Goal: Entertainment & Leisure: Browse casually

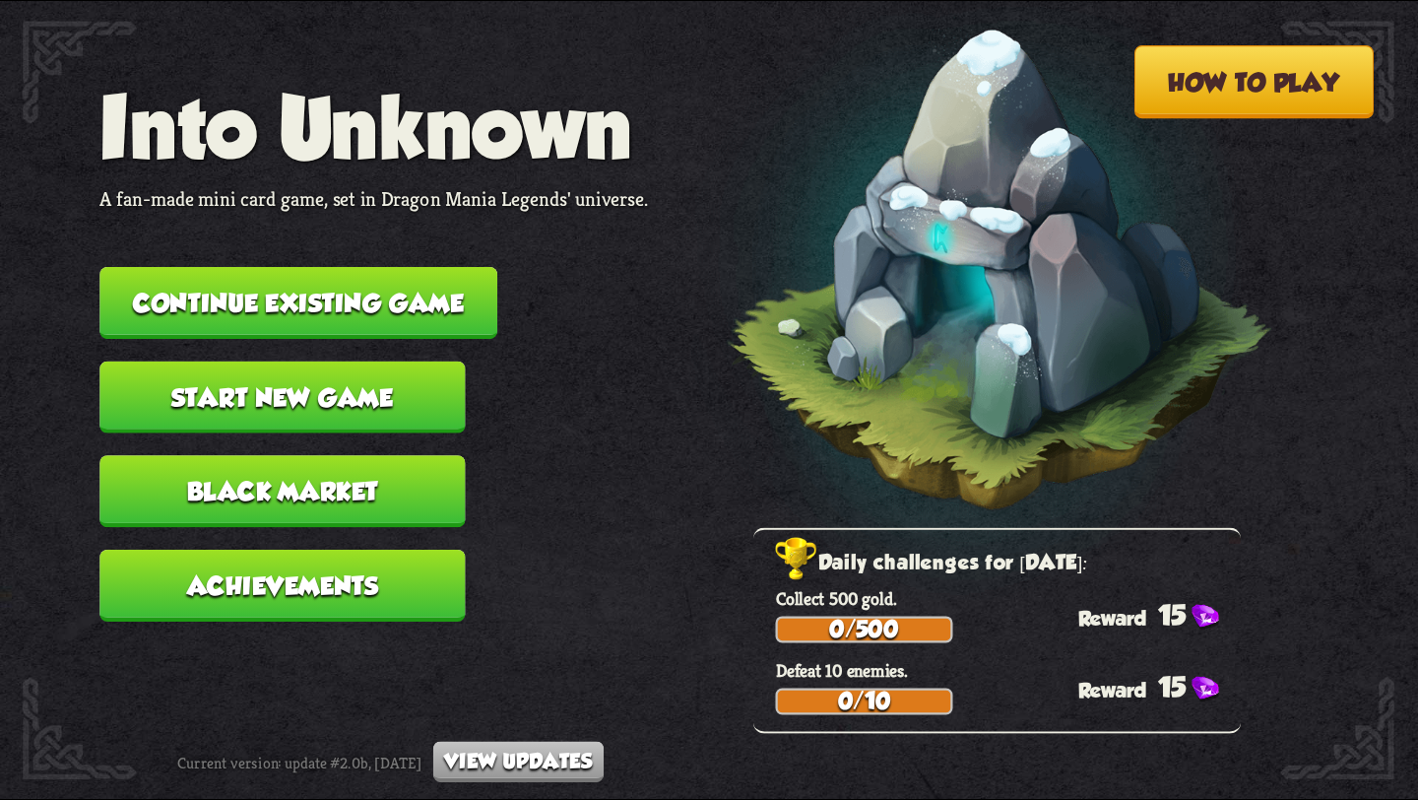
click at [301, 361] on button "Start new game" at bounding box center [281, 397] width 365 height 72
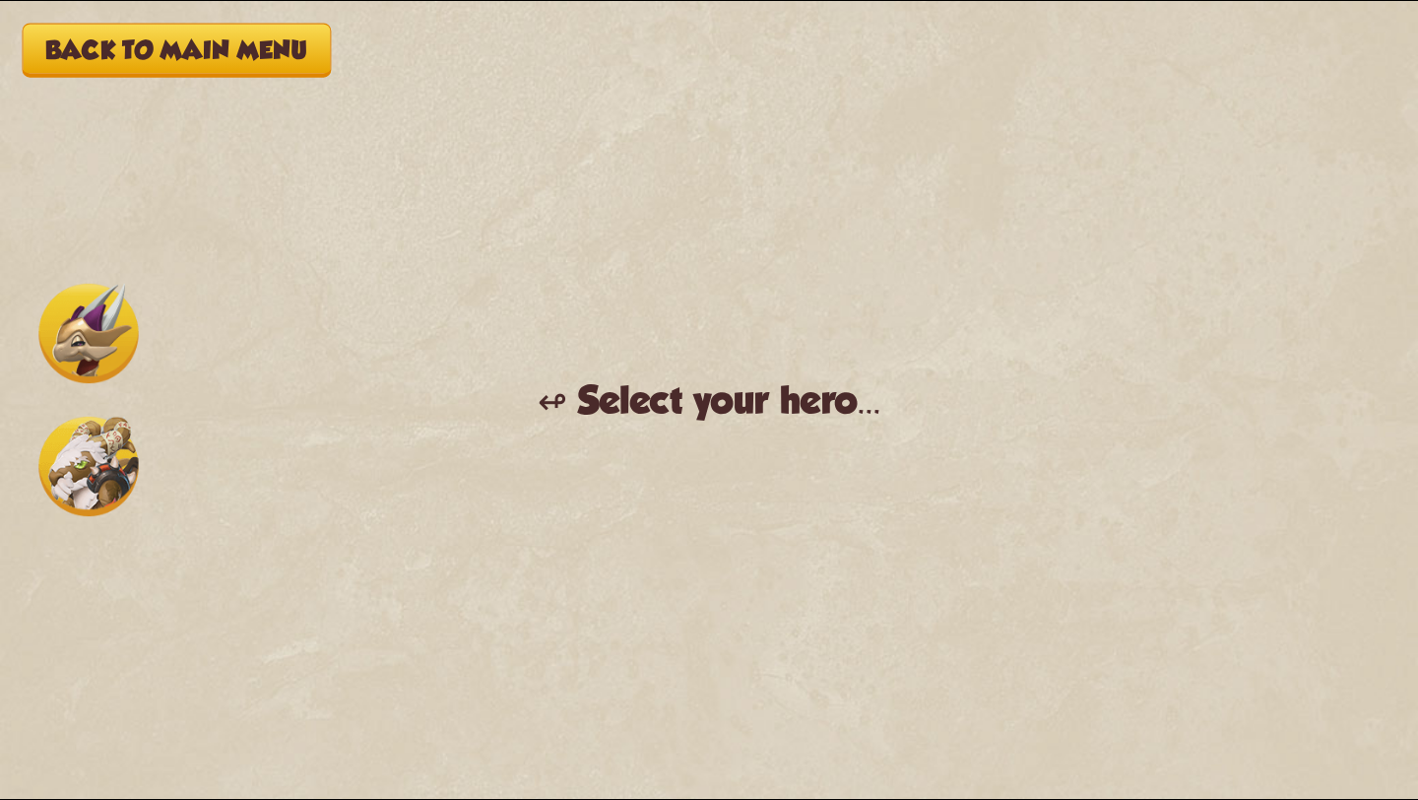
click at [85, 487] on img at bounding box center [87, 466] width 99 height 99
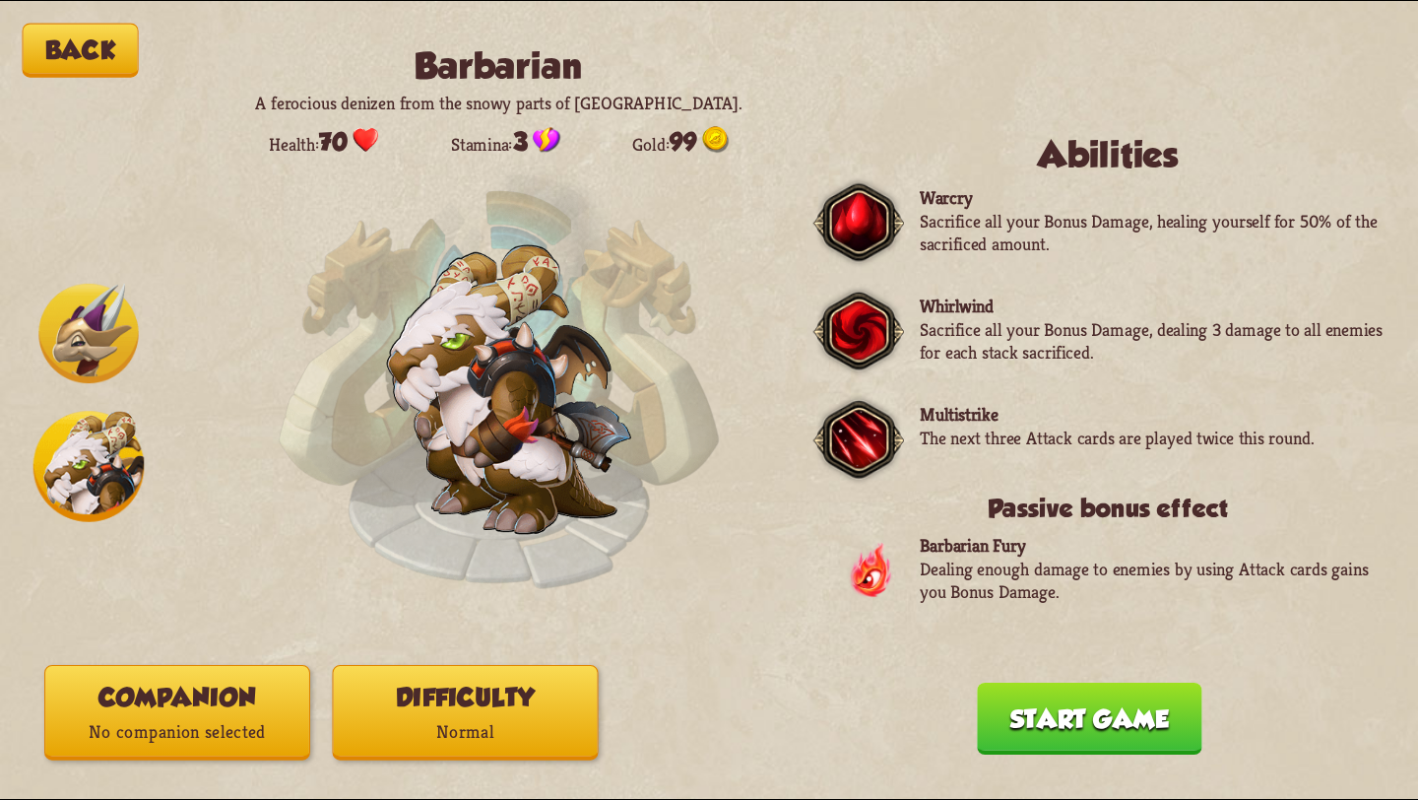
click at [1054, 734] on button "Start game" at bounding box center [1089, 719] width 225 height 72
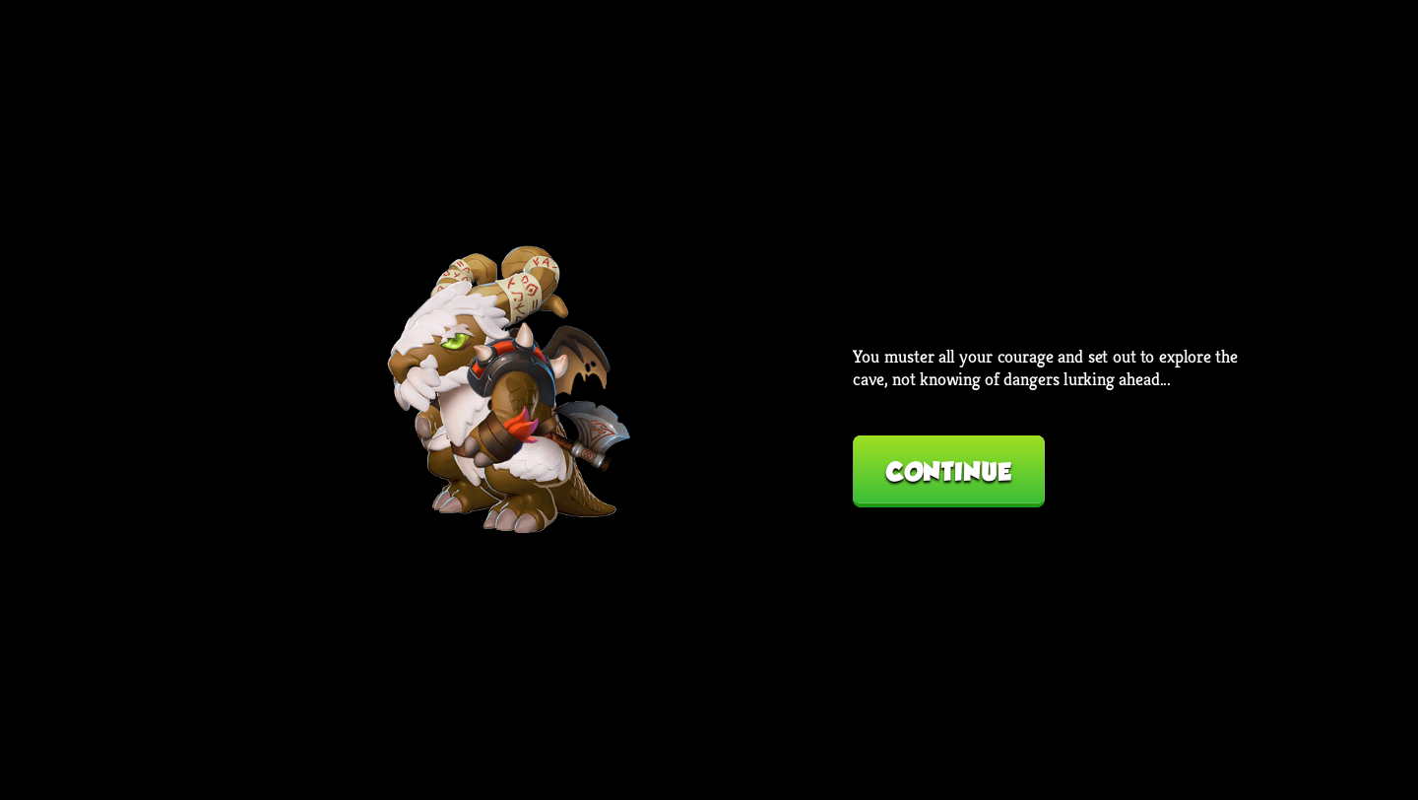
click at [941, 458] on button "Continue" at bounding box center [949, 471] width 192 height 72
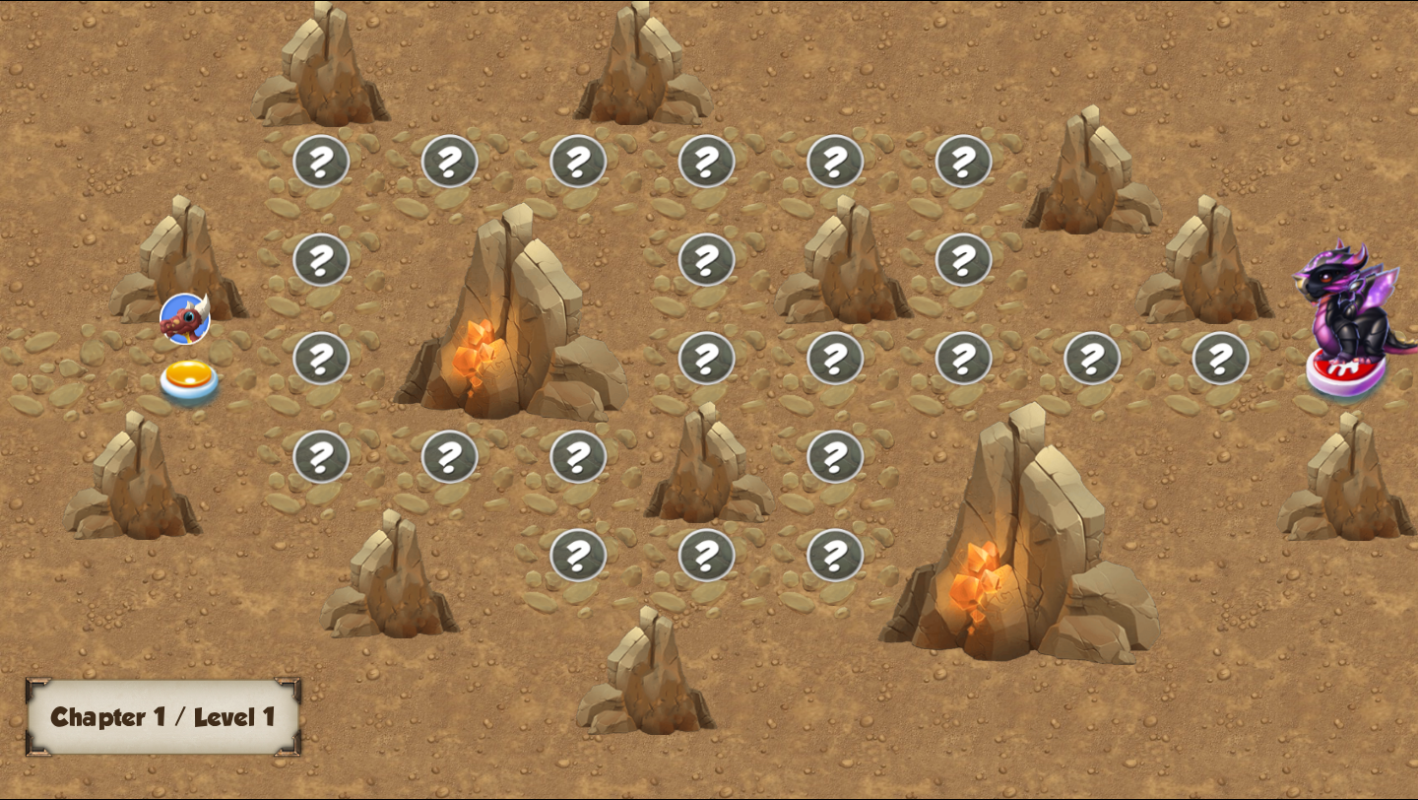
drag, startPoint x: 771, startPoint y: 476, endPoint x: 1076, endPoint y: 473, distance: 304.4
click at [1010, 503] on div at bounding box center [877, 413] width 1755 height 828
click at [187, 378] on img at bounding box center [191, 386] width 71 height 52
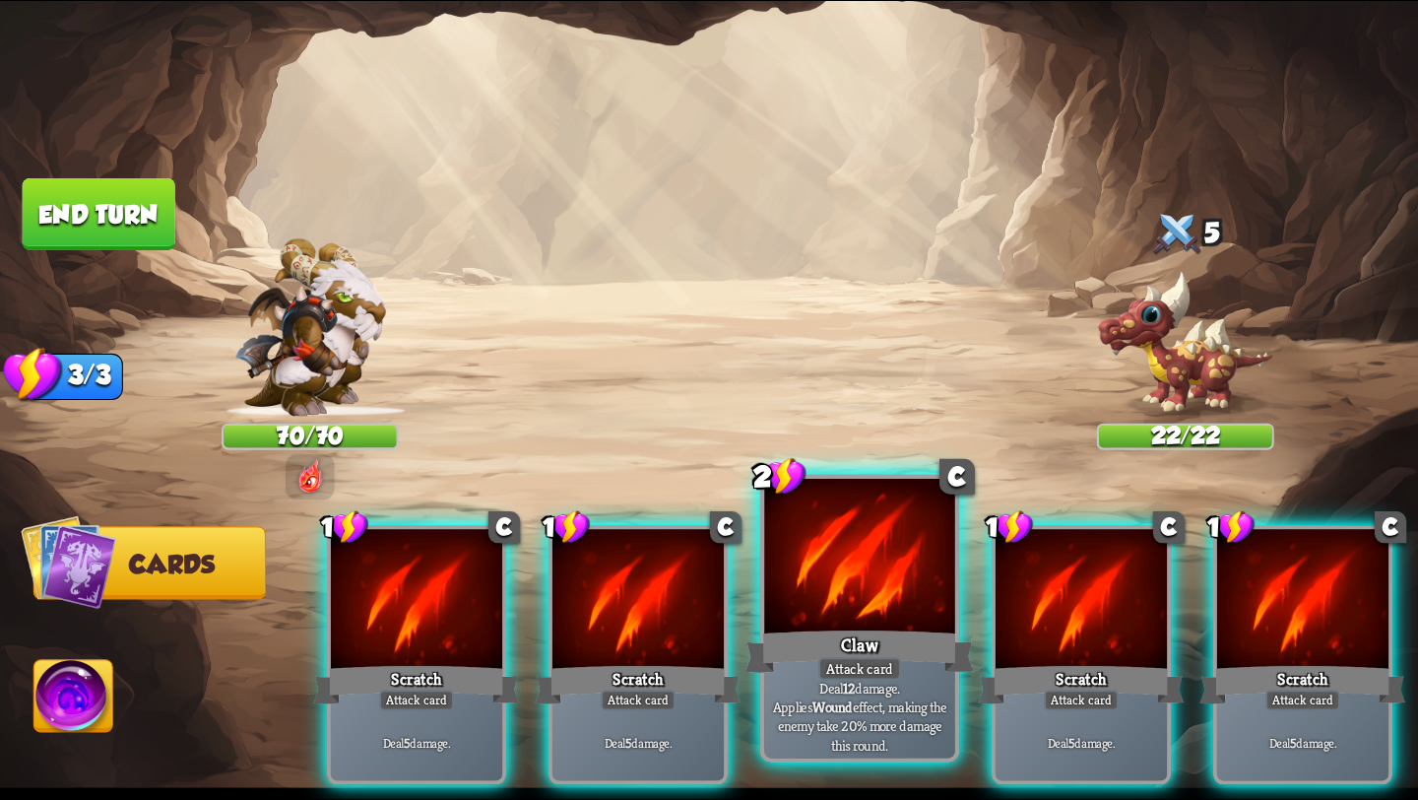
click at [859, 601] on div at bounding box center [859, 559] width 191 height 161
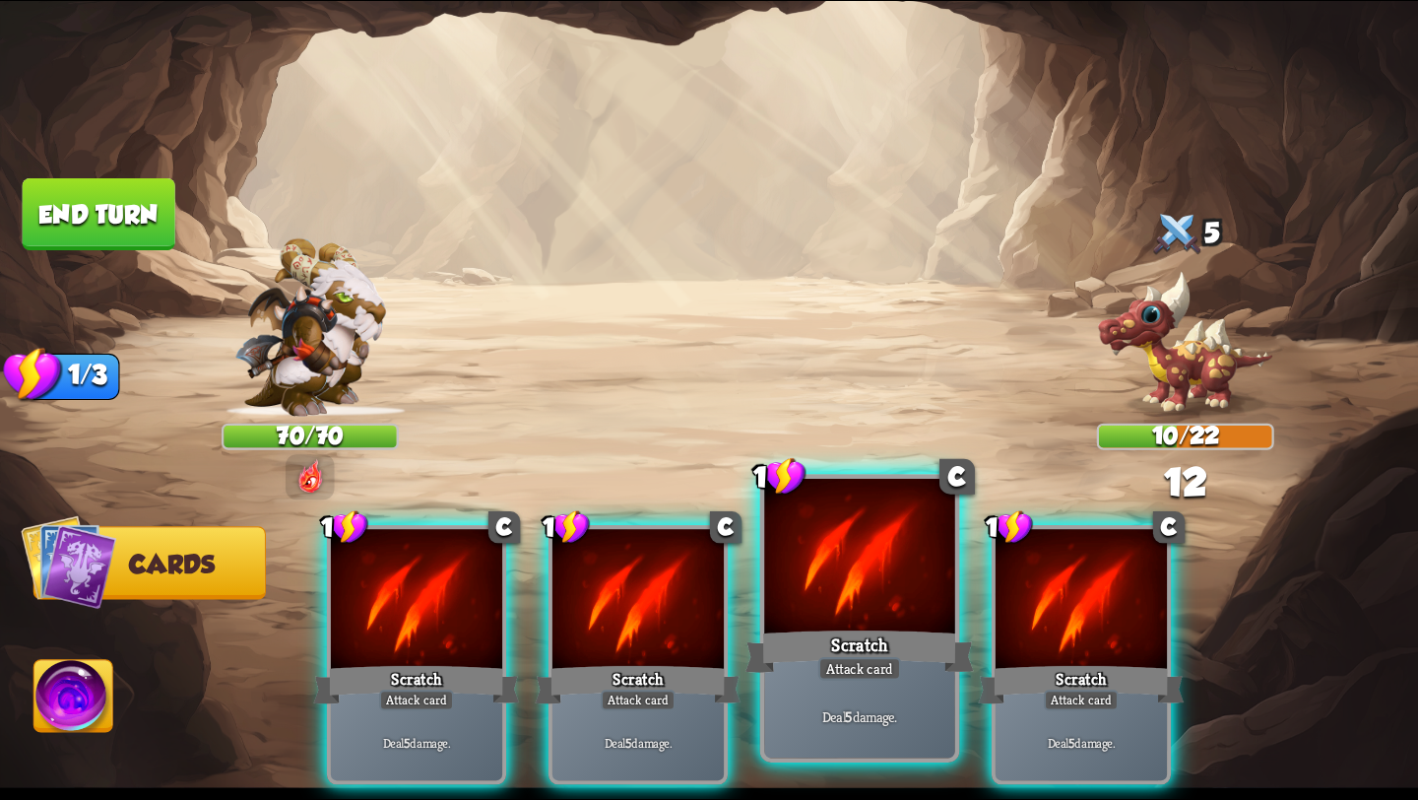
click at [856, 601] on div at bounding box center [859, 559] width 191 height 161
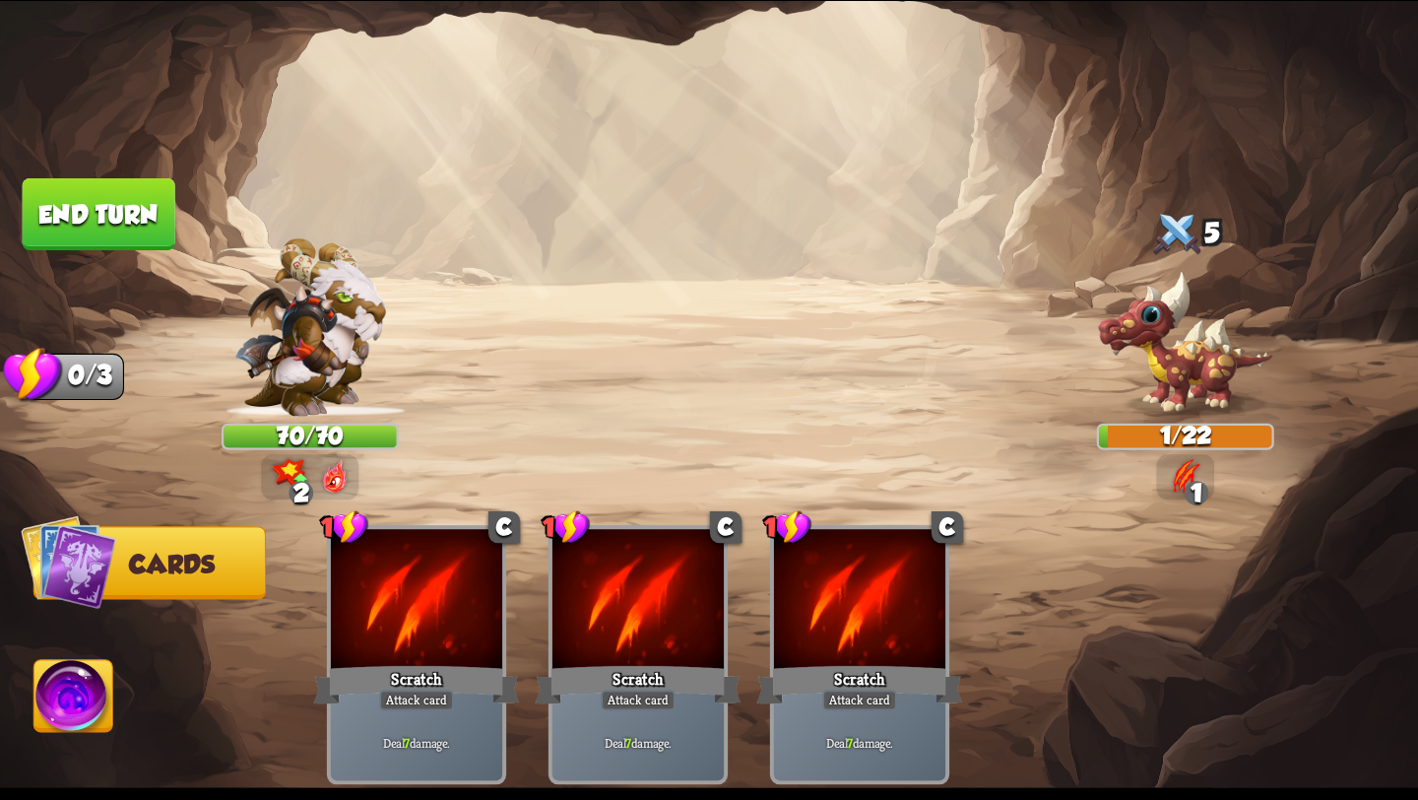
click at [52, 202] on button "End turn" at bounding box center [99, 214] width 157 height 74
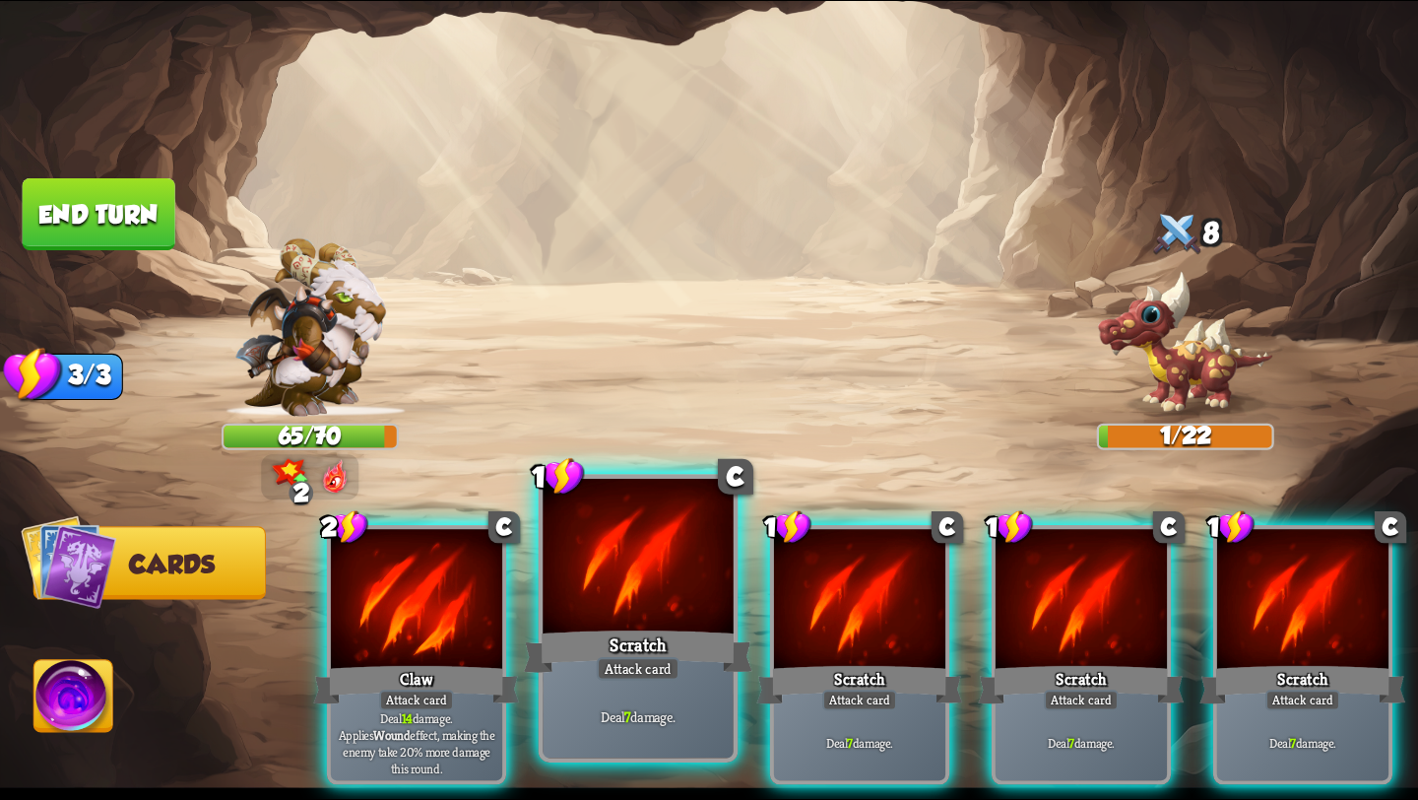
click at [665, 638] on div "Scratch" at bounding box center [638, 651] width 229 height 51
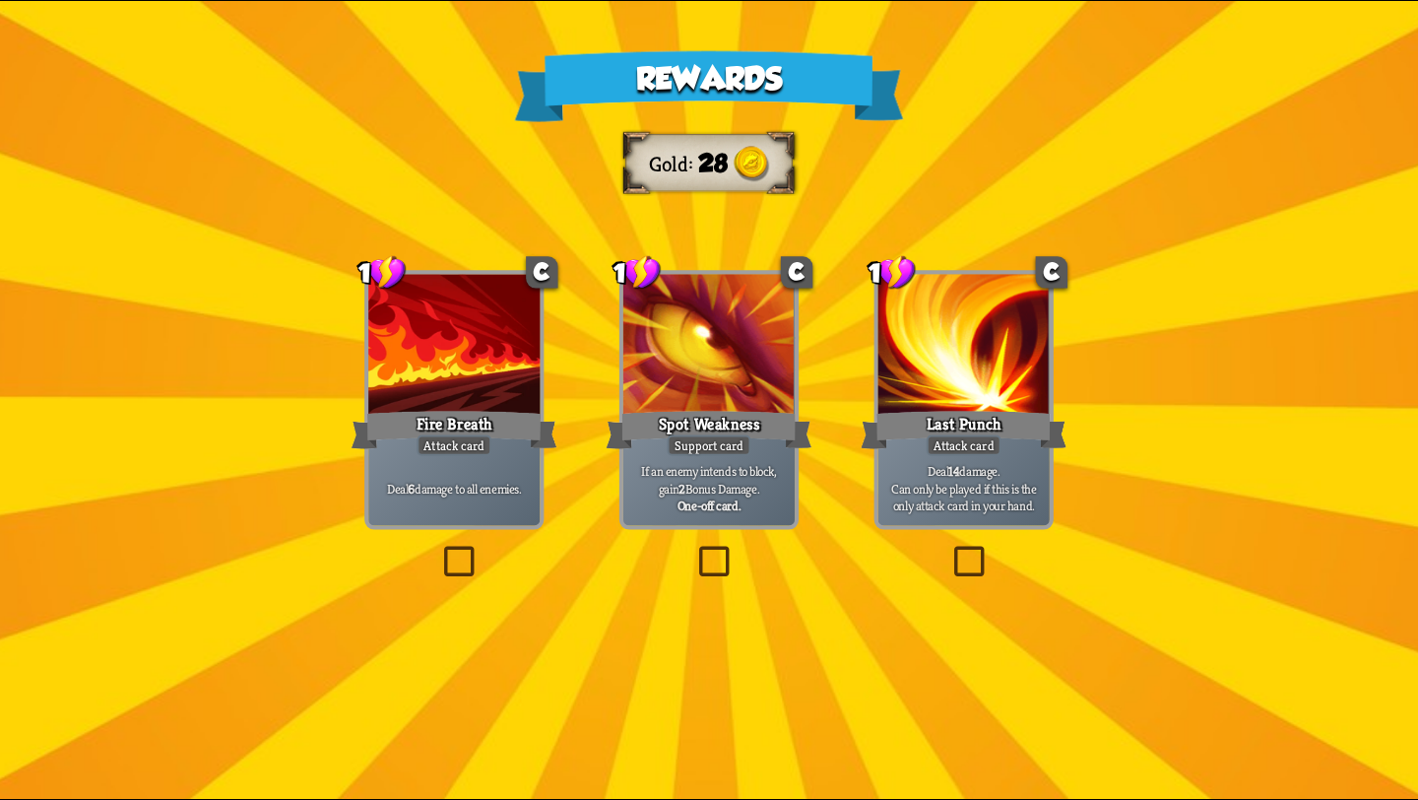
click at [700, 385] on div at bounding box center [708, 346] width 171 height 145
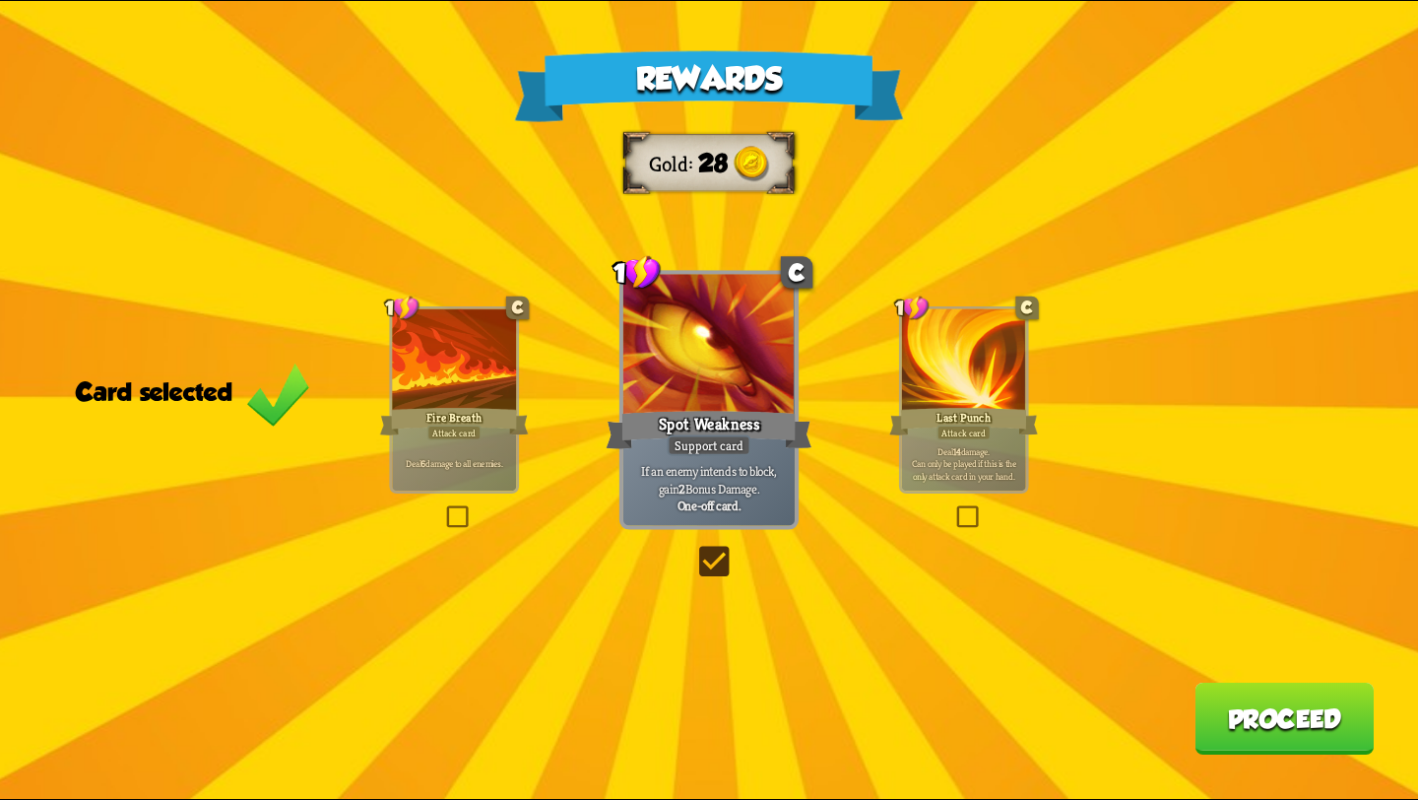
click at [491, 392] on div at bounding box center [454, 361] width 124 height 104
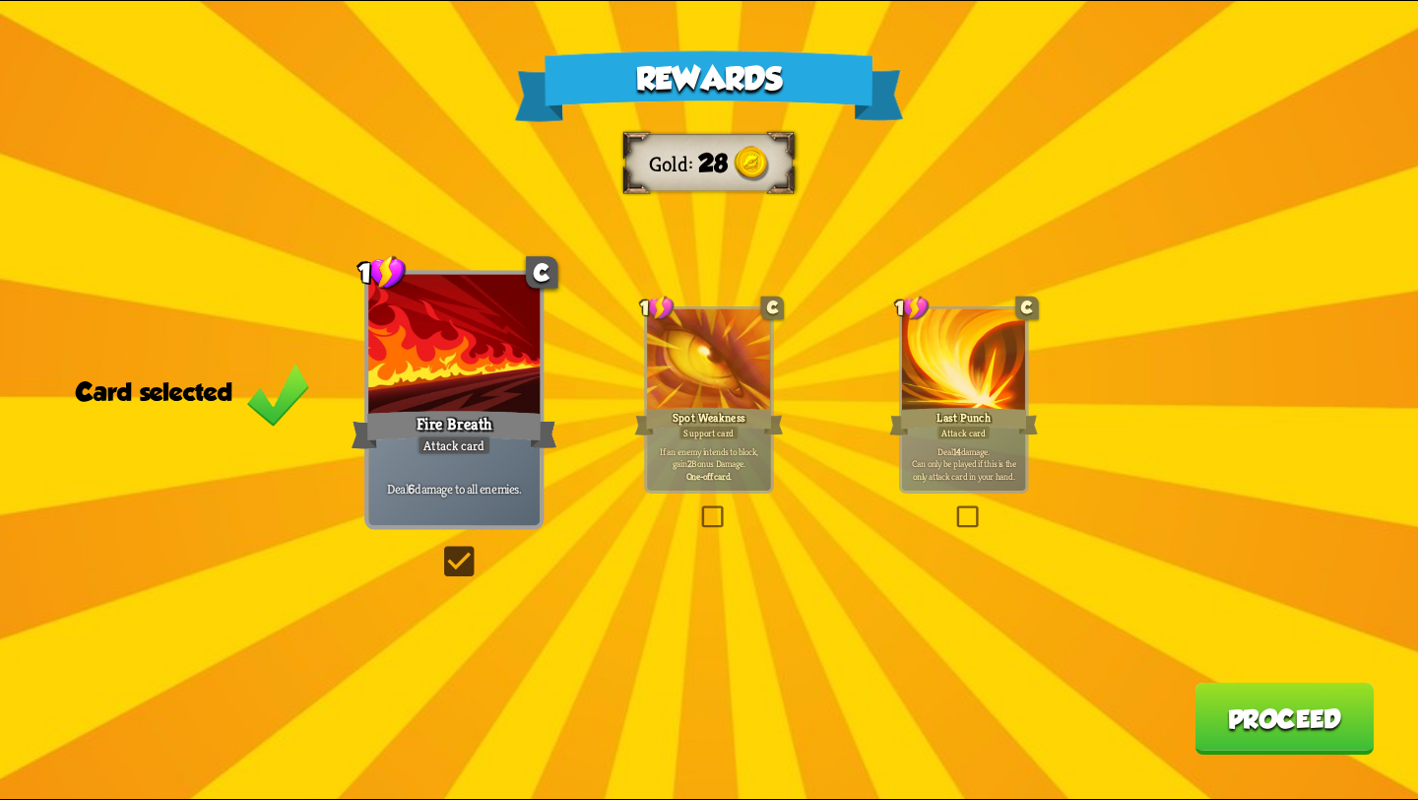
click at [942, 424] on div "Last Punch" at bounding box center [963, 421] width 149 height 33
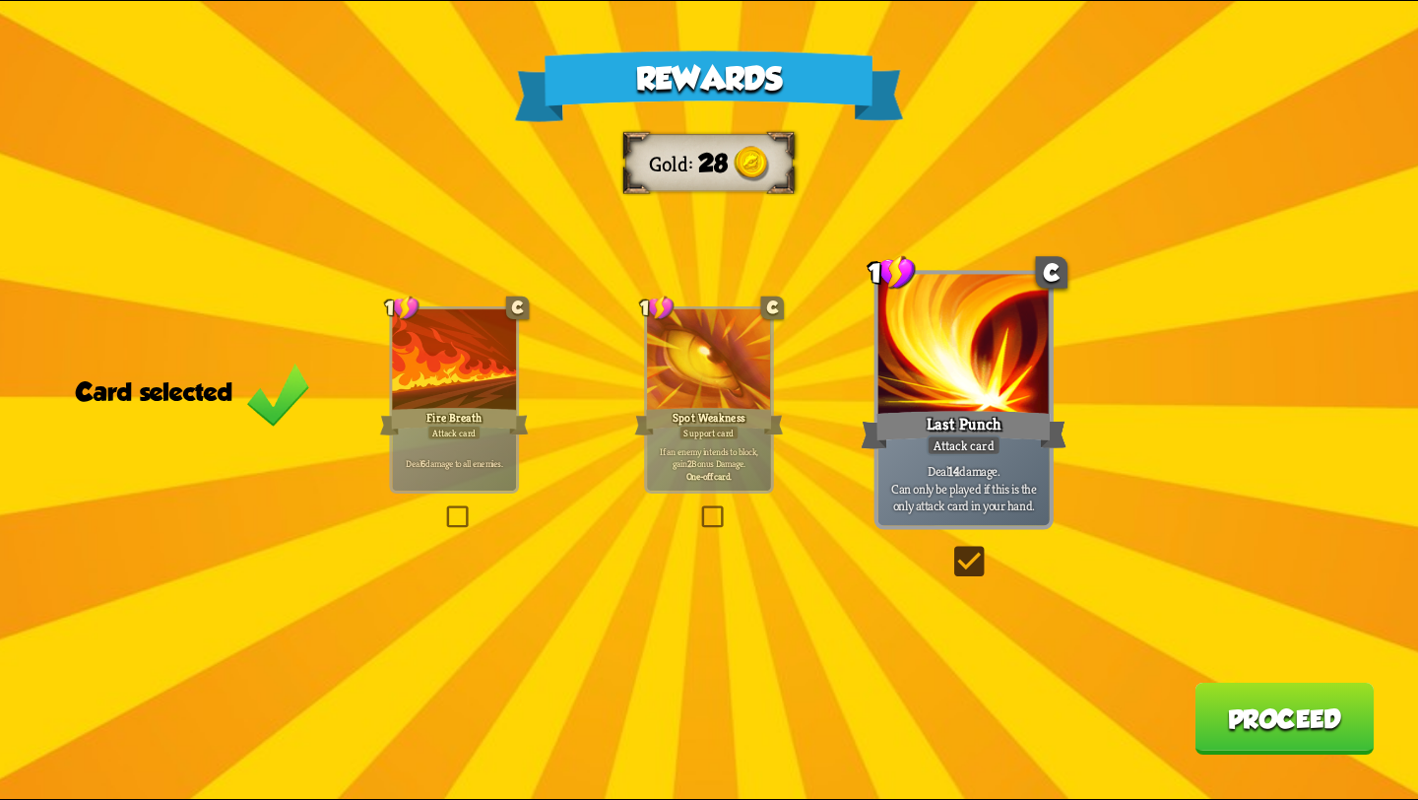
click at [1216, 699] on button "Proceed" at bounding box center [1284, 719] width 179 height 72
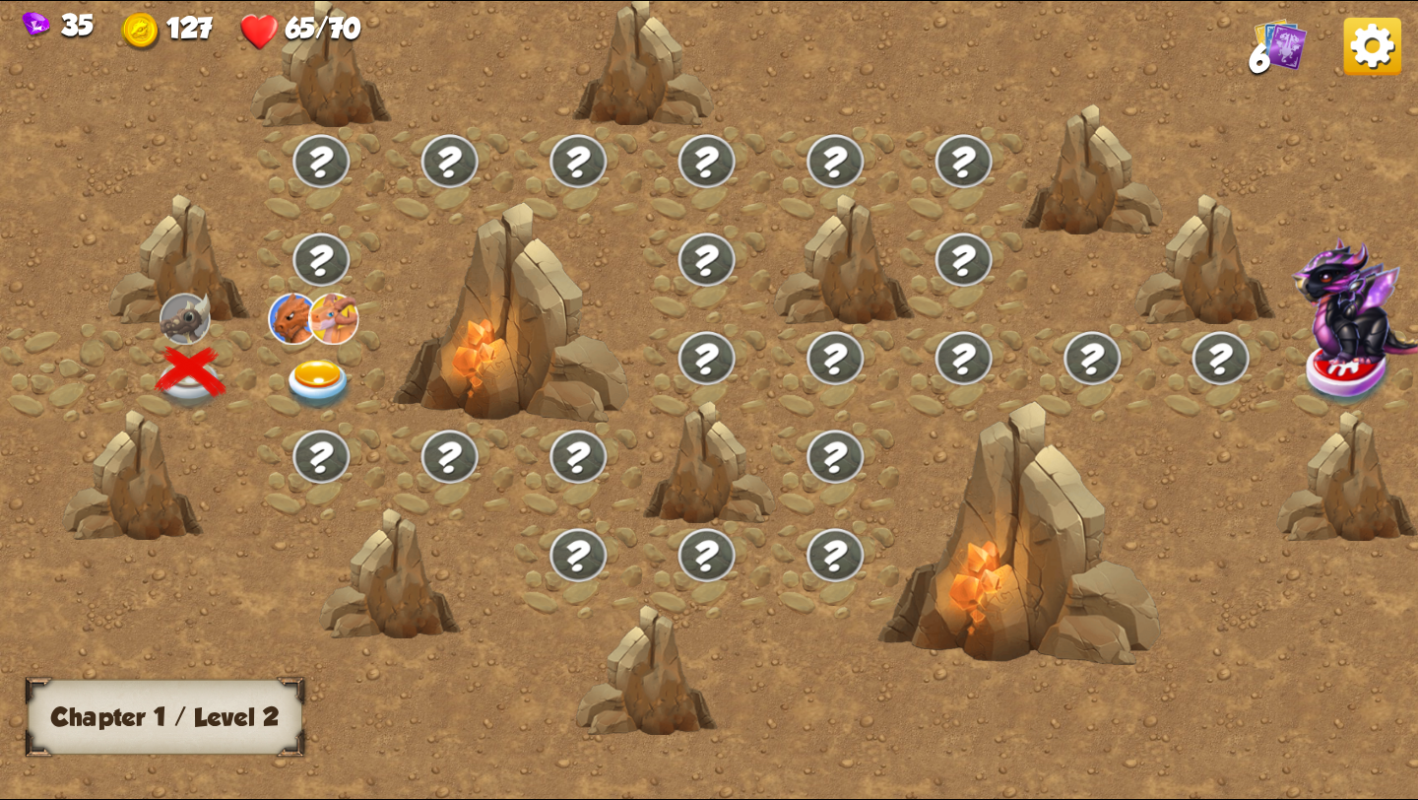
click at [300, 363] on img at bounding box center [319, 386] width 71 height 52
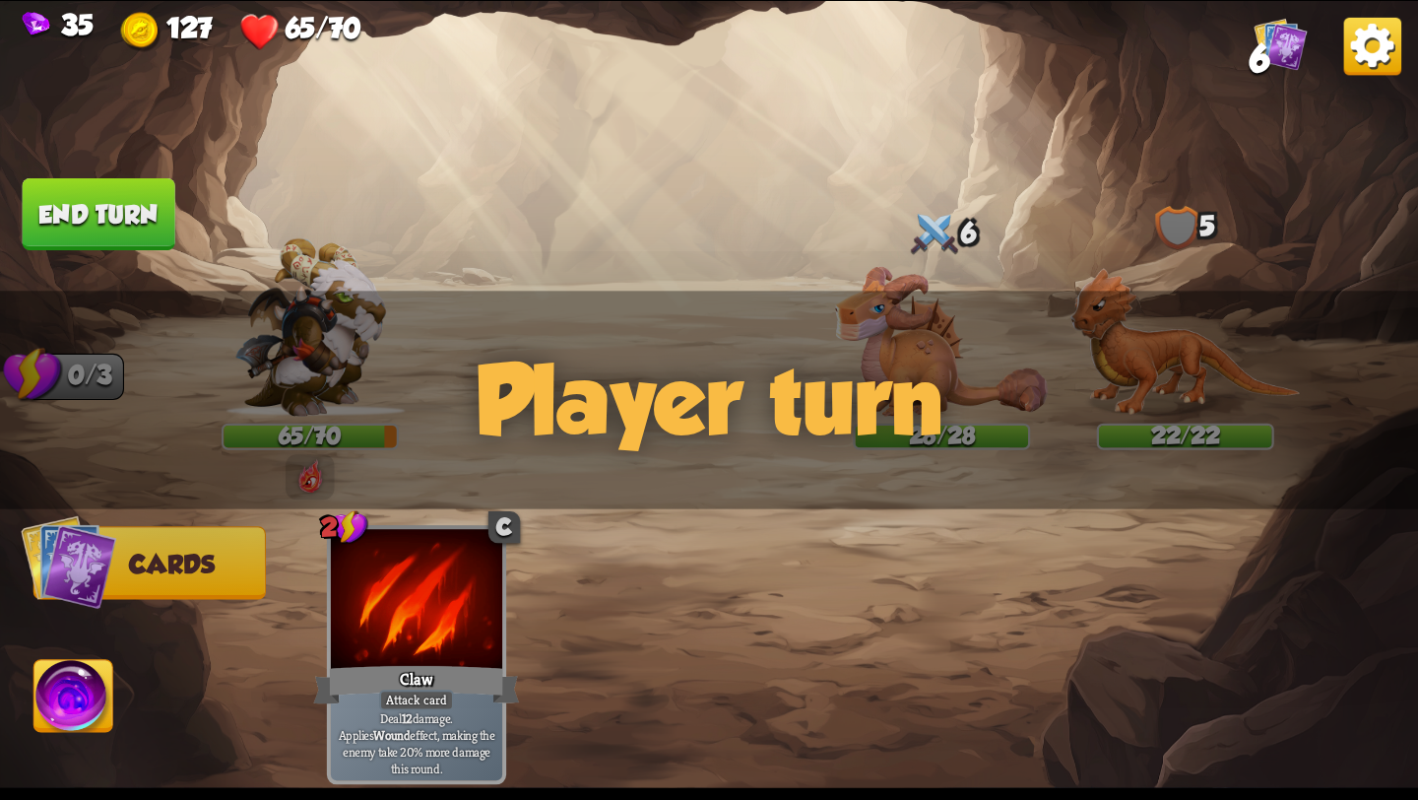
click at [200, 555] on span "Cards" at bounding box center [172, 564] width 86 height 29
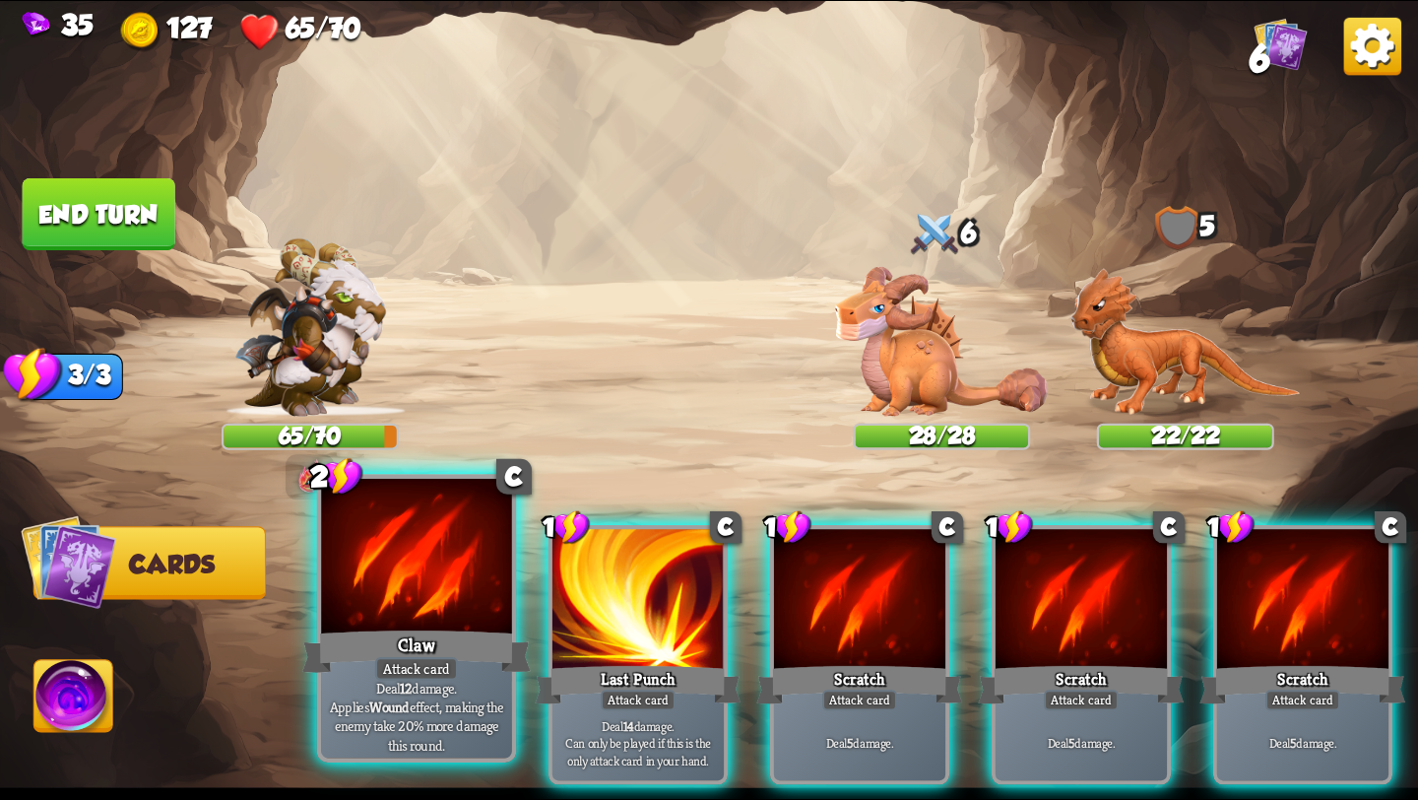
click at [431, 644] on div "Claw" at bounding box center [416, 651] width 229 height 51
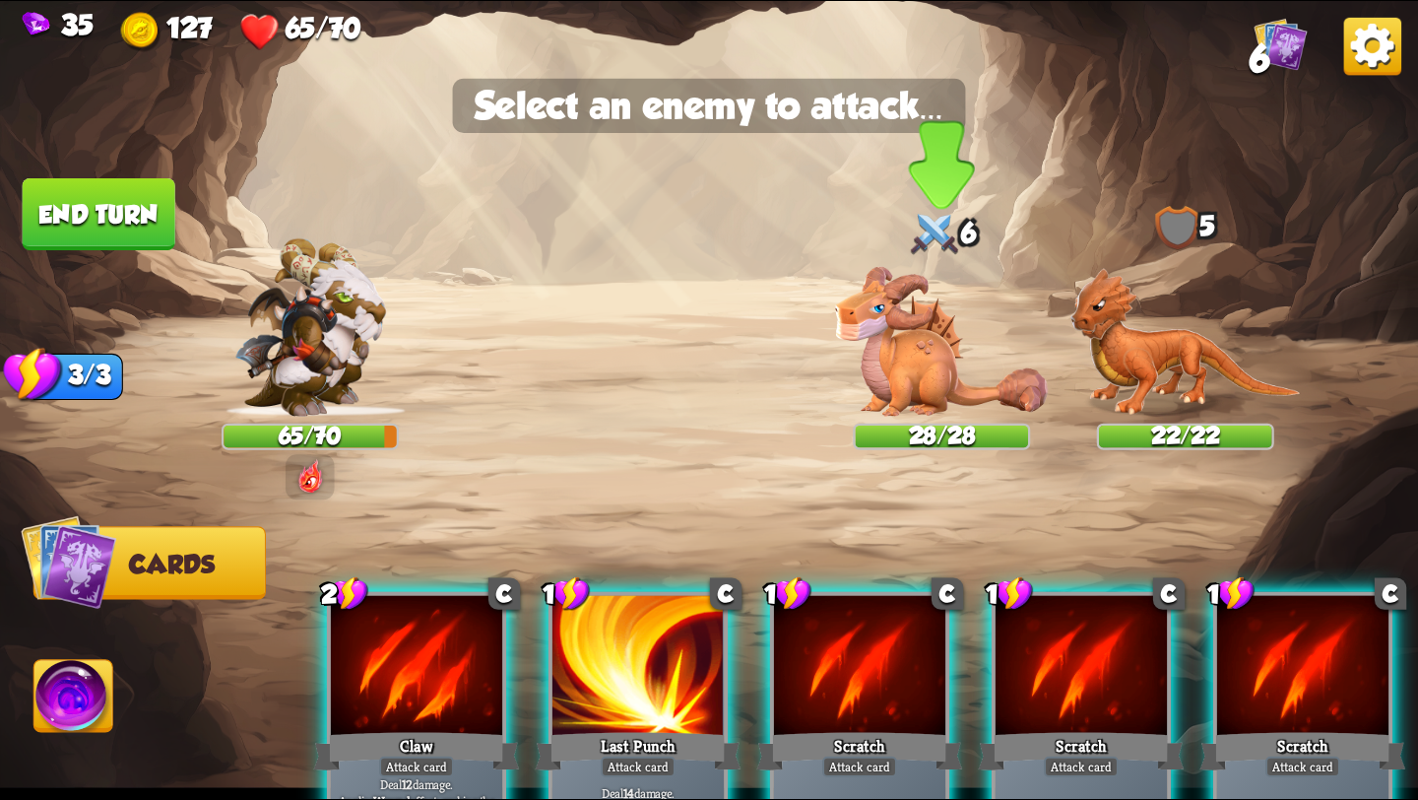
click at [939, 356] on img at bounding box center [941, 342] width 213 height 150
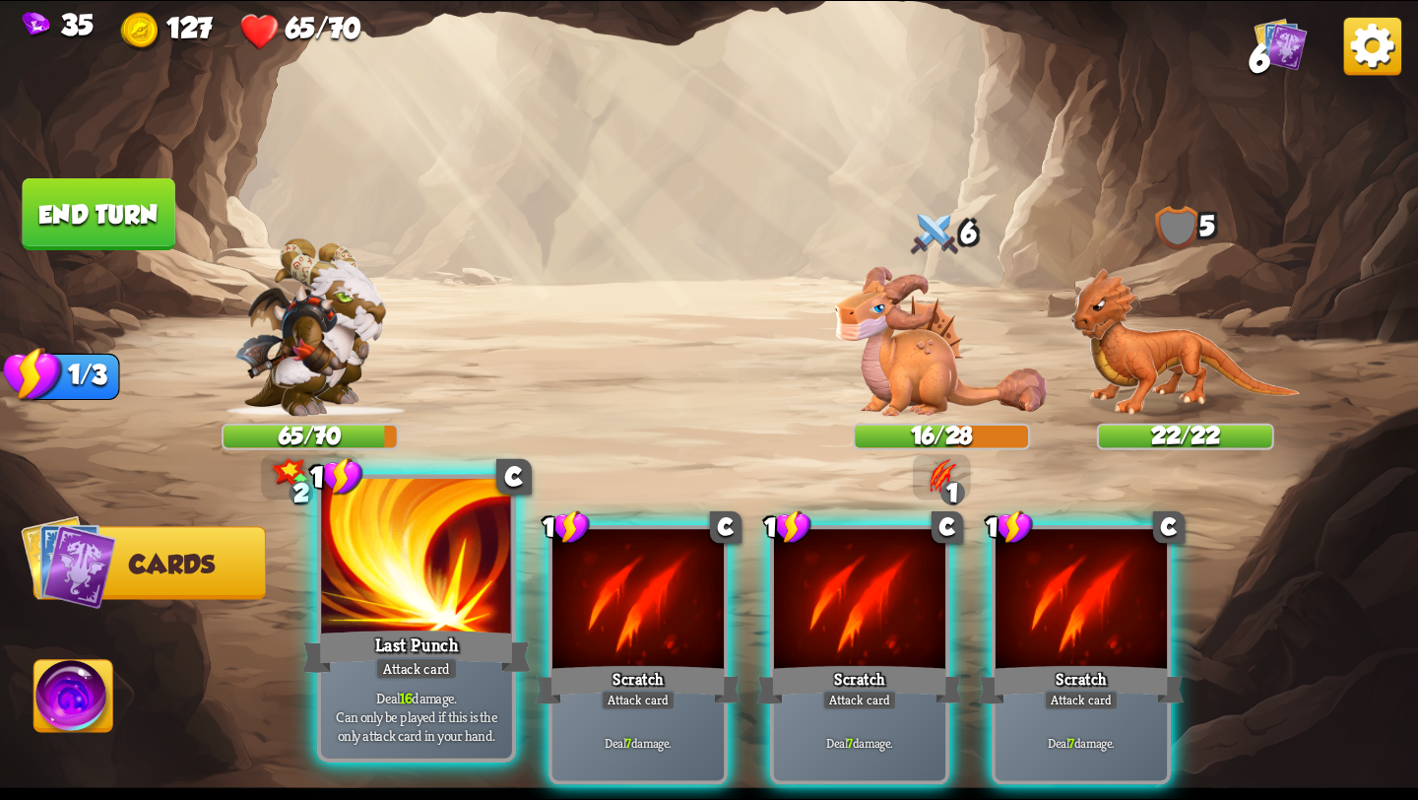
click at [420, 626] on div "Last Punch" at bounding box center [416, 651] width 229 height 51
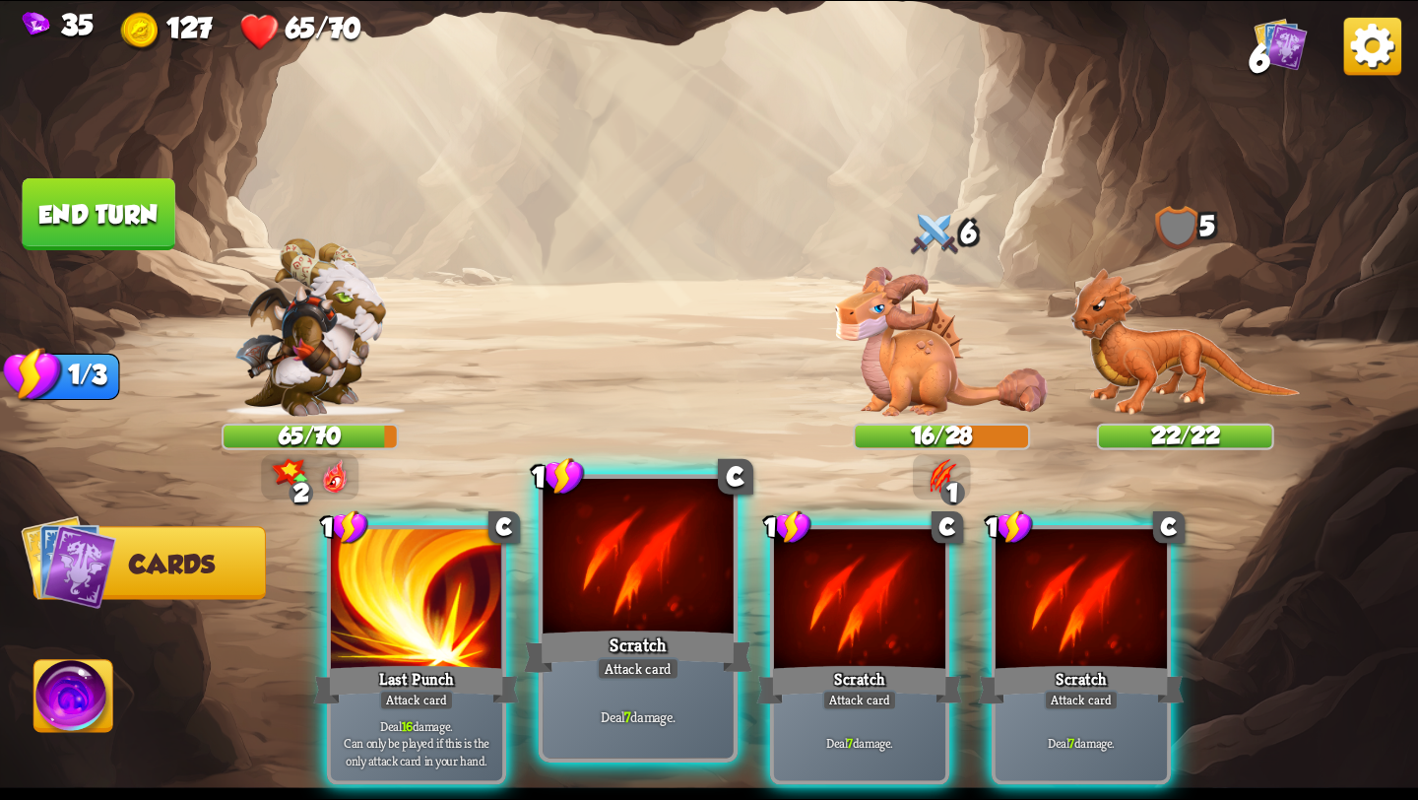
click at [619, 666] on div "Attack card" at bounding box center [638, 669] width 83 height 24
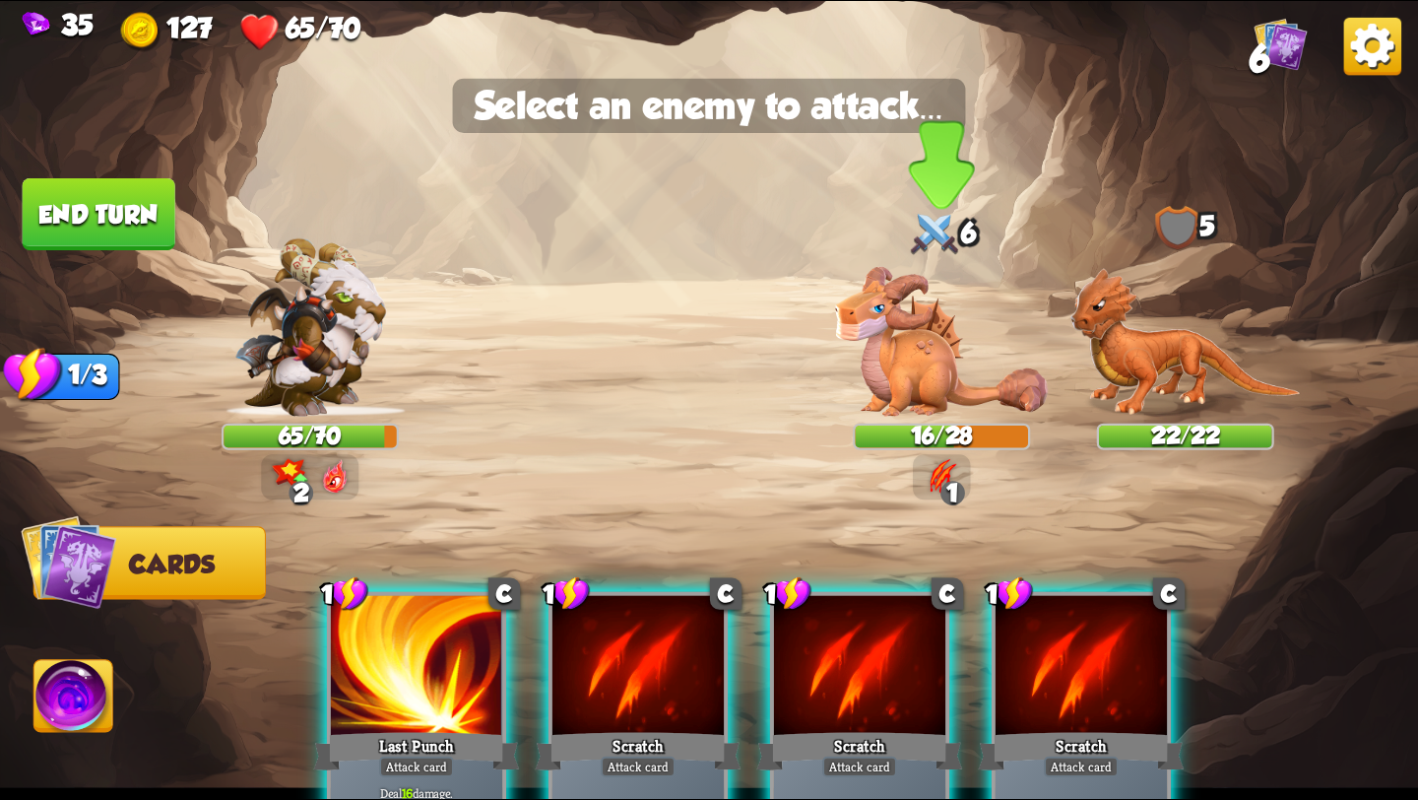
click at [900, 388] on img at bounding box center [941, 342] width 213 height 150
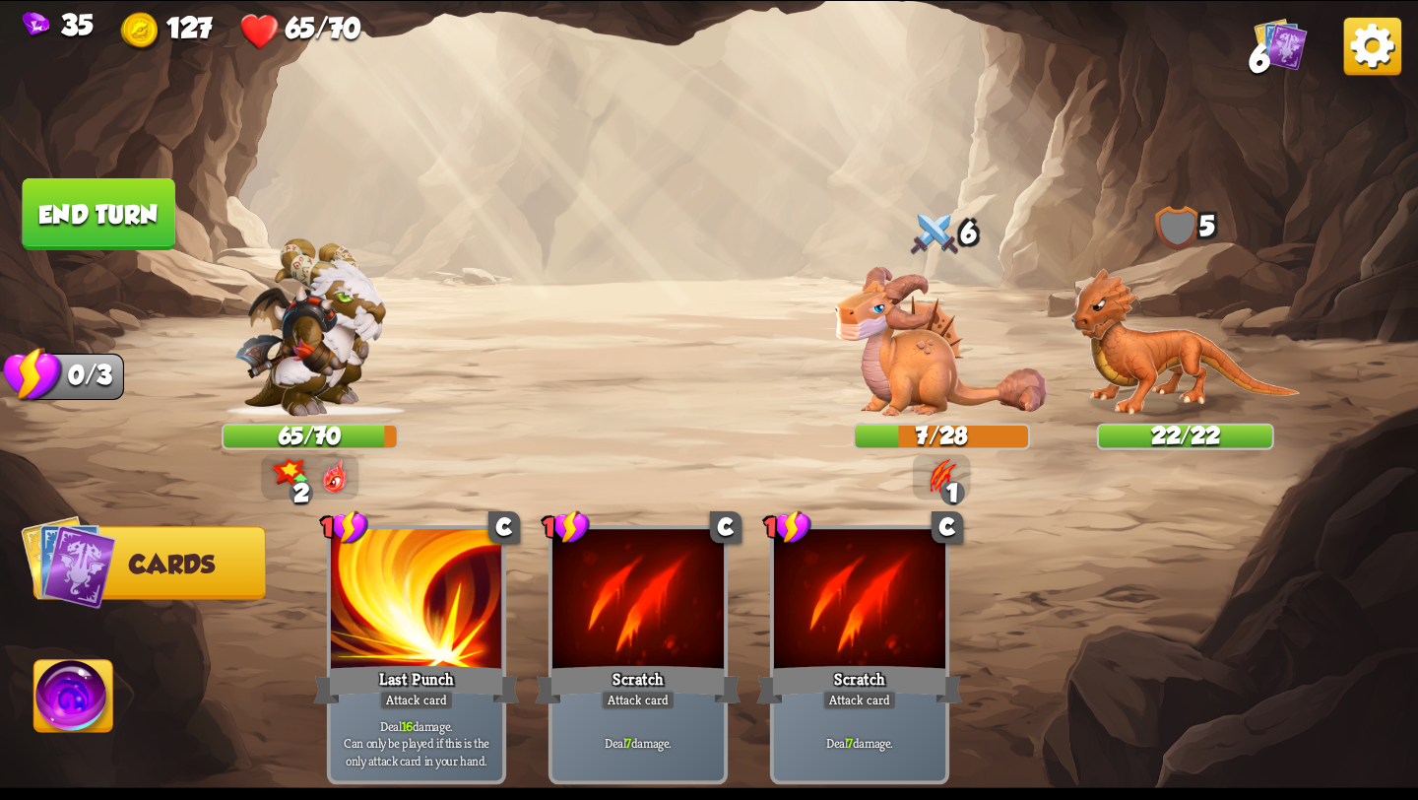
click at [113, 220] on button "End turn" at bounding box center [99, 214] width 153 height 72
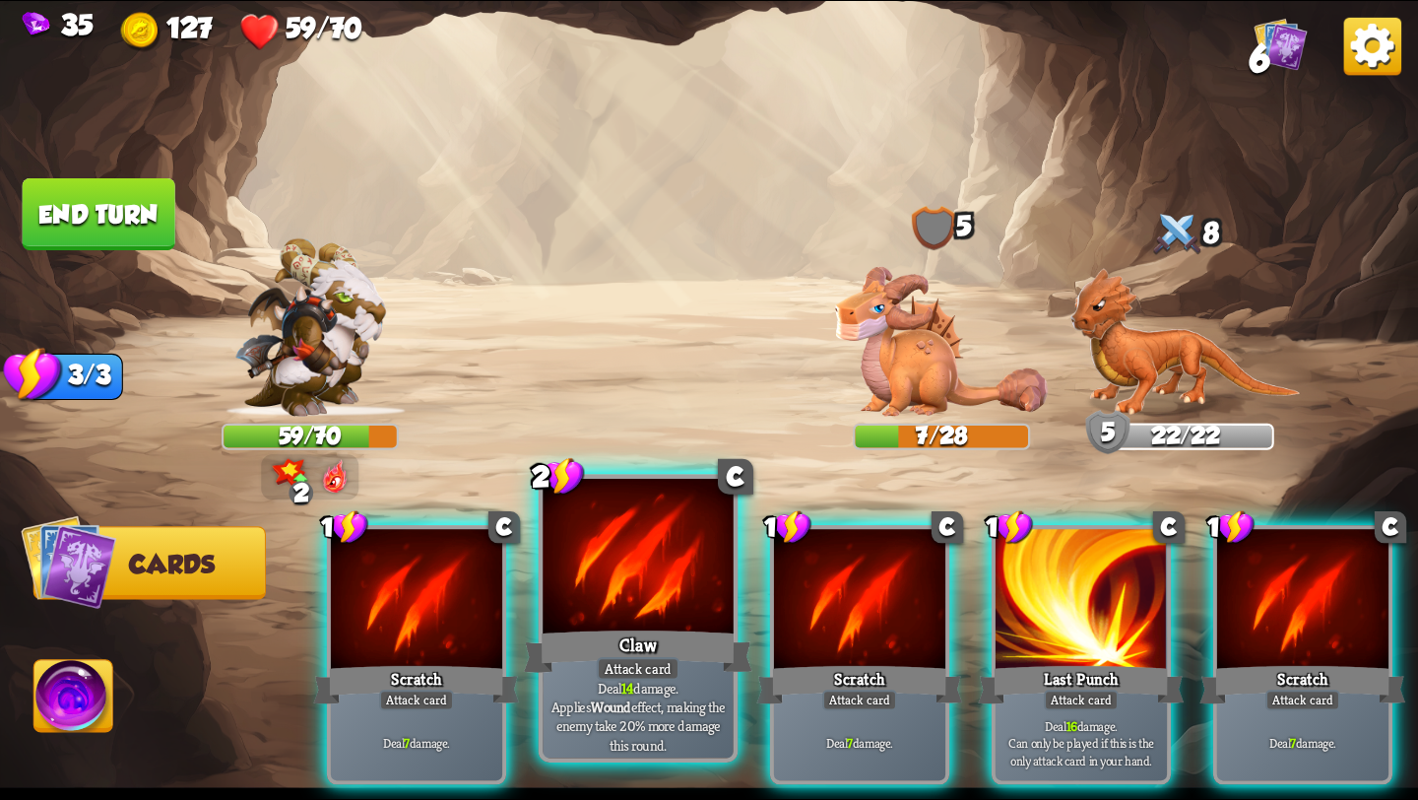
click at [633, 632] on div "Claw" at bounding box center [638, 651] width 229 height 51
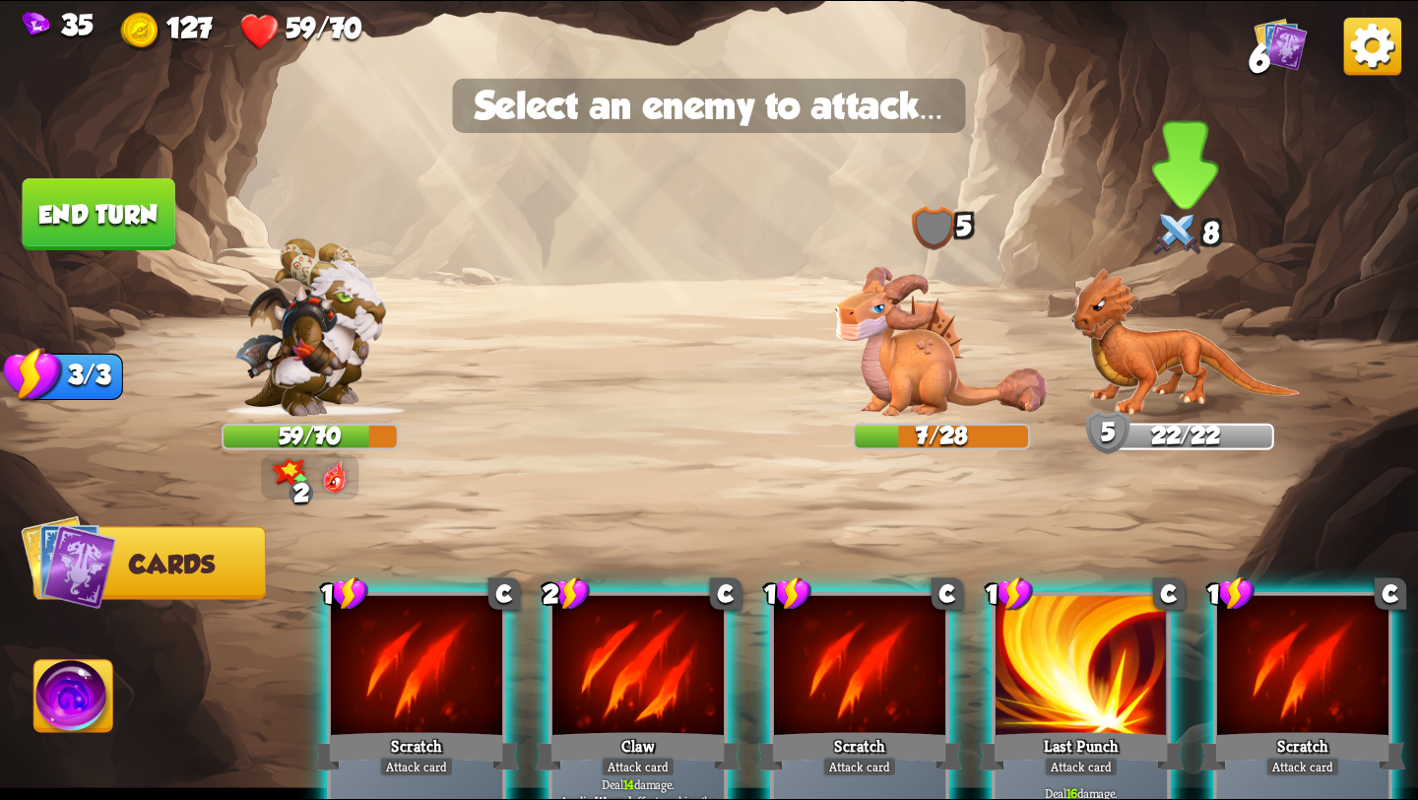
click at [1171, 364] on img at bounding box center [1186, 342] width 230 height 149
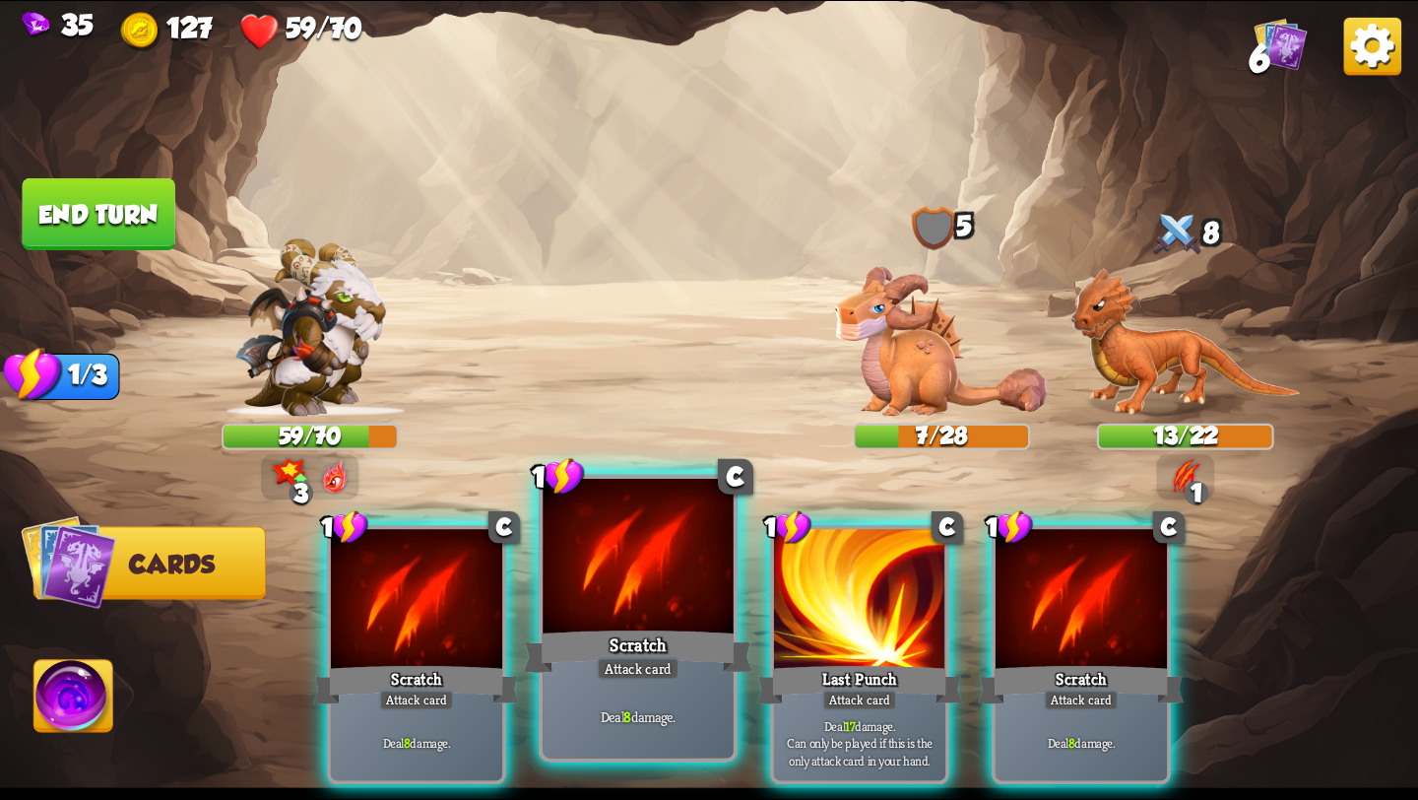
click at [582, 660] on div "Scratch" at bounding box center [638, 651] width 229 height 51
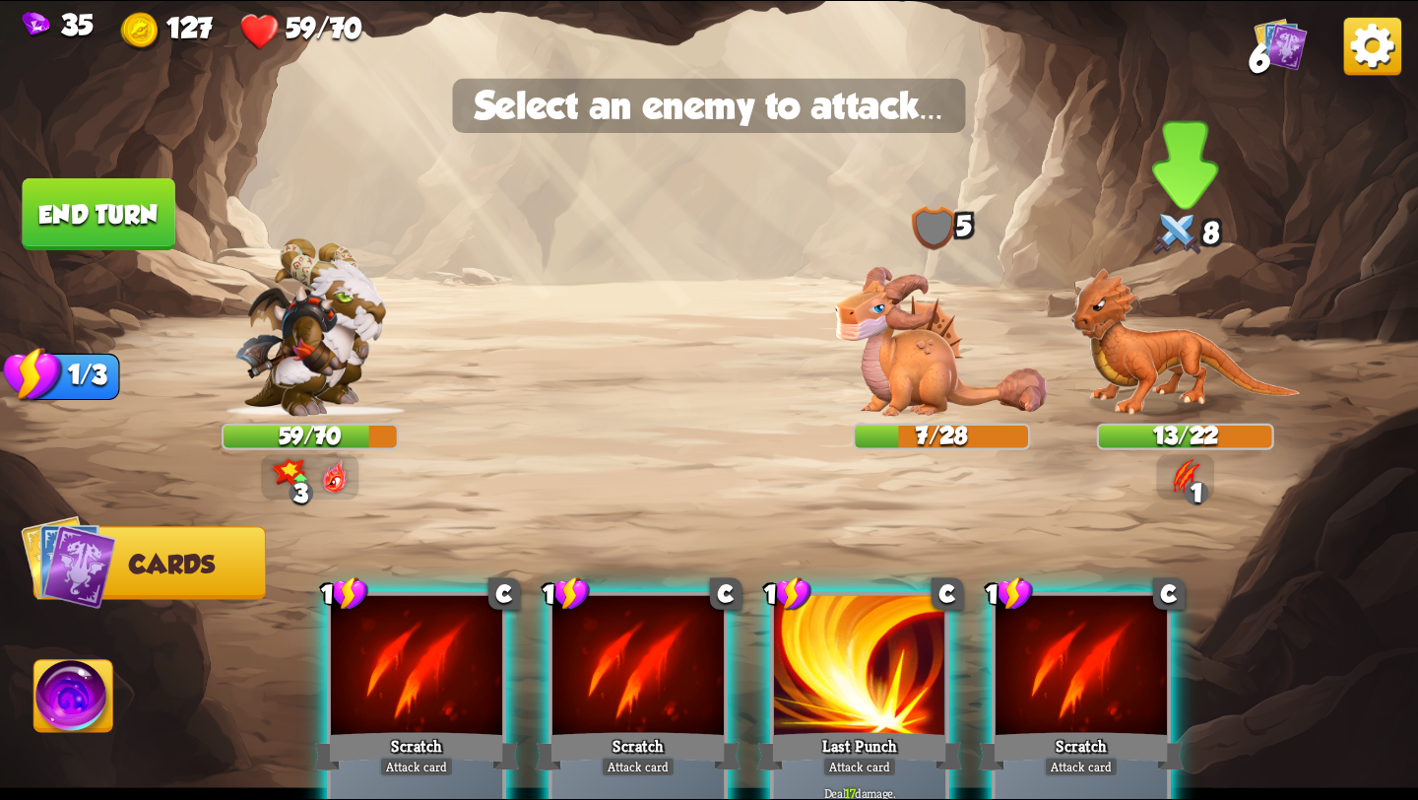
click at [1118, 344] on img at bounding box center [1186, 342] width 230 height 149
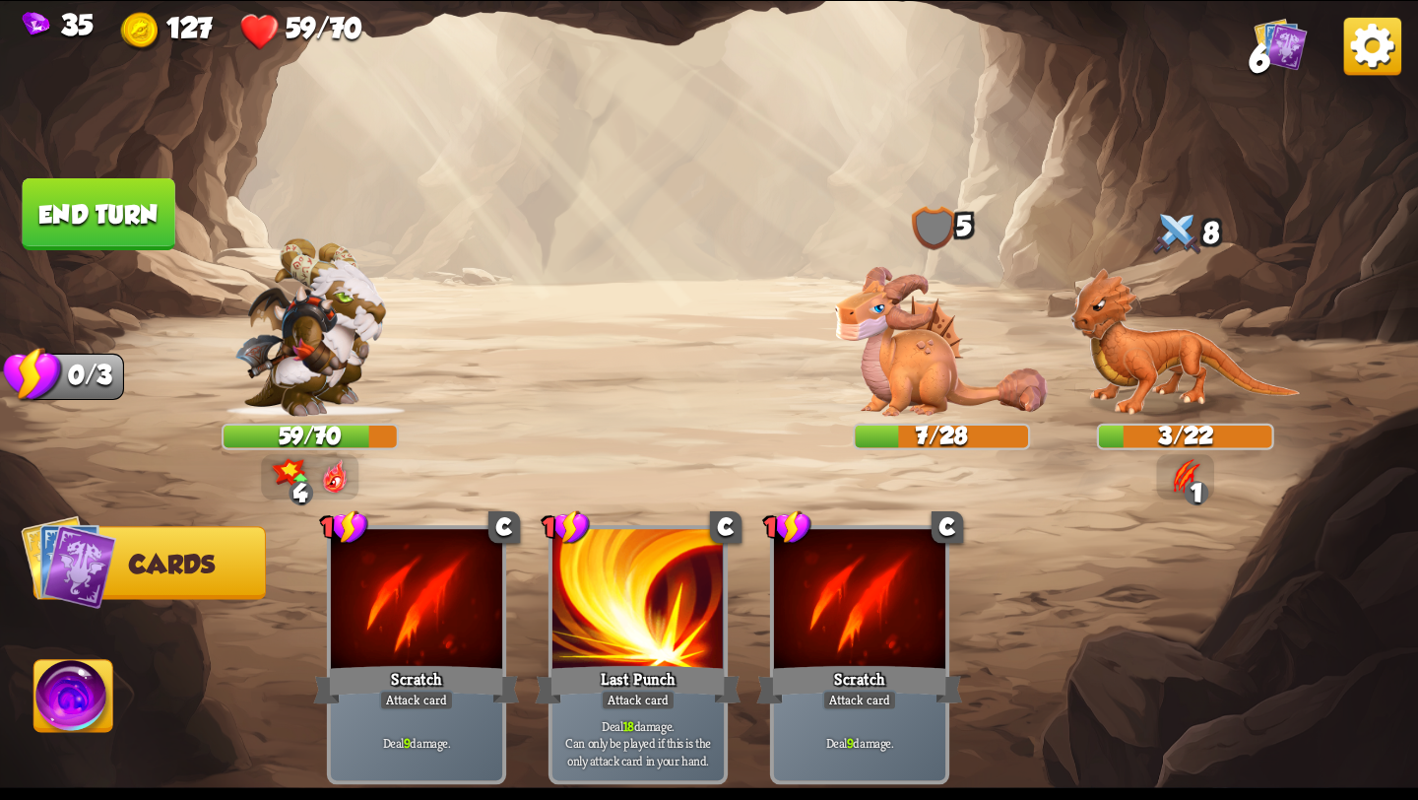
click at [80, 229] on button "End turn" at bounding box center [99, 214] width 153 height 72
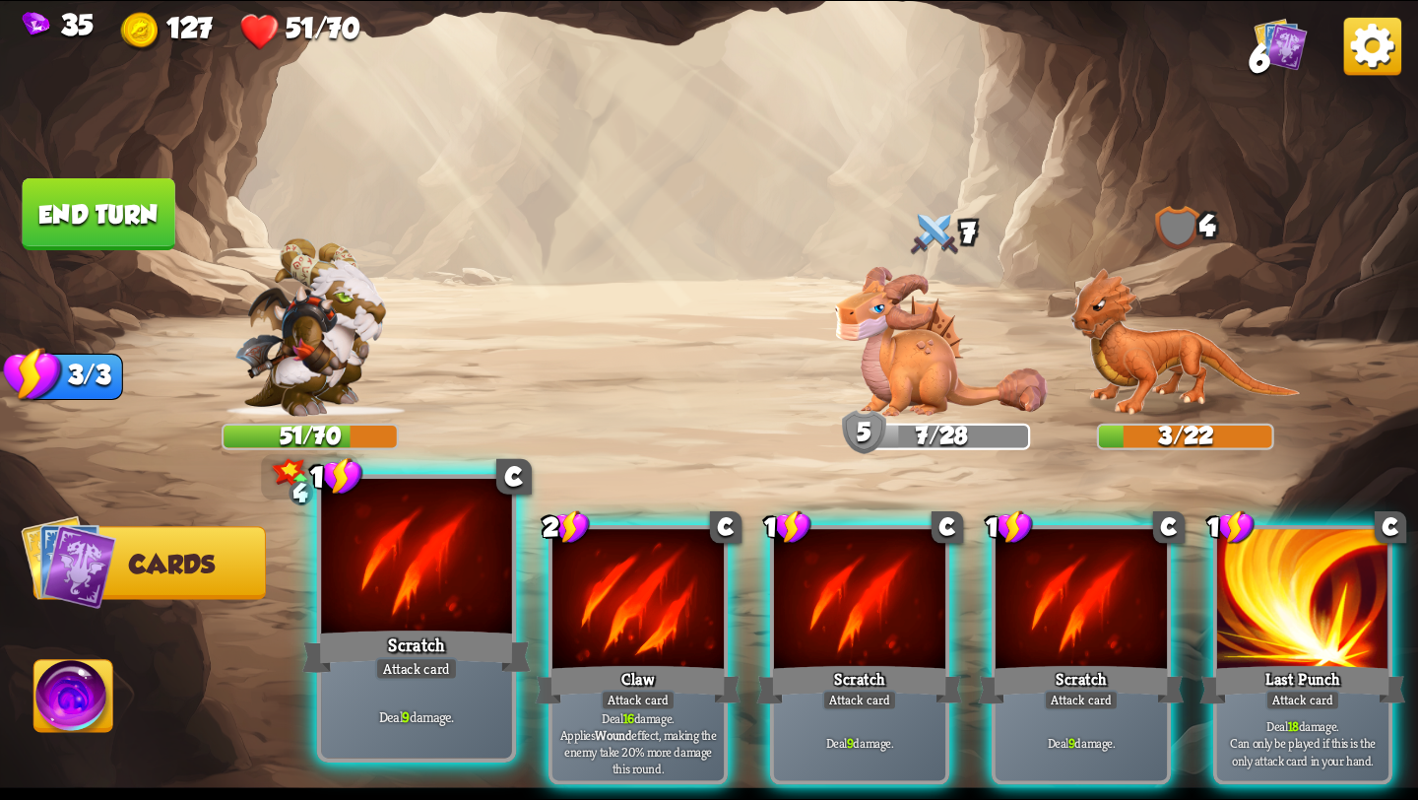
click at [417, 636] on div "Scratch" at bounding box center [416, 651] width 229 height 51
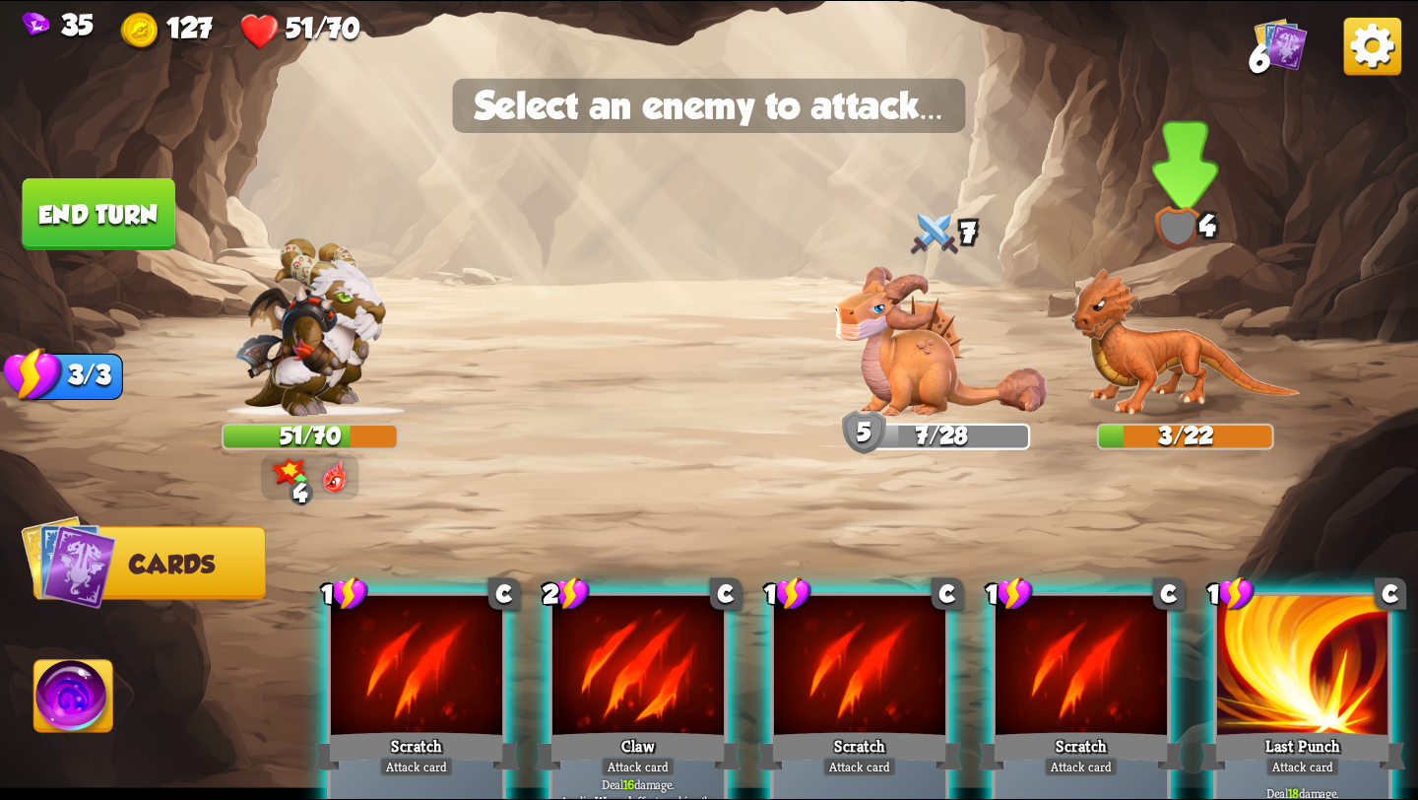
click at [1202, 290] on img at bounding box center [1186, 342] width 230 height 149
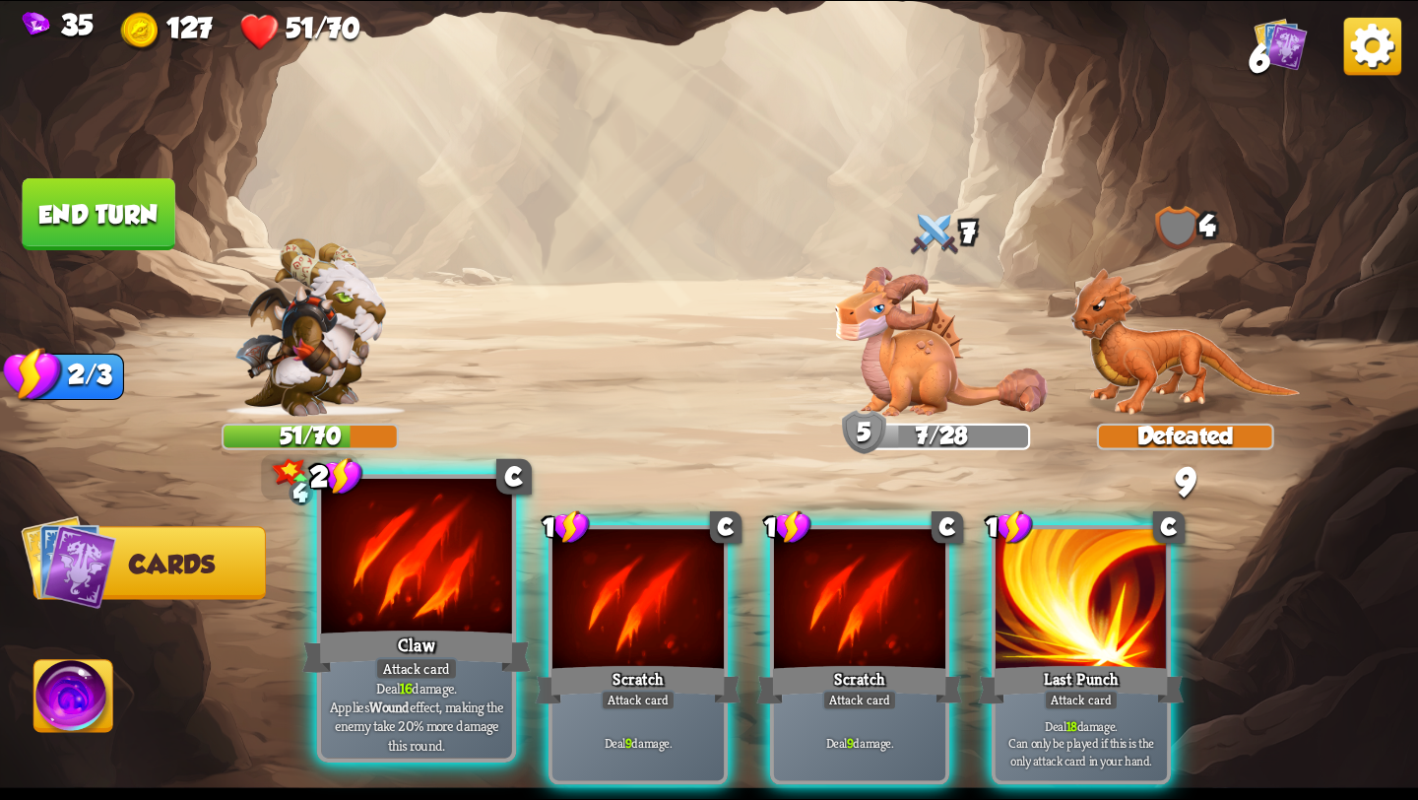
click at [428, 622] on div at bounding box center [416, 559] width 191 height 161
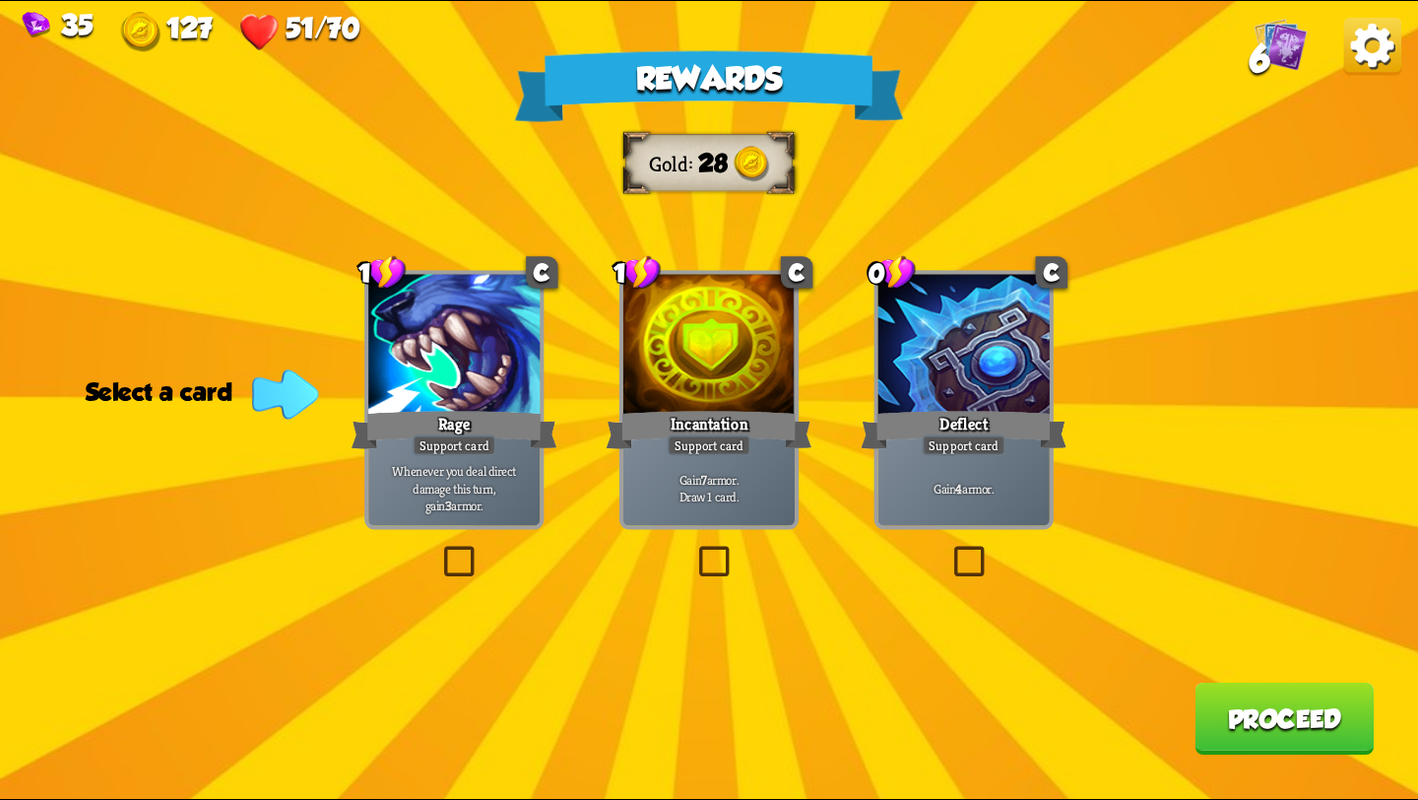
click at [930, 505] on div "Gain 4 armor." at bounding box center [964, 488] width 171 height 75
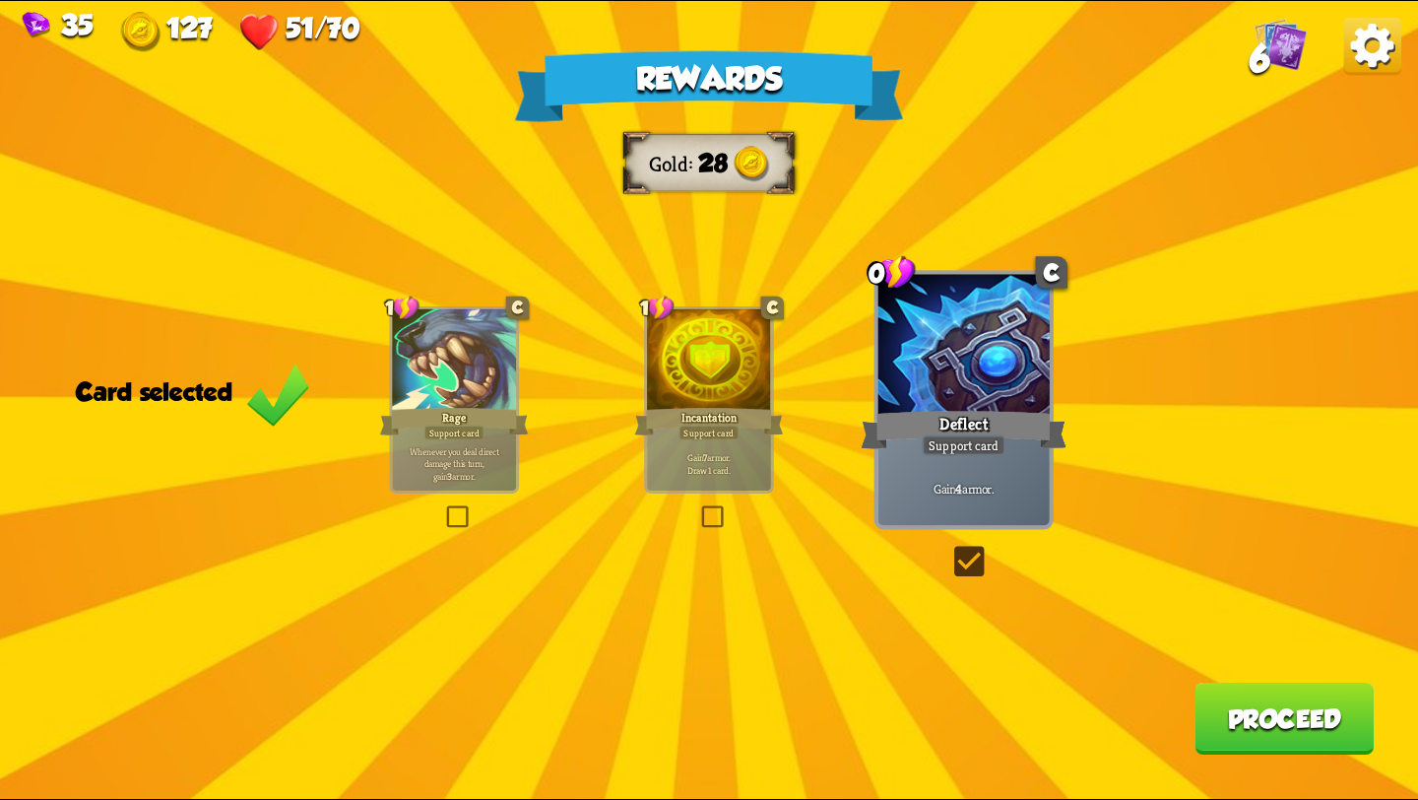
click at [1252, 708] on button "Proceed" at bounding box center [1284, 719] width 179 height 72
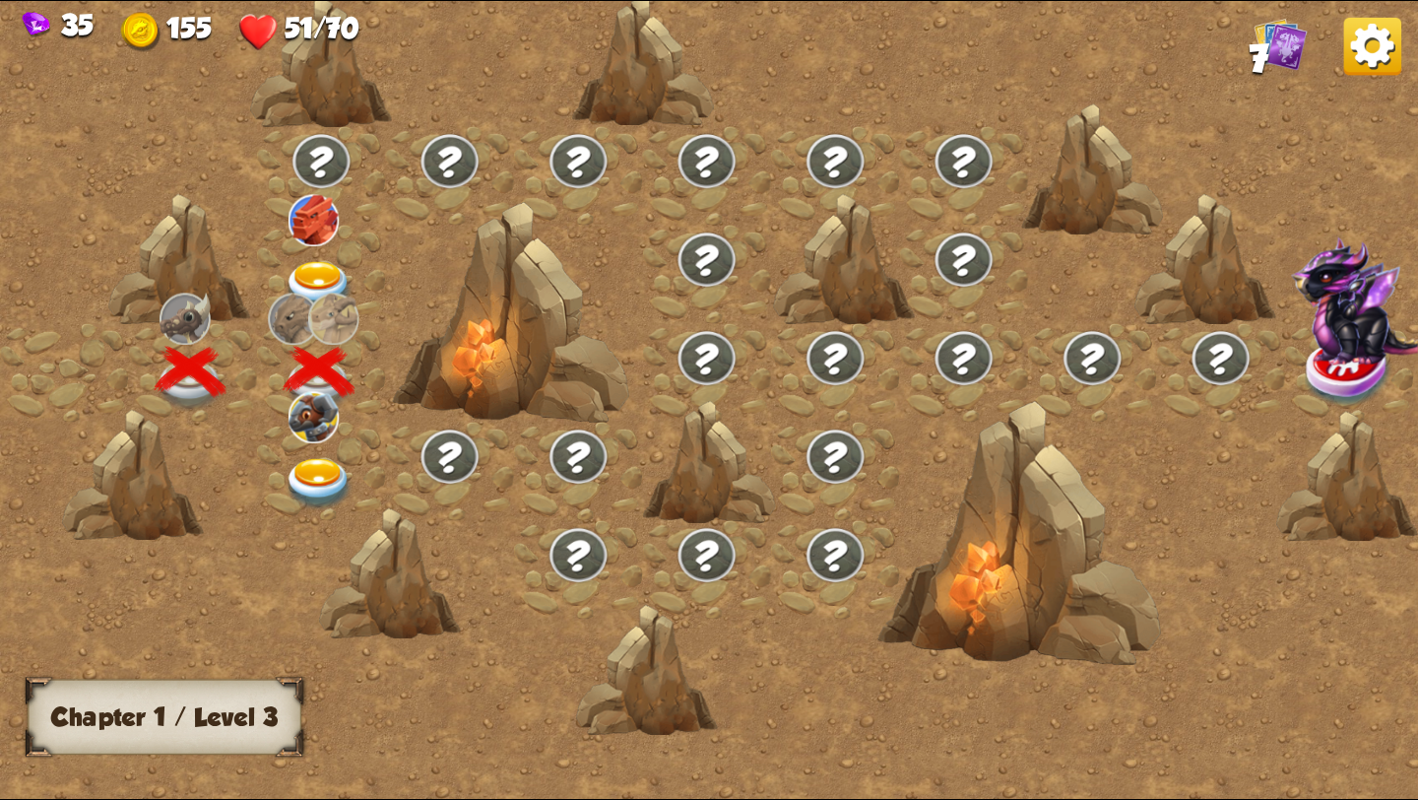
click at [310, 268] on img at bounding box center [319, 287] width 71 height 52
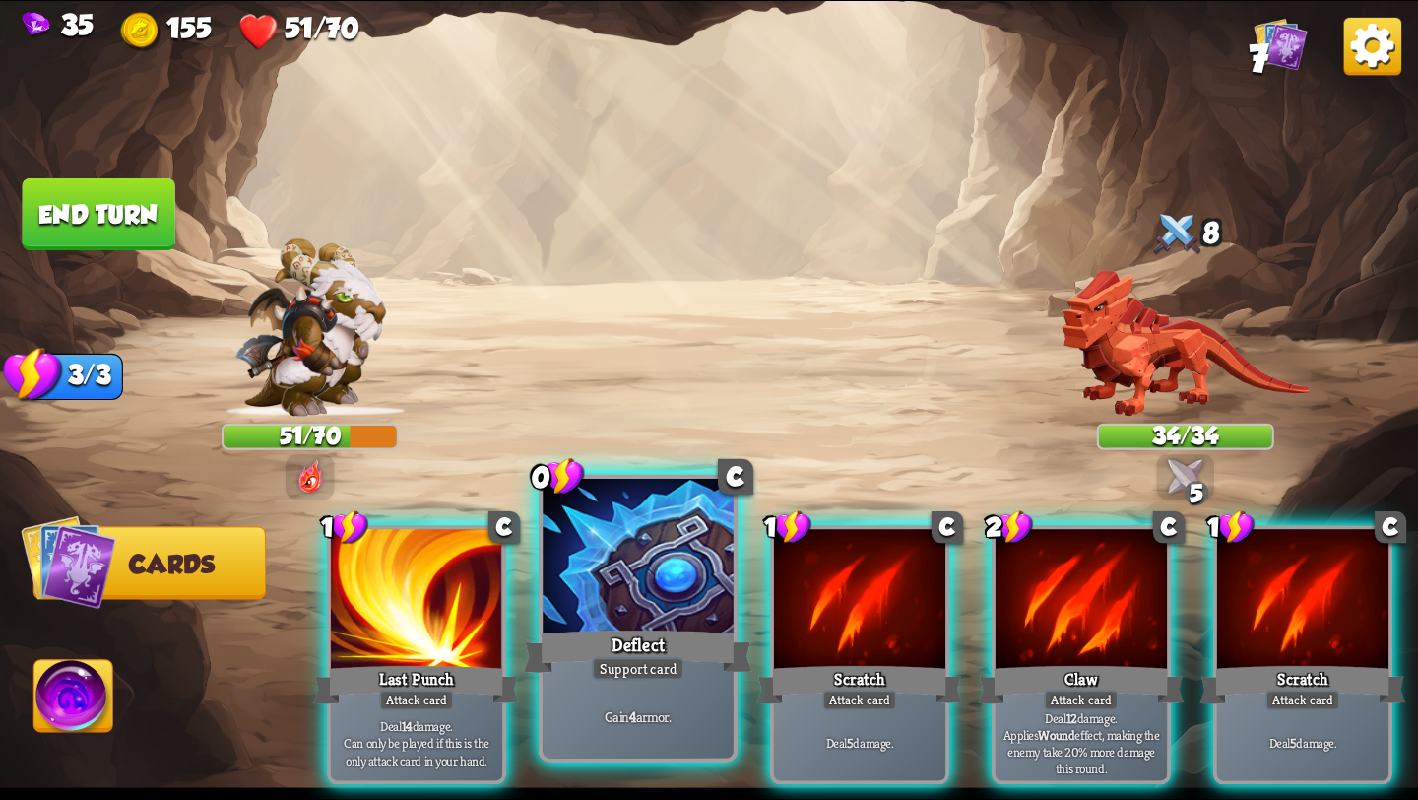
click at [673, 658] on div "Support card" at bounding box center [639, 669] width 94 height 24
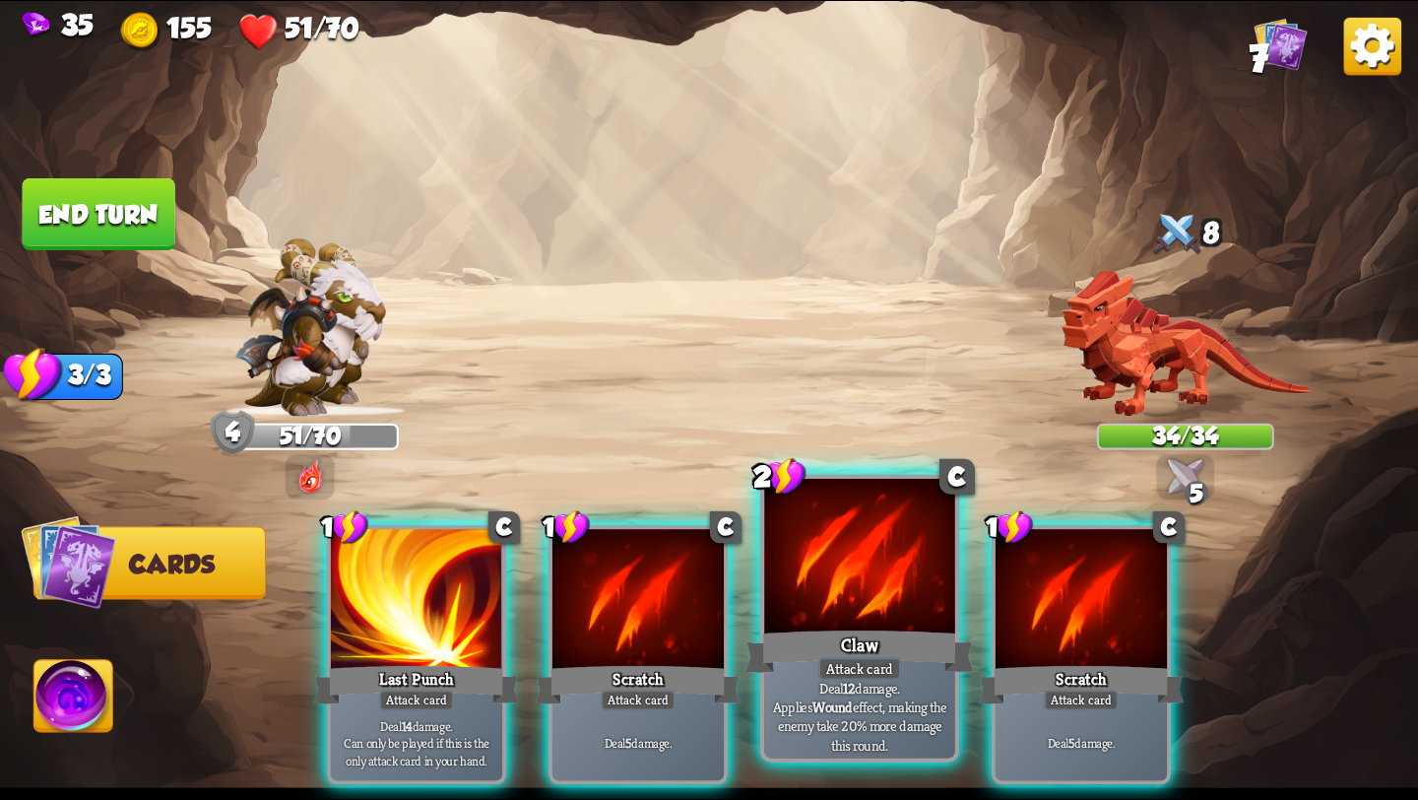
click at [862, 640] on div "Claw" at bounding box center [860, 651] width 229 height 51
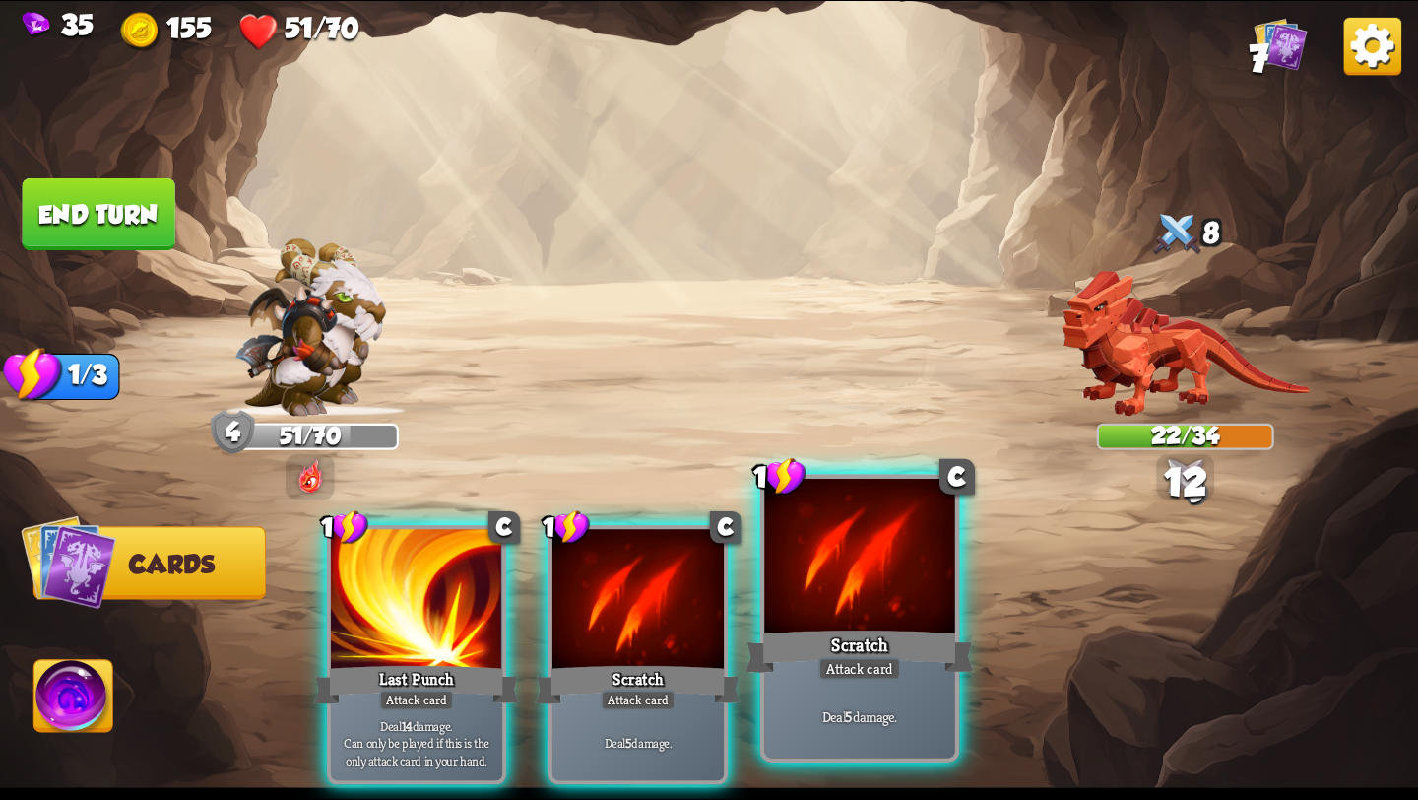
click at [871, 639] on div "Scratch" at bounding box center [860, 651] width 229 height 51
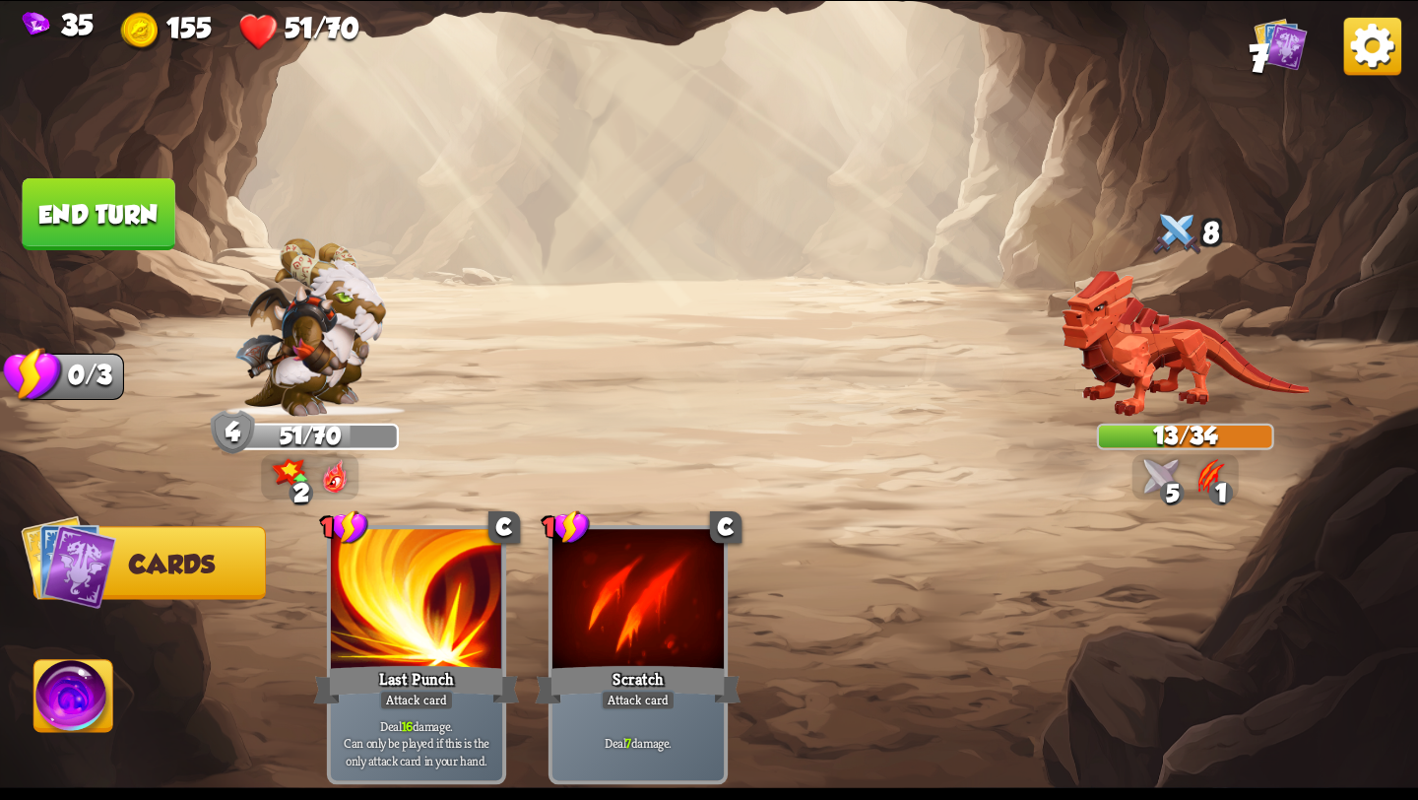
click at [83, 204] on button "End turn" at bounding box center [99, 214] width 153 height 72
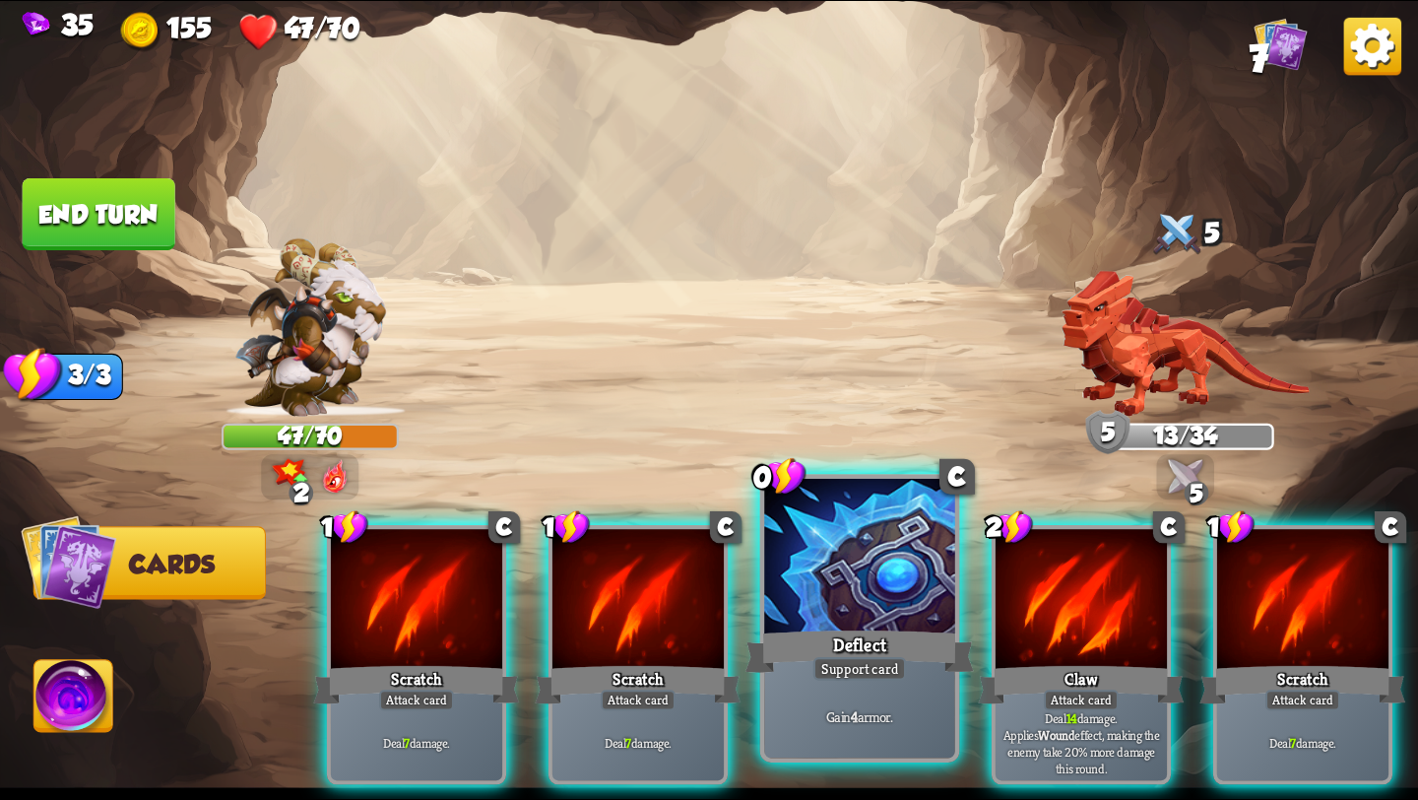
click at [795, 556] on div at bounding box center [859, 559] width 191 height 161
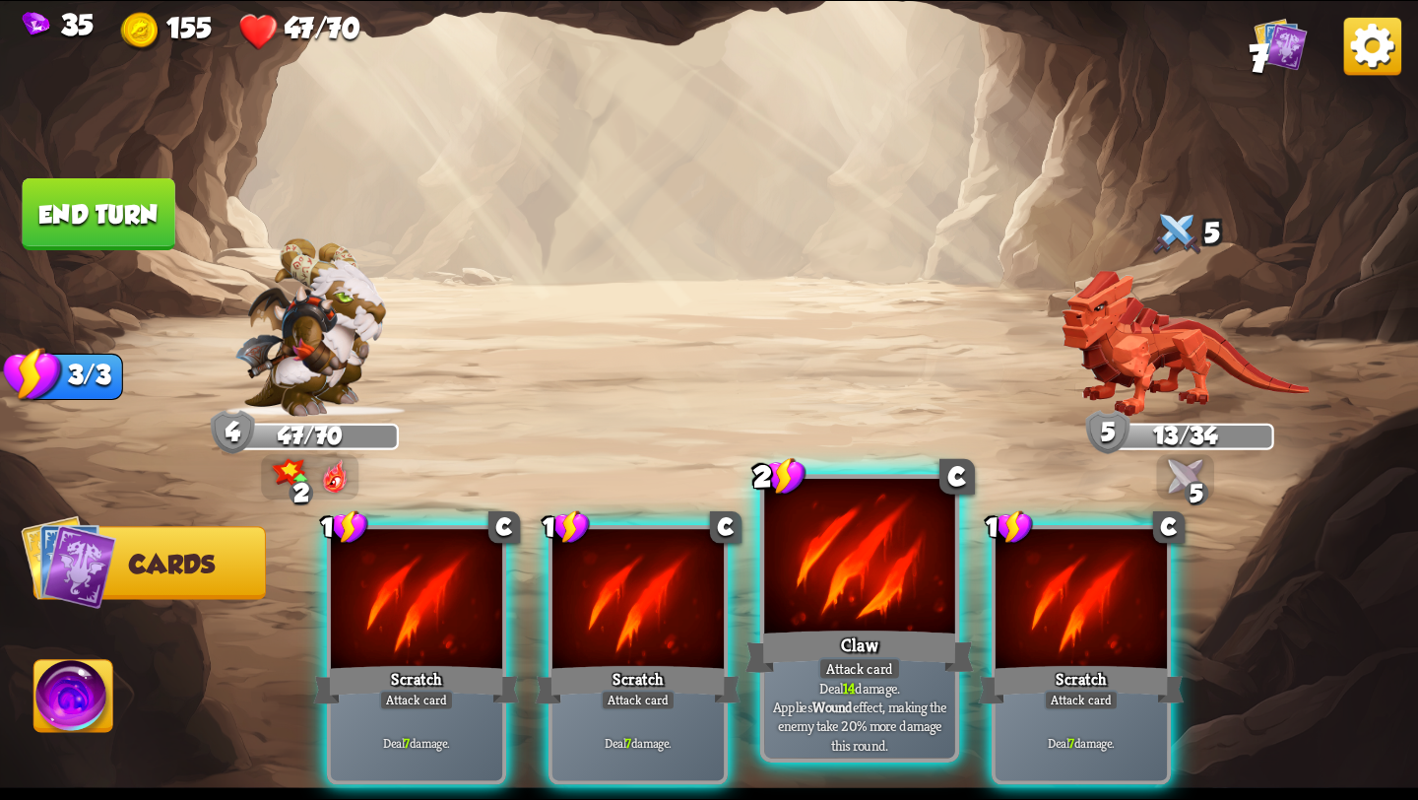
click at [827, 576] on div at bounding box center [859, 559] width 191 height 161
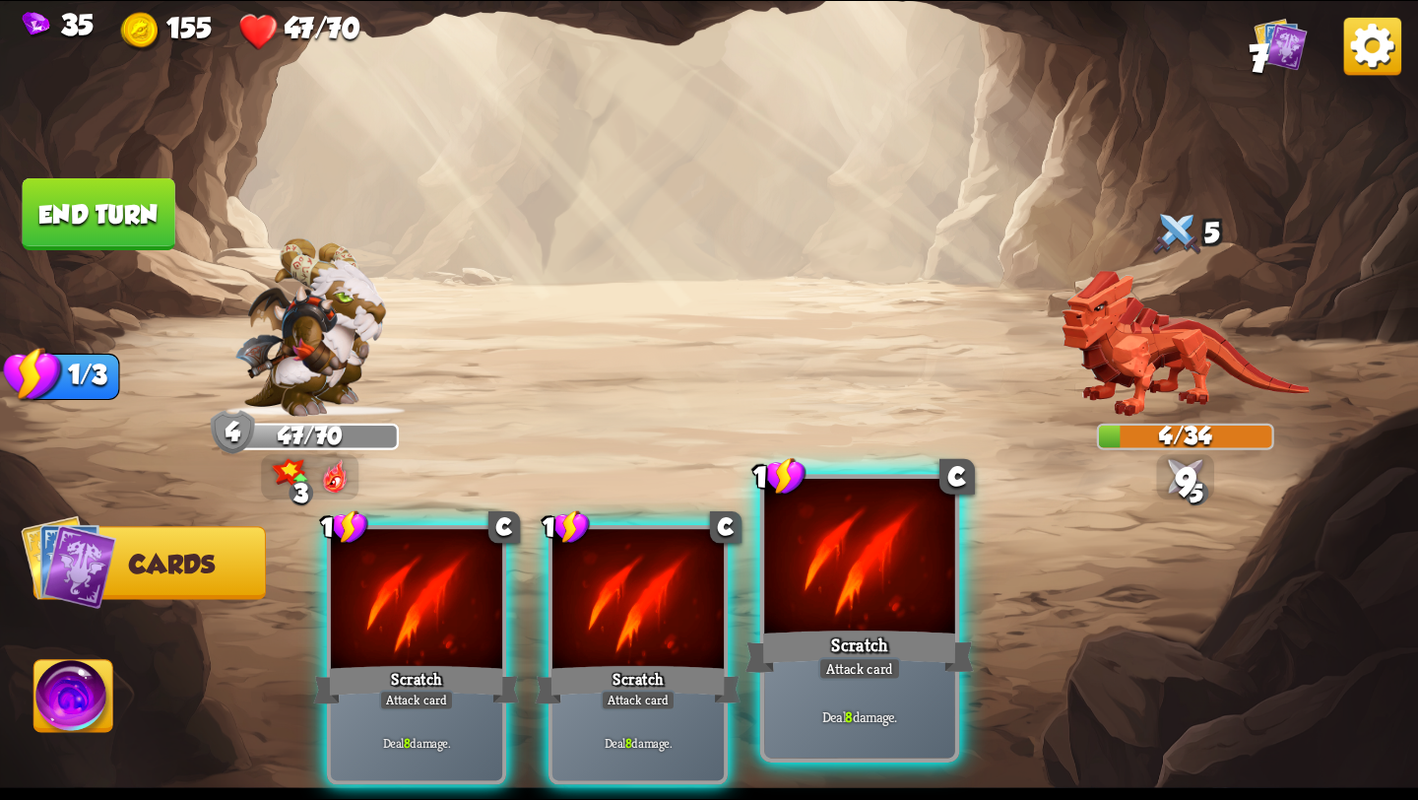
click at [840, 584] on div at bounding box center [859, 559] width 191 height 161
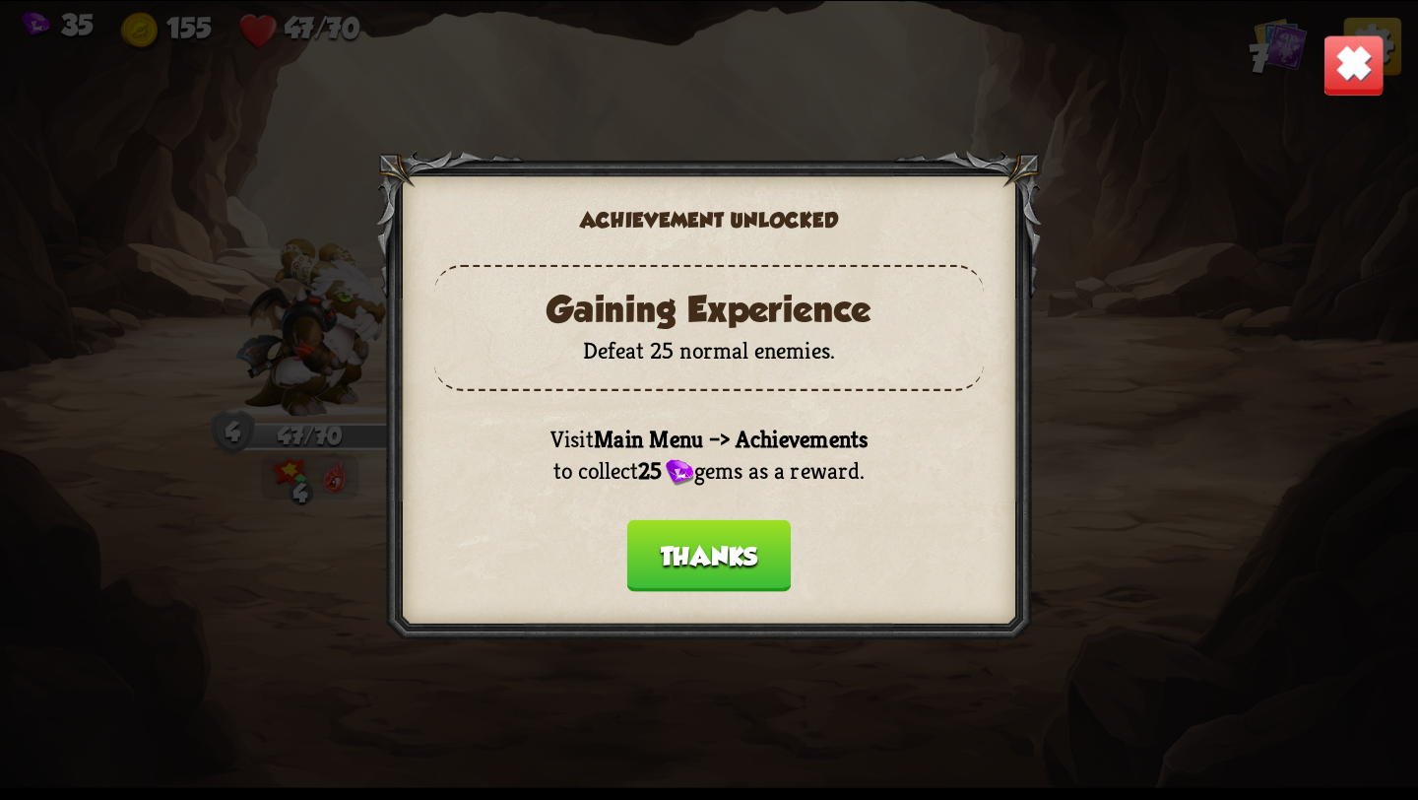
click at [689, 553] on button "Thanks" at bounding box center [709, 556] width 164 height 72
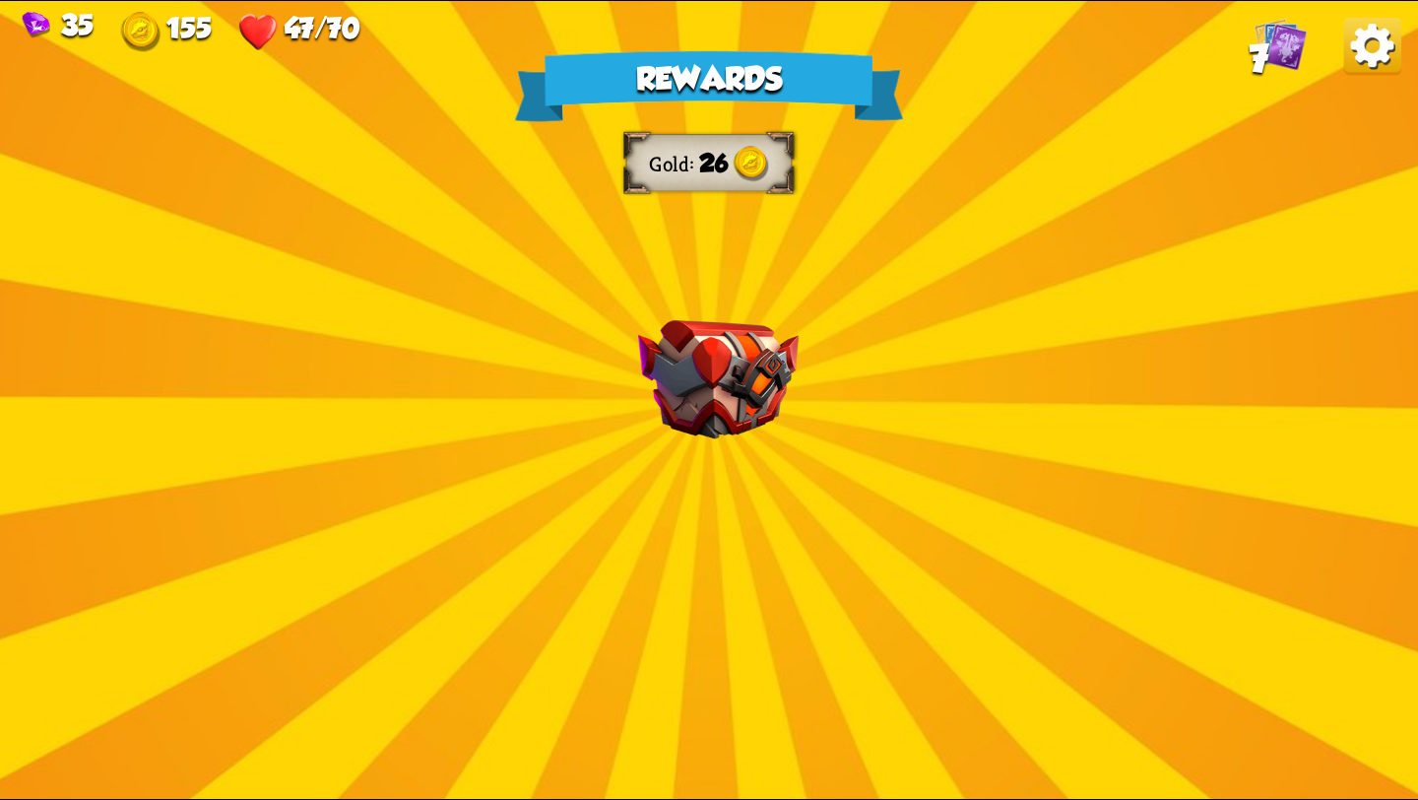
click at [713, 425] on img at bounding box center [718, 379] width 161 height 119
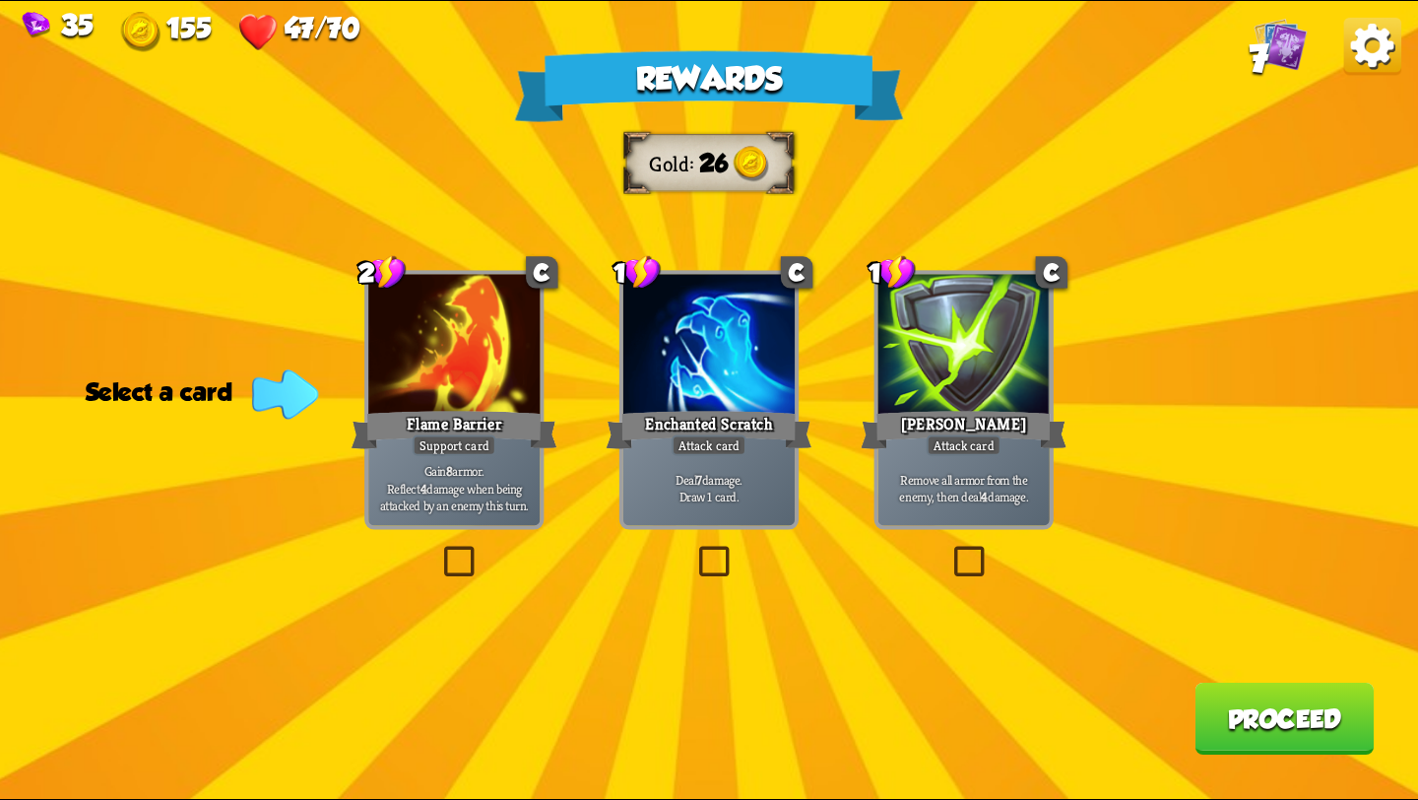
click at [949, 550] on label at bounding box center [949, 550] width 0 height 0
click at [0, 0] on input "checkbox" at bounding box center [0, 0] width 0 height 0
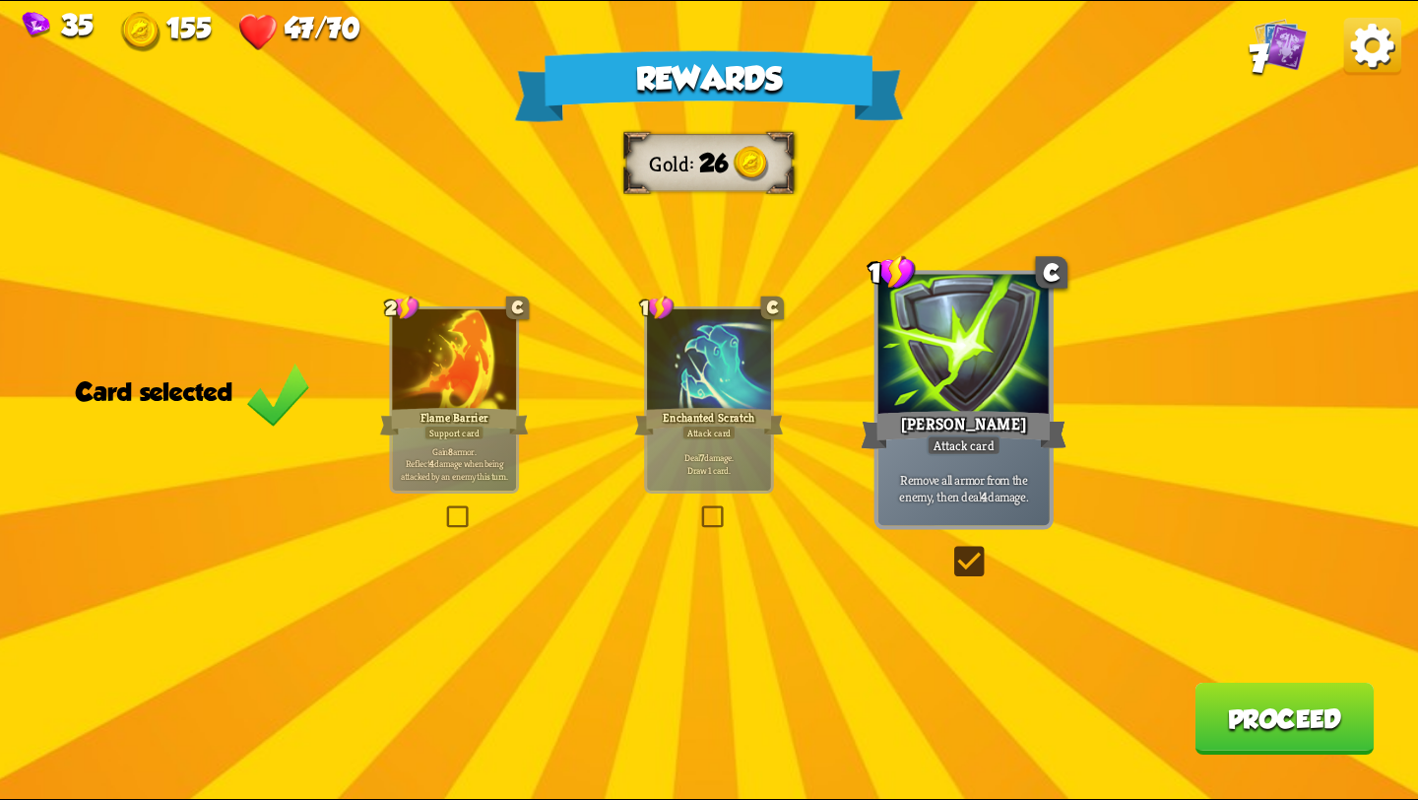
click at [1266, 776] on div "Rewards Gold 26 Card selected 2 C Flame Barrier Support card Gain 8 armor. Refl…" at bounding box center [709, 400] width 1418 height 798
click at [1252, 724] on button "Proceed" at bounding box center [1284, 719] width 179 height 72
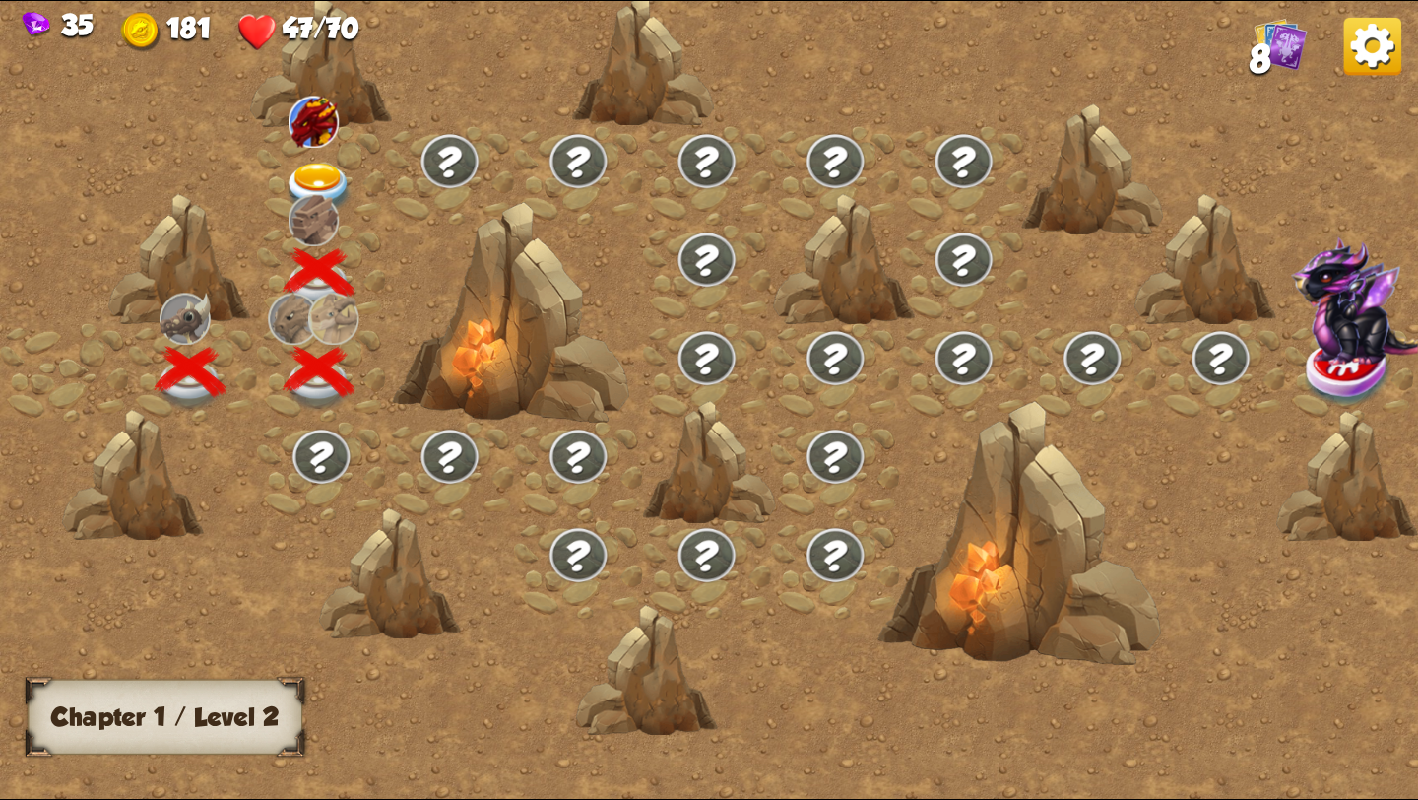
click at [309, 171] on img at bounding box center [319, 189] width 71 height 52
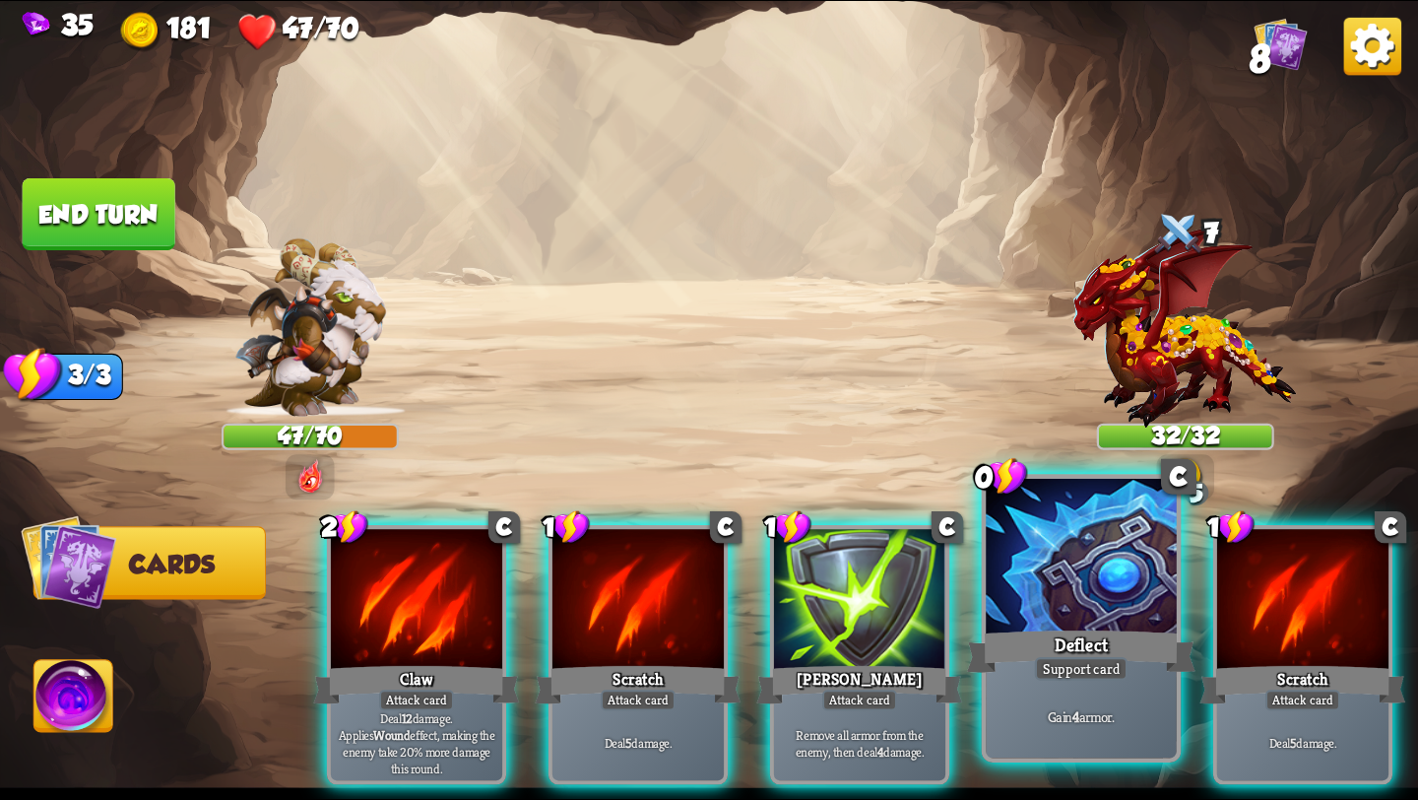
click at [1126, 577] on div at bounding box center [1081, 559] width 191 height 161
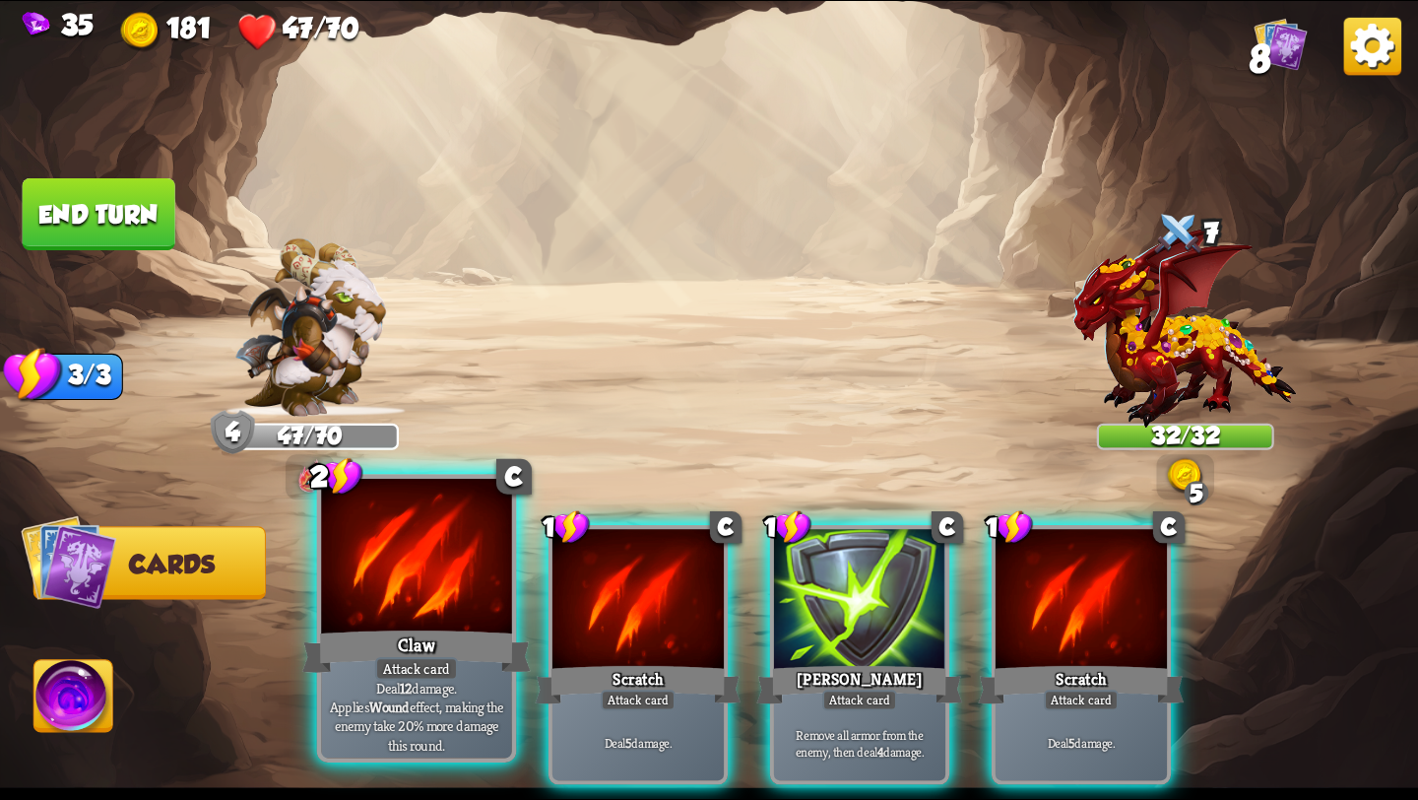
click at [394, 617] on div at bounding box center [416, 559] width 191 height 161
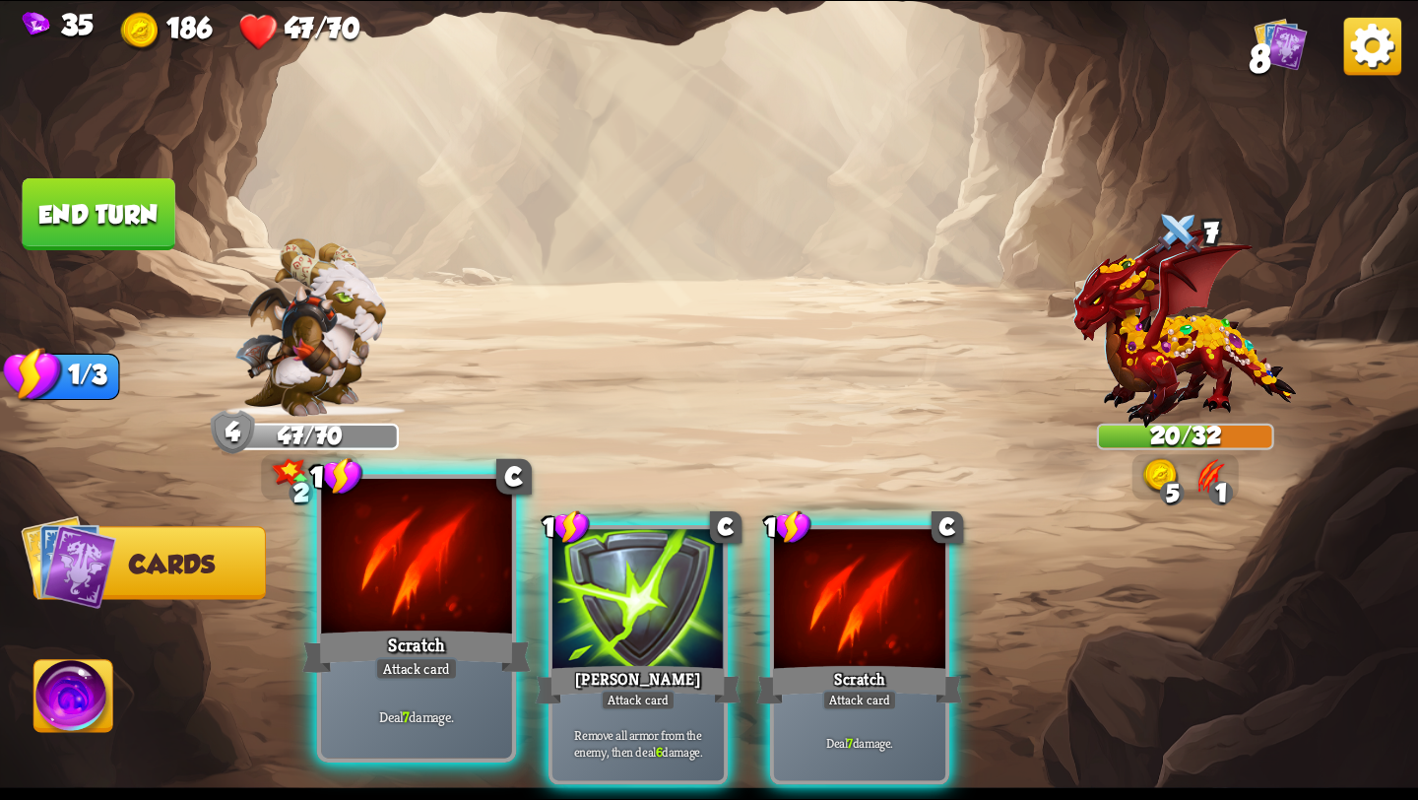
click at [407, 623] on div at bounding box center [416, 559] width 191 height 161
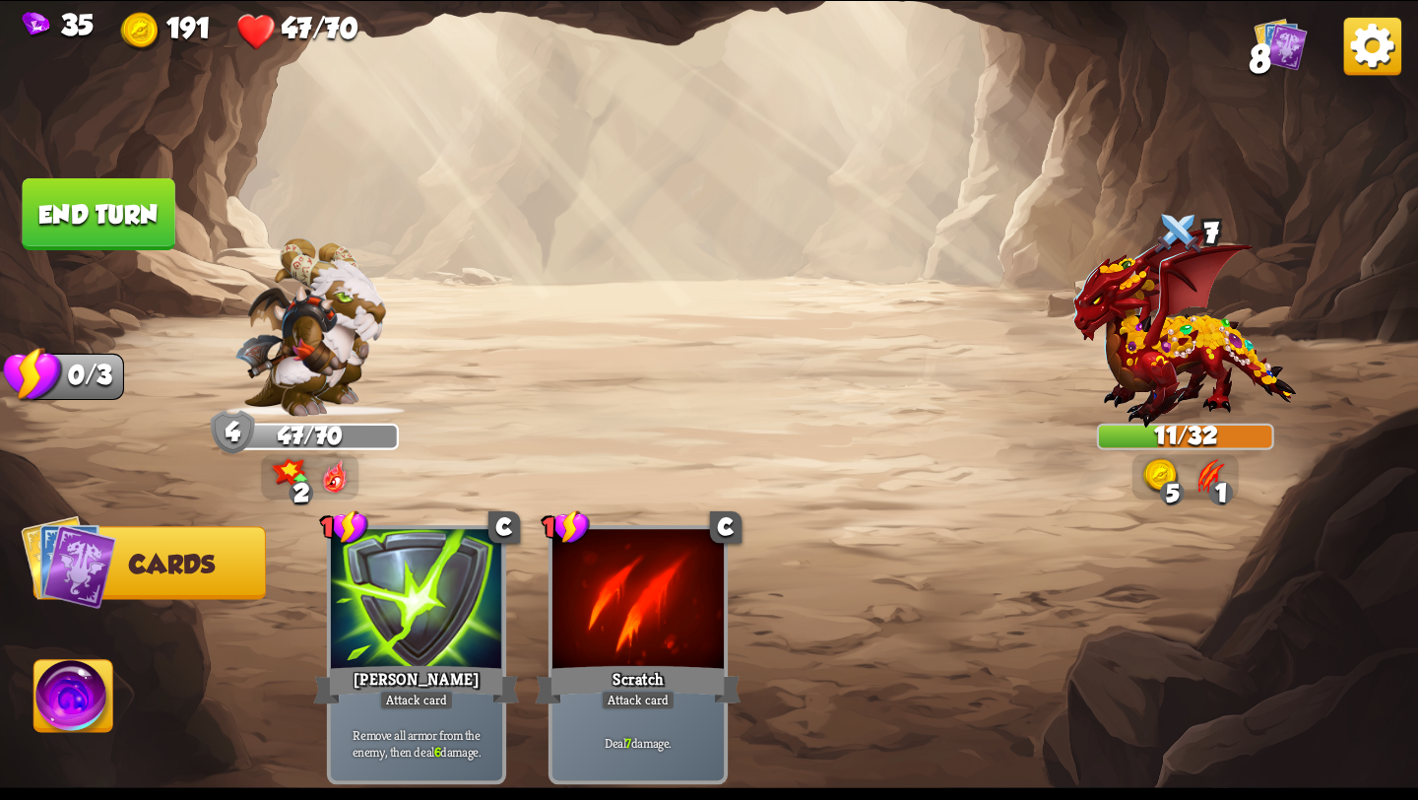
click at [131, 197] on button "End turn" at bounding box center [99, 214] width 153 height 72
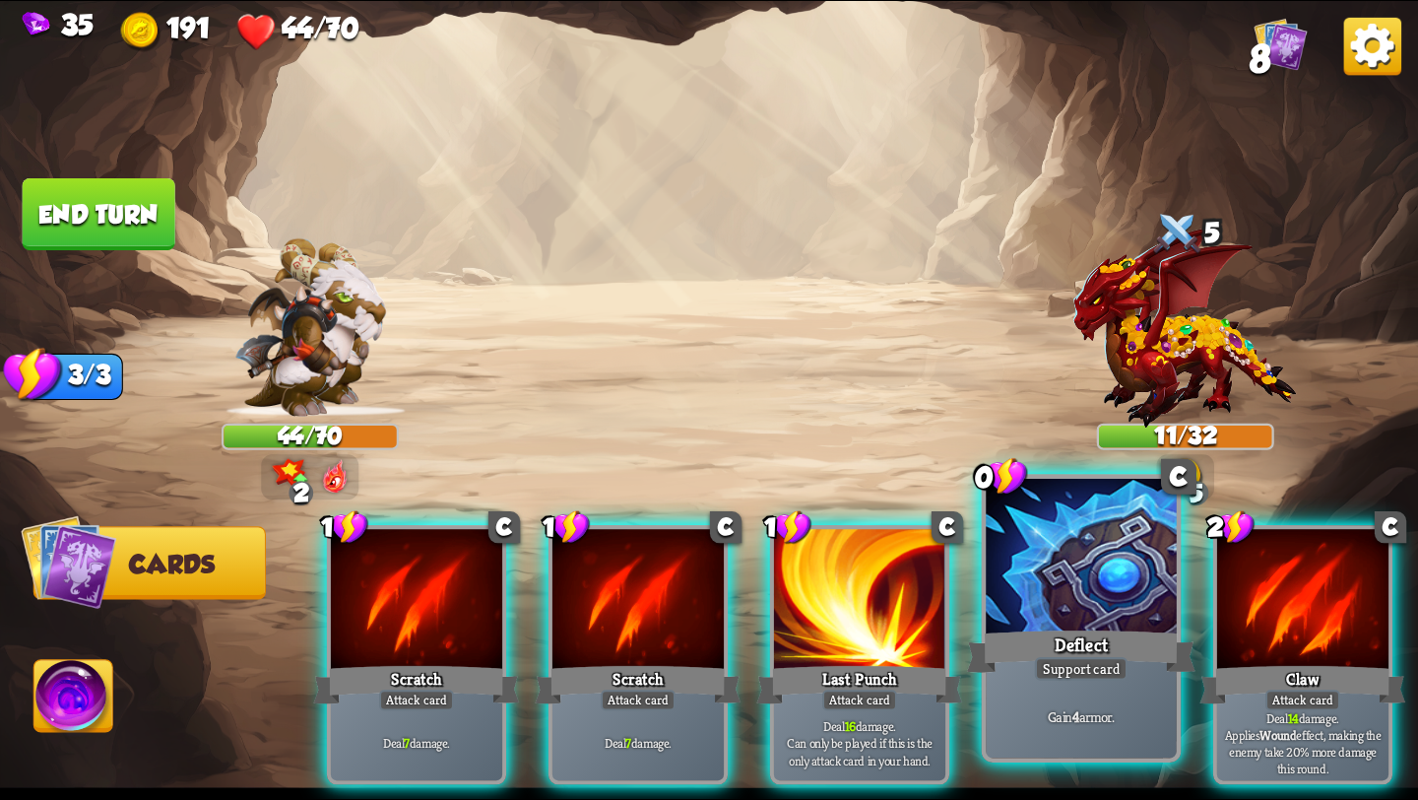
click at [1137, 654] on div "Deflect" at bounding box center [1081, 651] width 229 height 51
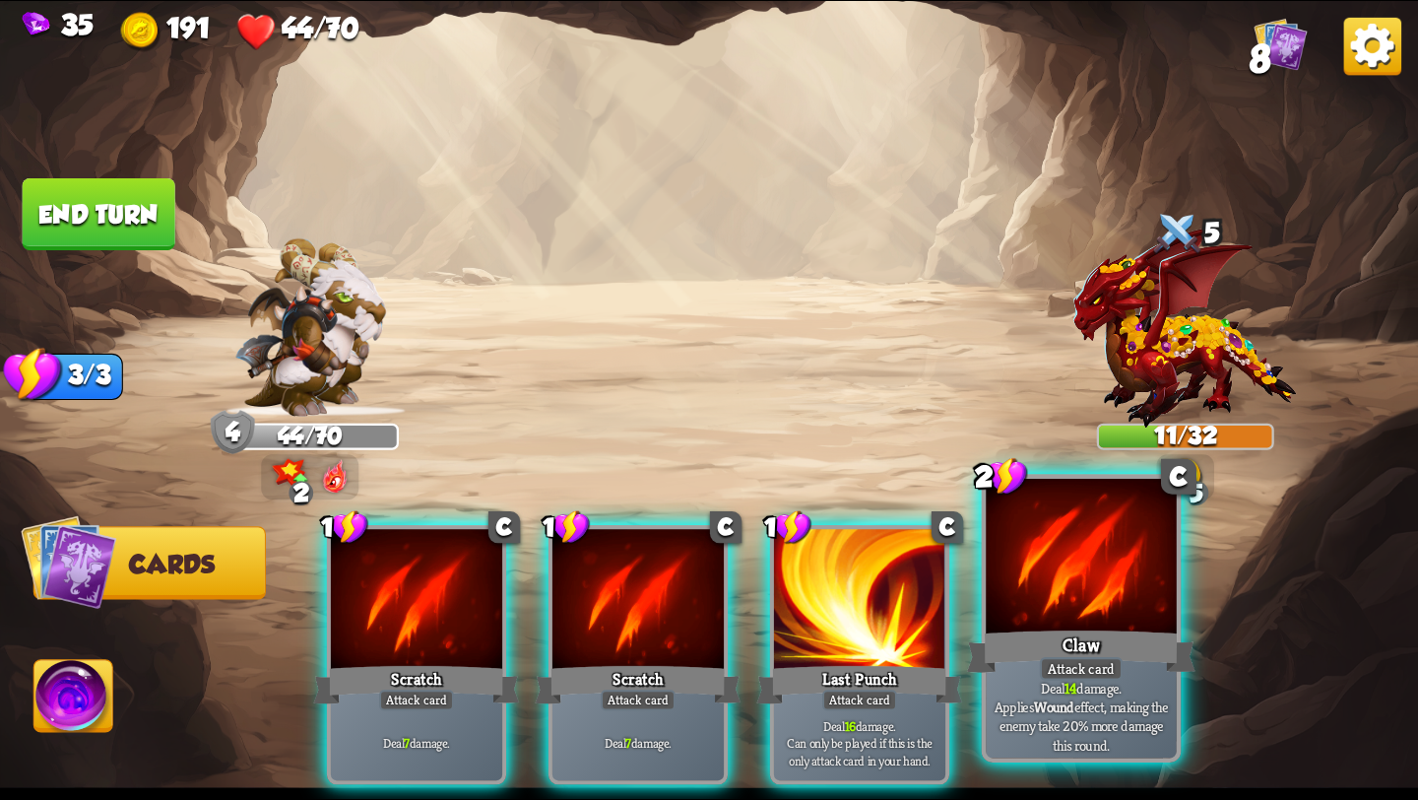
click at [1125, 642] on div "Claw" at bounding box center [1081, 651] width 229 height 51
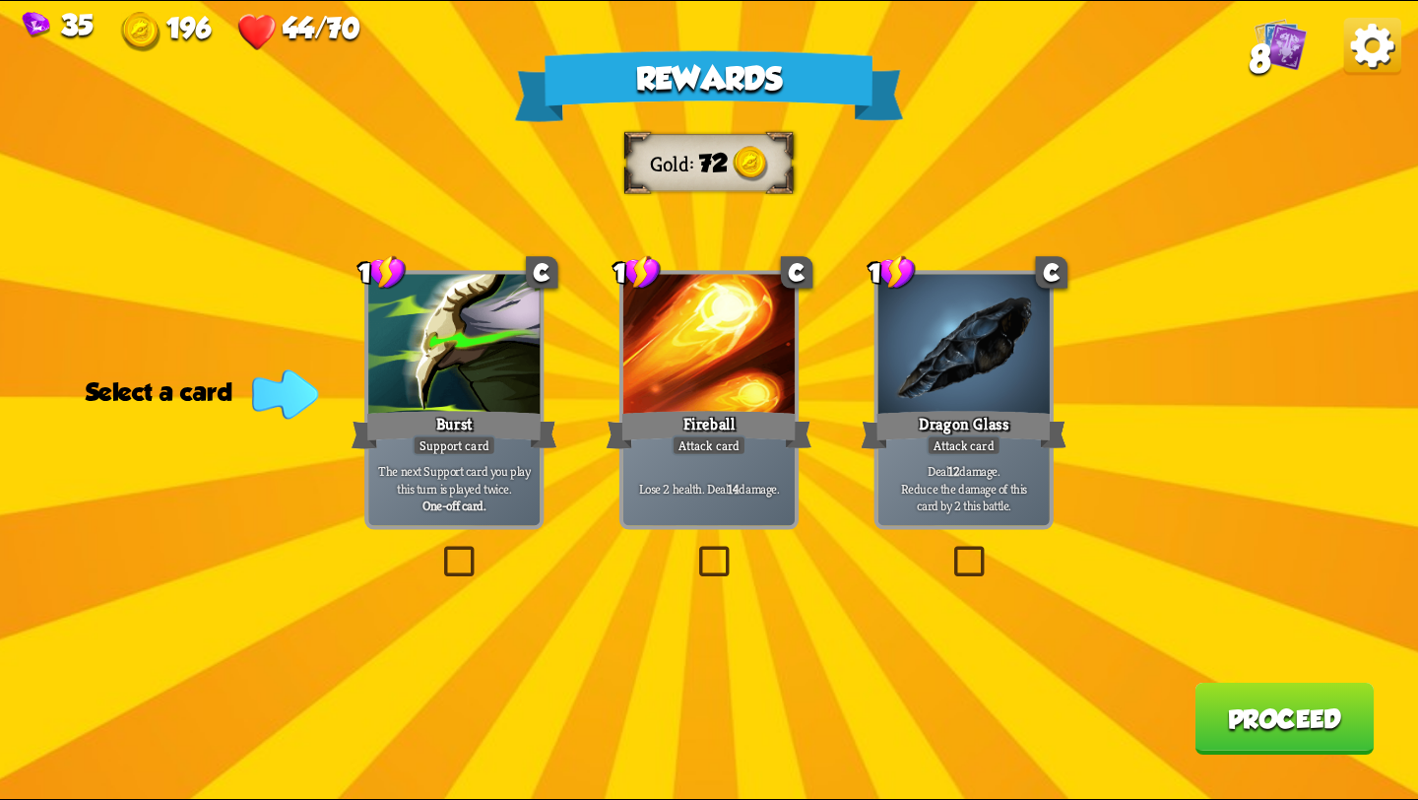
click at [732, 453] on div "Attack card" at bounding box center [709, 444] width 75 height 21
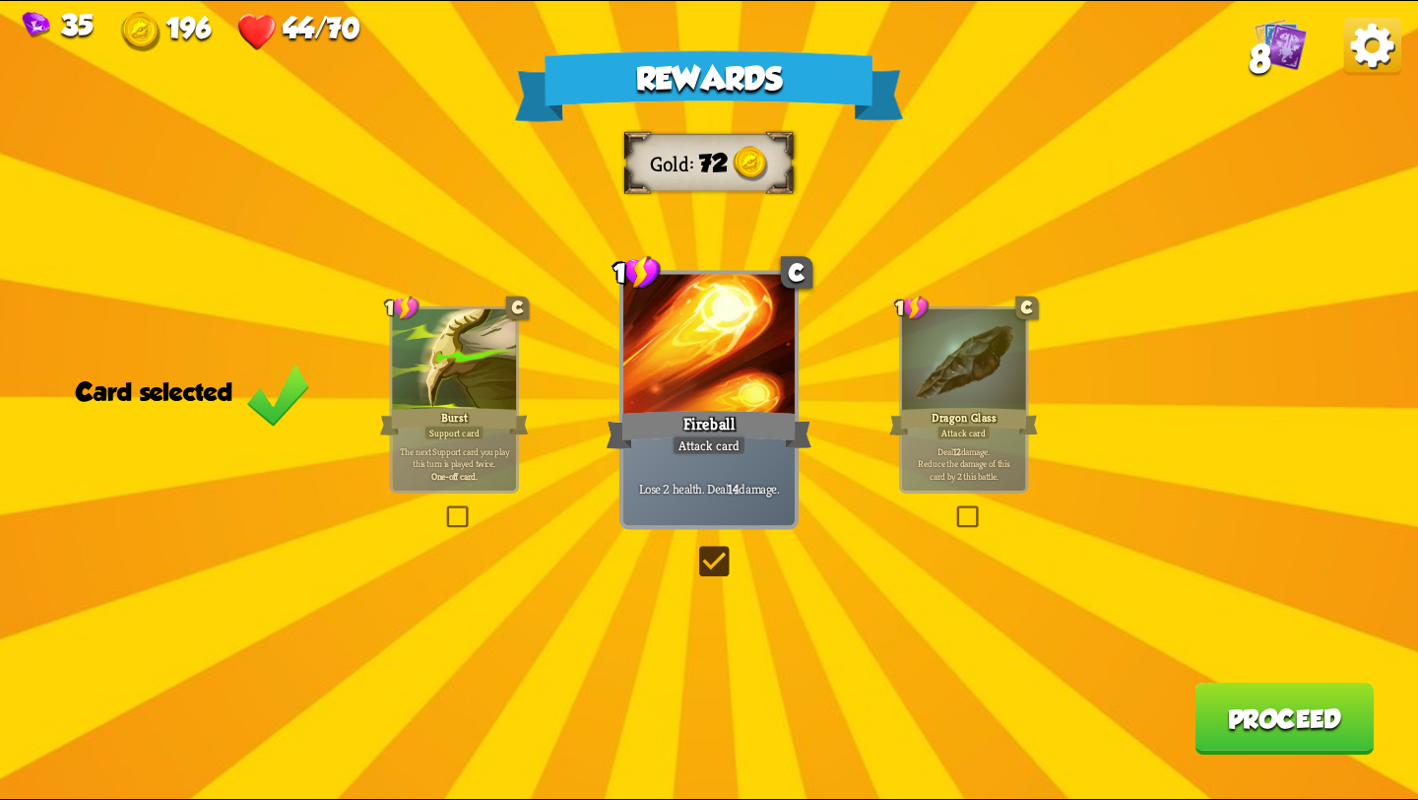
click at [1264, 741] on button "Proceed" at bounding box center [1284, 719] width 179 height 72
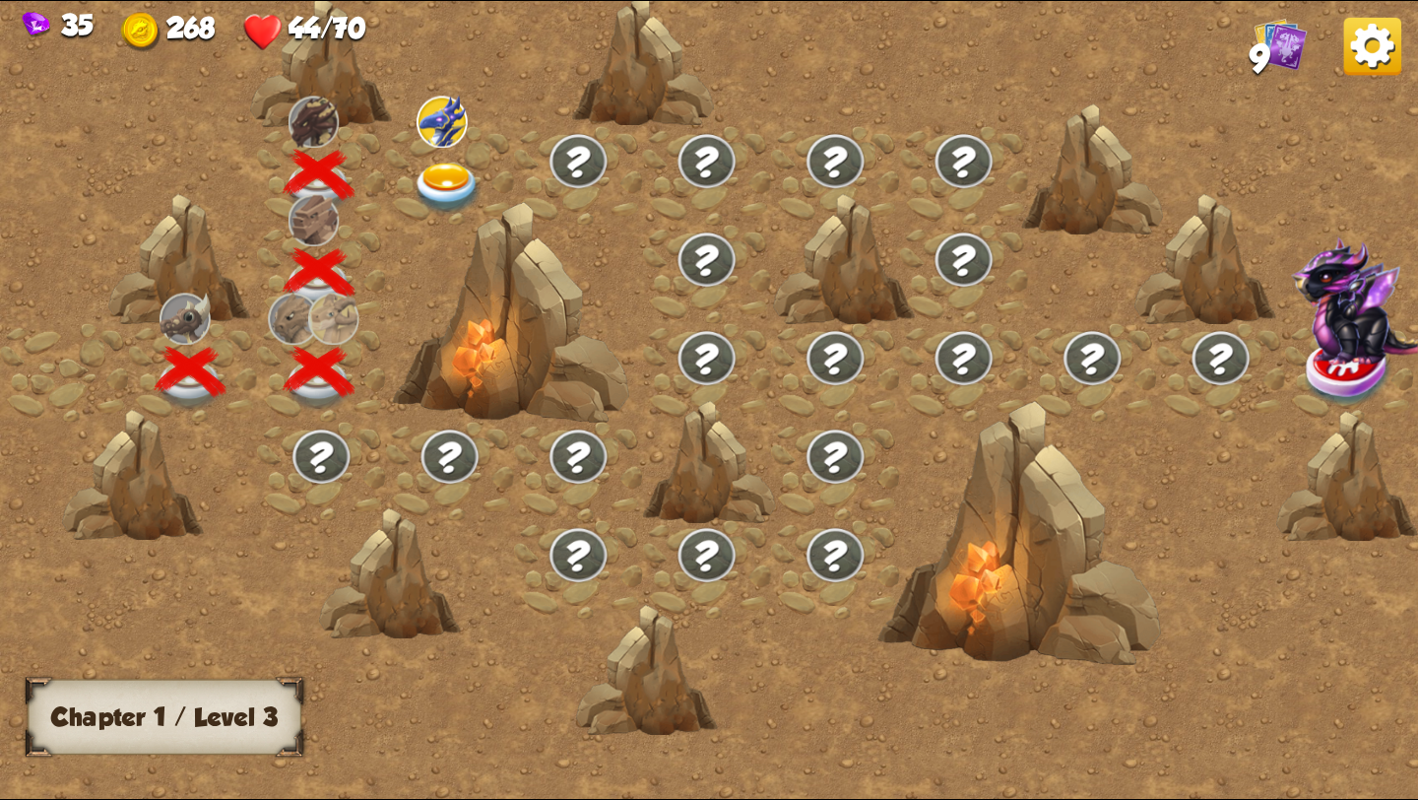
click at [451, 160] on div at bounding box center [450, 175] width 129 height 98
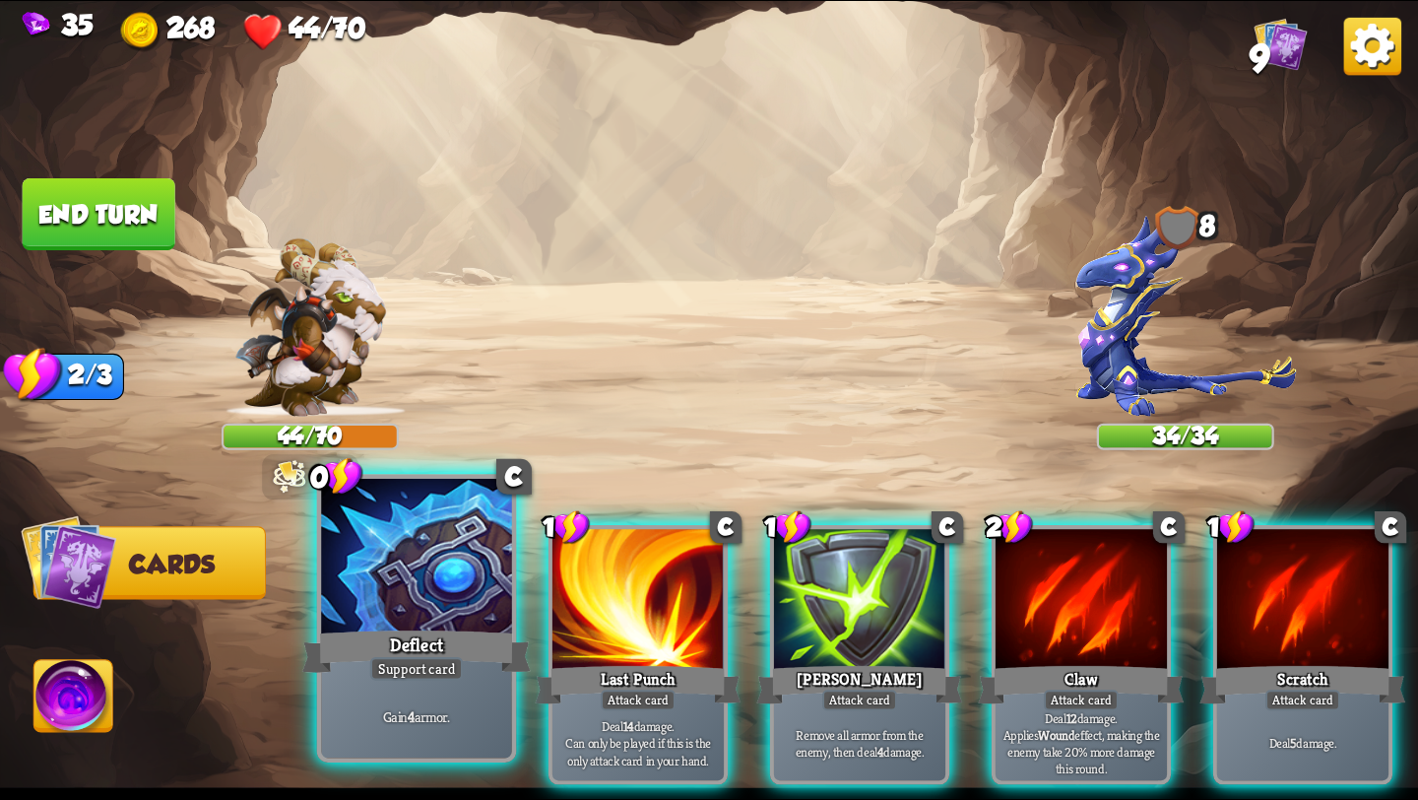
click at [470, 621] on div at bounding box center [416, 559] width 191 height 161
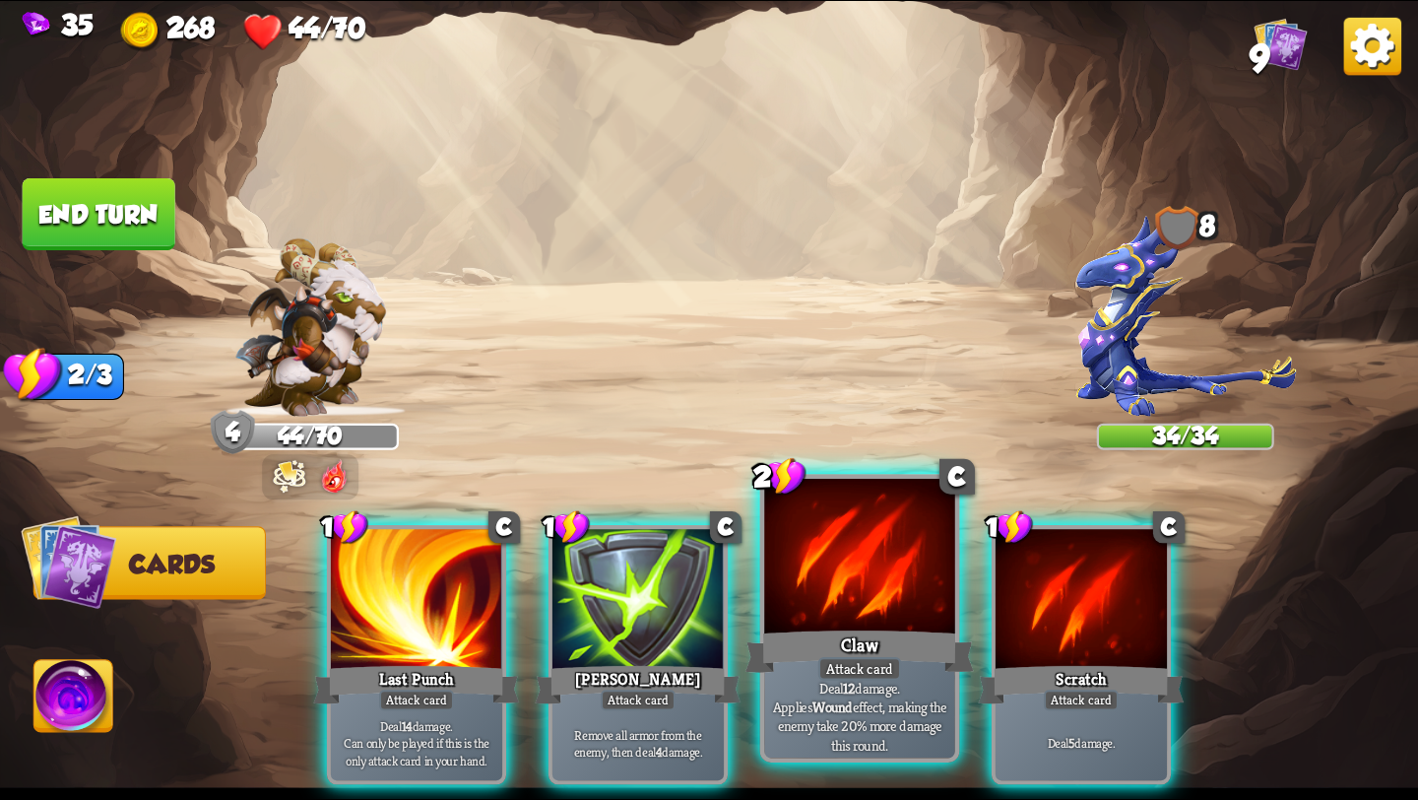
click at [813, 624] on div at bounding box center [859, 559] width 191 height 161
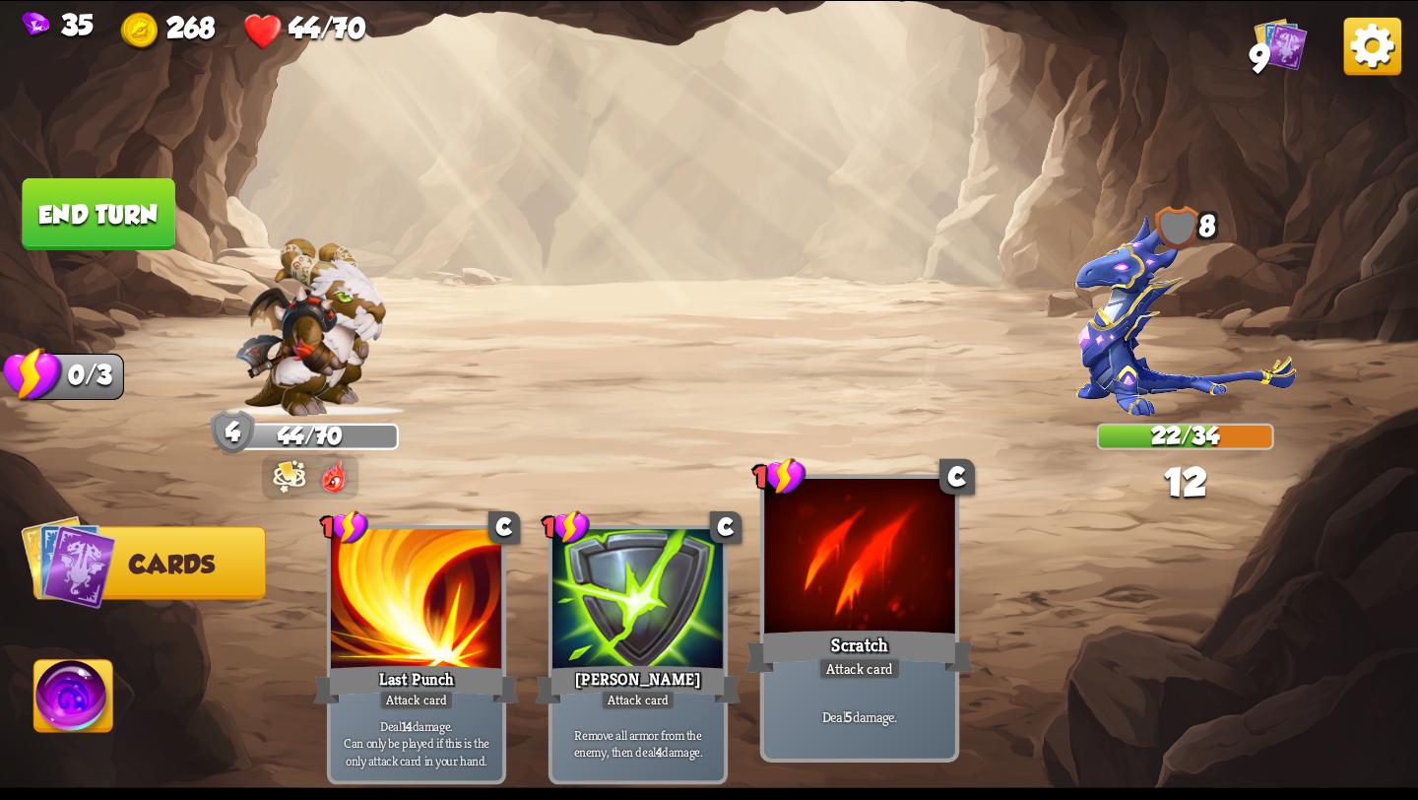
click at [885, 617] on div at bounding box center [859, 559] width 191 height 161
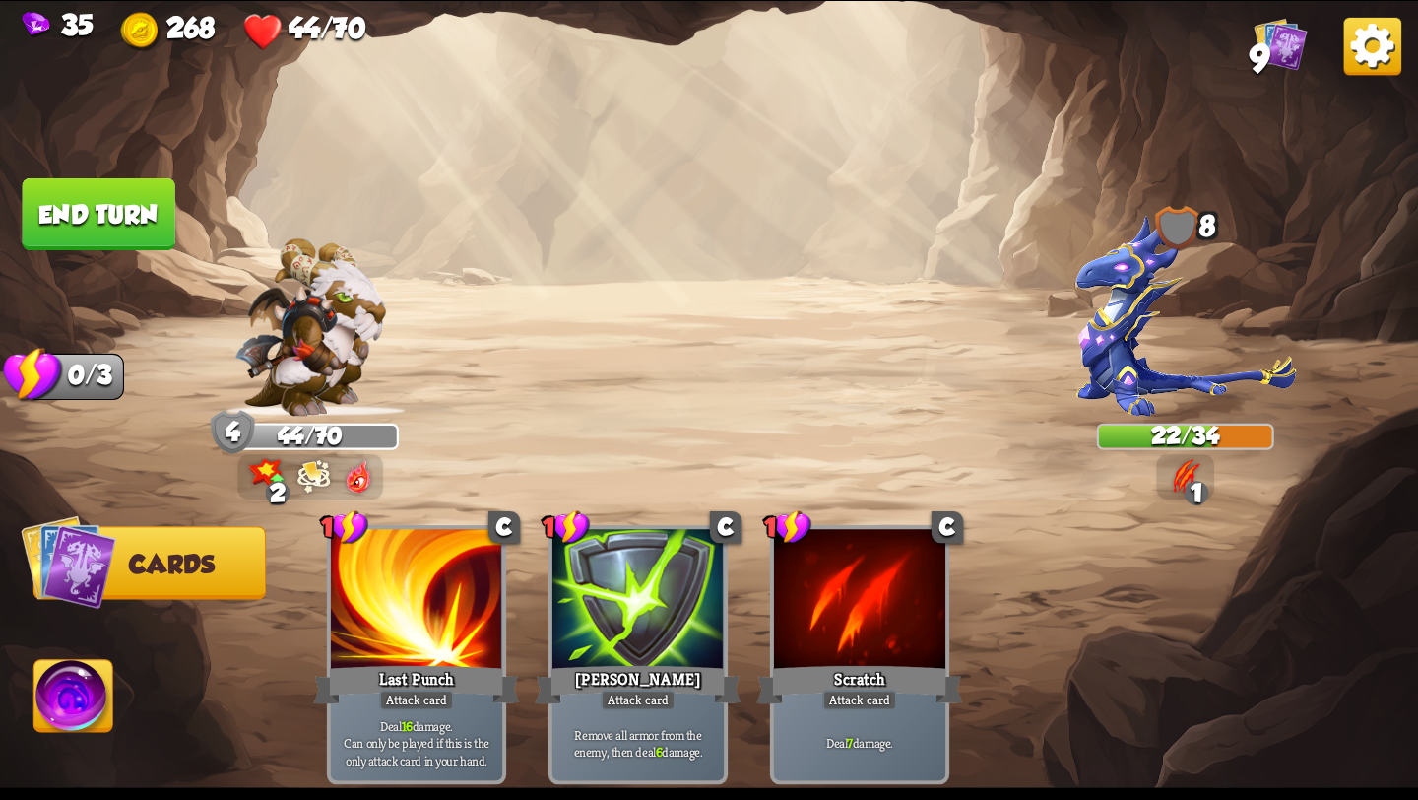
click at [105, 219] on button "End turn" at bounding box center [99, 214] width 153 height 72
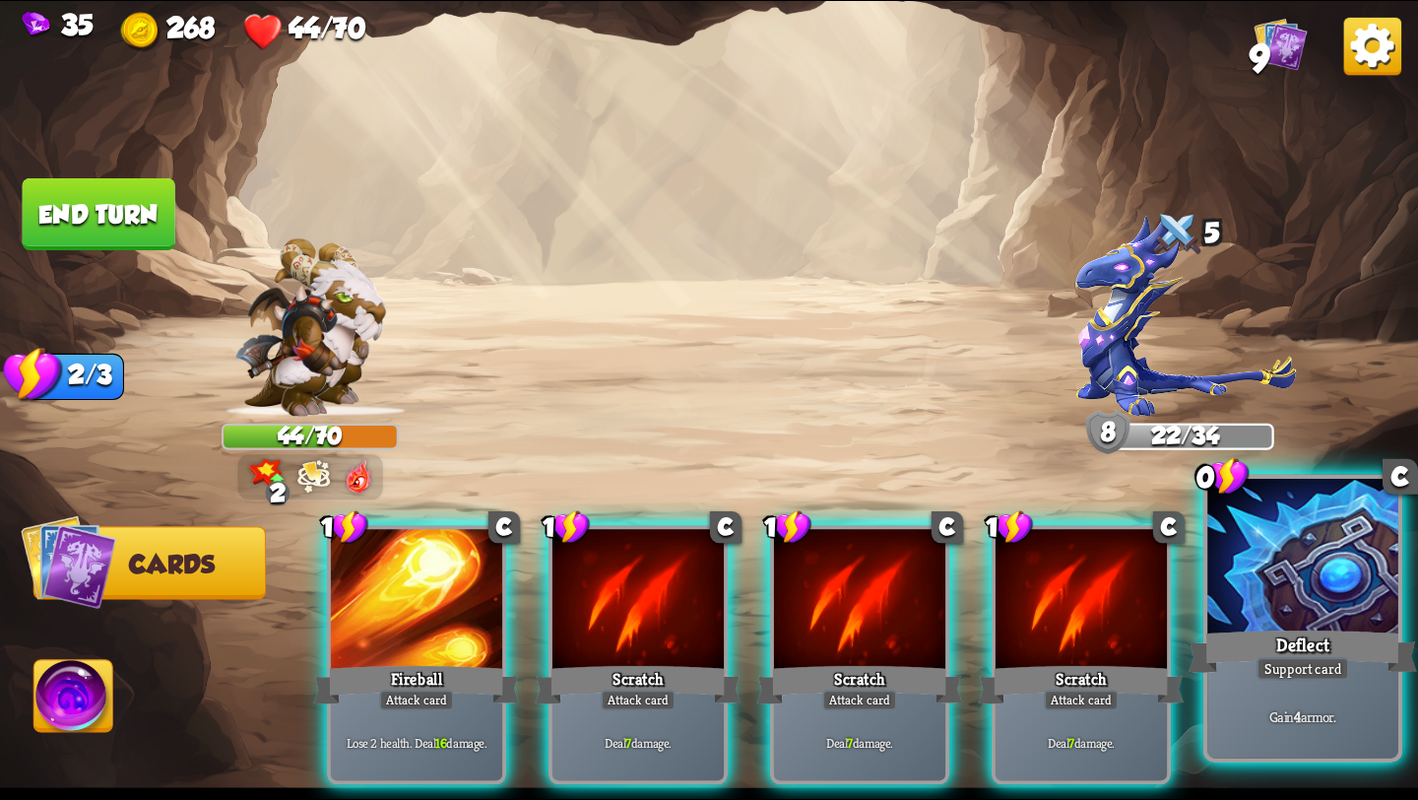
click at [1276, 624] on div at bounding box center [1303, 559] width 191 height 161
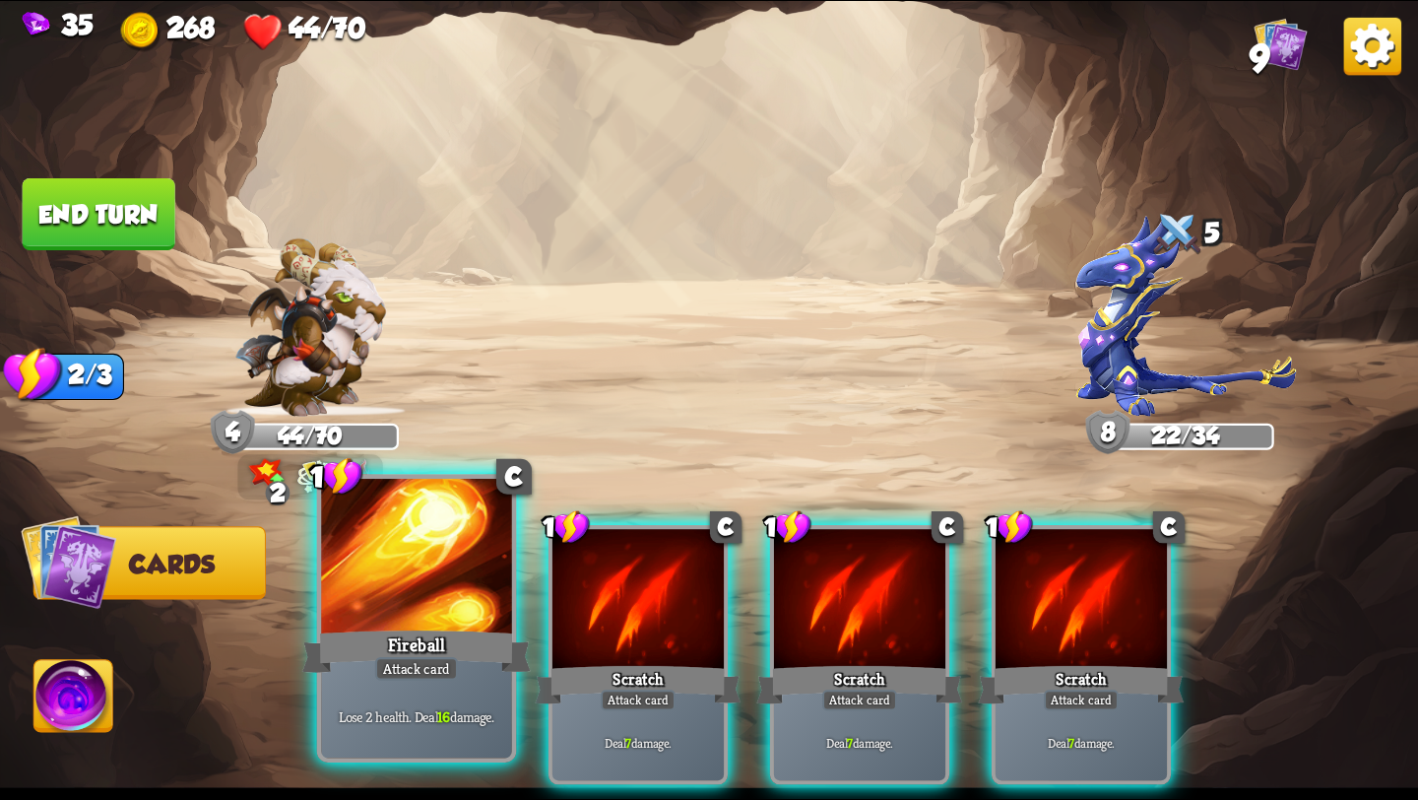
click at [453, 615] on div at bounding box center [416, 559] width 191 height 161
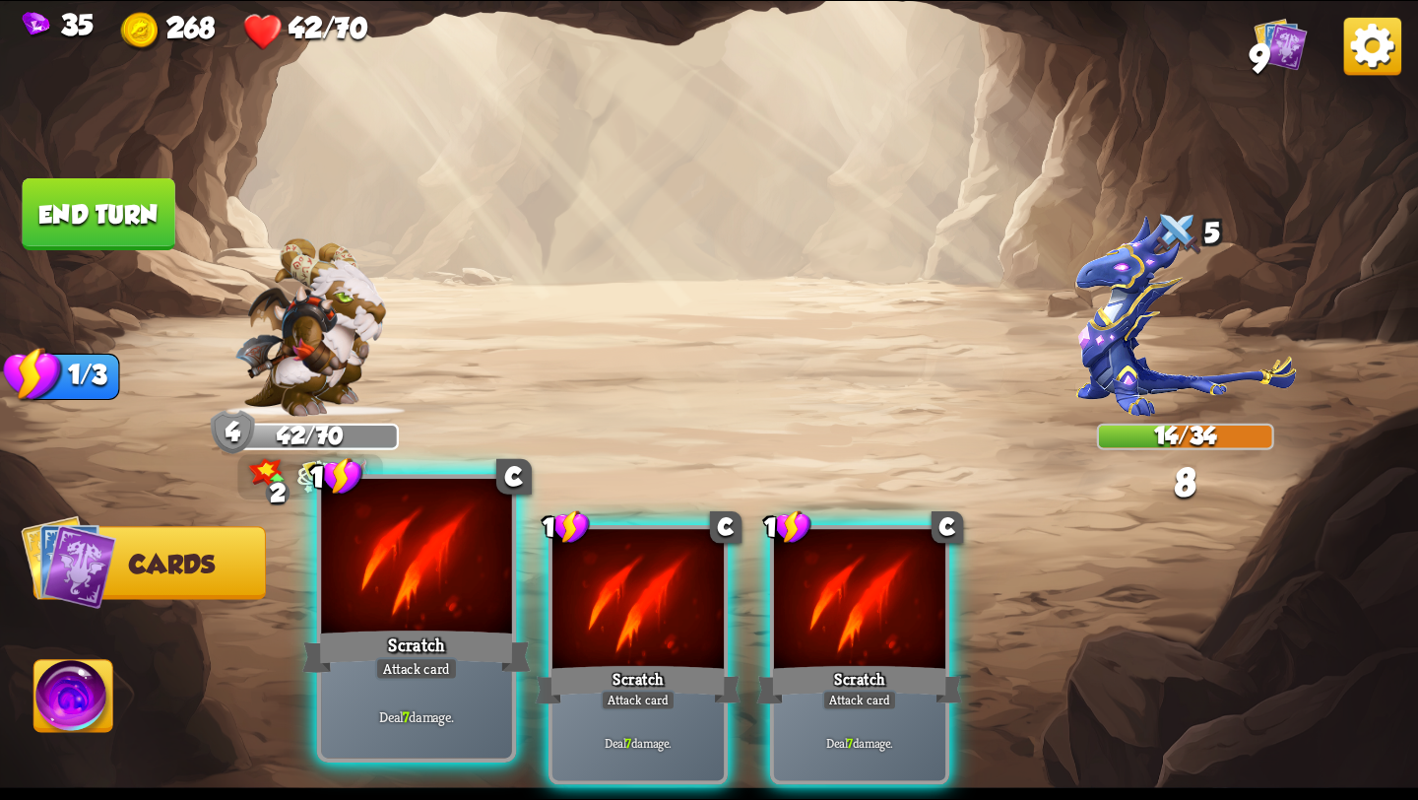
click at [451, 614] on div at bounding box center [416, 559] width 191 height 161
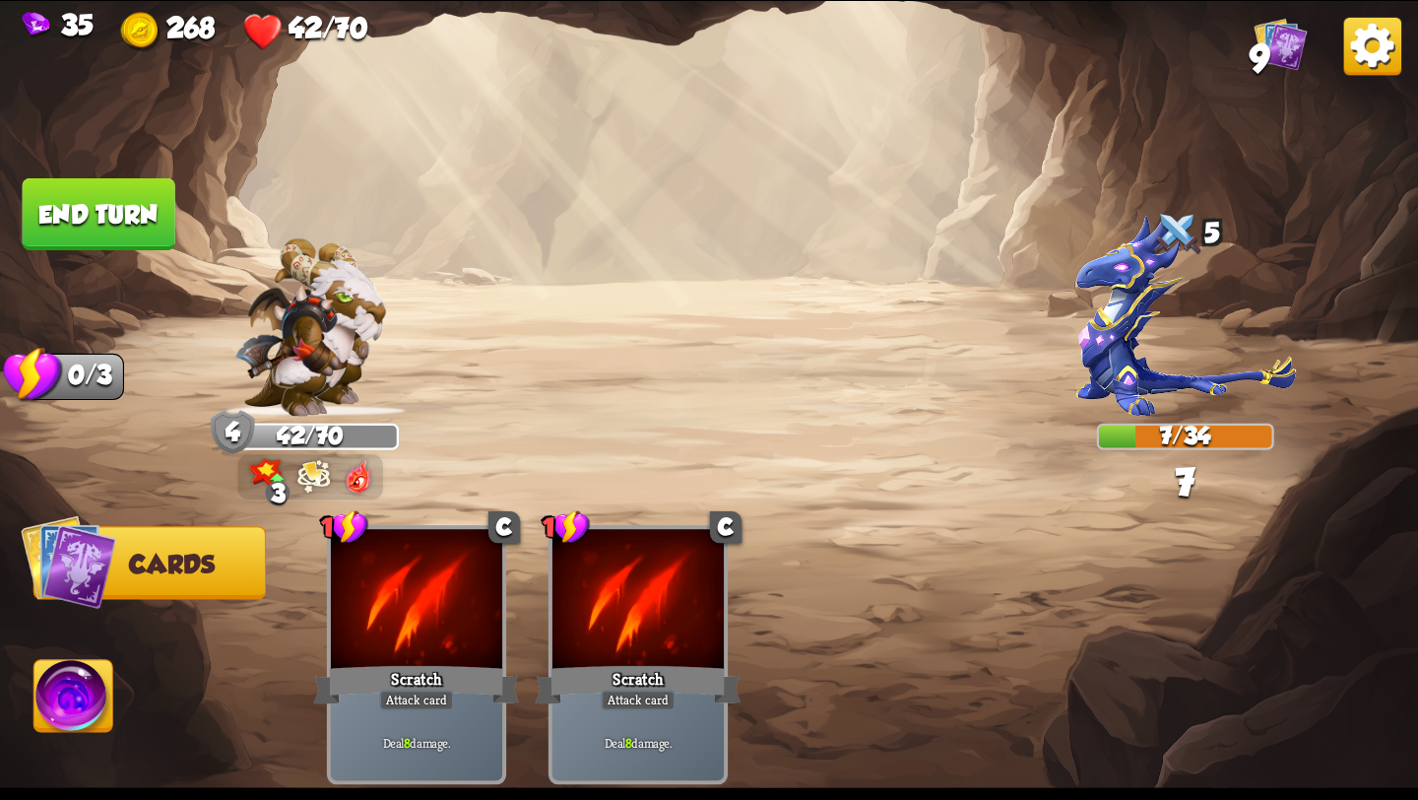
click at [133, 197] on button "End turn" at bounding box center [99, 214] width 153 height 72
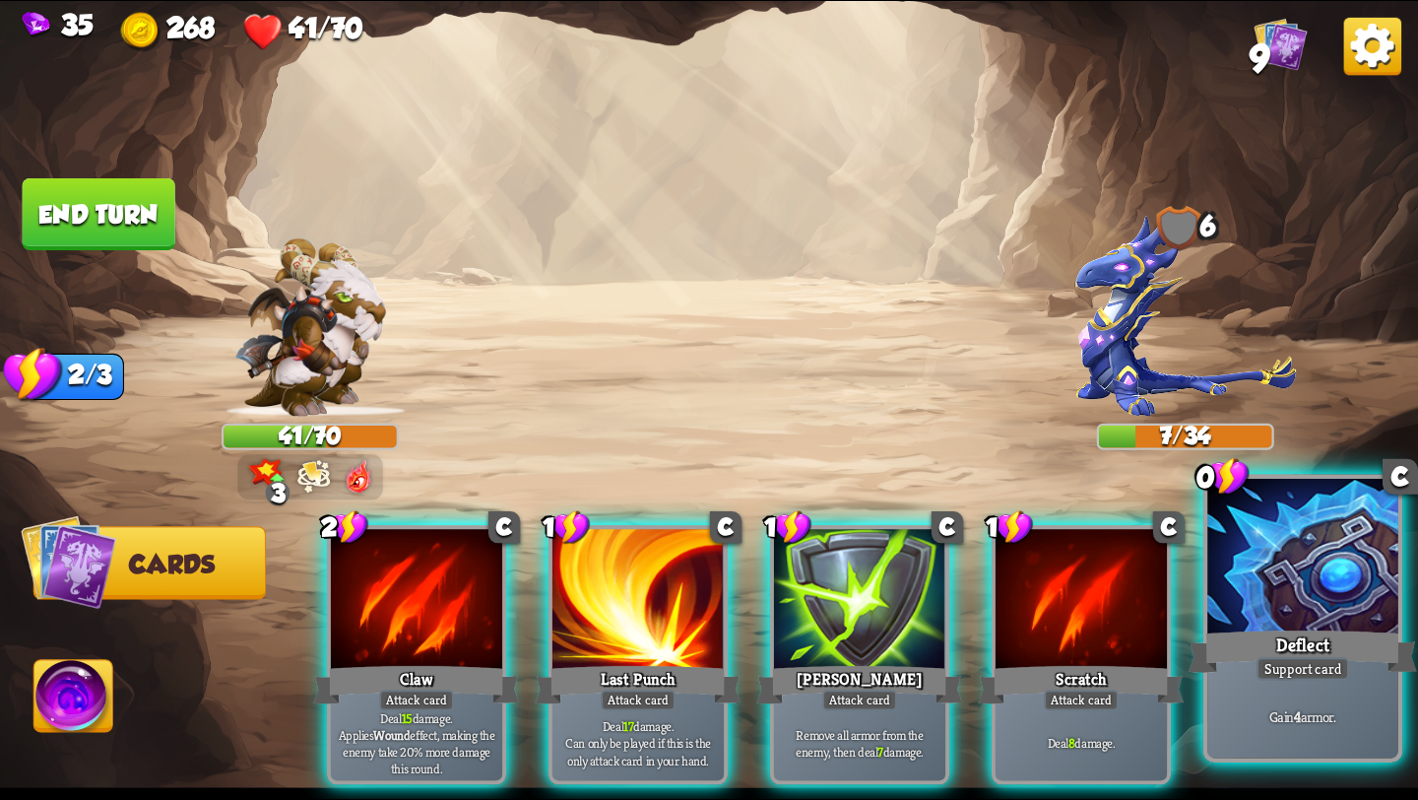
click at [1295, 596] on div at bounding box center [1303, 559] width 191 height 161
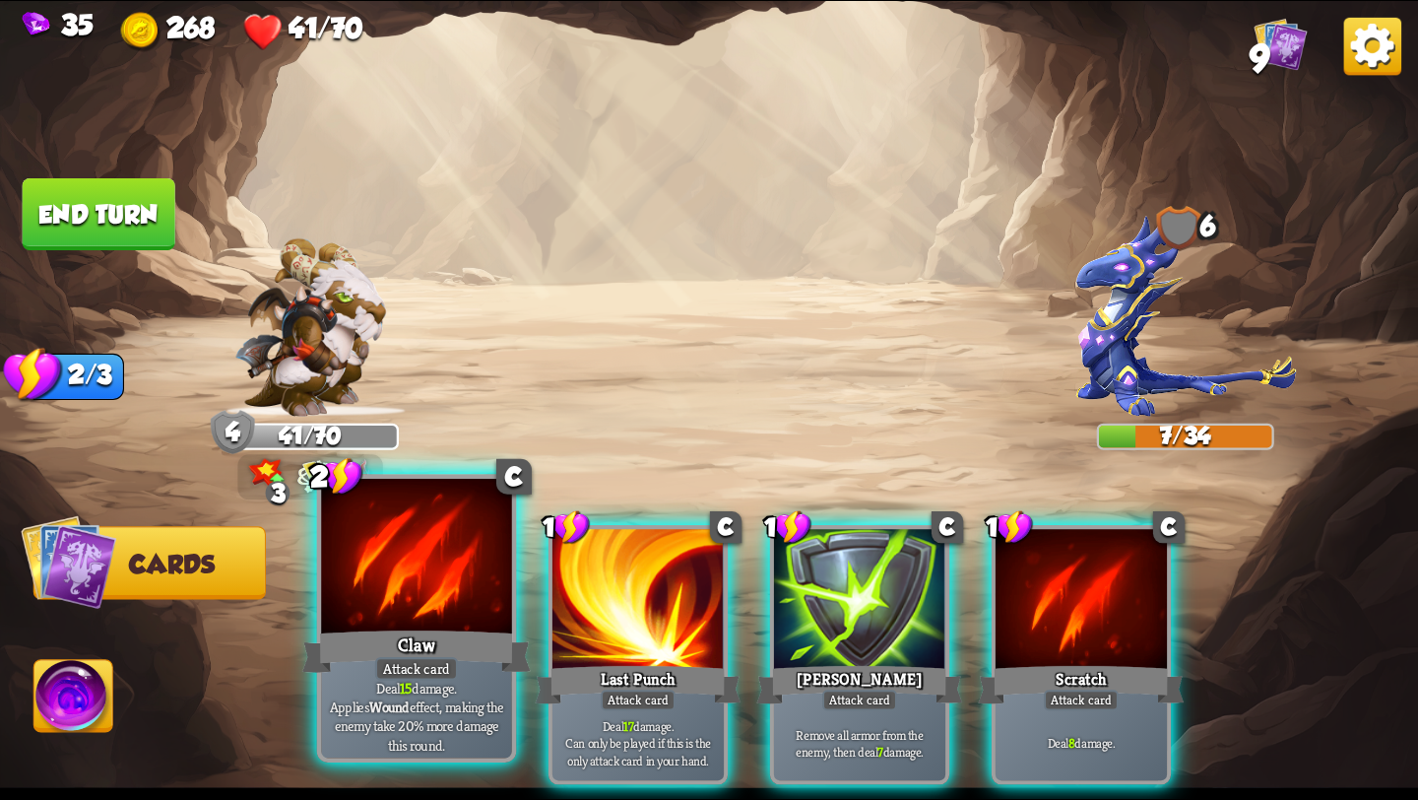
click at [438, 602] on div at bounding box center [416, 559] width 191 height 161
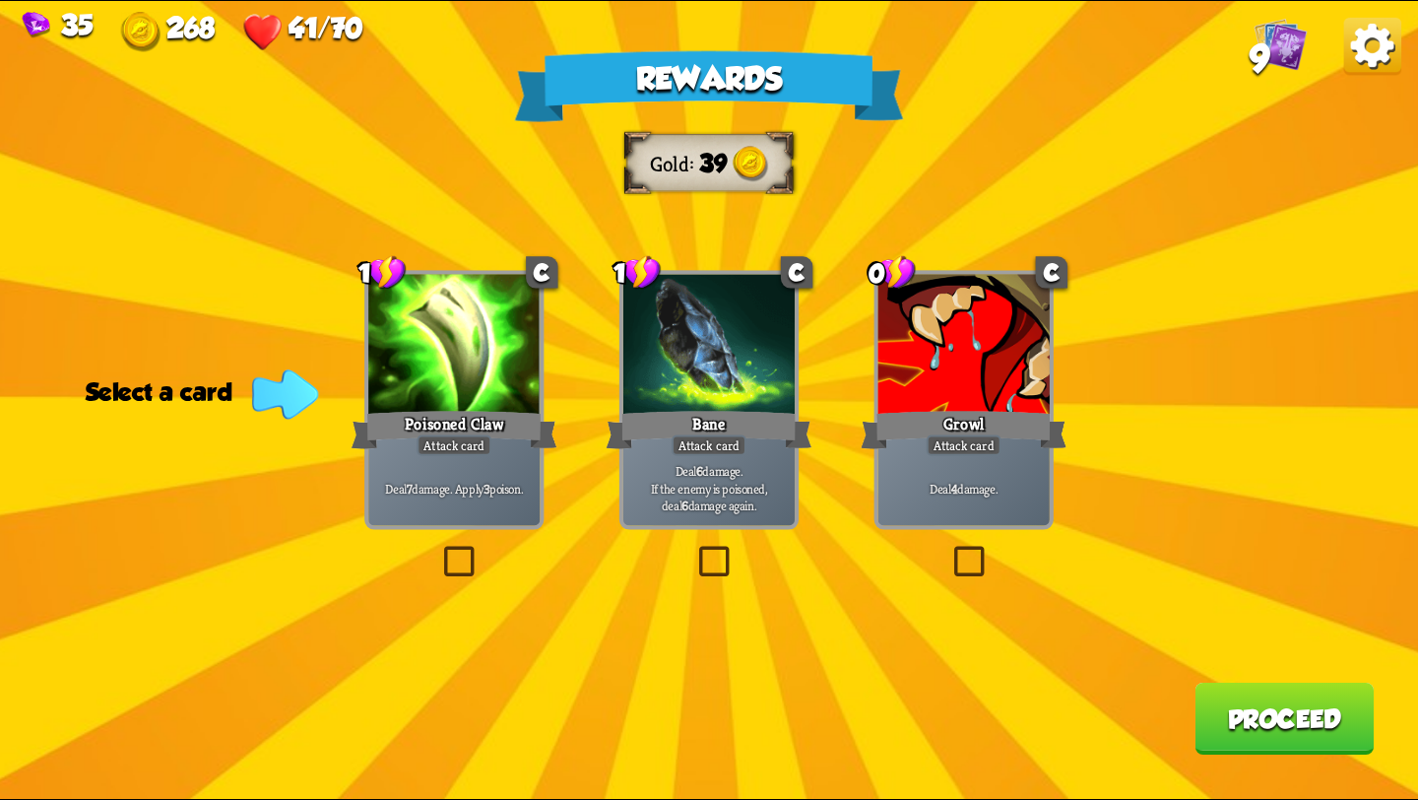
click at [480, 417] on div "Poisoned Claw" at bounding box center [455, 430] width 206 height 46
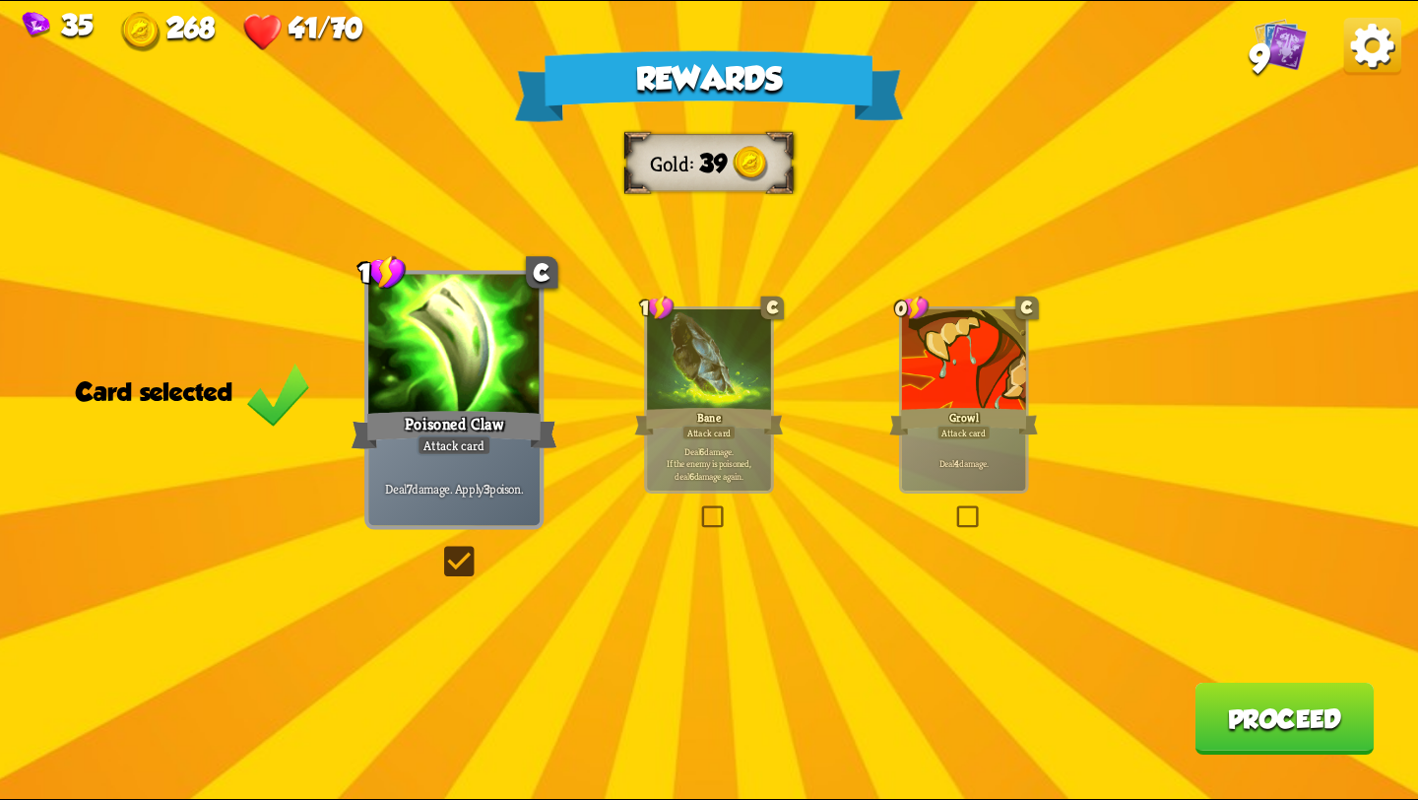
click at [1238, 705] on button "Proceed" at bounding box center [1284, 719] width 179 height 72
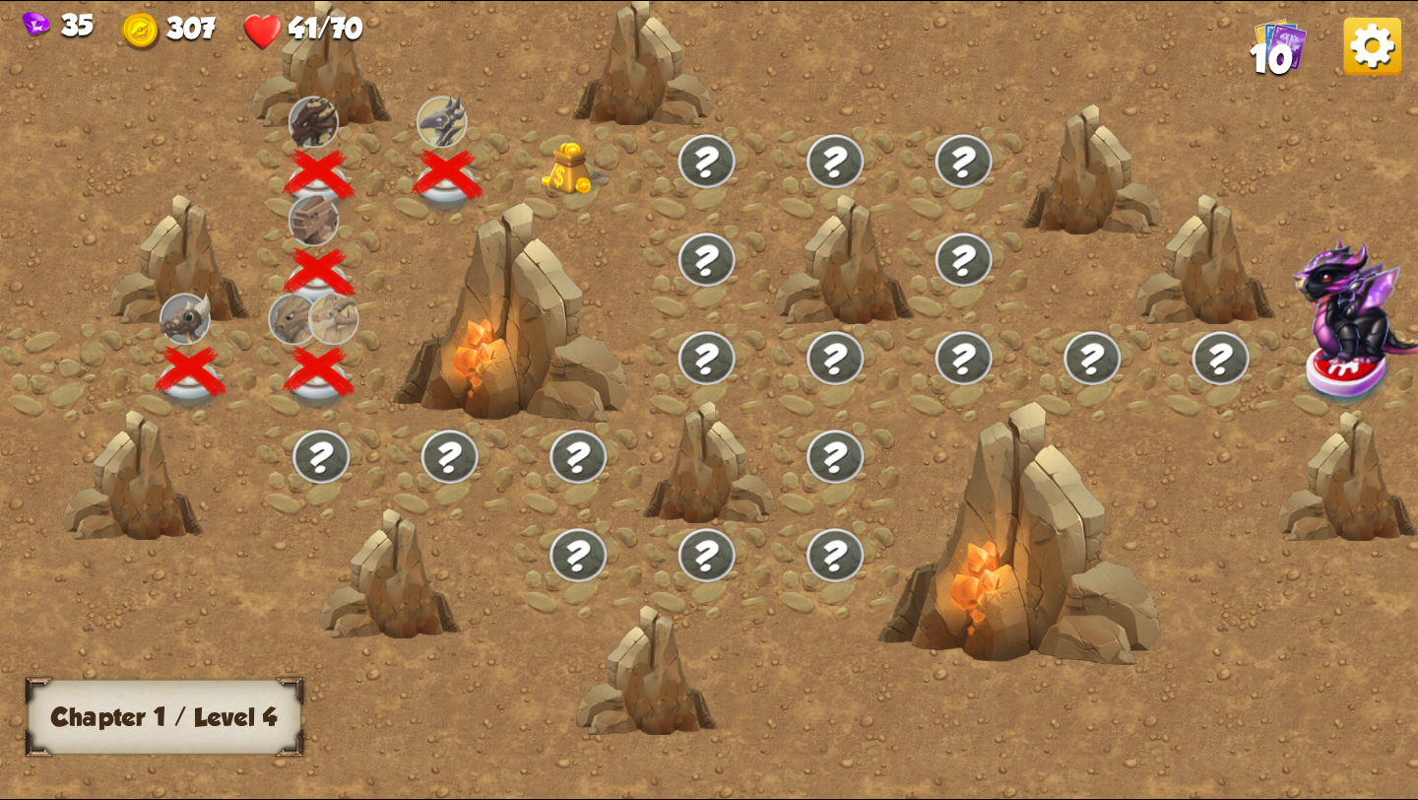
click at [562, 171] on img at bounding box center [576, 169] width 71 height 54
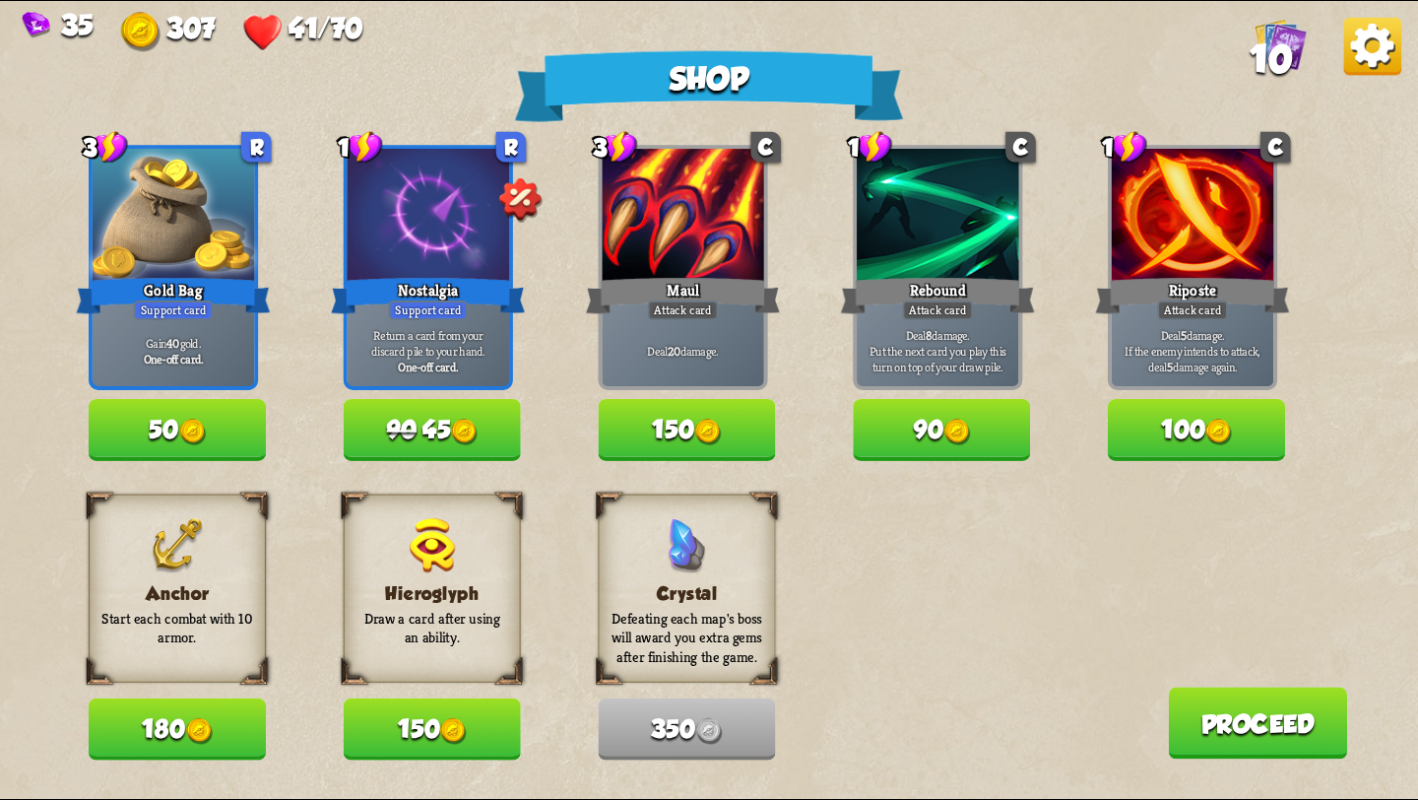
click at [224, 728] on button "180" at bounding box center [177, 729] width 177 height 62
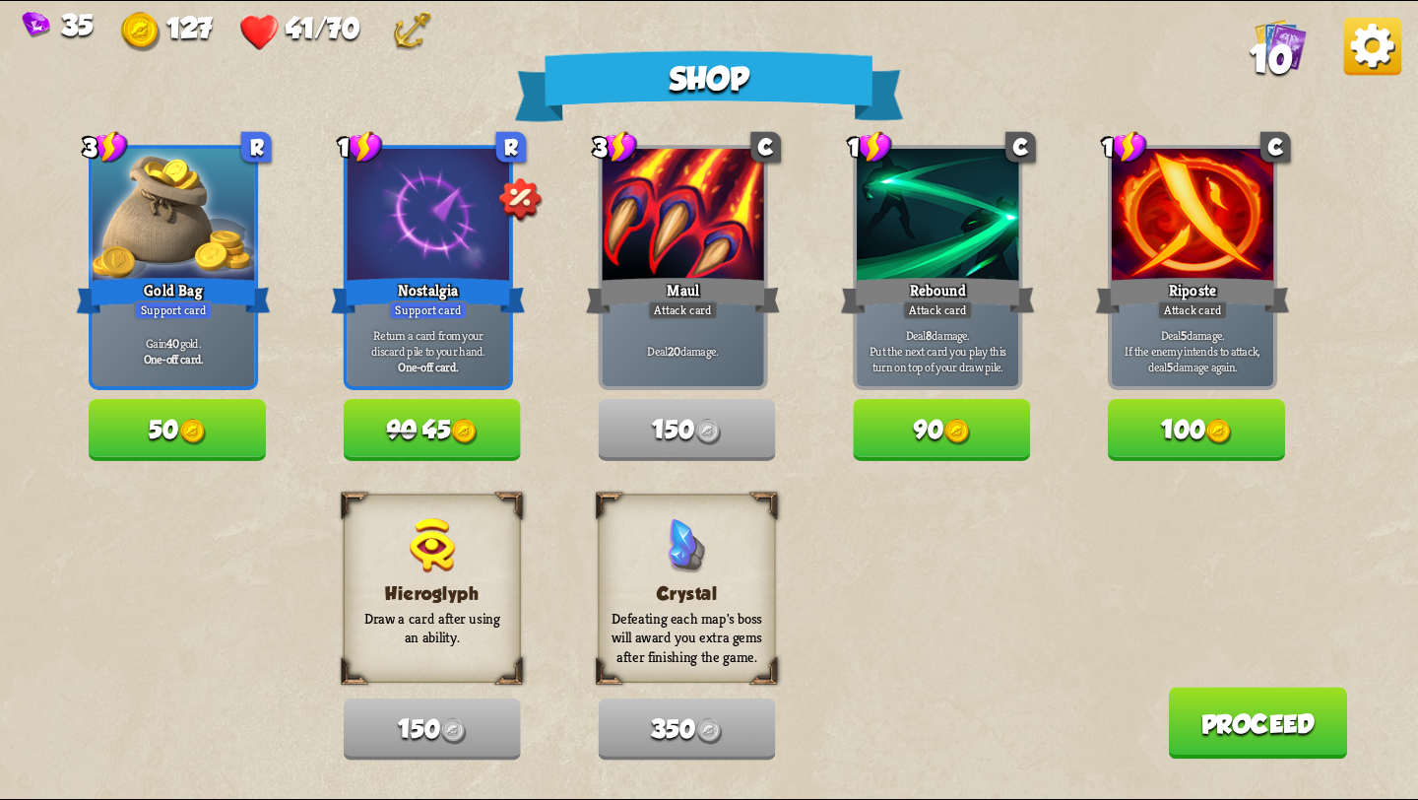
click at [1186, 420] on button "100" at bounding box center [1196, 430] width 177 height 62
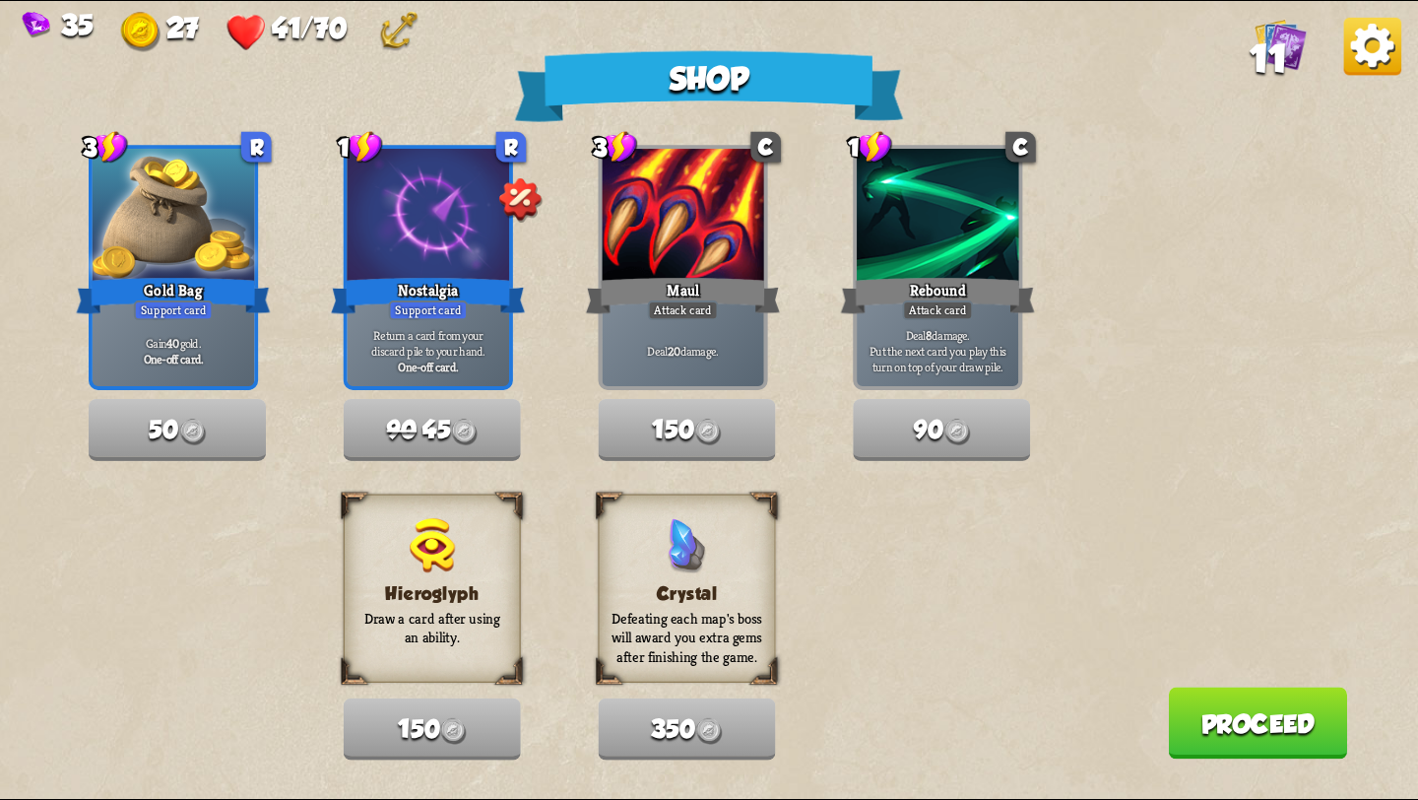
click at [1225, 713] on button "Proceed" at bounding box center [1257, 723] width 179 height 72
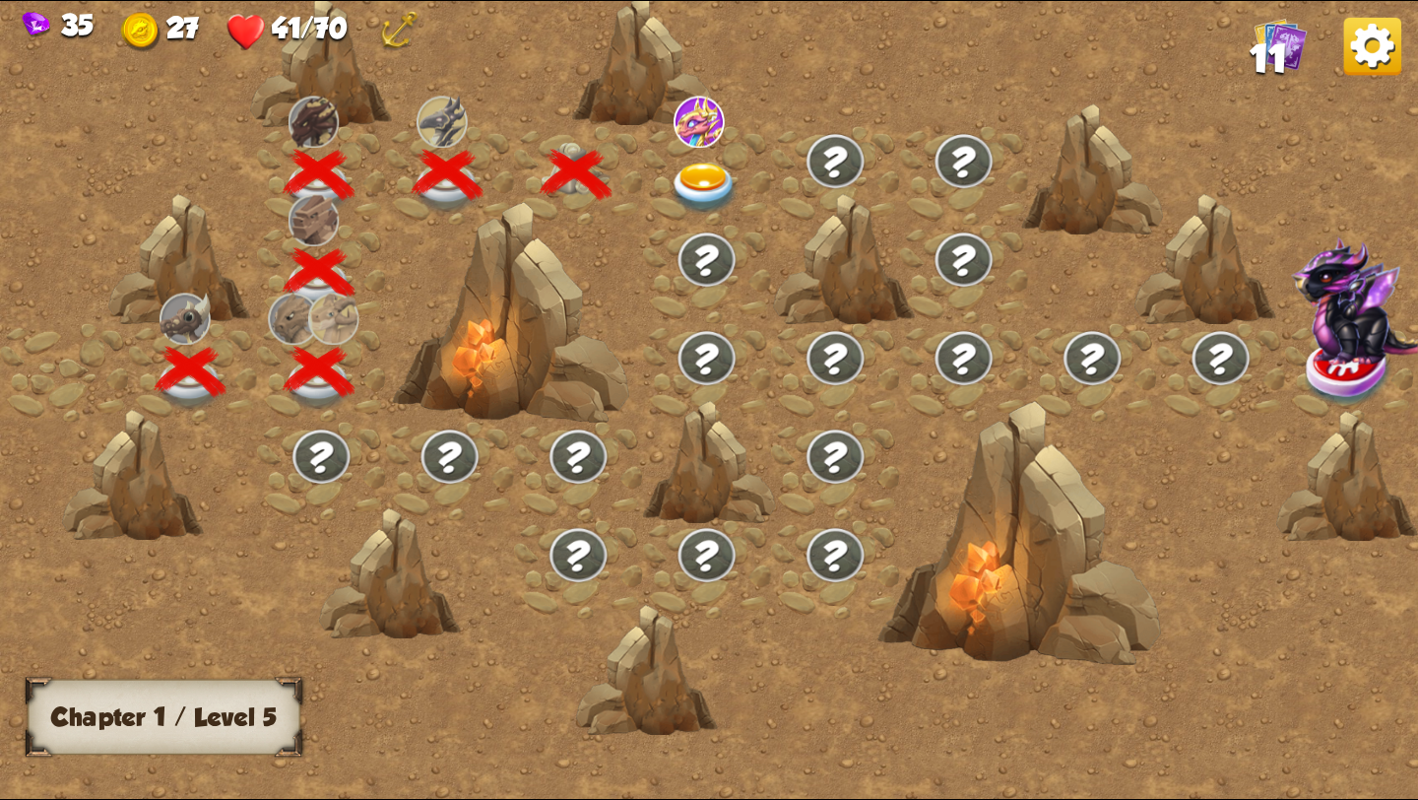
click at [701, 168] on img at bounding box center [705, 189] width 71 height 52
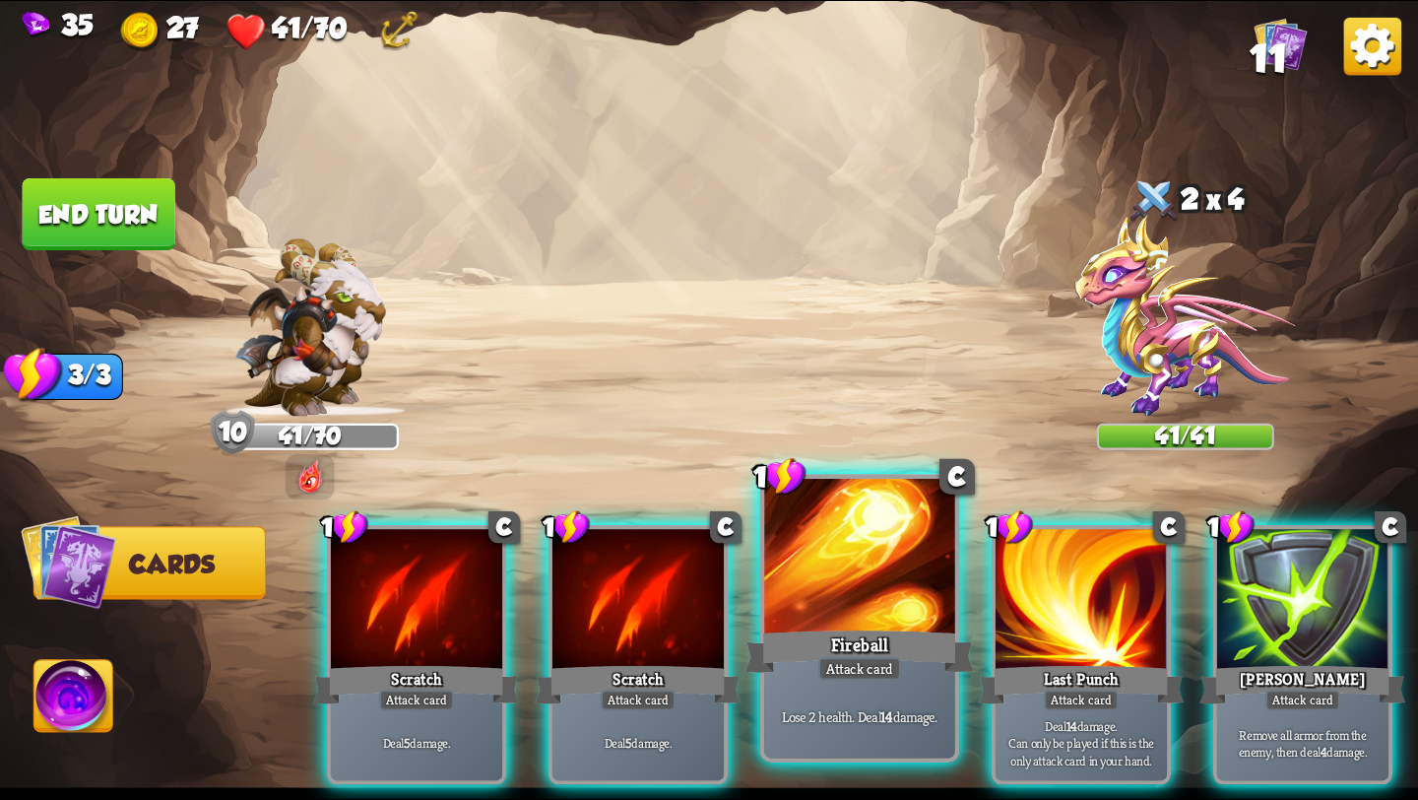
click at [858, 645] on div "Fireball" at bounding box center [860, 651] width 229 height 51
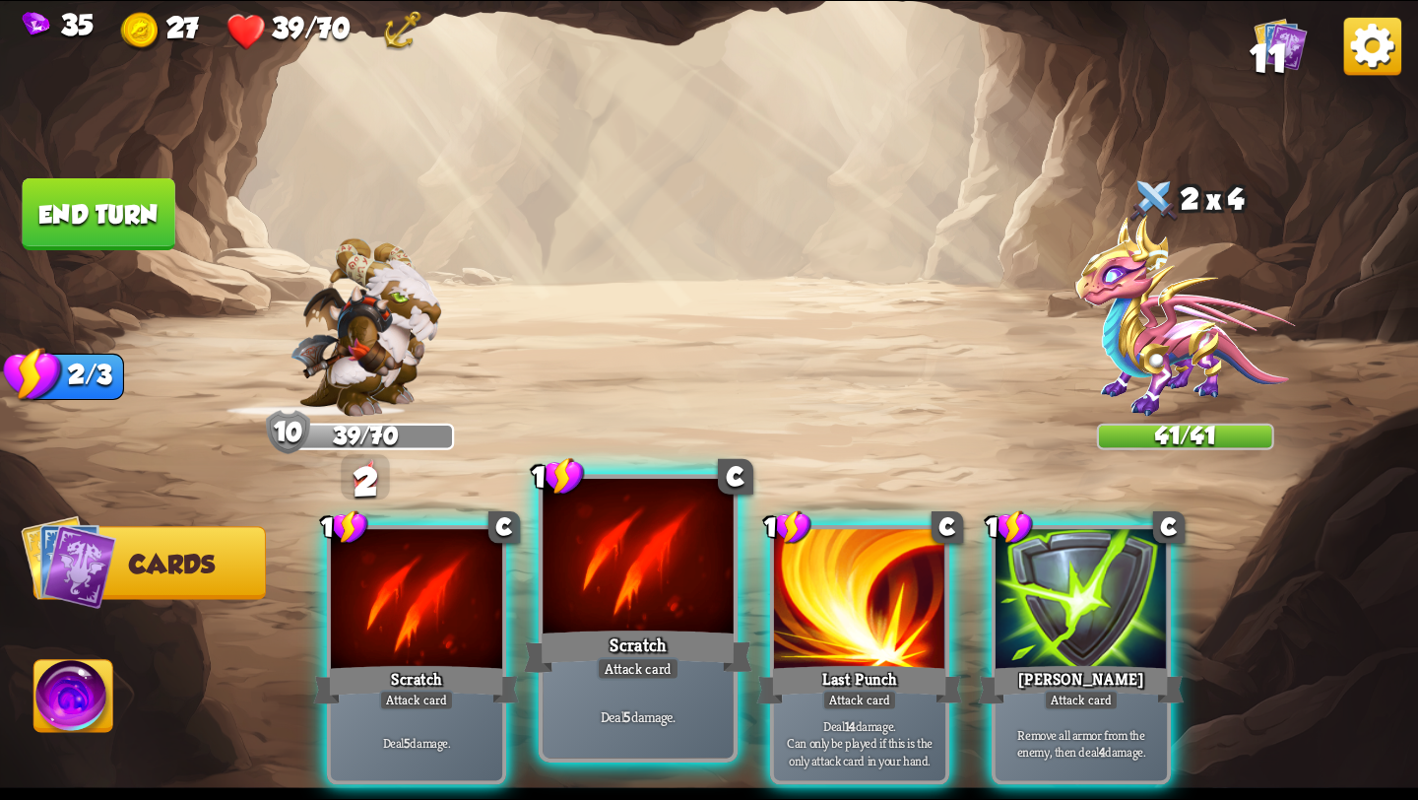
click at [646, 623] on div at bounding box center [638, 559] width 191 height 161
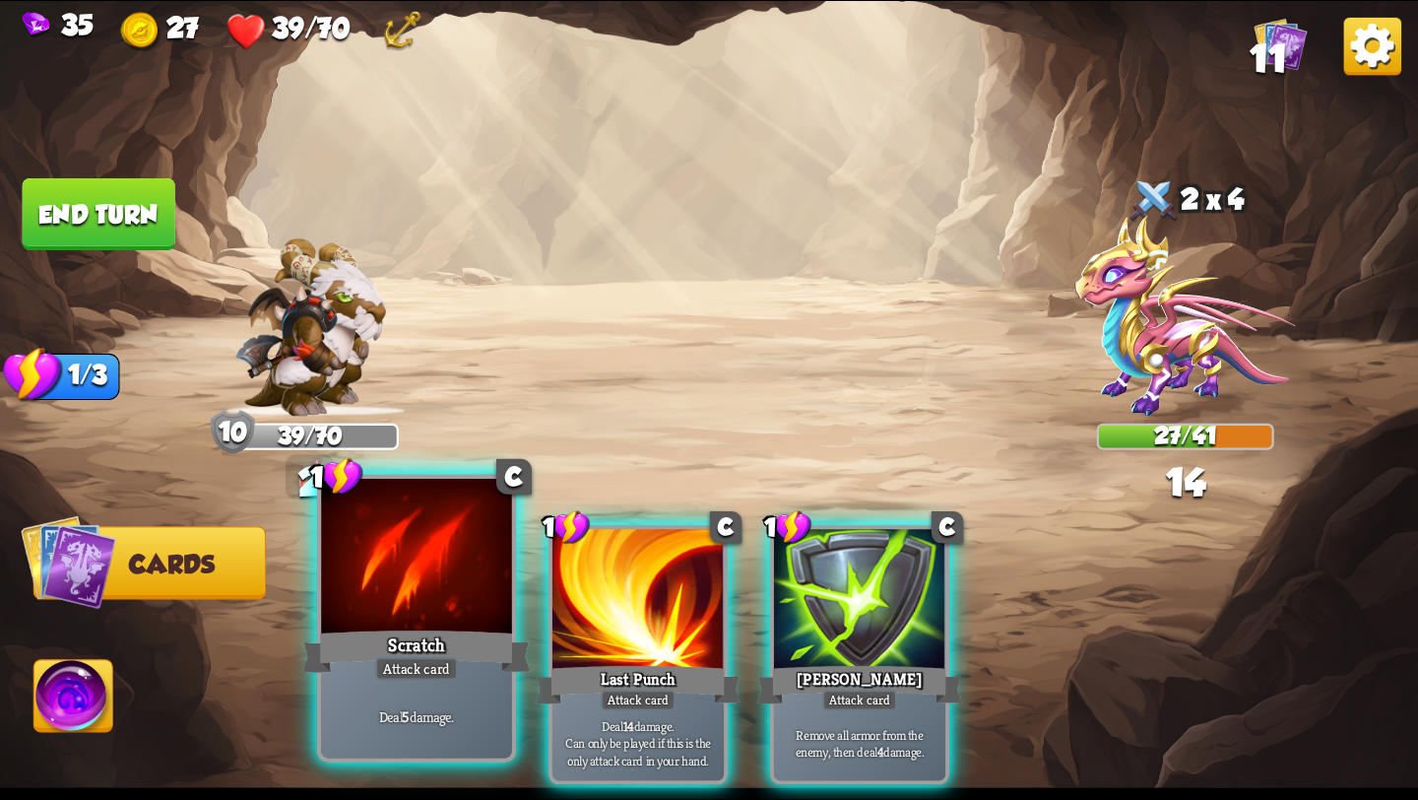
click at [395, 623] on div at bounding box center [416, 559] width 191 height 161
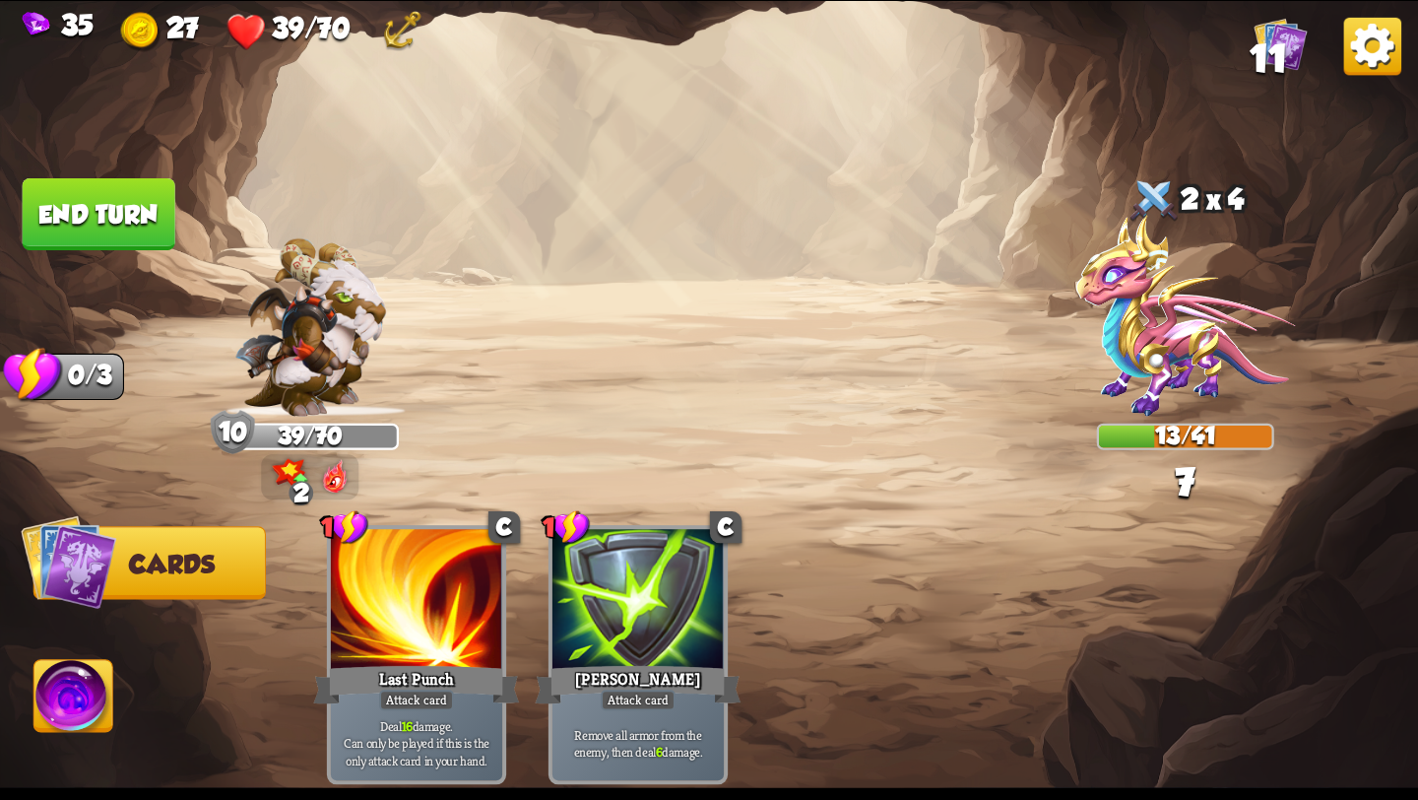
click at [118, 216] on button "End turn" at bounding box center [99, 214] width 153 height 72
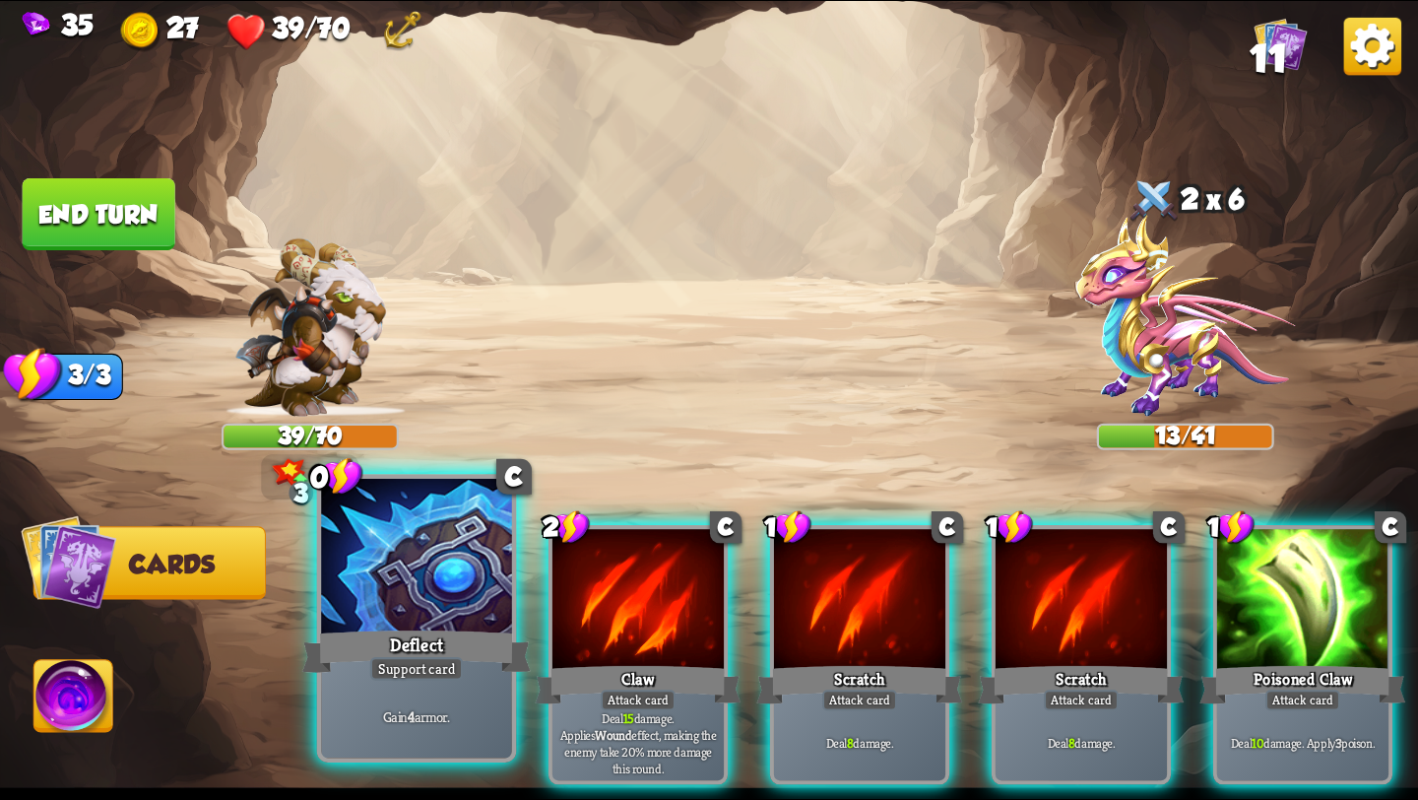
click at [456, 621] on div at bounding box center [416, 559] width 191 height 161
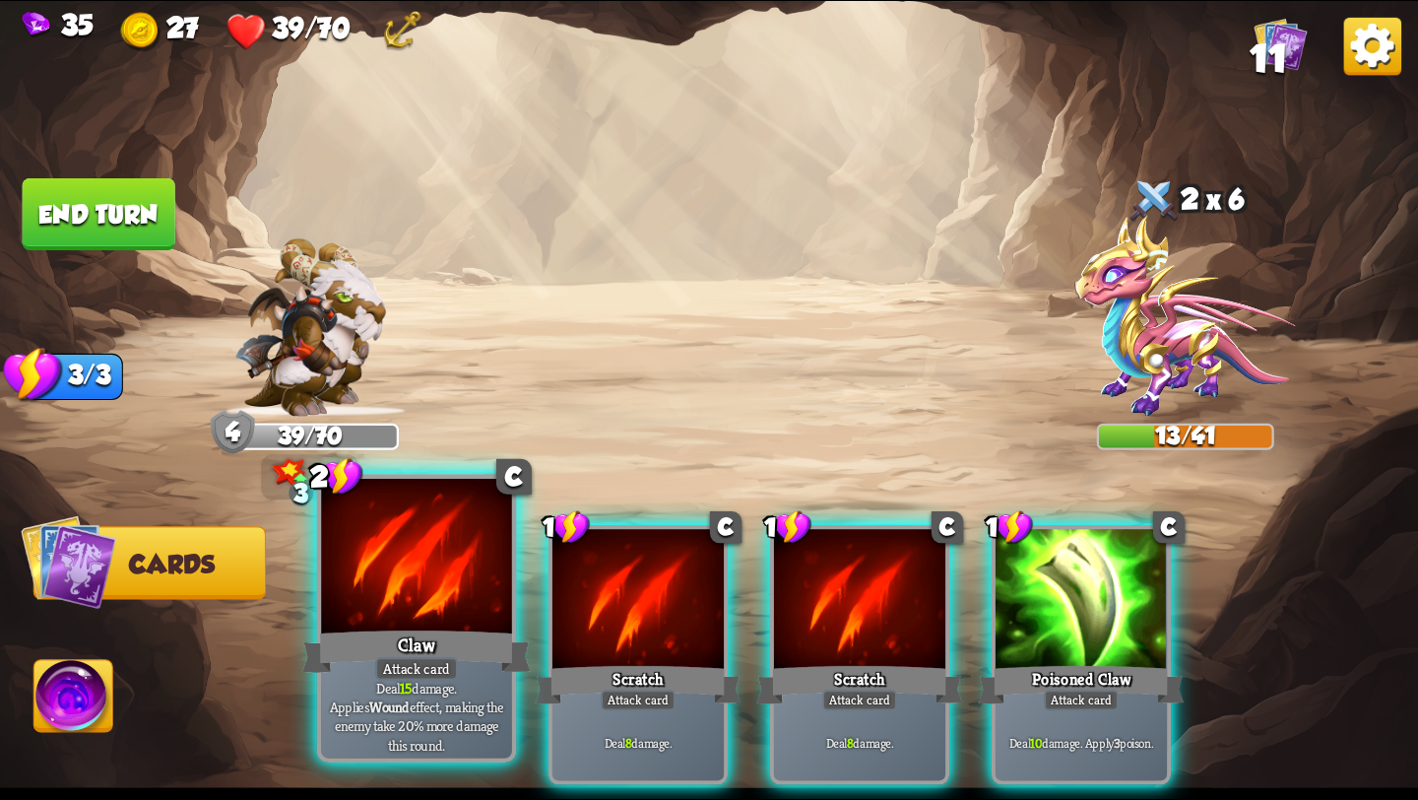
click at [417, 631] on div "Claw" at bounding box center [416, 651] width 229 height 51
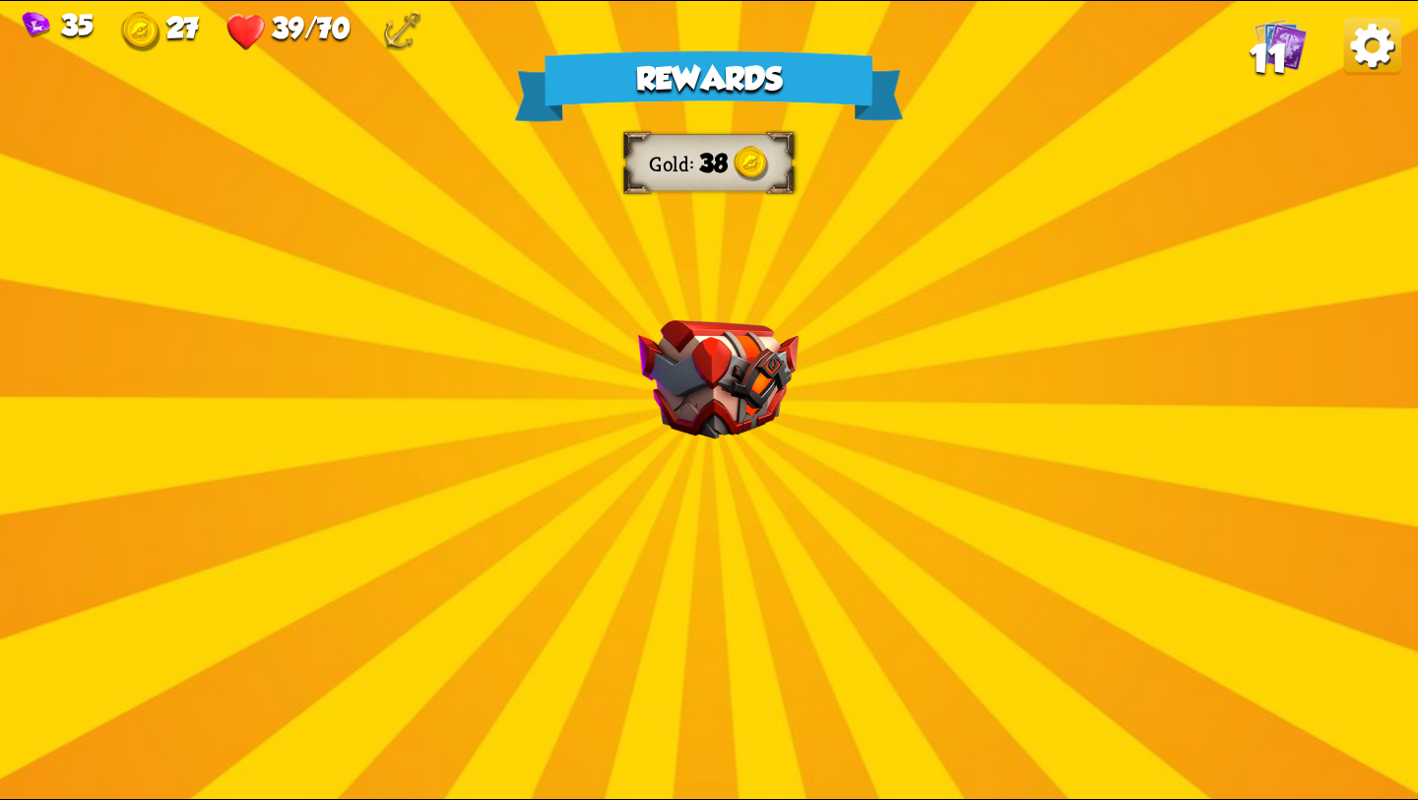
click at [727, 494] on div "Rewards Gold 38 Select a card 1 C Shell Support card If you have no armor, gain…" at bounding box center [709, 400] width 1418 height 798
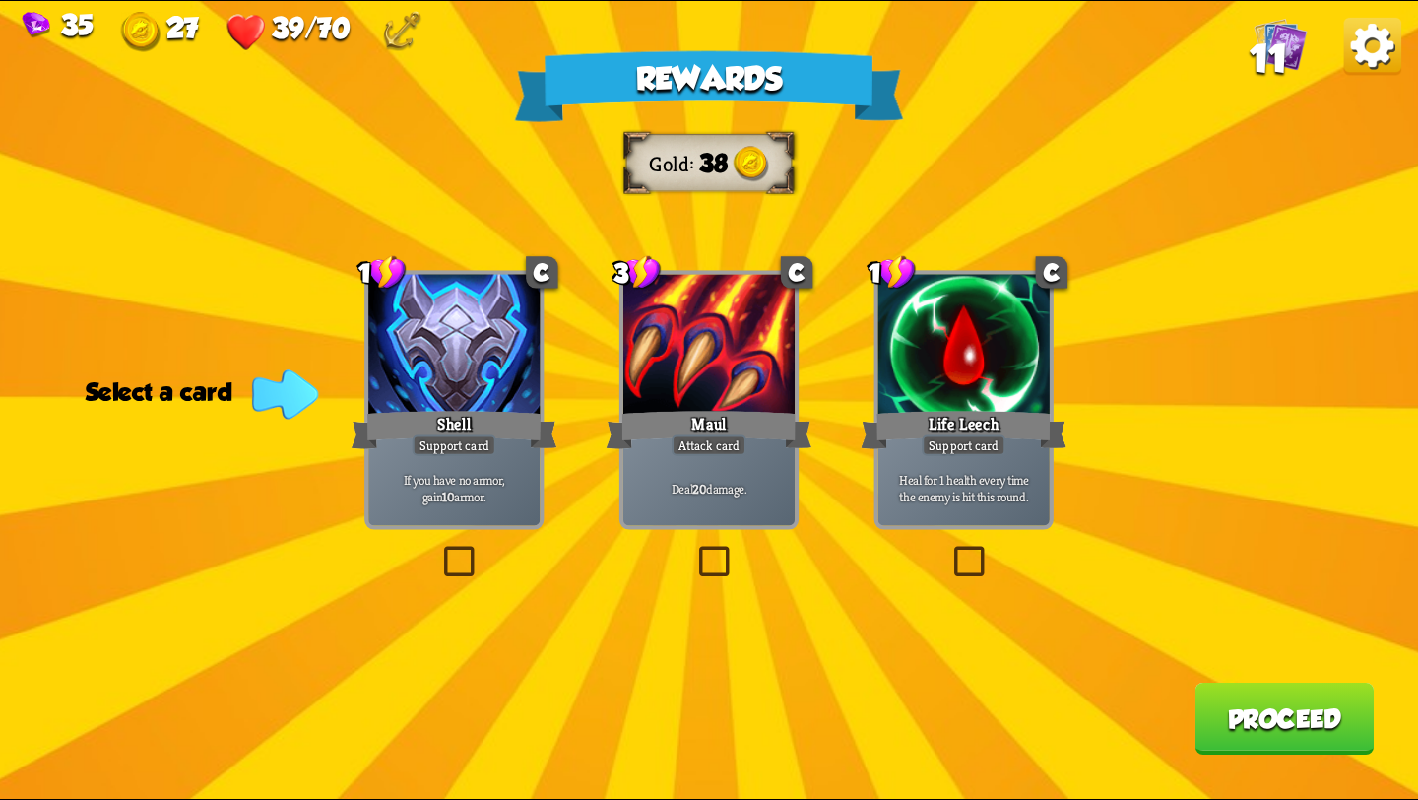
click at [949, 550] on label at bounding box center [949, 550] width 0 height 0
click at [0, 0] on input "checkbox" at bounding box center [0, 0] width 0 height 0
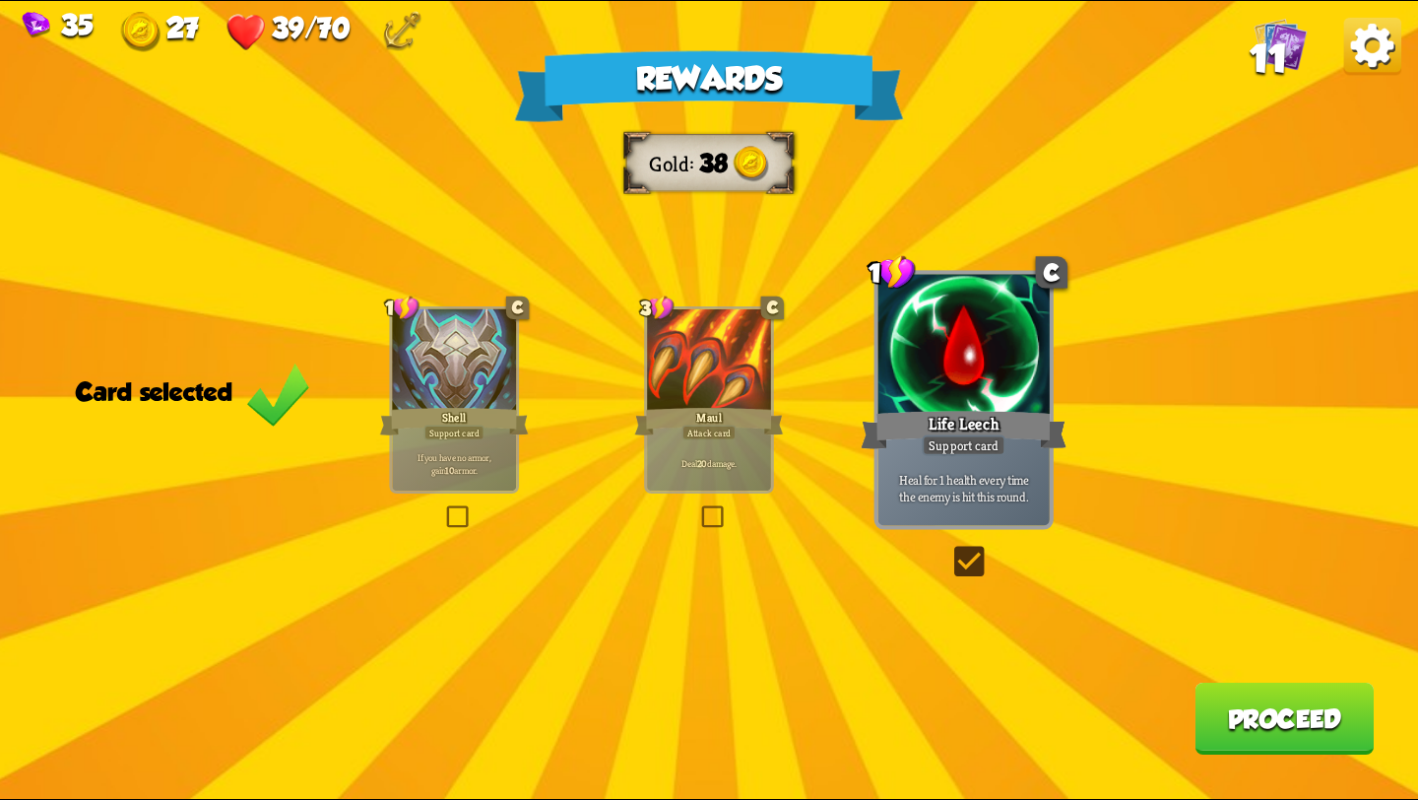
click at [1233, 716] on button "Proceed" at bounding box center [1284, 719] width 179 height 72
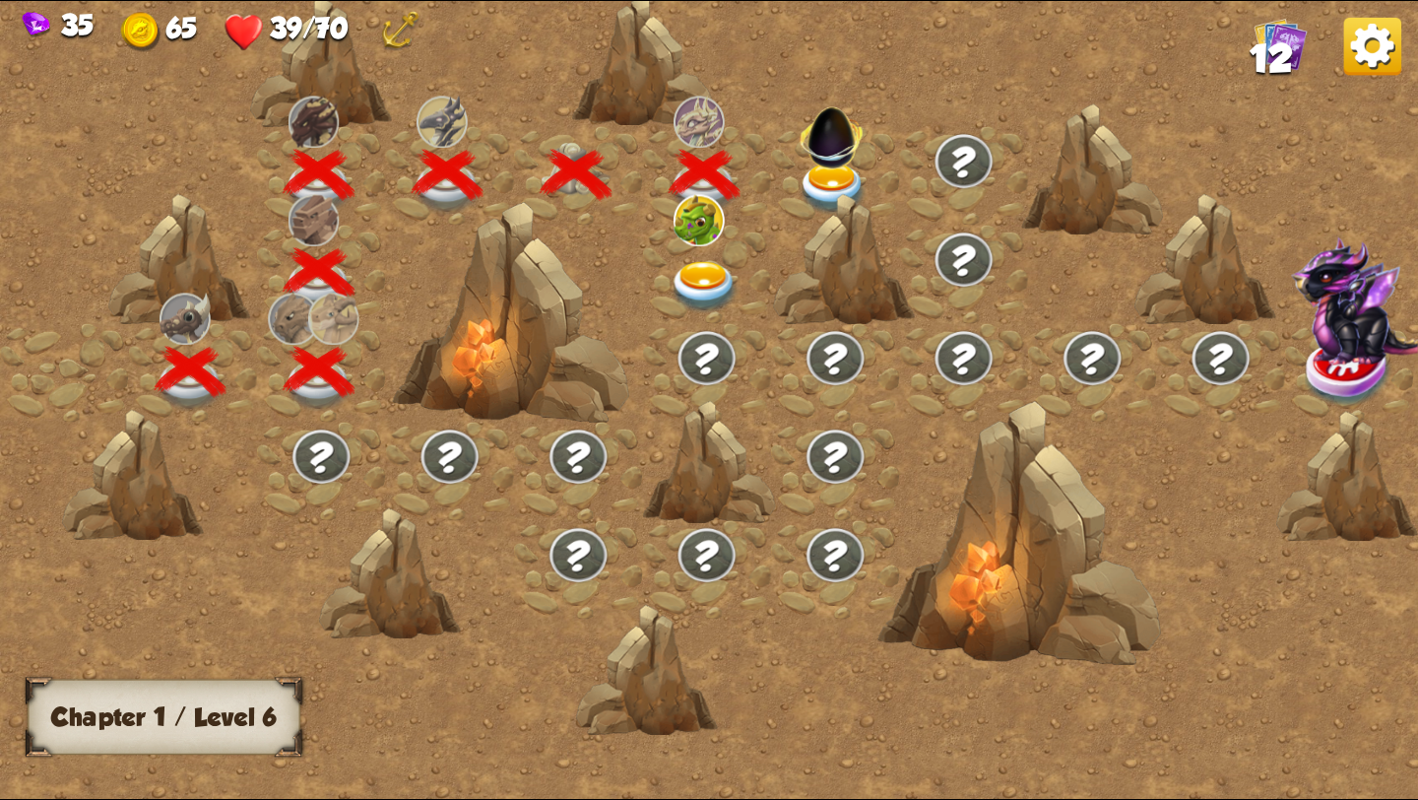
click at [831, 185] on img at bounding box center [833, 189] width 71 height 52
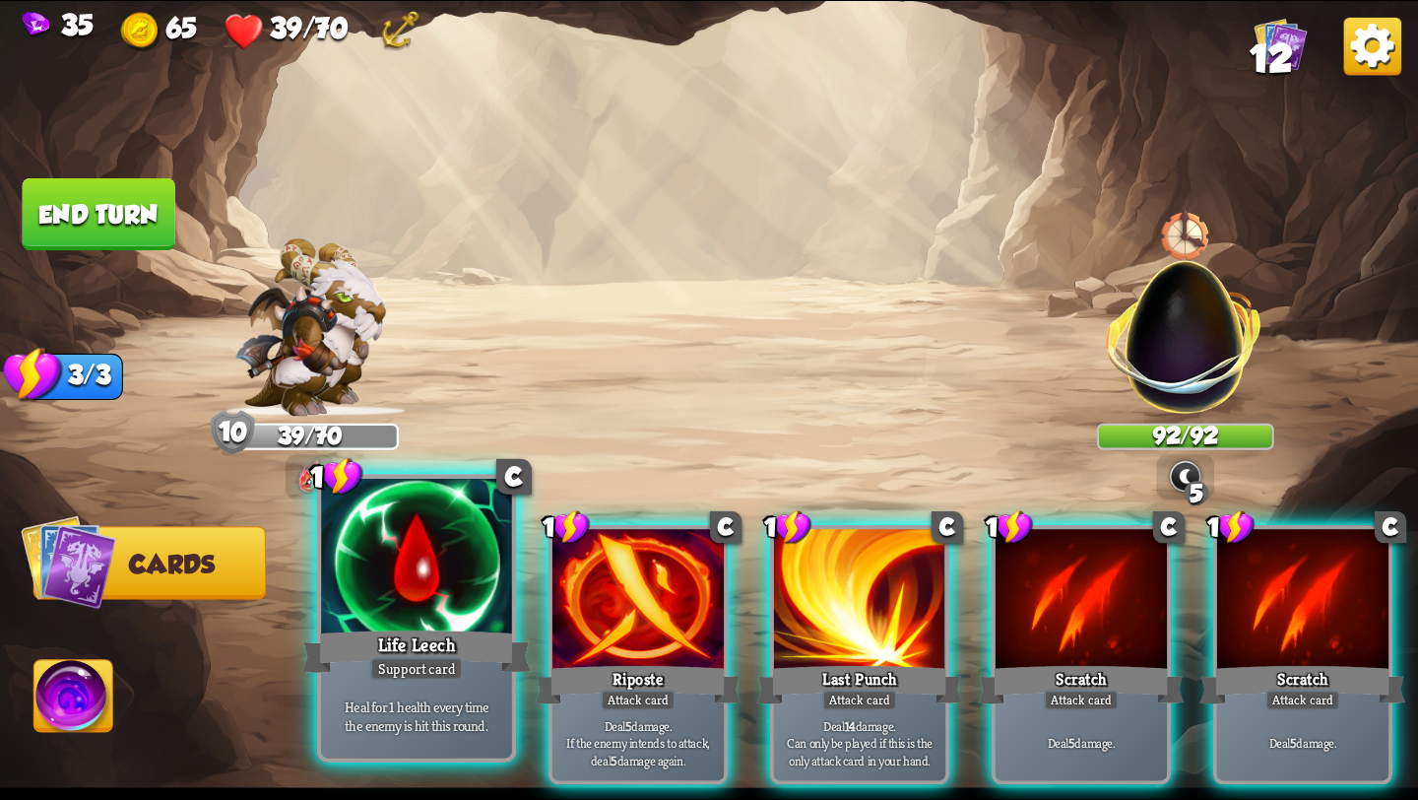
click at [404, 649] on div "Life Leech" at bounding box center [416, 651] width 229 height 51
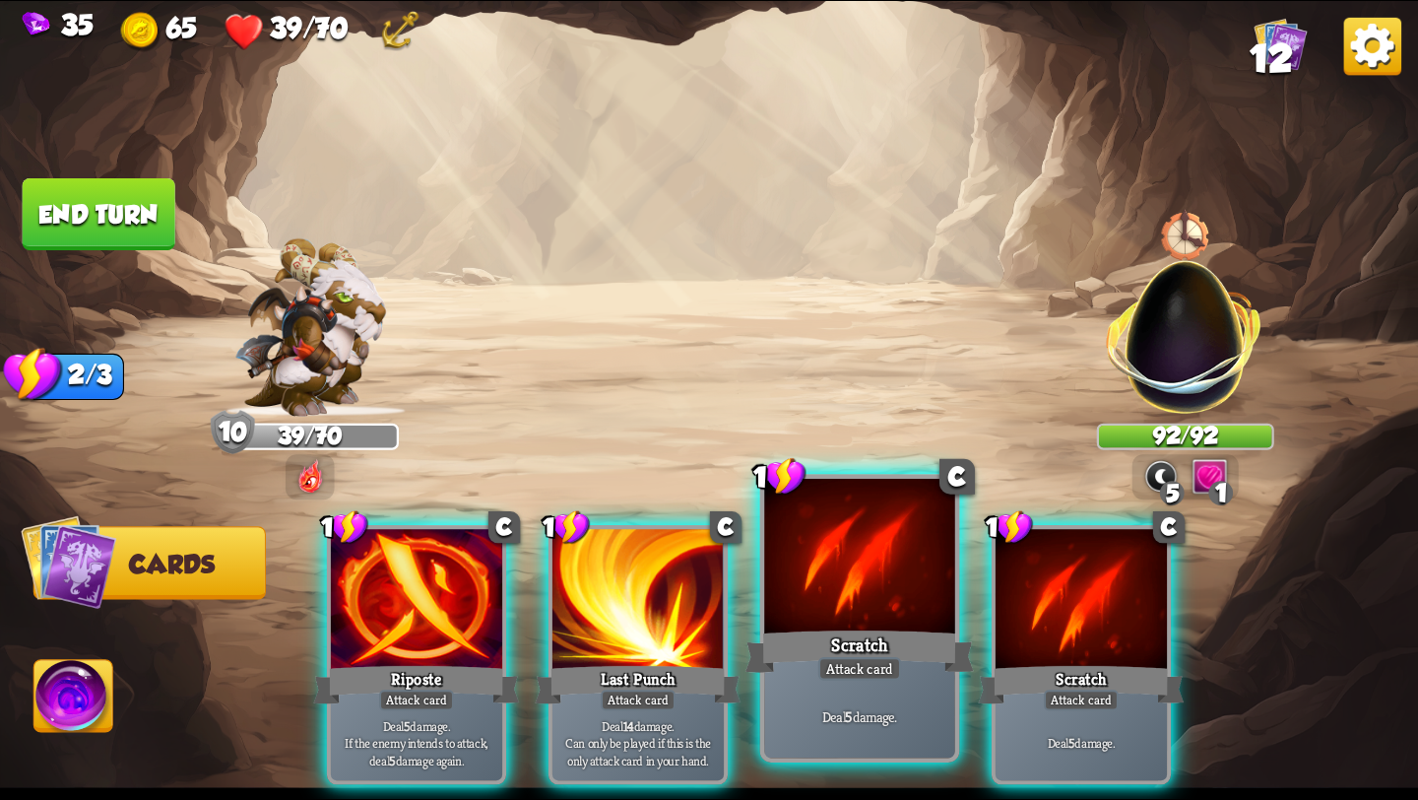
click at [815, 654] on div "Scratch" at bounding box center [860, 651] width 229 height 51
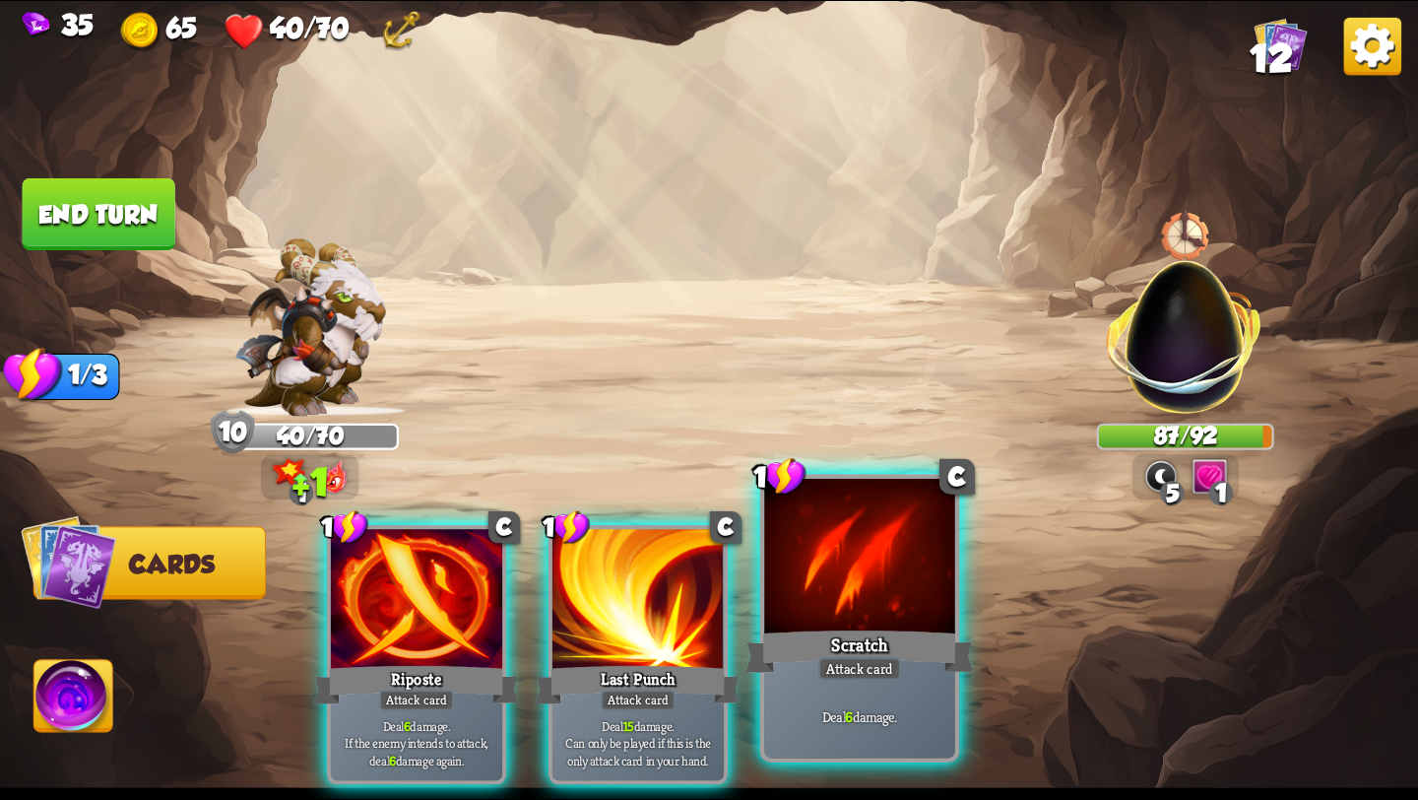
click at [899, 664] on div "Attack card" at bounding box center [859, 669] width 83 height 24
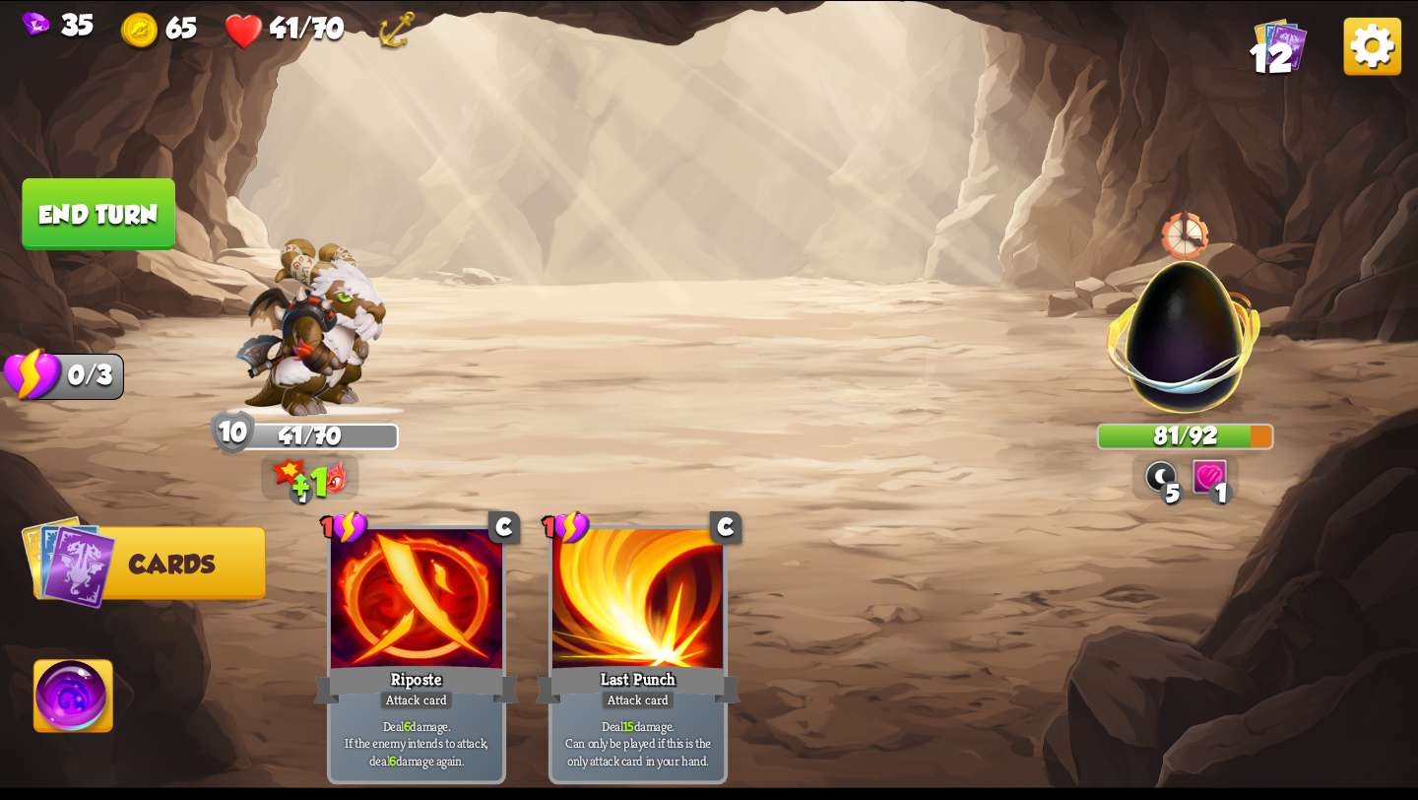
click at [79, 213] on button "End turn" at bounding box center [99, 214] width 153 height 72
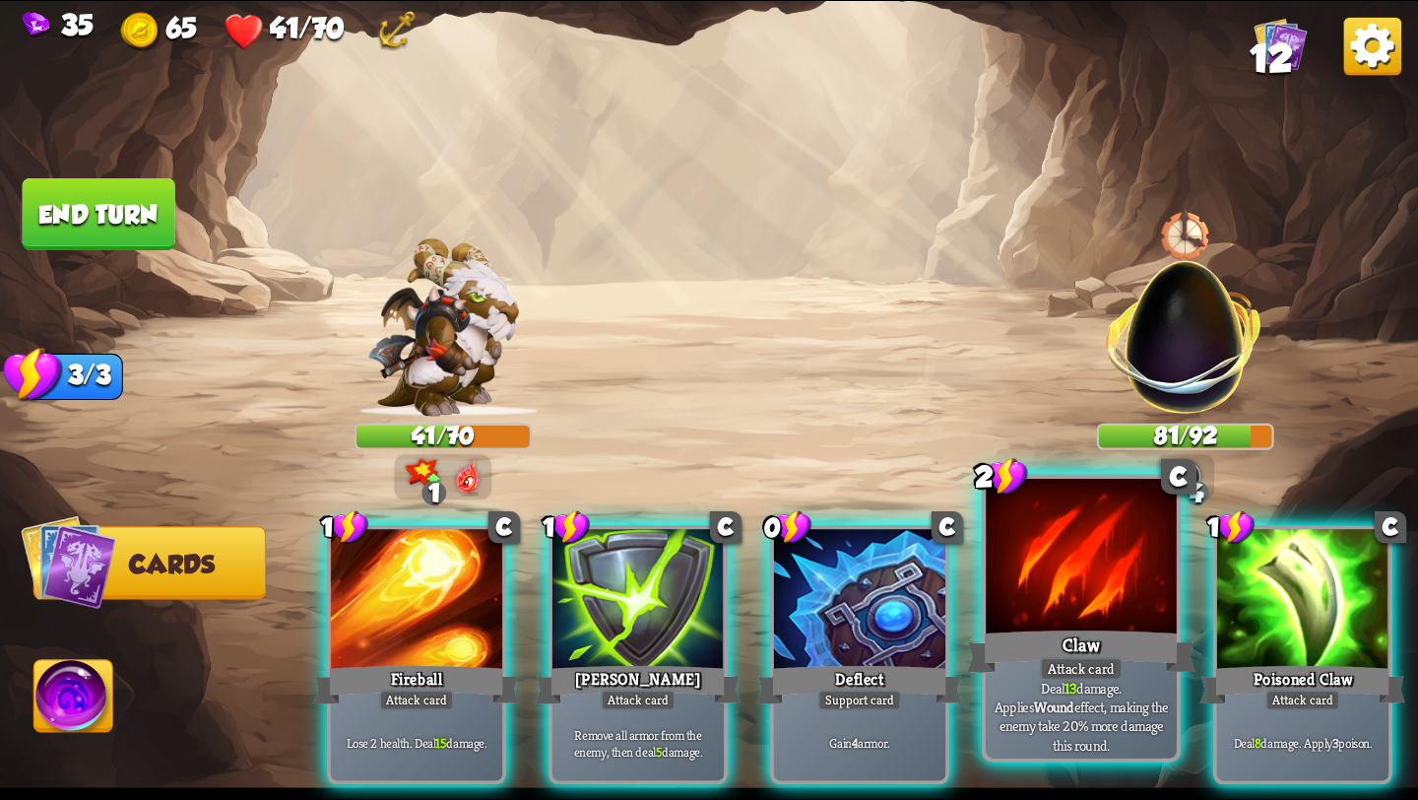
click at [1099, 693] on p "Deal 13 damage. Applies Wound effect, making the enemy take 20% more damage thi…" at bounding box center [1081, 717] width 181 height 76
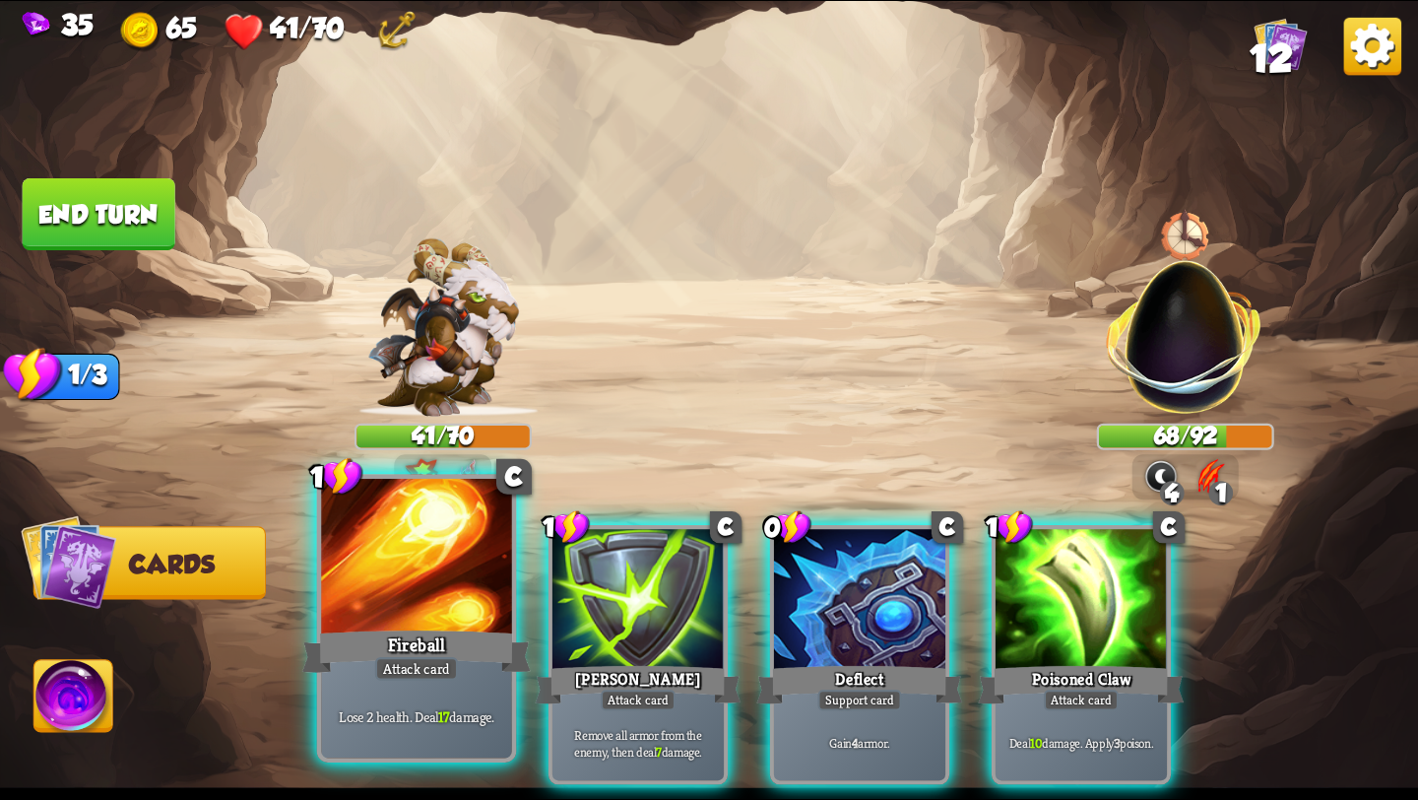
click at [487, 709] on p "Lose 2 health. Deal 17 damage." at bounding box center [416, 716] width 181 height 19
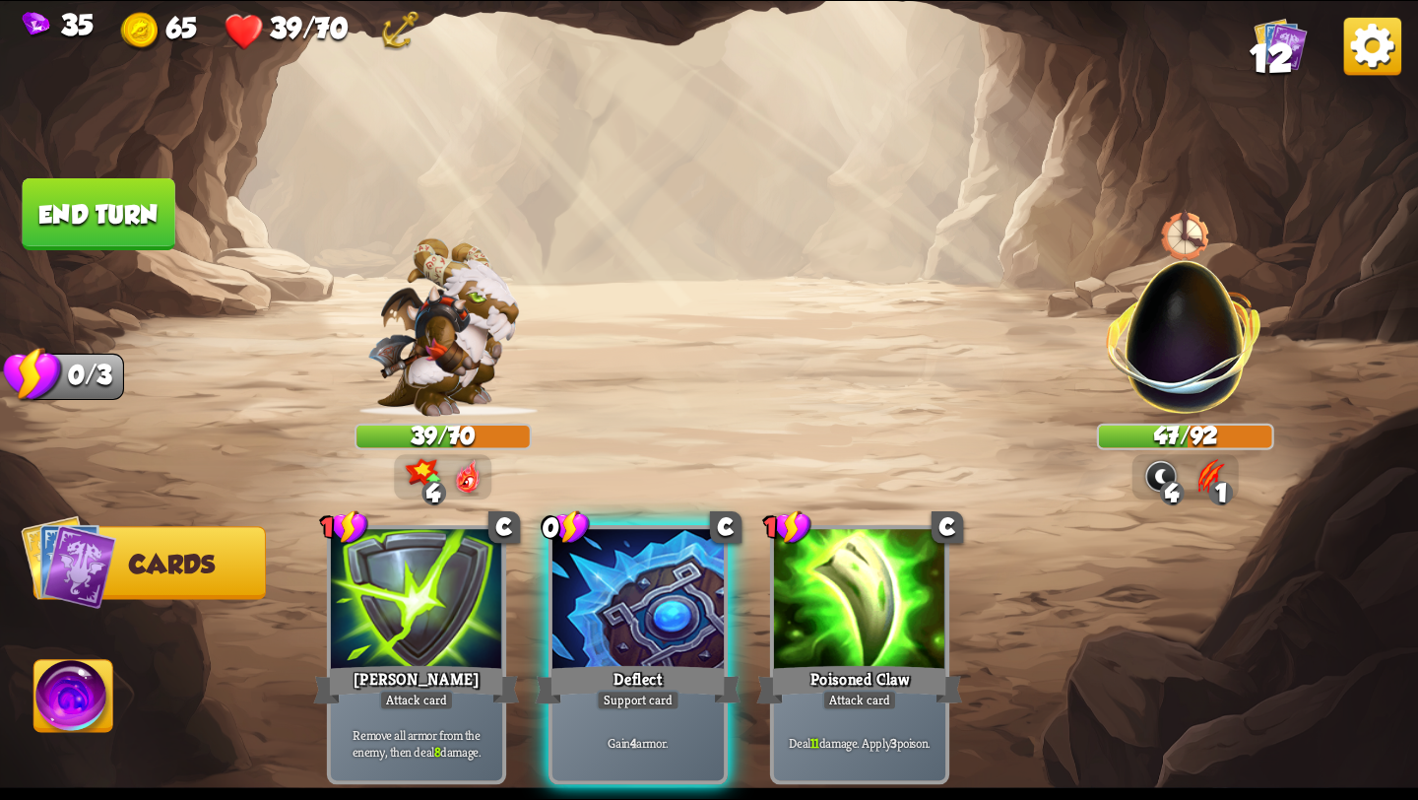
click at [117, 222] on button "End turn" at bounding box center [99, 214] width 153 height 72
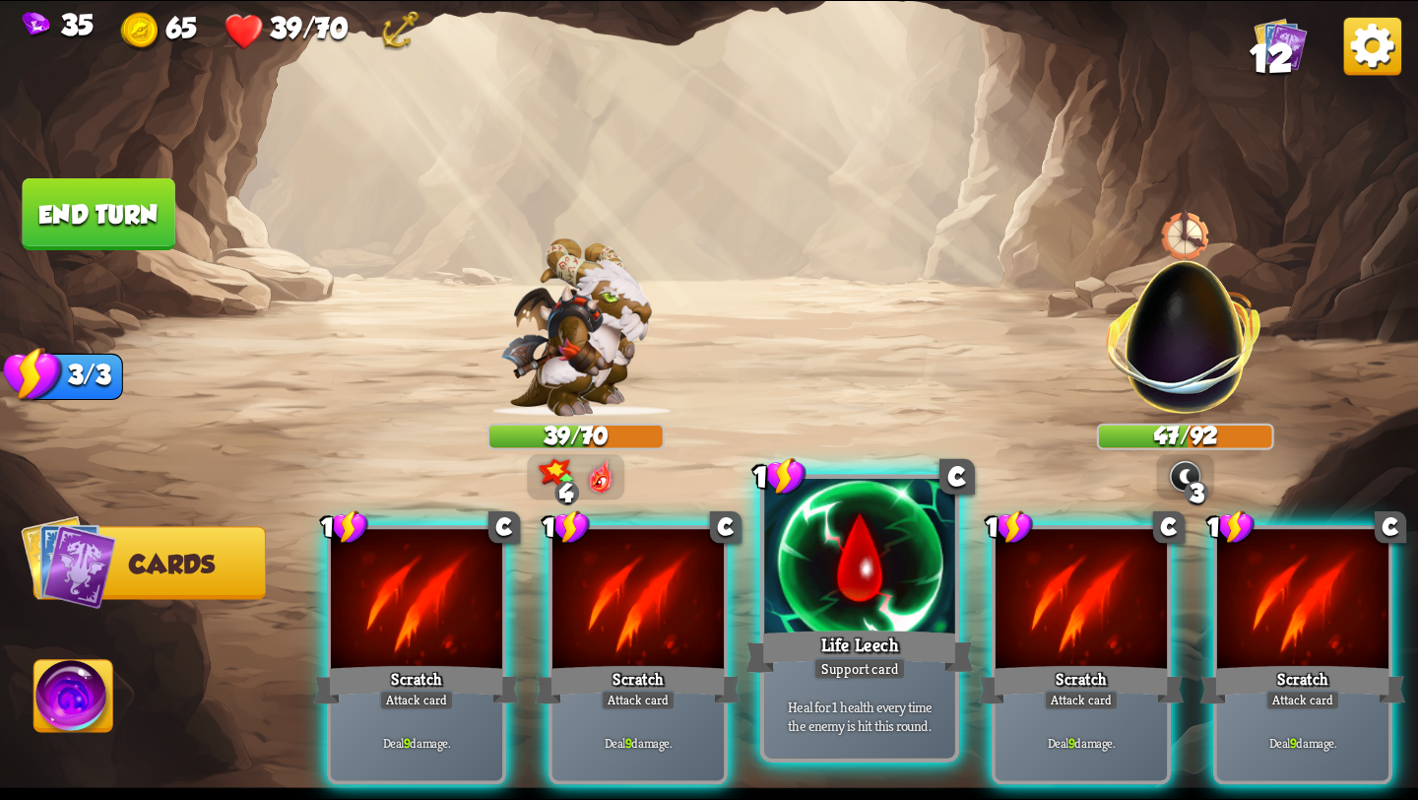
click at [876, 631] on div "Life Leech" at bounding box center [860, 651] width 229 height 51
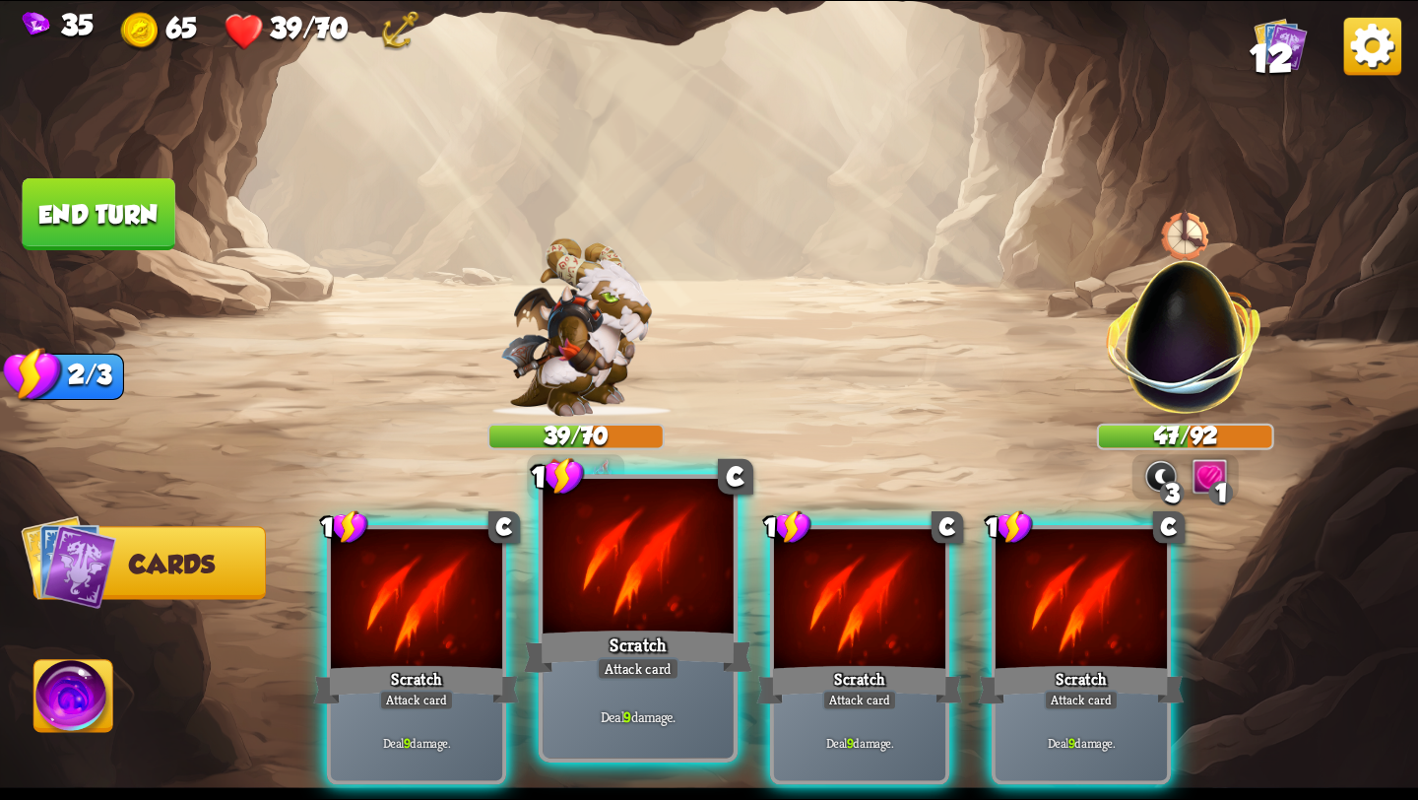
click at [674, 644] on div "Scratch" at bounding box center [638, 651] width 229 height 51
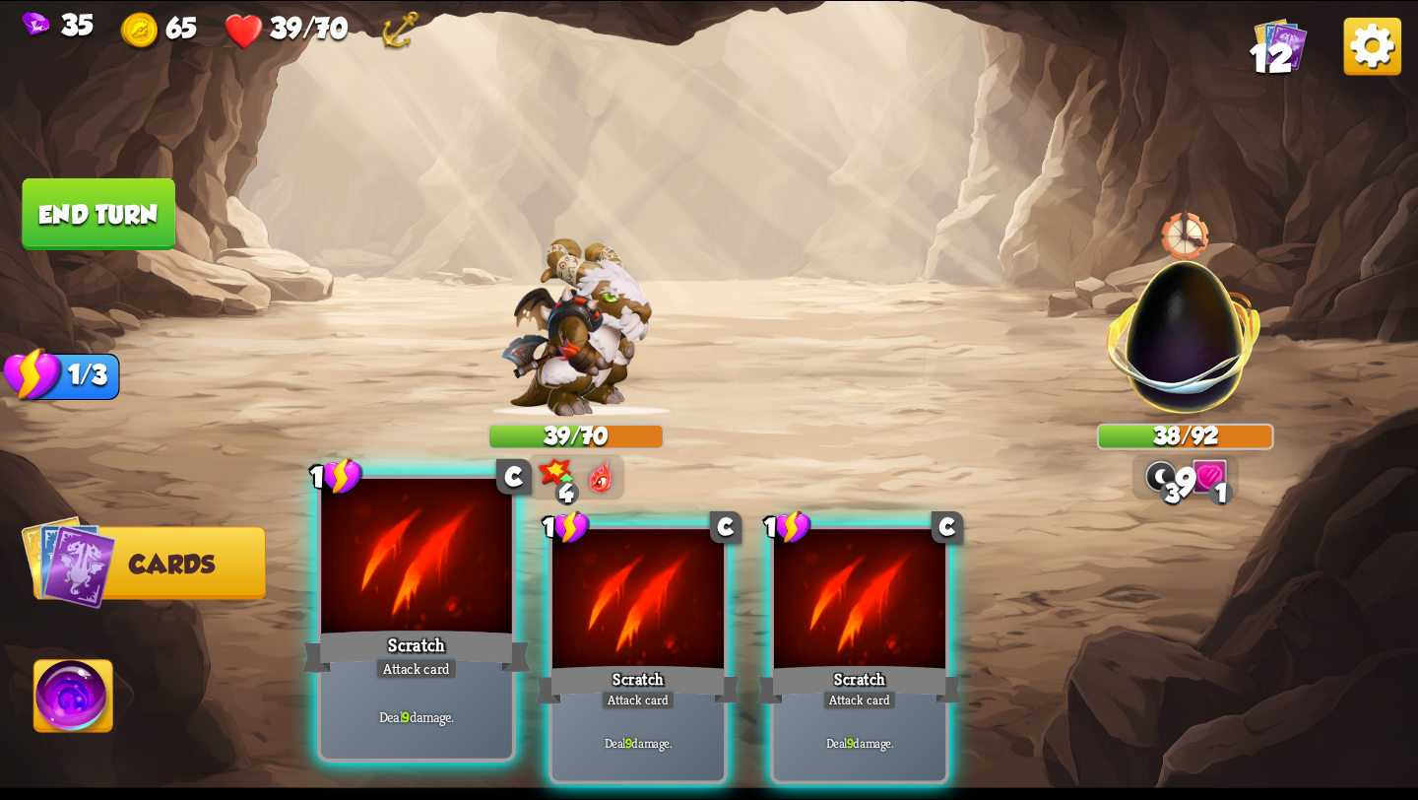
click at [362, 644] on div "Scratch" at bounding box center [416, 651] width 229 height 51
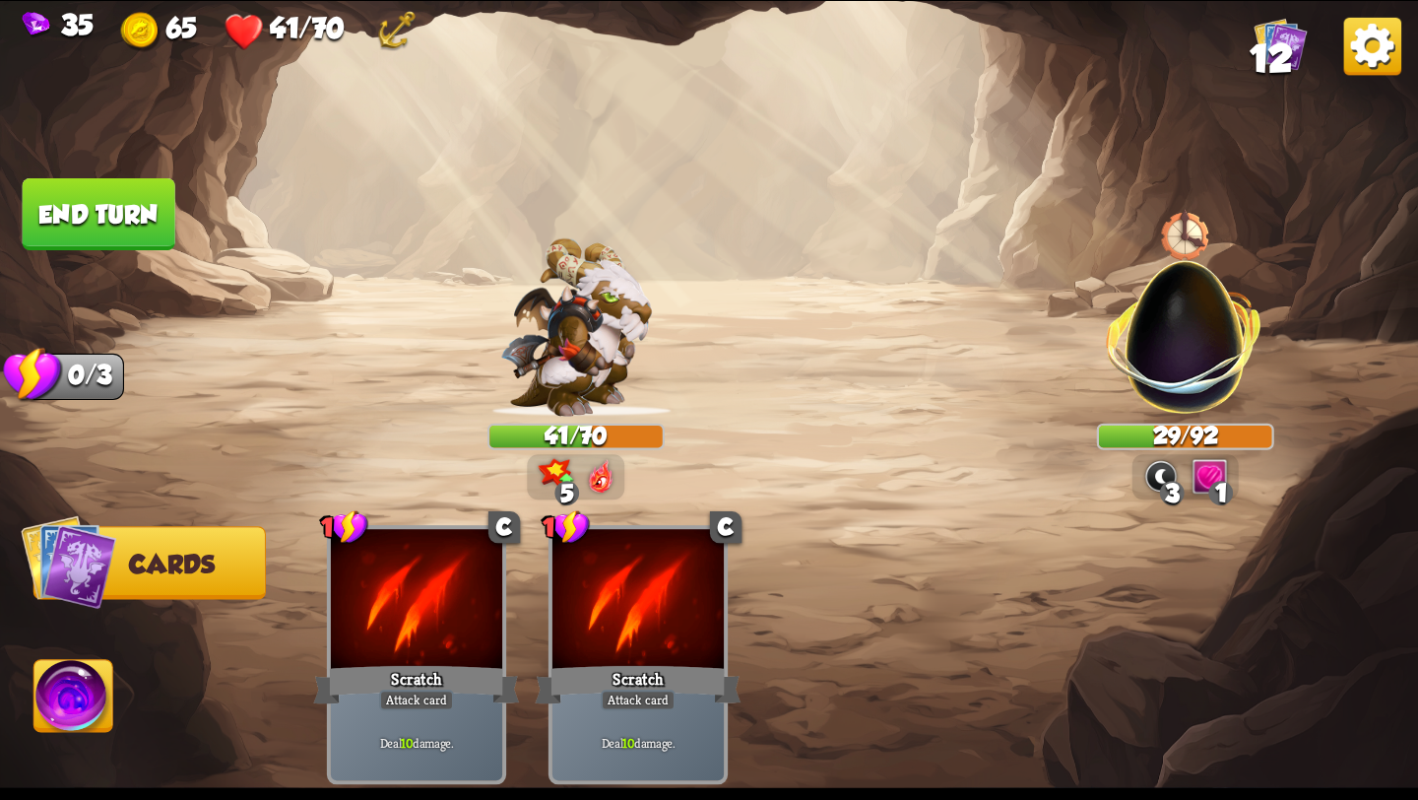
click at [97, 223] on button "End turn" at bounding box center [99, 214] width 153 height 72
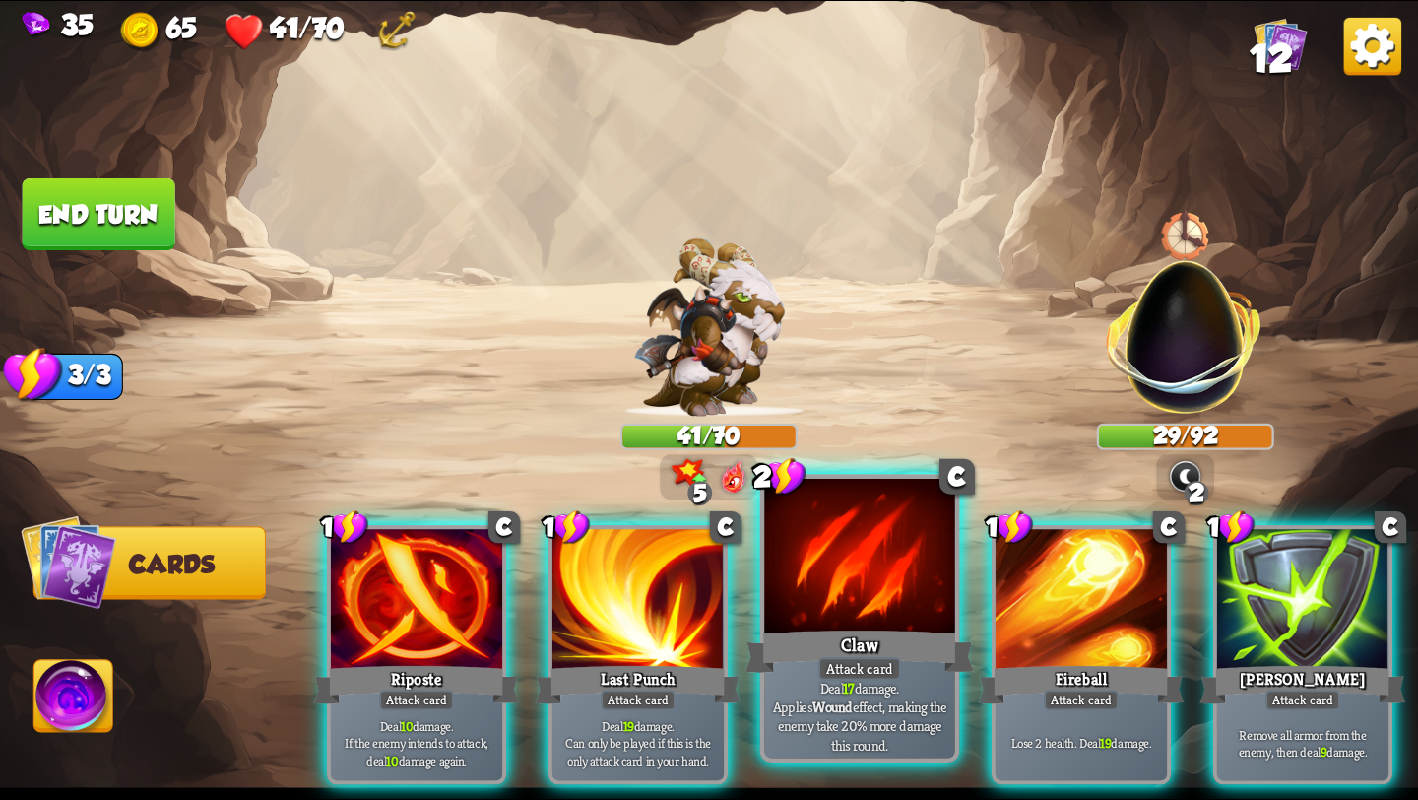
click at [859, 657] on div "Claw" at bounding box center [860, 651] width 229 height 51
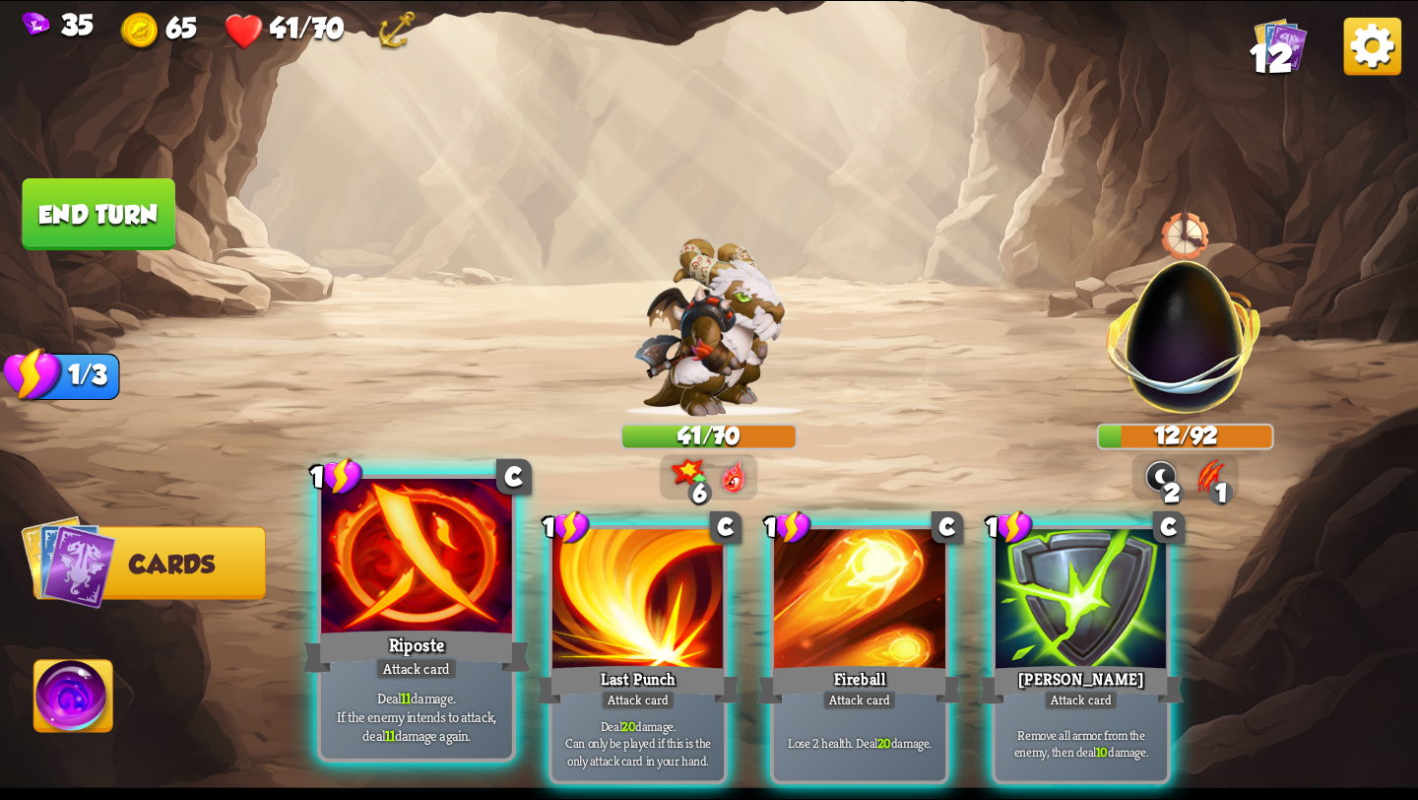
click at [457, 653] on div "Riposte" at bounding box center [416, 651] width 229 height 51
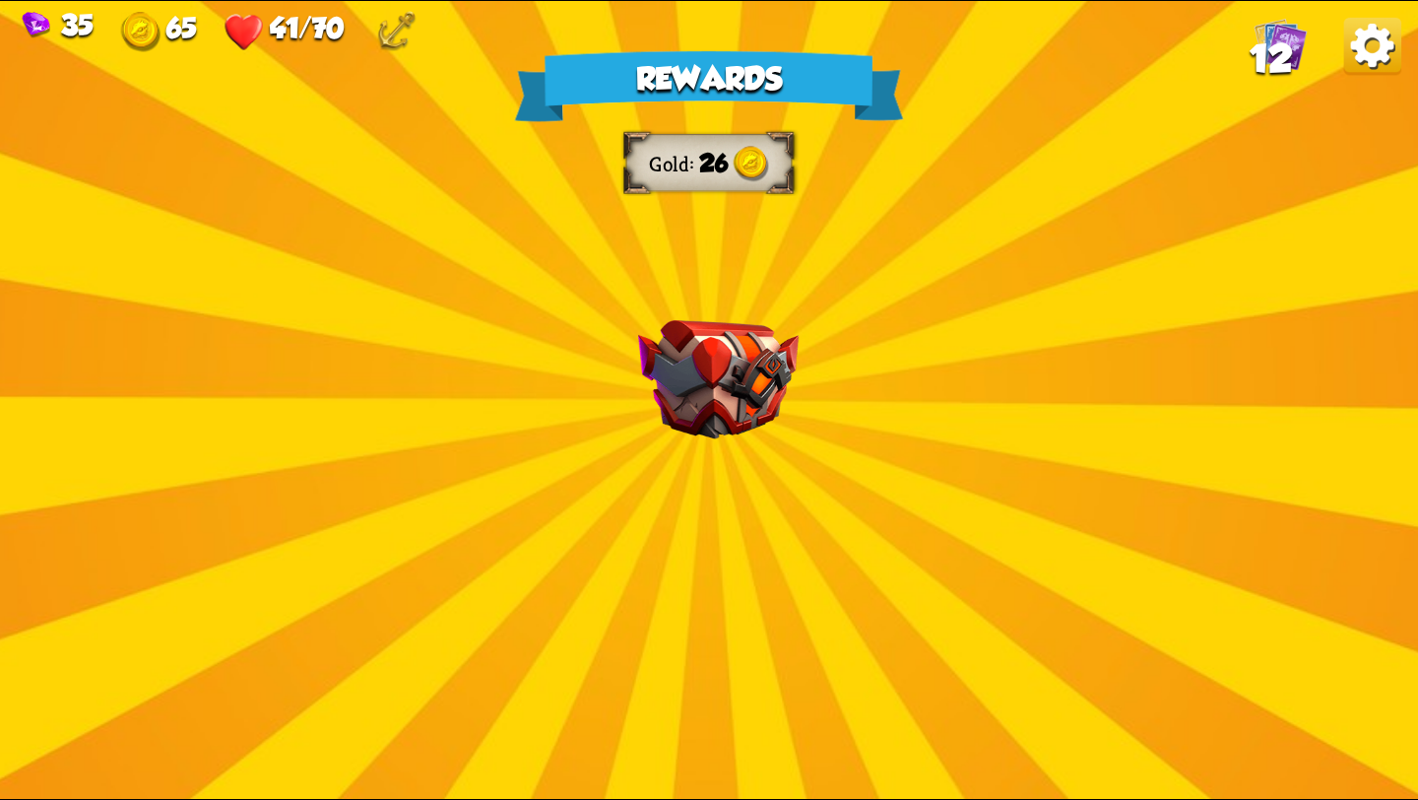
click at [742, 481] on div "Rewards Gold 26 Select a card 1 C Rebound Attack card Deal 8 damage. Put the ne…" at bounding box center [709, 400] width 1418 height 798
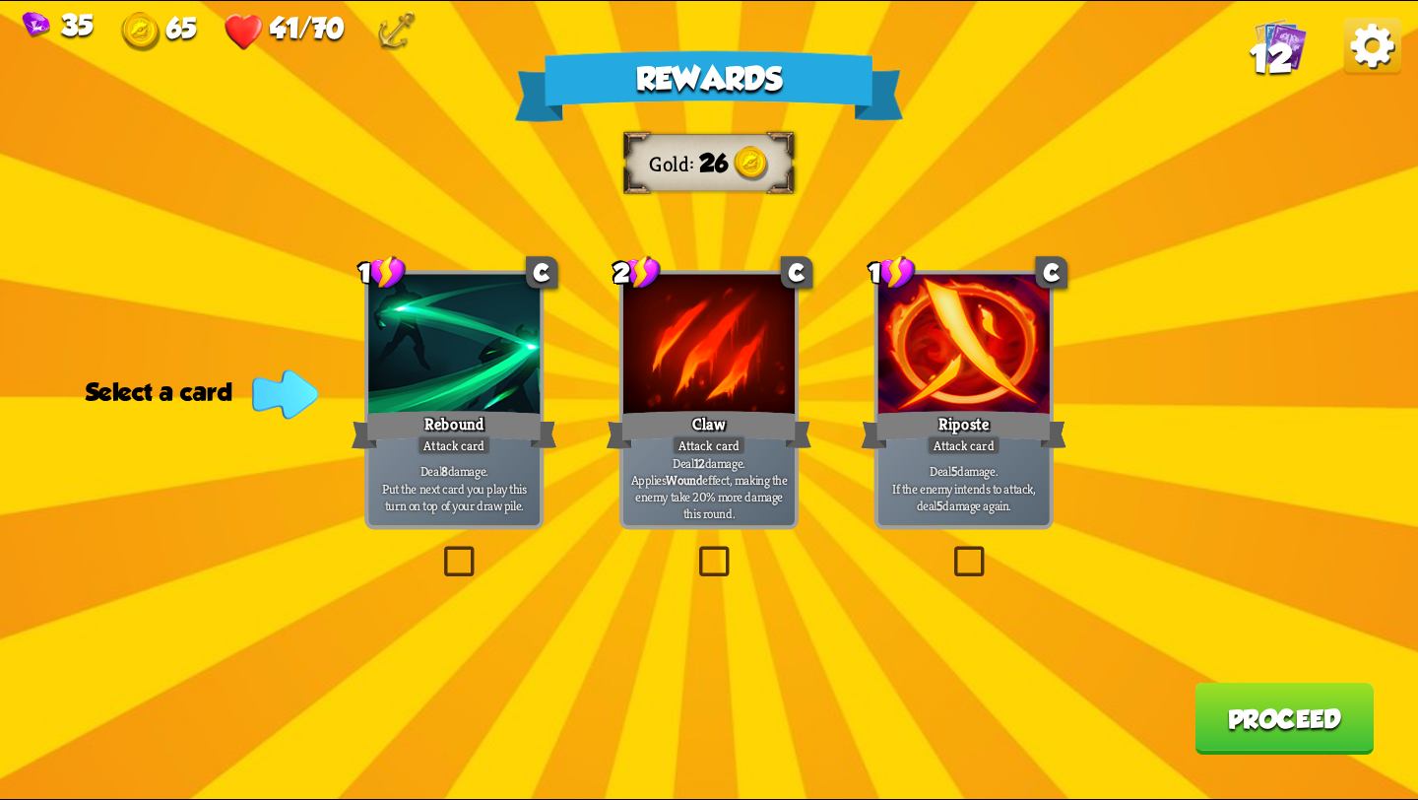
click at [694, 550] on label at bounding box center [694, 550] width 0 height 0
click at [0, 0] on input "checkbox" at bounding box center [0, 0] width 0 height 0
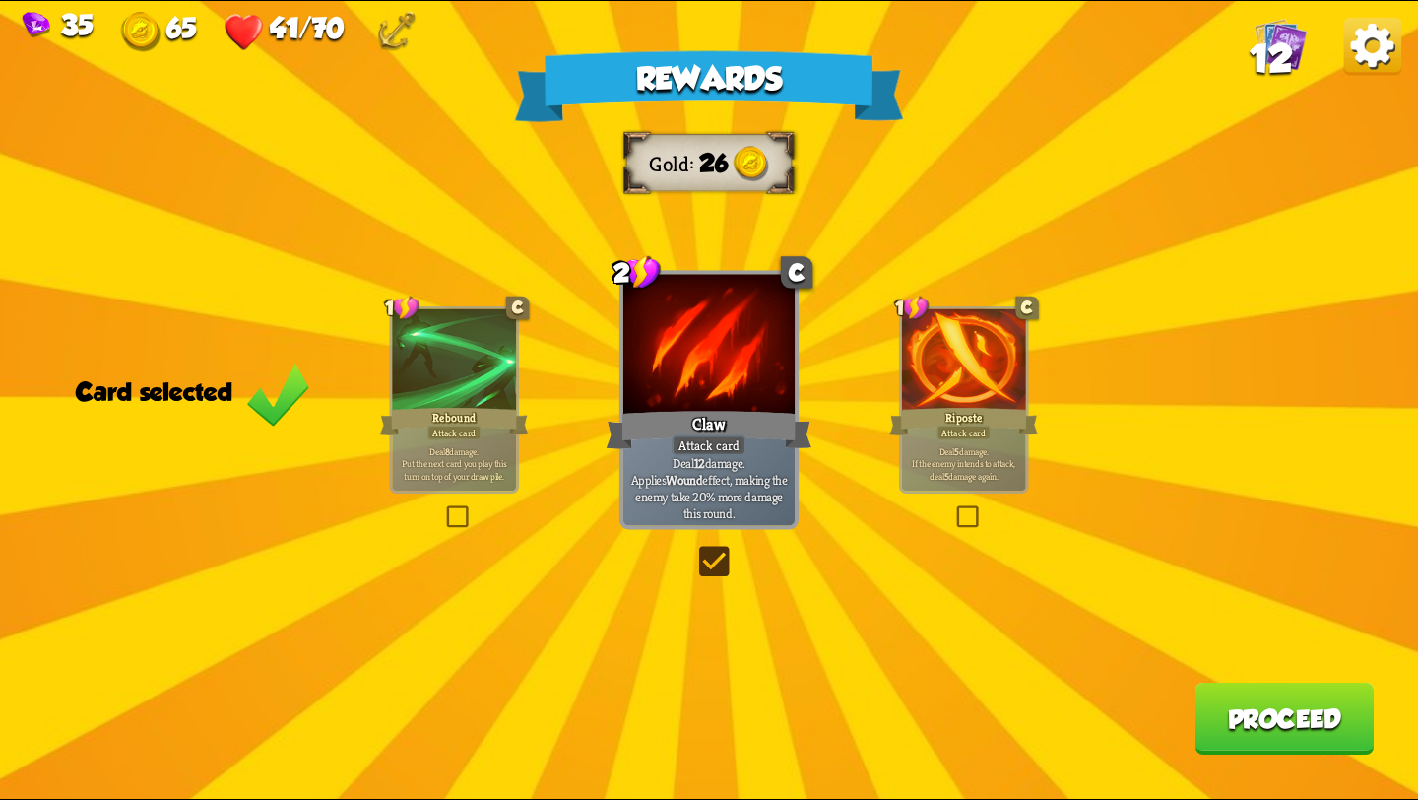
click at [1240, 708] on button "Proceed" at bounding box center [1284, 719] width 179 height 72
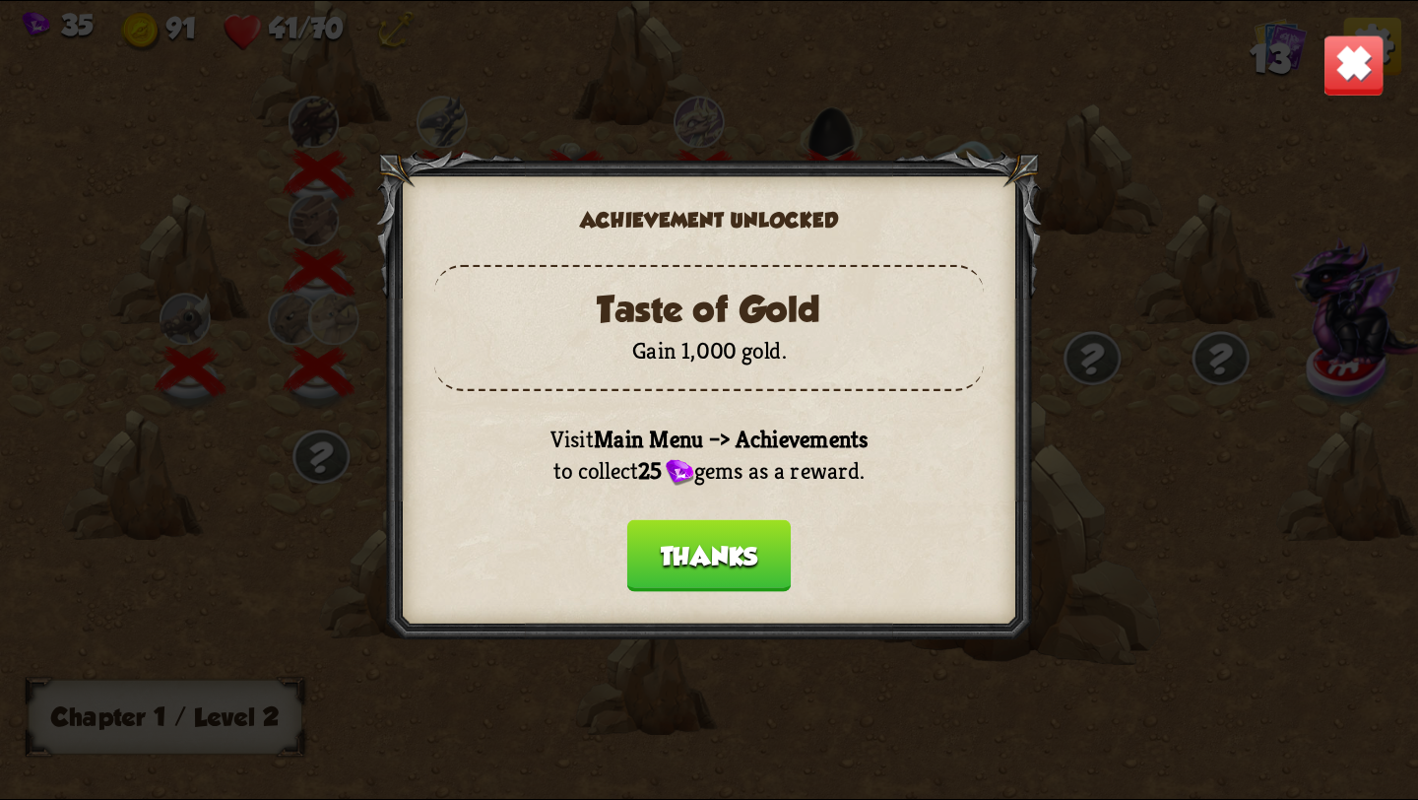
click at [692, 556] on button "Thanks" at bounding box center [709, 556] width 164 height 72
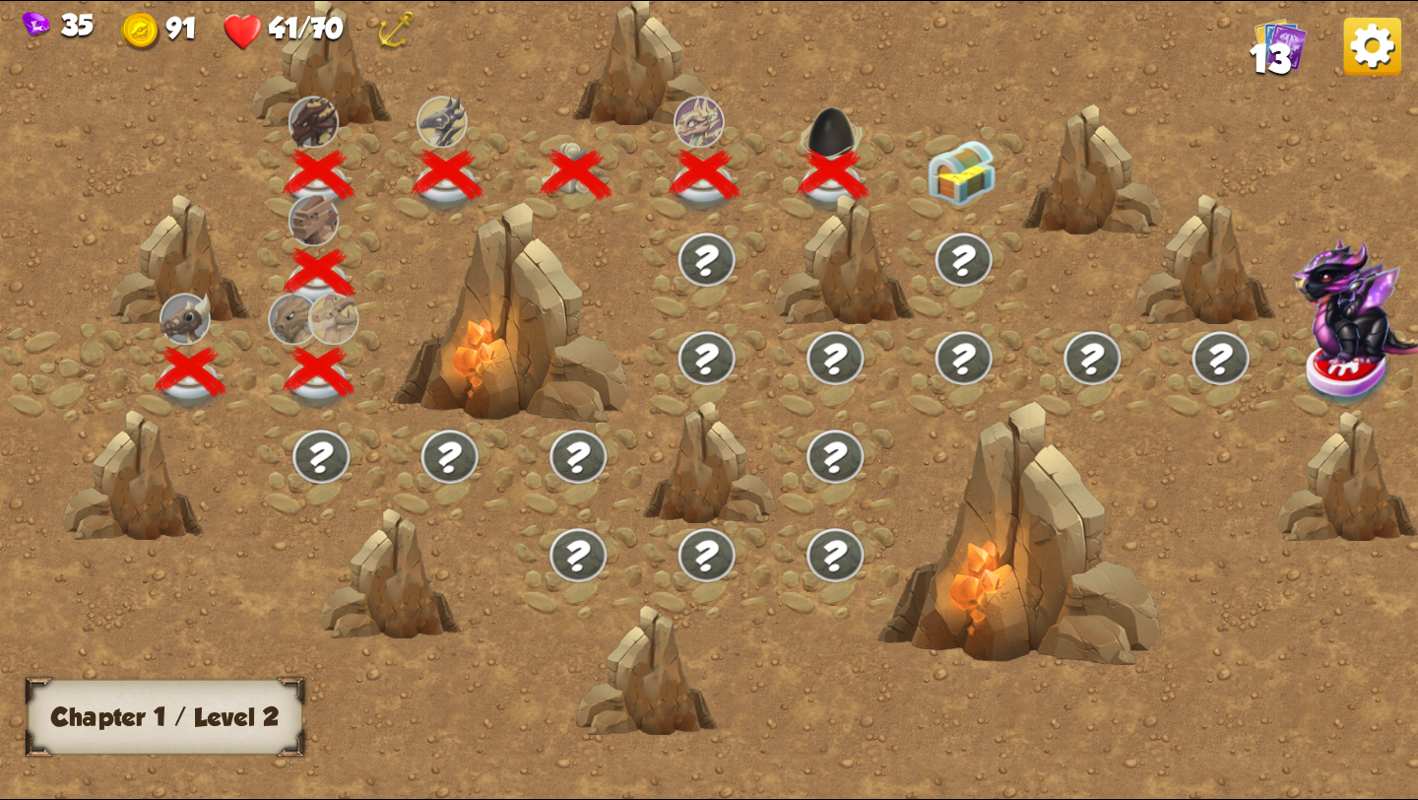
click at [949, 179] on img at bounding box center [962, 173] width 71 height 66
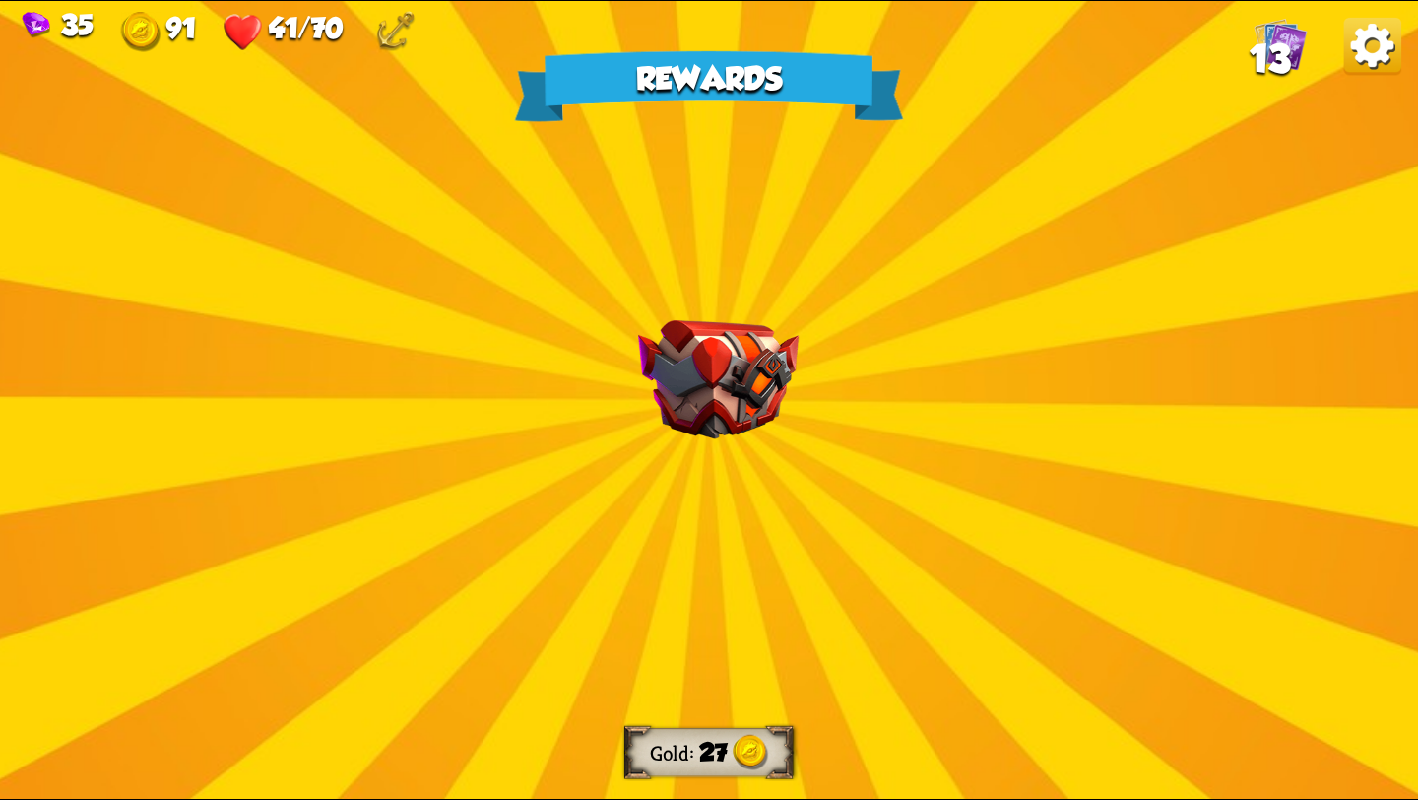
click at [652, 380] on img at bounding box center [718, 379] width 161 height 119
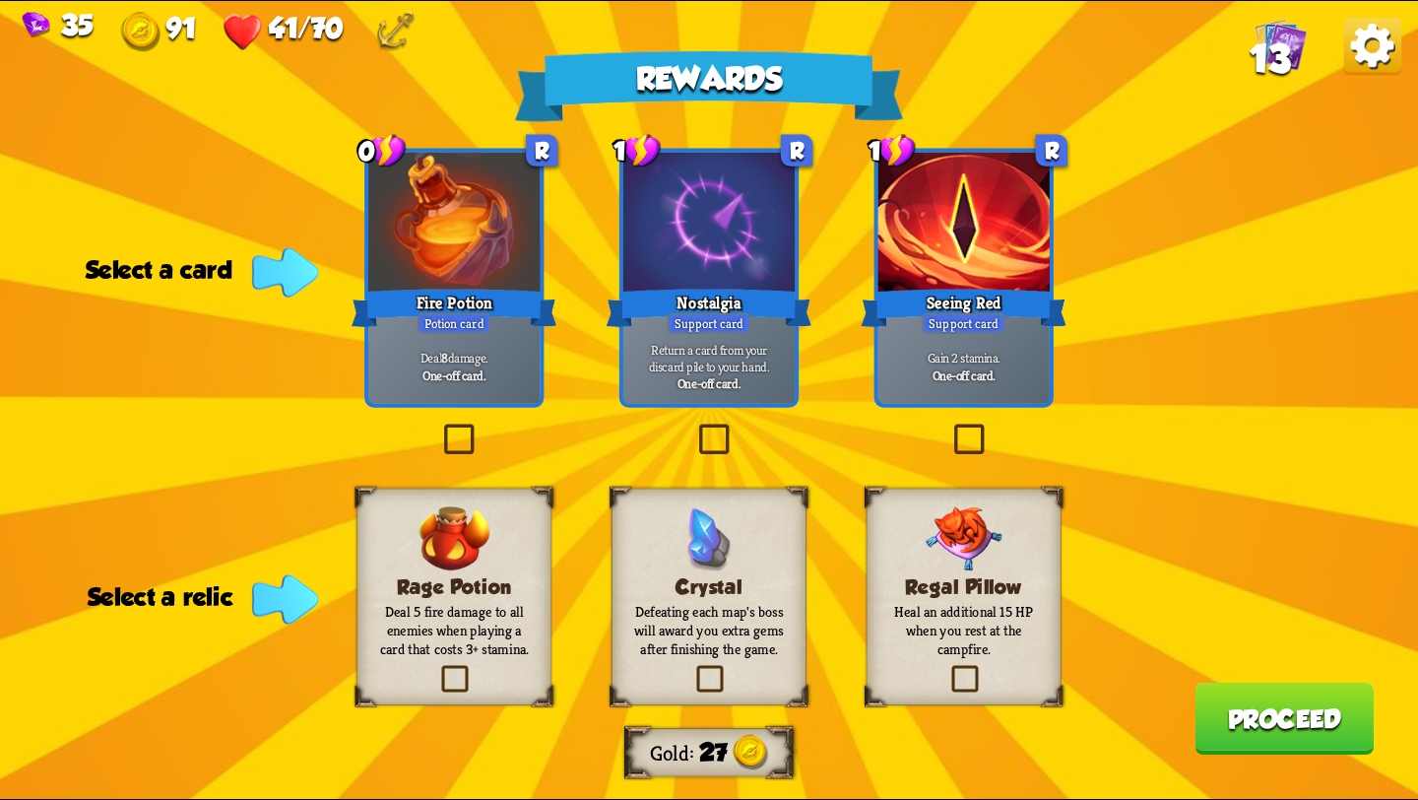
click at [462, 334] on div "Deal 8 damage. One-off card." at bounding box center [453, 366] width 171 height 75
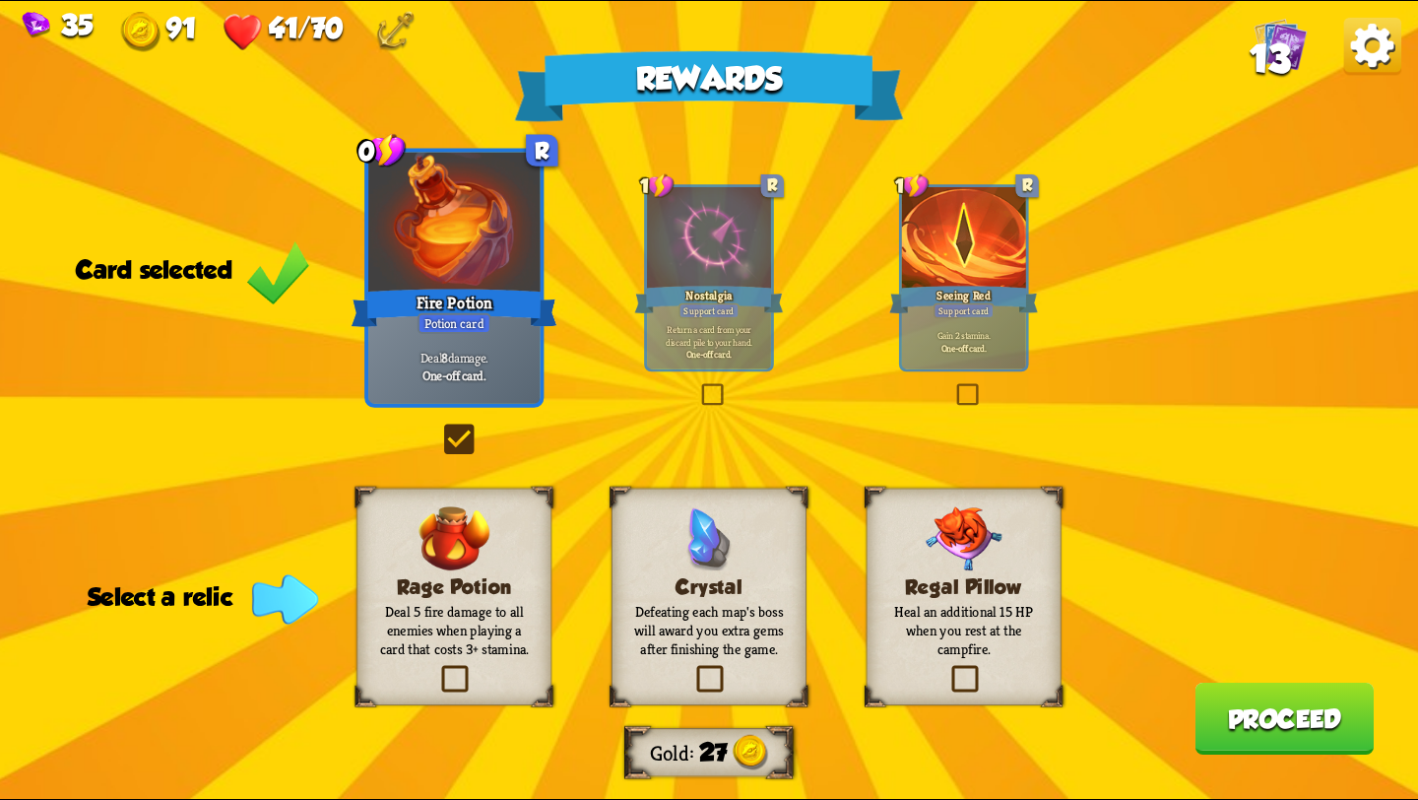
click at [971, 334] on p "Gain 2 stamina." at bounding box center [963, 336] width 117 height 12
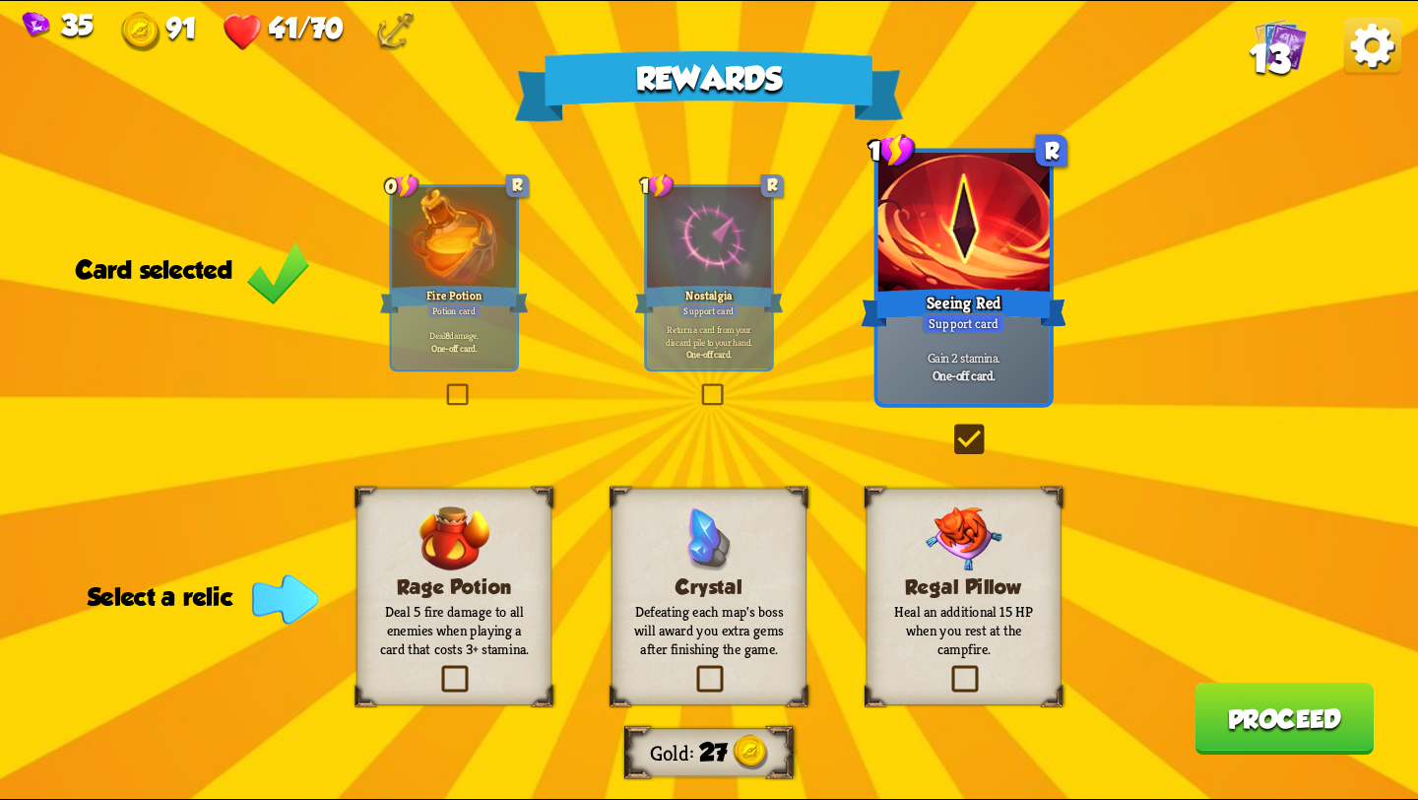
click at [478, 286] on div "Fire Potion" at bounding box center [454, 299] width 149 height 33
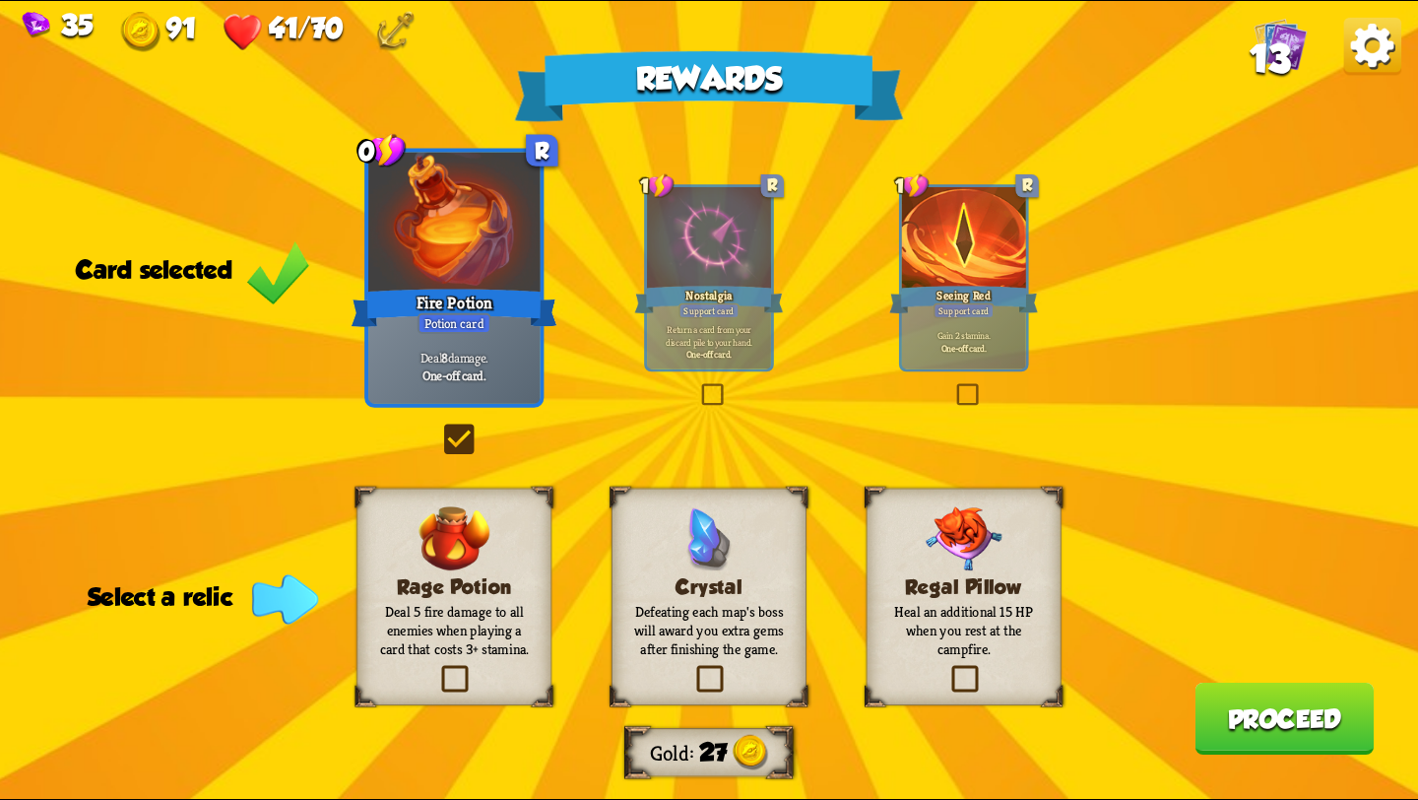
click at [948, 669] on label at bounding box center [948, 669] width 0 height 0
click at [0, 0] on input "checkbox" at bounding box center [0, 0] width 0 height 0
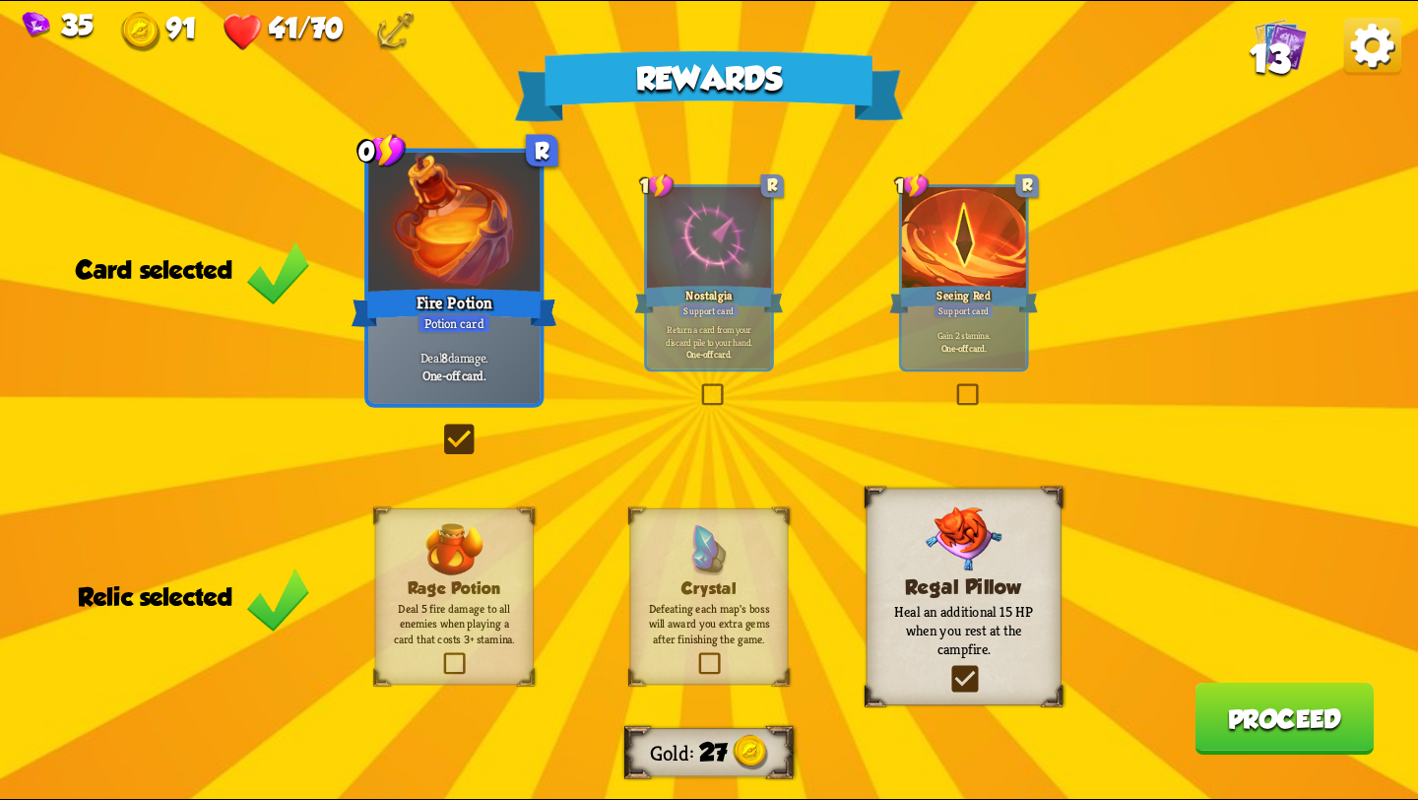
click at [1236, 720] on button "Proceed" at bounding box center [1284, 719] width 179 height 72
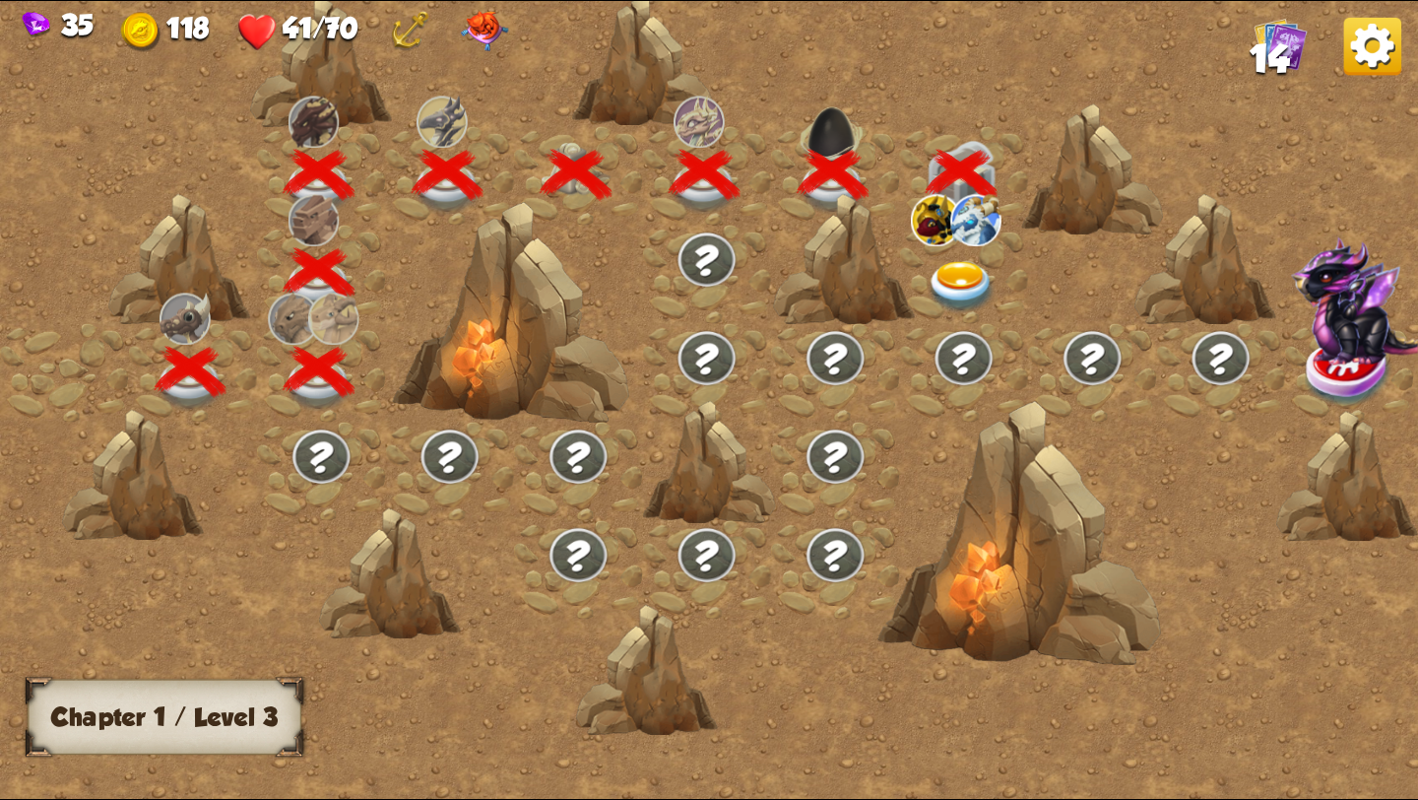
click at [958, 279] on img at bounding box center [962, 287] width 71 height 52
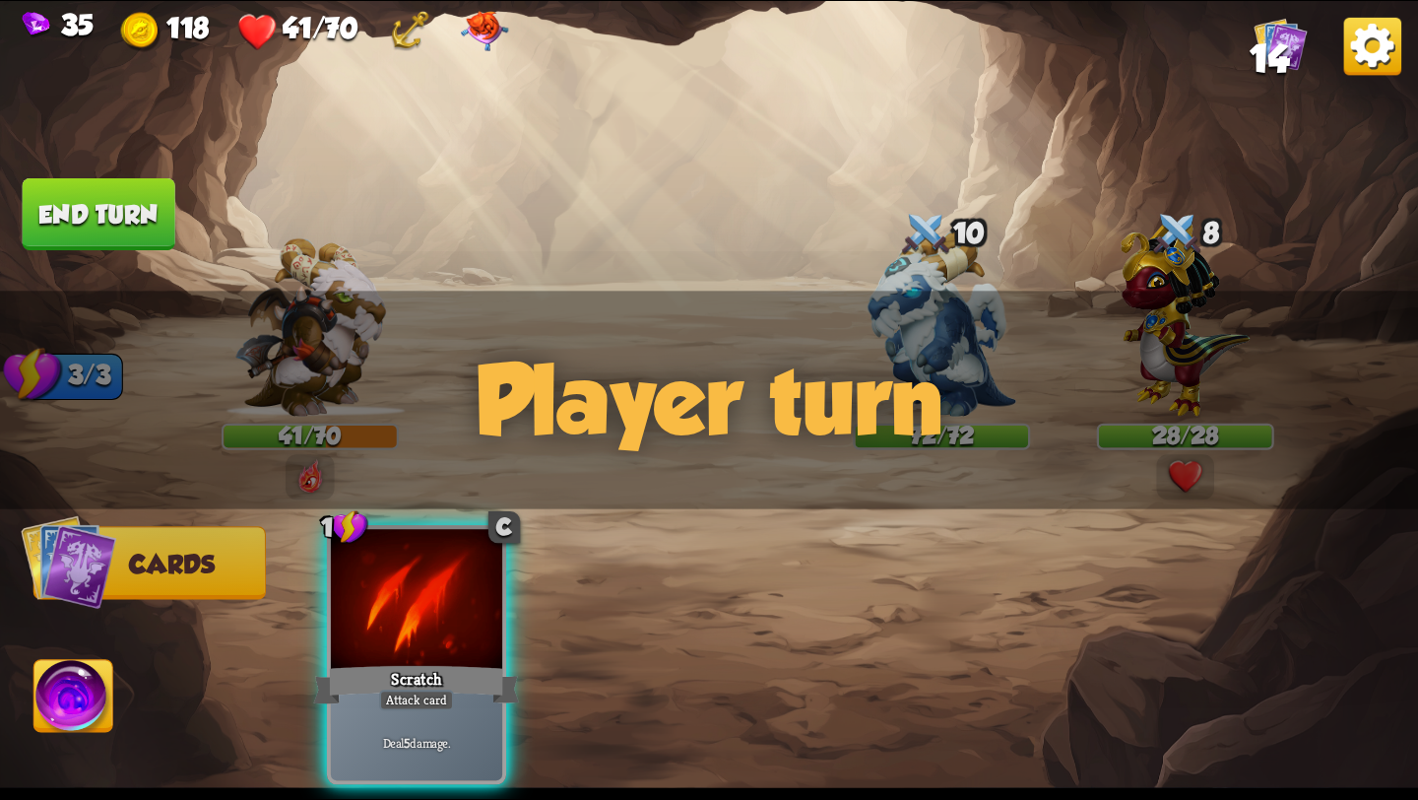
click at [150, 582] on button "Cards" at bounding box center [149, 562] width 232 height 73
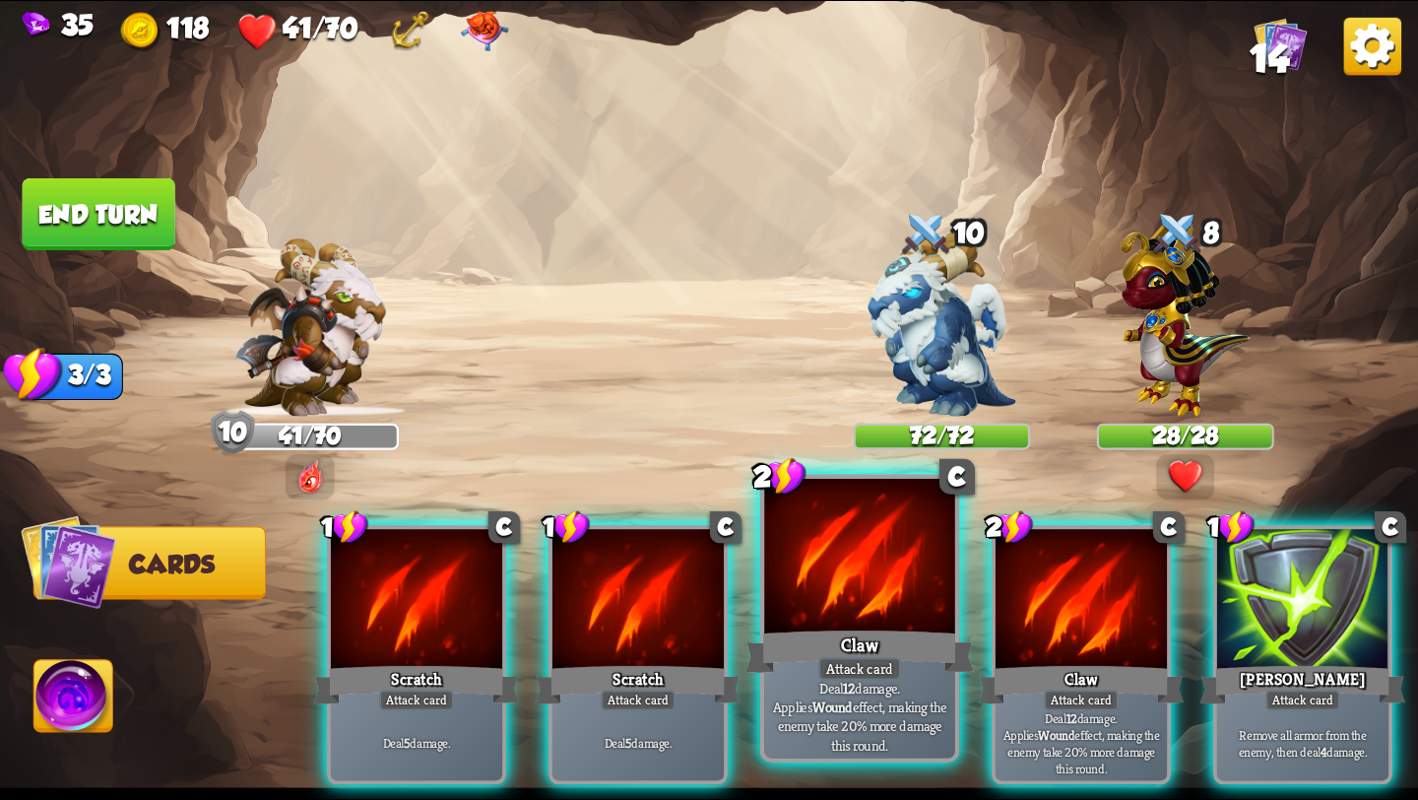
click at [839, 656] on div "Claw" at bounding box center [860, 651] width 229 height 51
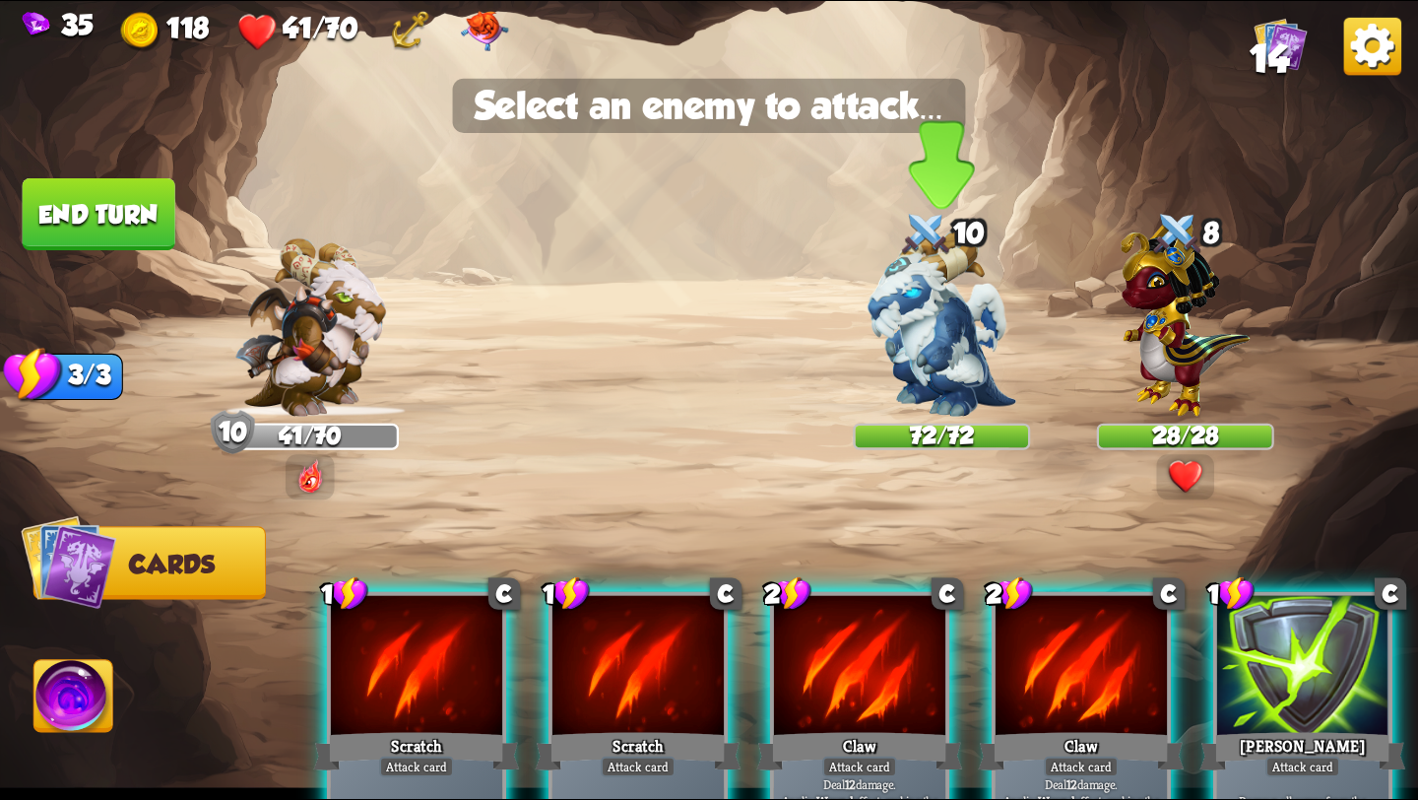
click at [917, 302] on img at bounding box center [942, 323] width 149 height 186
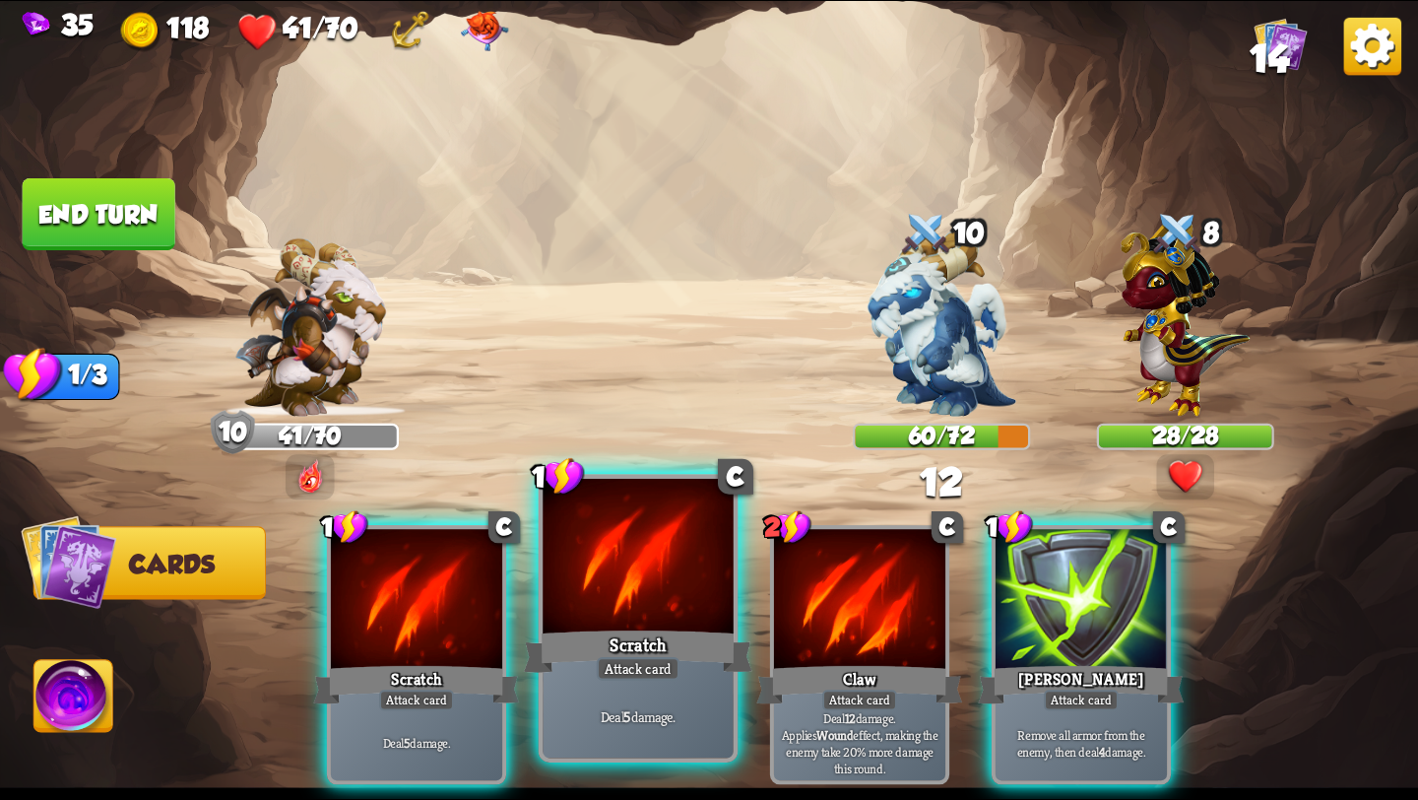
click at [640, 595] on div at bounding box center [638, 559] width 191 height 161
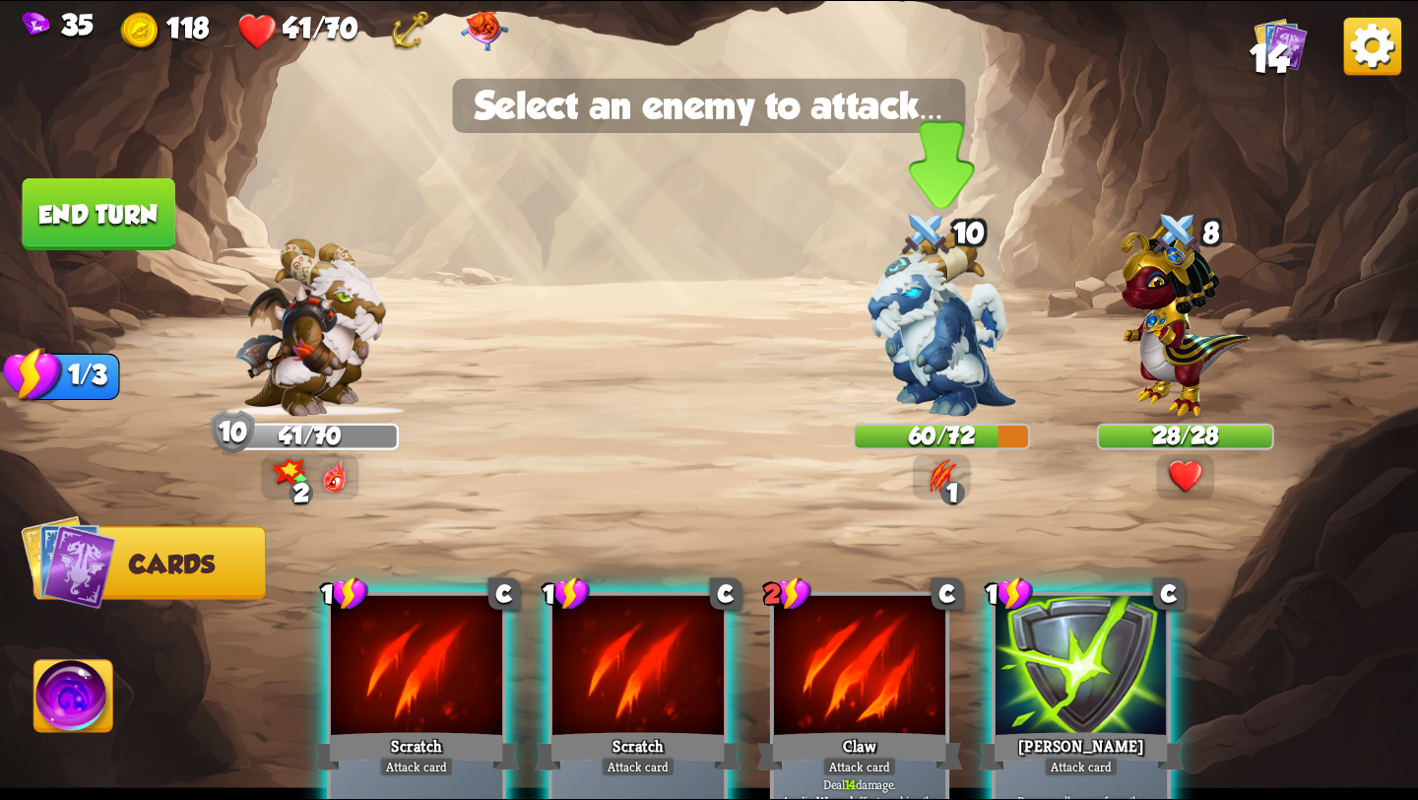
click at [911, 345] on img at bounding box center [942, 323] width 149 height 186
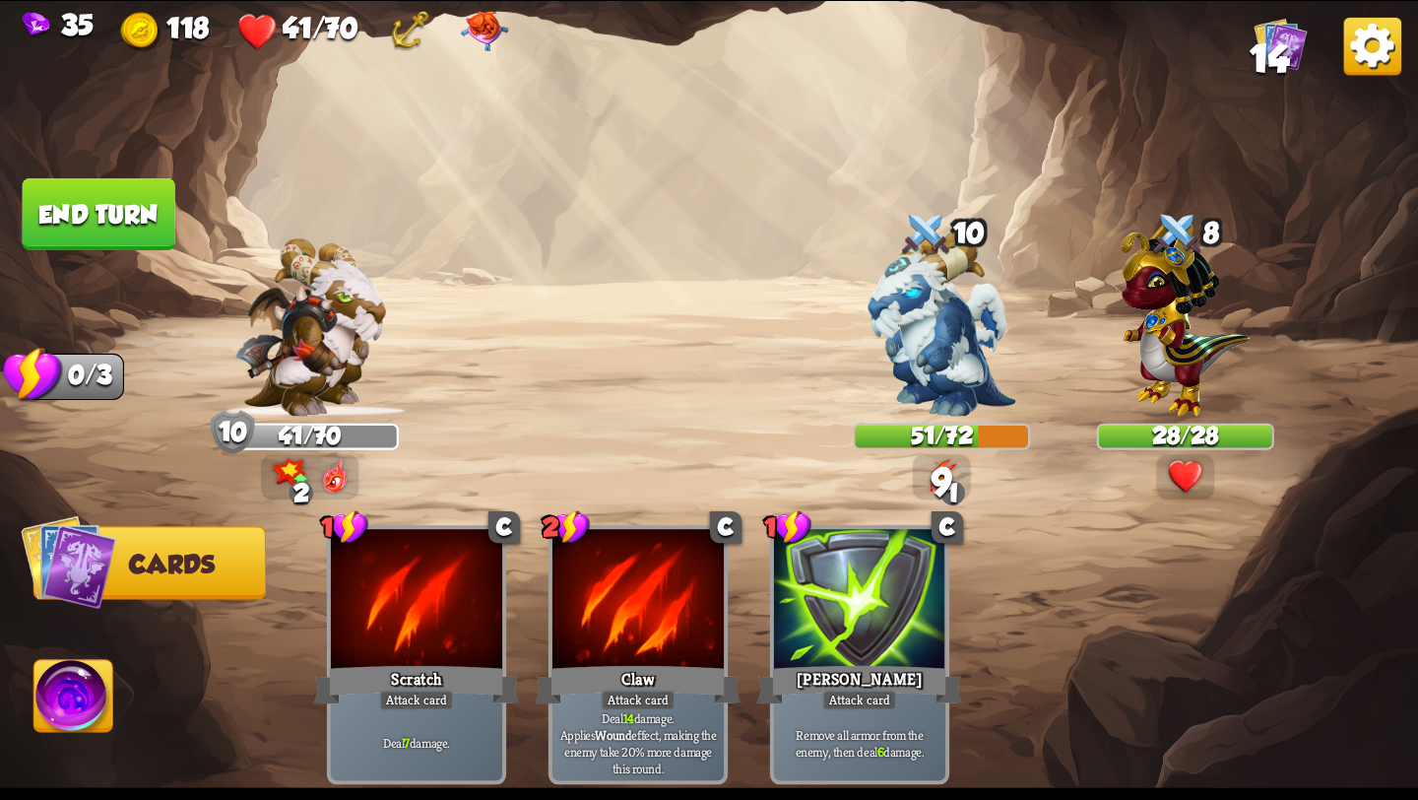
click at [101, 216] on button "End turn" at bounding box center [99, 214] width 153 height 72
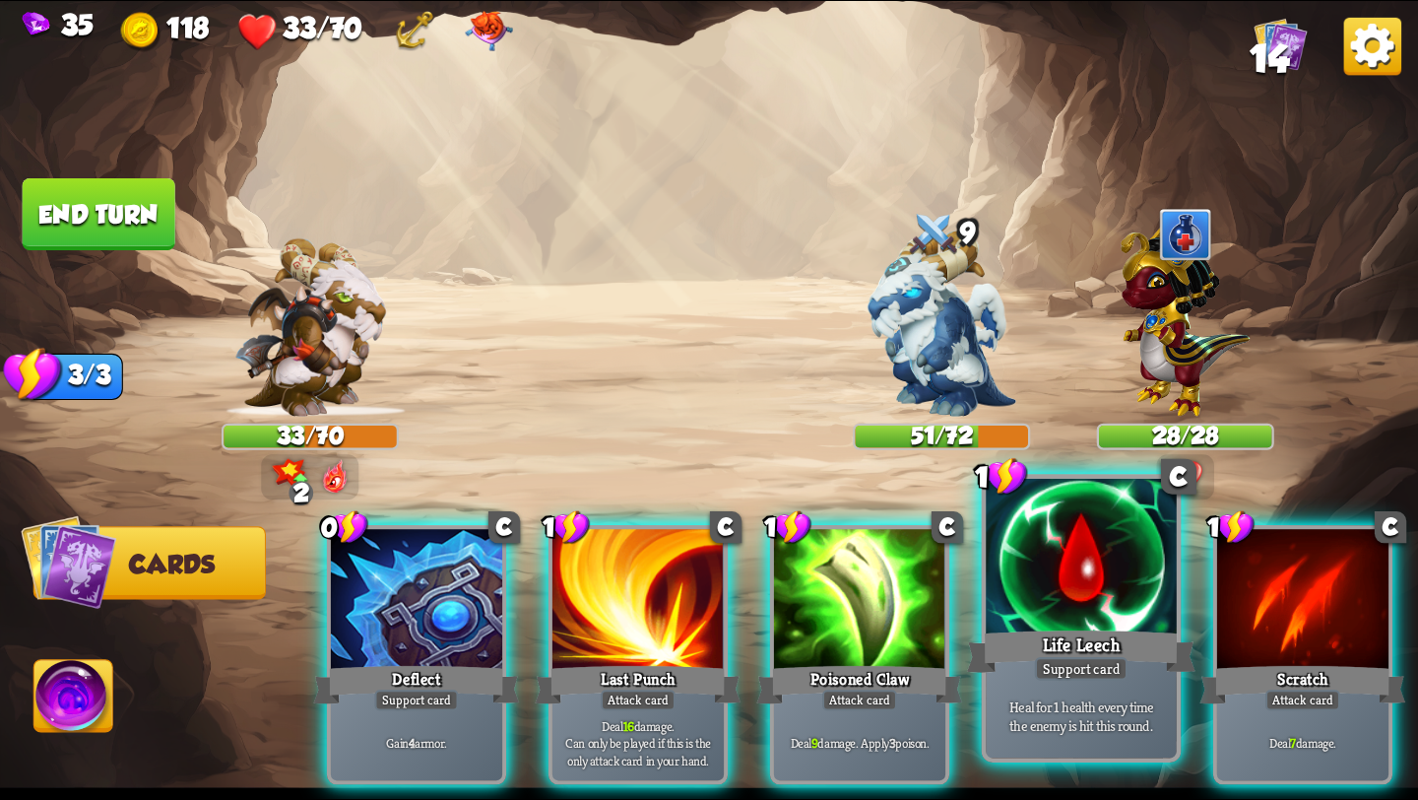
click at [1081, 583] on div at bounding box center [1081, 559] width 191 height 161
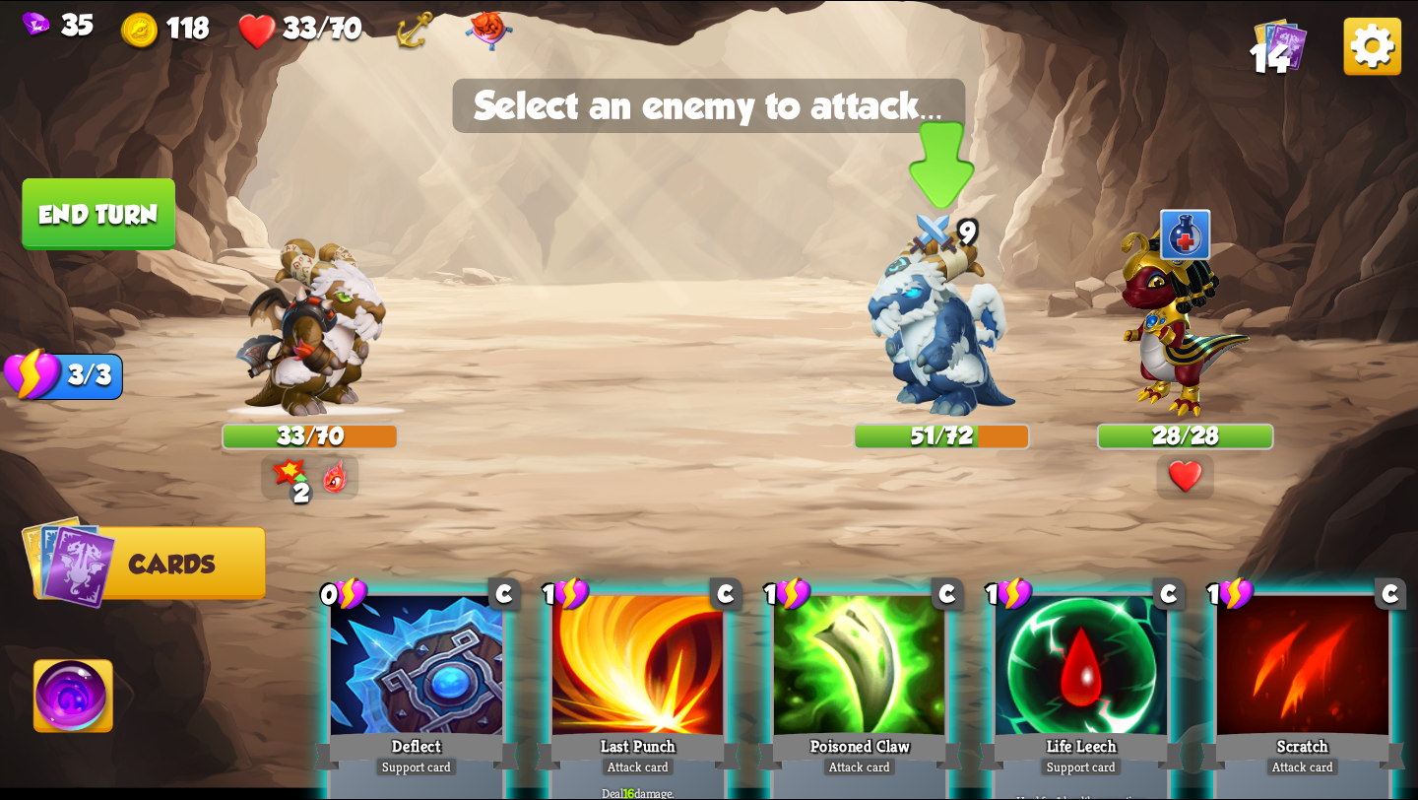
click at [948, 350] on img at bounding box center [942, 323] width 149 height 186
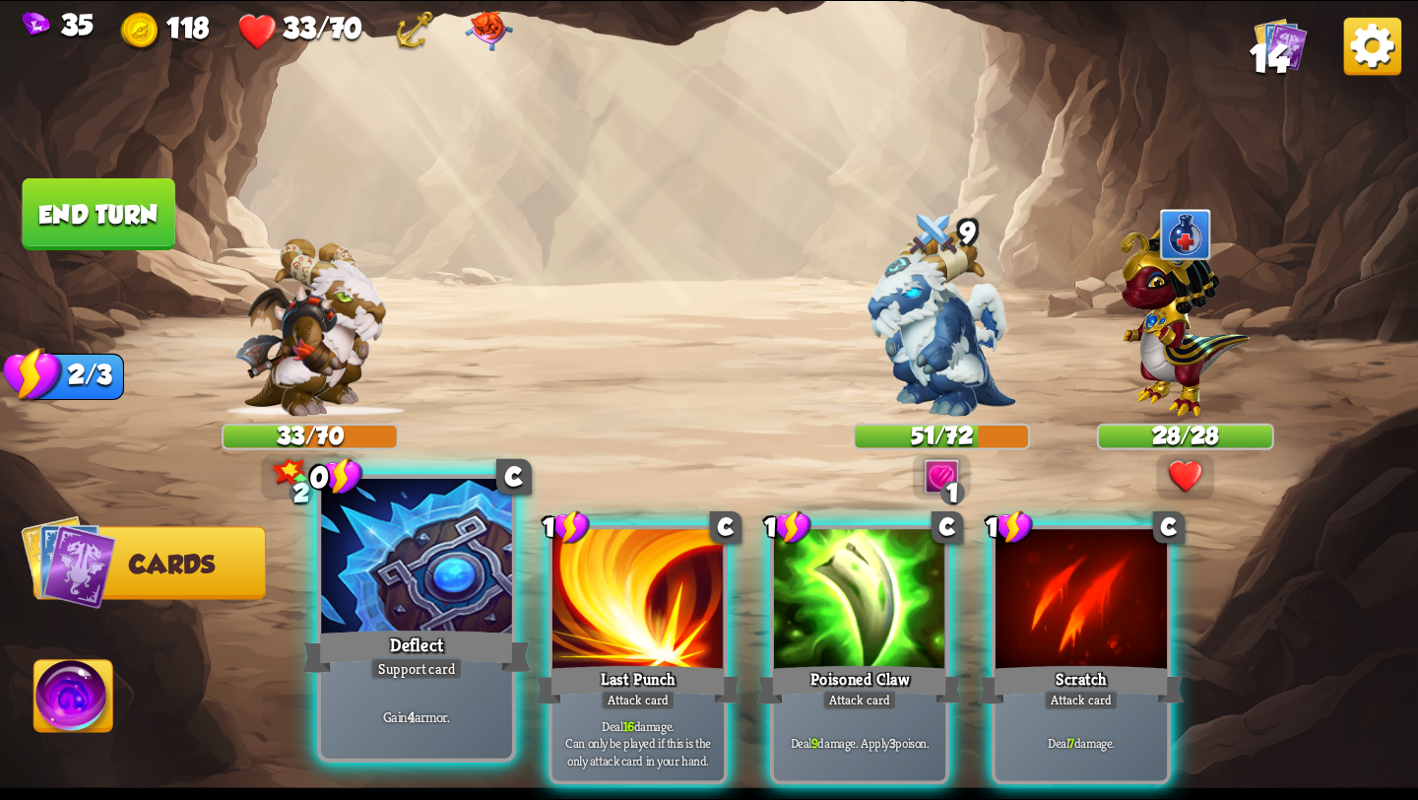
click at [384, 611] on div at bounding box center [416, 559] width 191 height 161
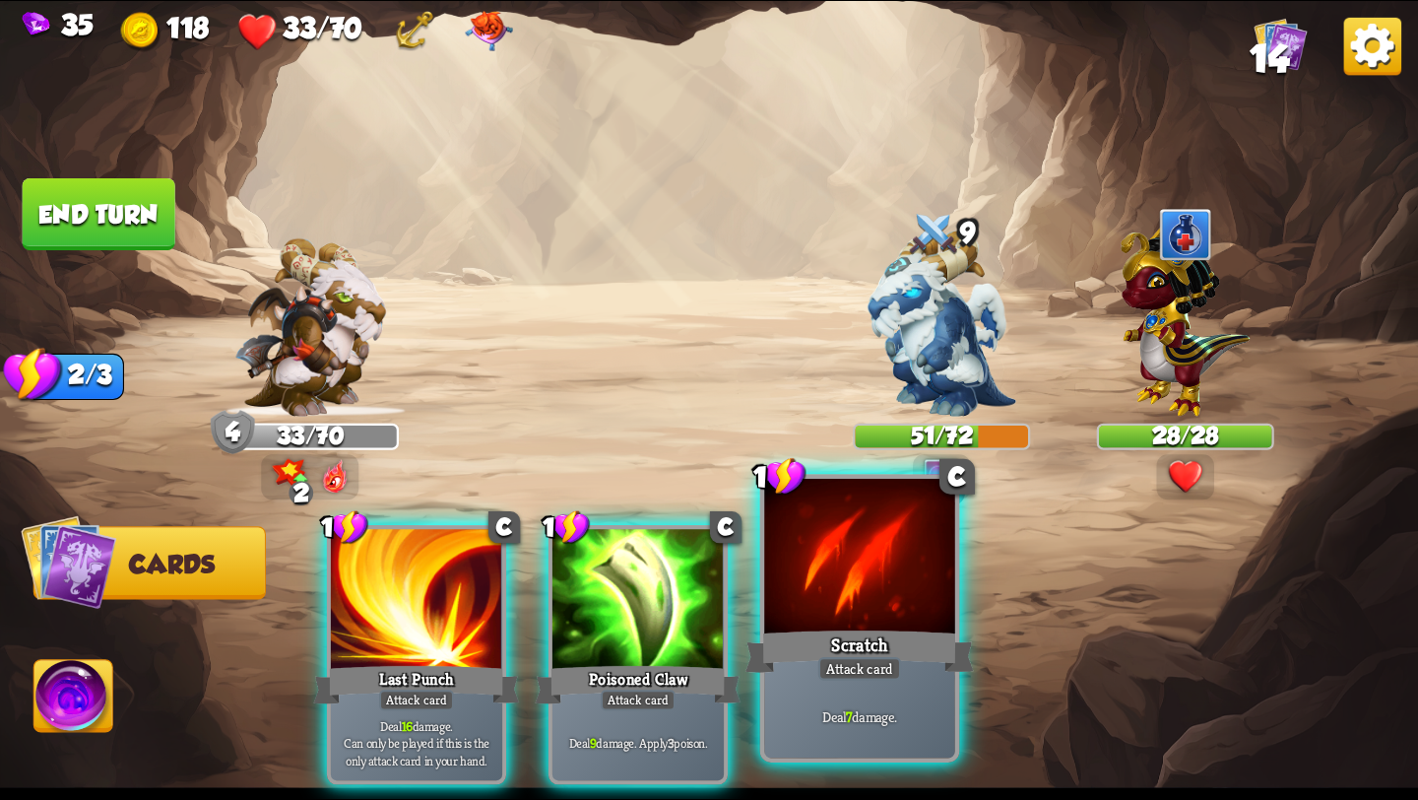
click at [843, 620] on div at bounding box center [859, 559] width 191 height 161
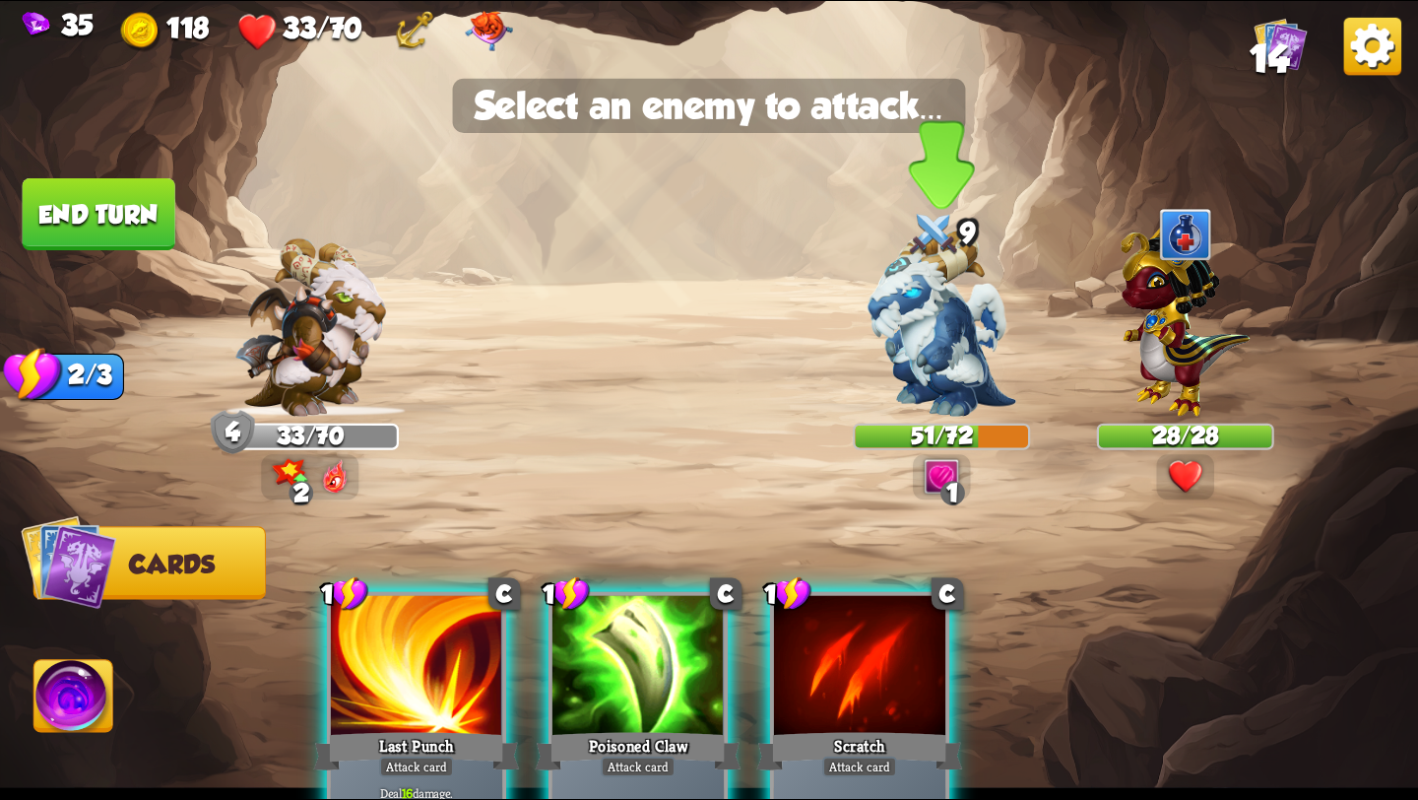
click at [899, 375] on img at bounding box center [942, 323] width 149 height 186
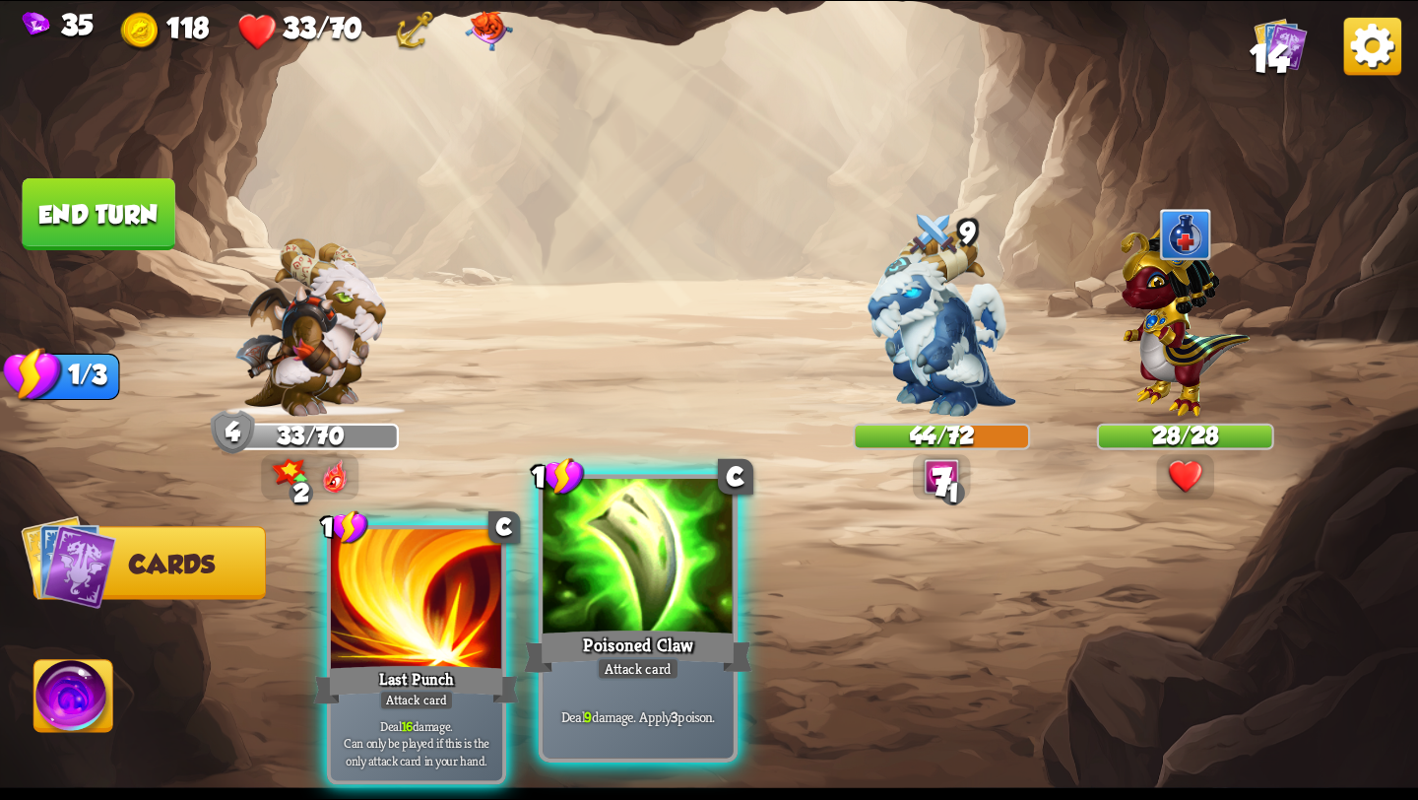
click at [634, 622] on div at bounding box center [638, 559] width 191 height 161
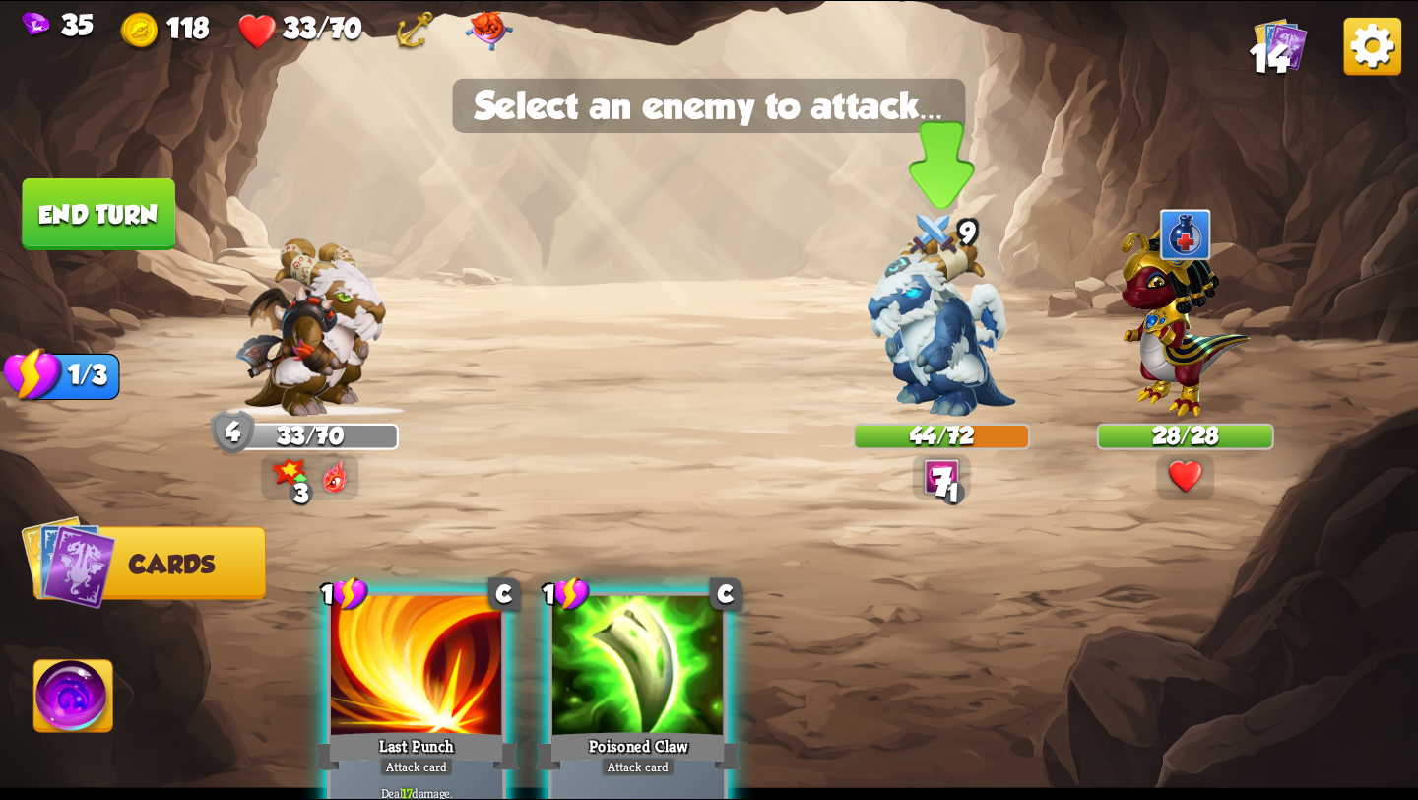
click at [934, 355] on img at bounding box center [942, 323] width 149 height 186
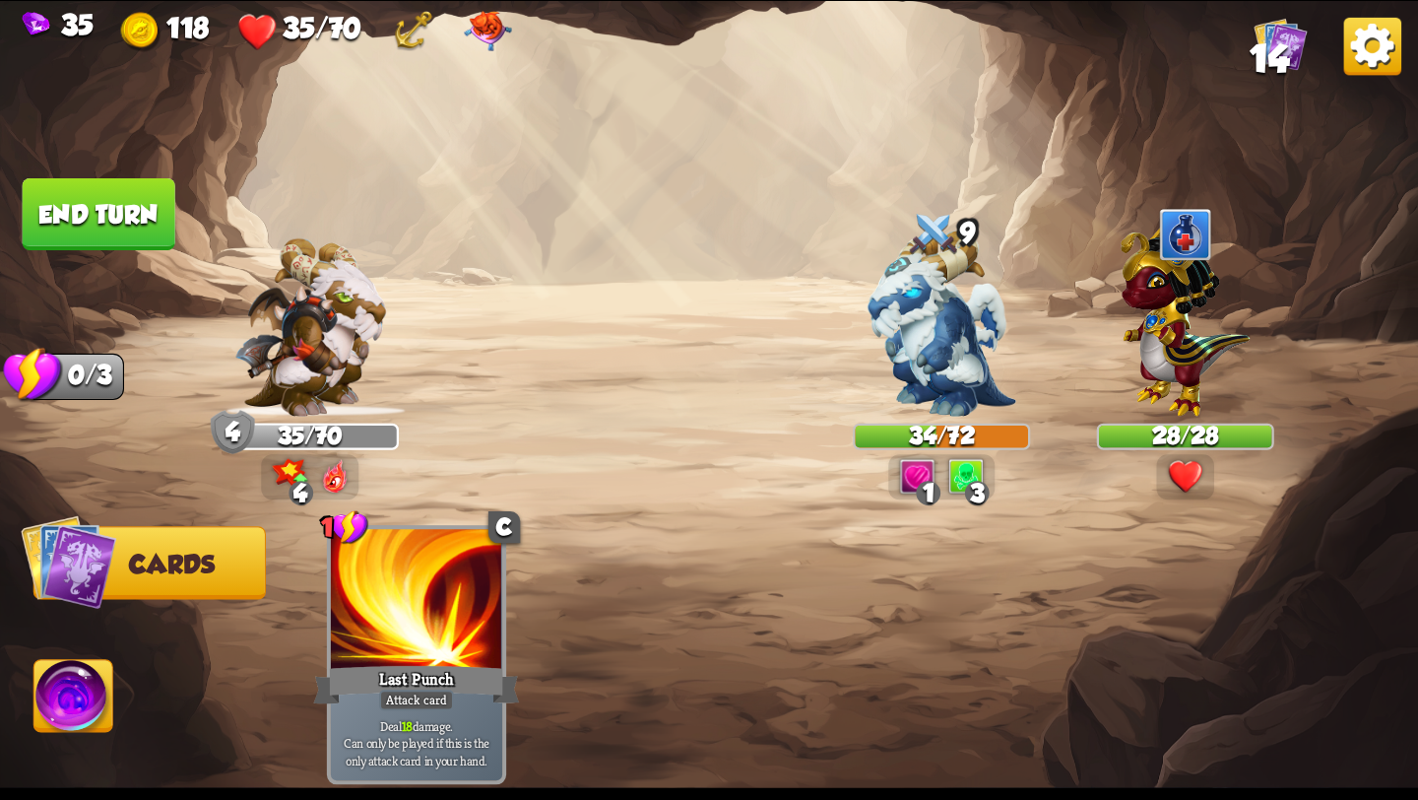
click at [91, 200] on button "End turn" at bounding box center [99, 214] width 153 height 72
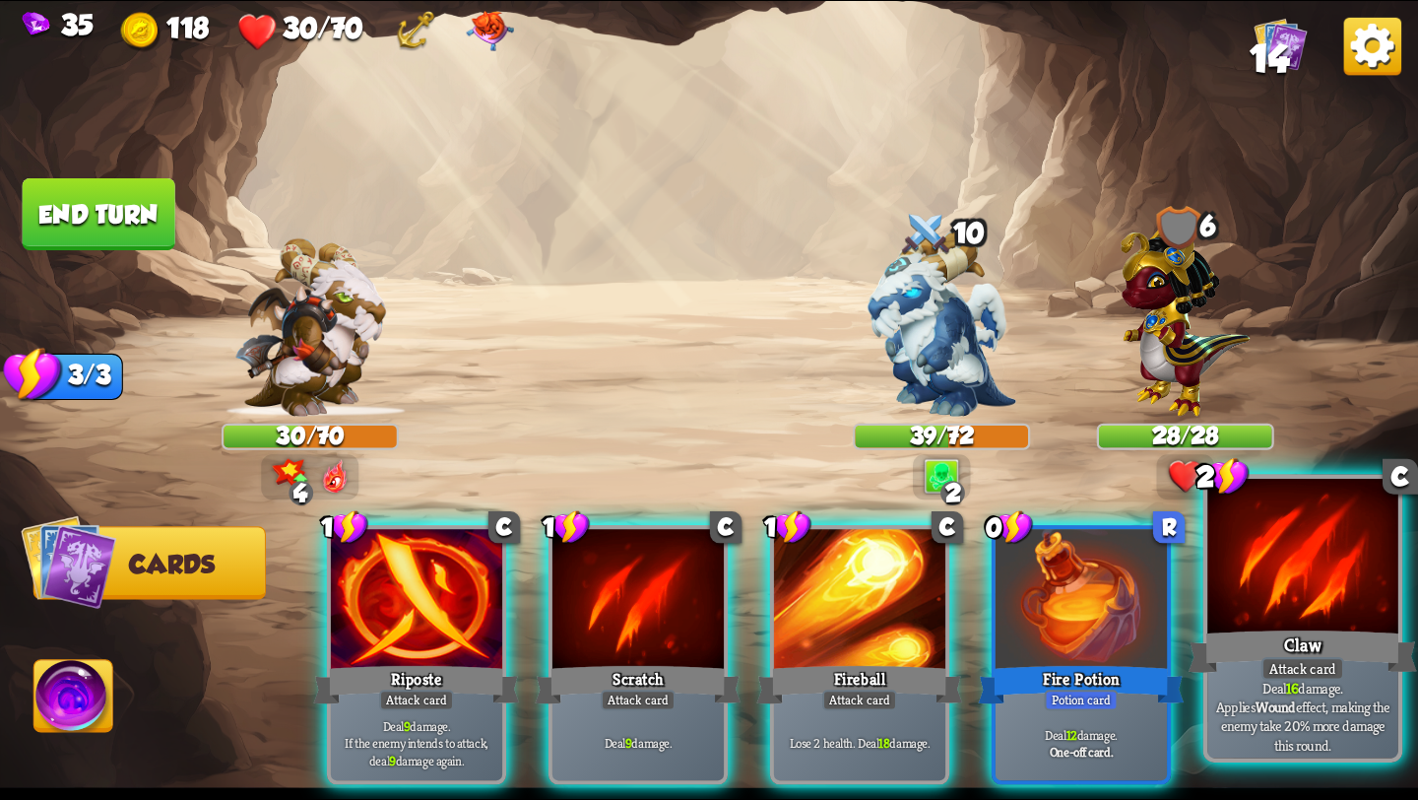
click at [1329, 589] on div at bounding box center [1303, 559] width 191 height 161
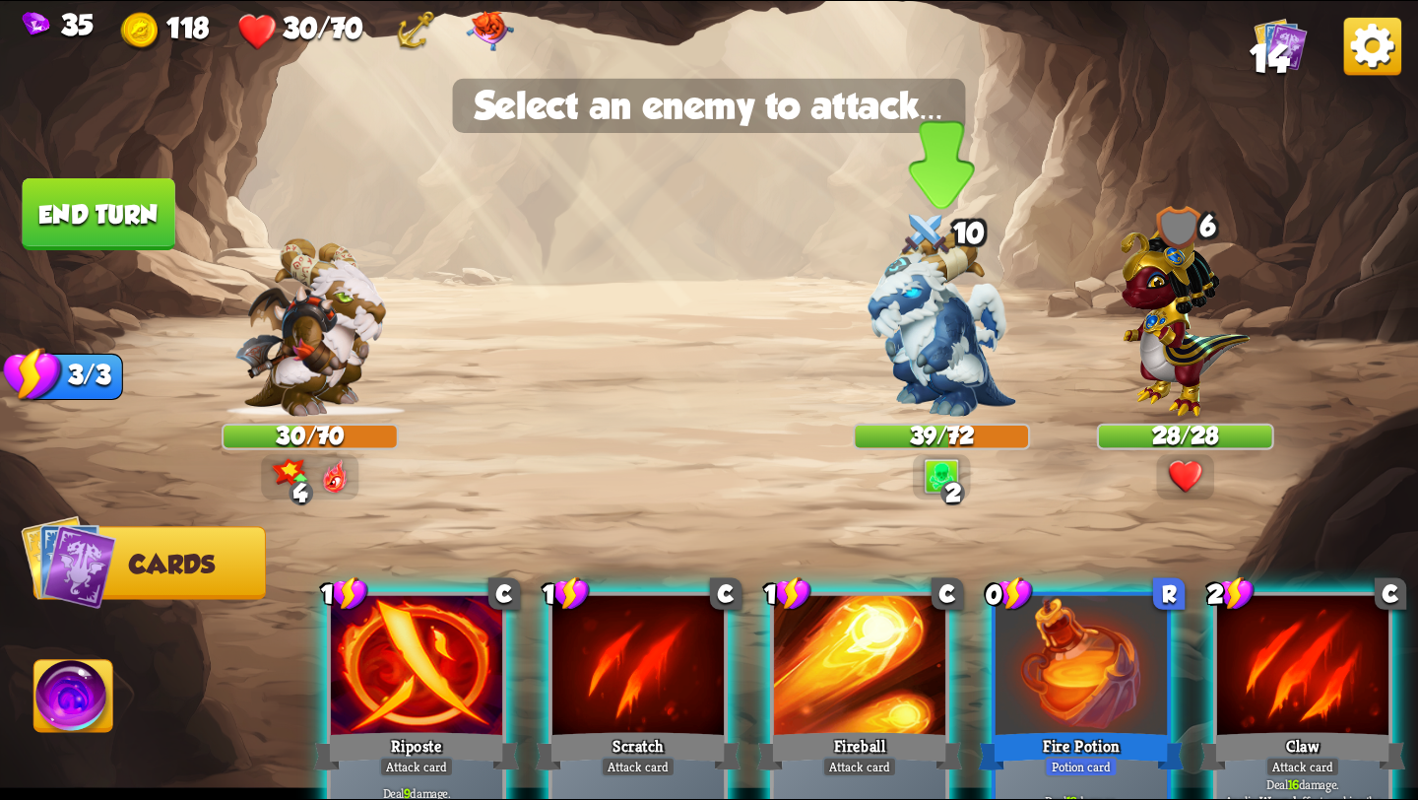
click at [945, 355] on img at bounding box center [942, 323] width 149 height 186
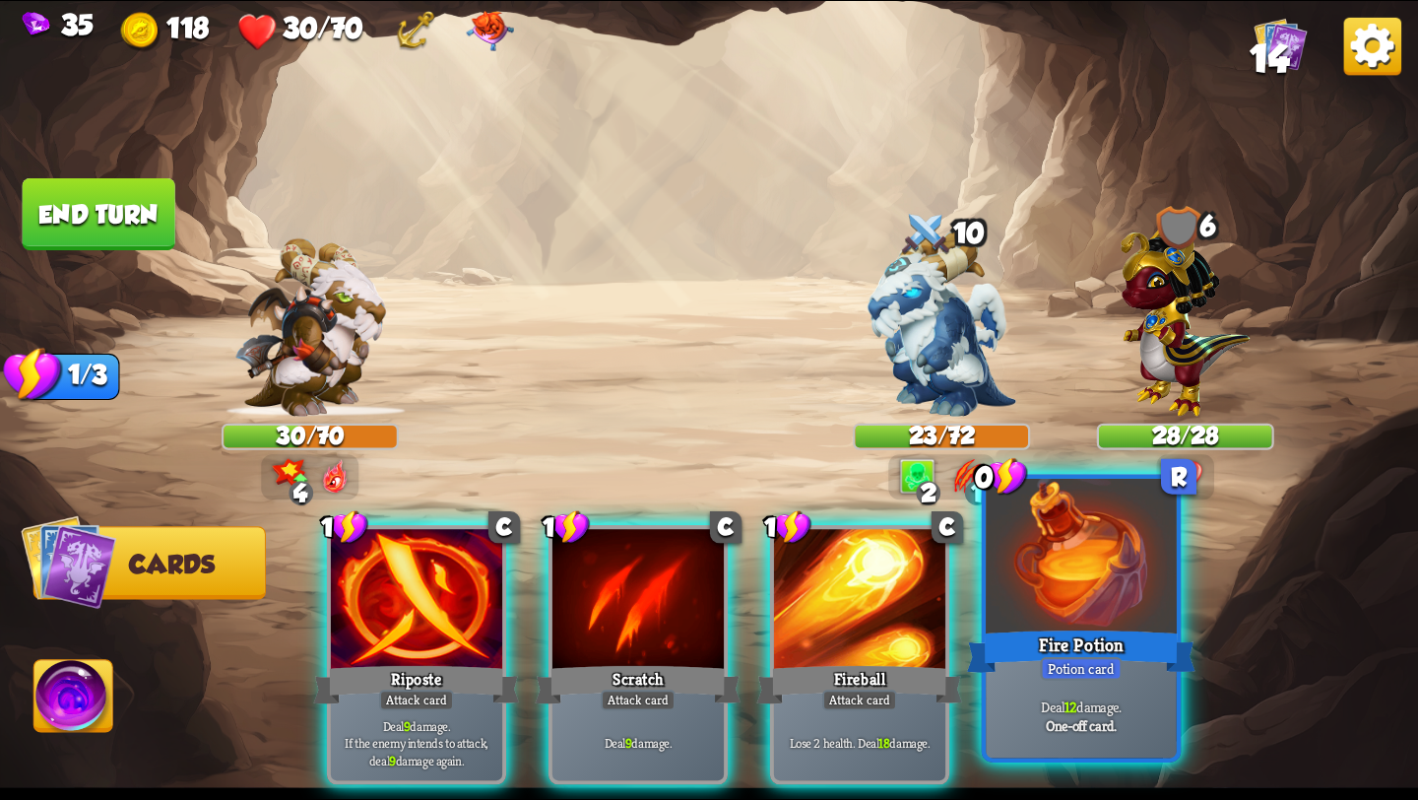
click at [1044, 626] on div "Fire Potion" at bounding box center [1081, 651] width 229 height 51
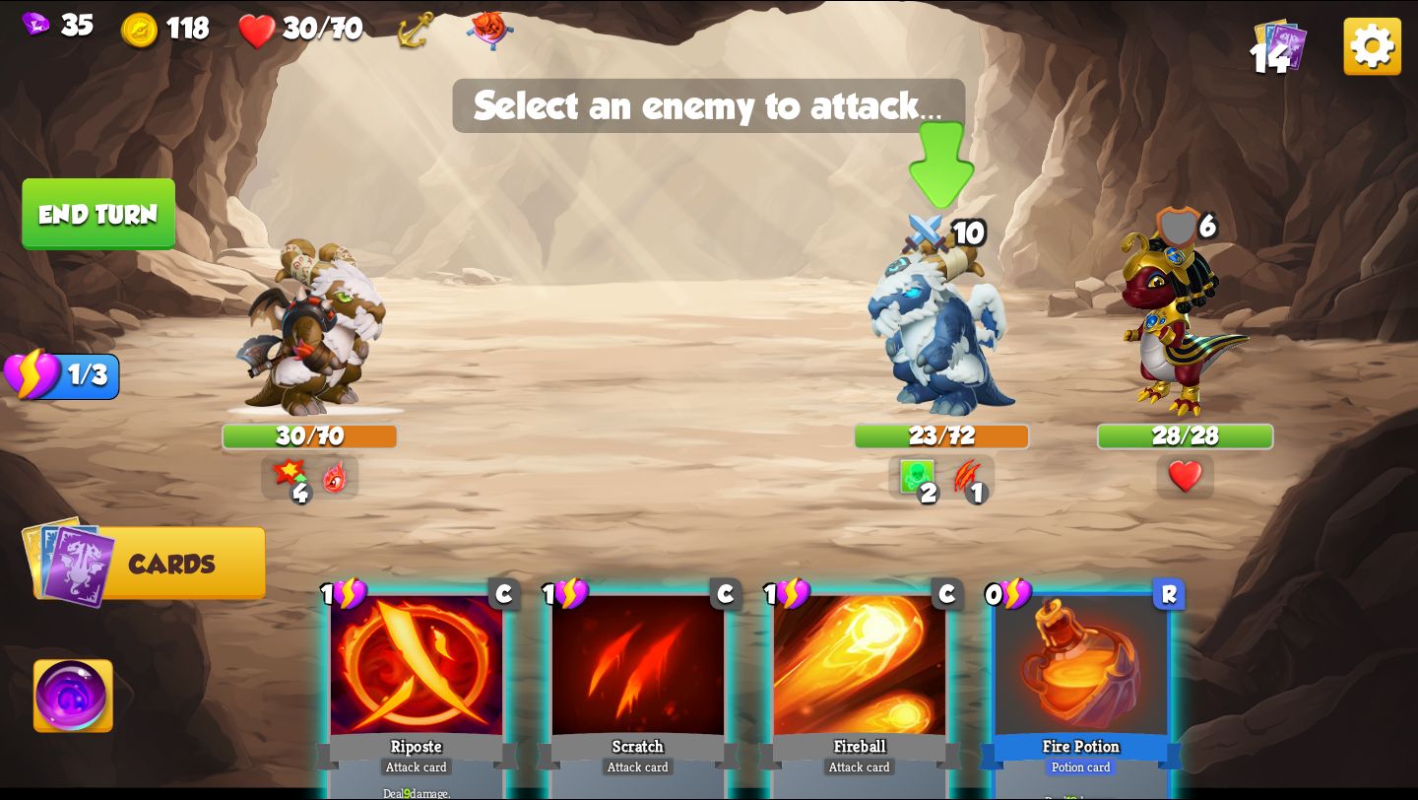
click at [937, 388] on img at bounding box center [942, 323] width 149 height 186
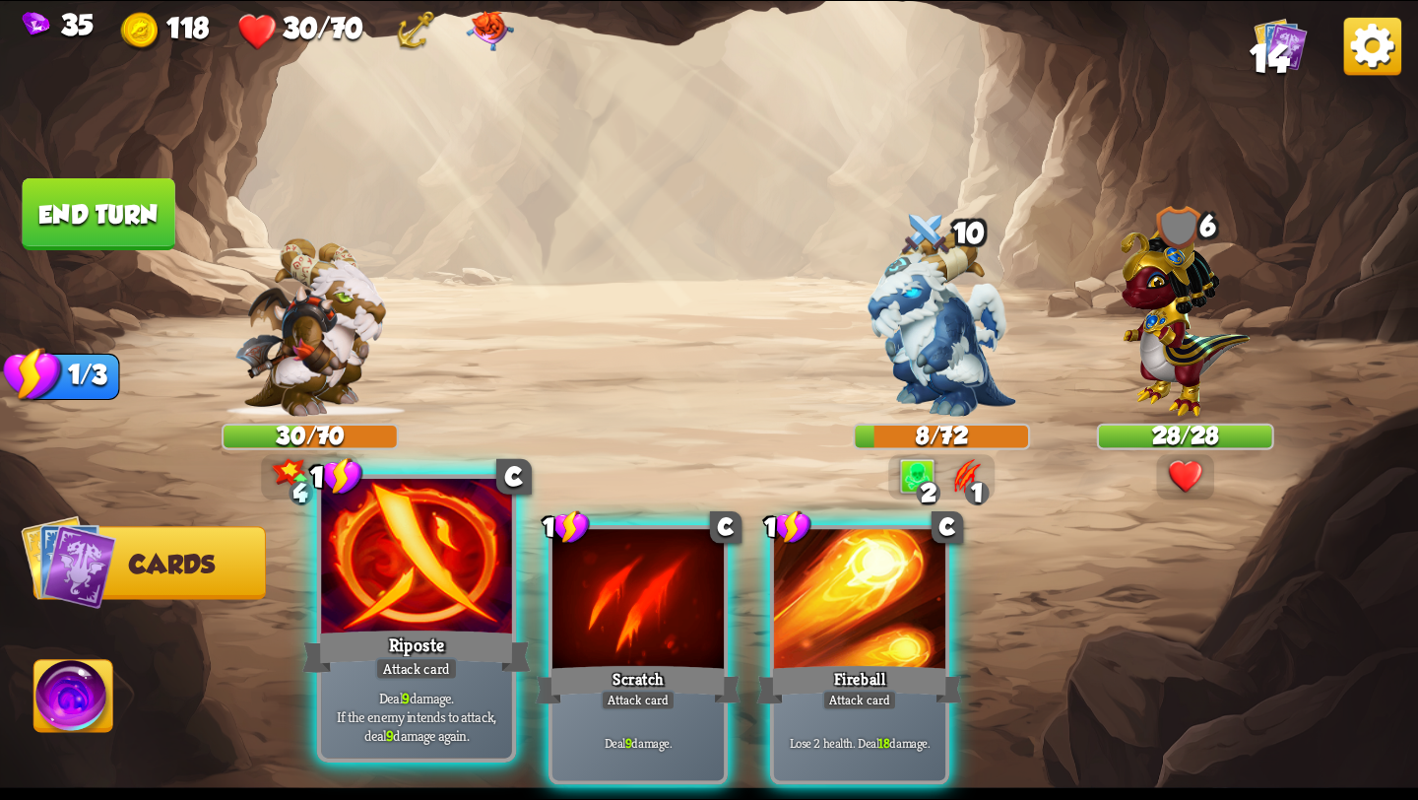
click at [384, 602] on div at bounding box center [416, 559] width 191 height 161
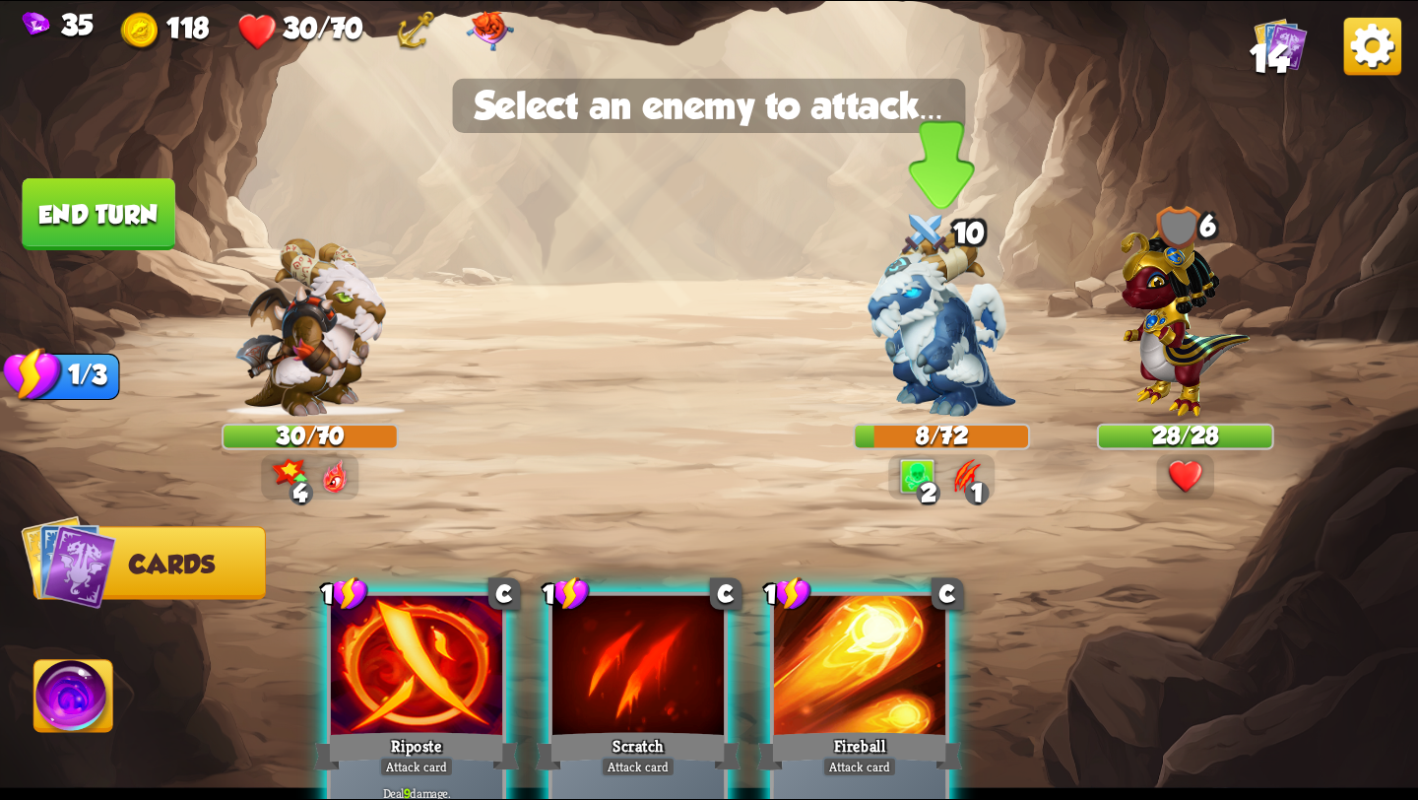
click at [954, 341] on img at bounding box center [942, 323] width 149 height 186
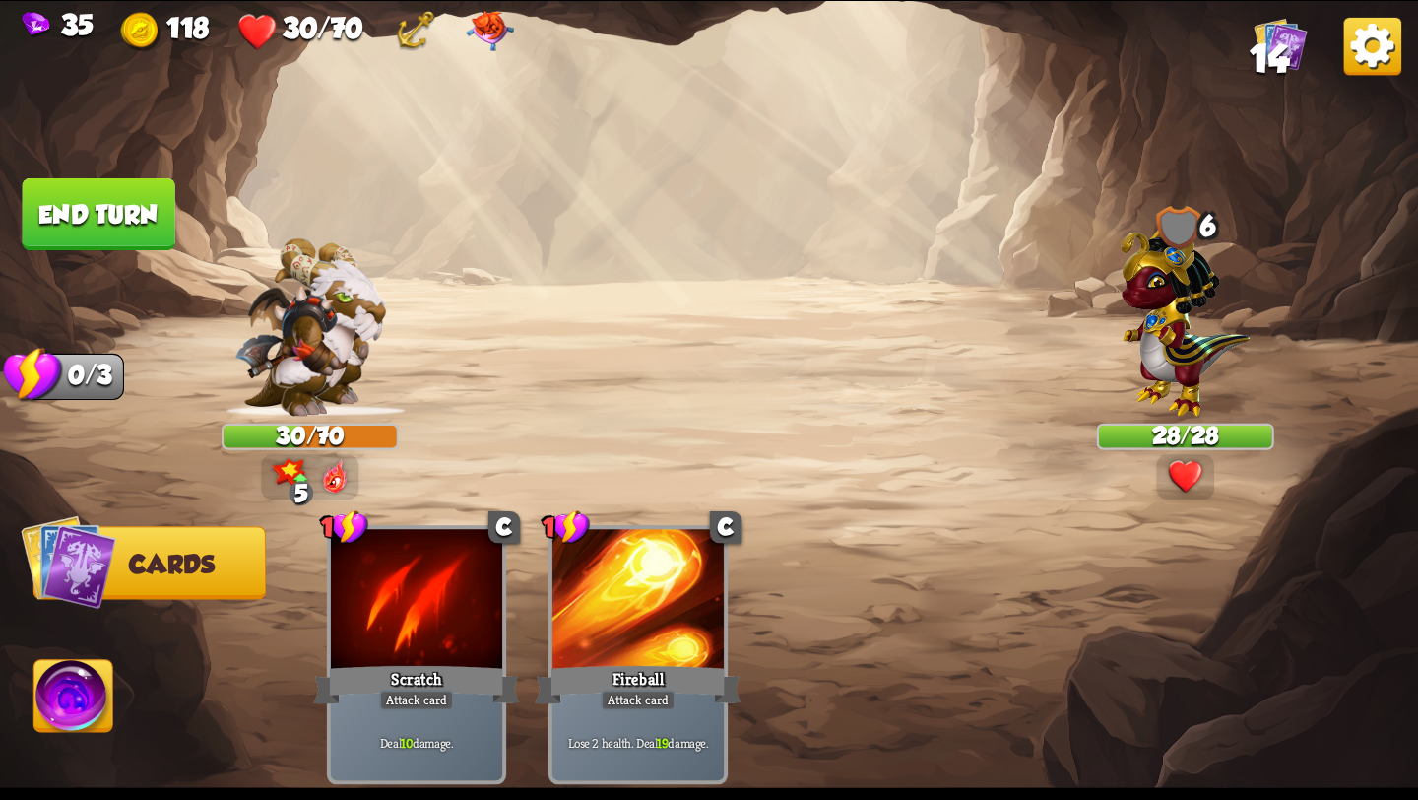
click at [65, 705] on img at bounding box center [73, 700] width 79 height 80
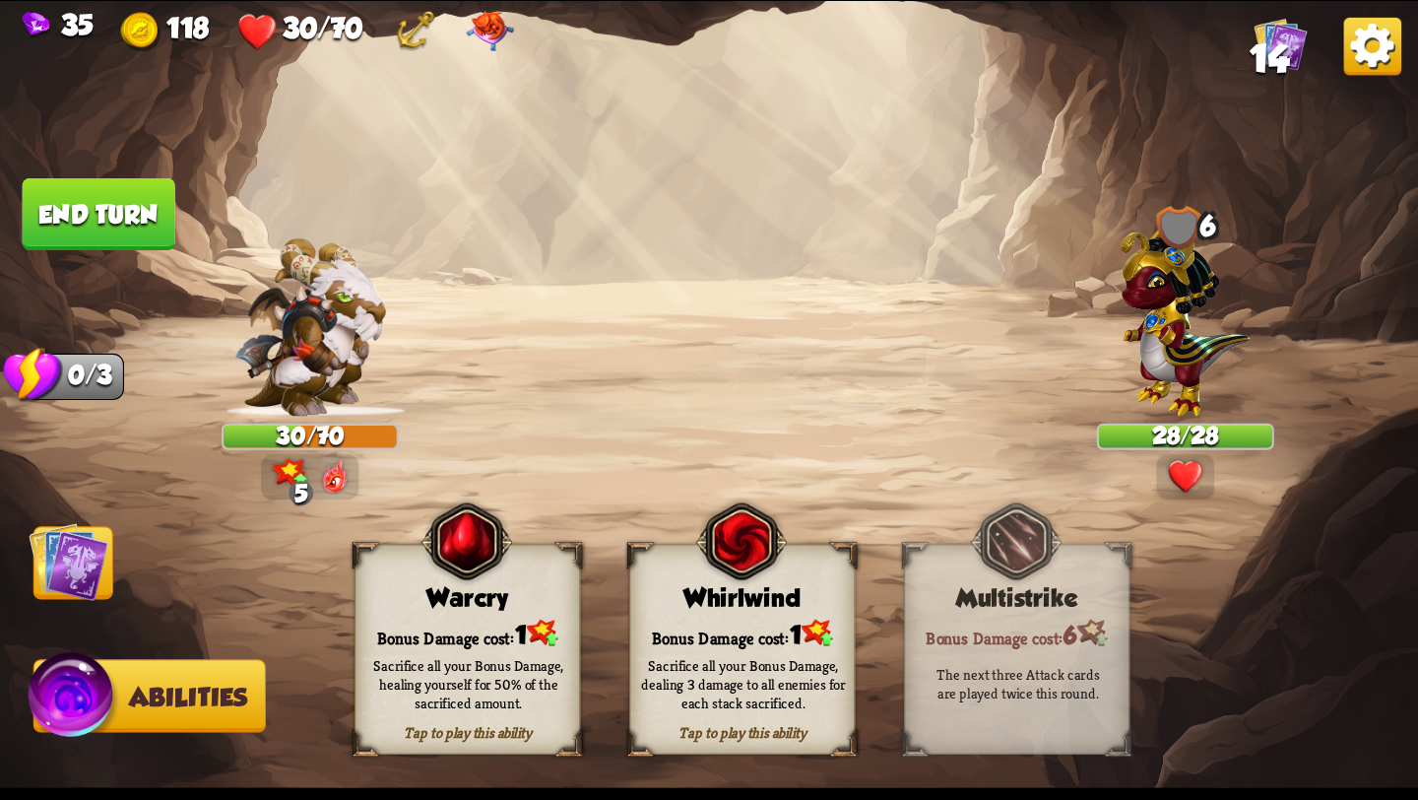
click at [485, 660] on div "Sacrifice all your Bonus Damage, healing yourself for 50% of the sacrificed amo…" at bounding box center [468, 683] width 204 height 56
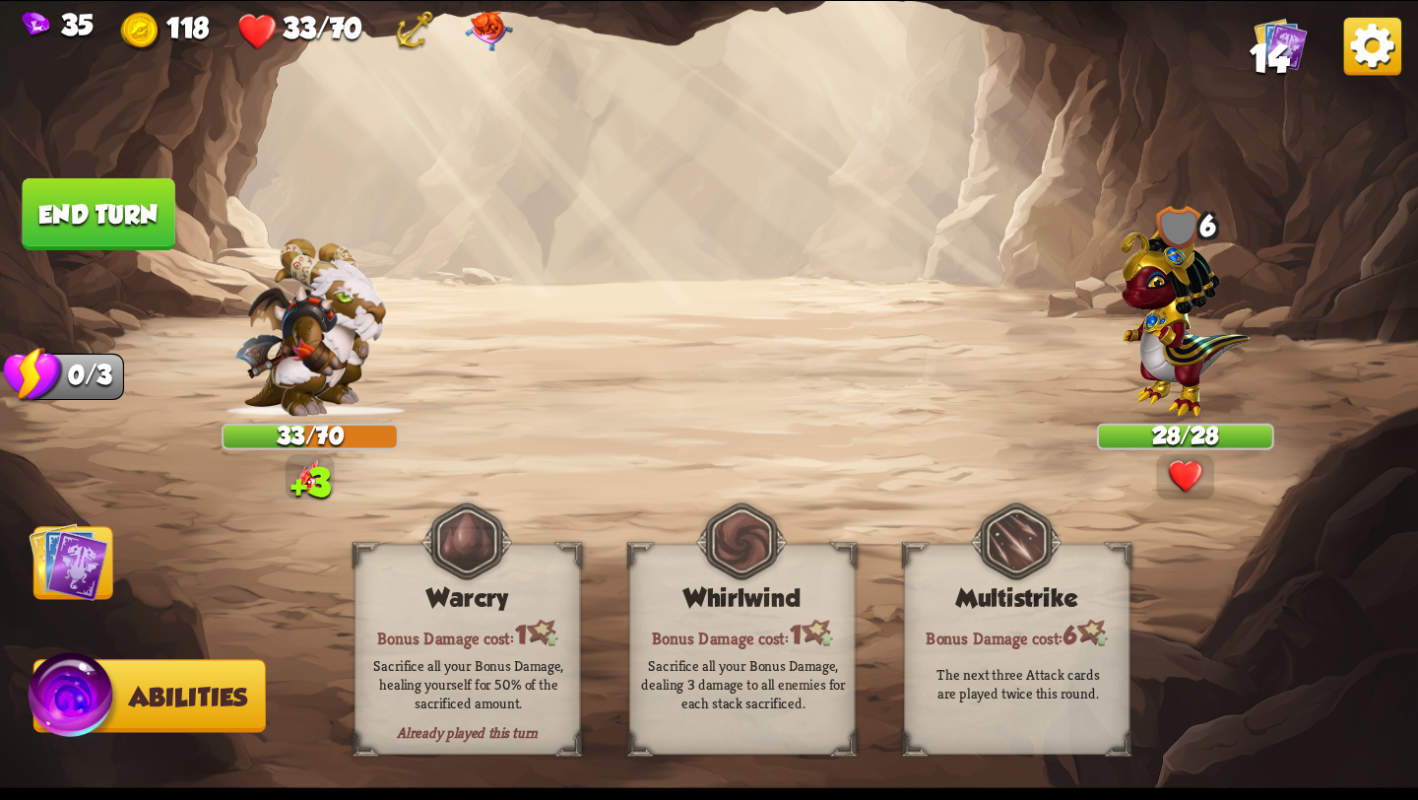
click at [75, 227] on button "End turn" at bounding box center [99, 214] width 153 height 72
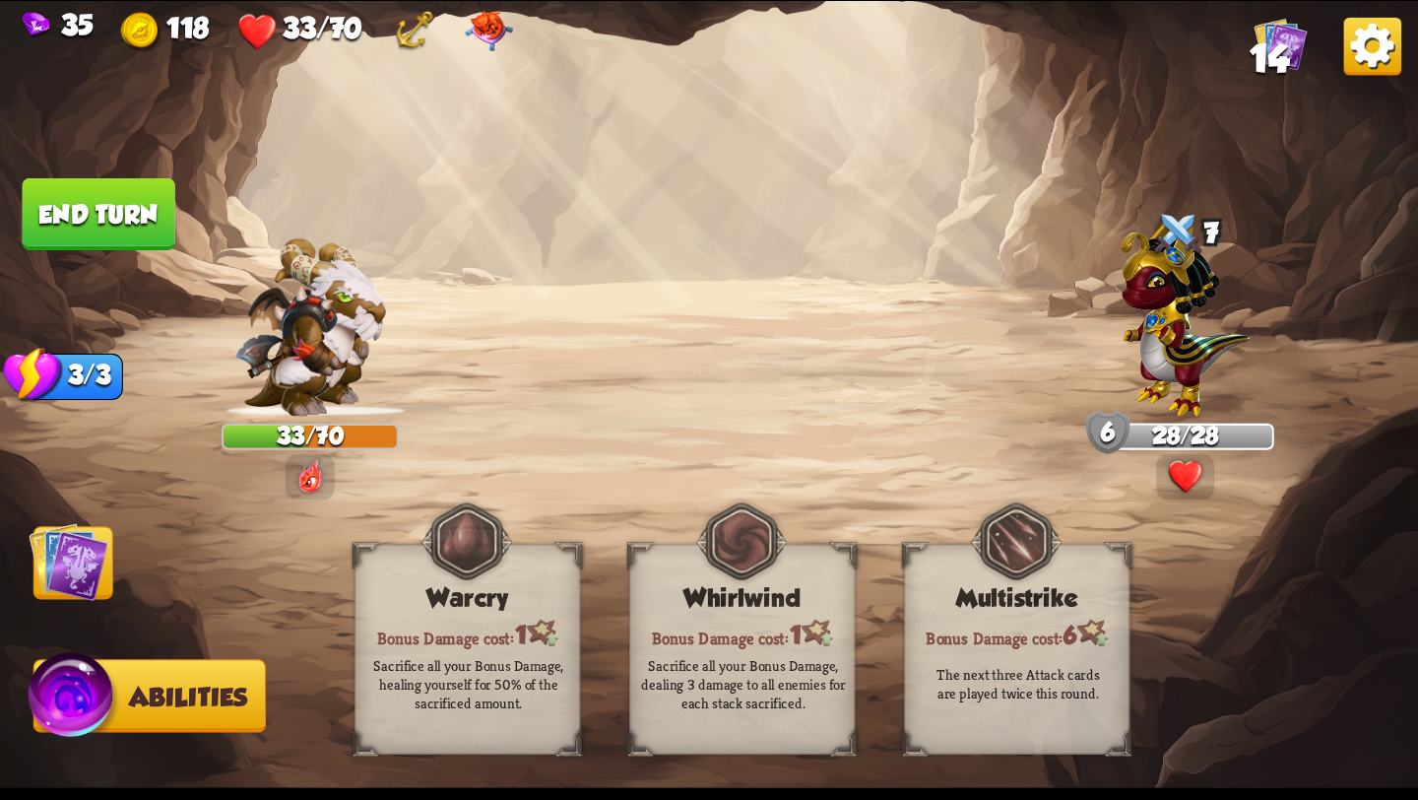
click at [101, 578] on img at bounding box center [69, 562] width 80 height 80
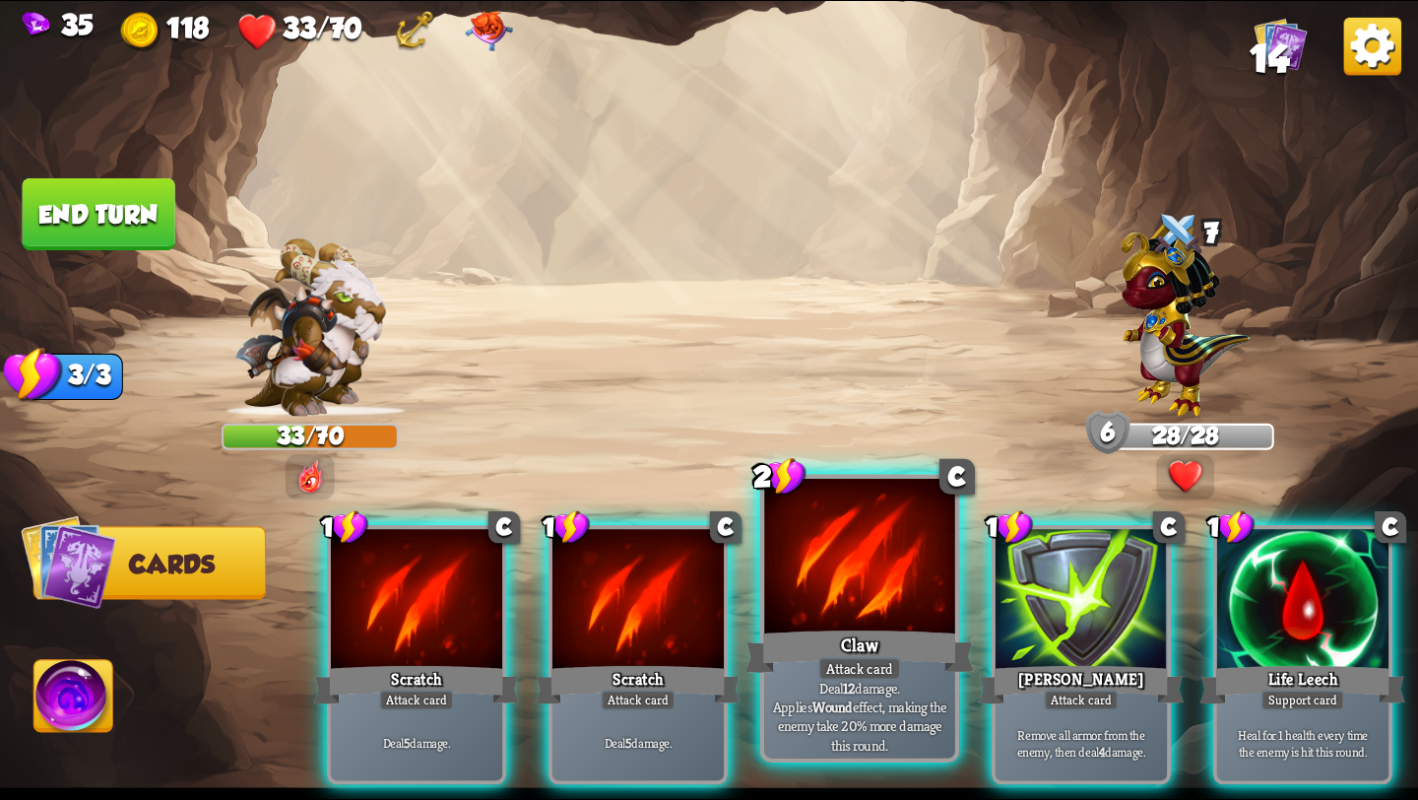
click at [830, 684] on div "Deal 12 damage. Applies Wound effect, making the enemy take 20% more damage thi…" at bounding box center [859, 716] width 191 height 83
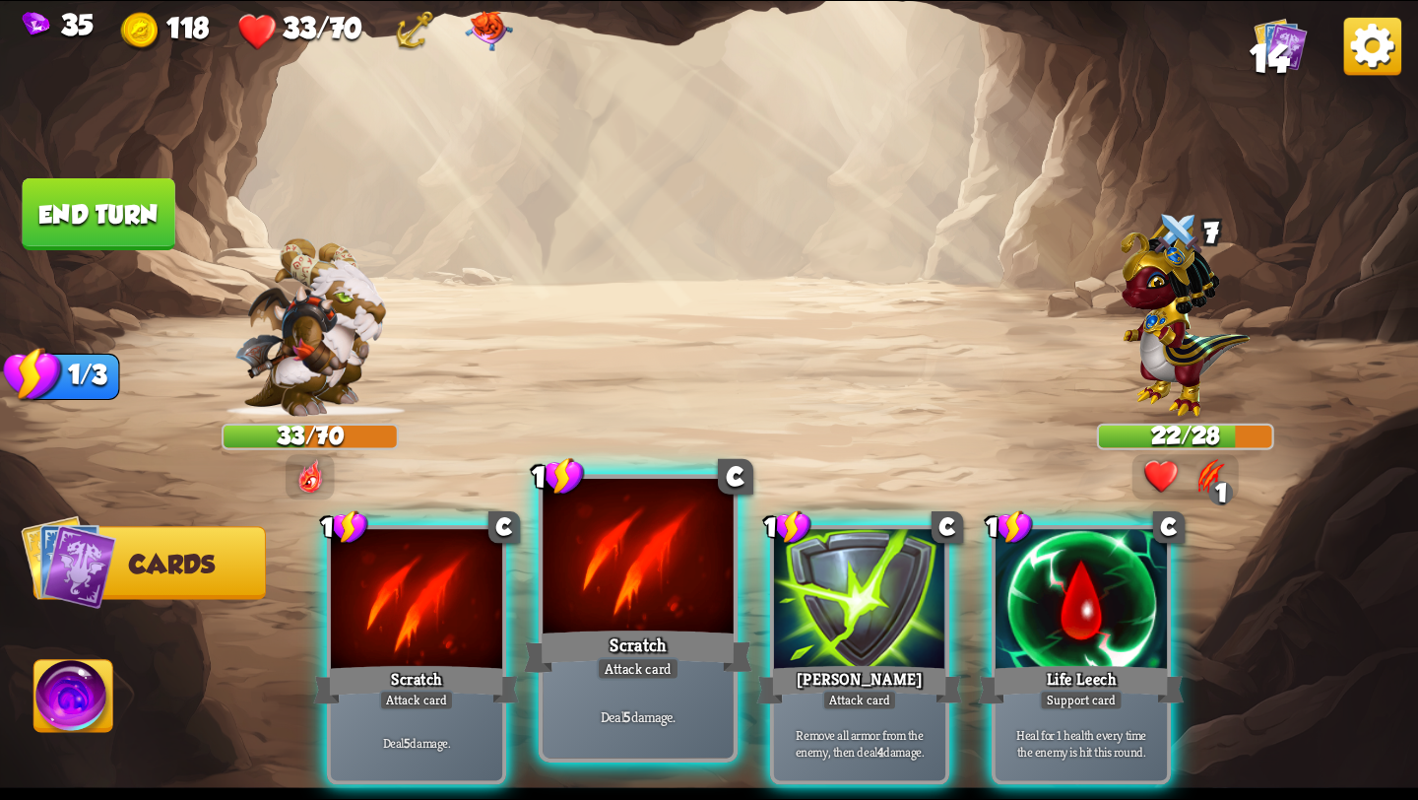
click at [645, 636] on div "Scratch" at bounding box center [638, 651] width 229 height 51
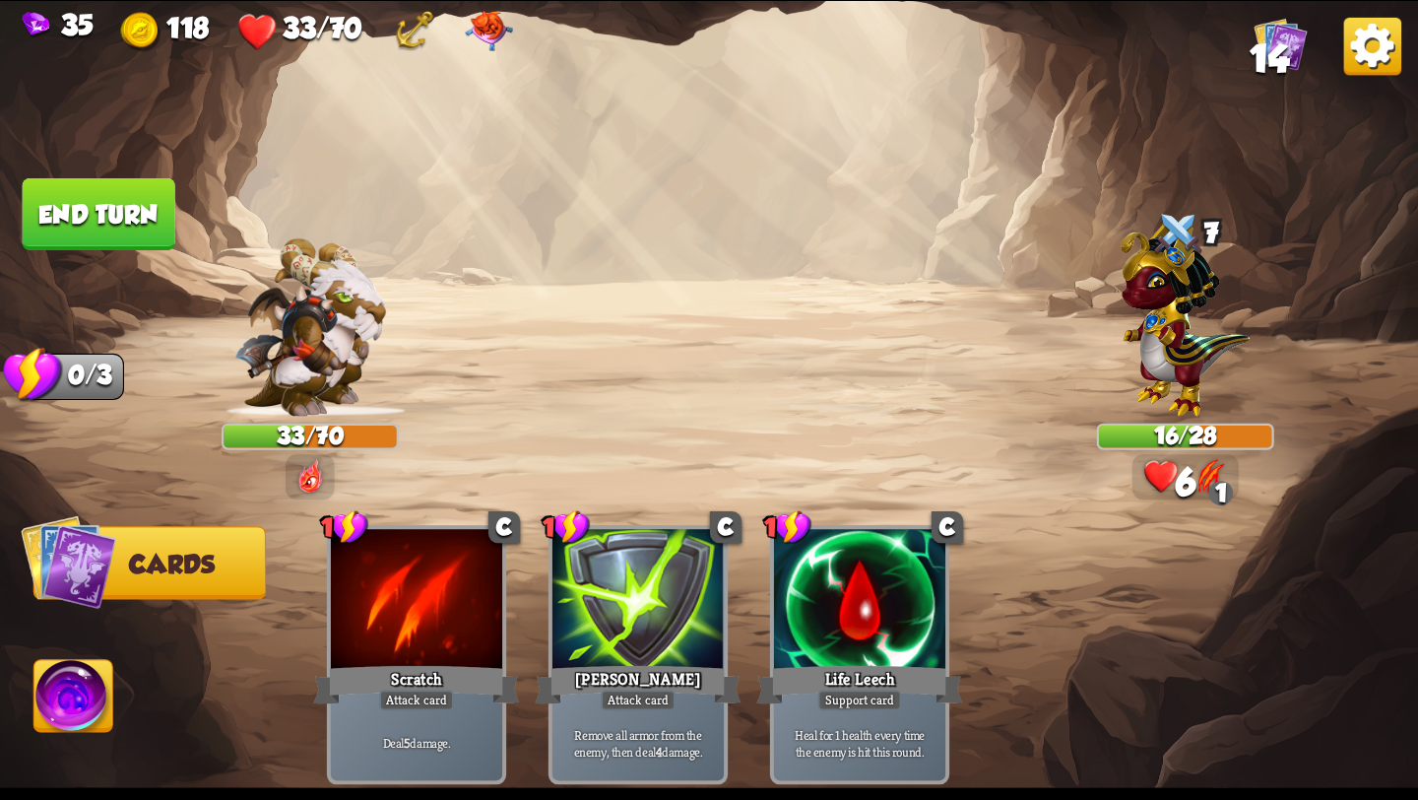
click at [126, 211] on button "End turn" at bounding box center [99, 214] width 153 height 72
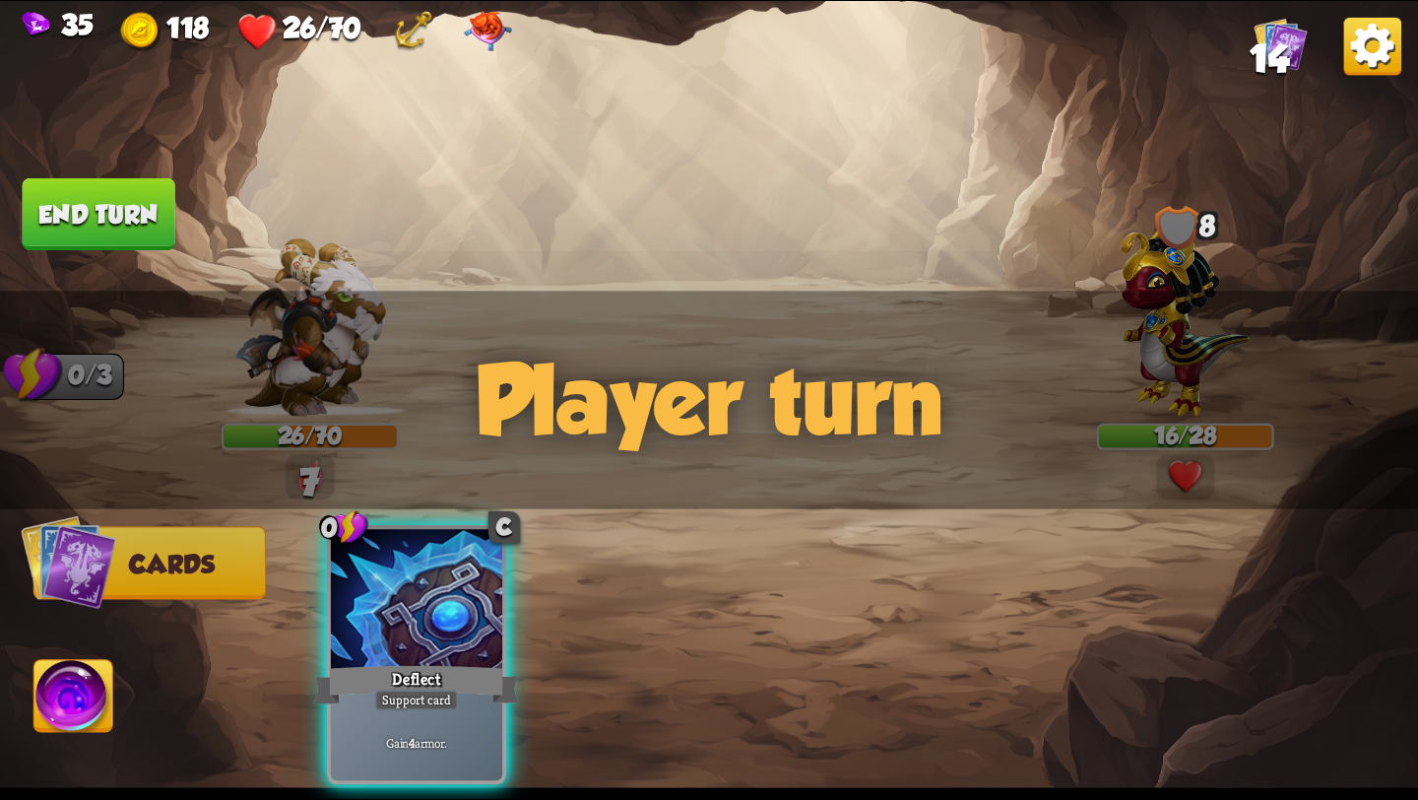
click at [133, 591] on button "Cards" at bounding box center [149, 562] width 232 height 73
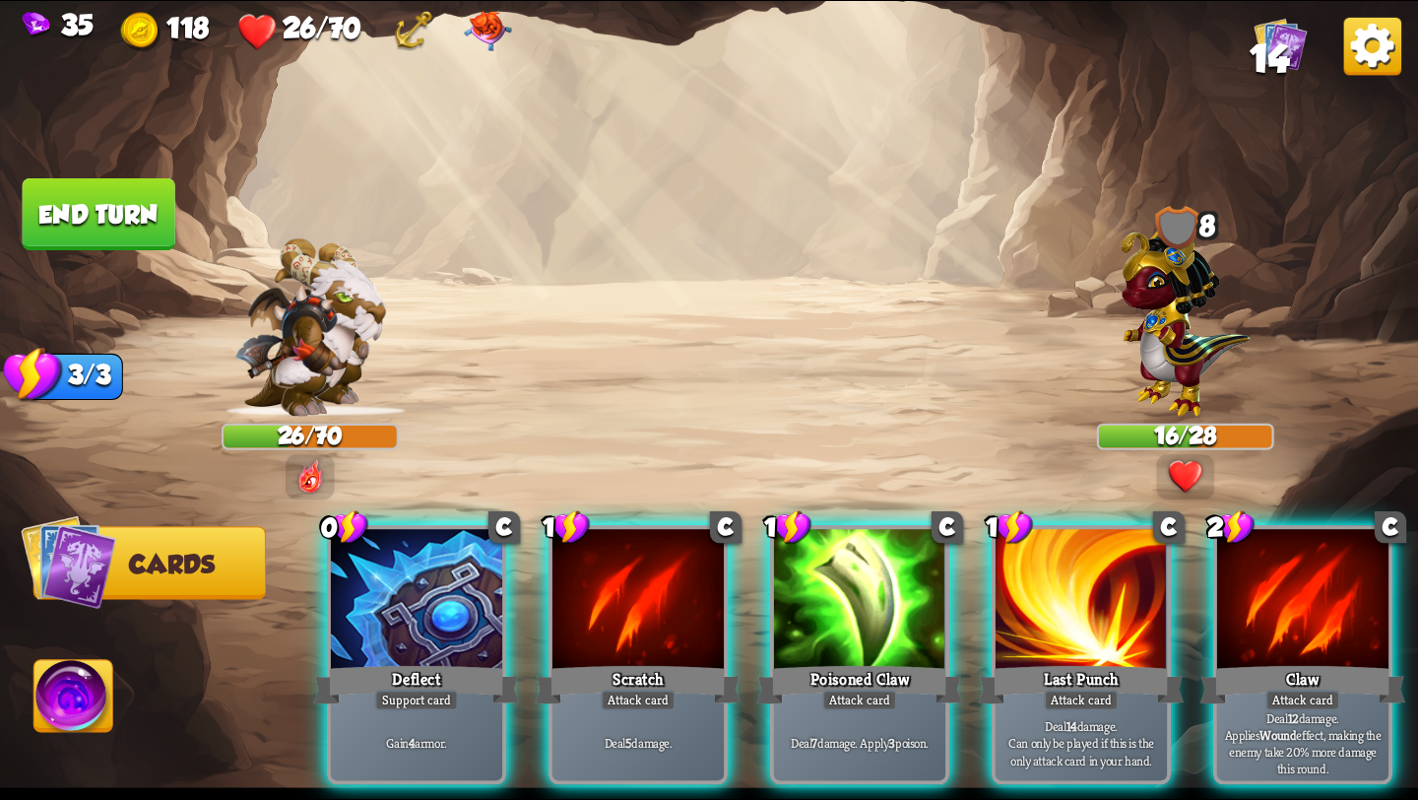
click at [302, 598] on div "0 C Deflect Support card Gain 4 armor. 1 C Scratch Attack card Deal 5 damage. 1…" at bounding box center [851, 621] width 1135 height 355
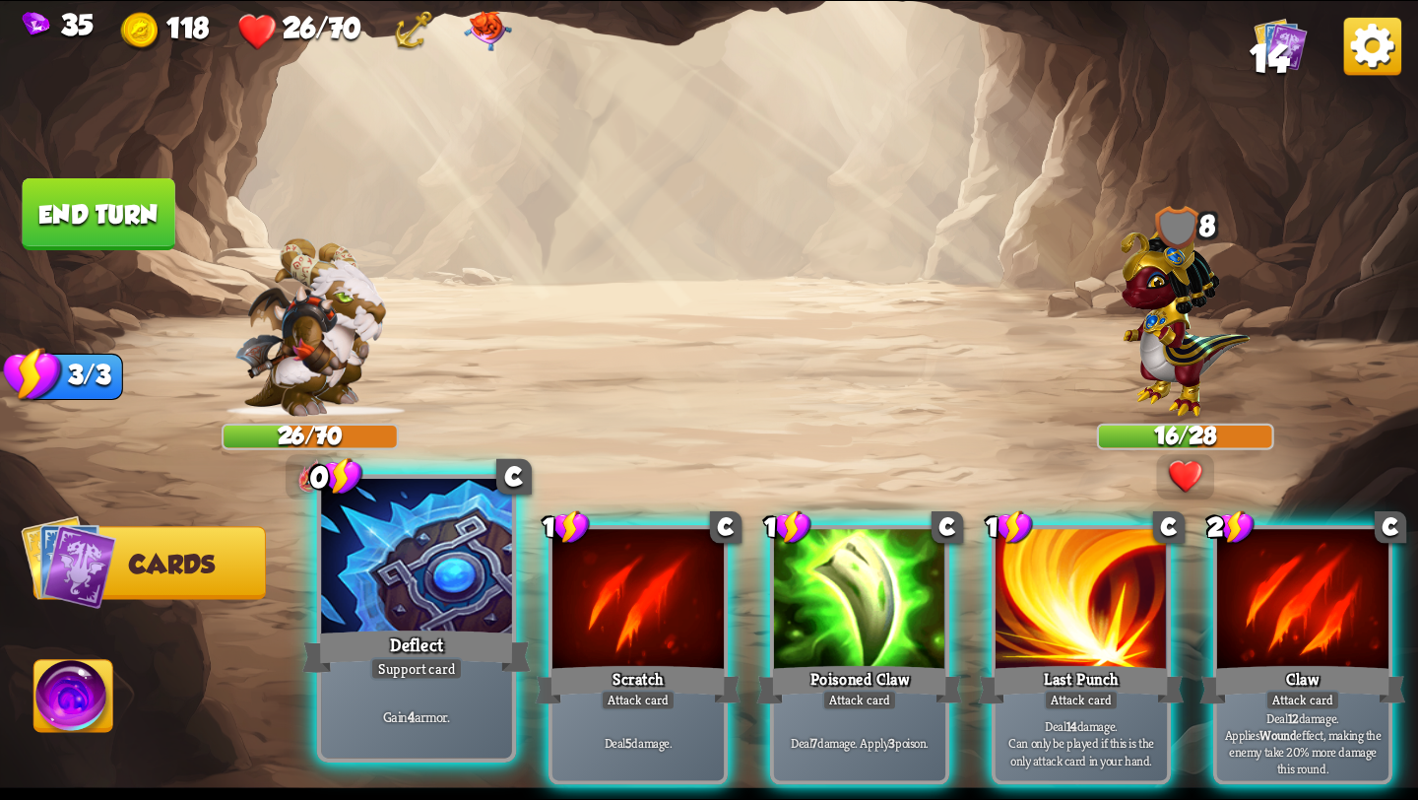
click at [420, 591] on div at bounding box center [416, 559] width 191 height 161
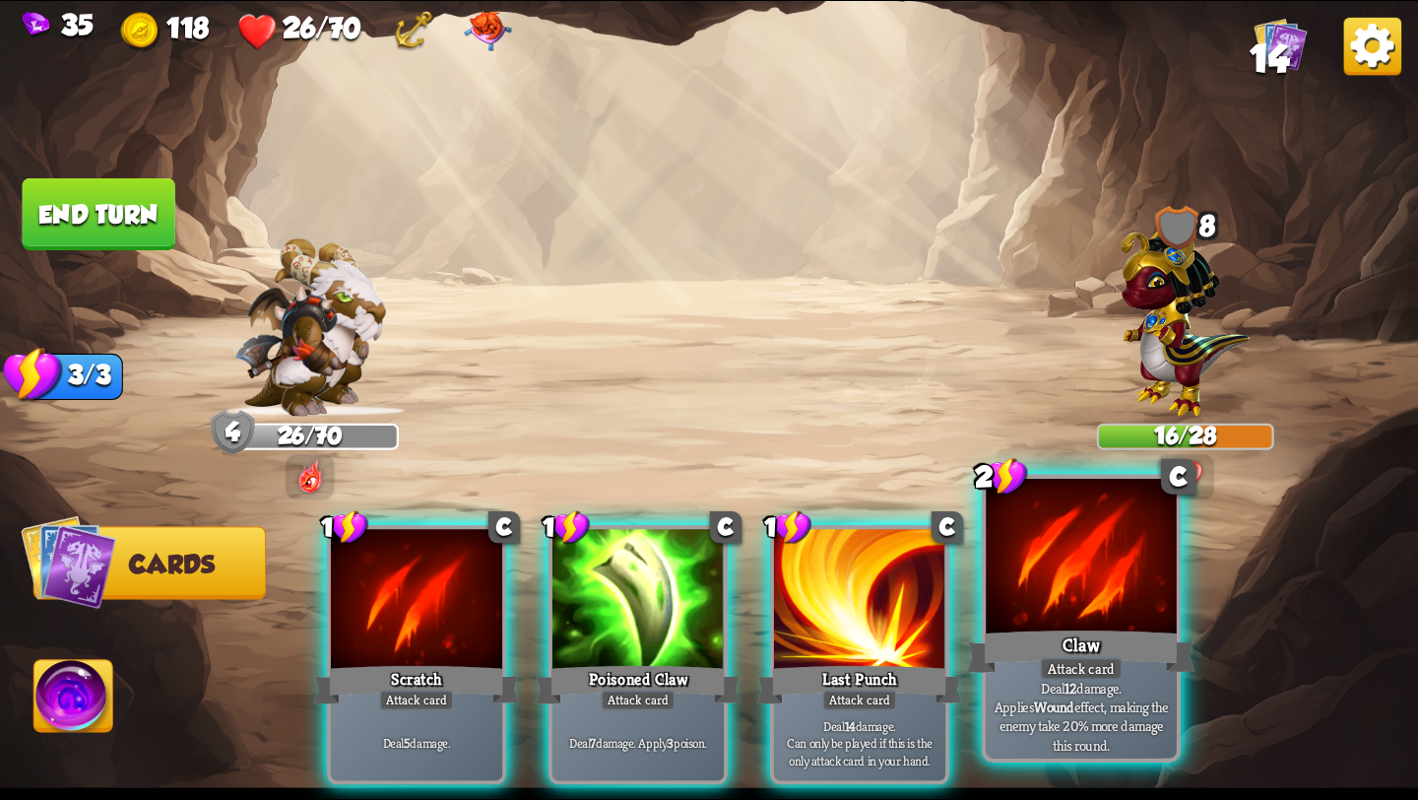
click at [1076, 709] on p "Deal 12 damage. Applies Wound effect, making the enemy take 20% more damage thi…" at bounding box center [1081, 717] width 181 height 76
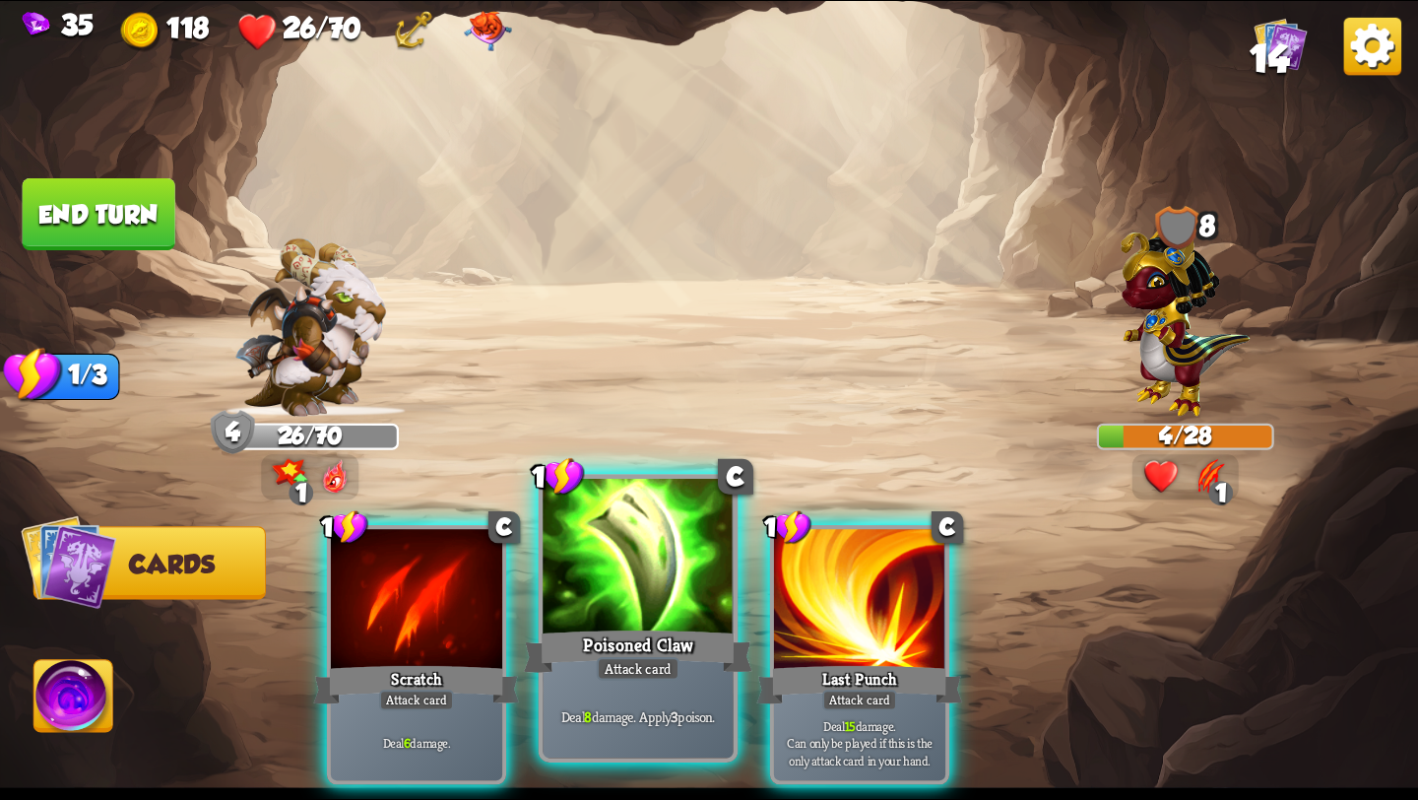
click at [627, 667] on div "Attack card" at bounding box center [638, 669] width 83 height 24
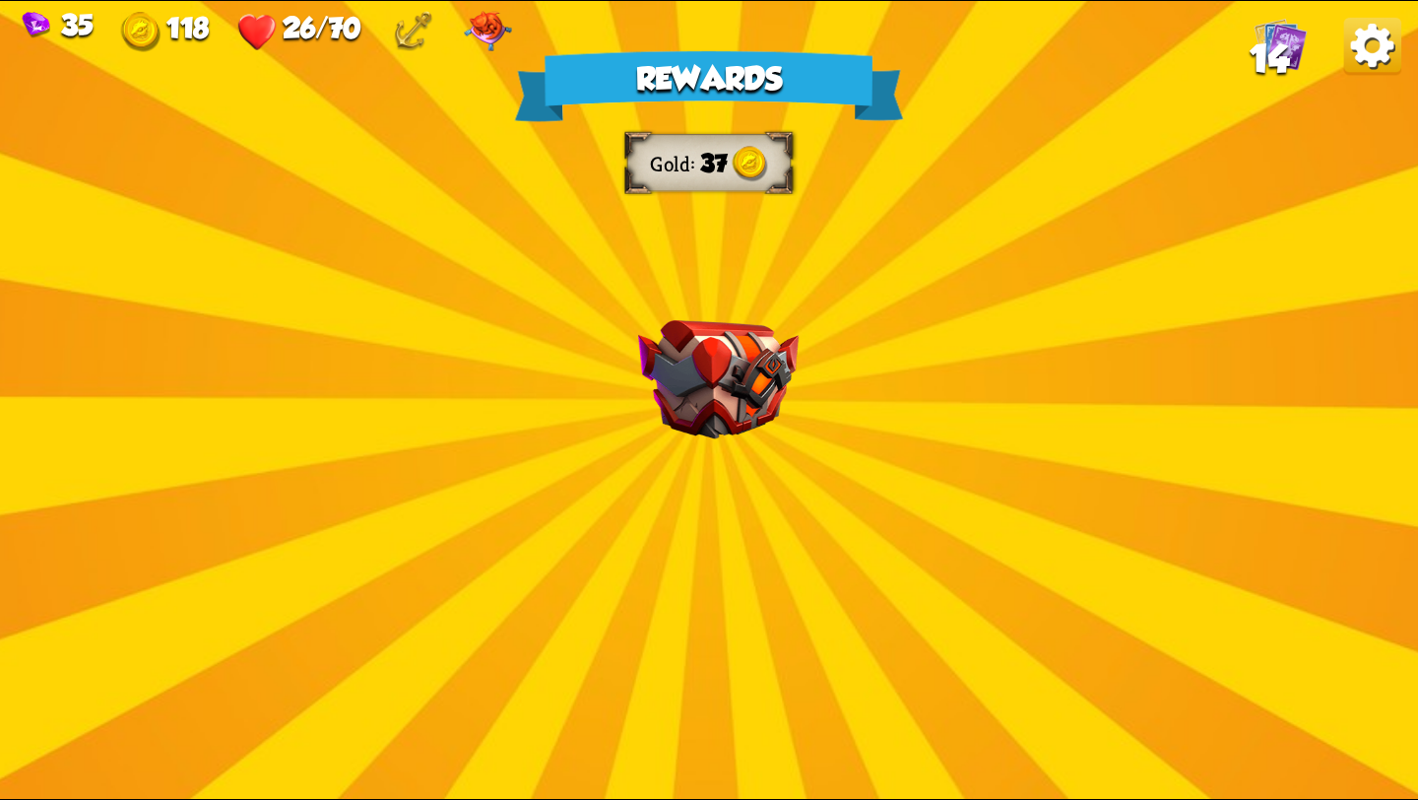
click at [736, 416] on img at bounding box center [718, 379] width 161 height 119
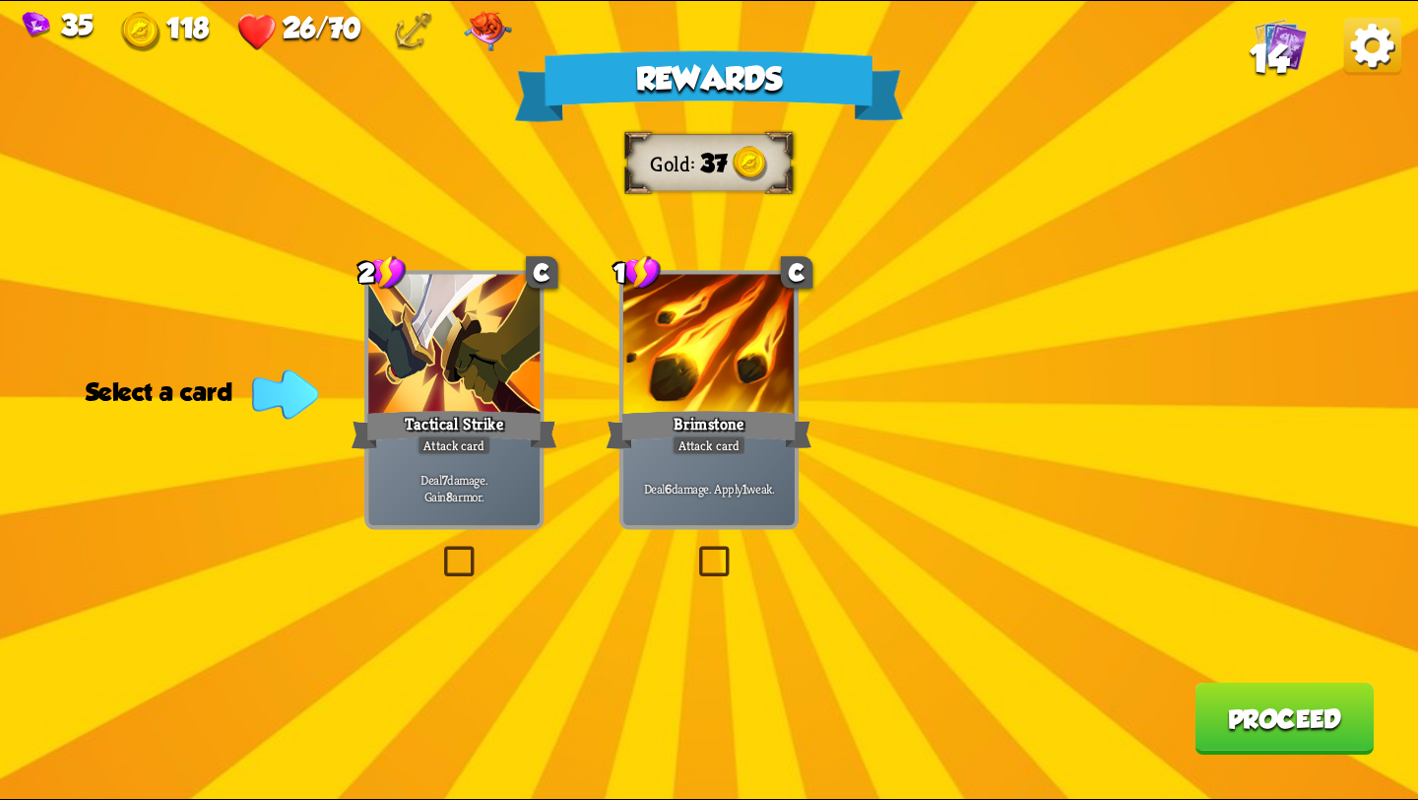
click at [429, 545] on div "Rewards Gold 37 Select a card 2 C Tactical Strike Attack card Deal 7 damage. Ga…" at bounding box center [709, 400] width 1418 height 798
click at [439, 550] on label at bounding box center [439, 550] width 0 height 0
click at [0, 0] on input "checkbox" at bounding box center [0, 0] width 0 height 0
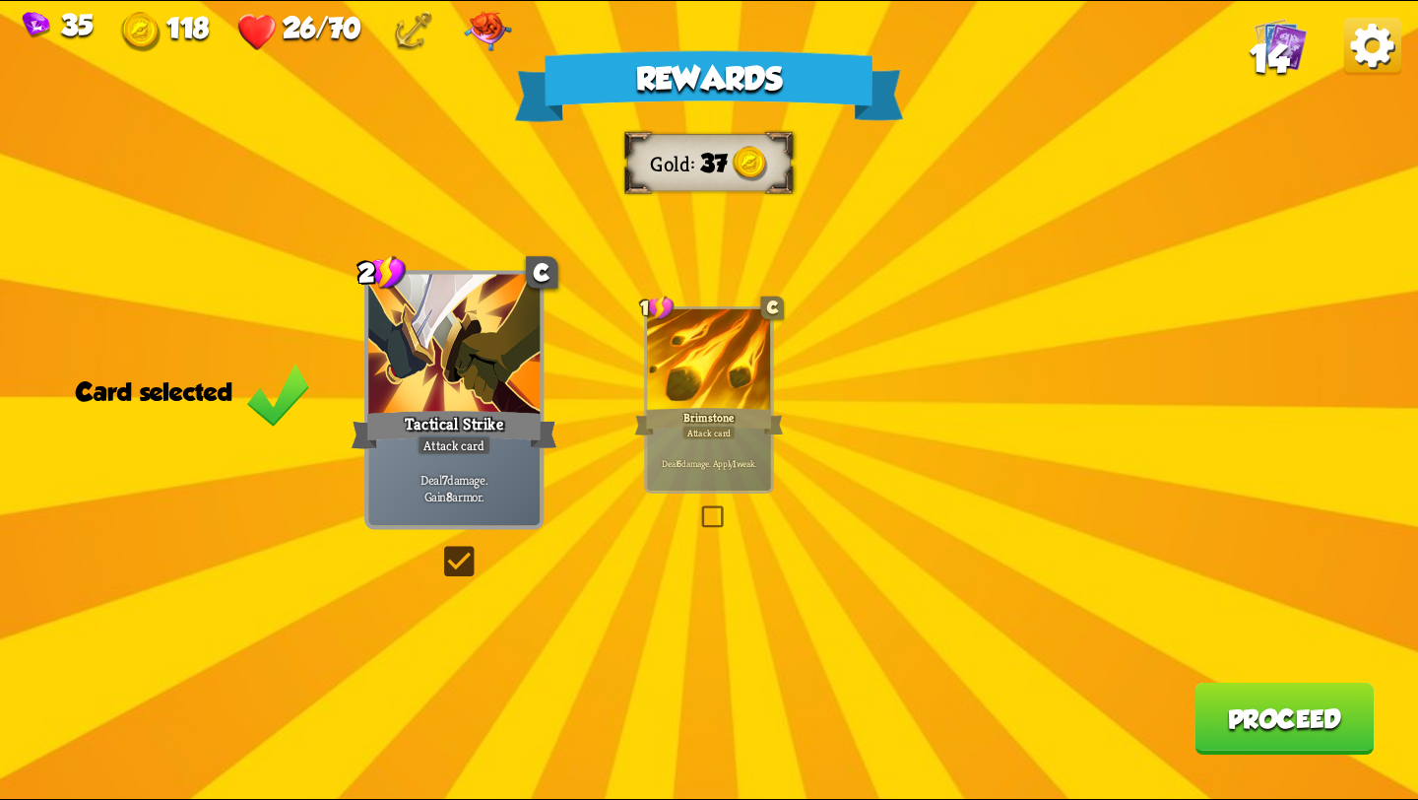
click at [1271, 723] on button "Proceed" at bounding box center [1284, 719] width 179 height 72
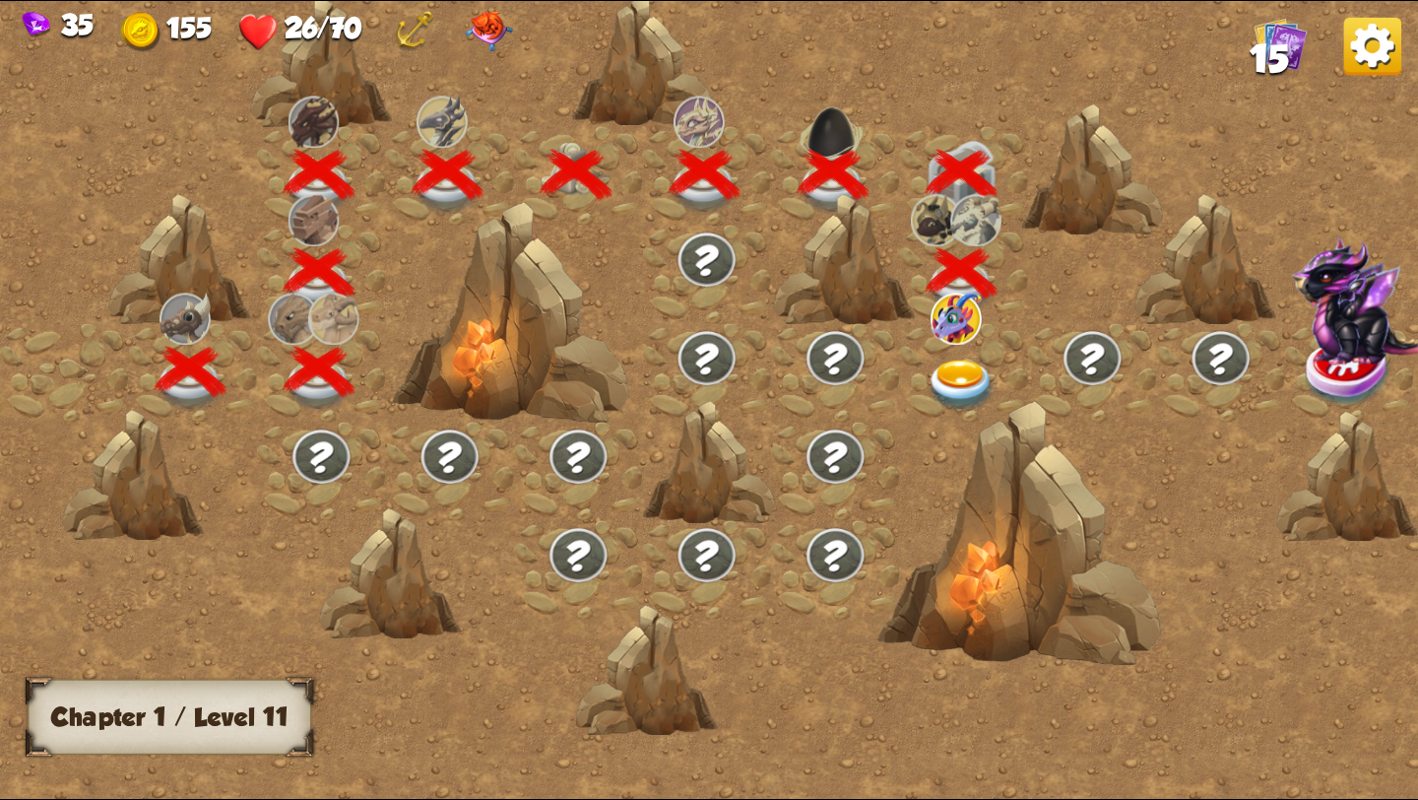
scroll to position [0, 299]
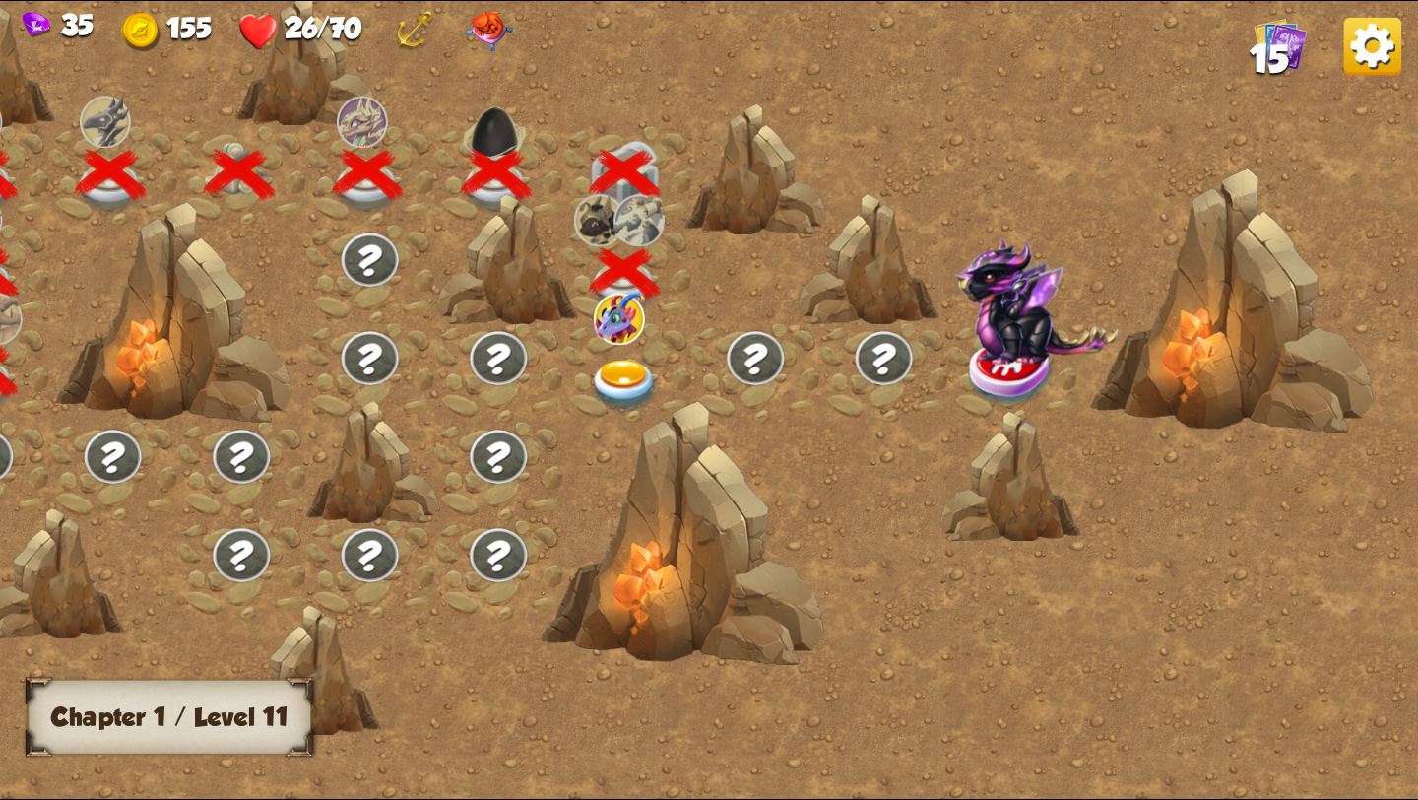
click at [618, 365] on img at bounding box center [625, 386] width 71 height 52
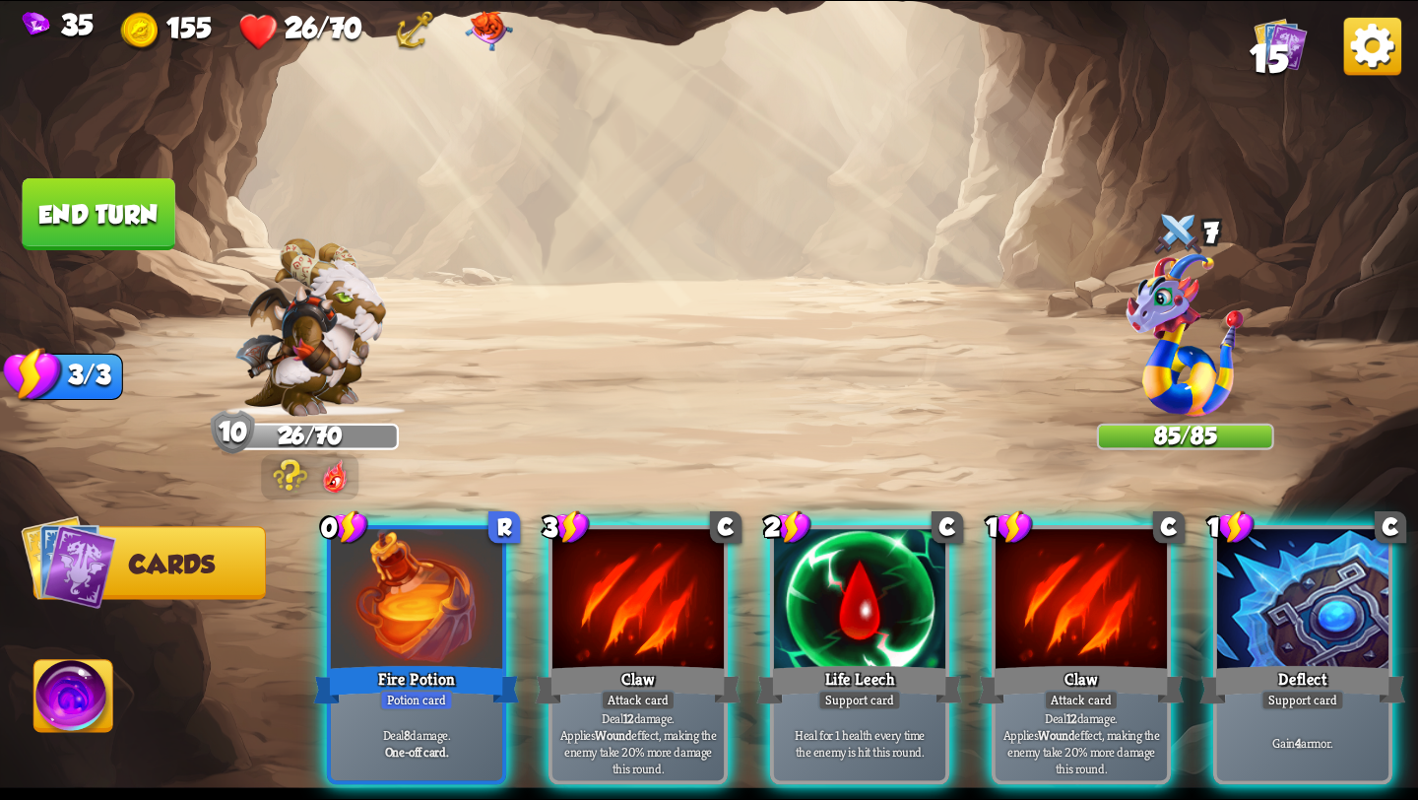
click at [287, 470] on img at bounding box center [290, 475] width 35 height 33
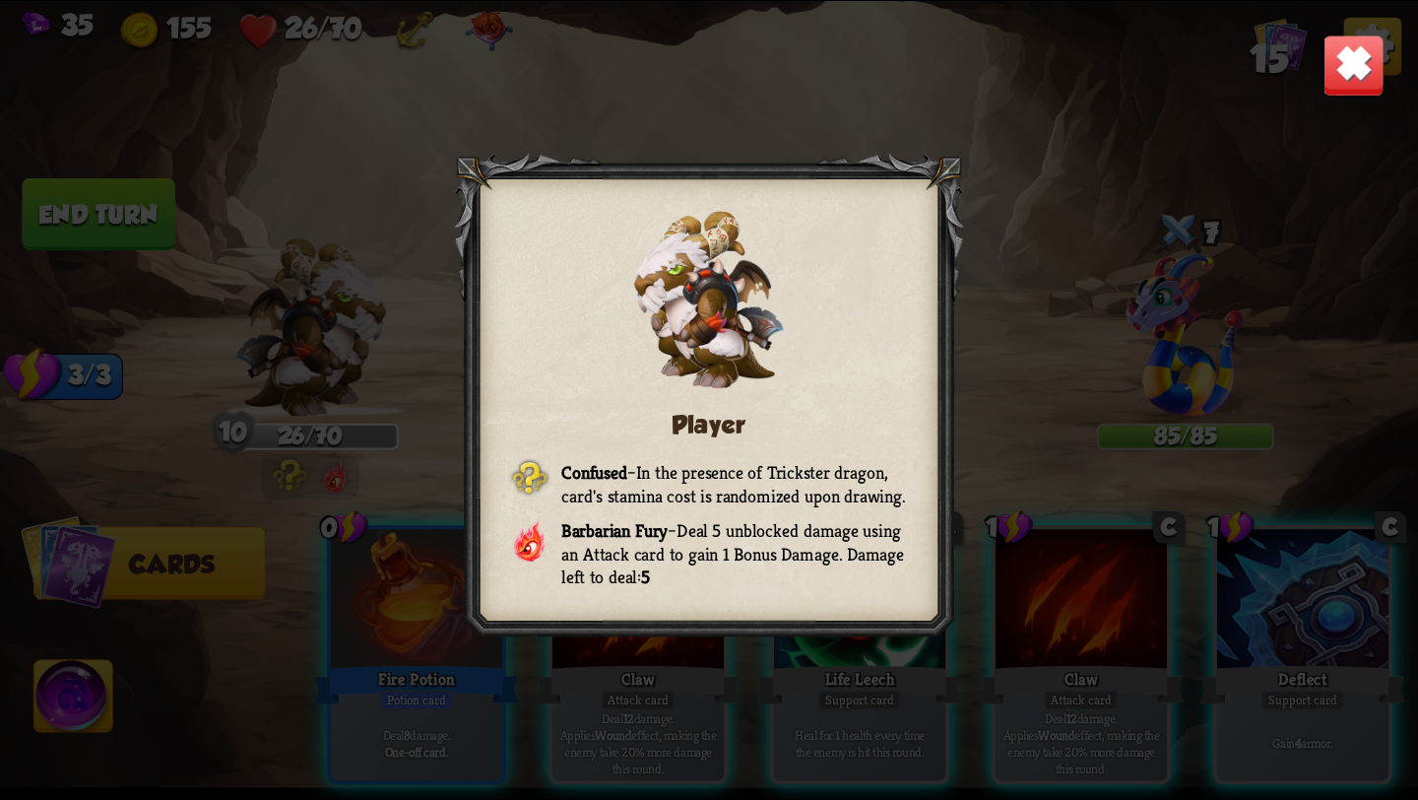
click at [390, 228] on div "Player Confused – In the presence of Trickster dragon, card's stamina cost is r…" at bounding box center [709, 400] width 1418 height 798
click at [255, 244] on div "Player Confused – In the presence of Trickster dragon, card's stamina cost is r…" at bounding box center [709, 400] width 1418 height 798
click at [253, 405] on div "Player Confused – In the presence of Trickster dragon, card's stamina cost is r…" at bounding box center [709, 400] width 1418 height 798
click at [1333, 73] on img at bounding box center [1354, 65] width 62 height 62
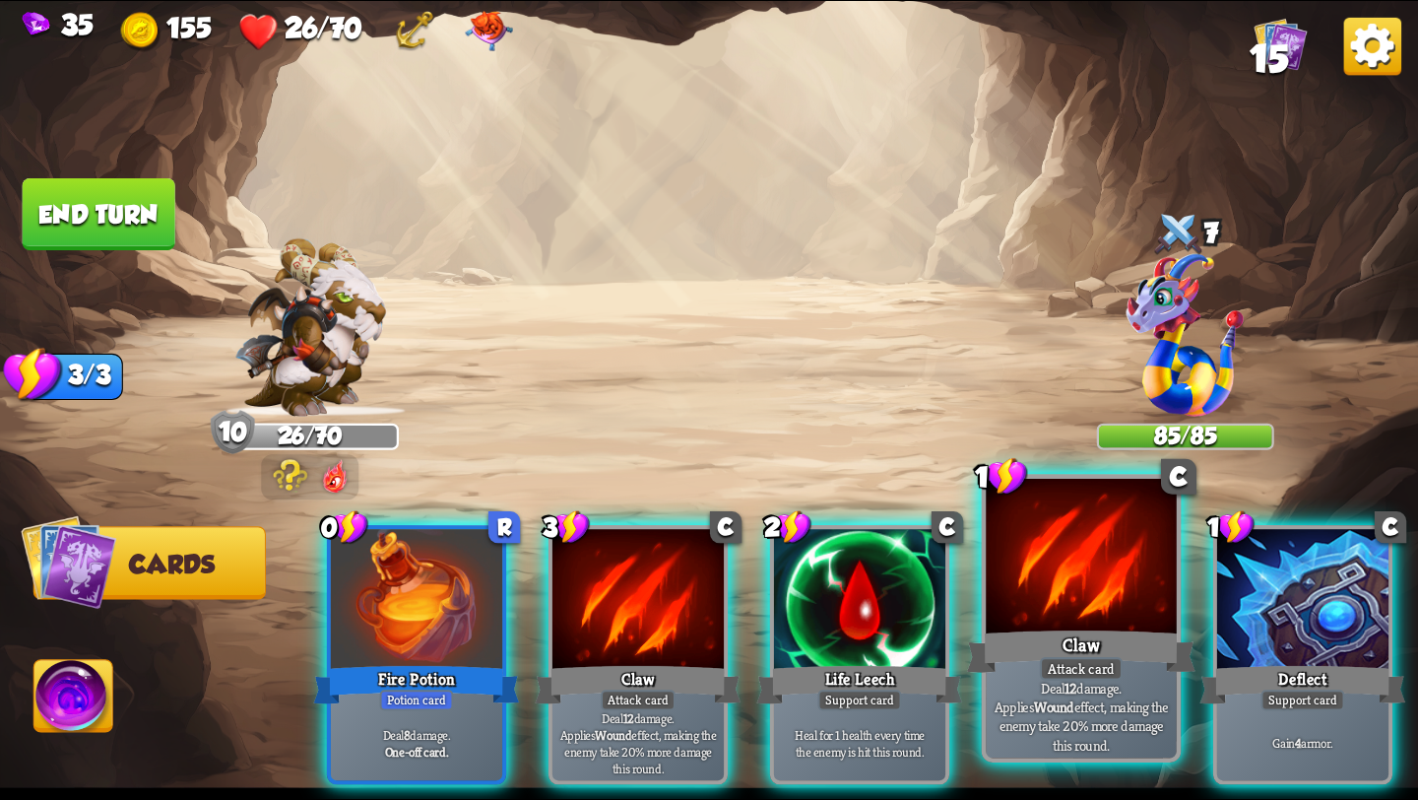
click at [1130, 657] on div "Claw" at bounding box center [1081, 651] width 229 height 51
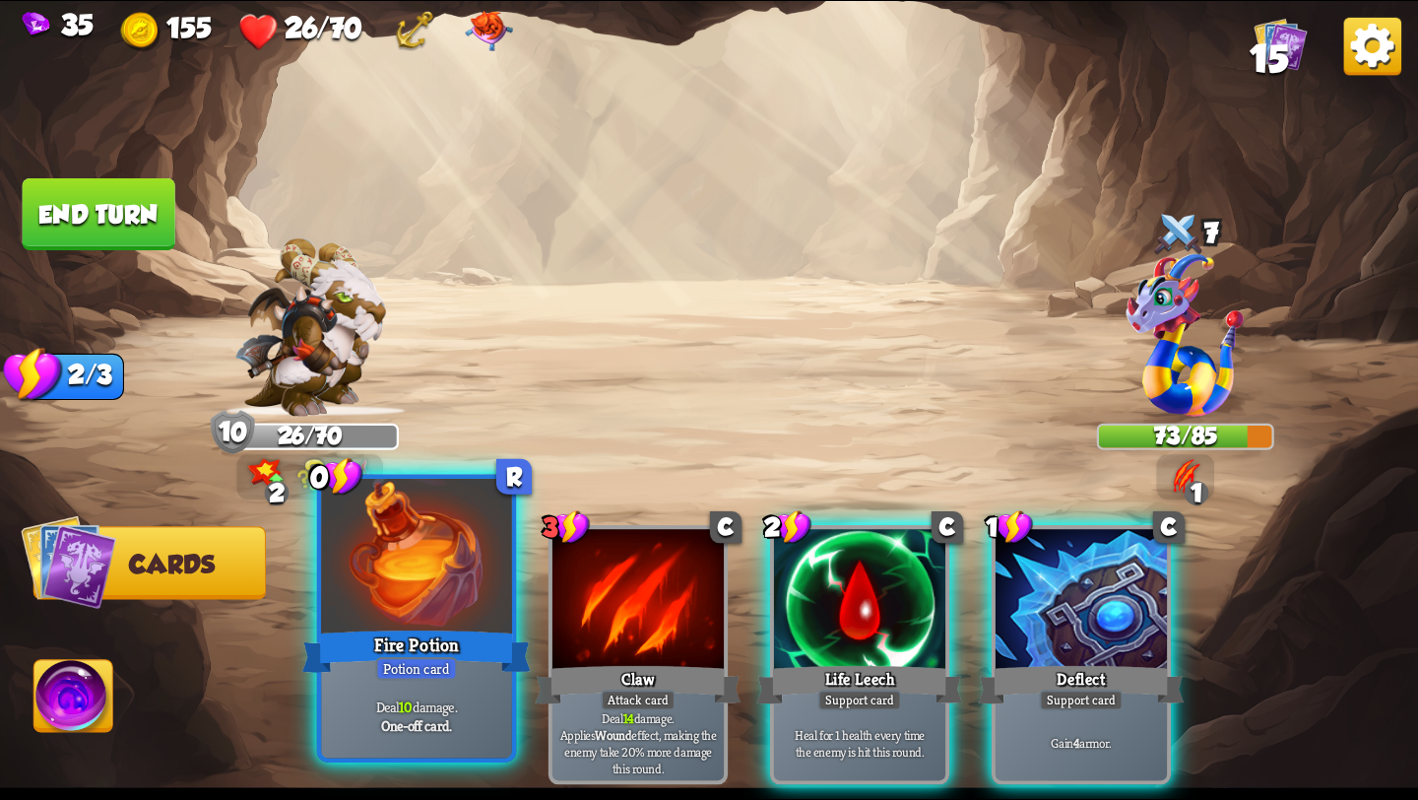
click at [359, 687] on div "Deal 10 damage. One-off card." at bounding box center [416, 716] width 191 height 83
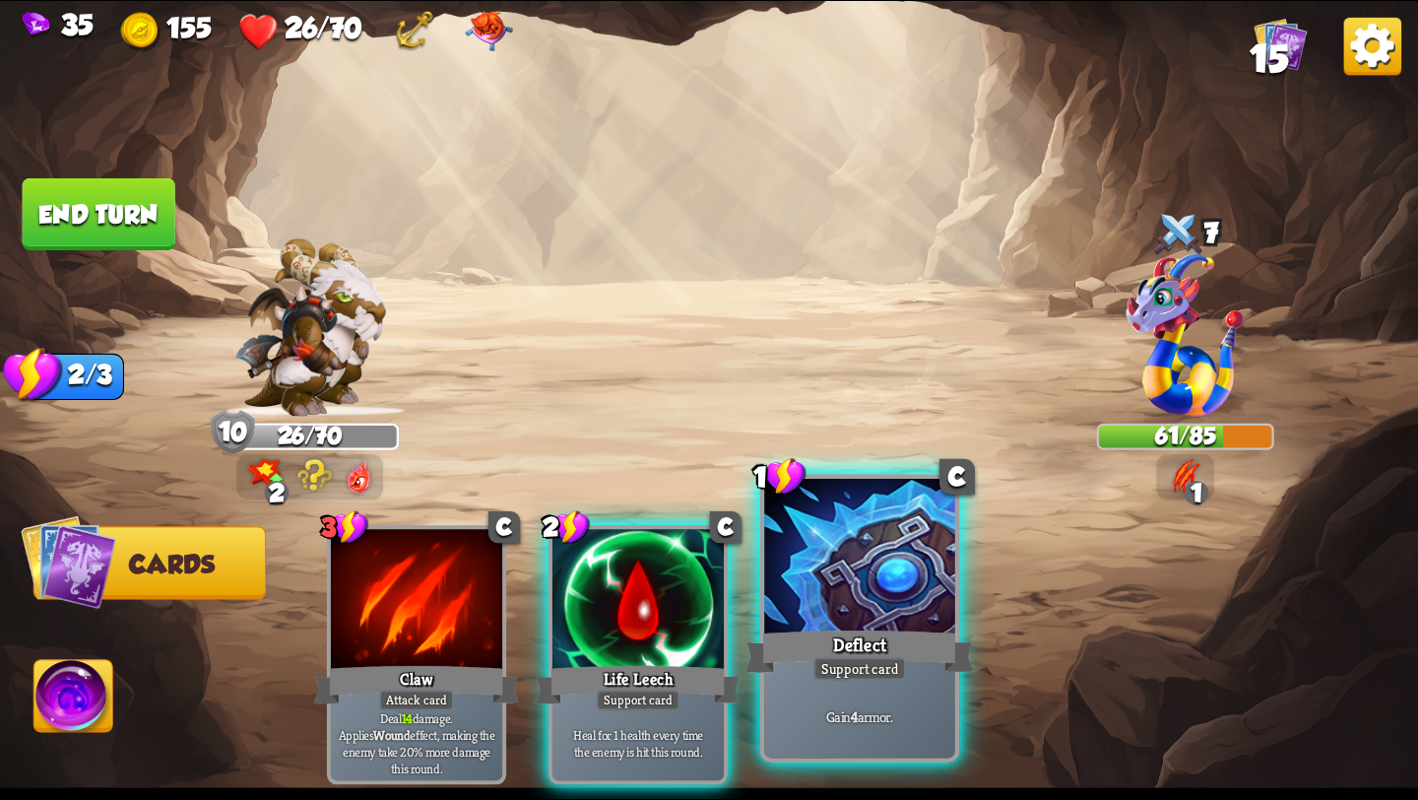
click at [875, 663] on div "Support card" at bounding box center [861, 669] width 94 height 24
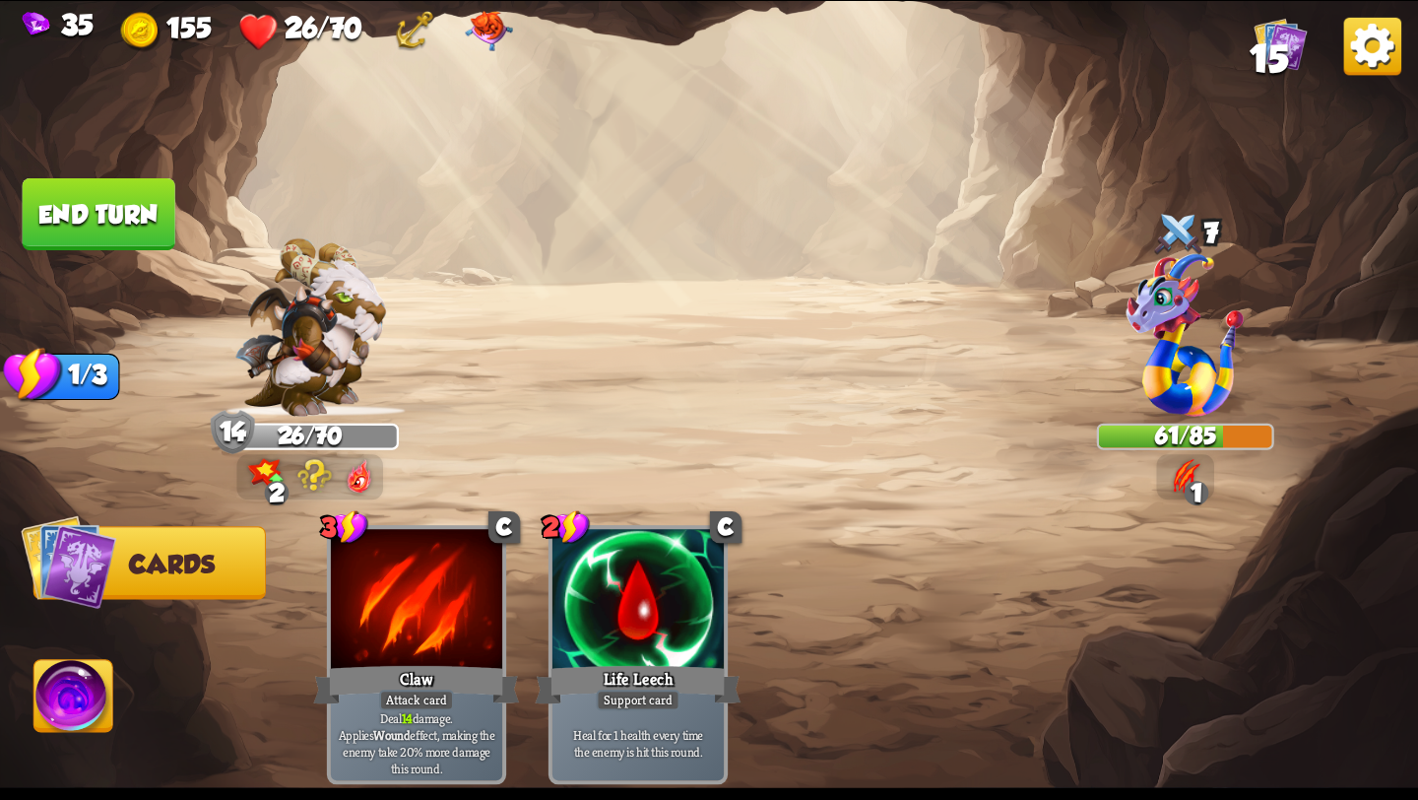
click at [66, 189] on button "End turn" at bounding box center [99, 214] width 153 height 72
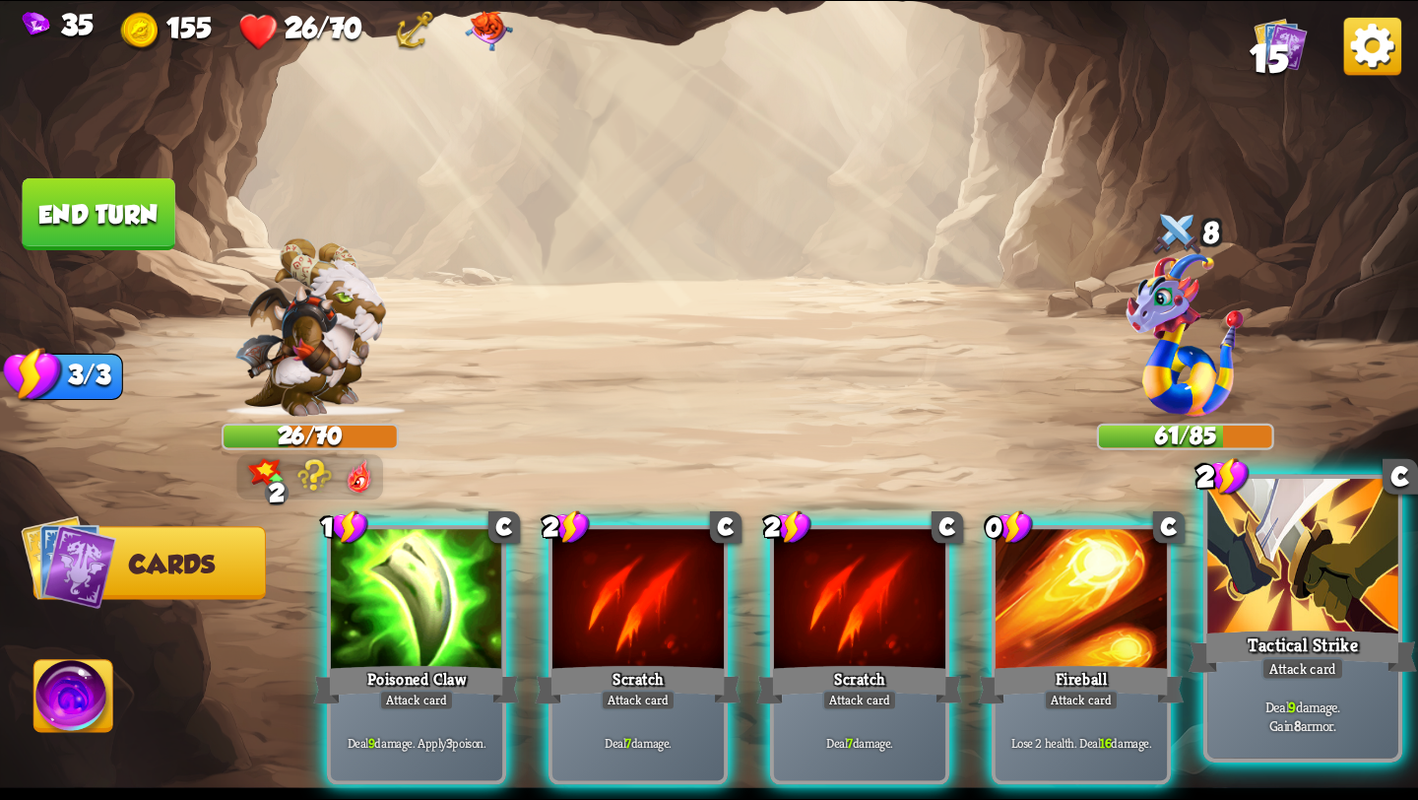
click at [1331, 634] on div "Tactical Strike" at bounding box center [1303, 651] width 229 height 51
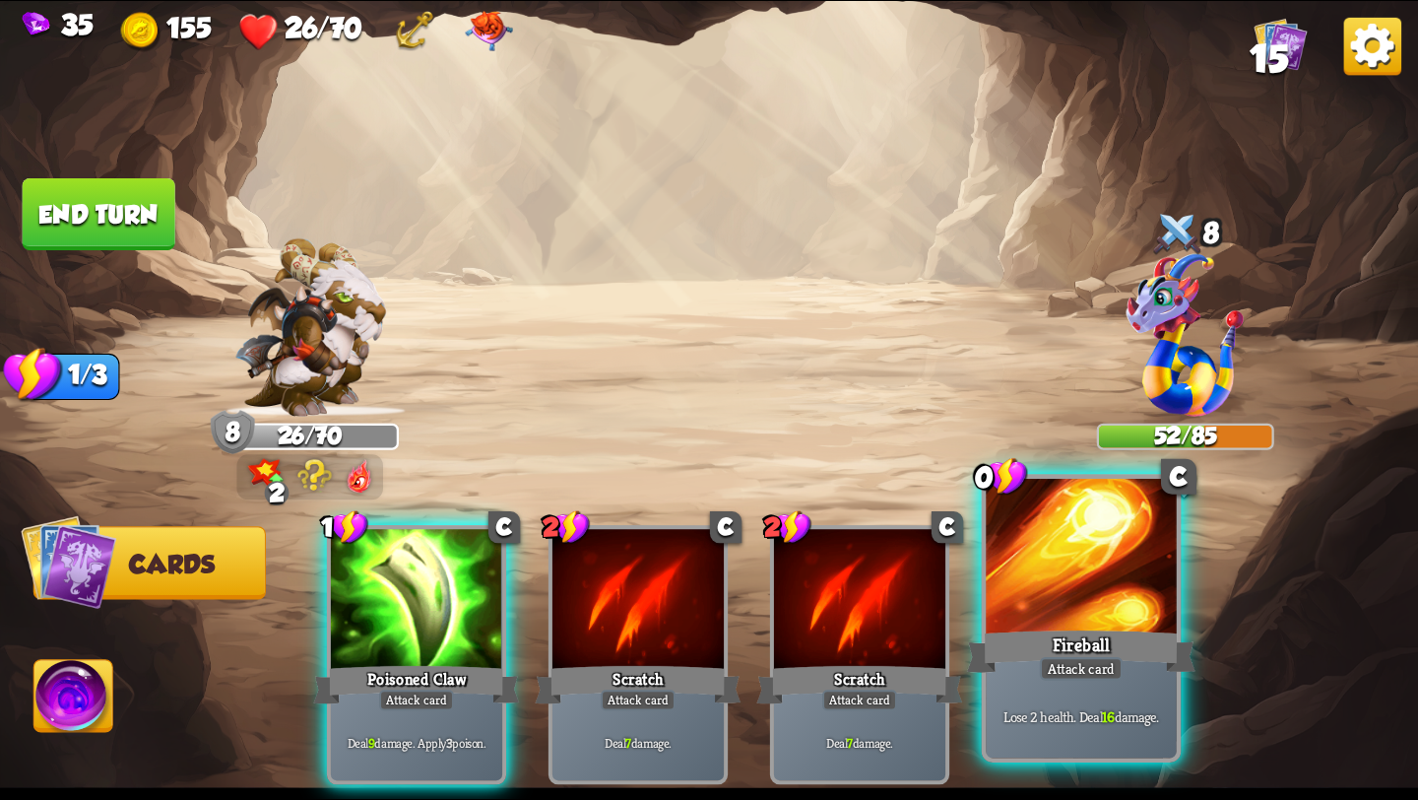
click at [1079, 646] on div "Fireball" at bounding box center [1081, 651] width 229 height 51
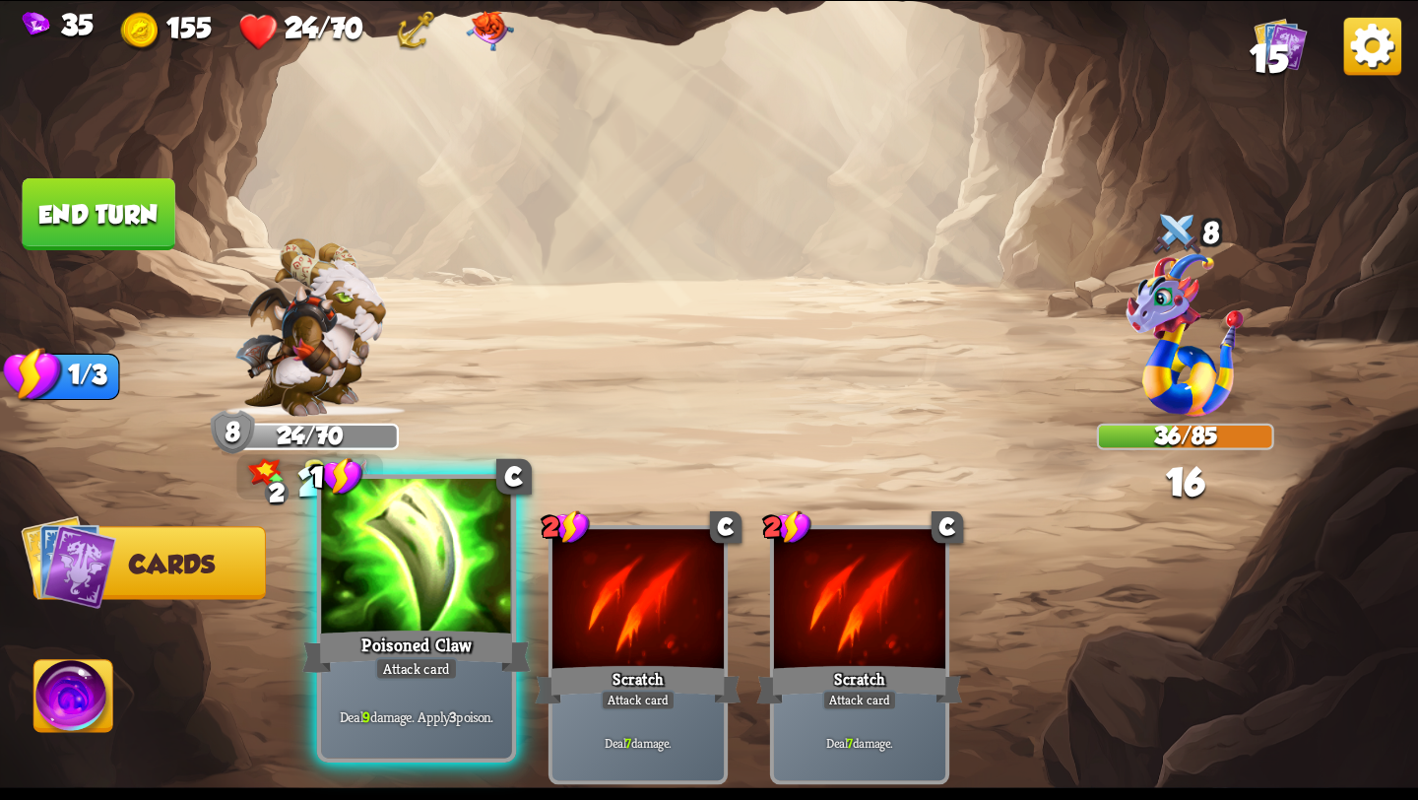
click at [426, 647] on div "Poisoned Claw" at bounding box center [416, 651] width 229 height 51
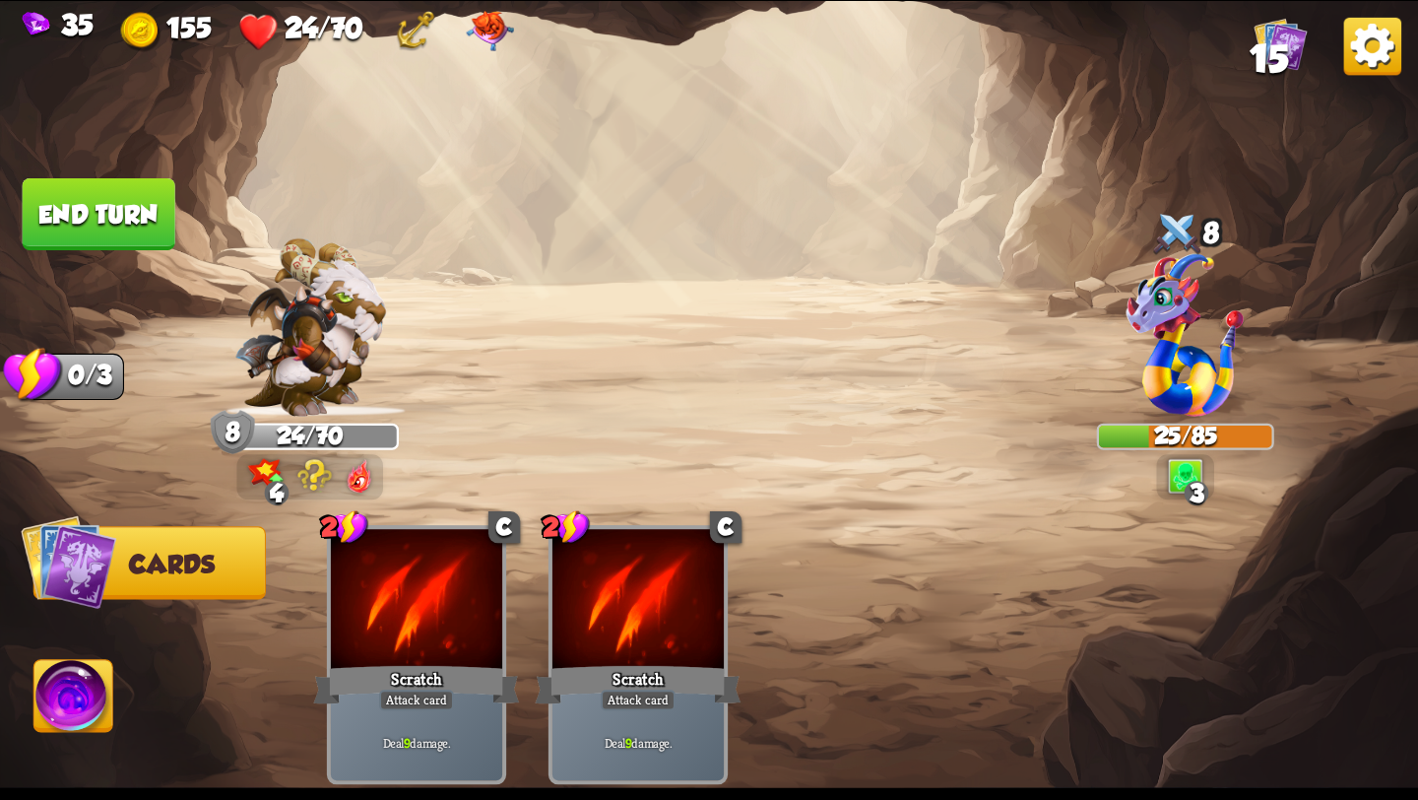
click at [76, 714] on img at bounding box center [73, 700] width 79 height 80
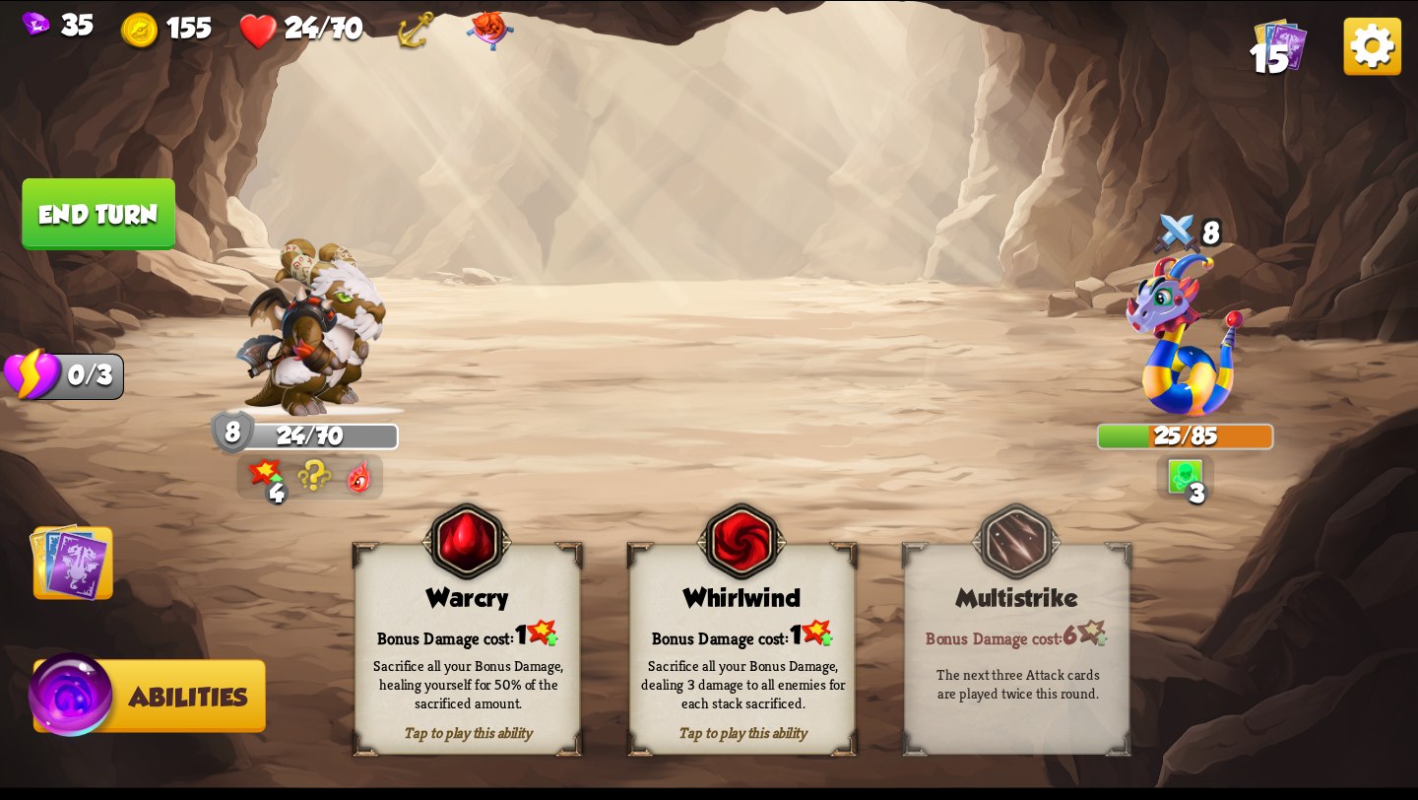
click at [120, 215] on button "End turn" at bounding box center [99, 214] width 153 height 72
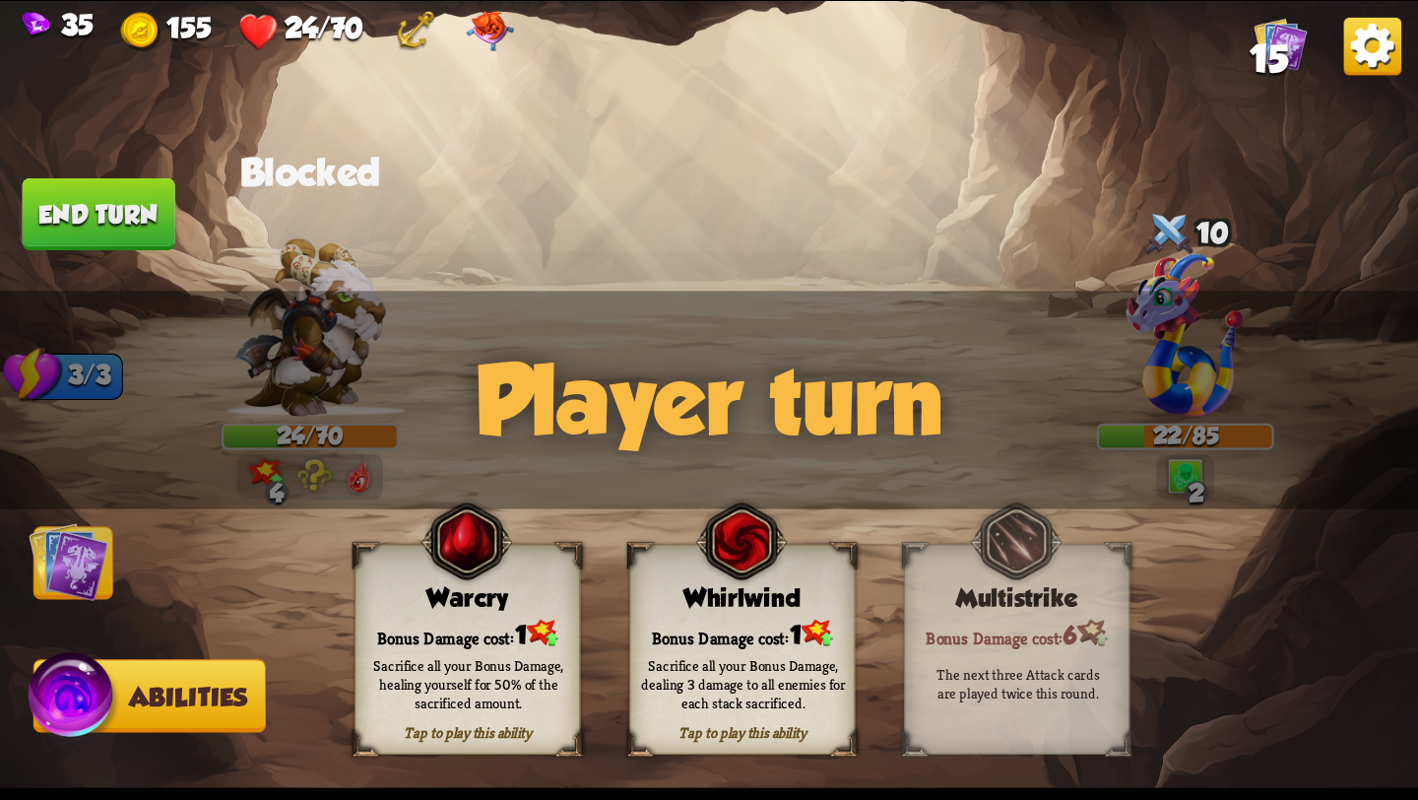
click at [87, 557] on img at bounding box center [69, 562] width 80 height 80
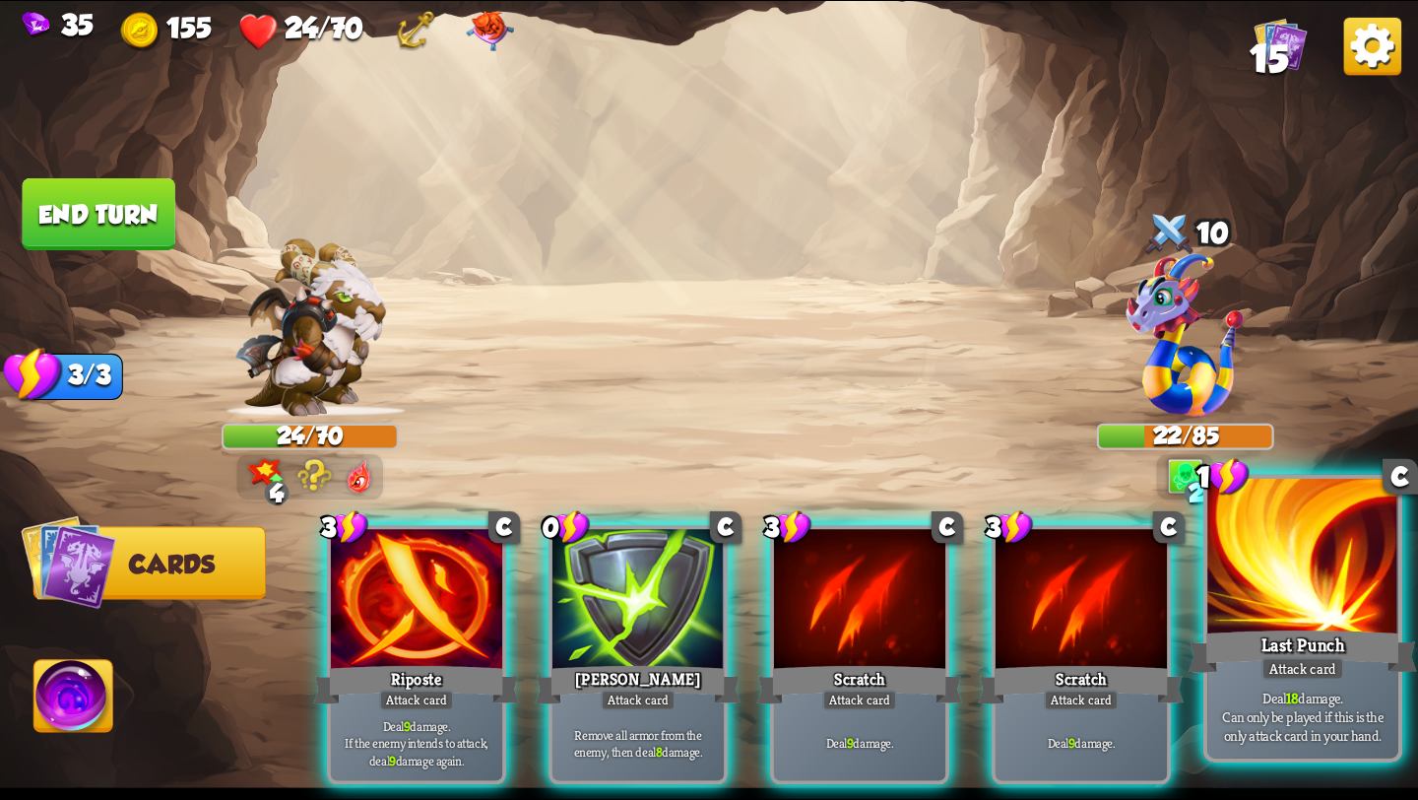
click at [1360, 641] on div "Last Punch" at bounding box center [1303, 651] width 229 height 51
click at [1268, 638] on div "Last Punch" at bounding box center [1303, 651] width 229 height 51
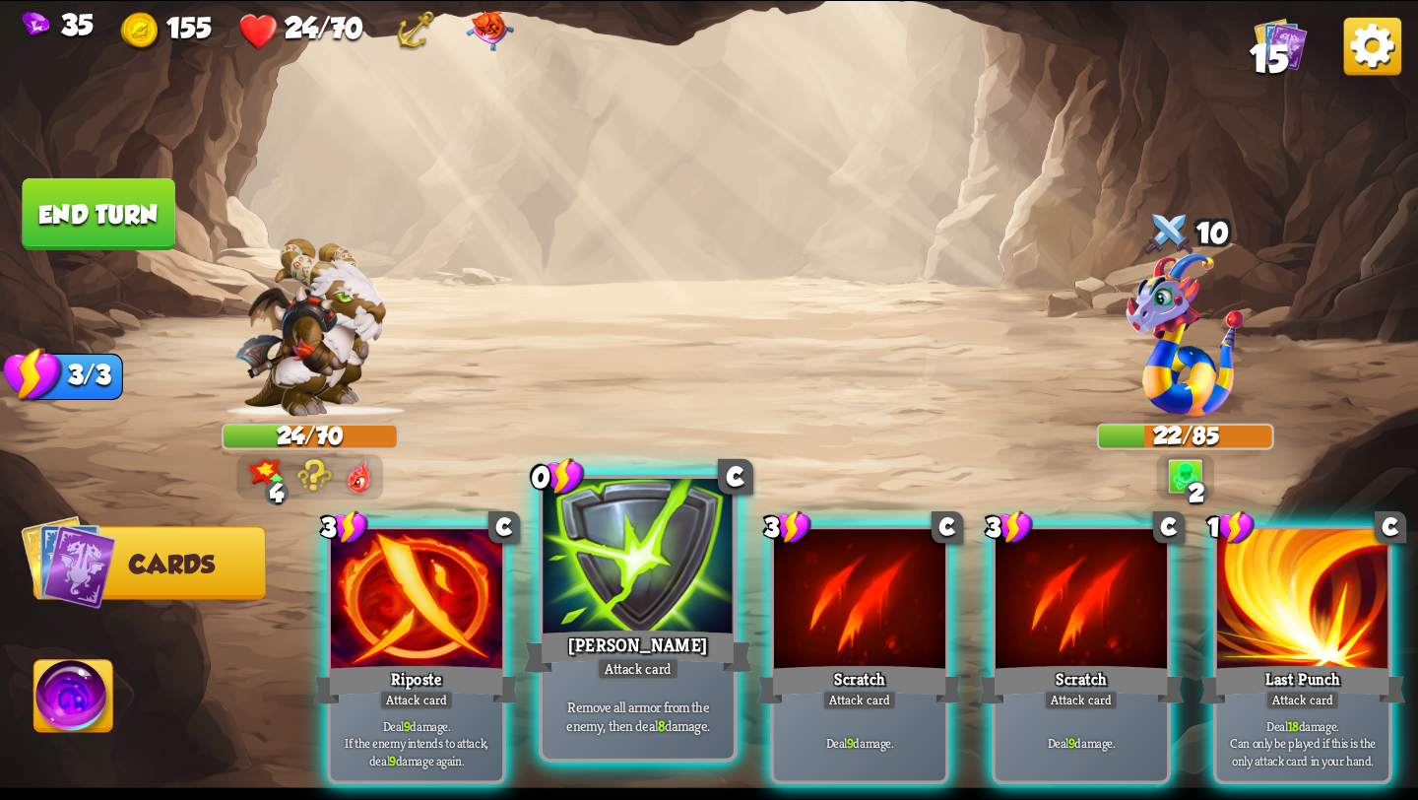
click at [644, 672] on div "Attack card" at bounding box center [638, 669] width 83 height 24
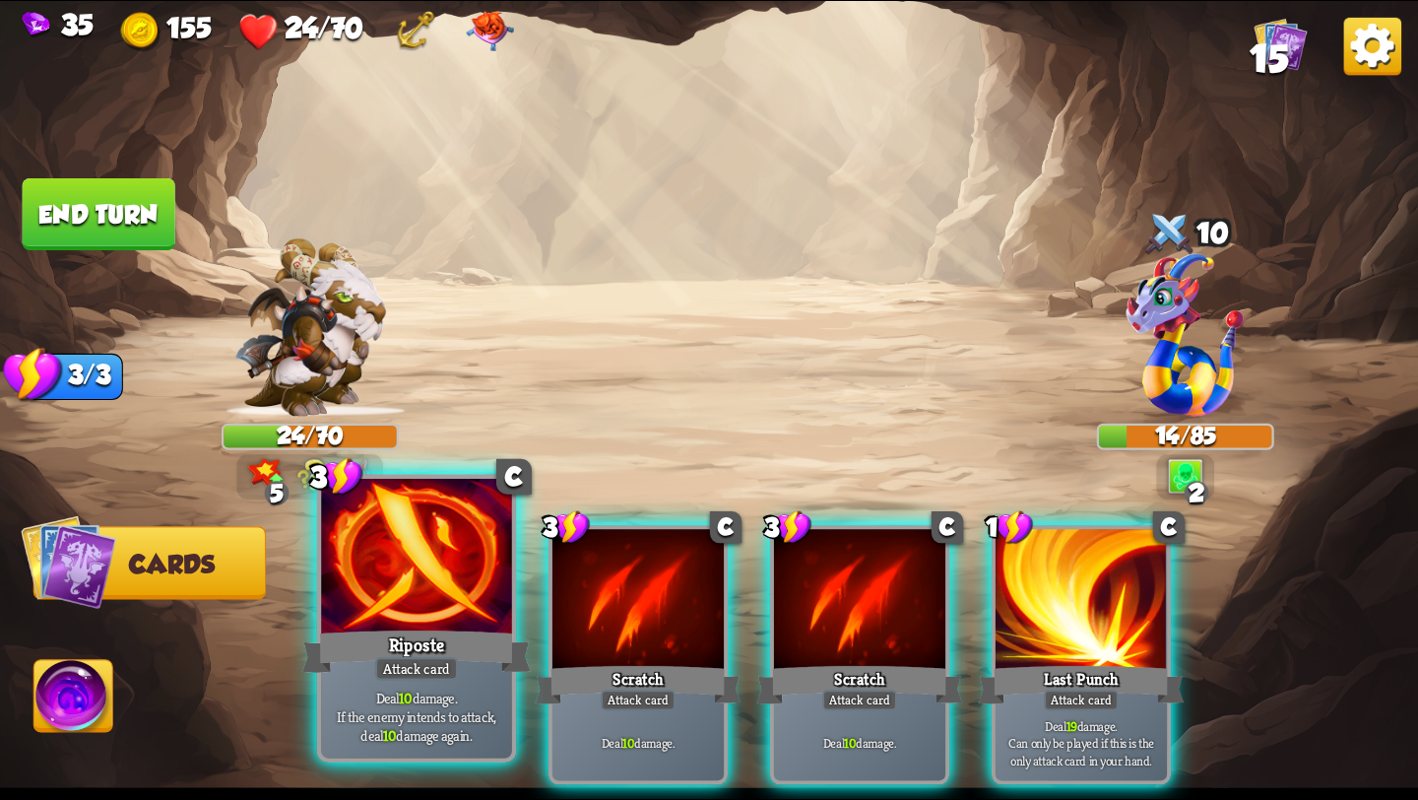
click at [435, 607] on div at bounding box center [416, 559] width 191 height 161
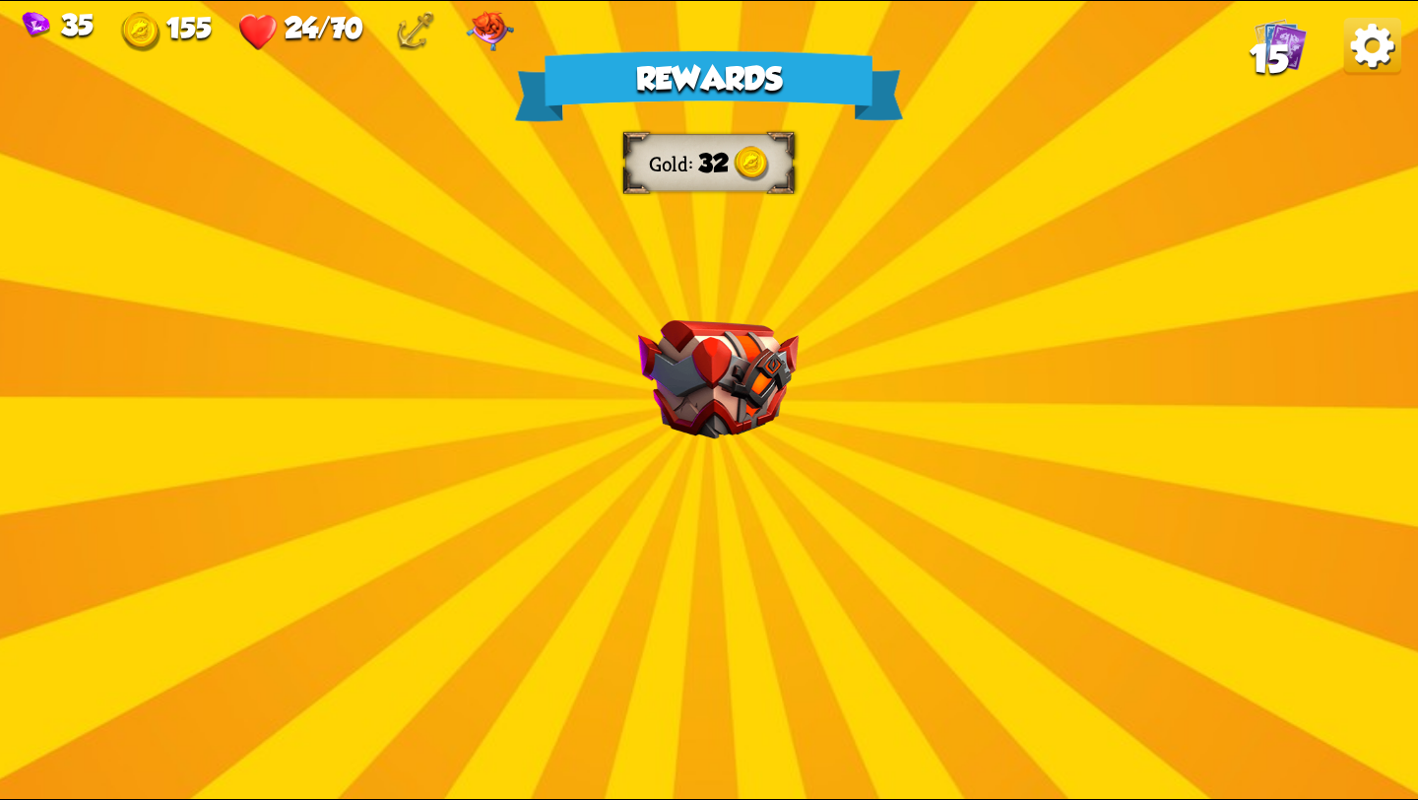
click at [669, 414] on img at bounding box center [718, 379] width 161 height 119
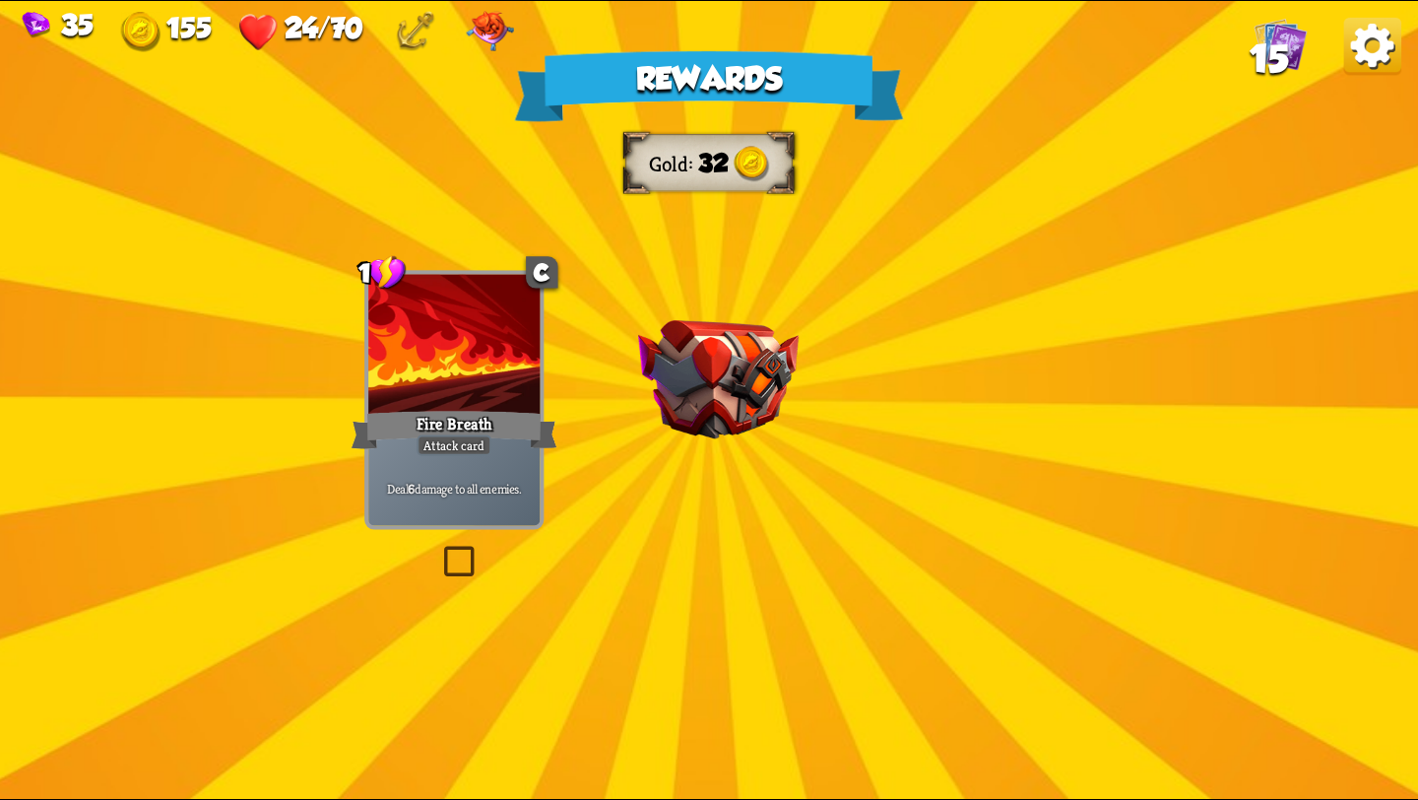
click at [733, 413] on div "Rewards Gold 32 Select a card 1 C Fire Breath Attack card Deal 6 damage to all …" at bounding box center [709, 400] width 1418 height 798
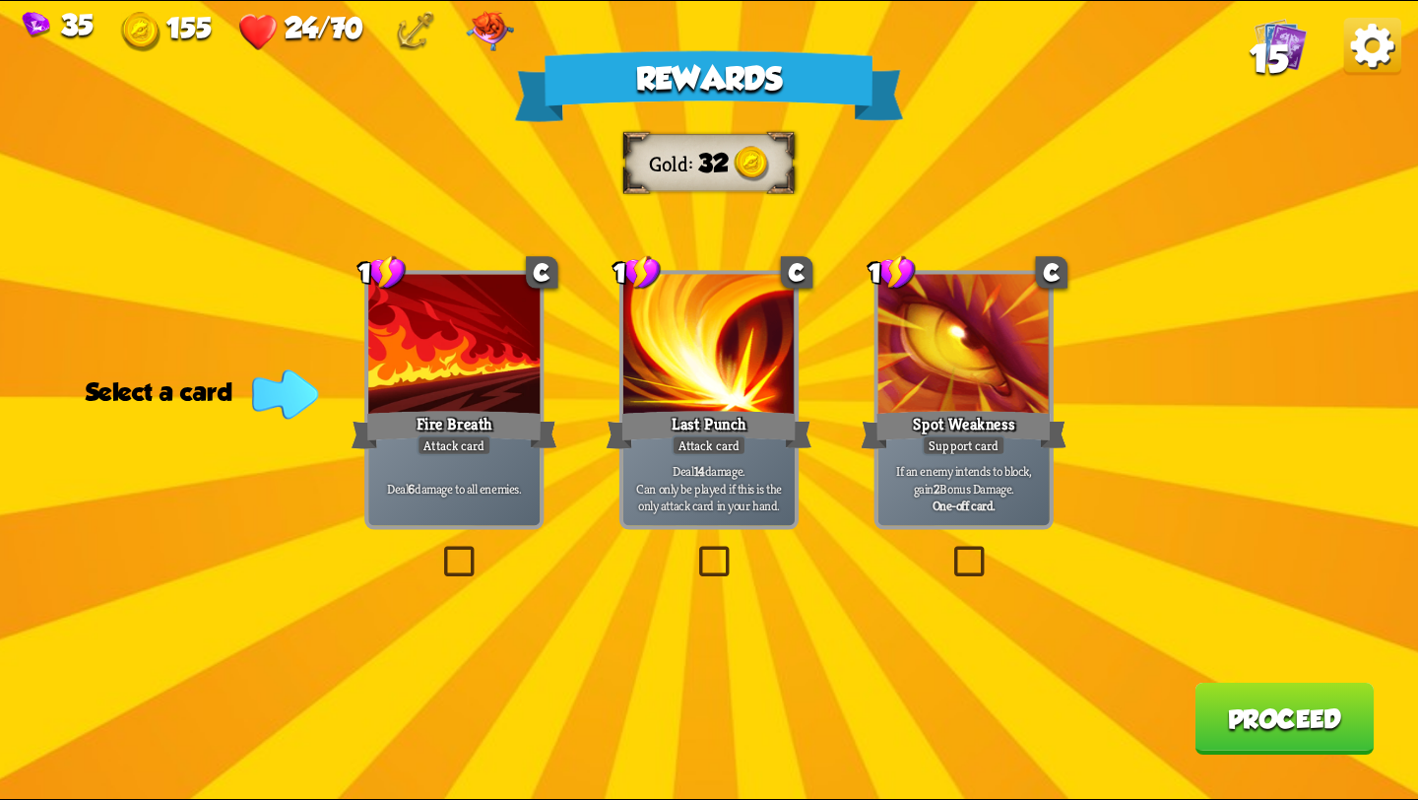
click at [460, 494] on p "Deal 6 damage to all enemies." at bounding box center [454, 488] width 163 height 17
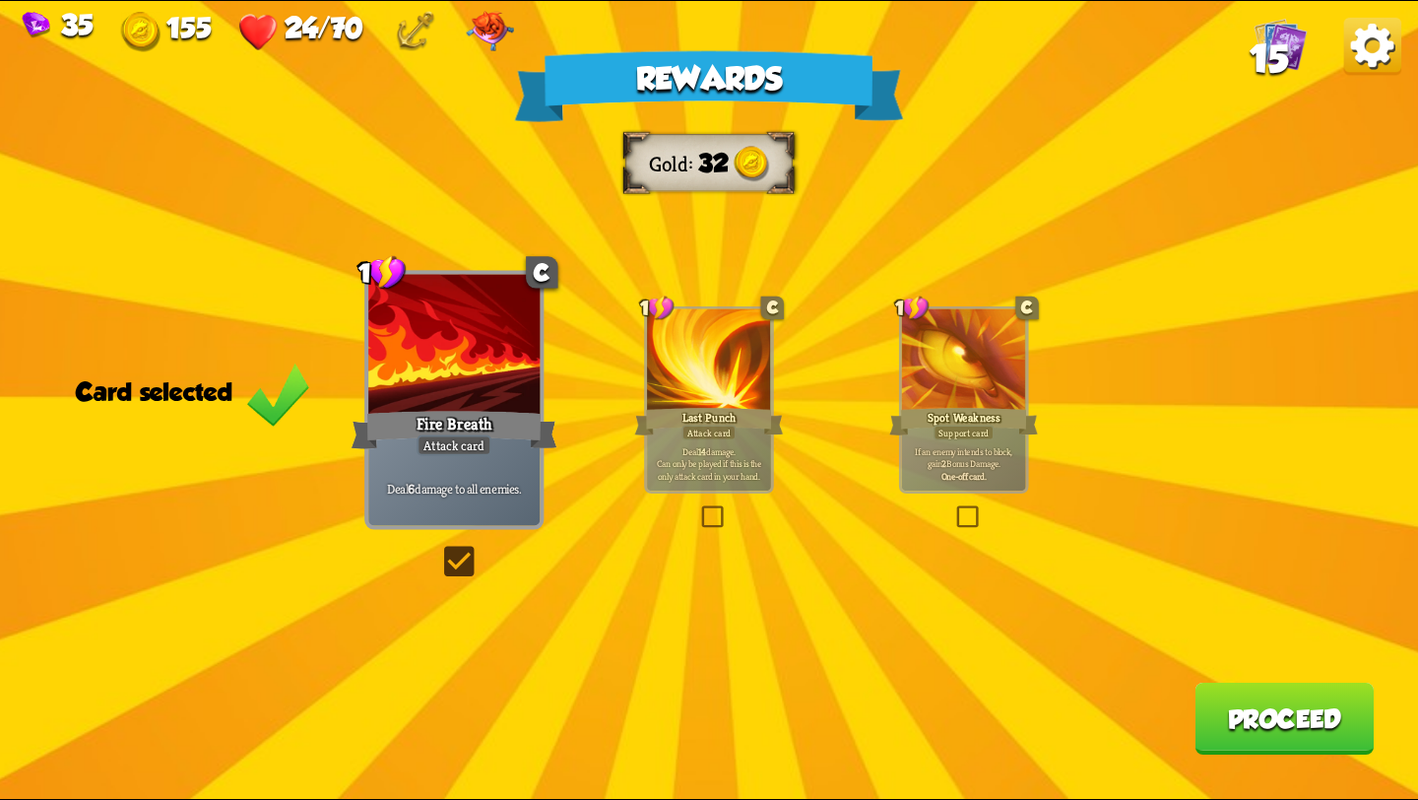
click at [1259, 733] on button "Proceed" at bounding box center [1284, 719] width 179 height 72
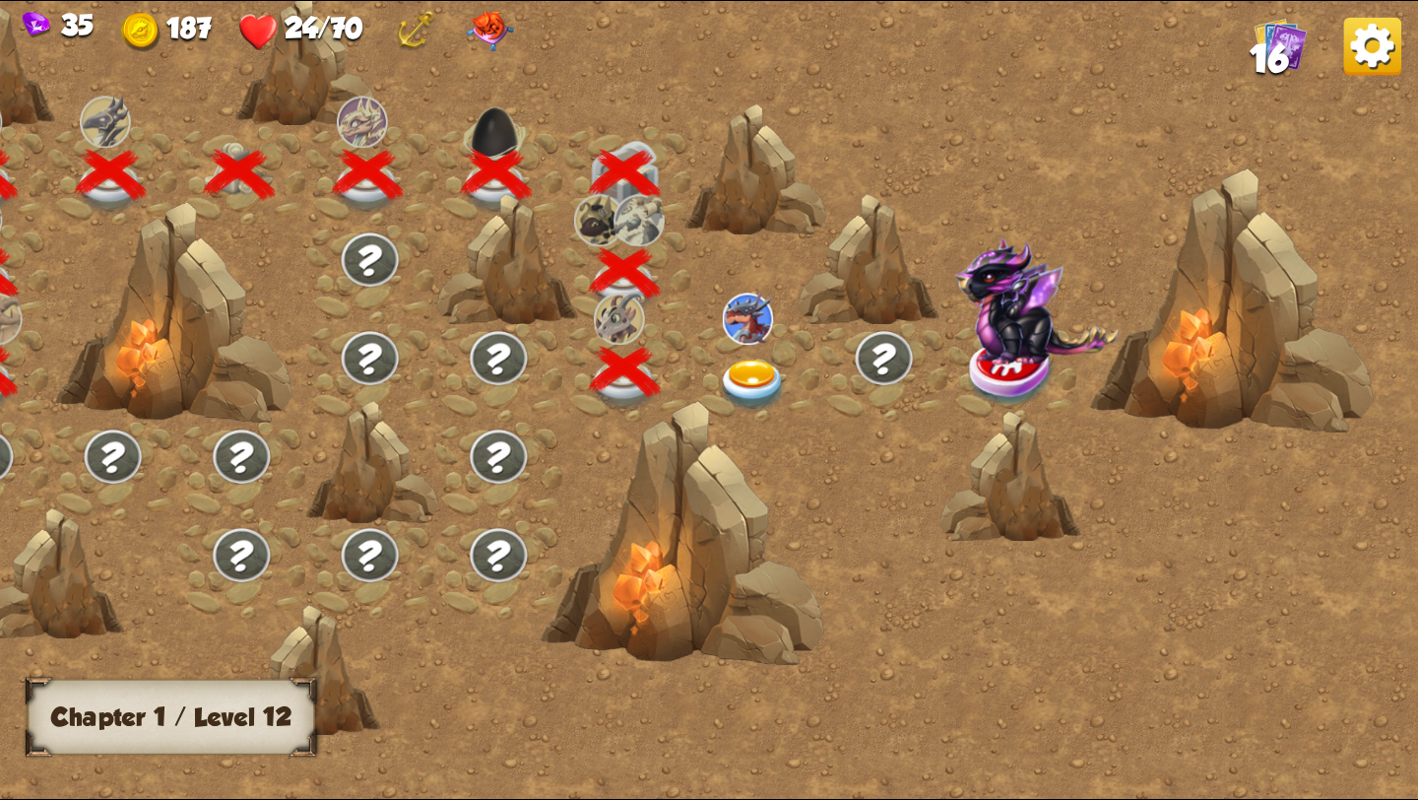
click at [764, 374] on img at bounding box center [753, 386] width 71 height 52
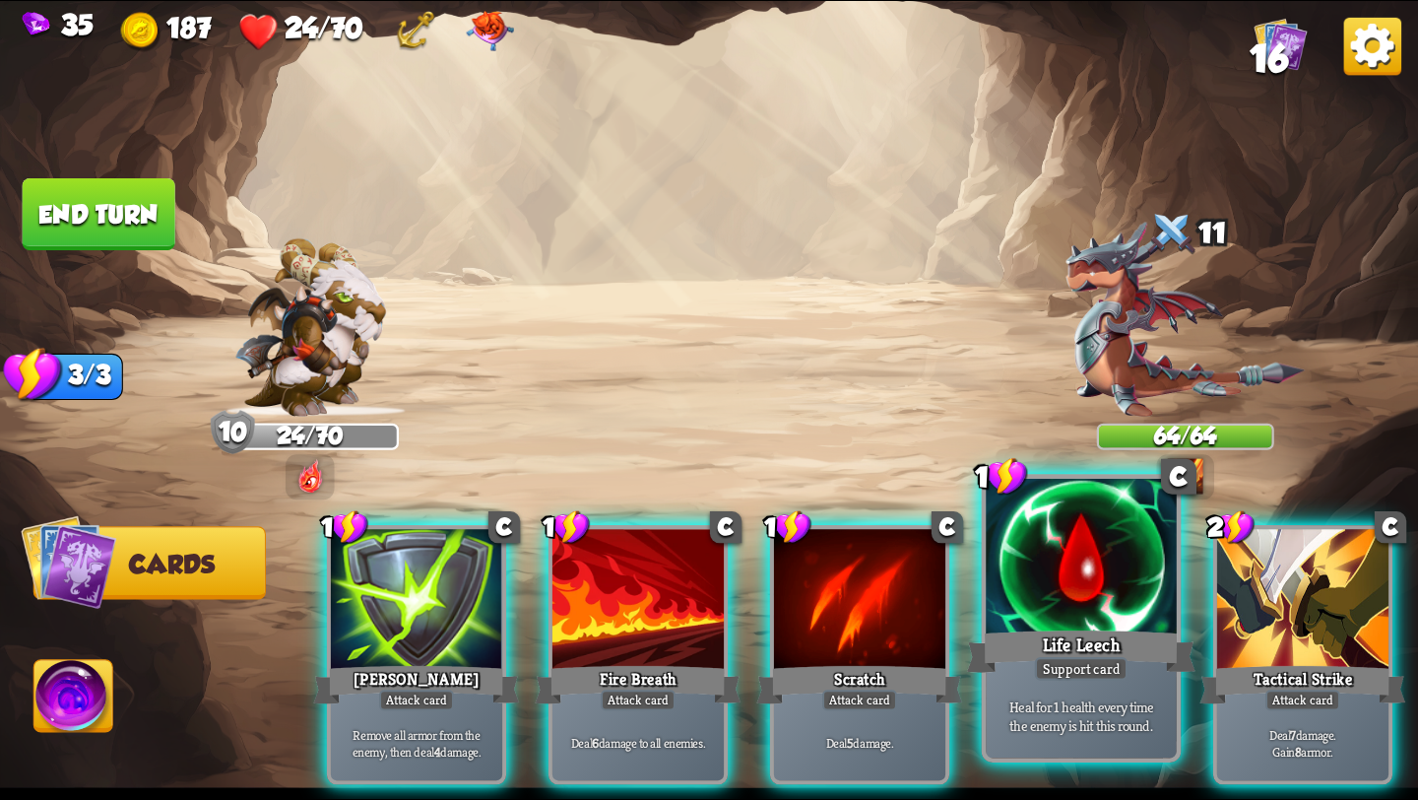
click at [1078, 597] on div at bounding box center [1081, 559] width 191 height 161
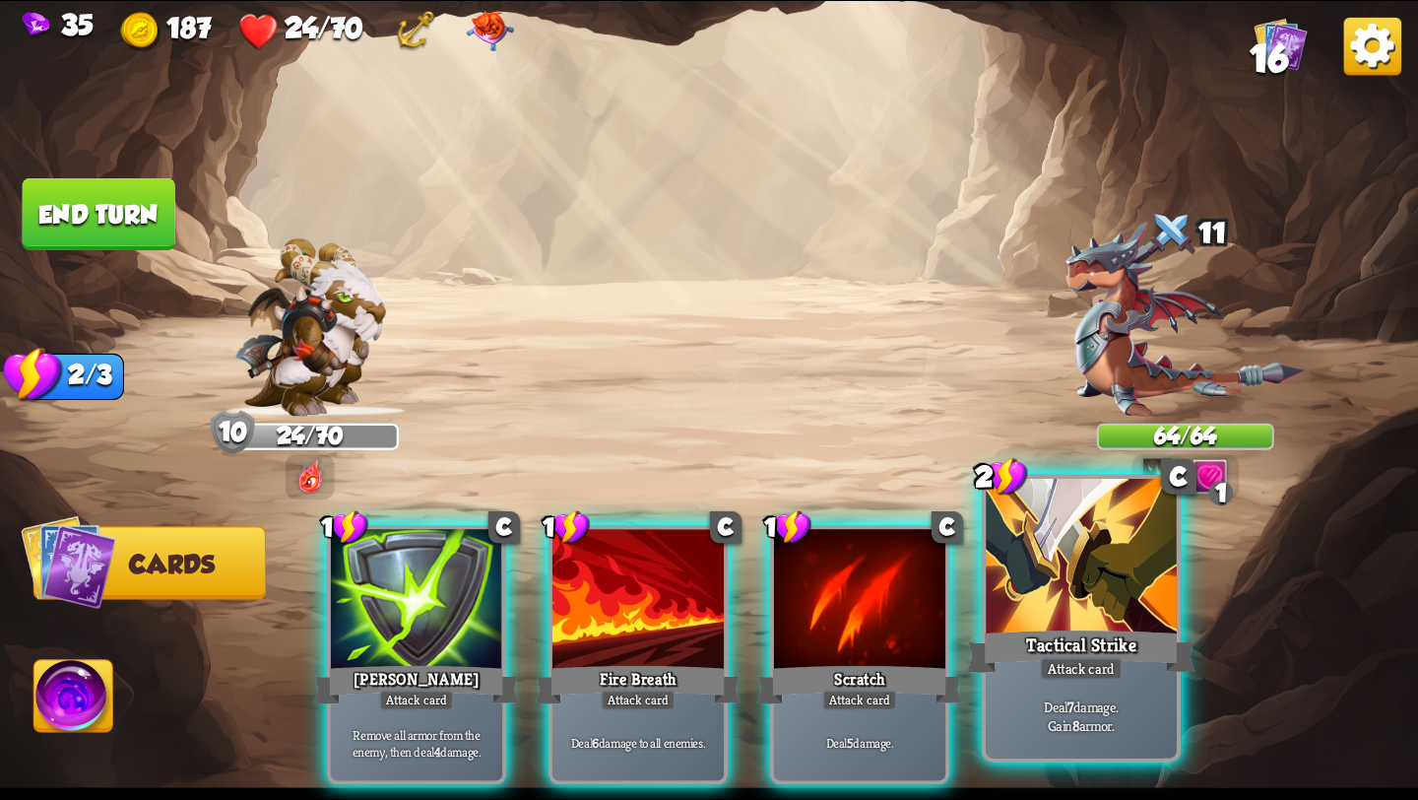
click at [1105, 590] on div at bounding box center [1081, 559] width 191 height 161
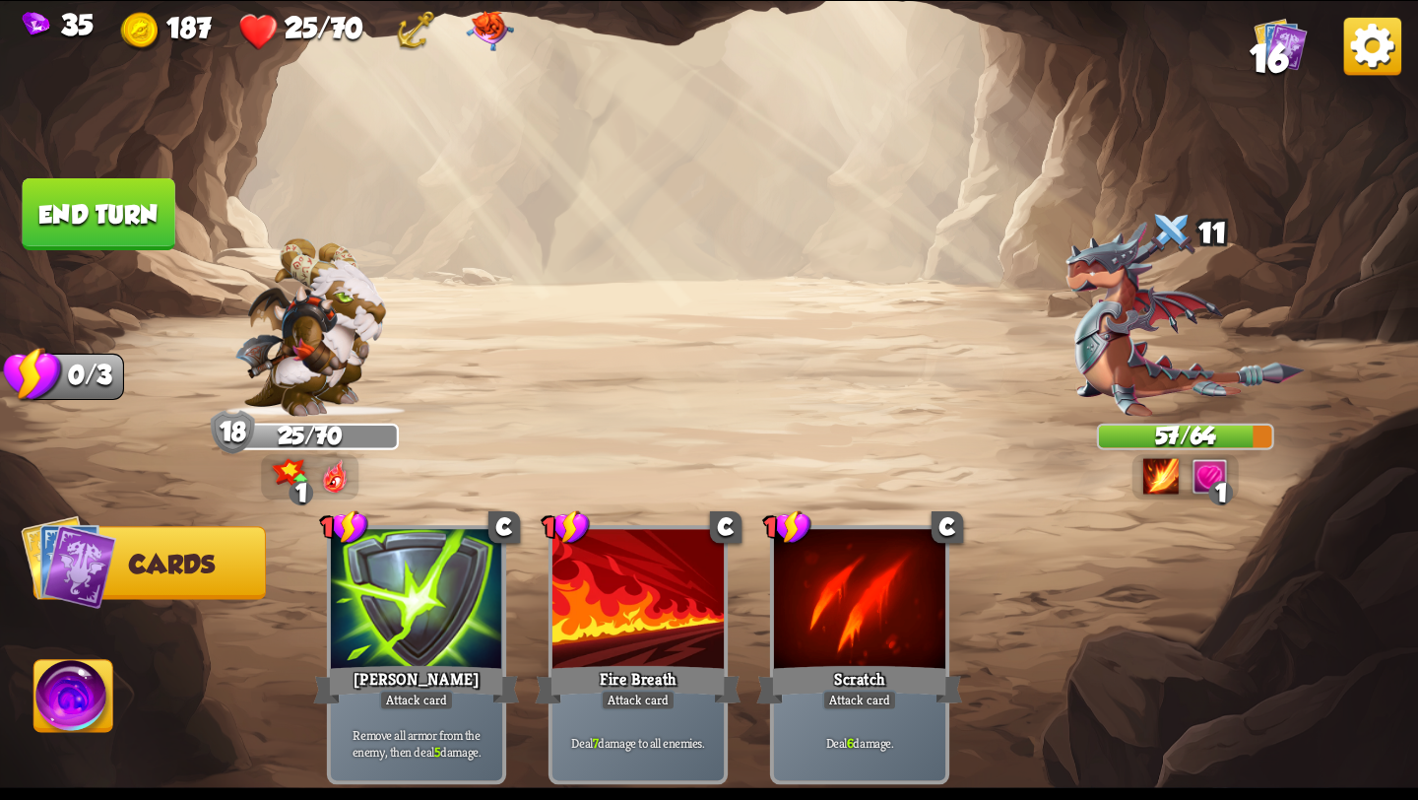
click at [131, 215] on button "End turn" at bounding box center [99, 214] width 153 height 72
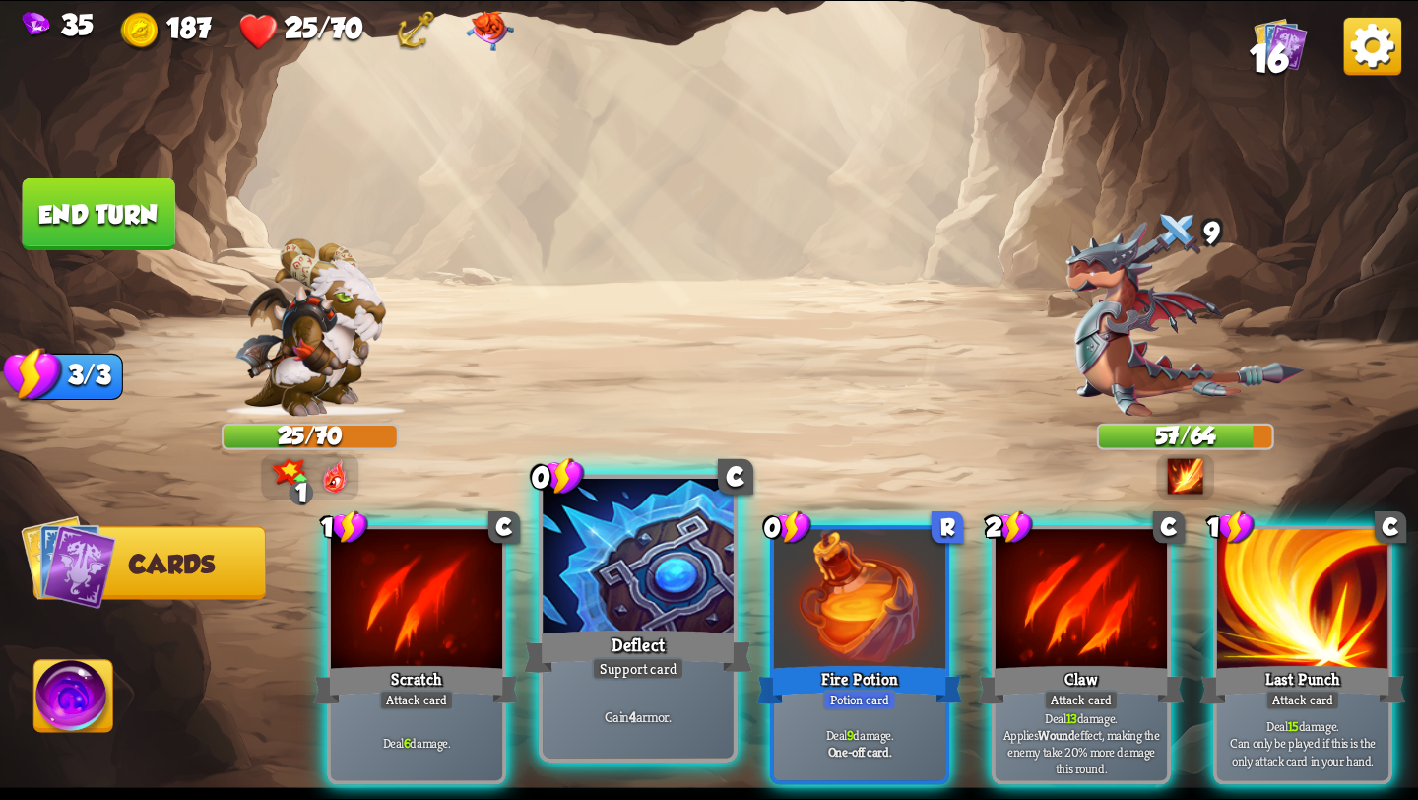
click at [651, 637] on div "Deflect" at bounding box center [638, 651] width 229 height 51
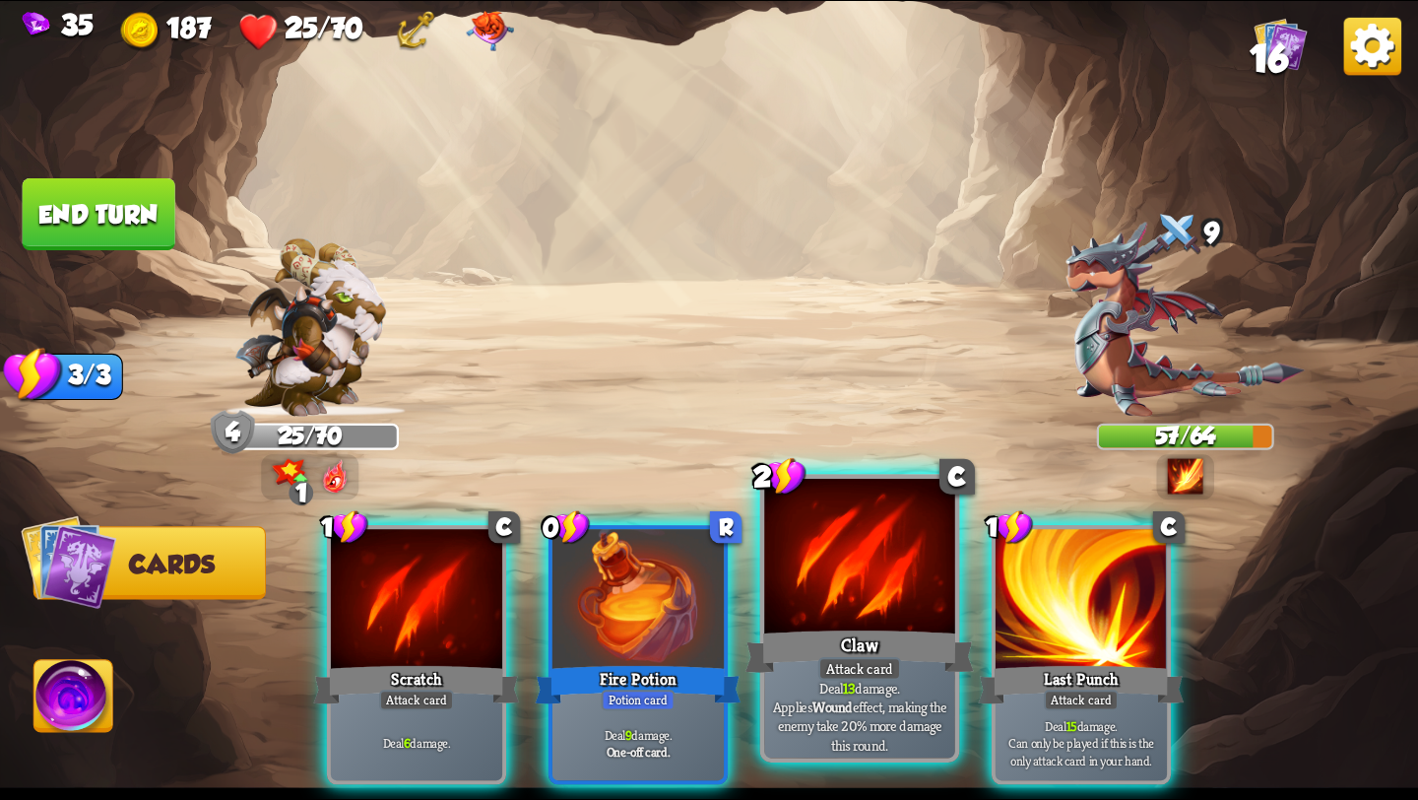
click at [840, 641] on div "Claw" at bounding box center [860, 651] width 229 height 51
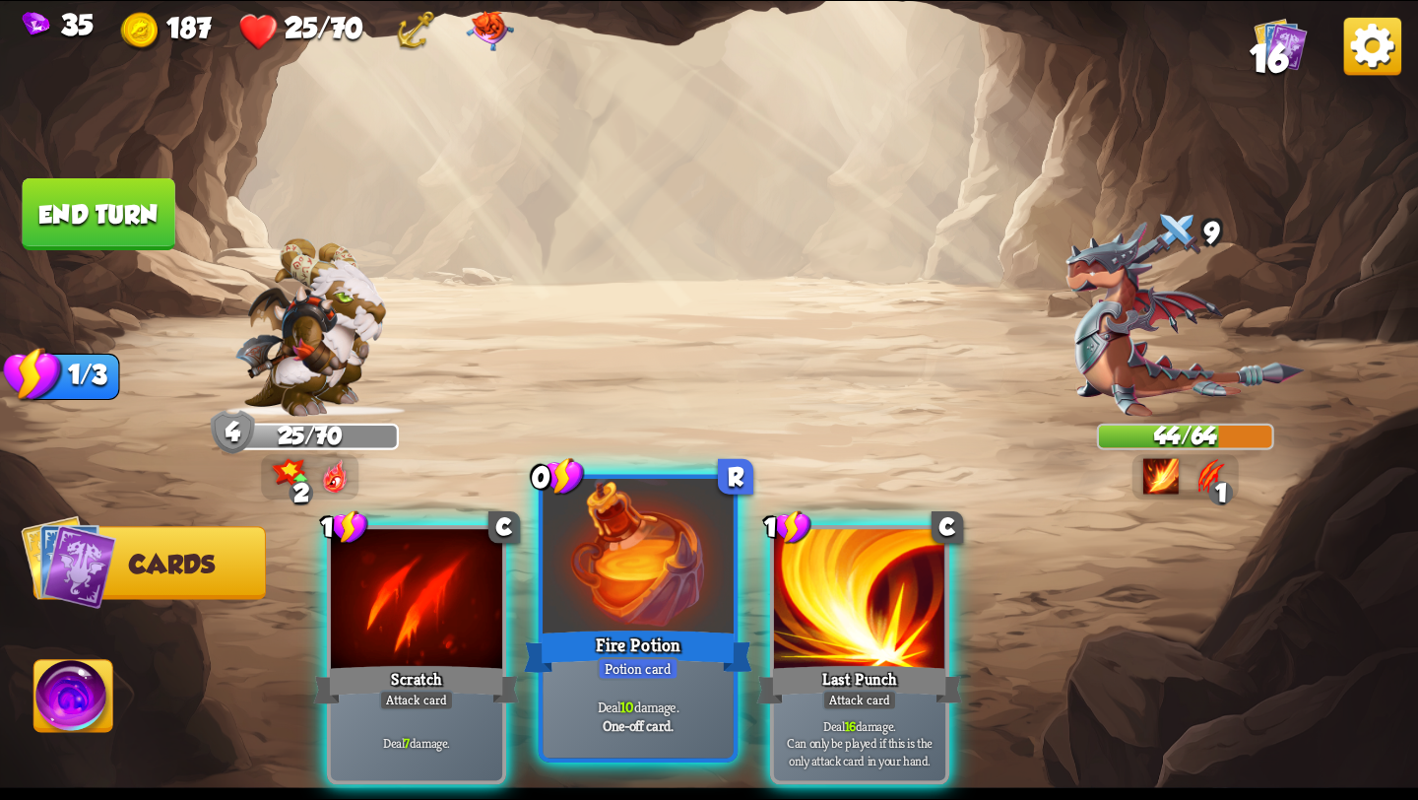
click at [665, 623] on div at bounding box center [638, 559] width 191 height 161
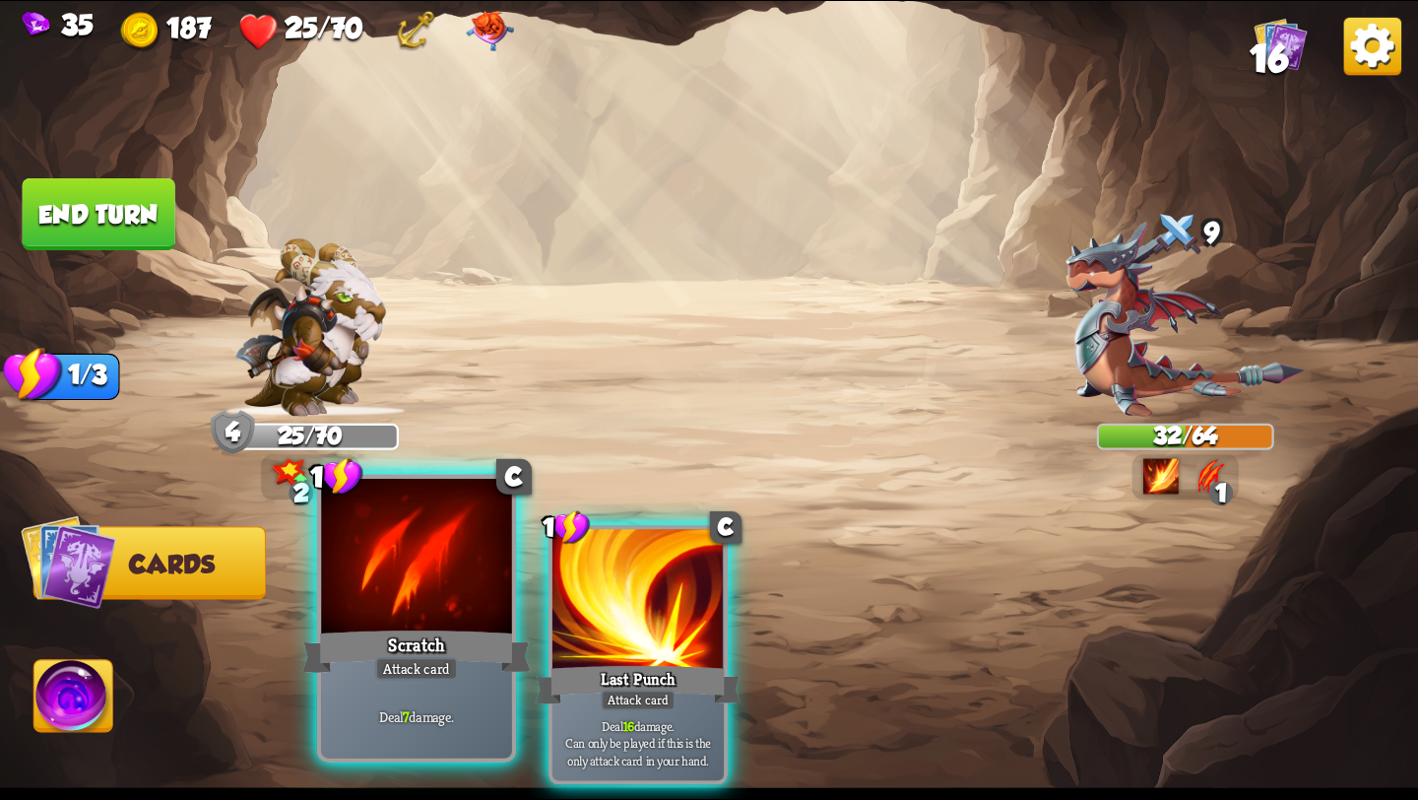
click at [470, 663] on div "Scratch" at bounding box center [416, 651] width 229 height 51
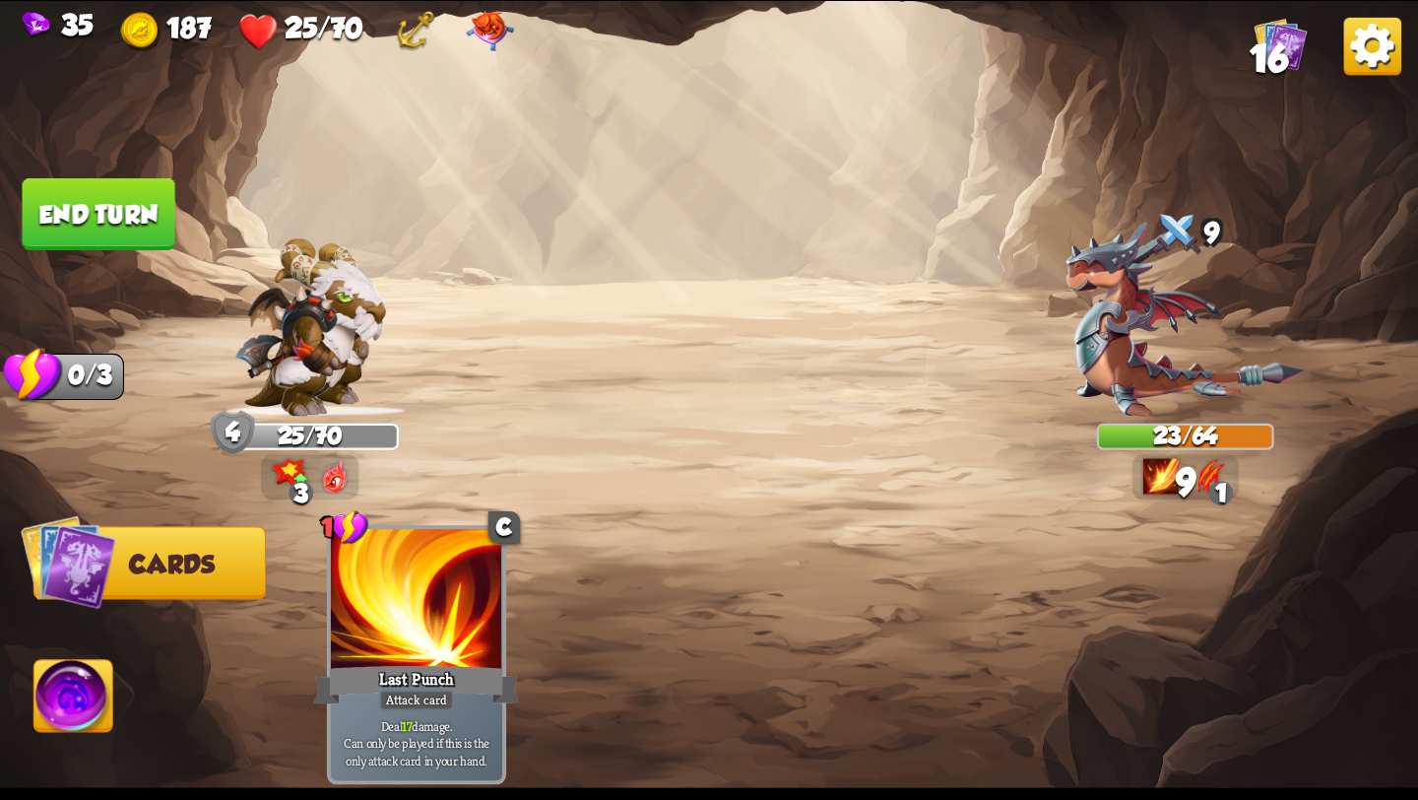
click at [78, 209] on button "End turn" at bounding box center [99, 214] width 153 height 72
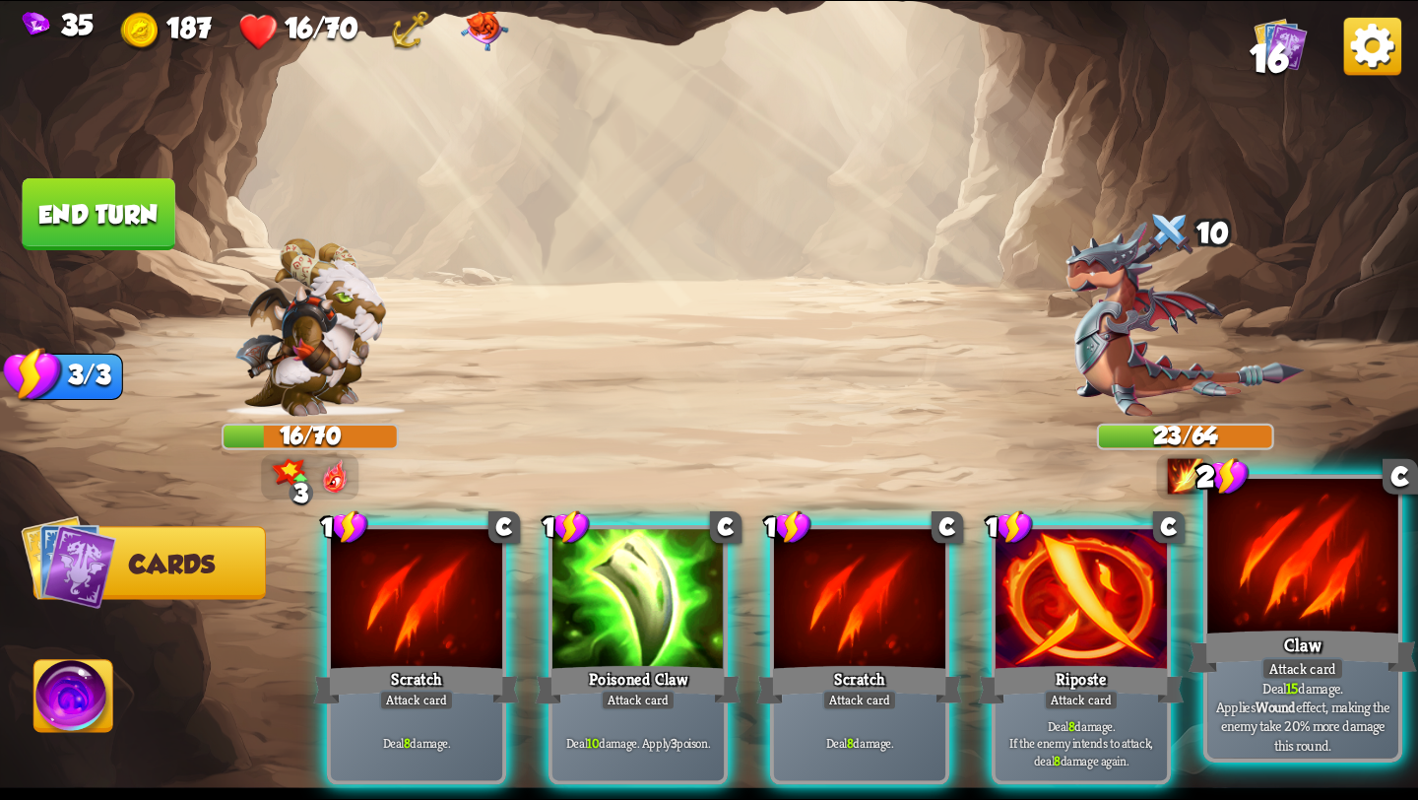
click at [1342, 701] on p "Deal 15 damage. Applies Wound effect, making the enemy take 20% more damage thi…" at bounding box center [1302, 717] width 181 height 76
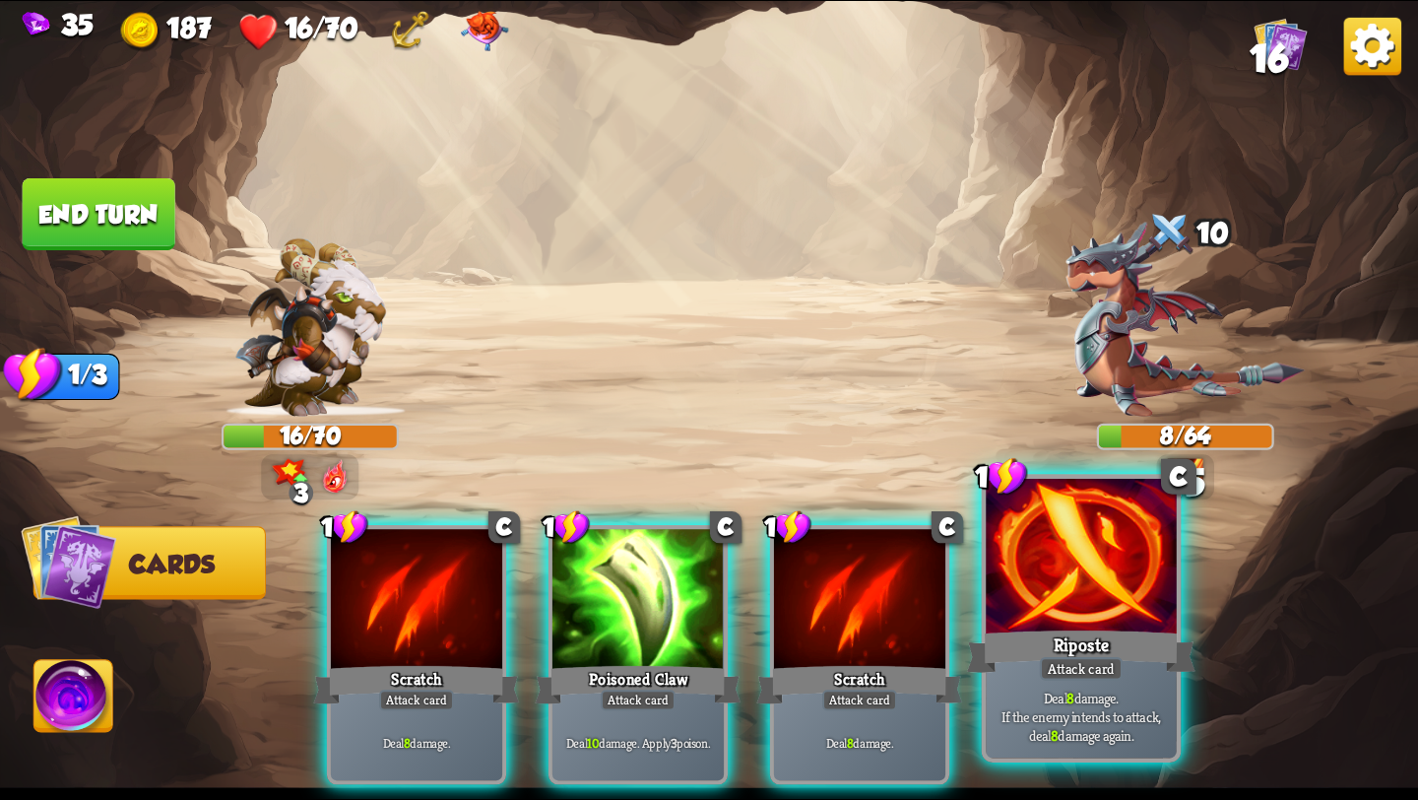
click at [1127, 658] on div "Riposte" at bounding box center [1081, 651] width 229 height 51
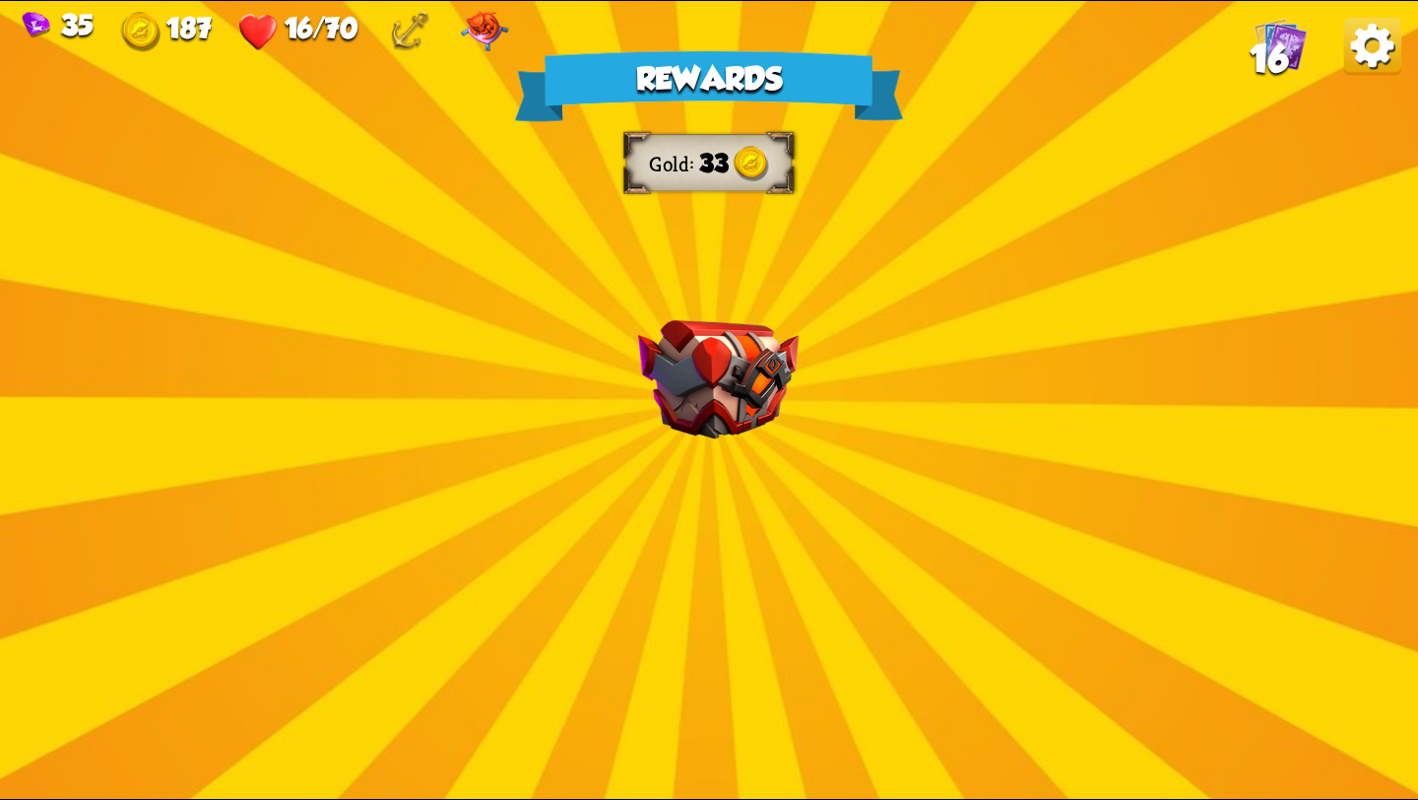
click at [741, 442] on div "Rewards Gold 33 Select a card 0 C Deflect Support card Gain 4 armor. 1 C Incant…" at bounding box center [709, 400] width 1418 height 798
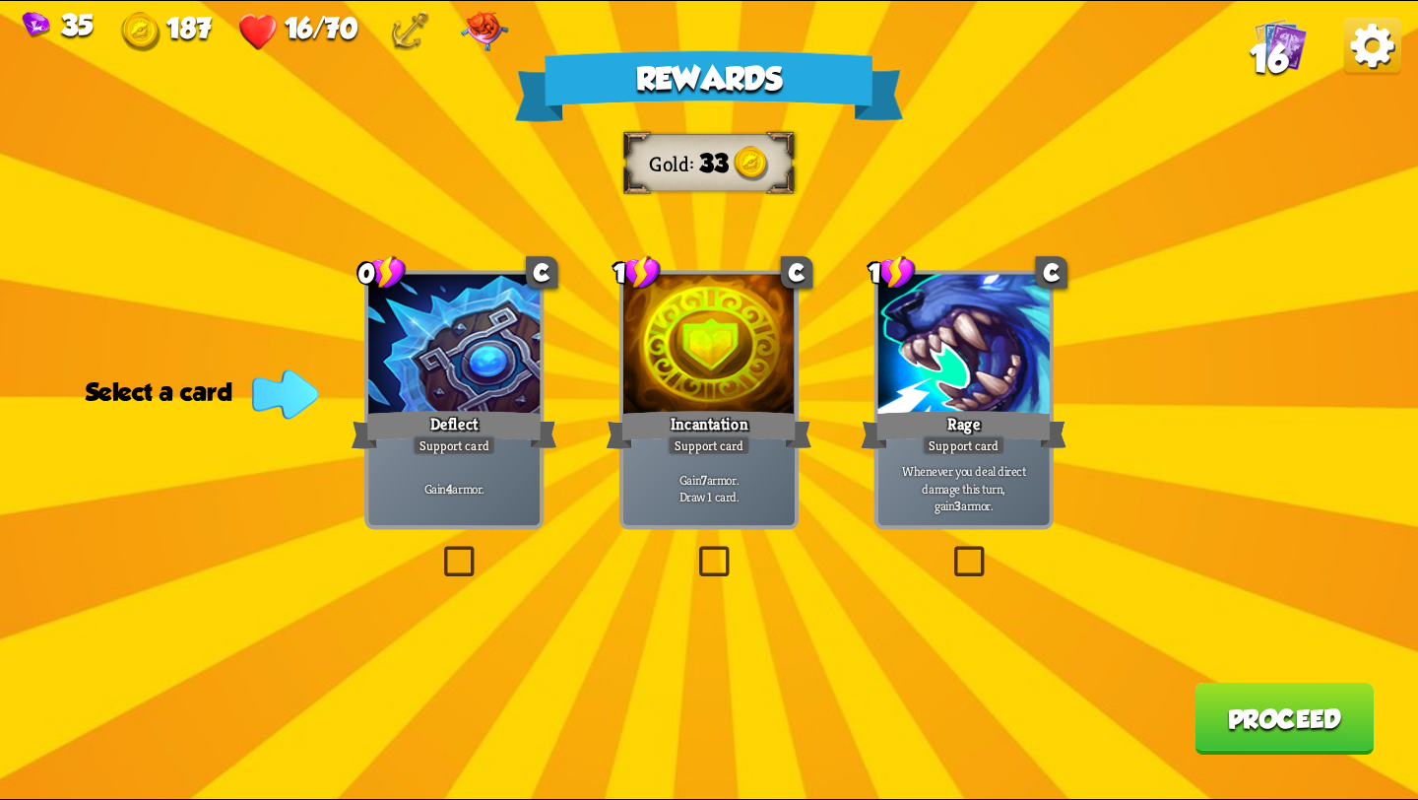
click at [439, 550] on label at bounding box center [439, 550] width 0 height 0
click at [0, 0] on input "checkbox" at bounding box center [0, 0] width 0 height 0
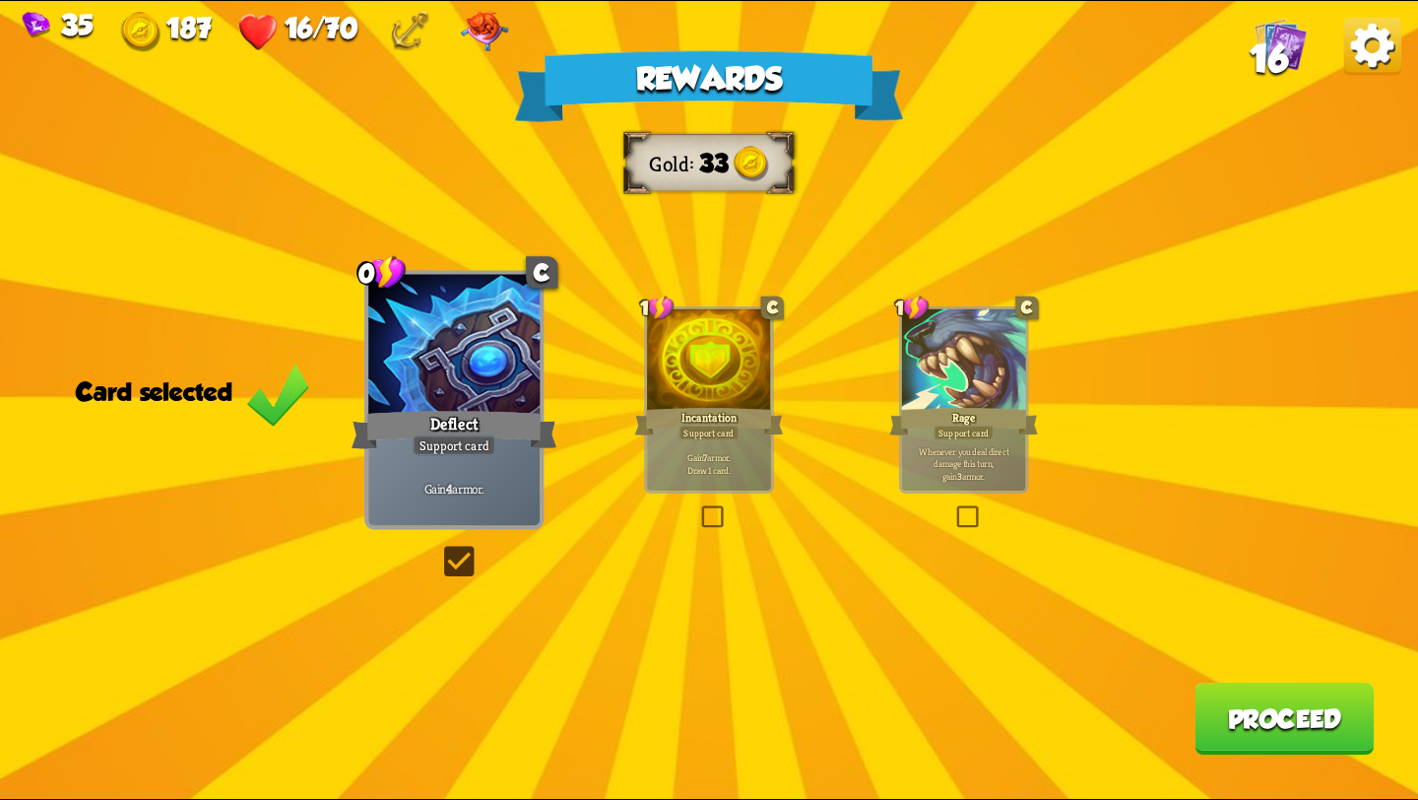
click at [1207, 718] on button "Proceed" at bounding box center [1284, 719] width 179 height 72
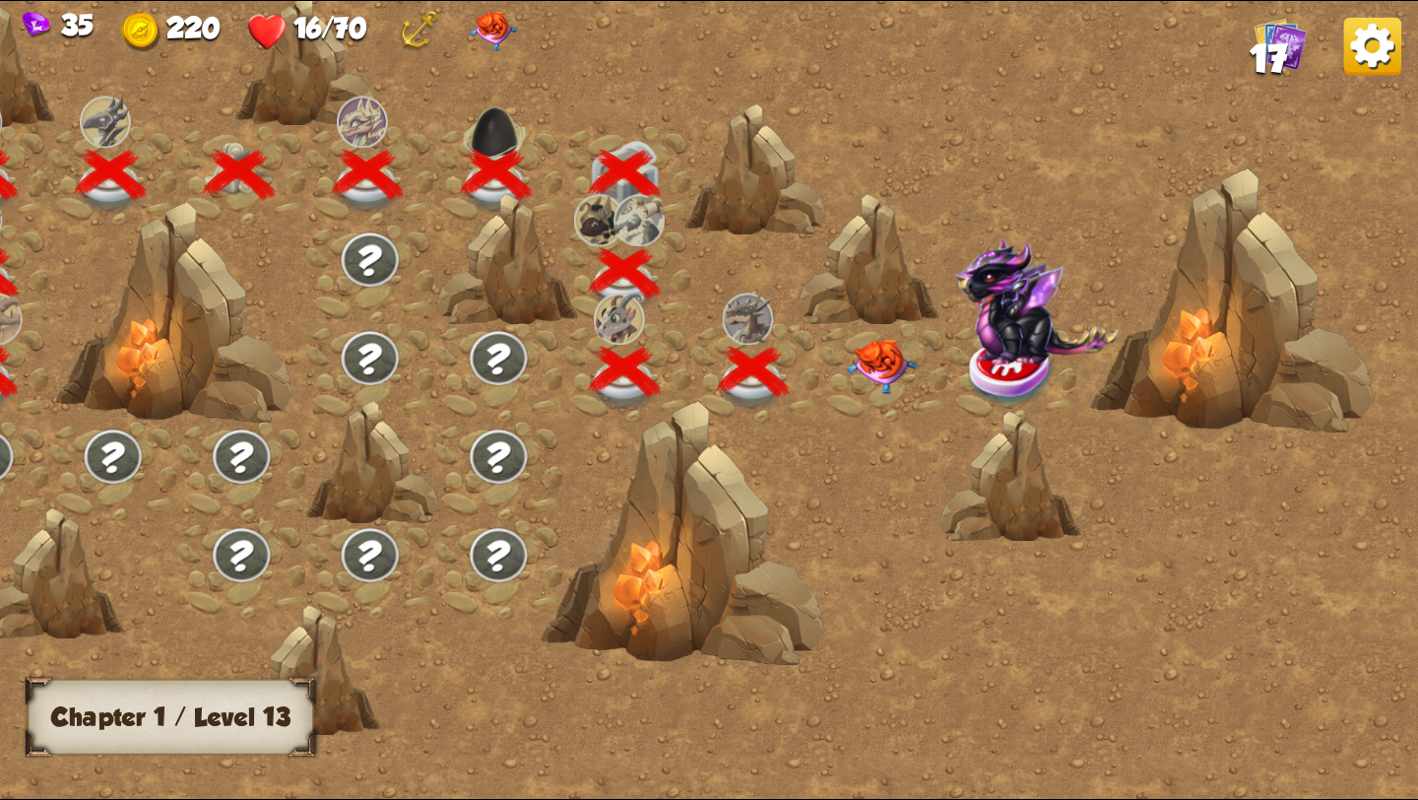
click at [885, 373] on img at bounding box center [882, 366] width 71 height 55
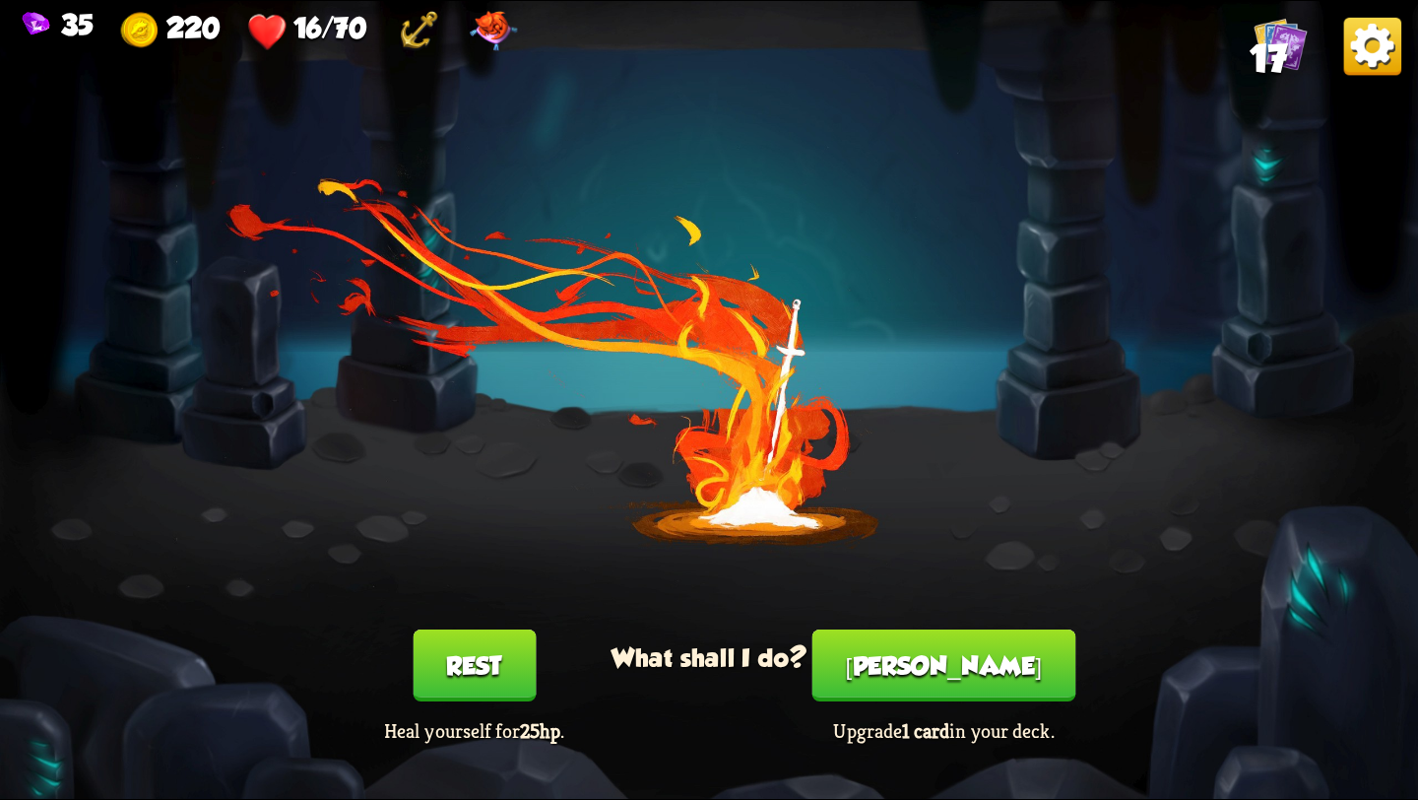
click at [460, 670] on button "Rest" at bounding box center [474, 665] width 123 height 72
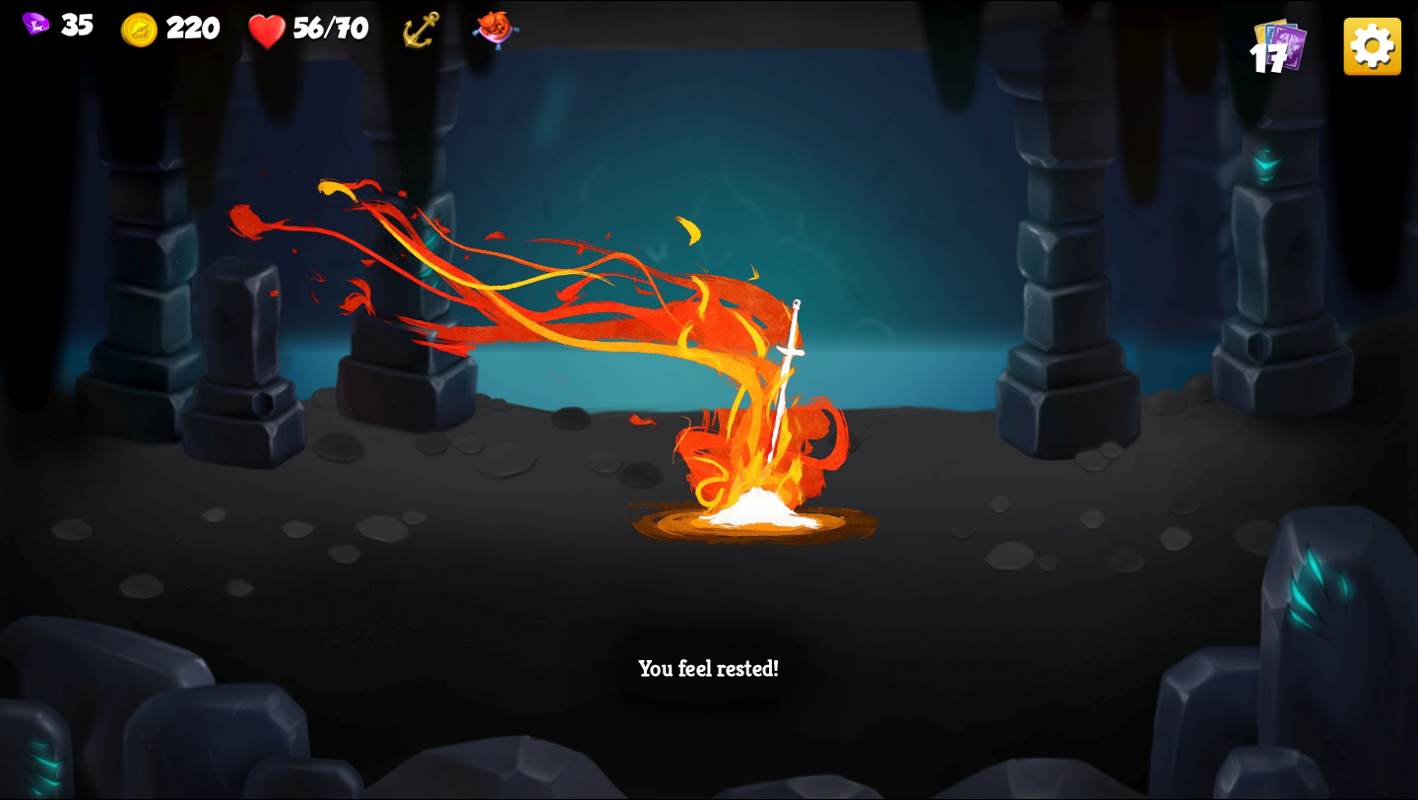
click at [790, 538] on div "You feel rested!" at bounding box center [709, 400] width 1418 height 798
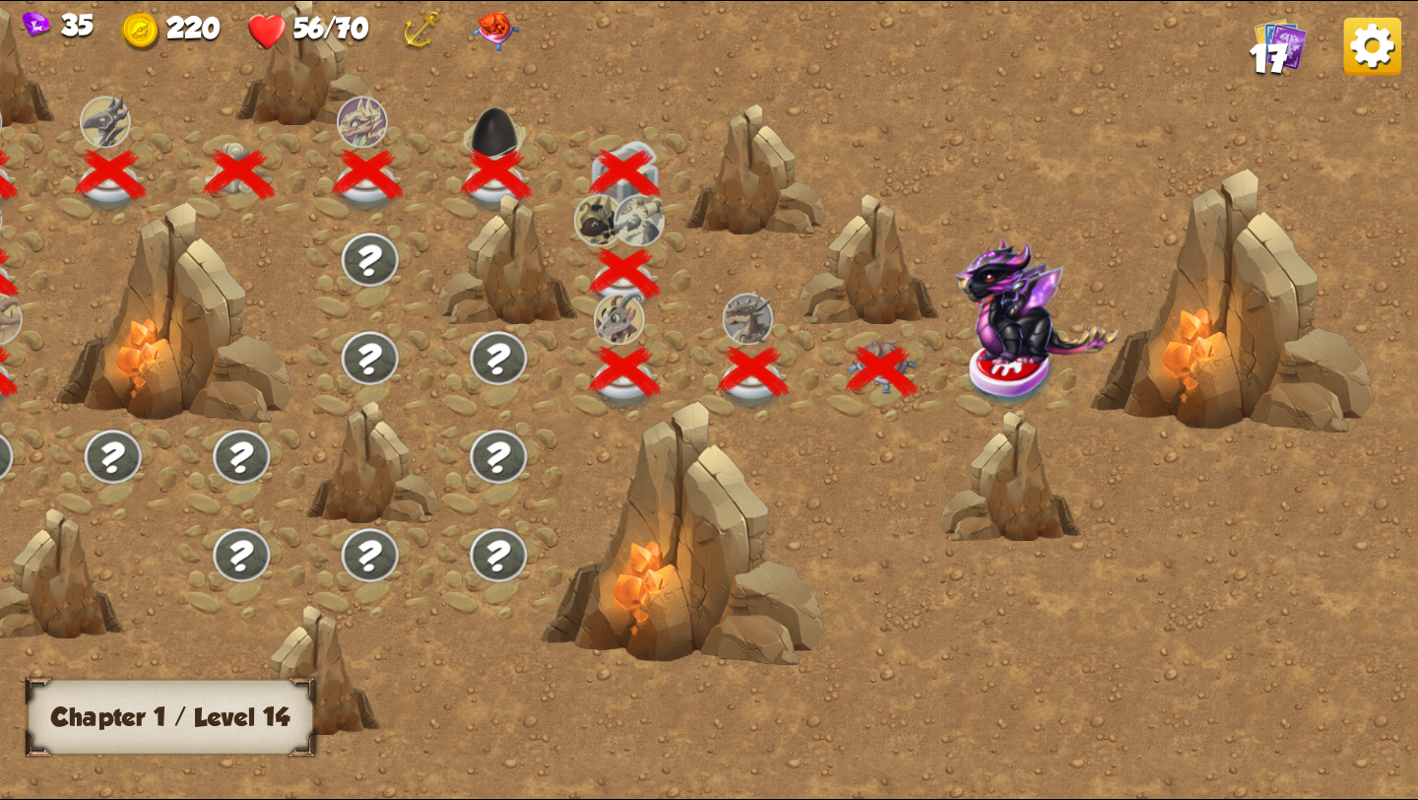
click at [989, 368] on img at bounding box center [1012, 372] width 89 height 72
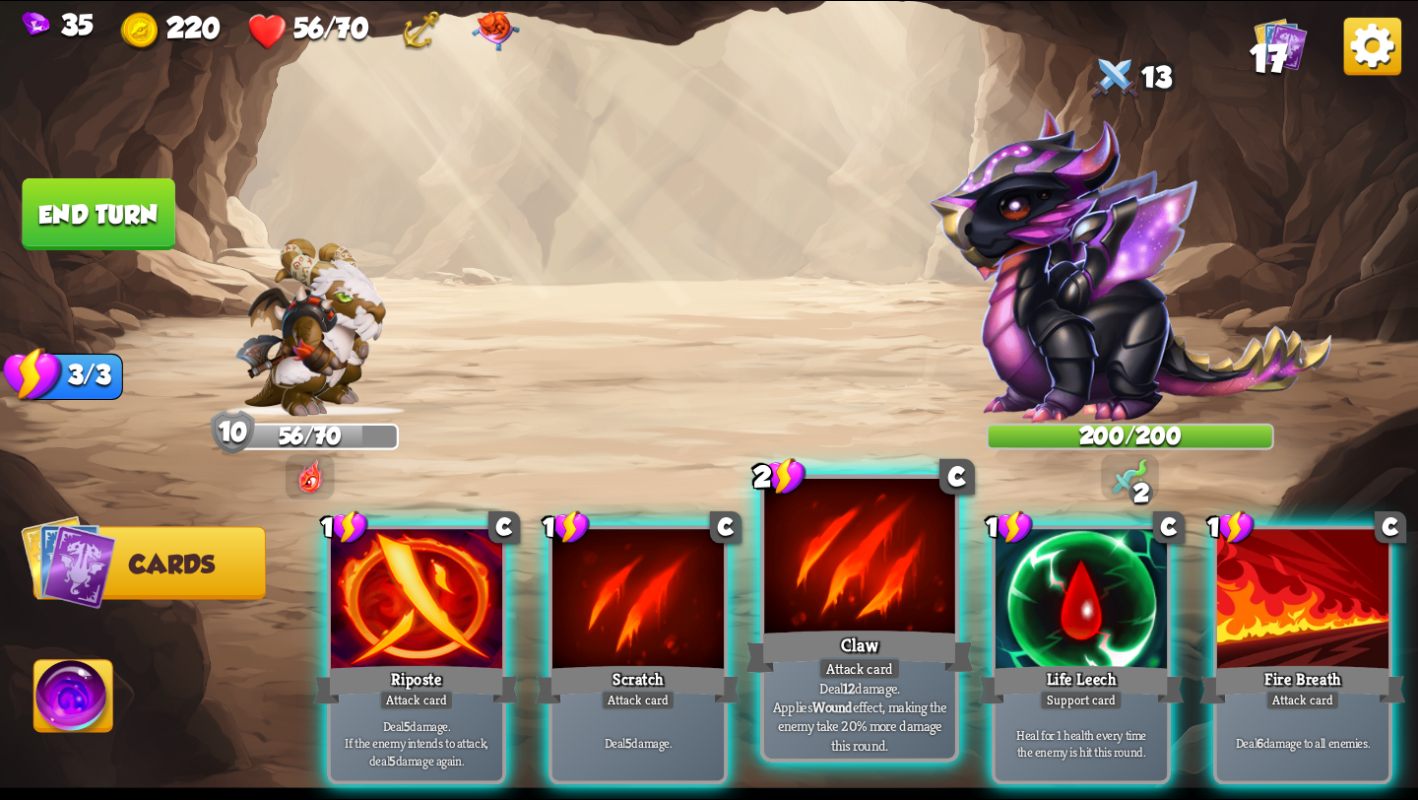
click at [852, 565] on div at bounding box center [859, 559] width 191 height 161
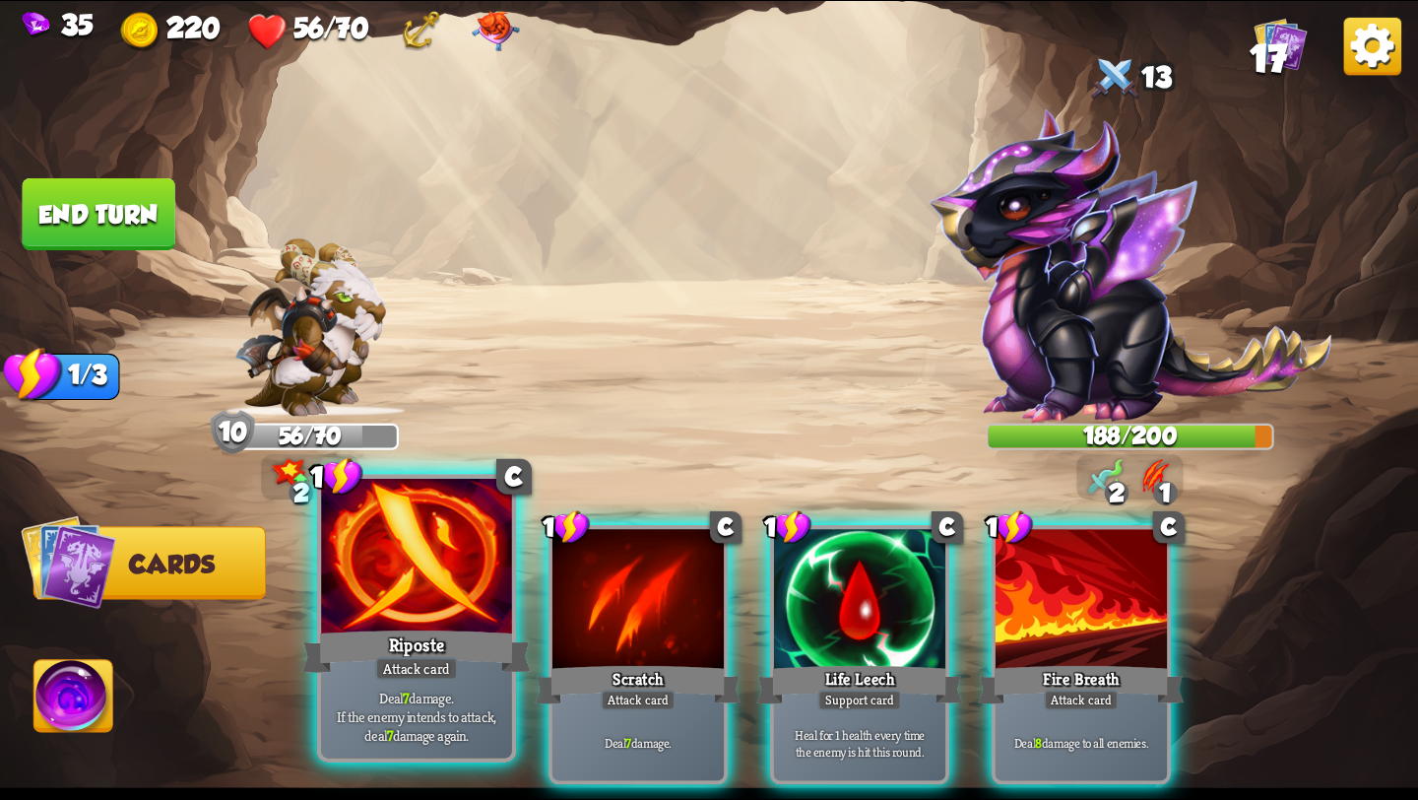
click at [445, 620] on div at bounding box center [416, 559] width 191 height 161
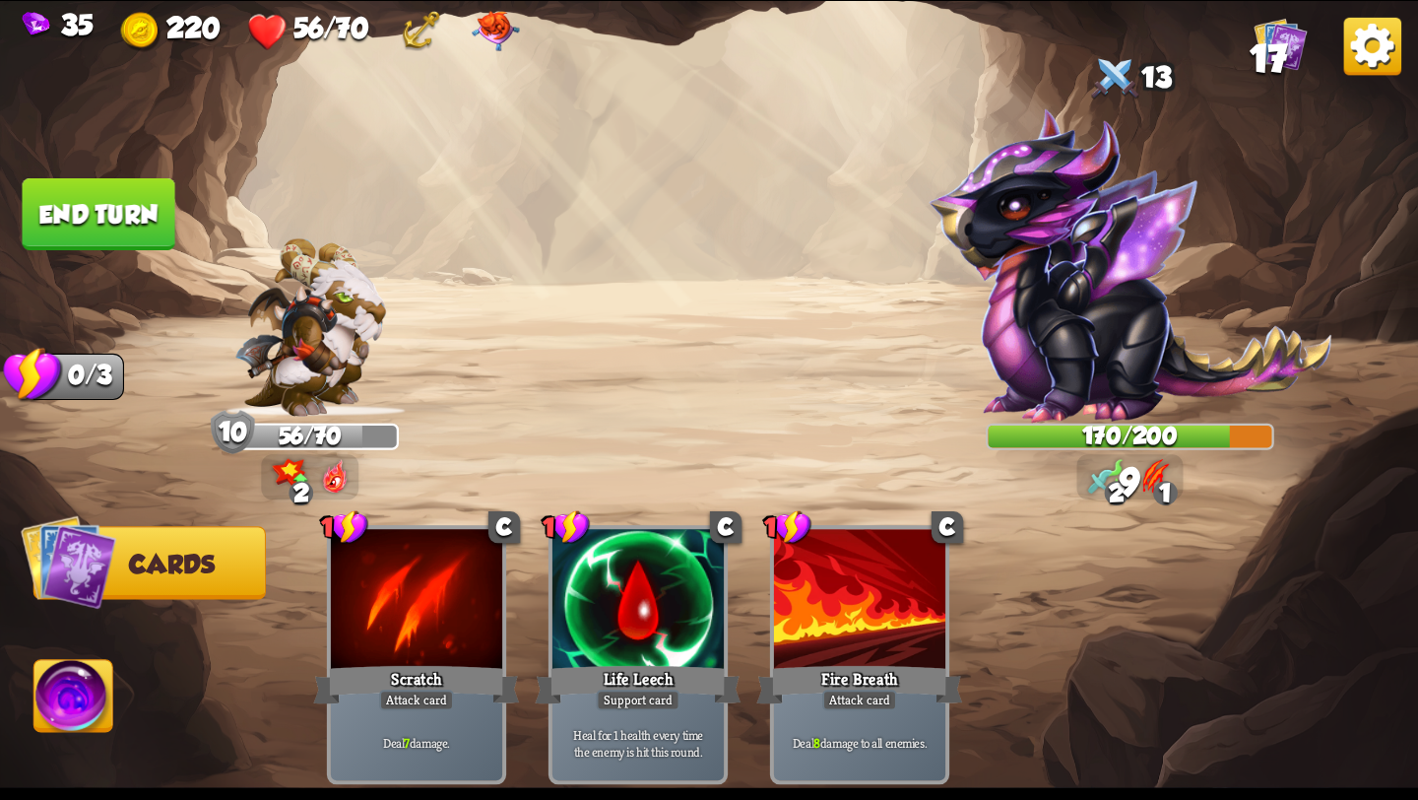
click at [127, 206] on button "End turn" at bounding box center [99, 214] width 153 height 72
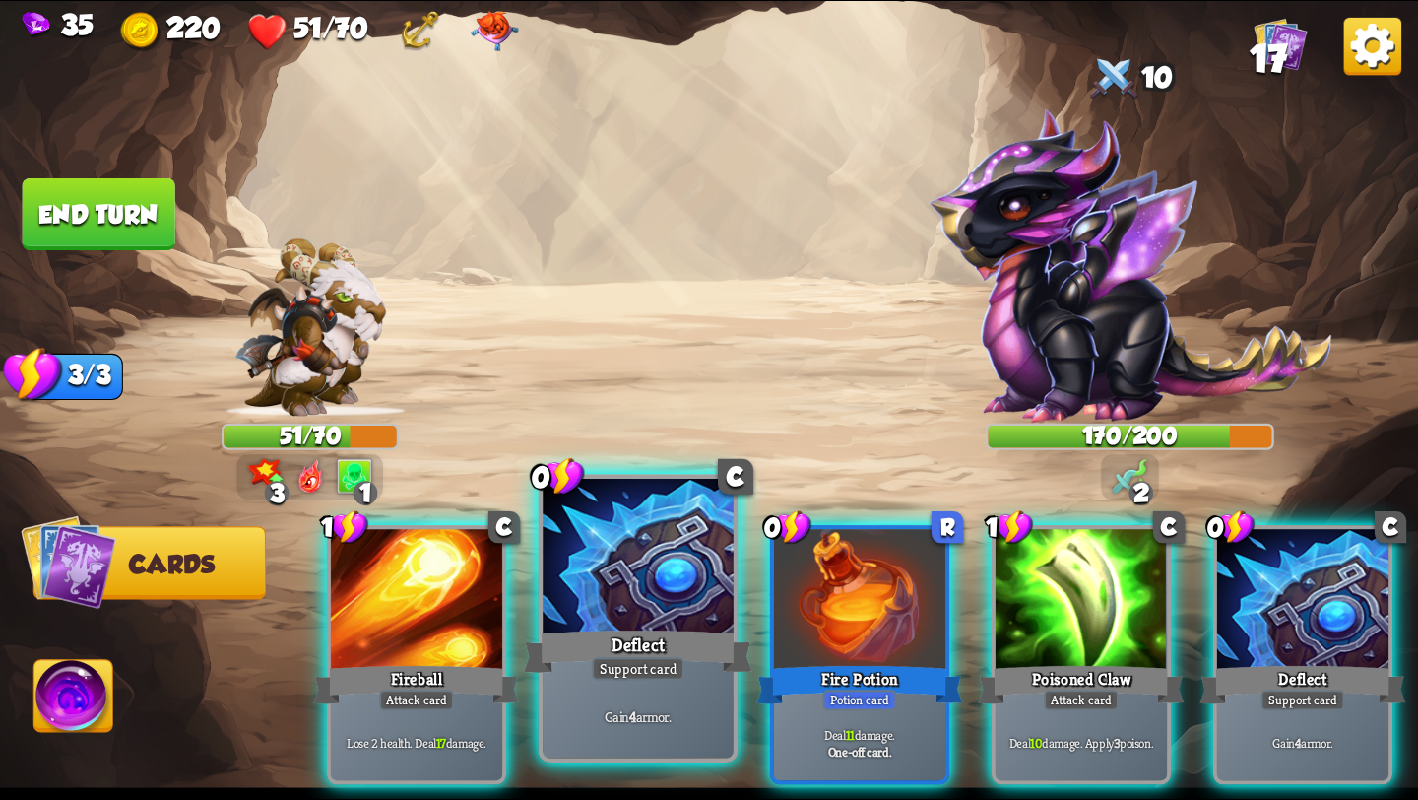
click at [645, 603] on div at bounding box center [638, 559] width 191 height 161
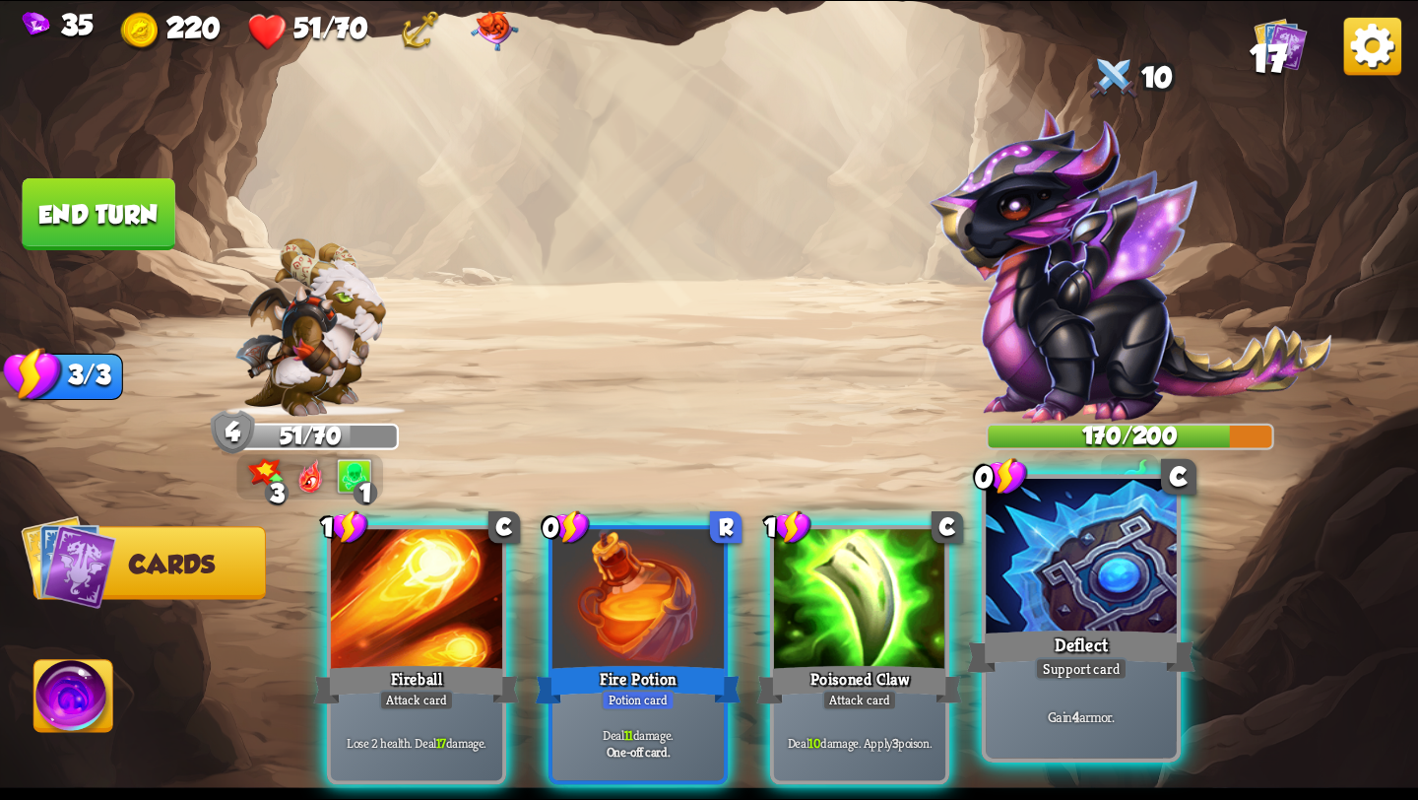
click at [1029, 622] on div at bounding box center [1081, 559] width 191 height 161
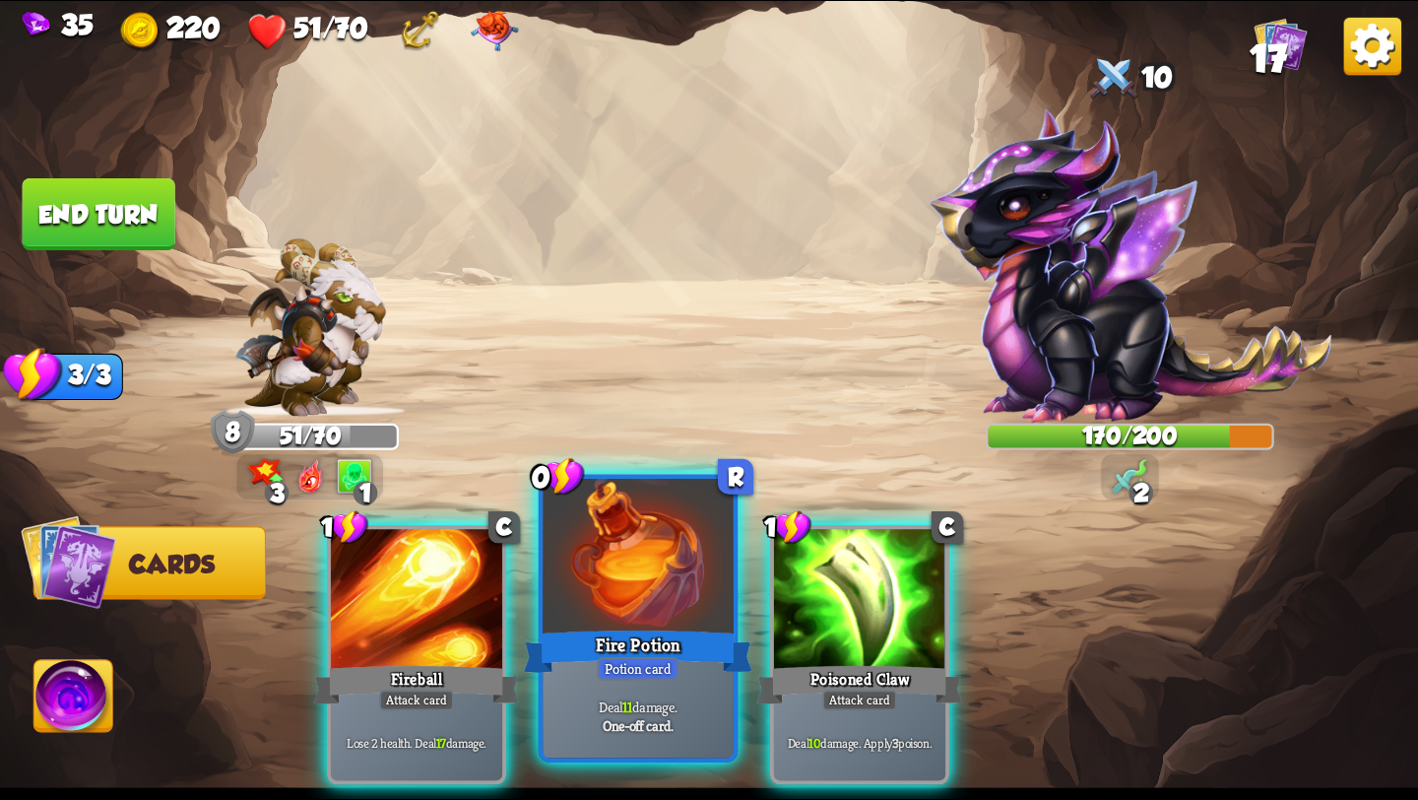
click at [618, 638] on div "Fire Potion" at bounding box center [638, 651] width 229 height 51
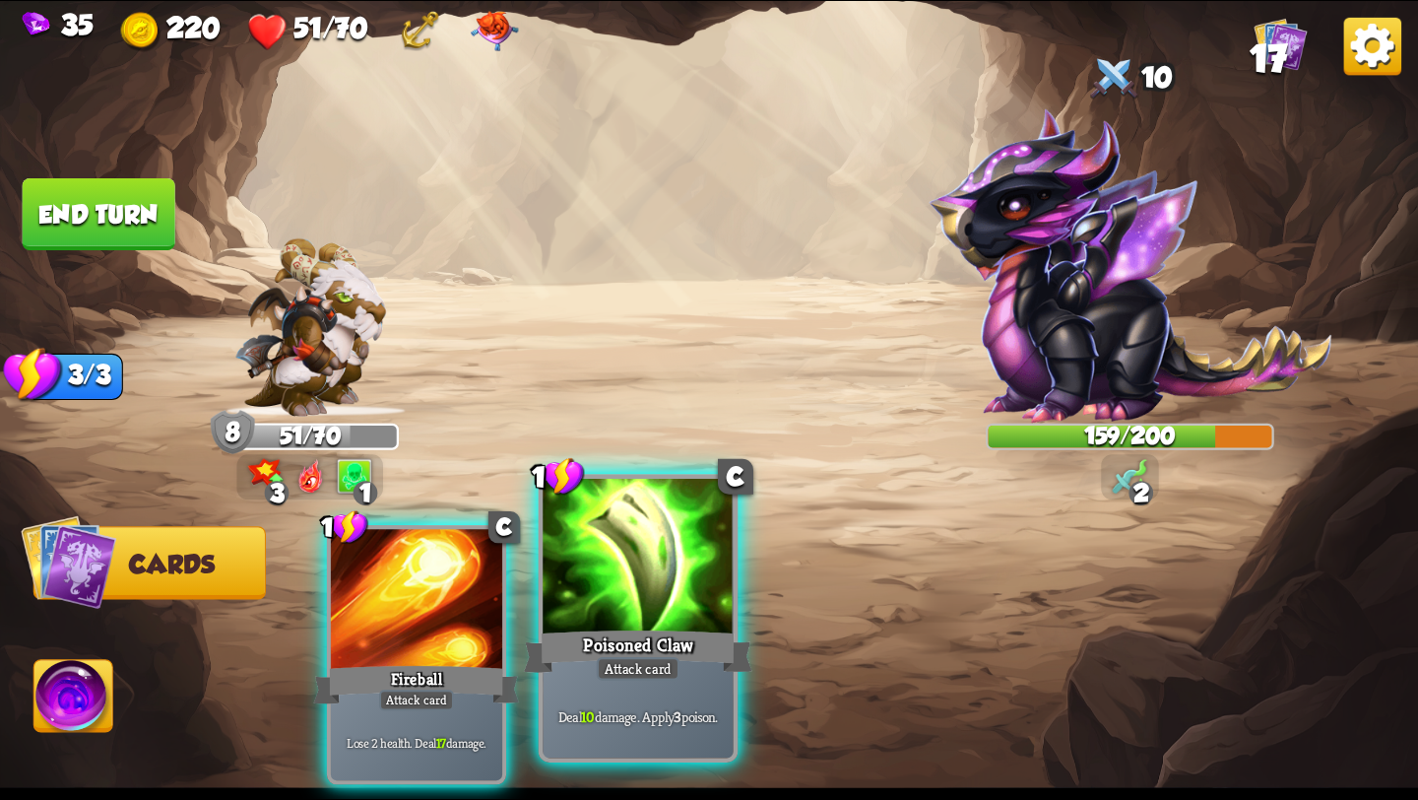
click at [647, 652] on div "Poisoned Claw" at bounding box center [638, 651] width 229 height 51
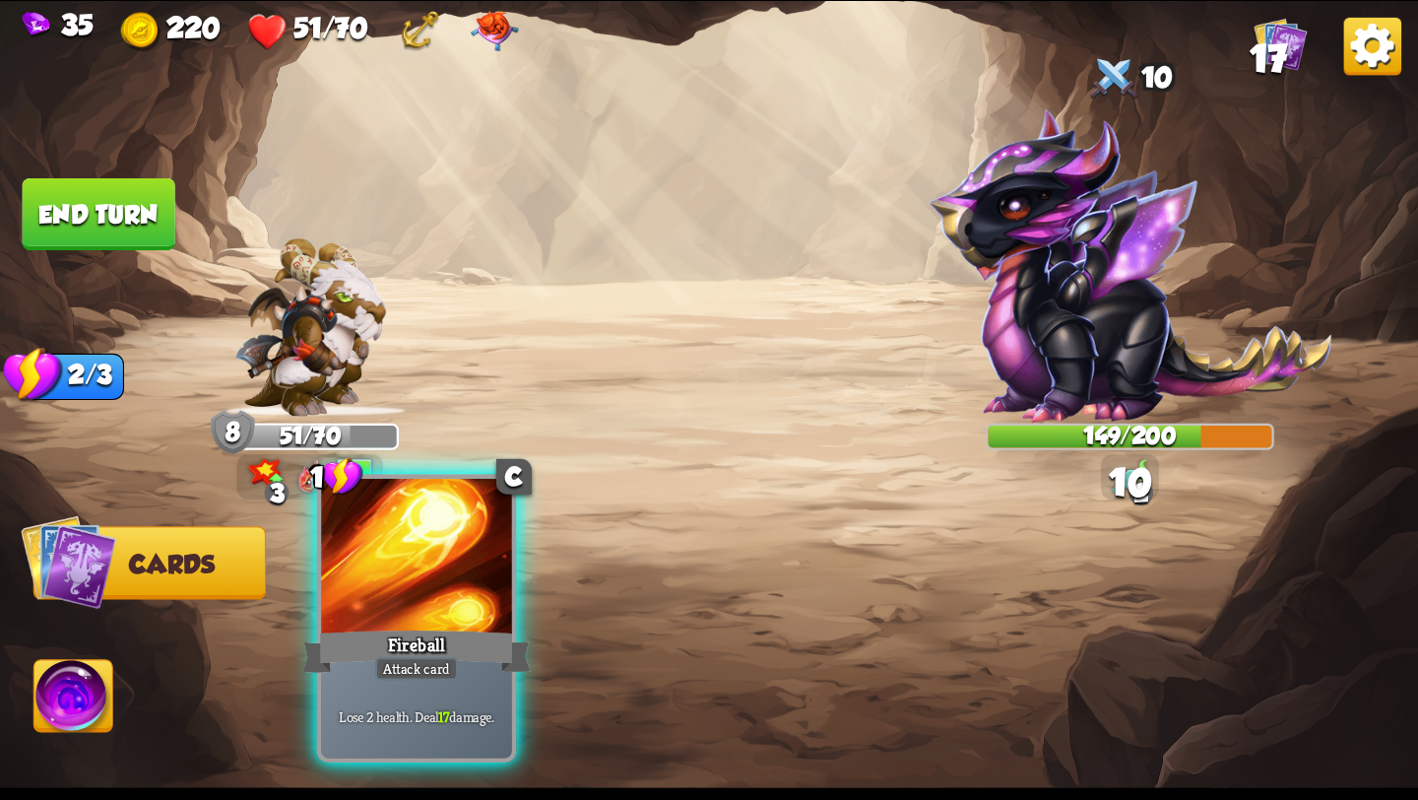
click at [448, 646] on div "Fireball" at bounding box center [416, 651] width 229 height 51
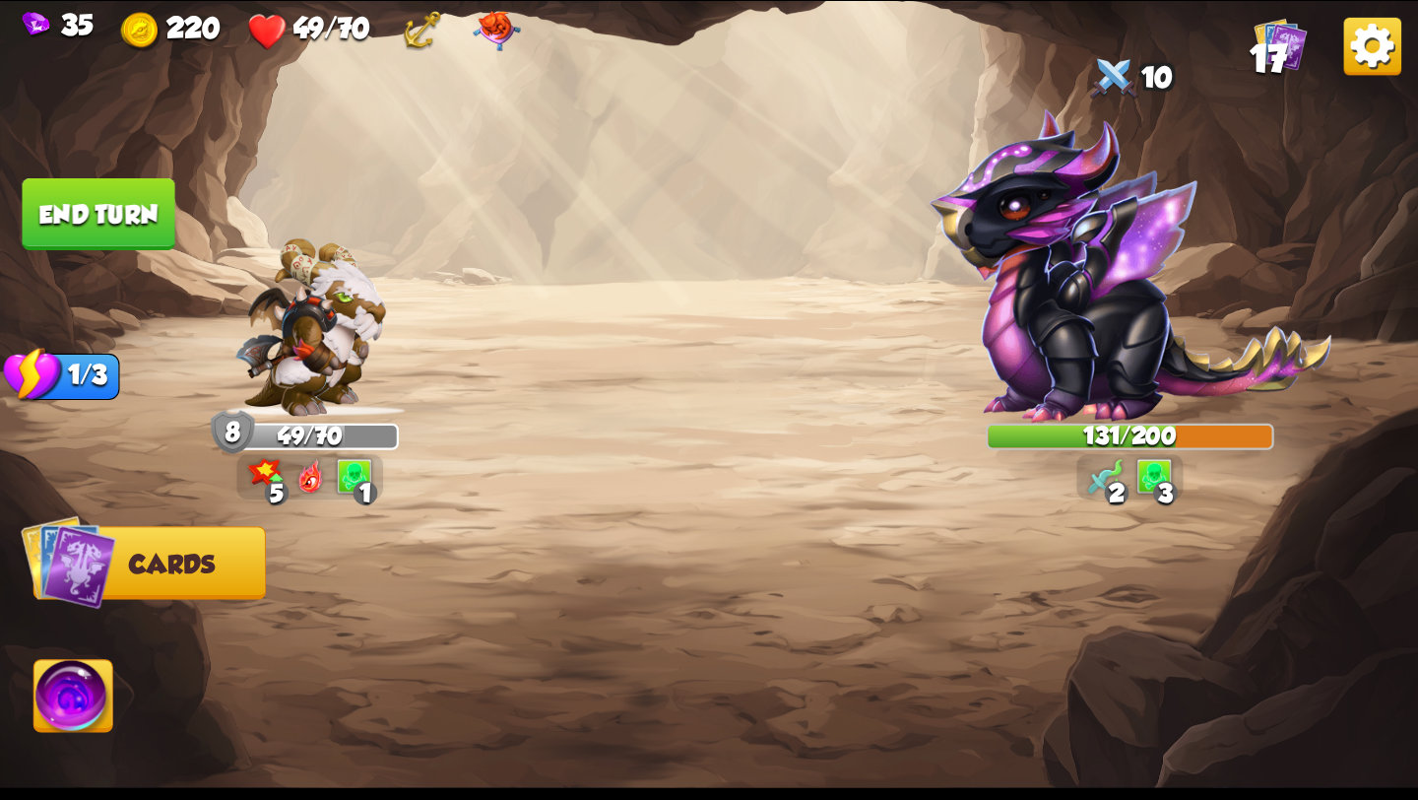
click at [91, 208] on button "End turn" at bounding box center [99, 214] width 153 height 72
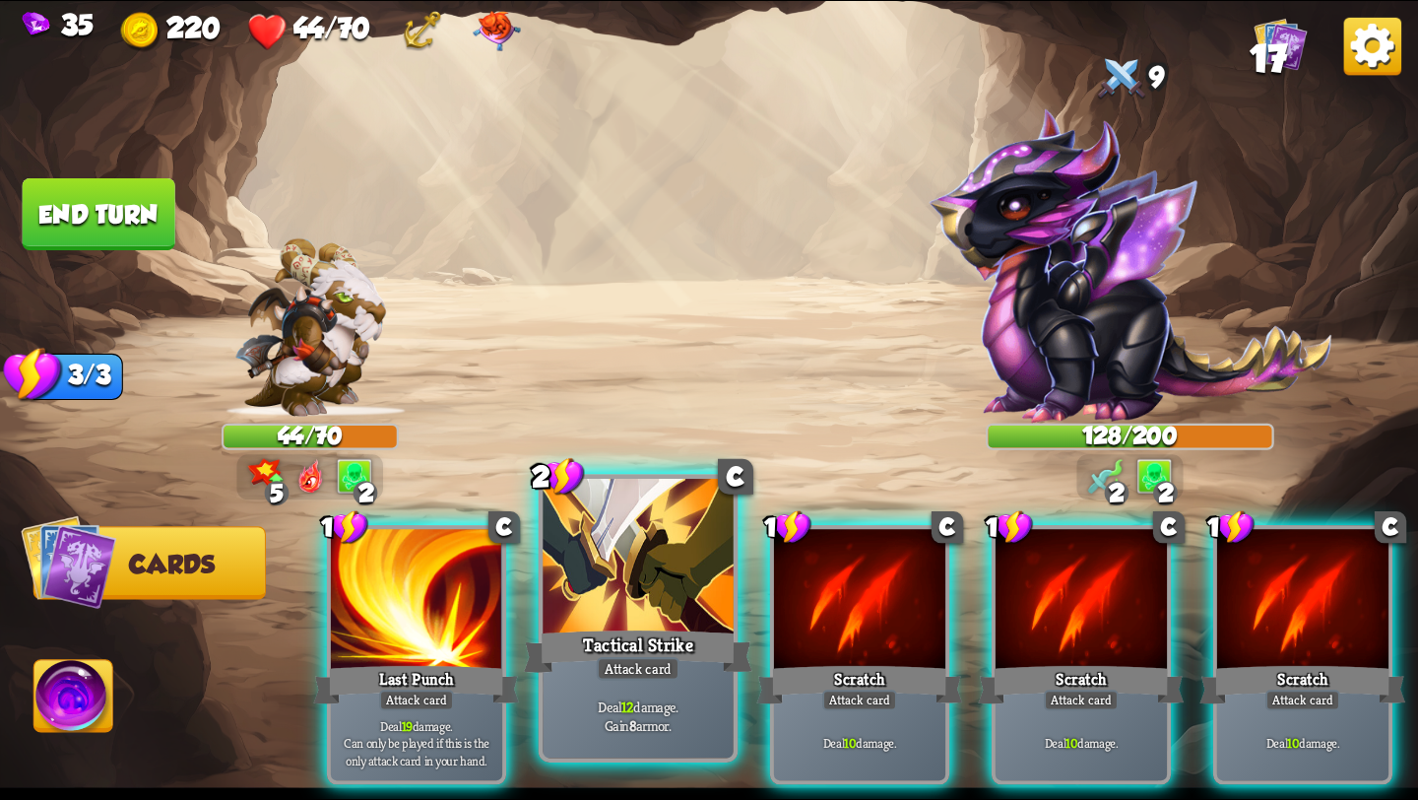
click at [649, 609] on div at bounding box center [638, 559] width 191 height 161
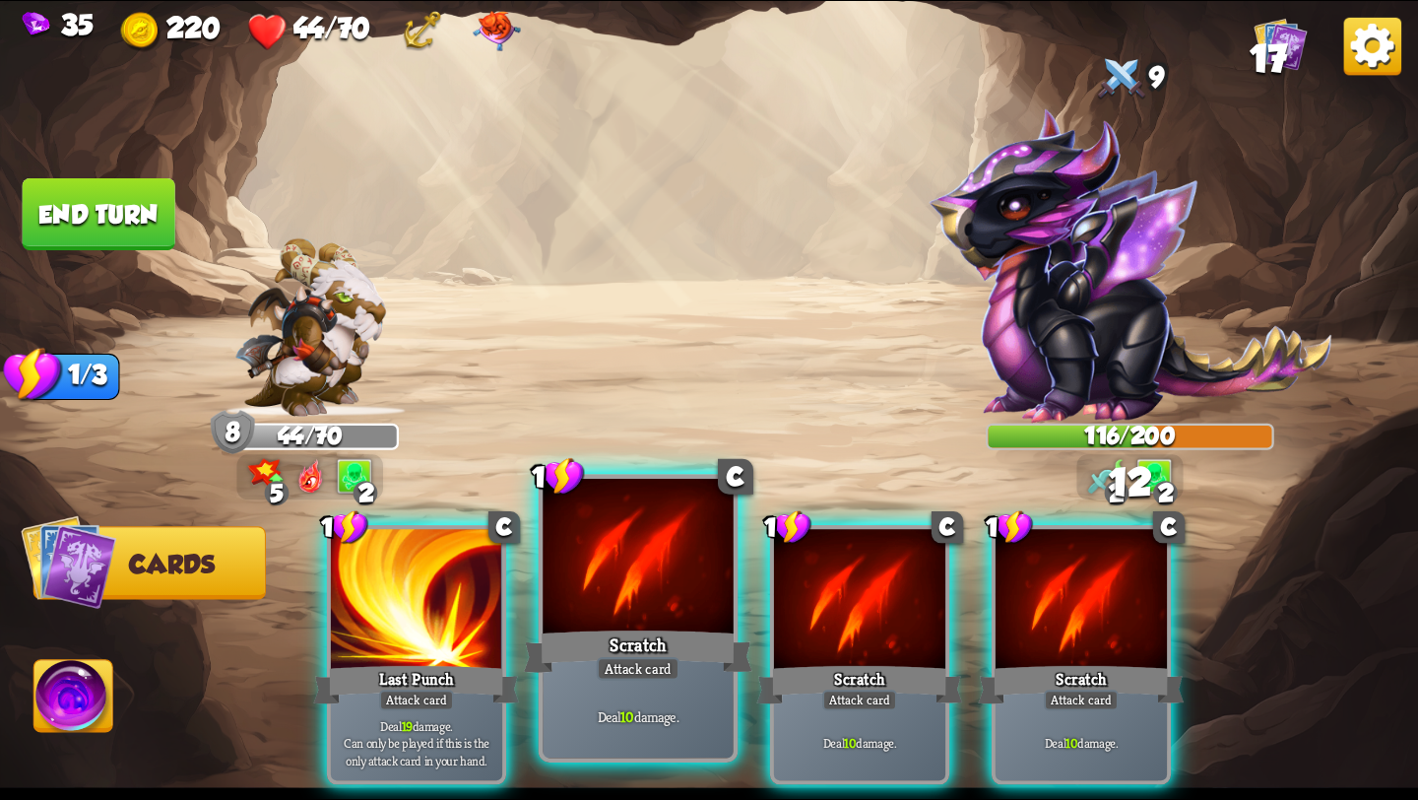
click at [669, 615] on div at bounding box center [638, 559] width 191 height 161
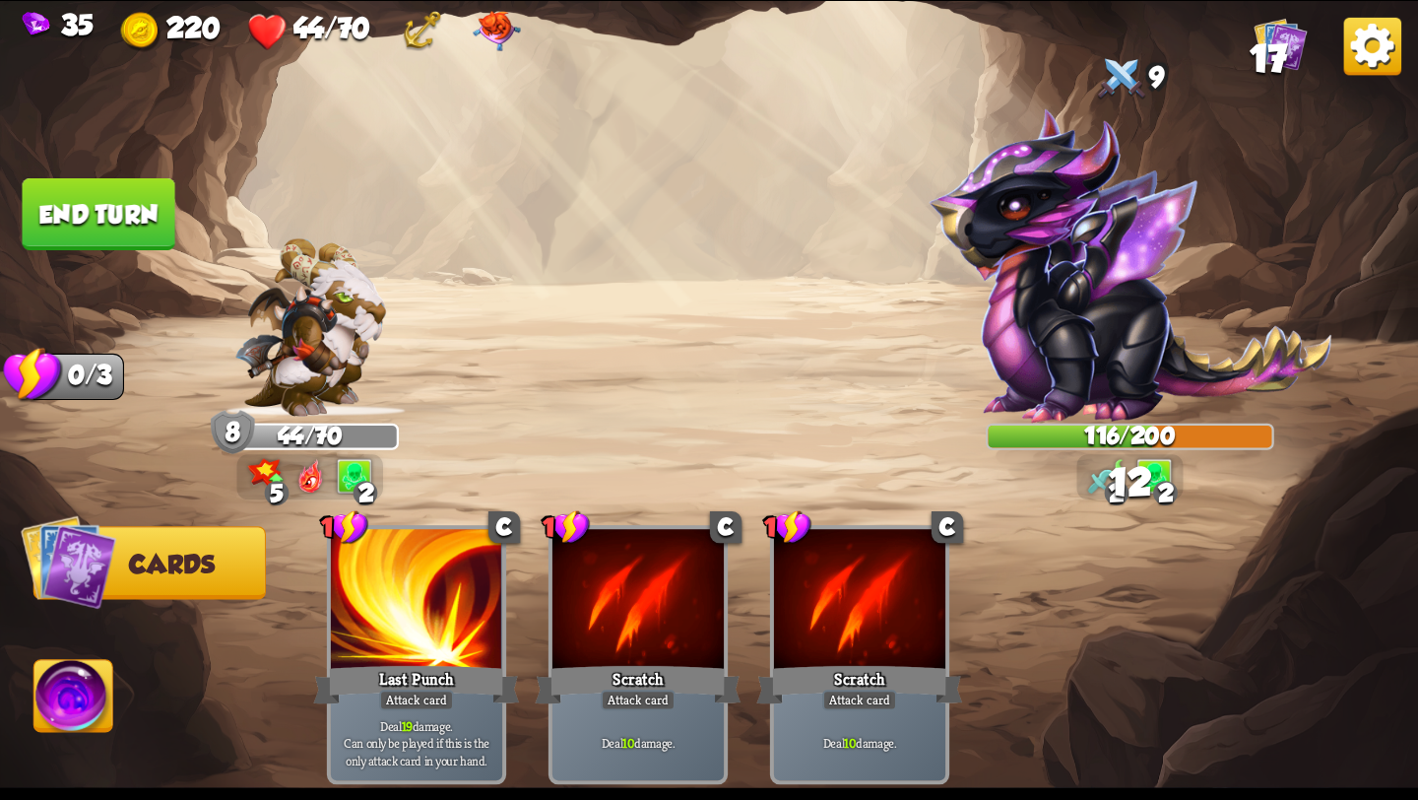
click at [72, 209] on button "End turn" at bounding box center [99, 214] width 153 height 72
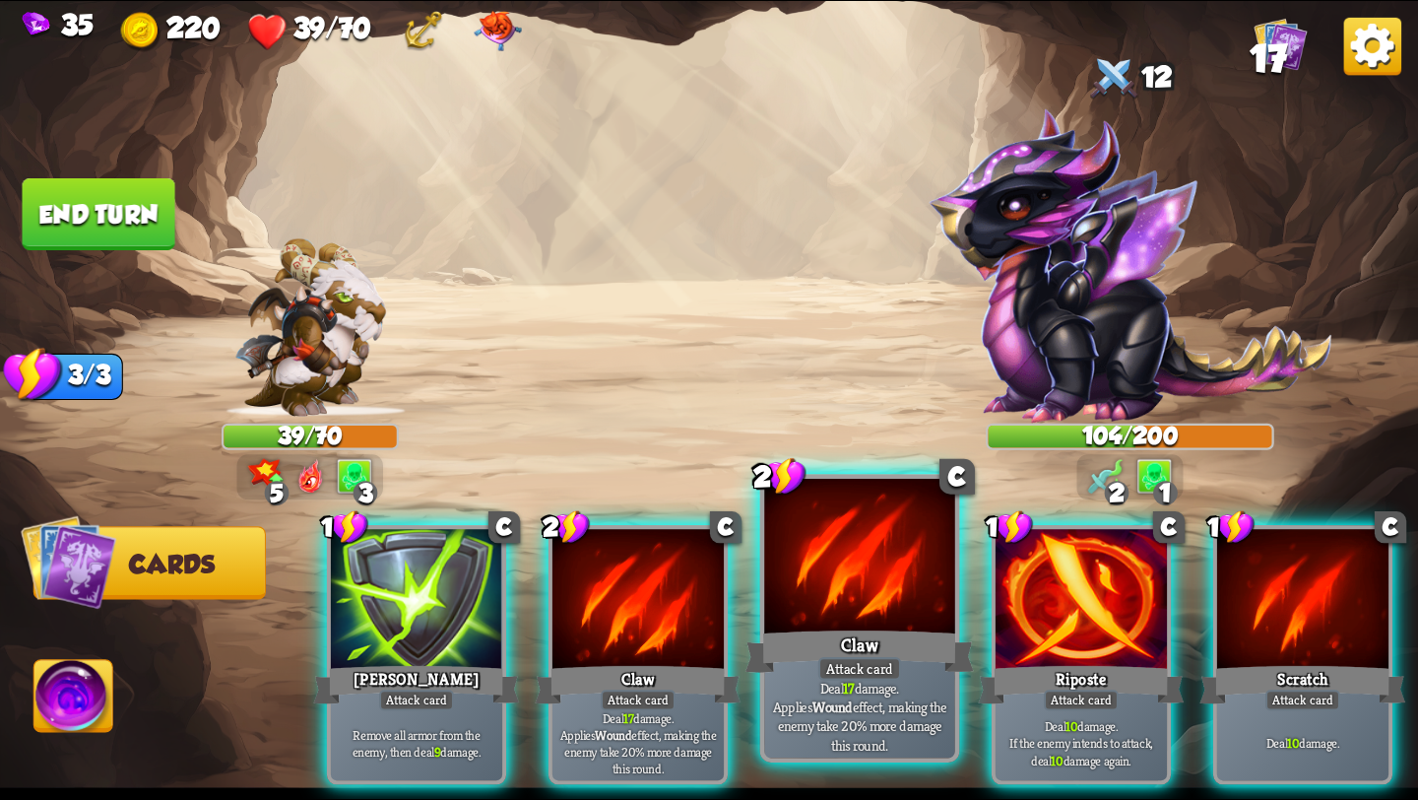
click at [814, 603] on div at bounding box center [859, 559] width 191 height 161
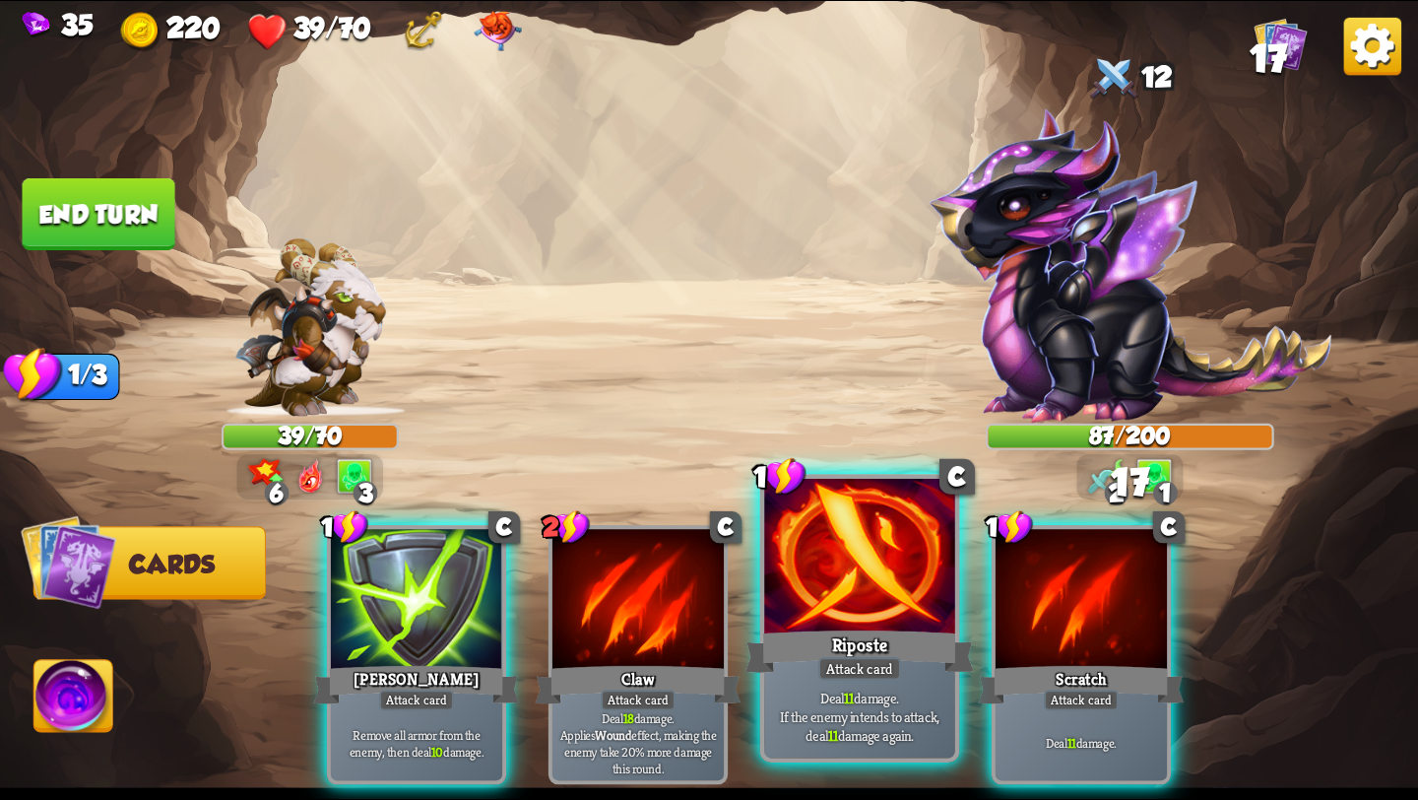
click at [817, 588] on div at bounding box center [859, 559] width 191 height 161
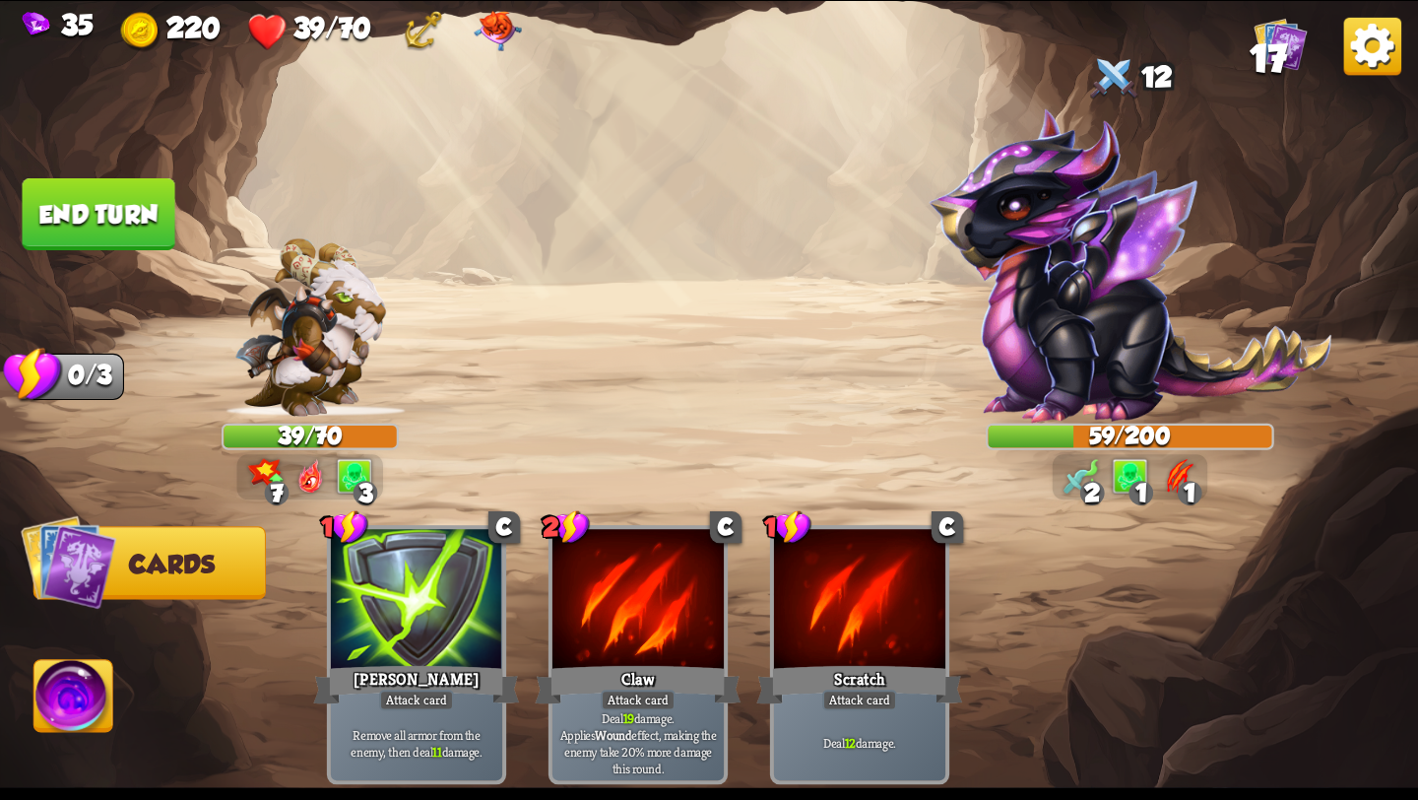
click at [103, 210] on button "End turn" at bounding box center [99, 214] width 153 height 72
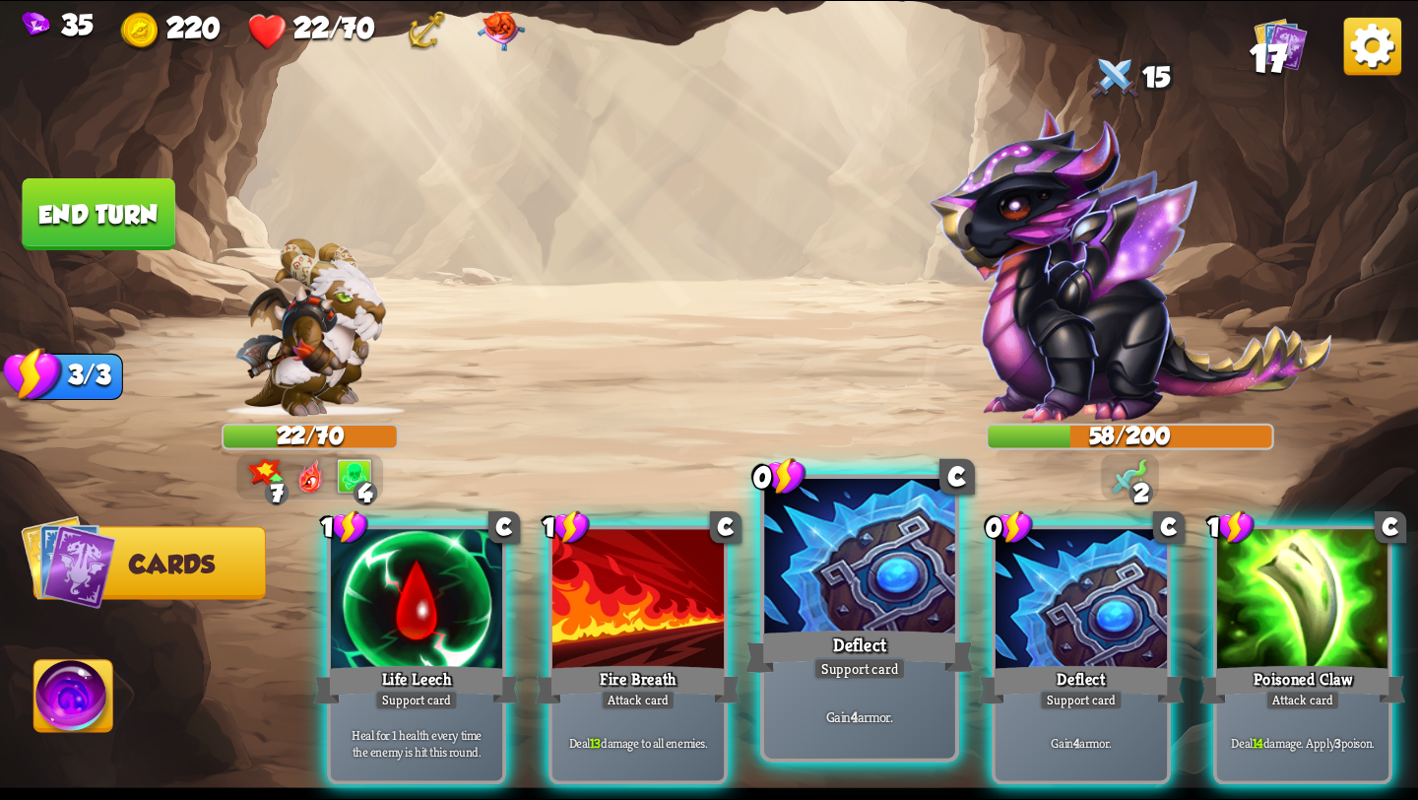
click at [902, 626] on div "Deflect" at bounding box center [860, 651] width 229 height 51
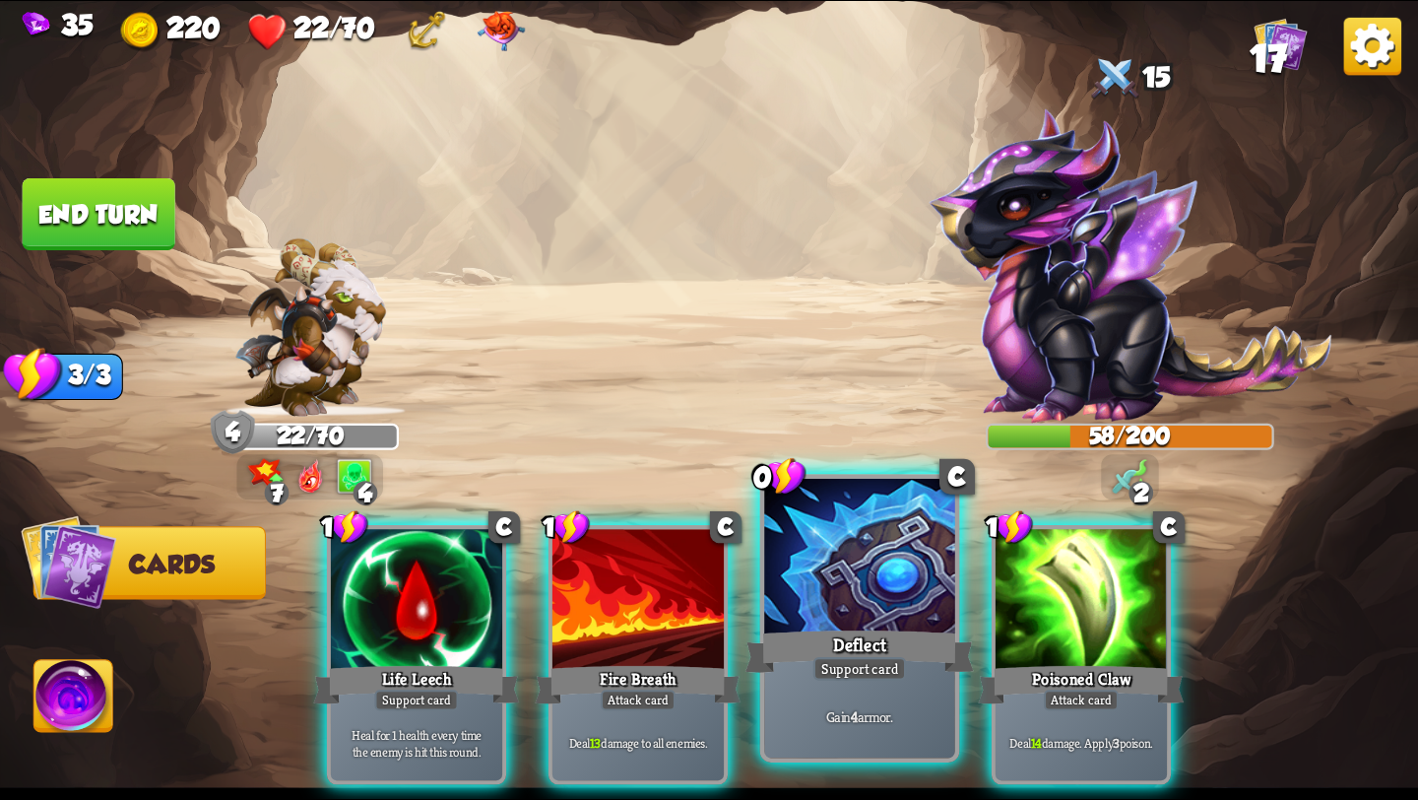
click at [900, 626] on div "Deflect" at bounding box center [860, 651] width 229 height 51
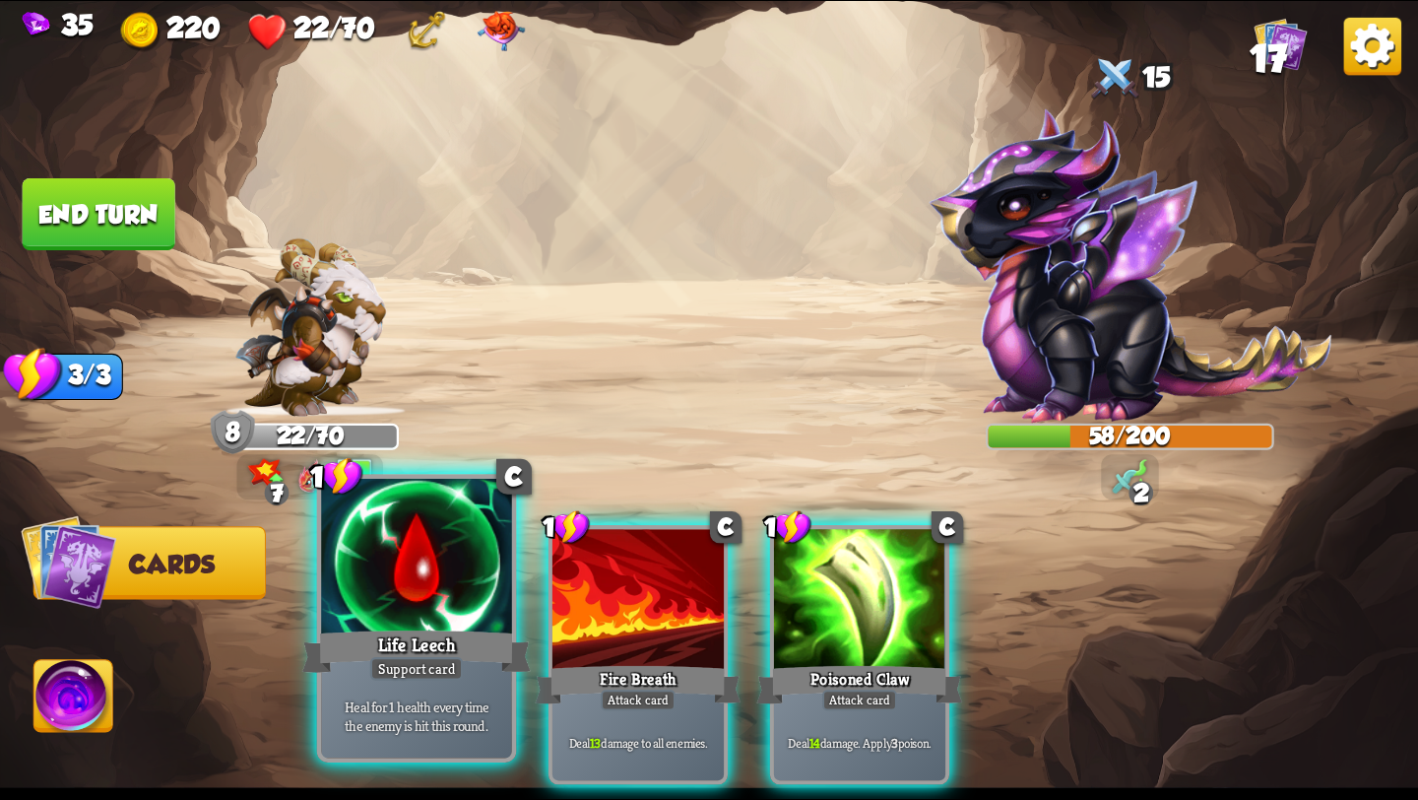
click at [405, 604] on div at bounding box center [416, 559] width 191 height 161
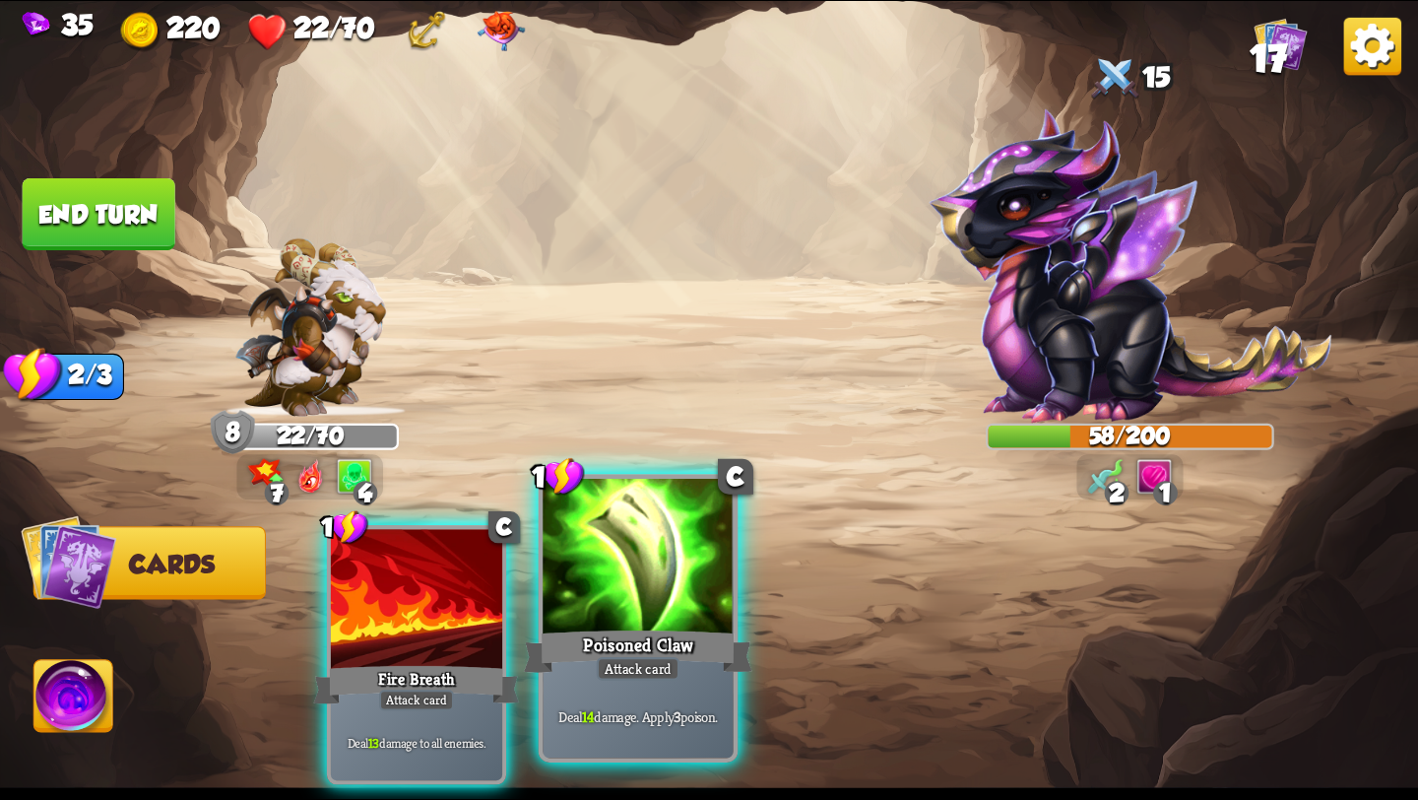
click at [622, 622] on div at bounding box center [638, 559] width 191 height 161
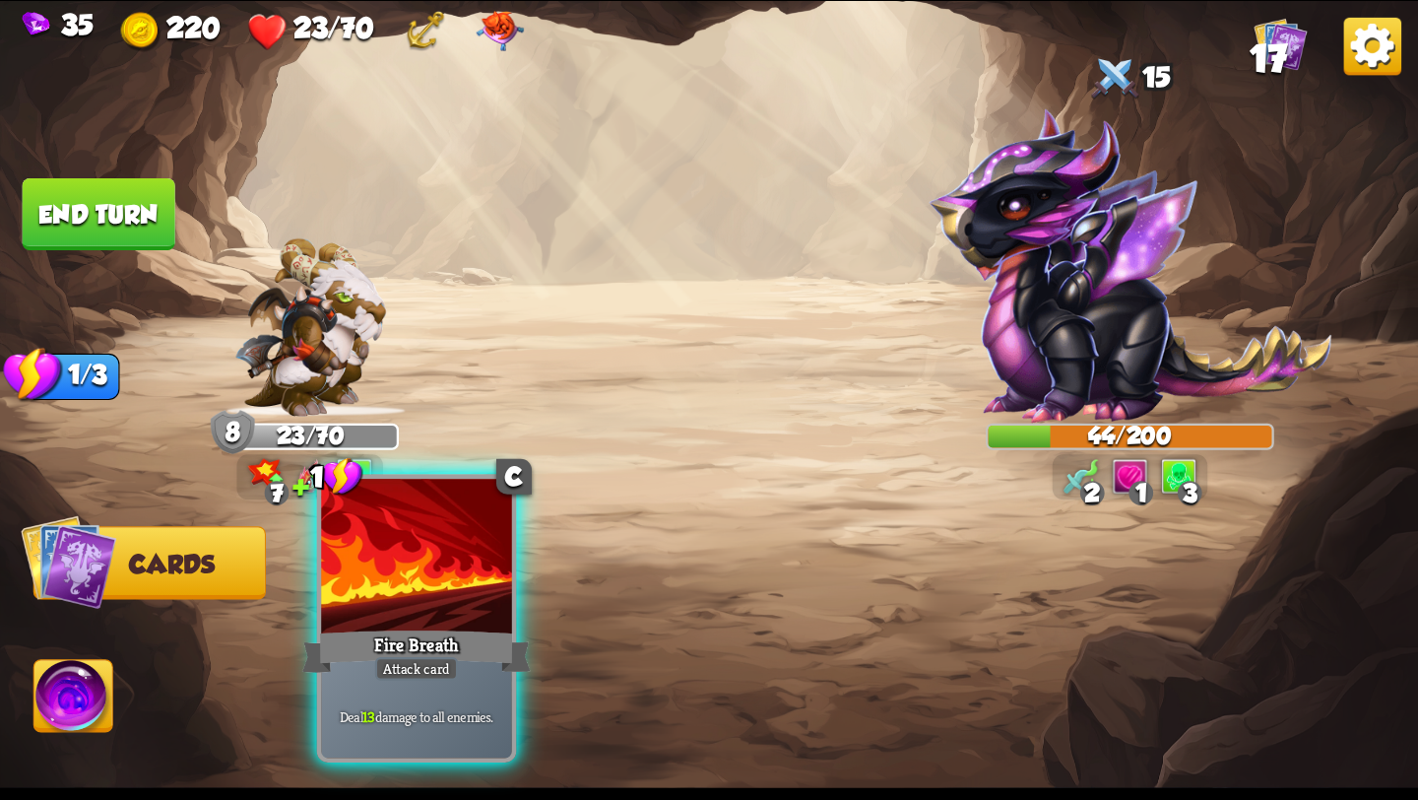
click at [415, 623] on div at bounding box center [416, 559] width 191 height 161
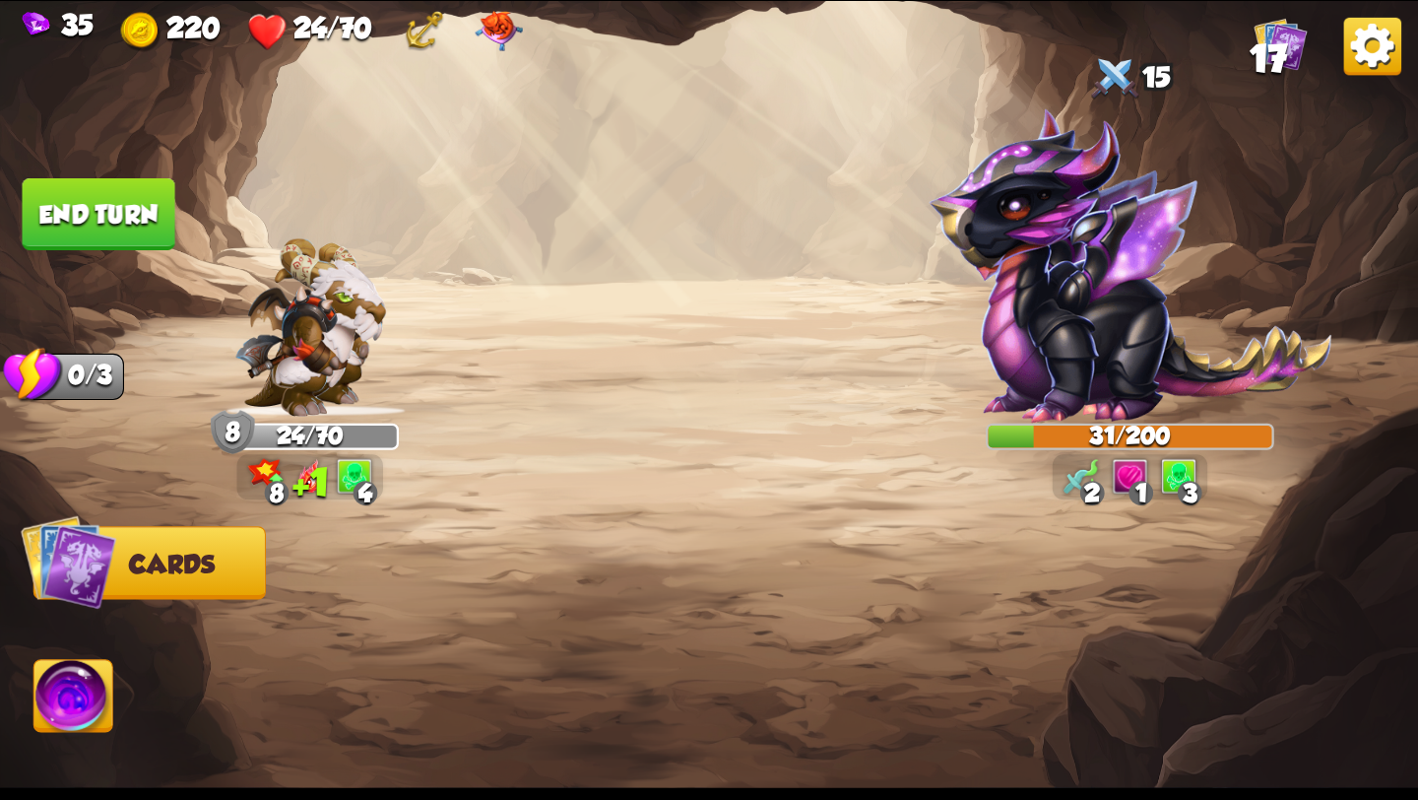
click at [91, 213] on button "End turn" at bounding box center [99, 214] width 153 height 72
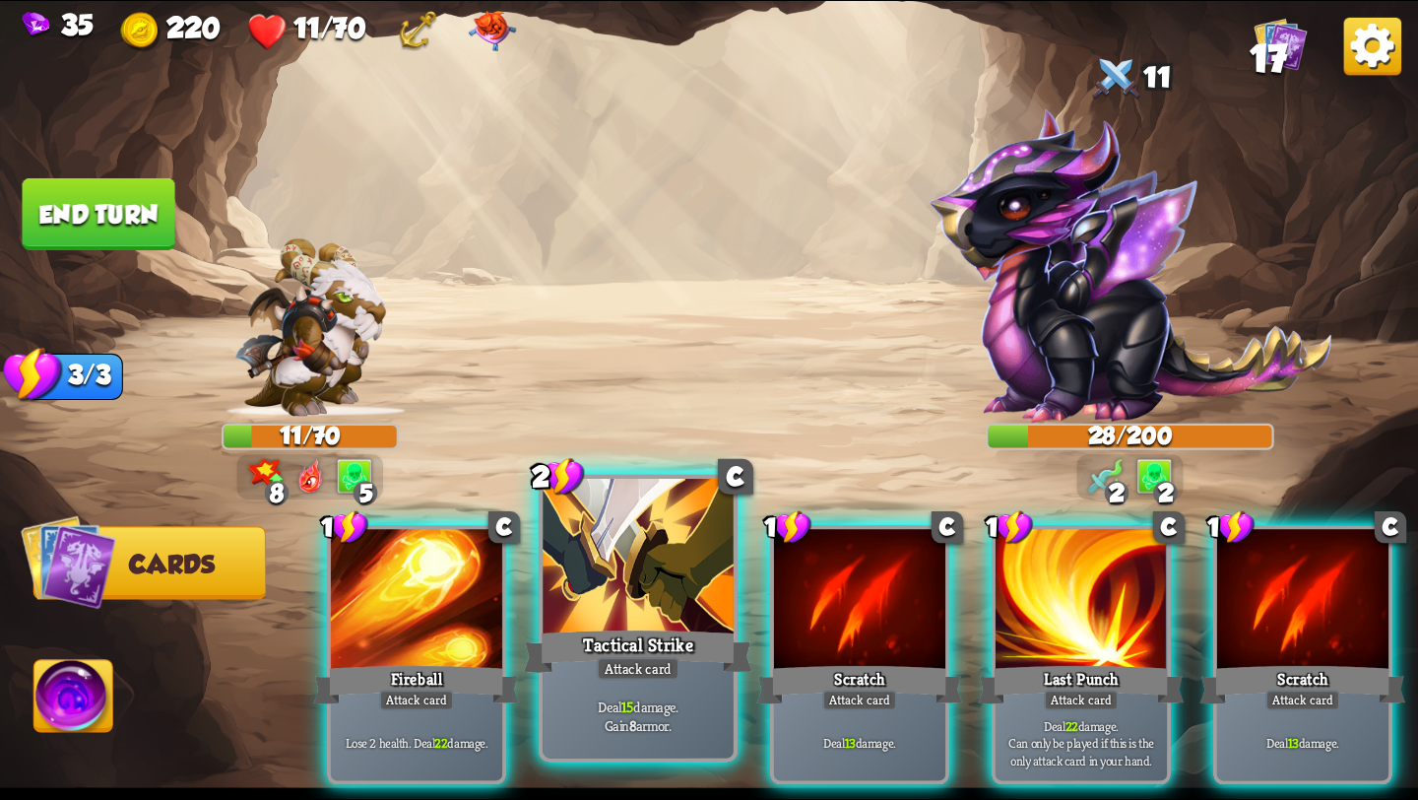
click at [601, 624] on div at bounding box center [638, 559] width 191 height 161
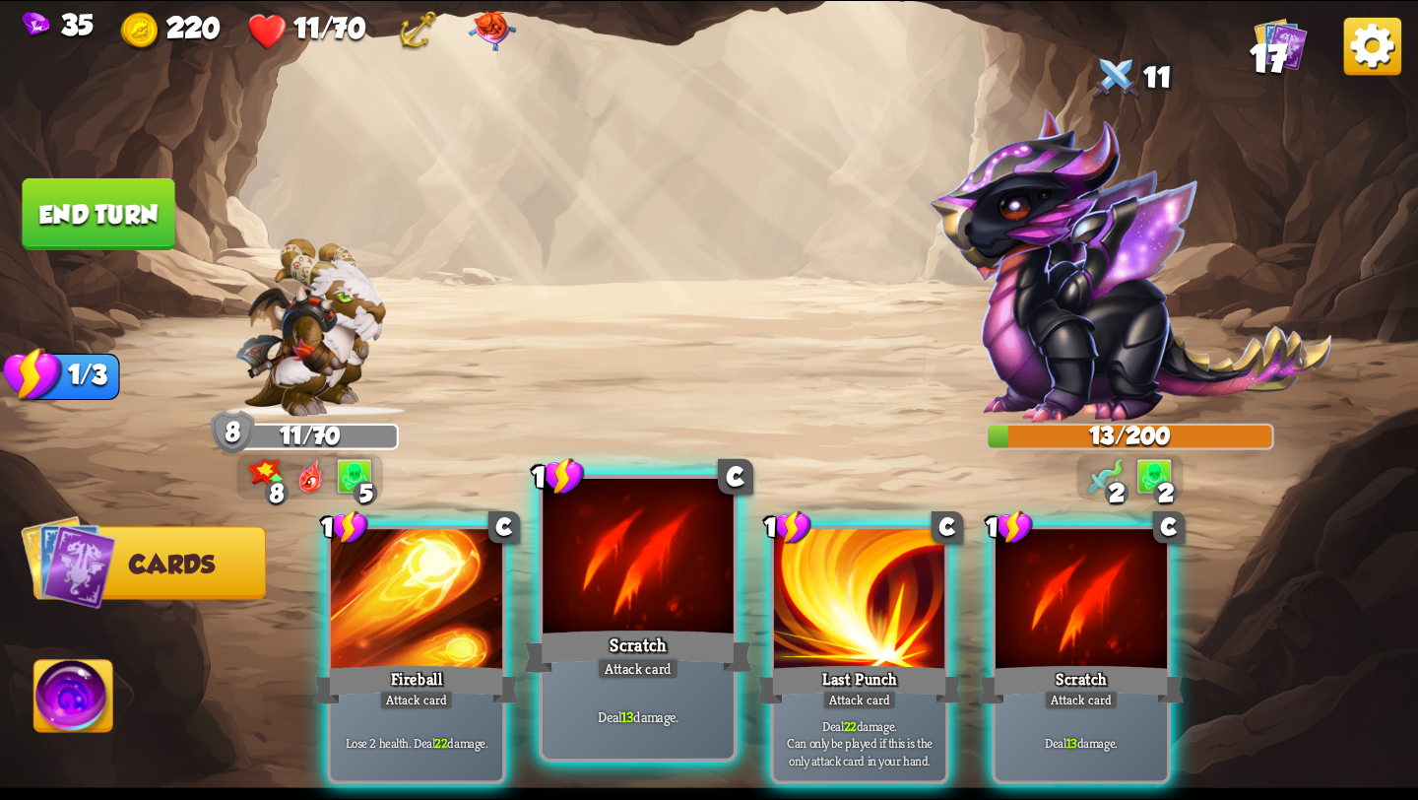
click at [618, 627] on div "Scratch" at bounding box center [638, 651] width 229 height 51
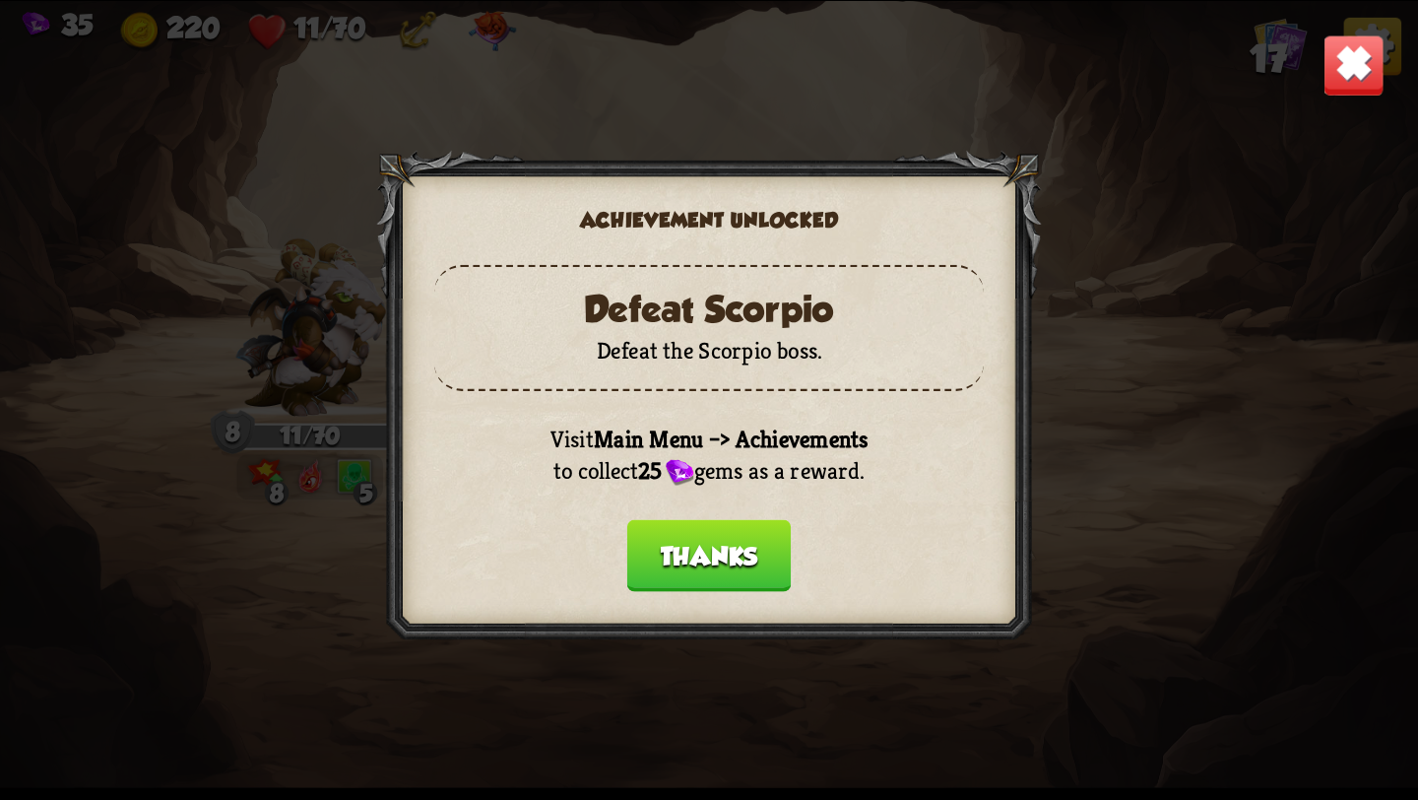
click at [689, 551] on button "Thanks" at bounding box center [709, 556] width 164 height 72
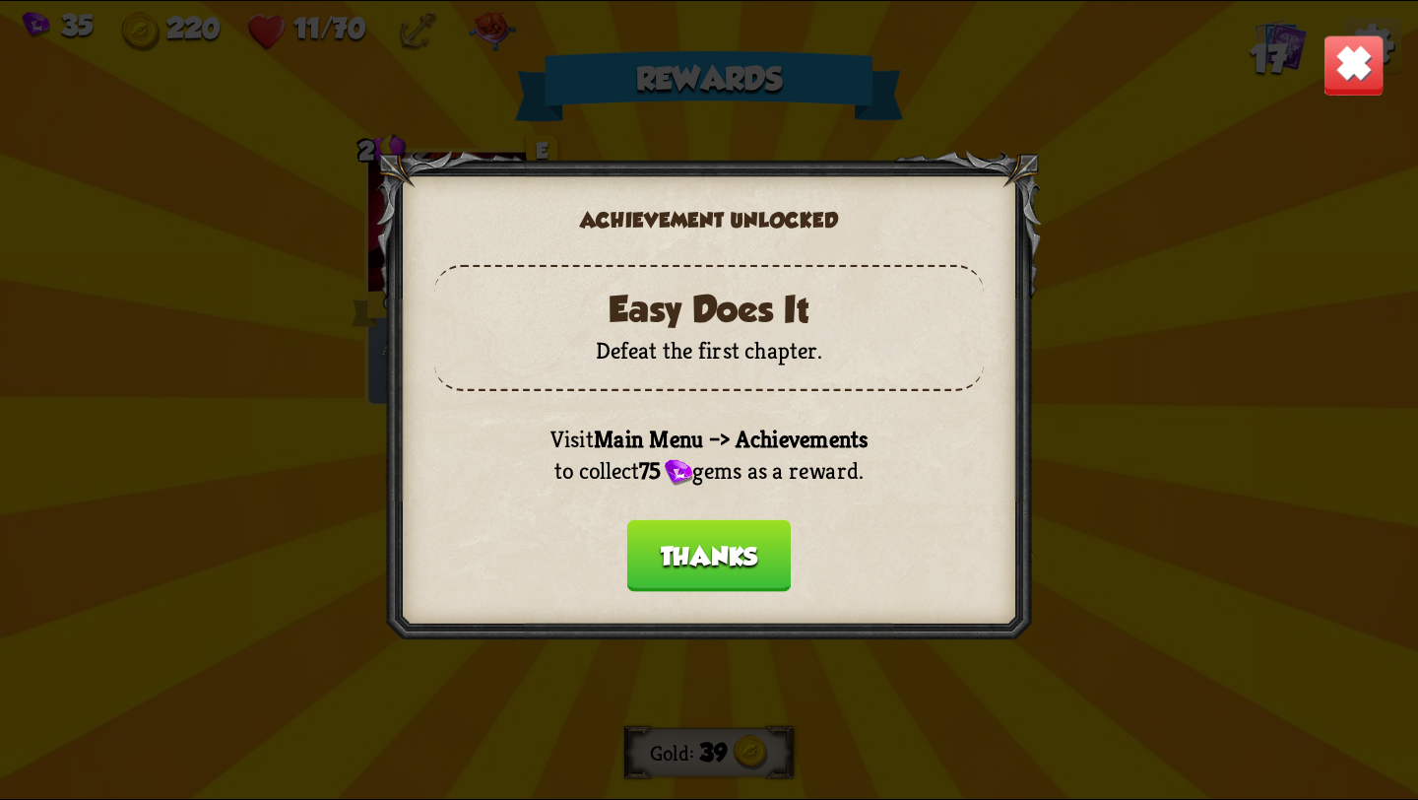
click at [704, 553] on button "Thanks" at bounding box center [709, 556] width 164 height 72
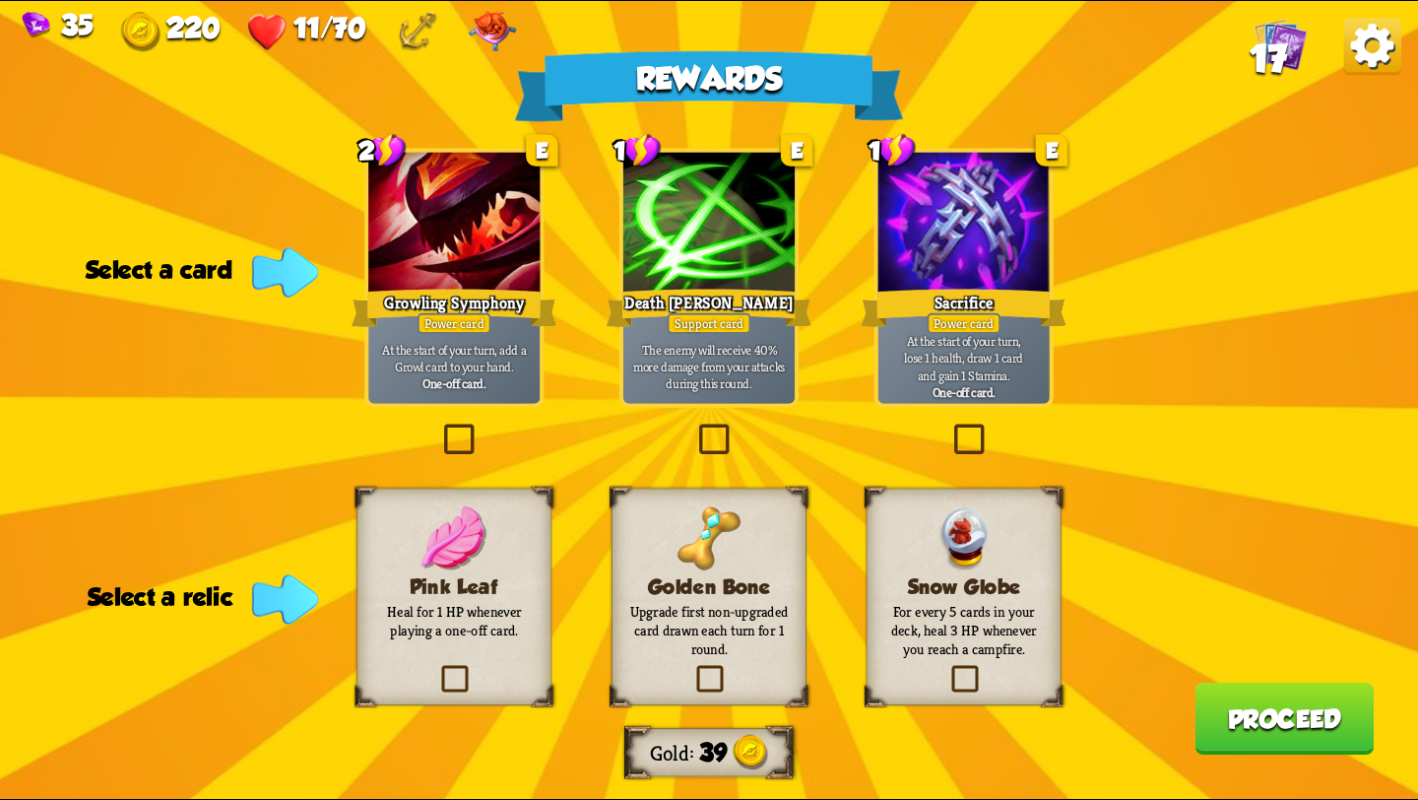
click at [694, 427] on label at bounding box center [694, 427] width 0 height 0
click at [0, 0] on input "checkbox" at bounding box center [0, 0] width 0 height 0
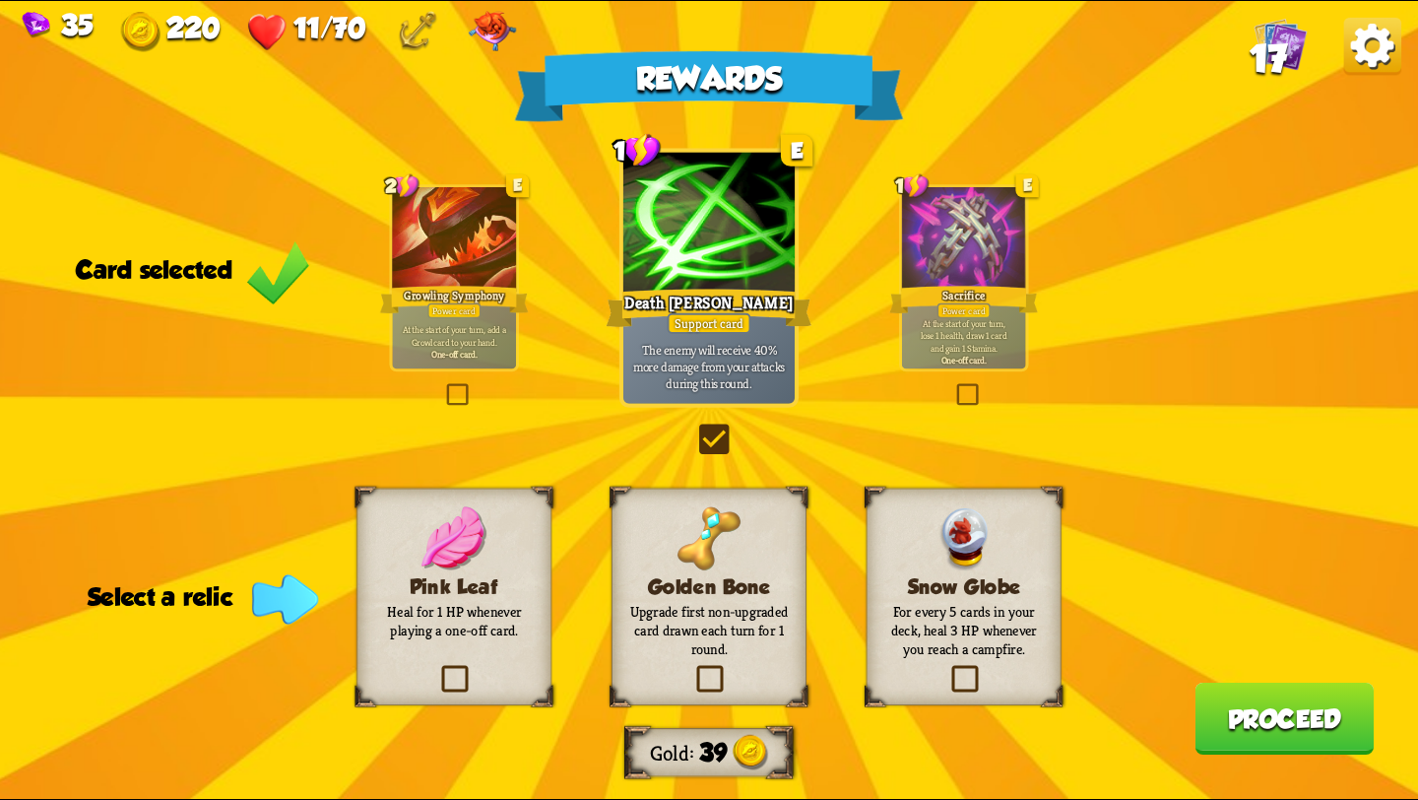
click at [948, 669] on label at bounding box center [948, 669] width 0 height 0
click at [0, 0] on input "checkbox" at bounding box center [0, 0] width 0 height 0
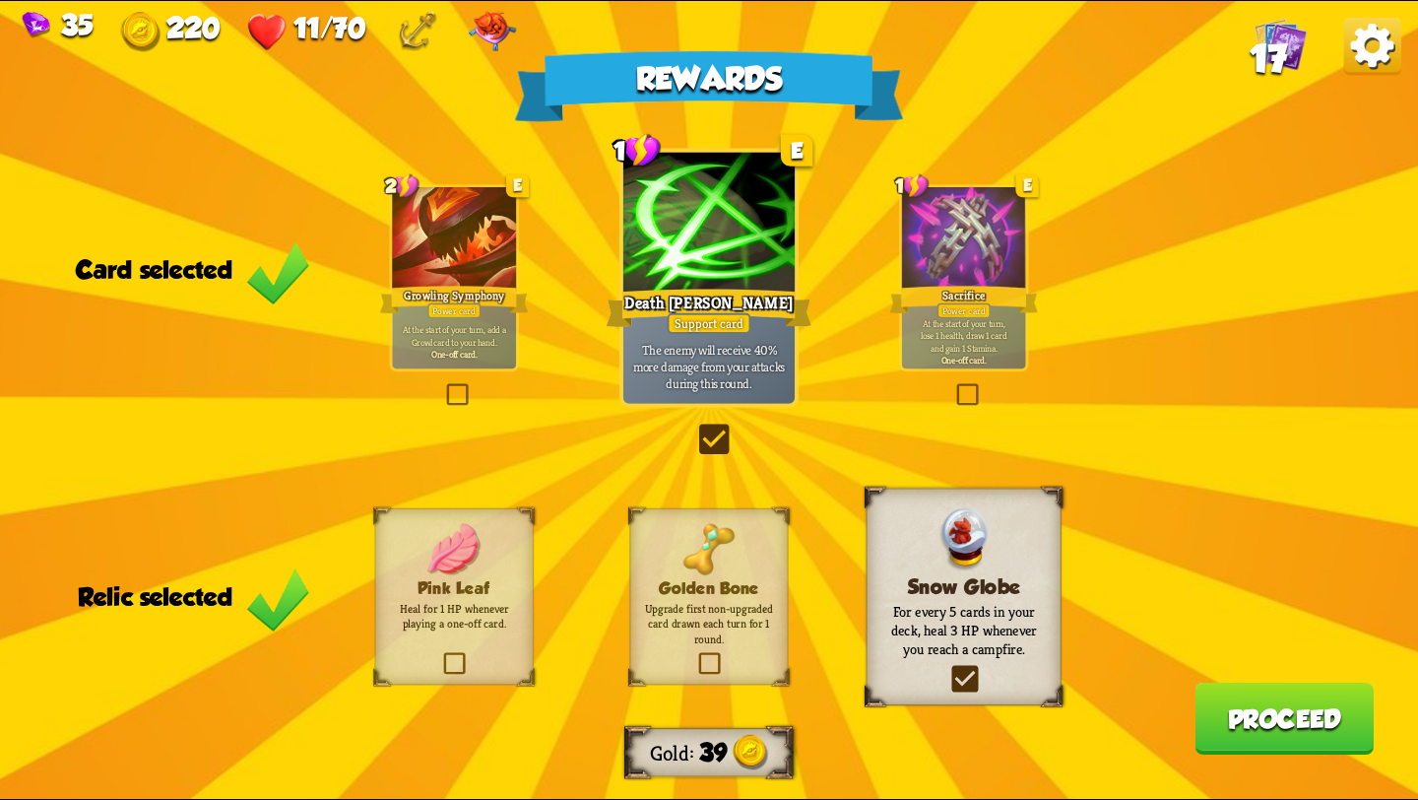
click at [1232, 715] on button "Proceed" at bounding box center [1284, 719] width 179 height 72
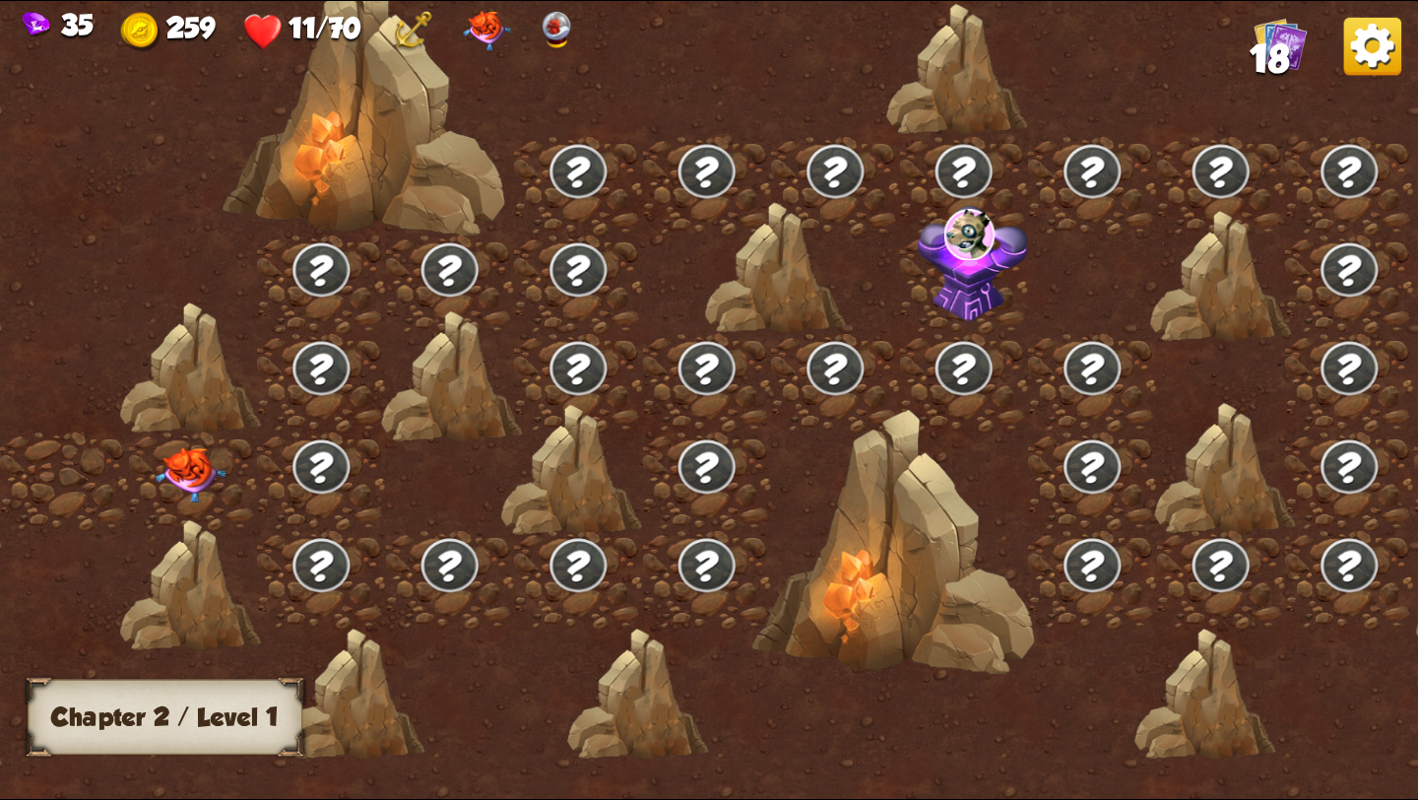
click at [189, 461] on img at bounding box center [191, 474] width 71 height 55
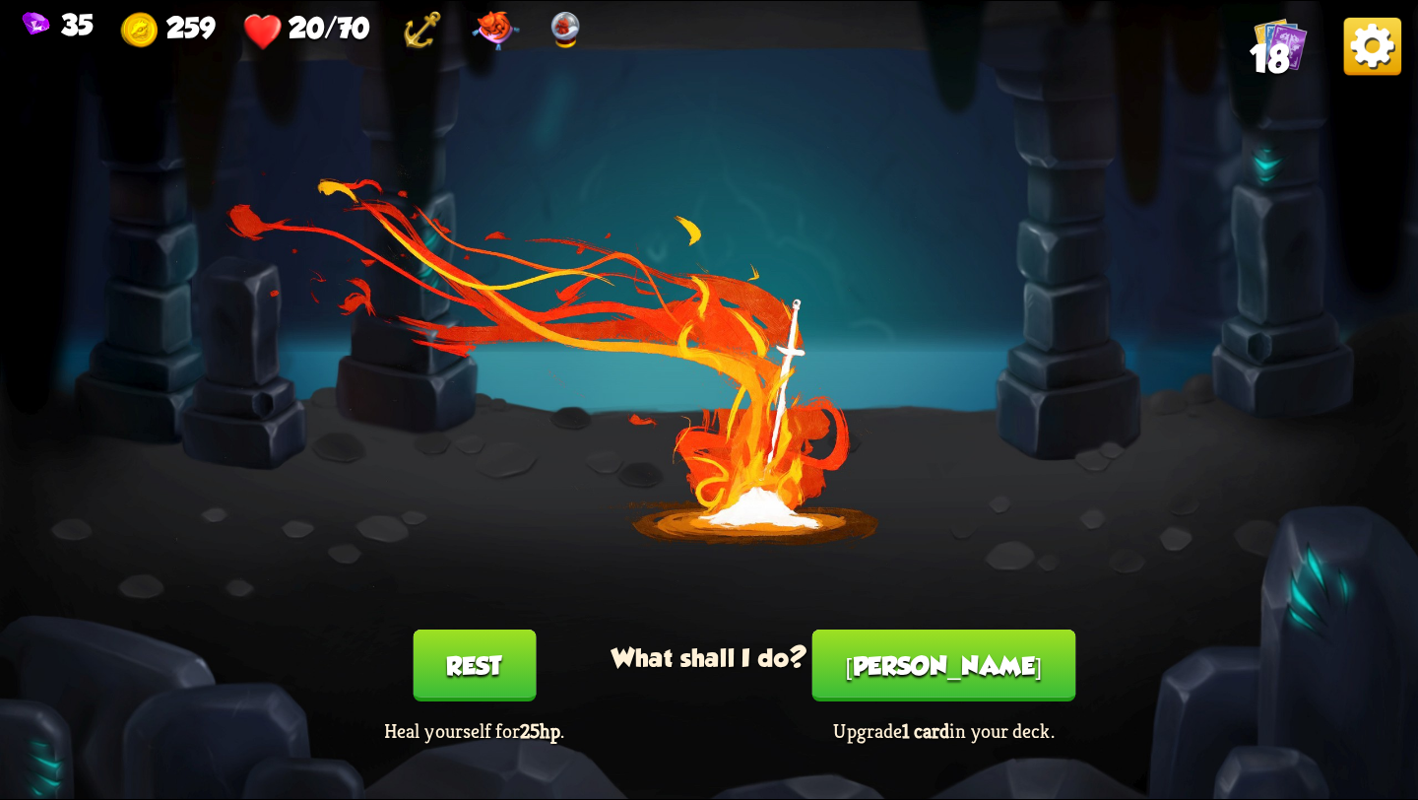
click at [463, 671] on button "Rest" at bounding box center [474, 665] width 123 height 72
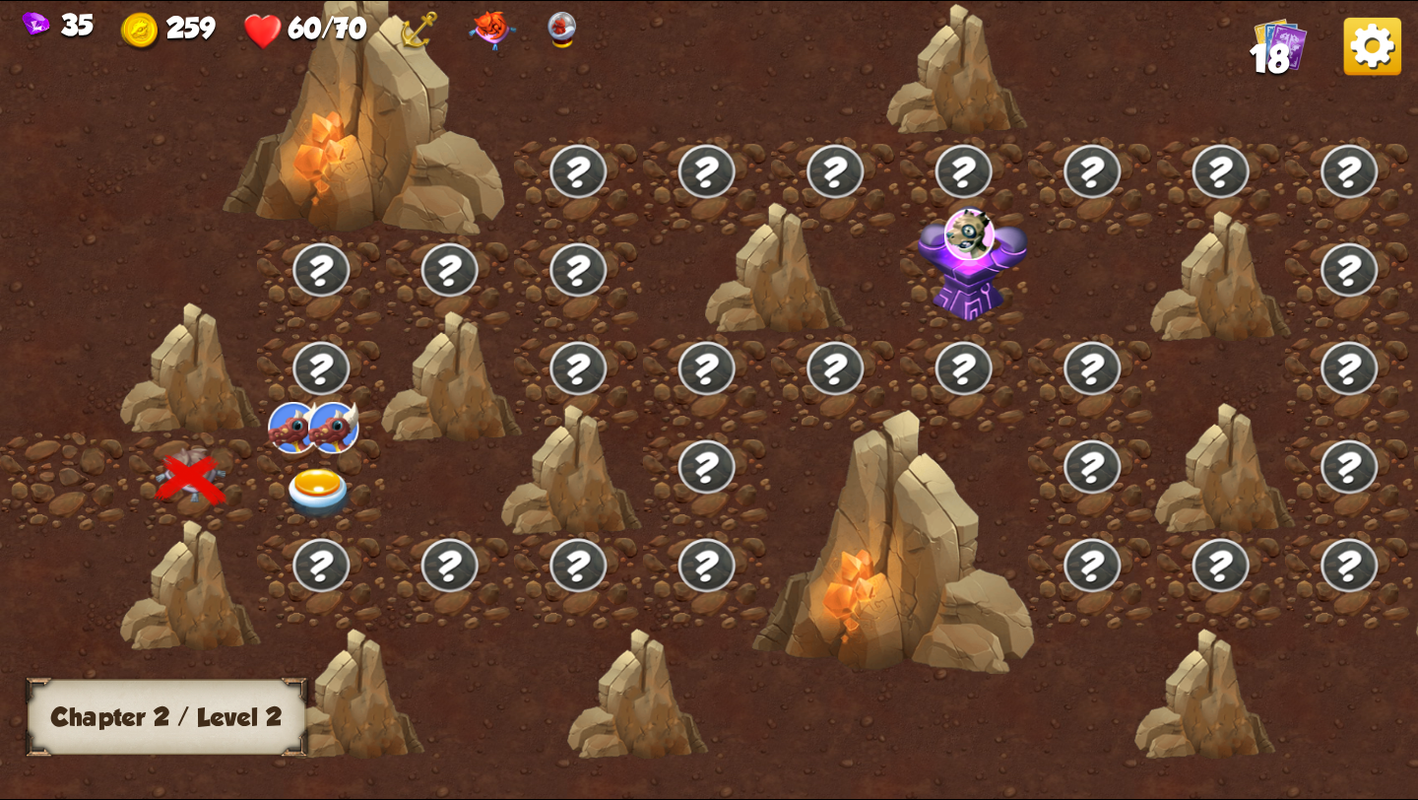
click at [302, 491] on img at bounding box center [319, 494] width 71 height 52
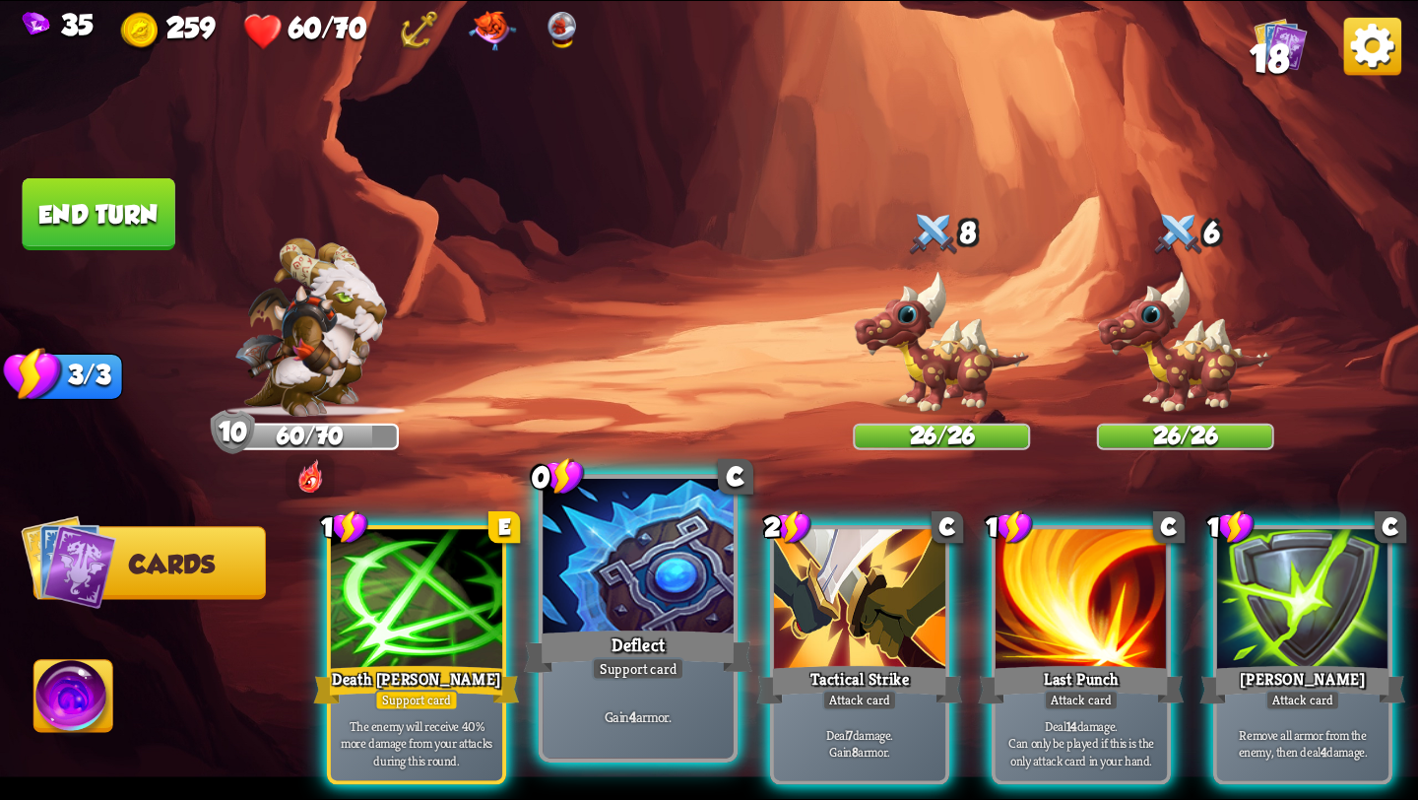
click at [642, 626] on div "Deflect" at bounding box center [638, 651] width 229 height 51
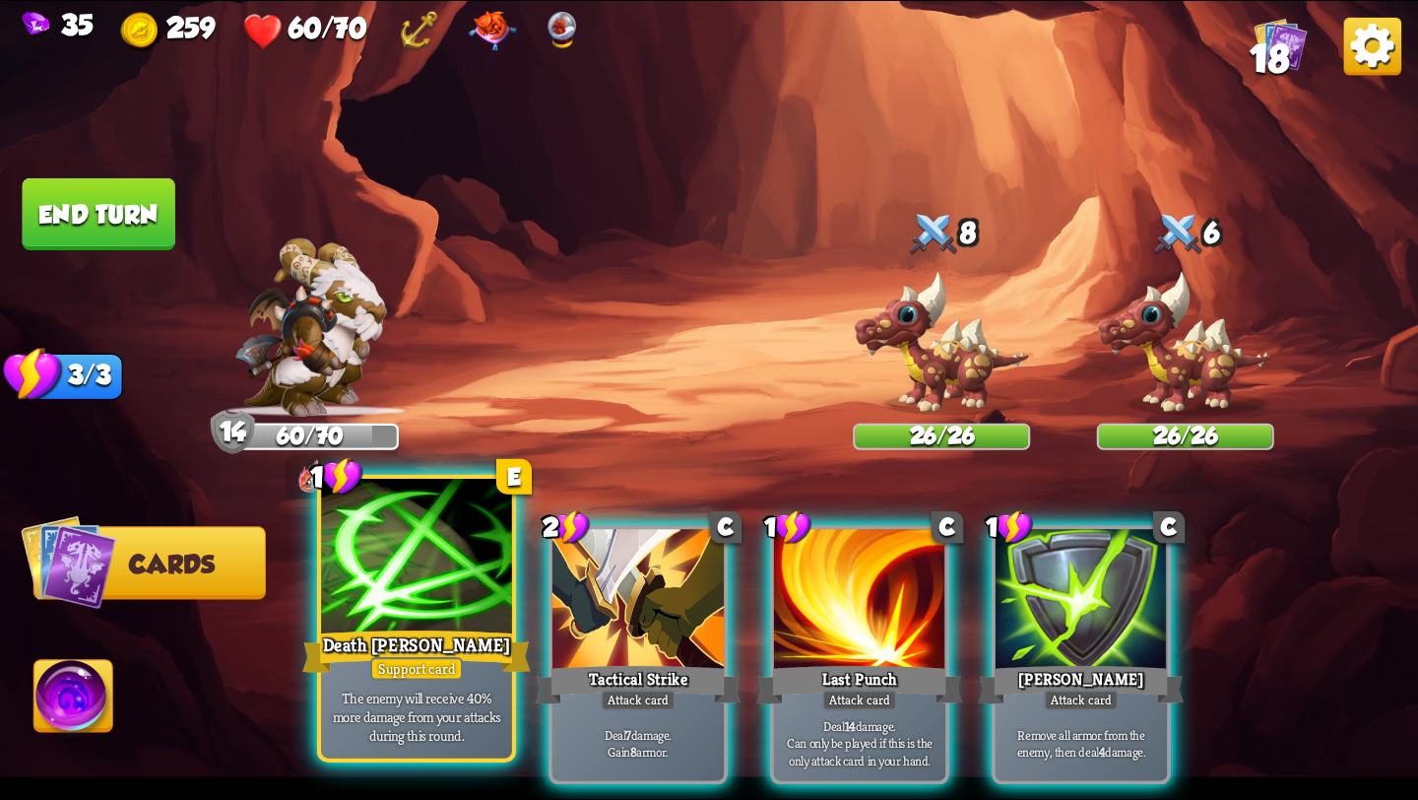
click at [352, 628] on div "Death [PERSON_NAME]" at bounding box center [416, 651] width 229 height 51
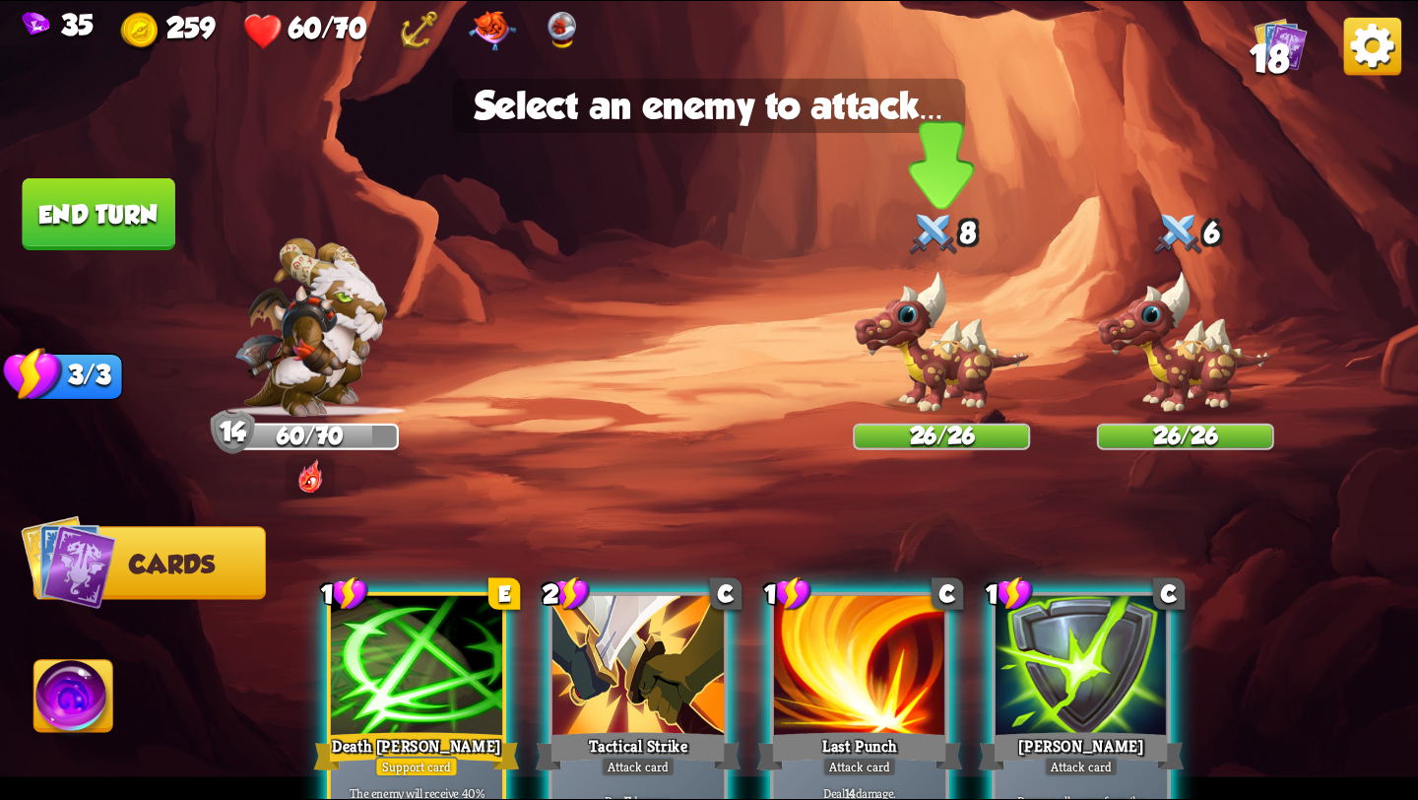
click at [893, 387] on img at bounding box center [941, 343] width 177 height 147
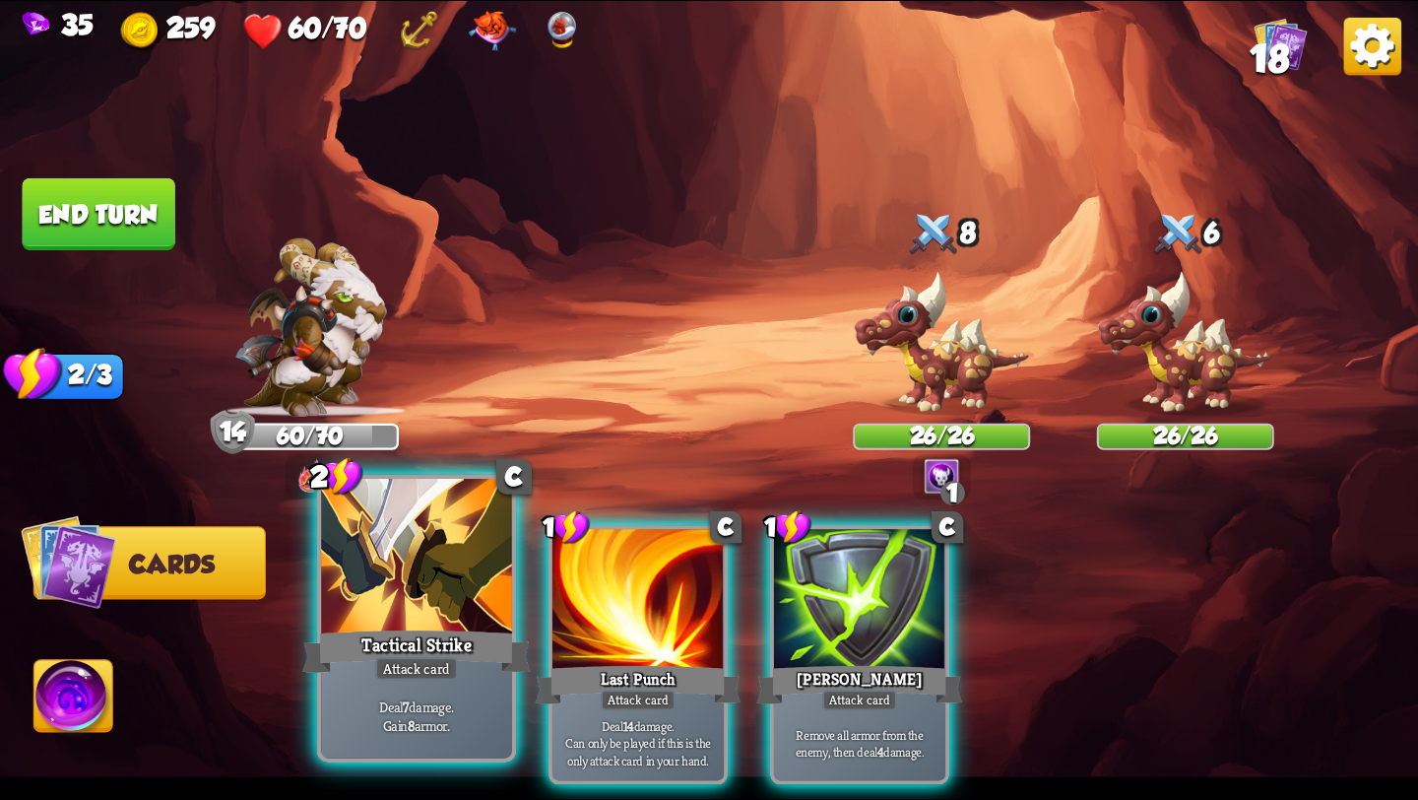
click at [442, 649] on div "Tactical Strike" at bounding box center [416, 651] width 229 height 51
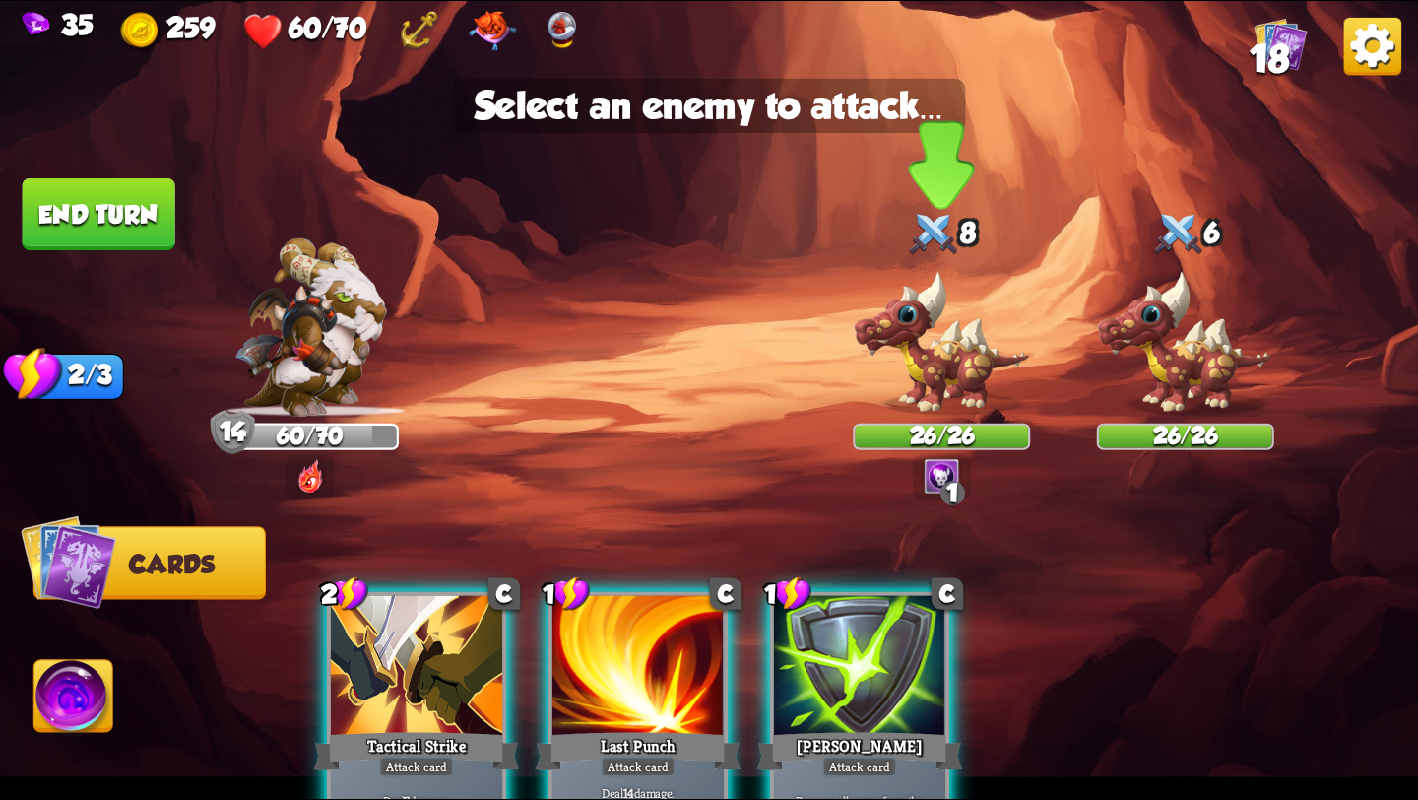
click at [916, 346] on img at bounding box center [941, 343] width 177 height 147
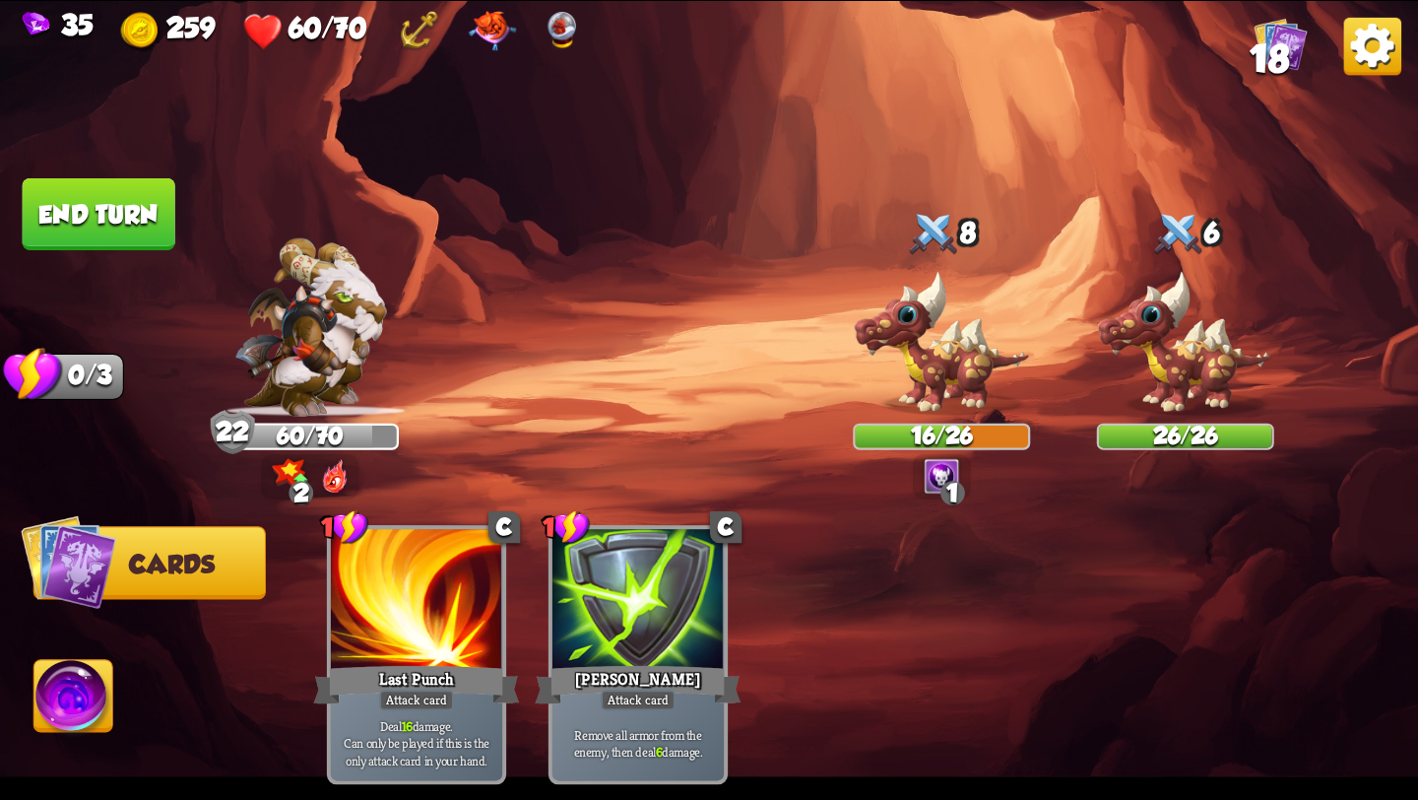
click at [112, 214] on button "End turn" at bounding box center [99, 214] width 153 height 72
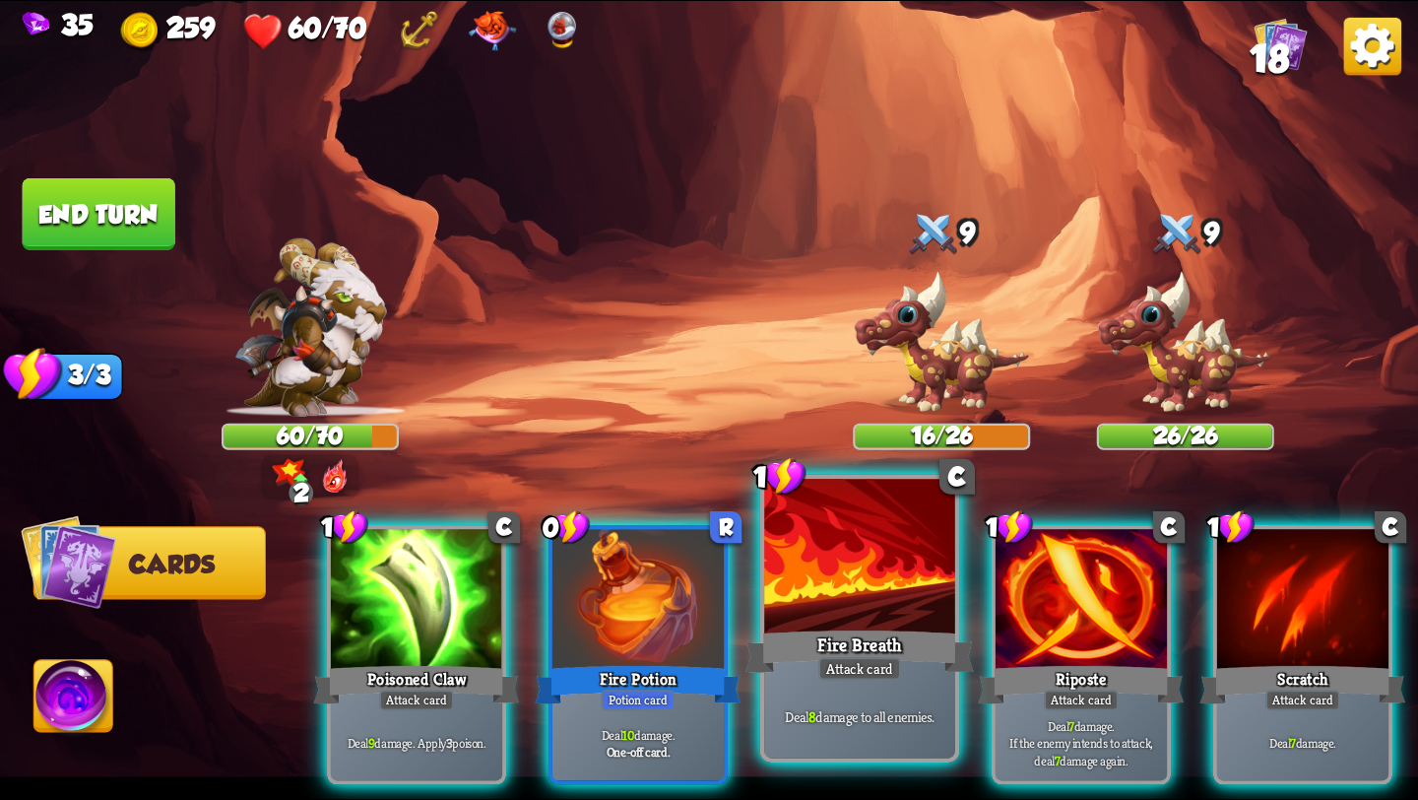
click at [851, 622] on div at bounding box center [859, 559] width 191 height 161
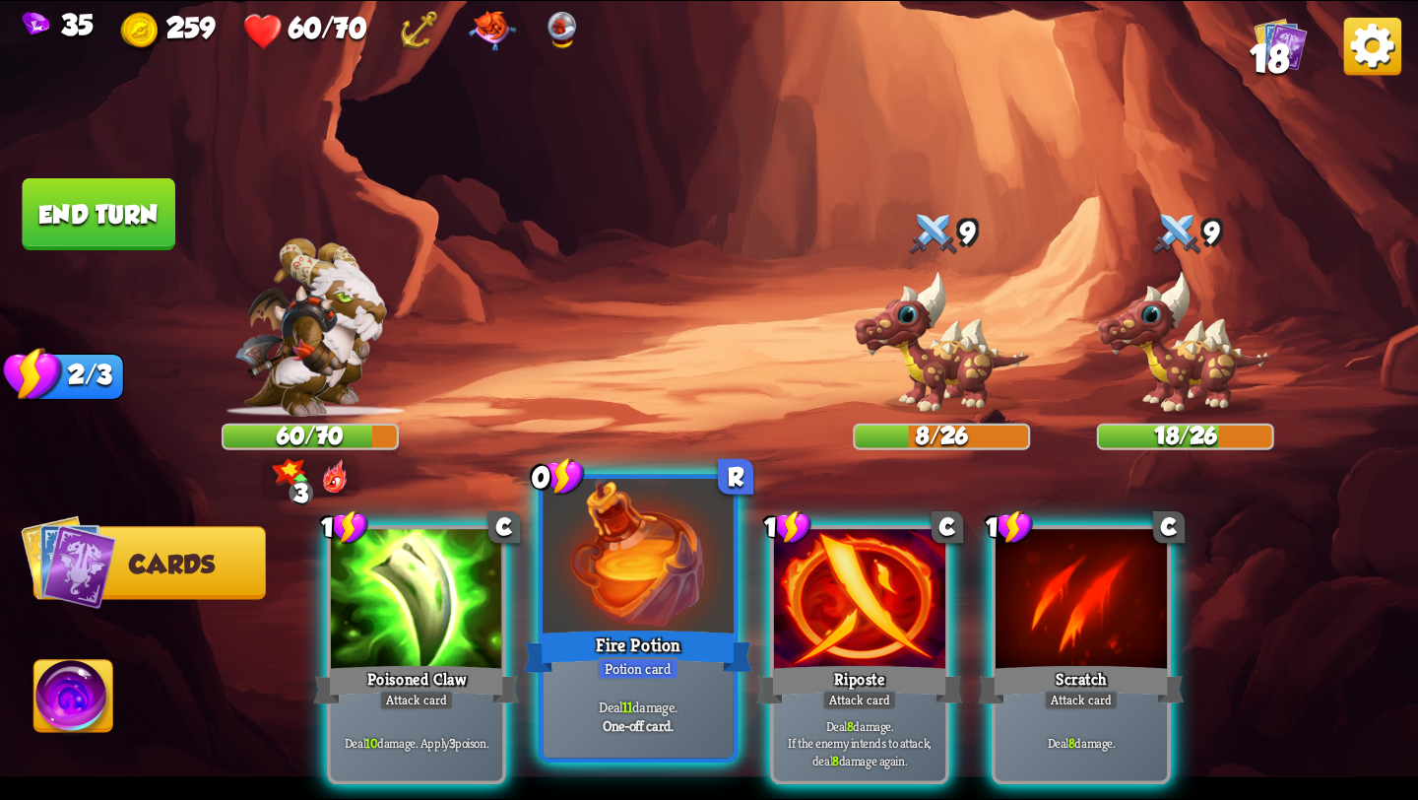
click at [631, 596] on div at bounding box center [638, 559] width 191 height 161
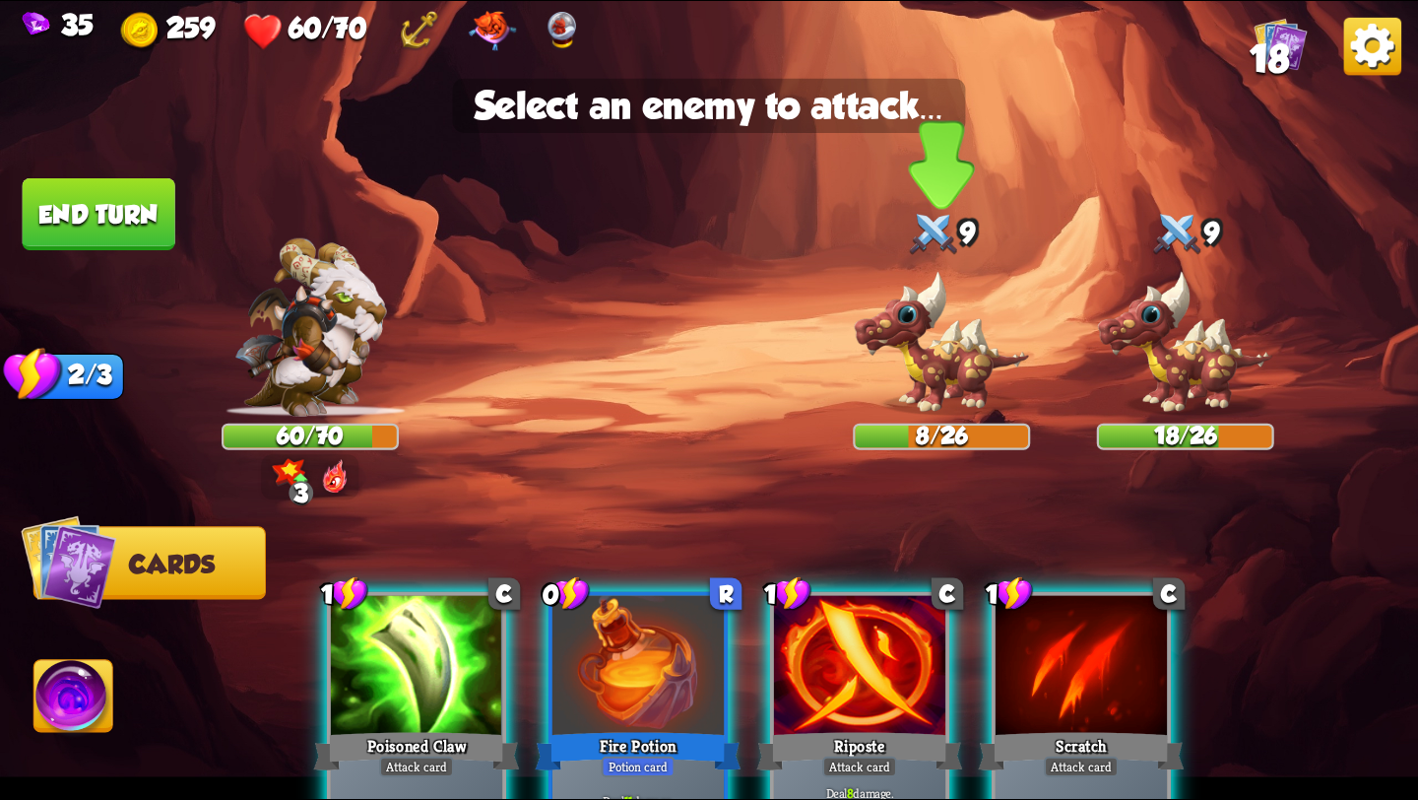
click at [940, 351] on img at bounding box center [941, 343] width 177 height 147
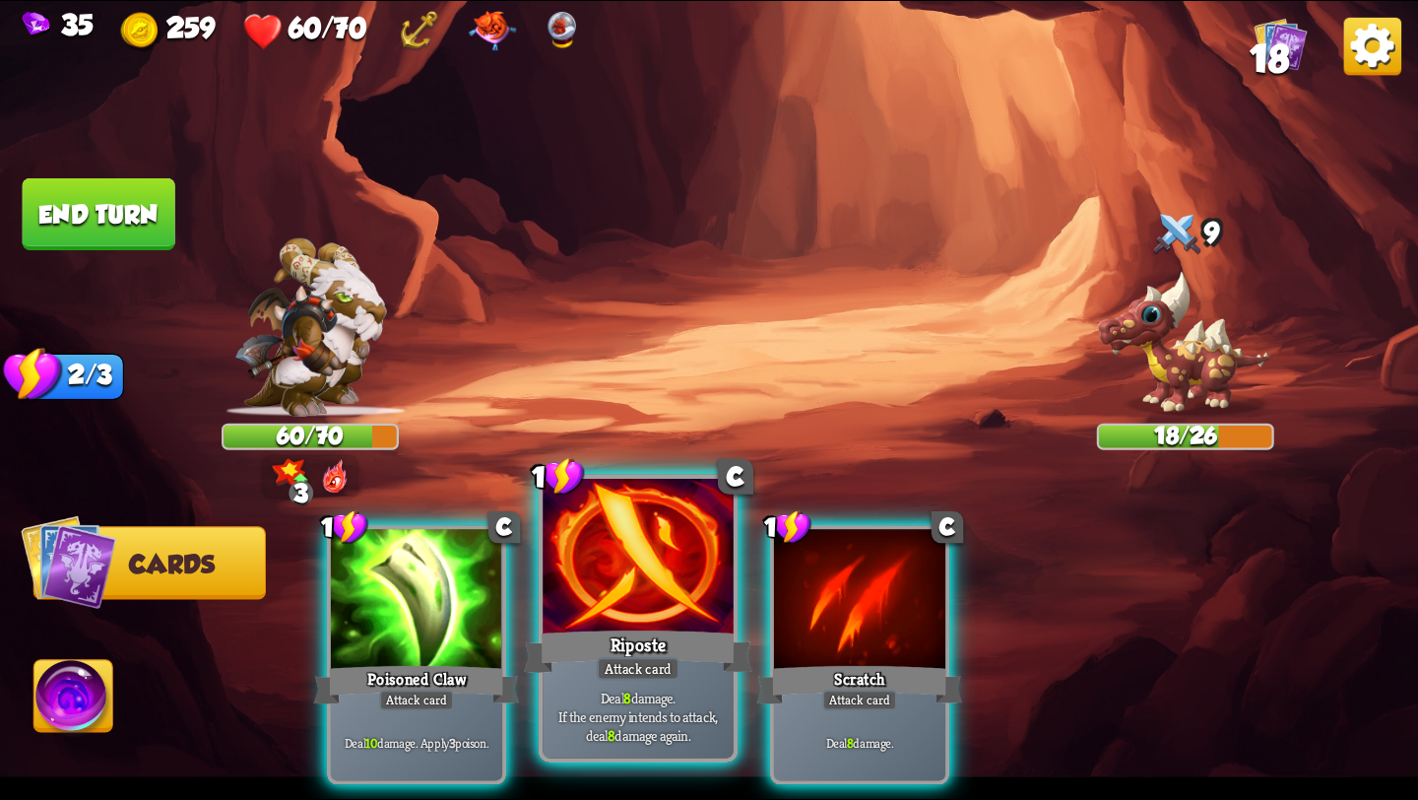
click at [636, 626] on div "Riposte" at bounding box center [638, 651] width 229 height 51
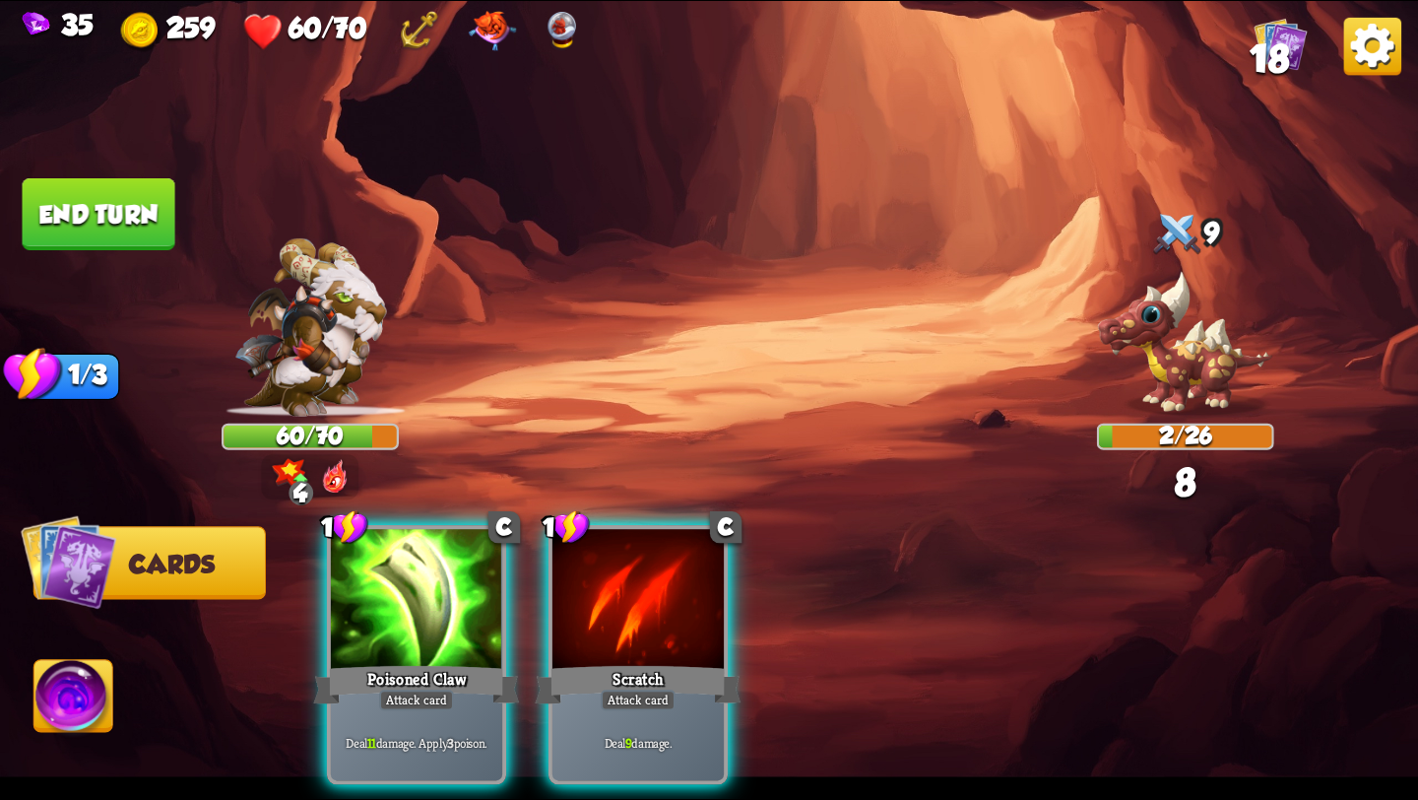
click at [100, 215] on button "End turn" at bounding box center [99, 214] width 153 height 72
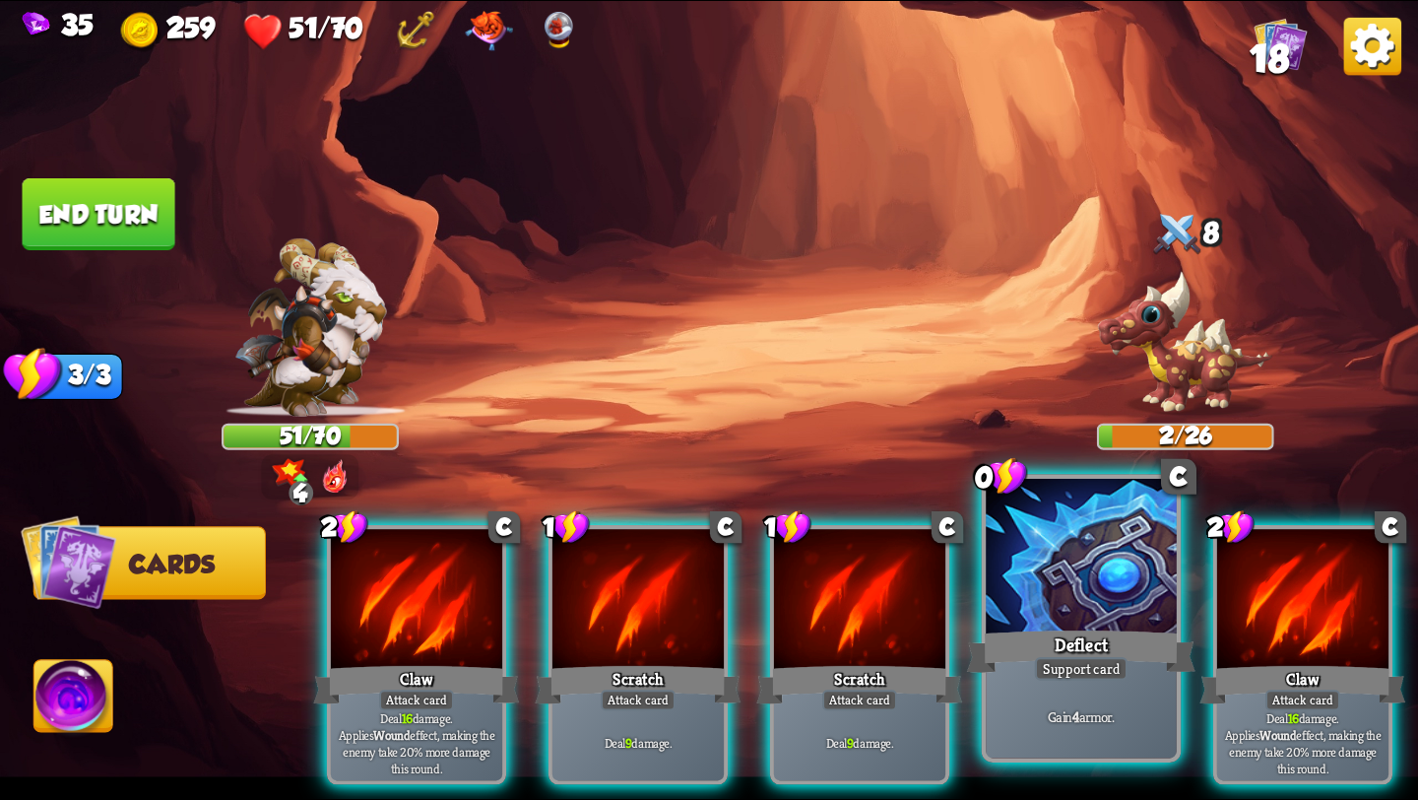
click at [1092, 628] on div "Deflect" at bounding box center [1081, 651] width 229 height 51
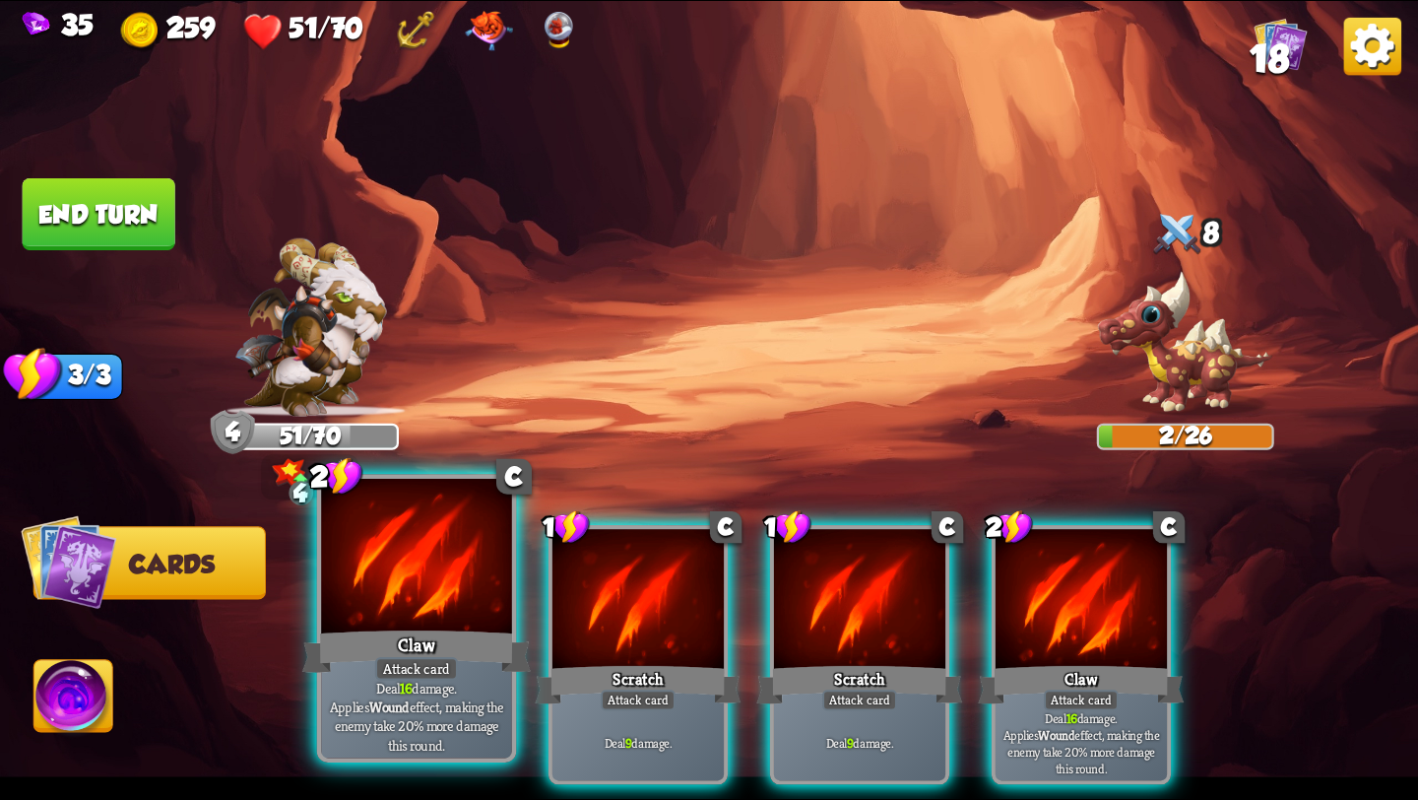
click at [433, 591] on div at bounding box center [416, 559] width 191 height 161
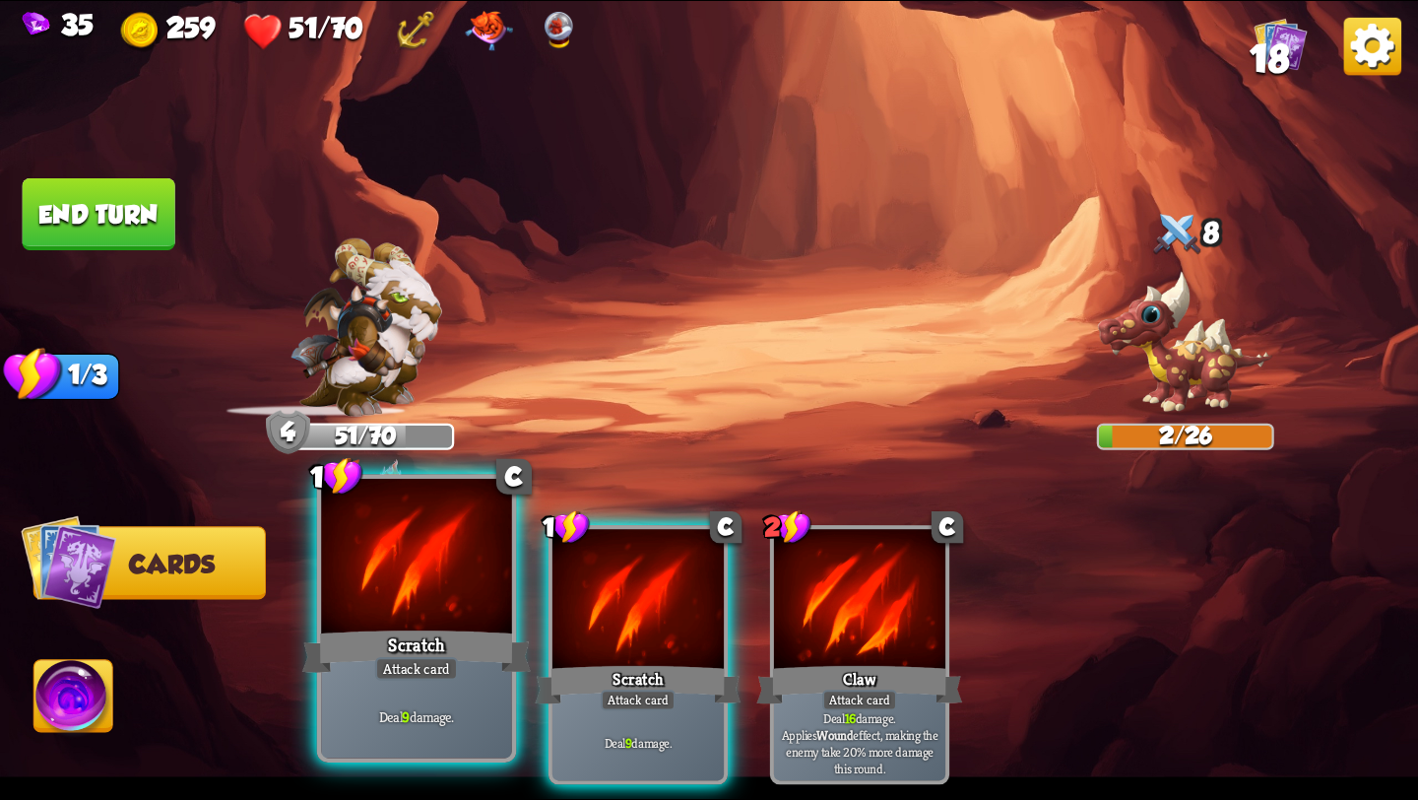
click at [433, 595] on div at bounding box center [416, 559] width 191 height 161
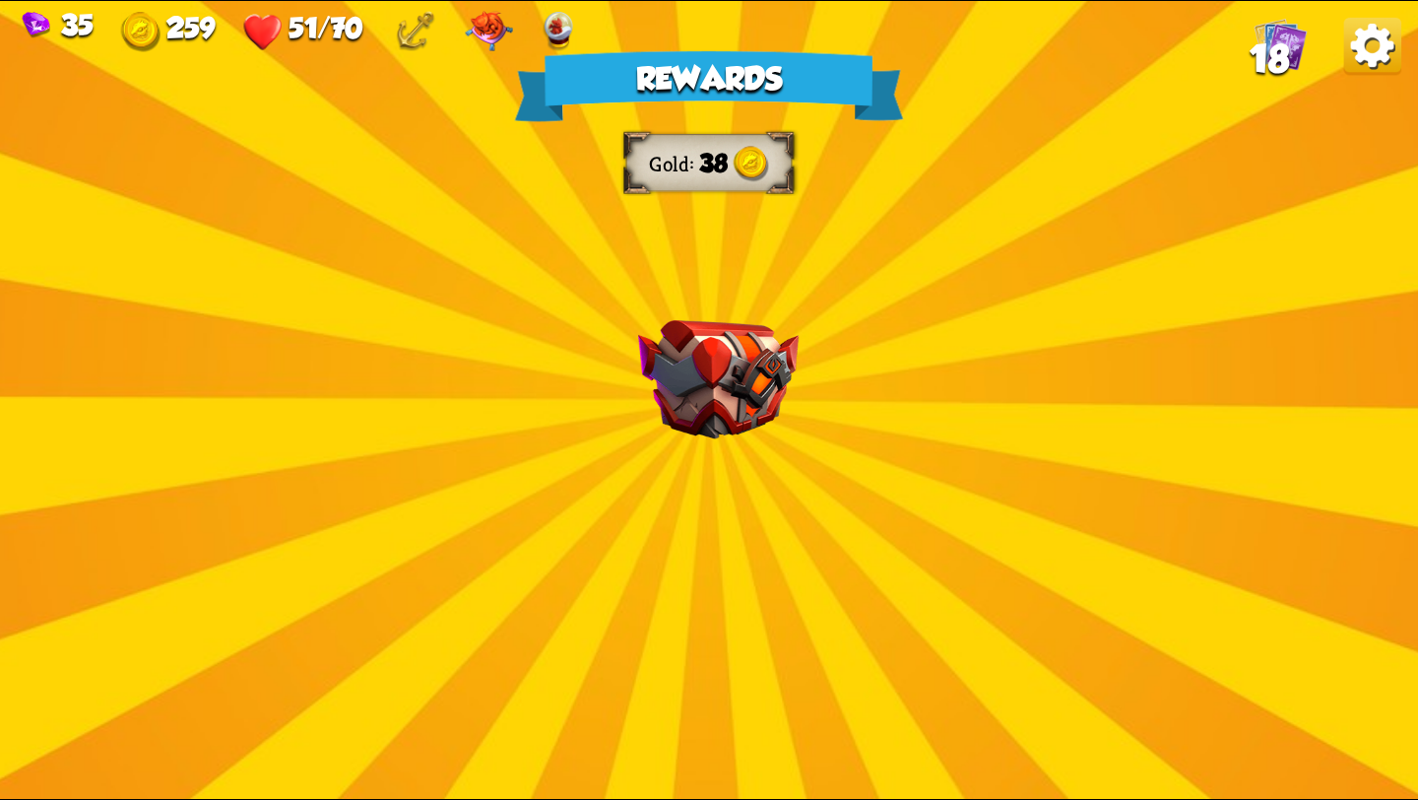
click at [665, 402] on img at bounding box center [718, 379] width 161 height 119
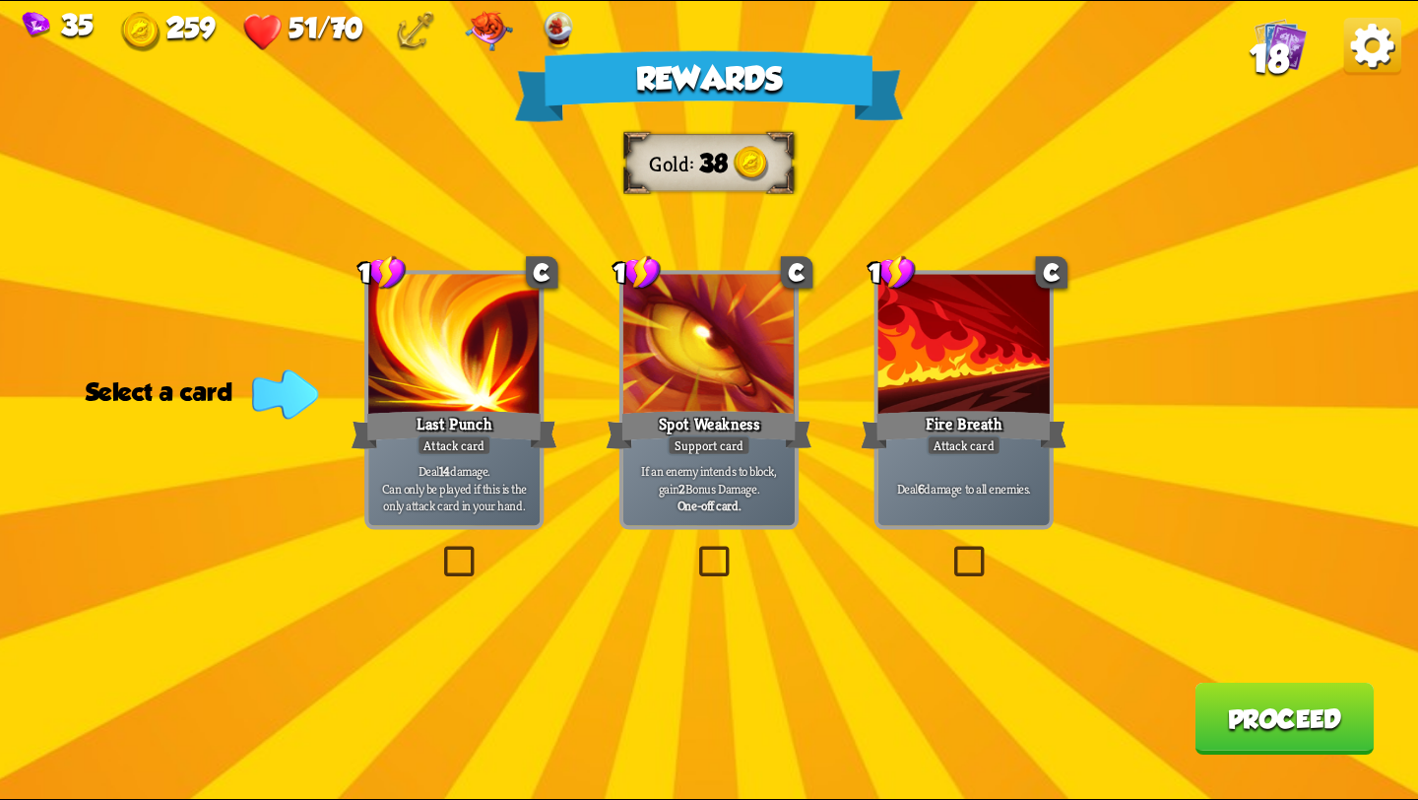
click at [973, 535] on div "Rewards Gold 38 Select a card 1 C Last Punch Attack card Deal 14 damage. Can on…" at bounding box center [709, 400] width 1418 height 798
click at [949, 550] on label at bounding box center [949, 550] width 0 height 0
click at [0, 0] on input "checkbox" at bounding box center [0, 0] width 0 height 0
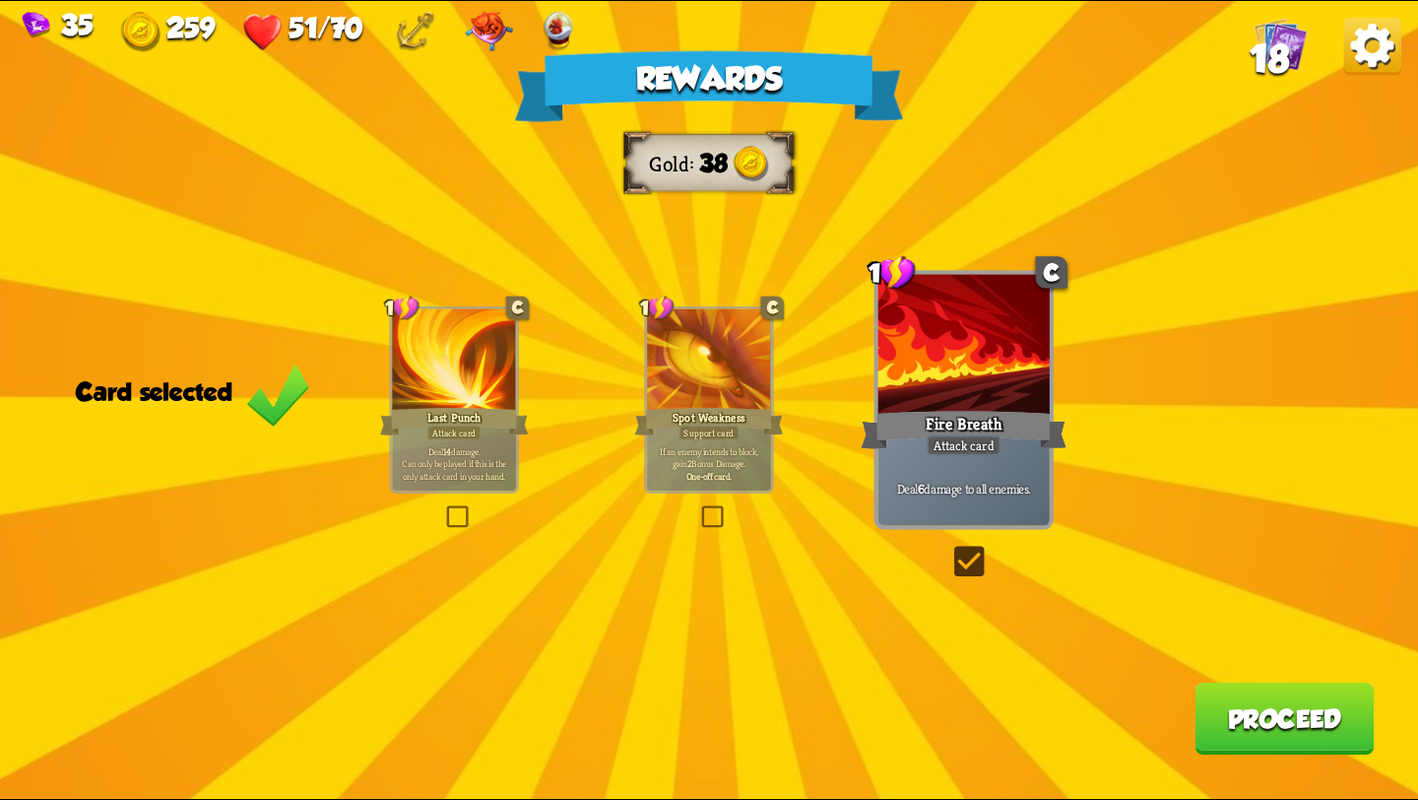
click at [1306, 701] on button "Proceed" at bounding box center [1284, 719] width 179 height 72
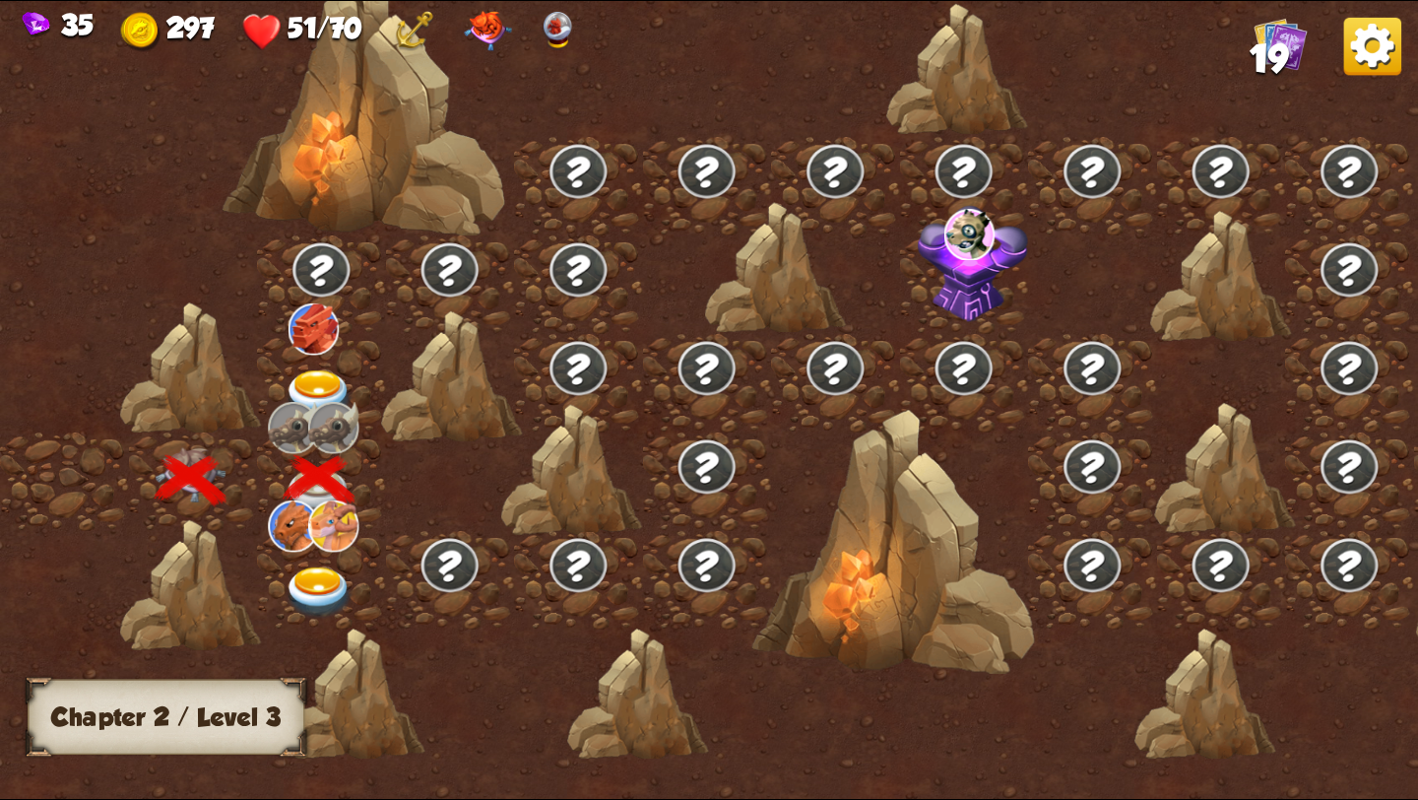
click at [311, 375] on img at bounding box center [319, 396] width 71 height 52
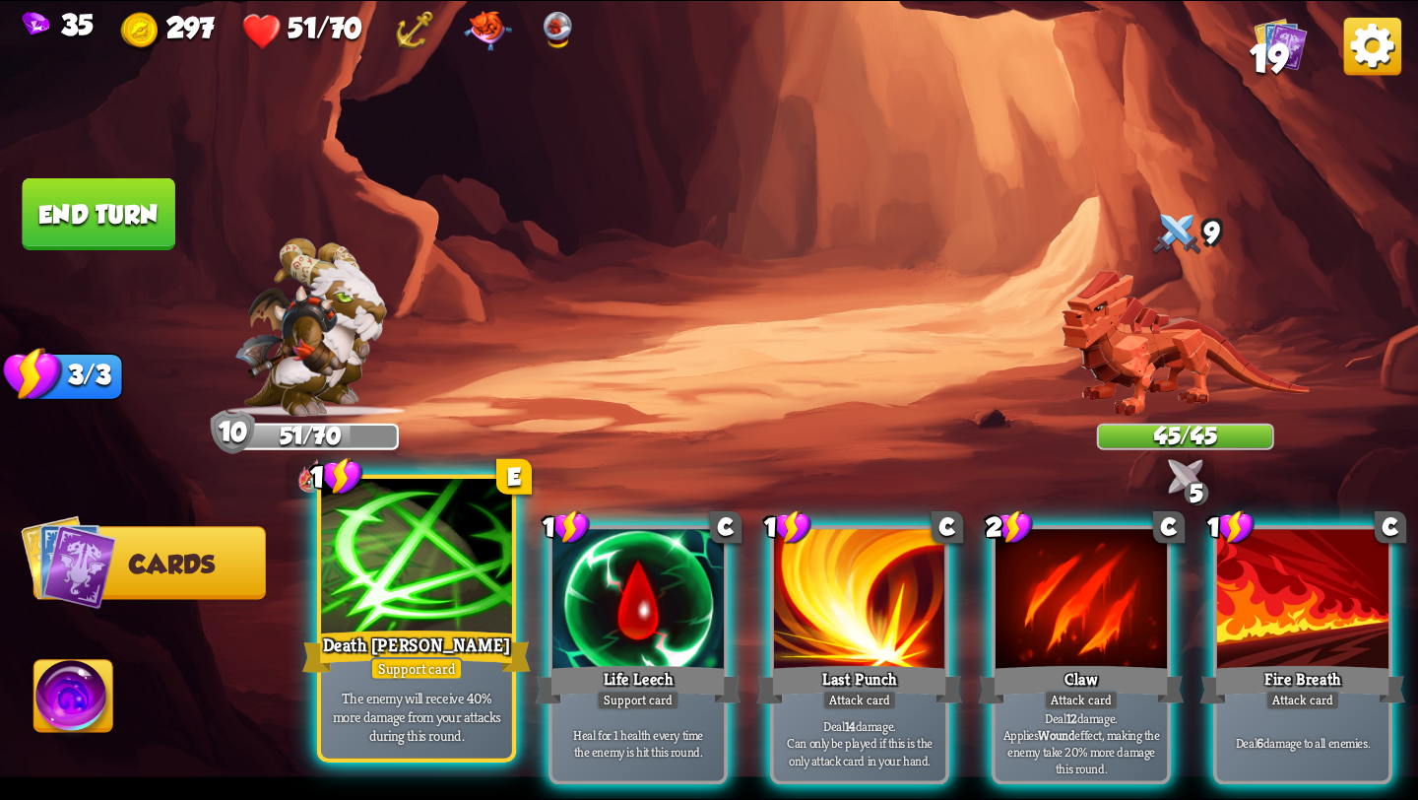
click at [408, 624] on div at bounding box center [416, 559] width 191 height 161
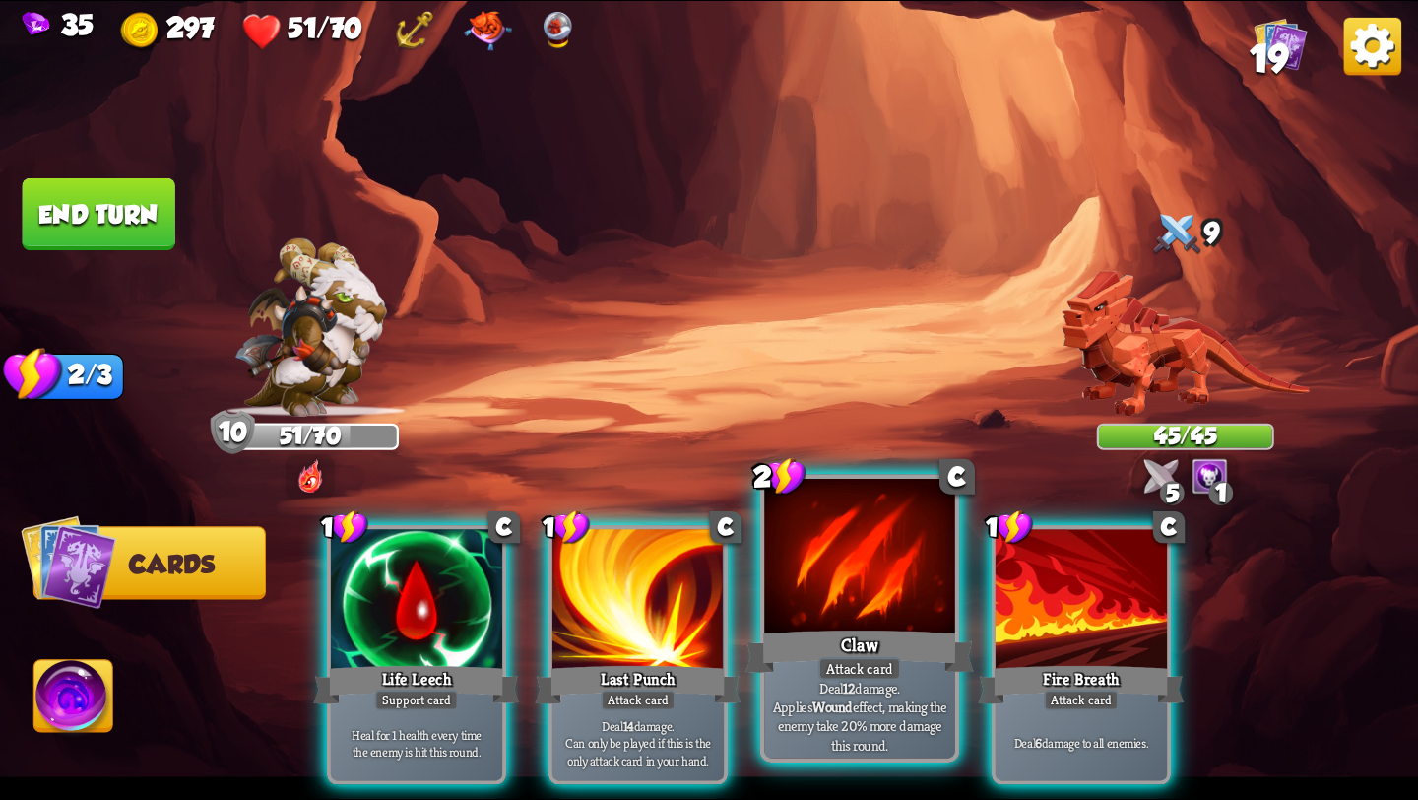
click at [856, 581] on div at bounding box center [859, 559] width 191 height 161
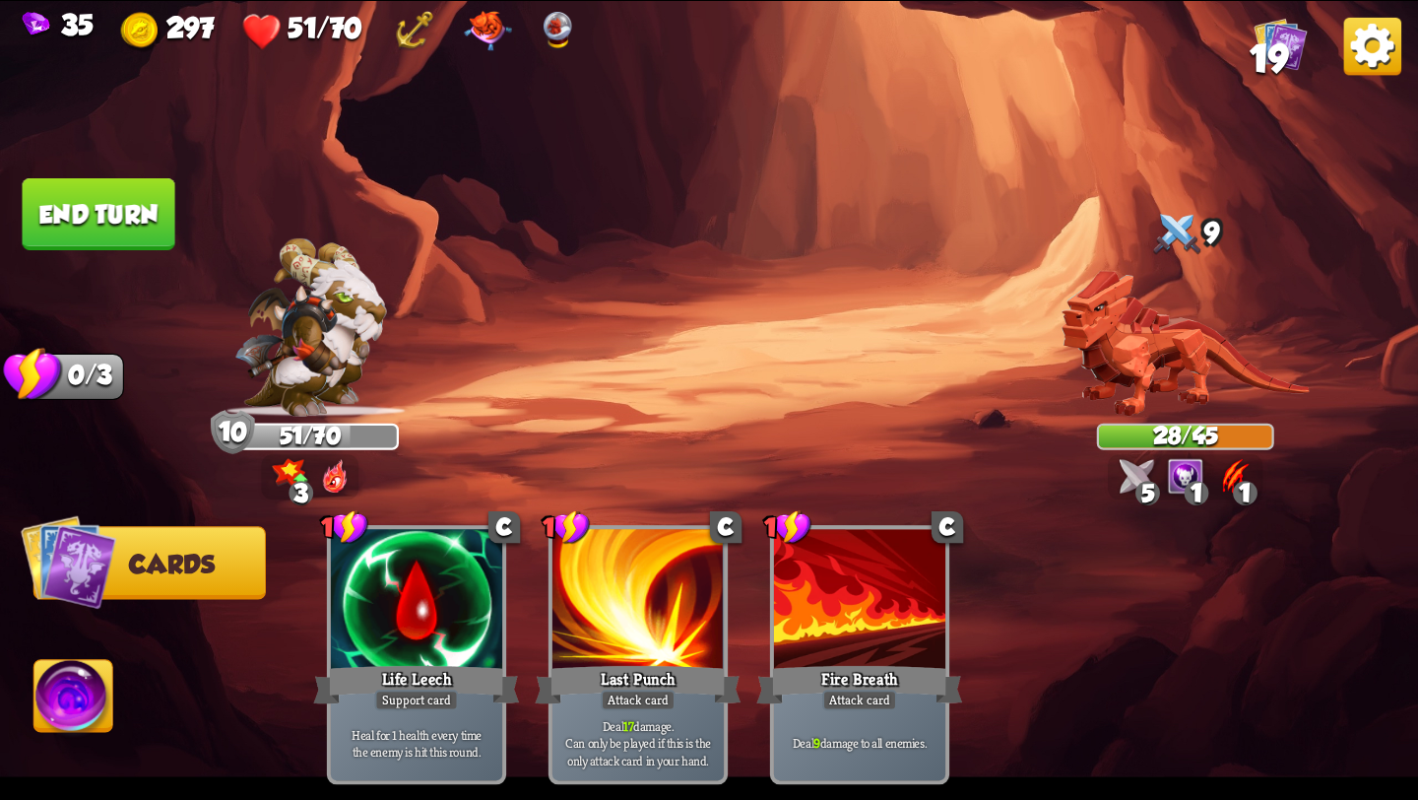
click at [17, 689] on img at bounding box center [709, 400] width 1418 height 798
click at [64, 686] on img at bounding box center [73, 700] width 79 height 80
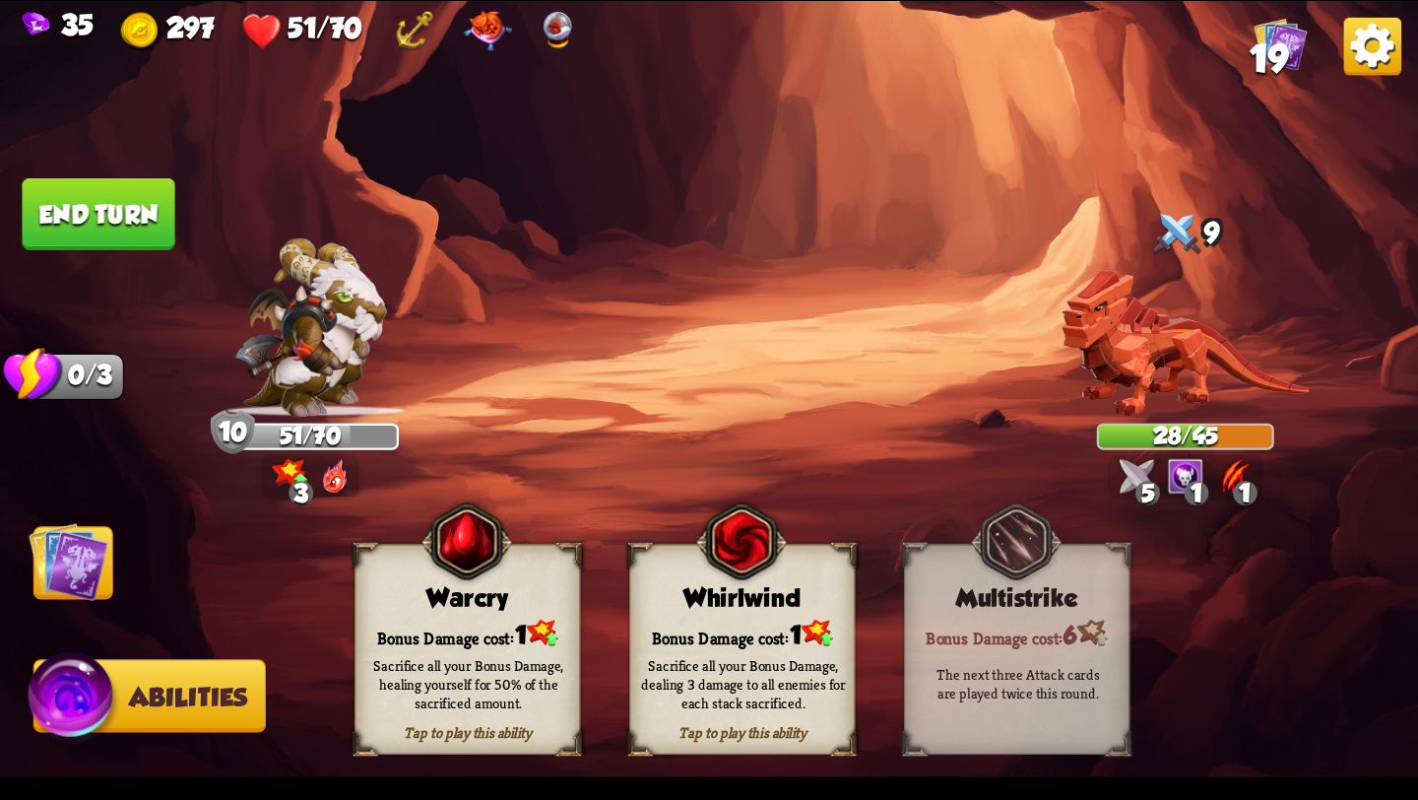
click at [149, 233] on button "End turn" at bounding box center [99, 214] width 153 height 72
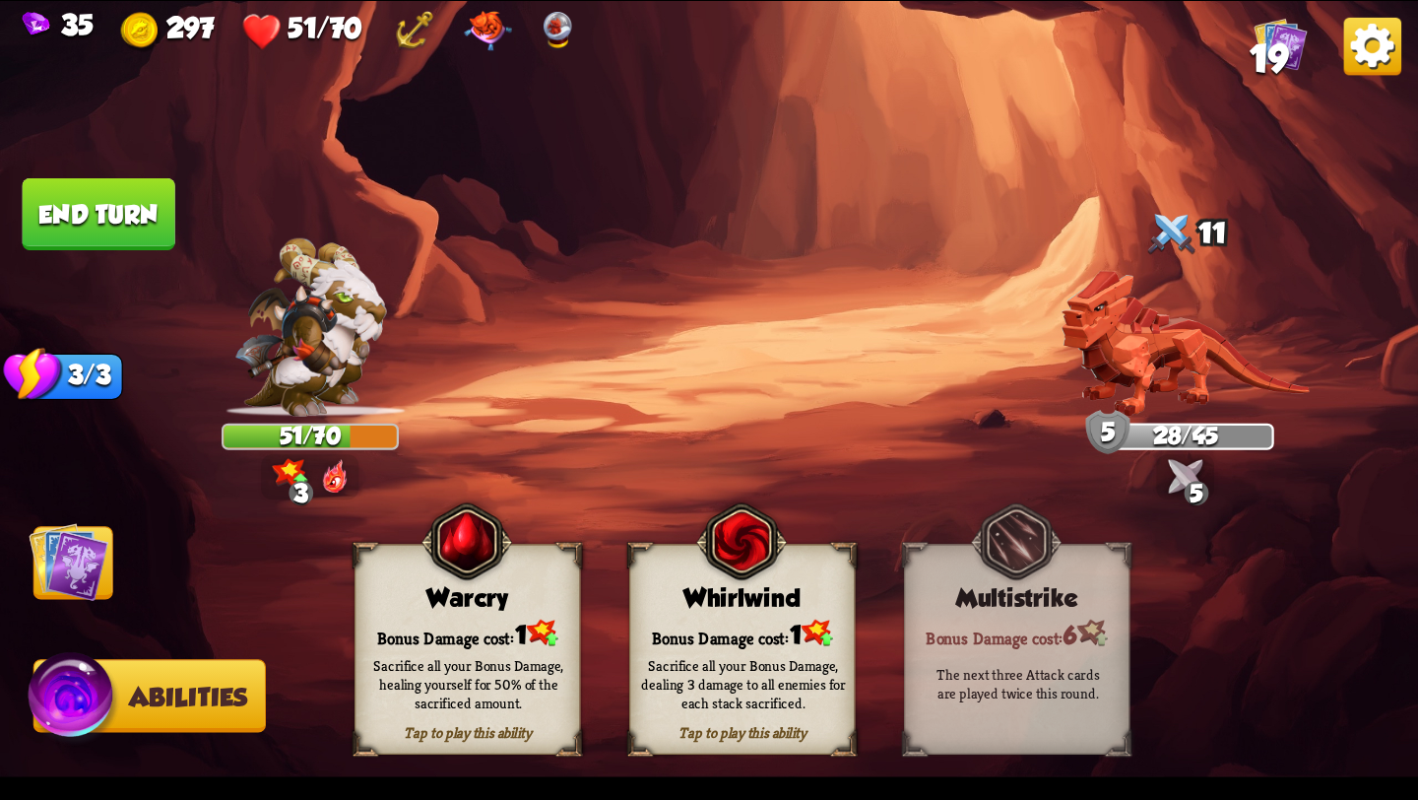
click at [27, 562] on img at bounding box center [709, 400] width 1418 height 798
click at [68, 571] on img at bounding box center [69, 562] width 80 height 80
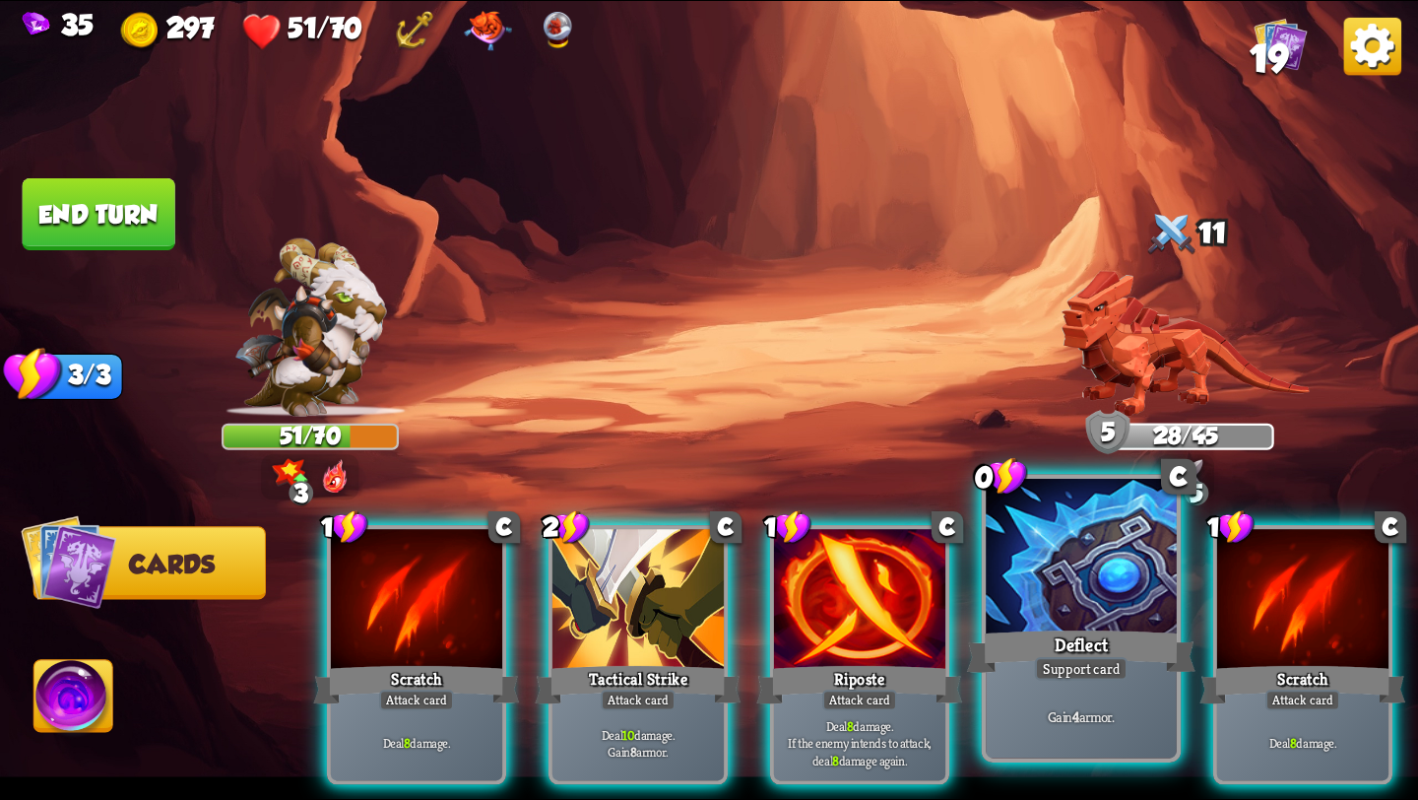
click at [1059, 603] on div at bounding box center [1081, 559] width 191 height 161
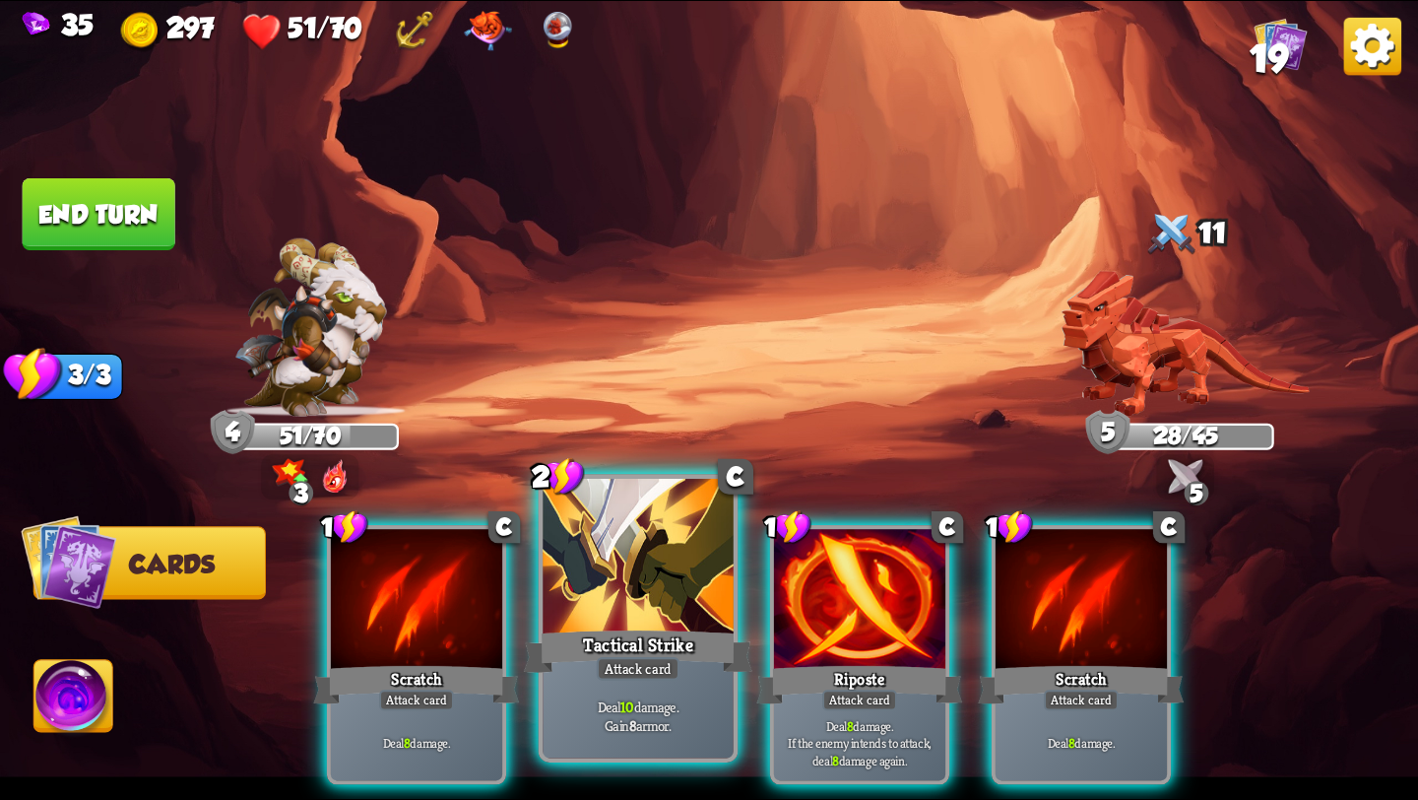
click at [662, 621] on div at bounding box center [638, 559] width 191 height 161
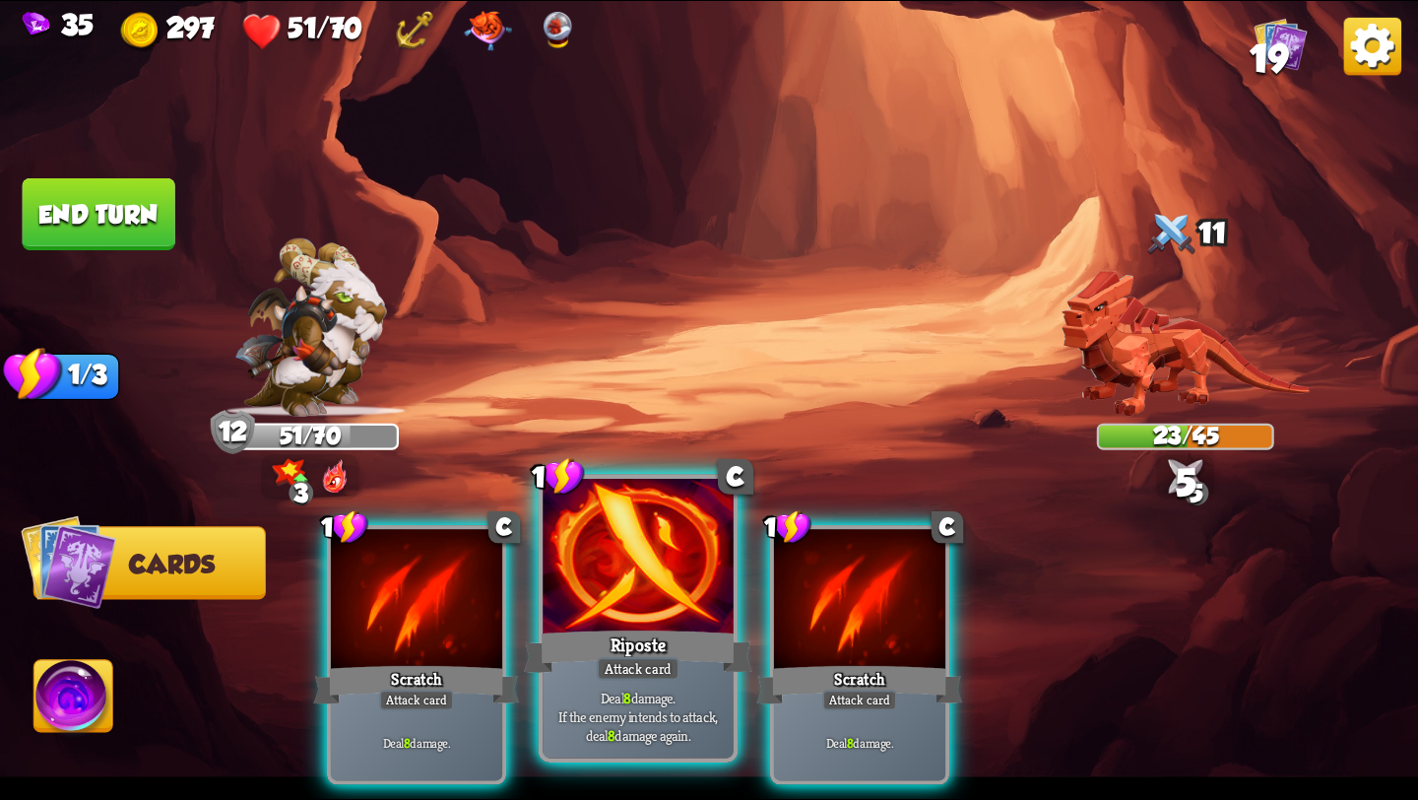
click at [652, 619] on div at bounding box center [638, 559] width 191 height 161
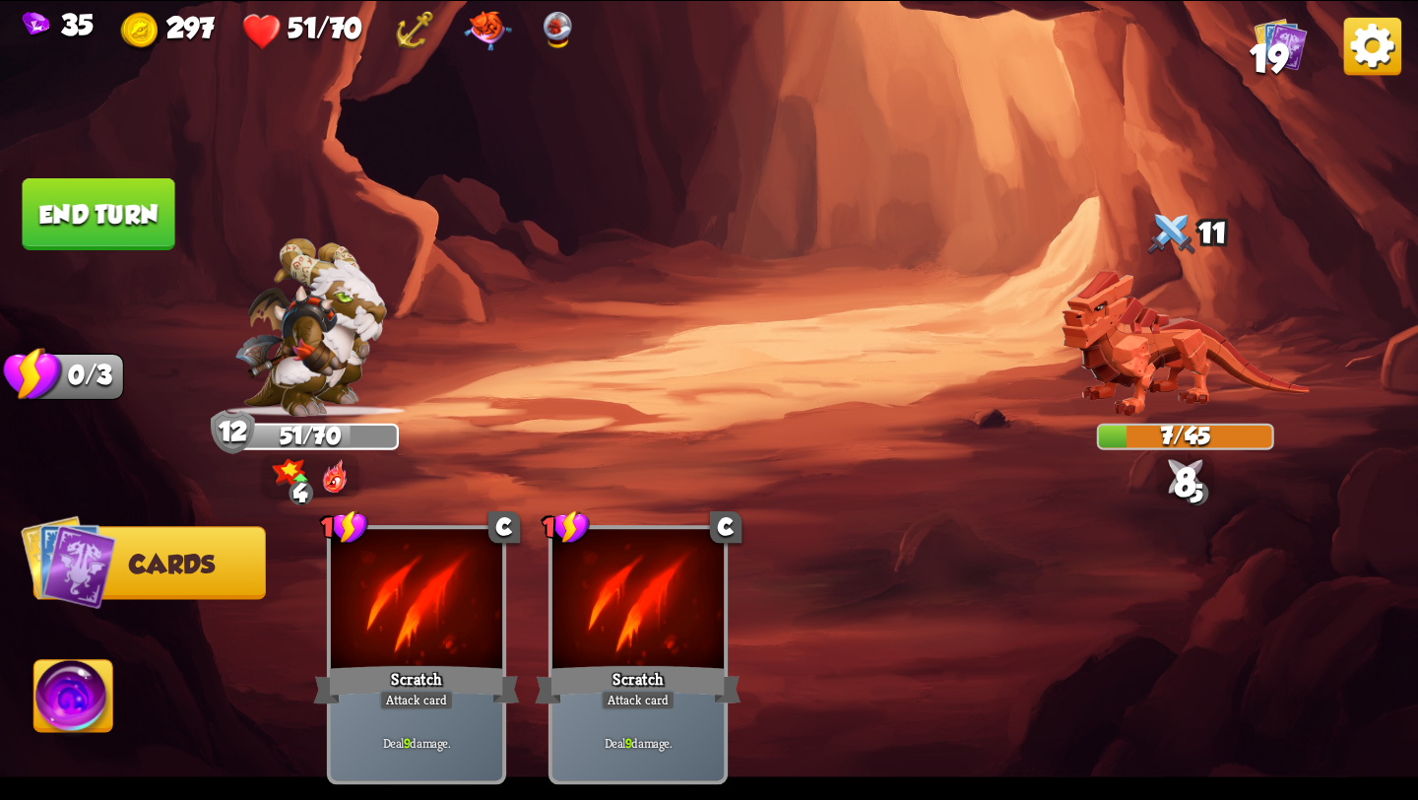
click at [136, 220] on button "End turn" at bounding box center [99, 214] width 153 height 72
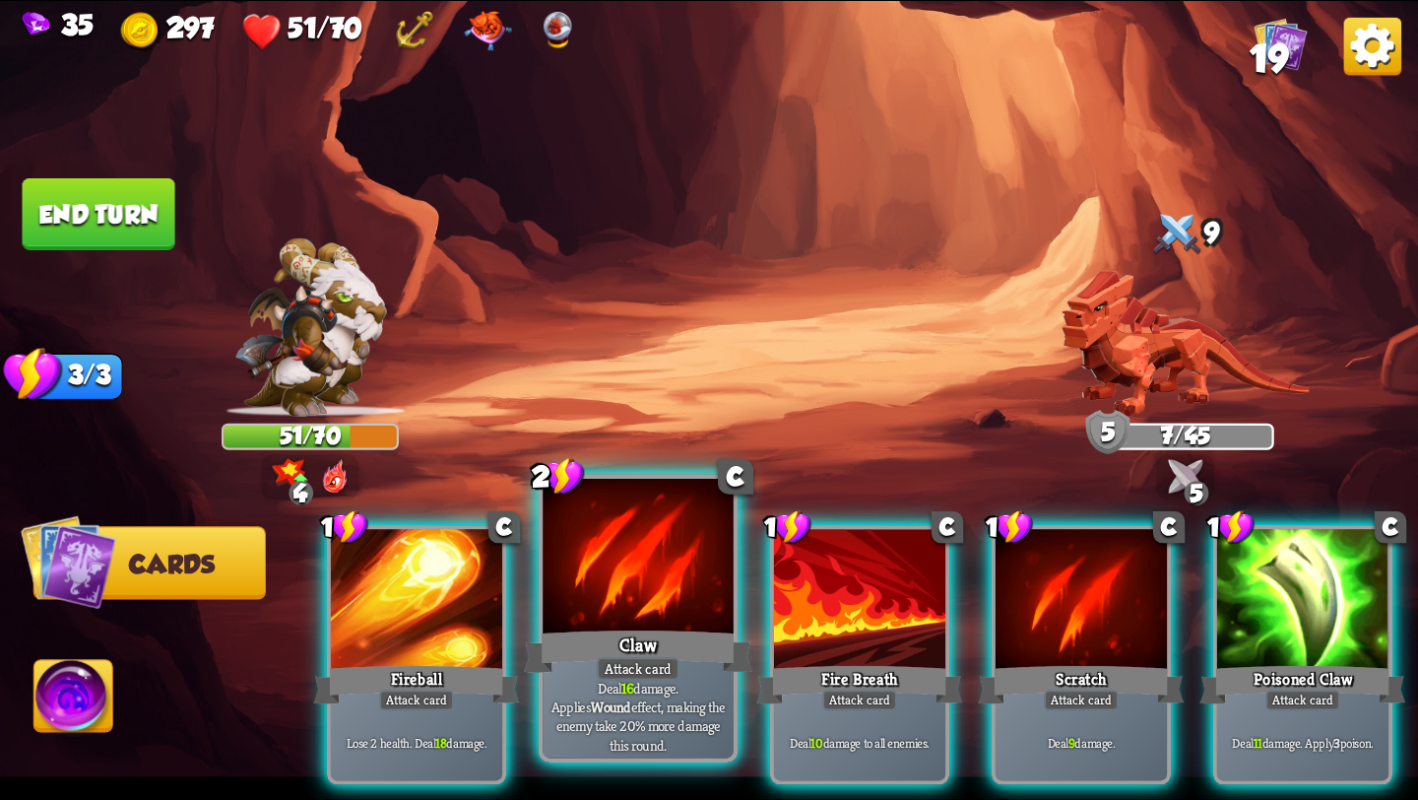
click at [672, 657] on div "Attack card" at bounding box center [638, 669] width 83 height 24
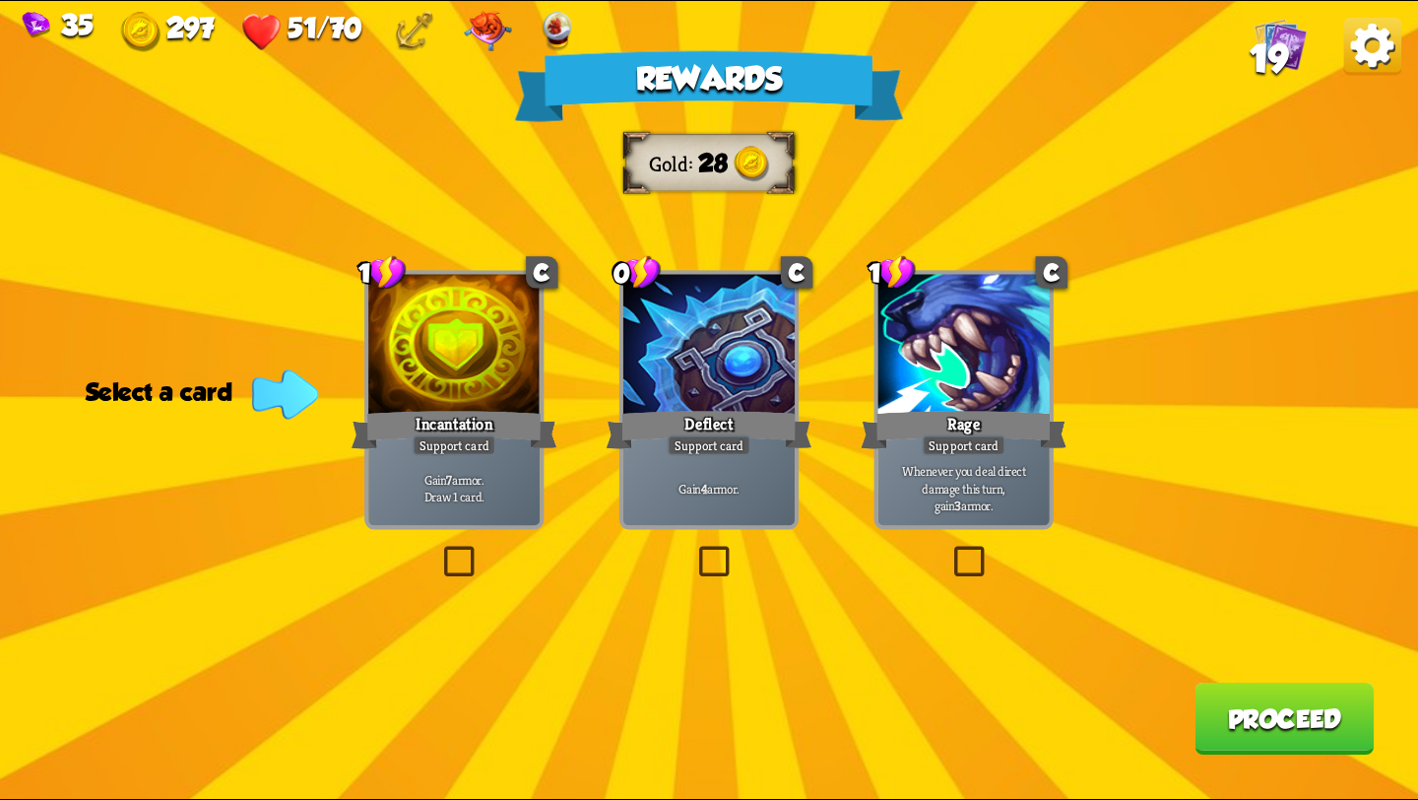
click at [949, 550] on label at bounding box center [949, 550] width 0 height 0
click at [0, 0] on input "checkbox" at bounding box center [0, 0] width 0 height 0
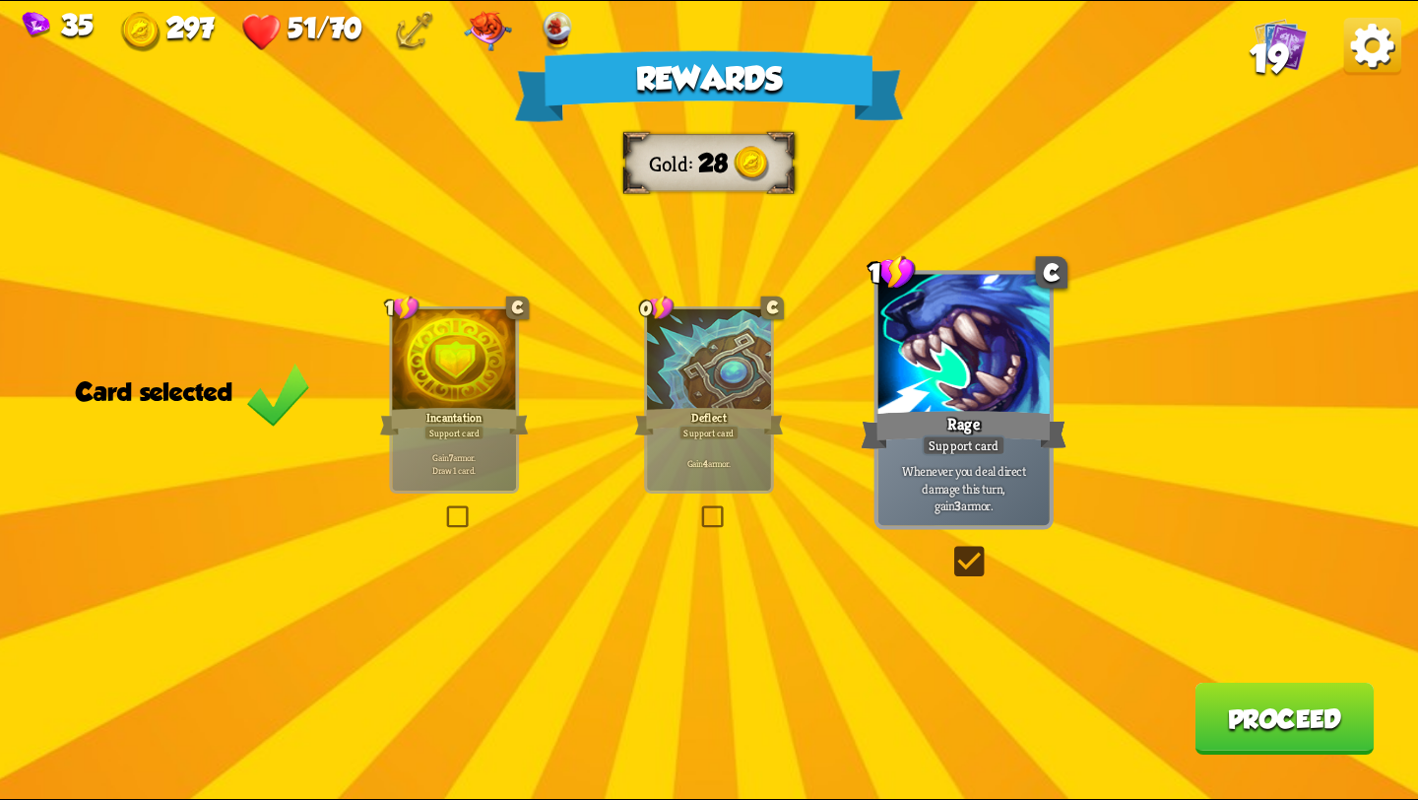
click at [1231, 715] on button "Proceed" at bounding box center [1284, 719] width 179 height 72
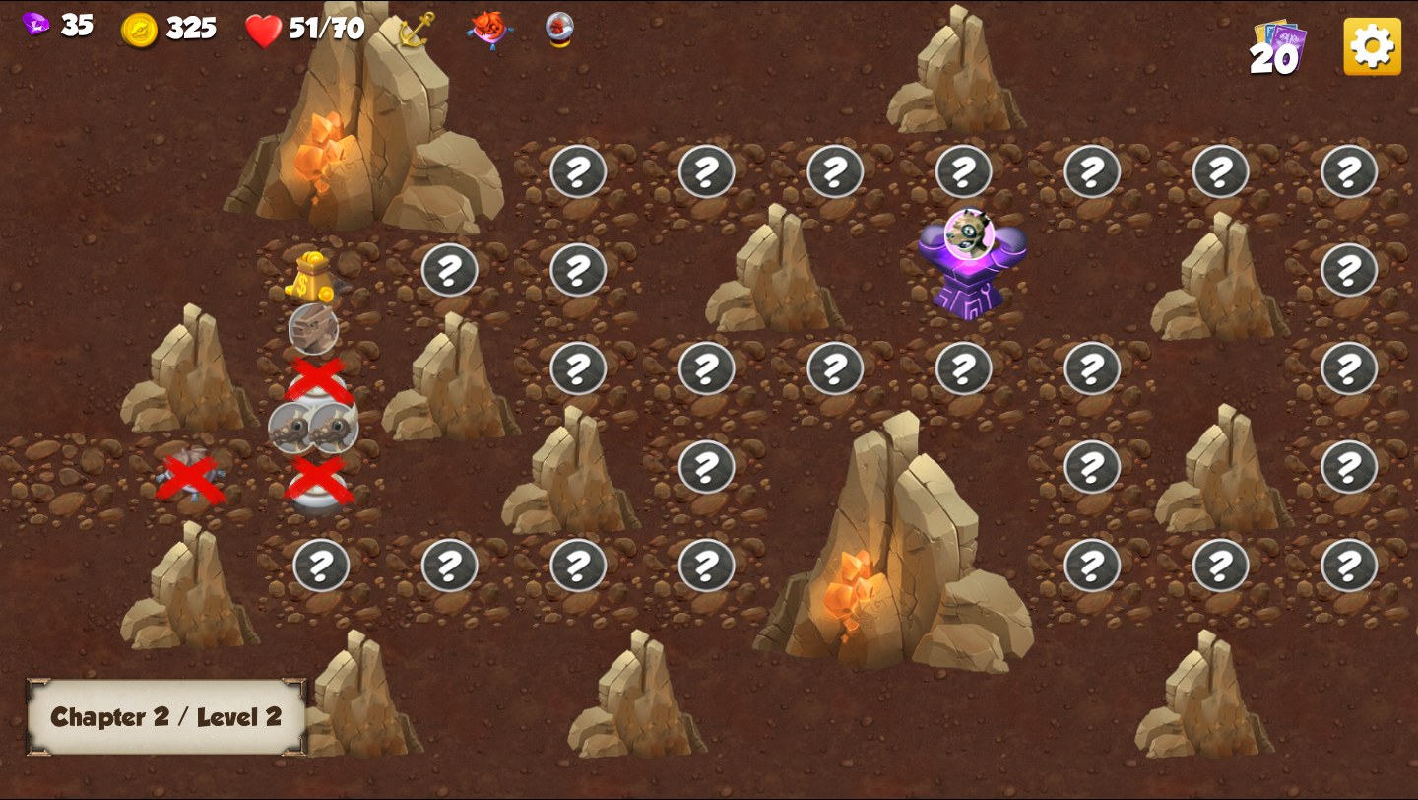
click at [308, 271] on img at bounding box center [319, 277] width 71 height 54
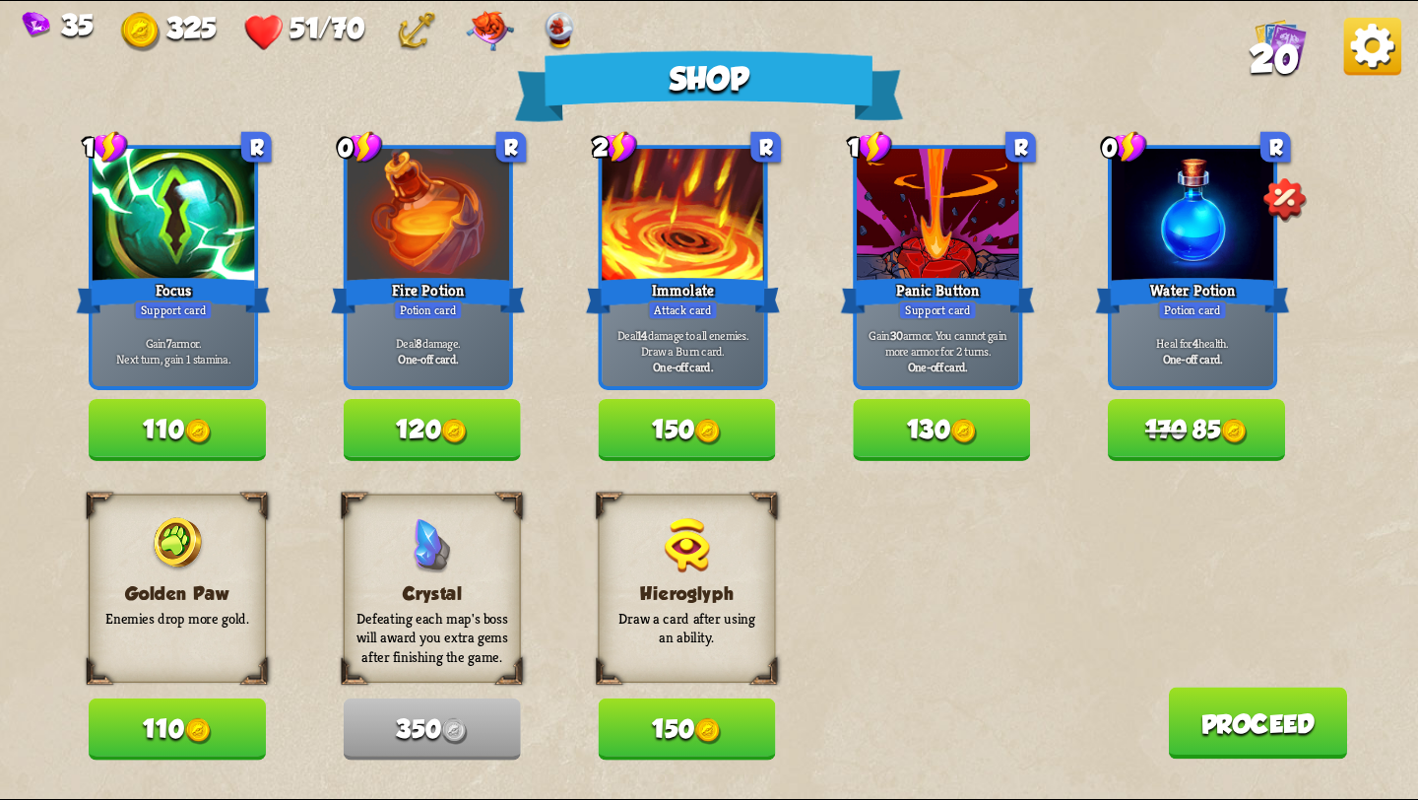
click at [1176, 436] on span "170" at bounding box center [1165, 430] width 41 height 29
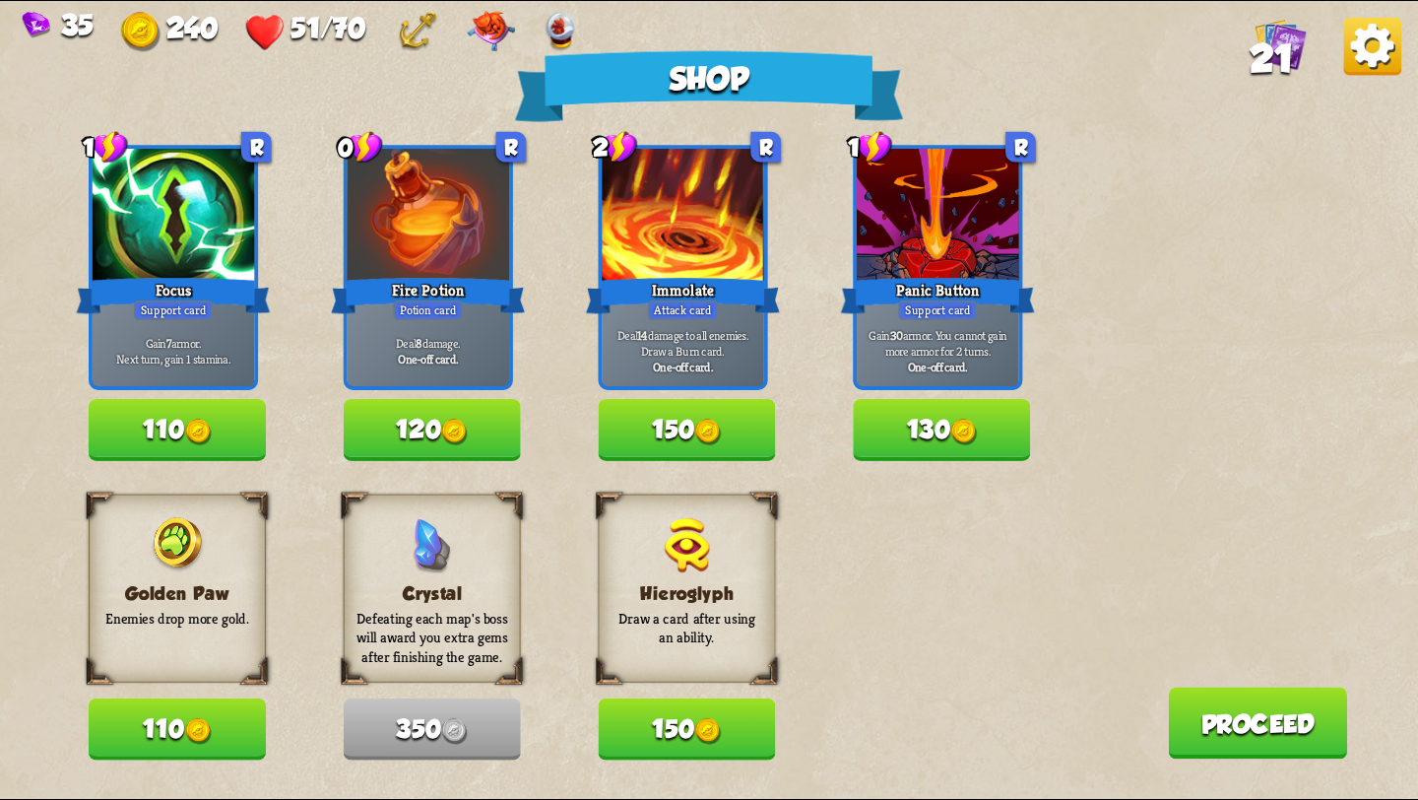
click at [1293, 725] on button "Proceed" at bounding box center [1257, 723] width 179 height 72
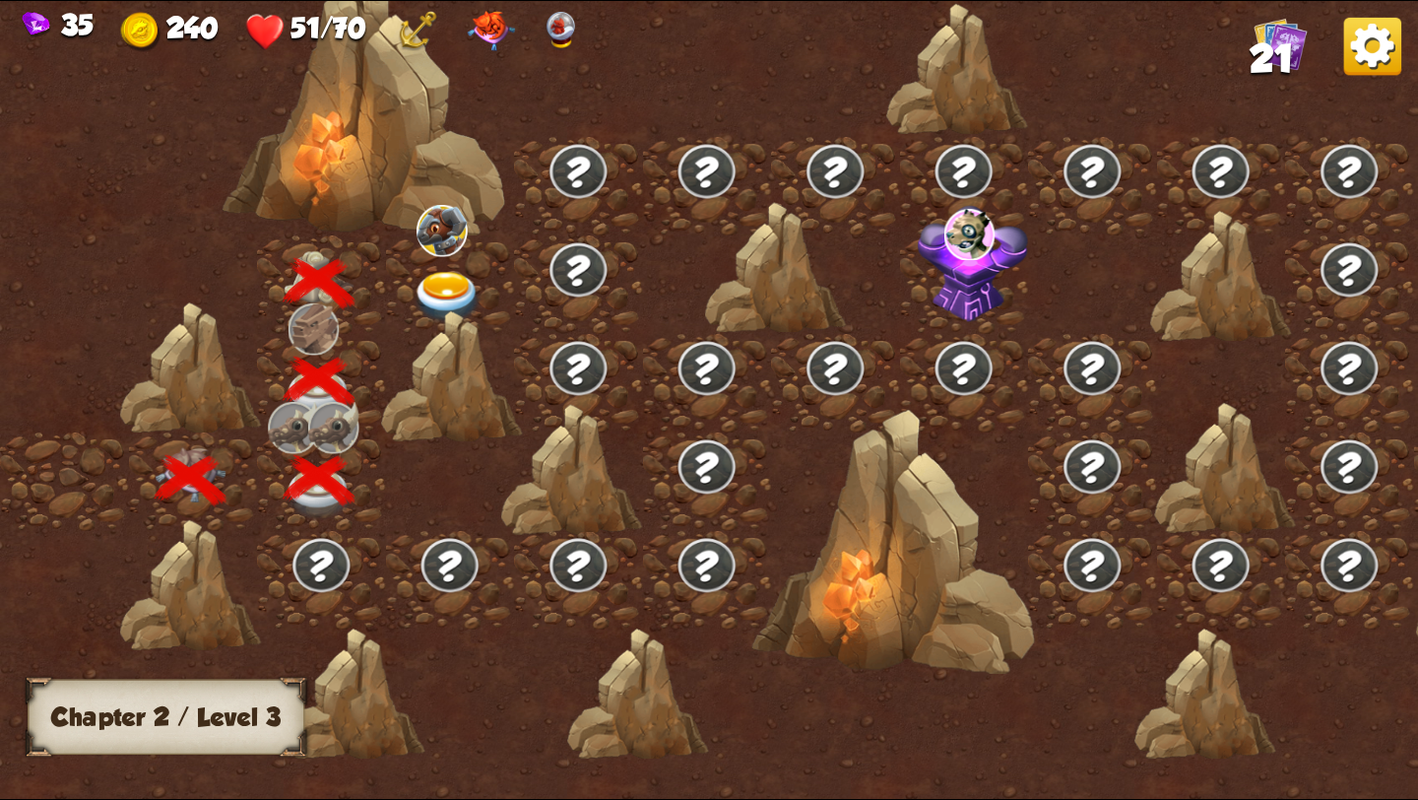
click at [454, 275] on img at bounding box center [448, 298] width 71 height 52
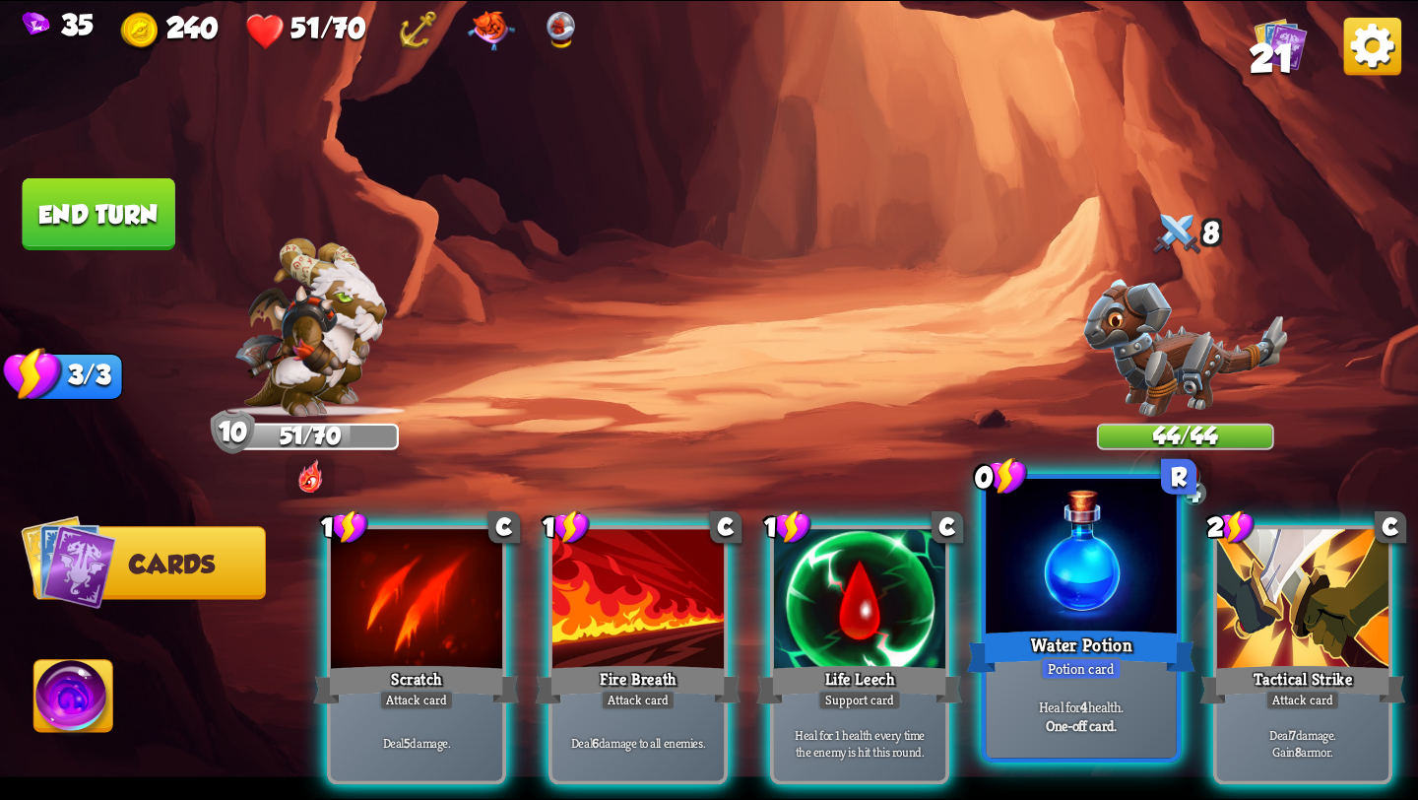
click at [1133, 659] on div "Water Potion" at bounding box center [1081, 651] width 229 height 51
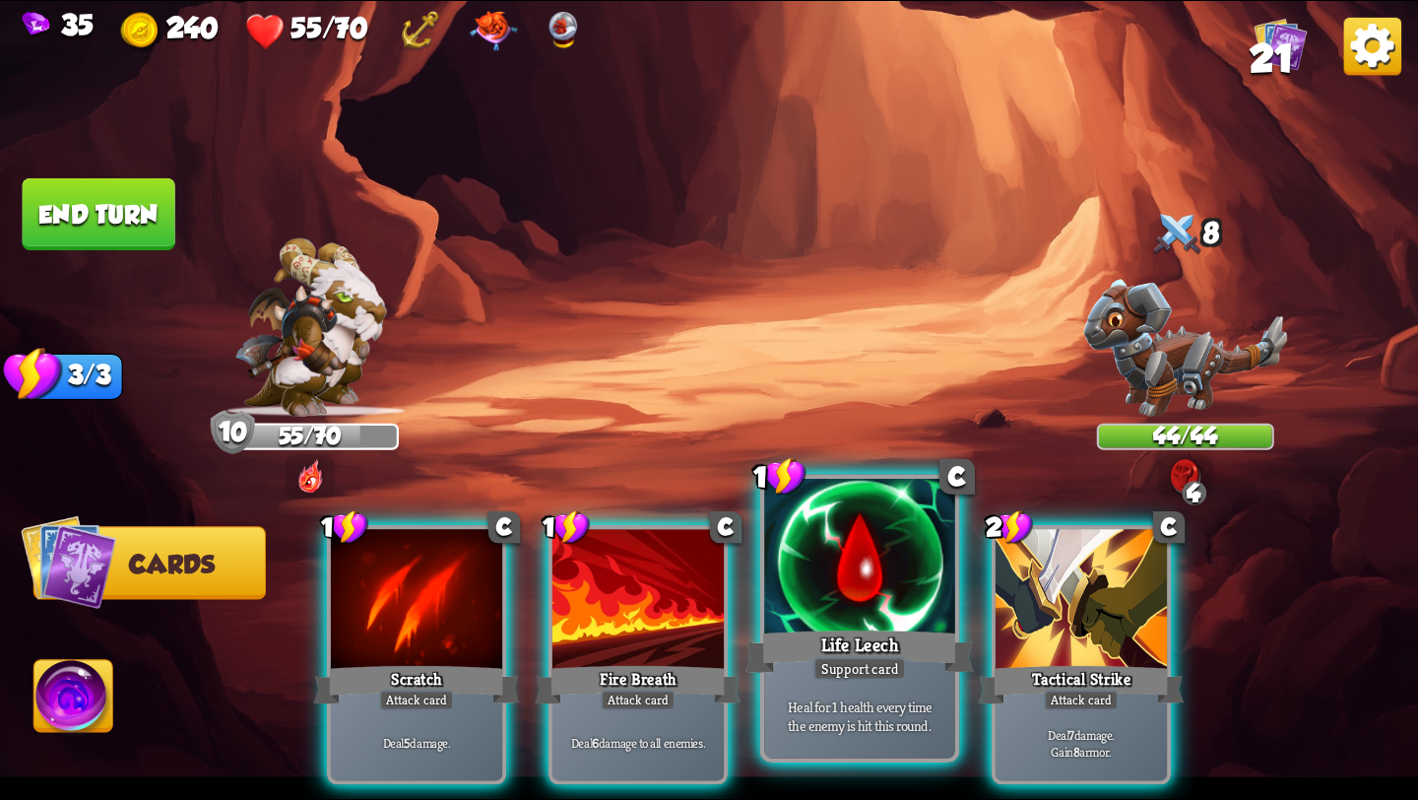
click at [866, 614] on div at bounding box center [859, 559] width 191 height 161
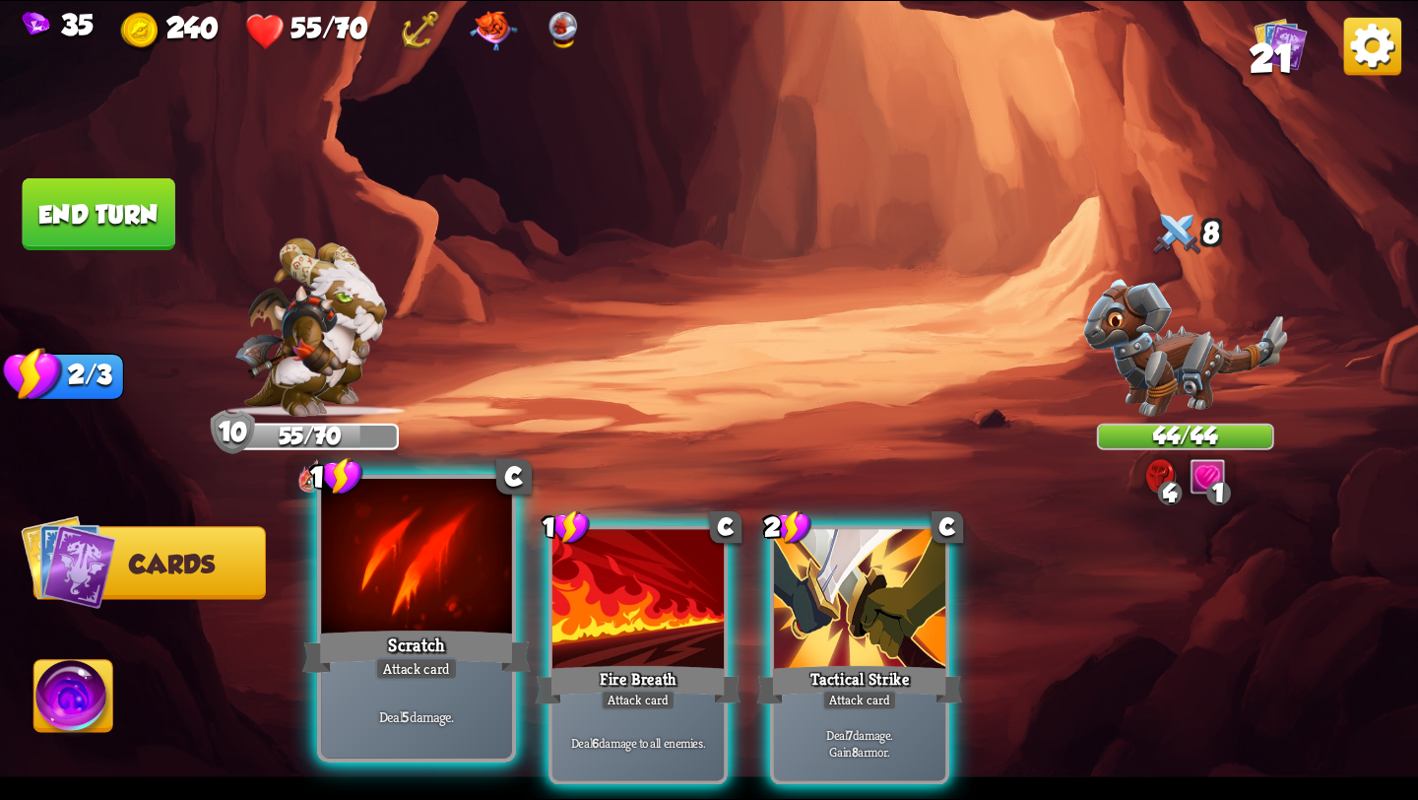
click at [427, 638] on div "Scratch" at bounding box center [416, 651] width 229 height 51
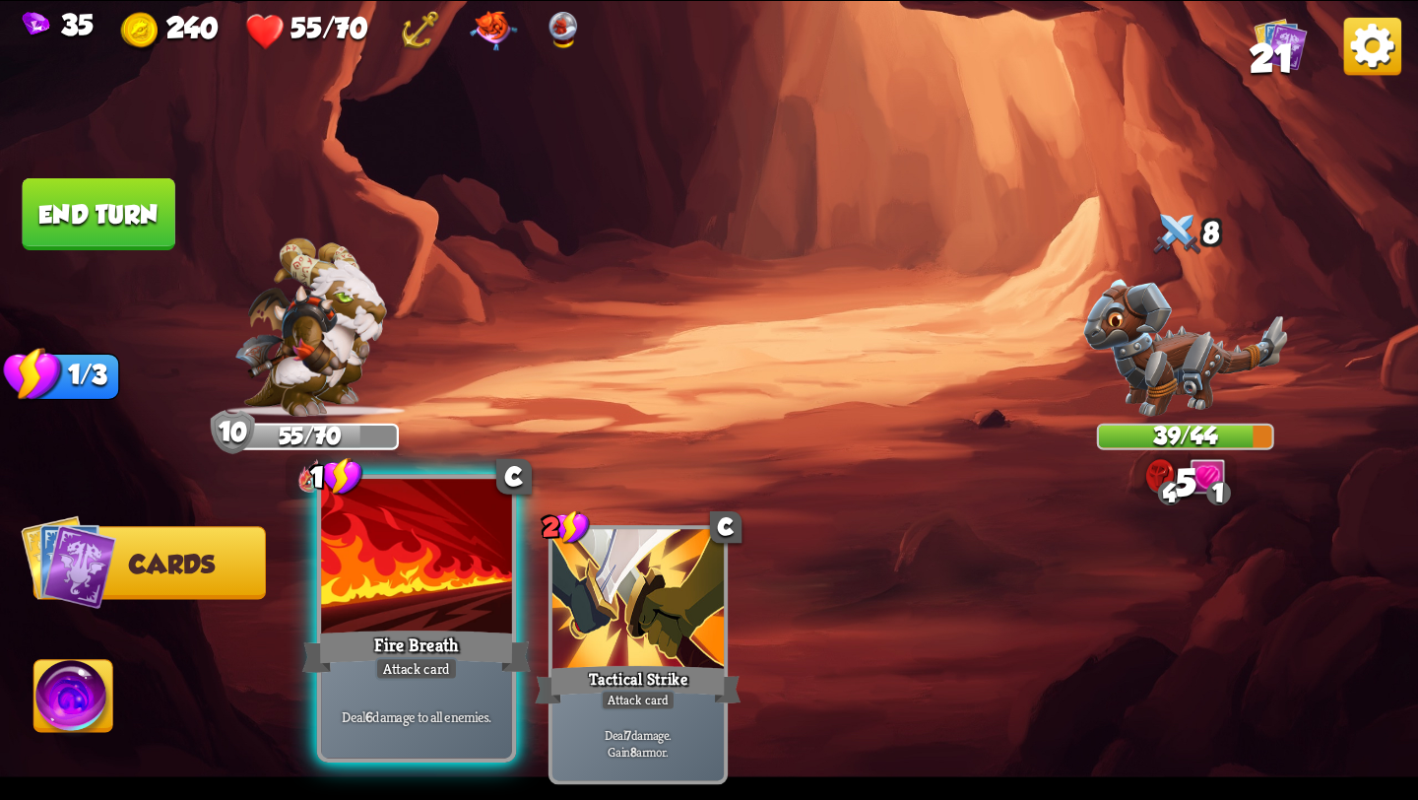
click at [425, 640] on div "Fire Breath" at bounding box center [416, 651] width 229 height 51
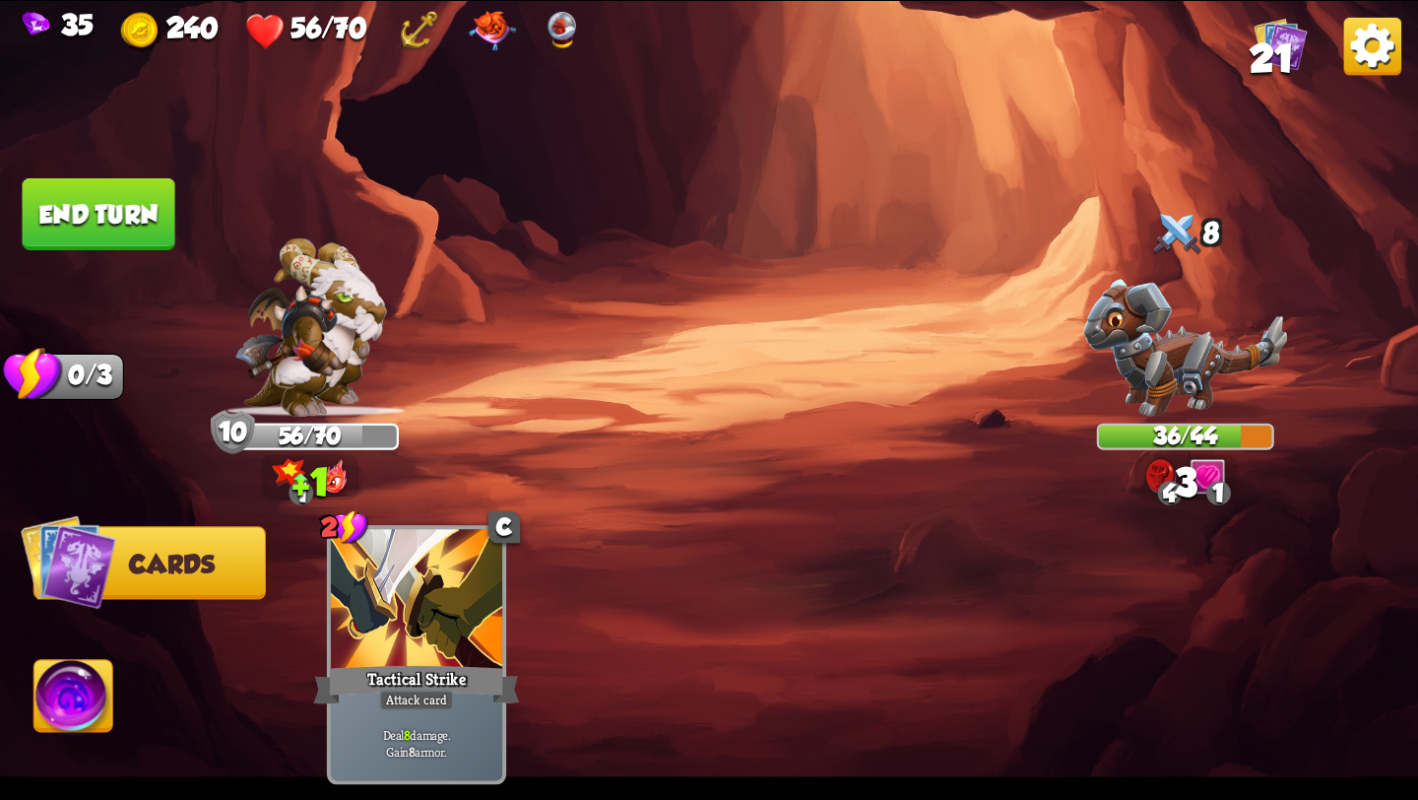
click at [143, 204] on button "End turn" at bounding box center [99, 214] width 153 height 72
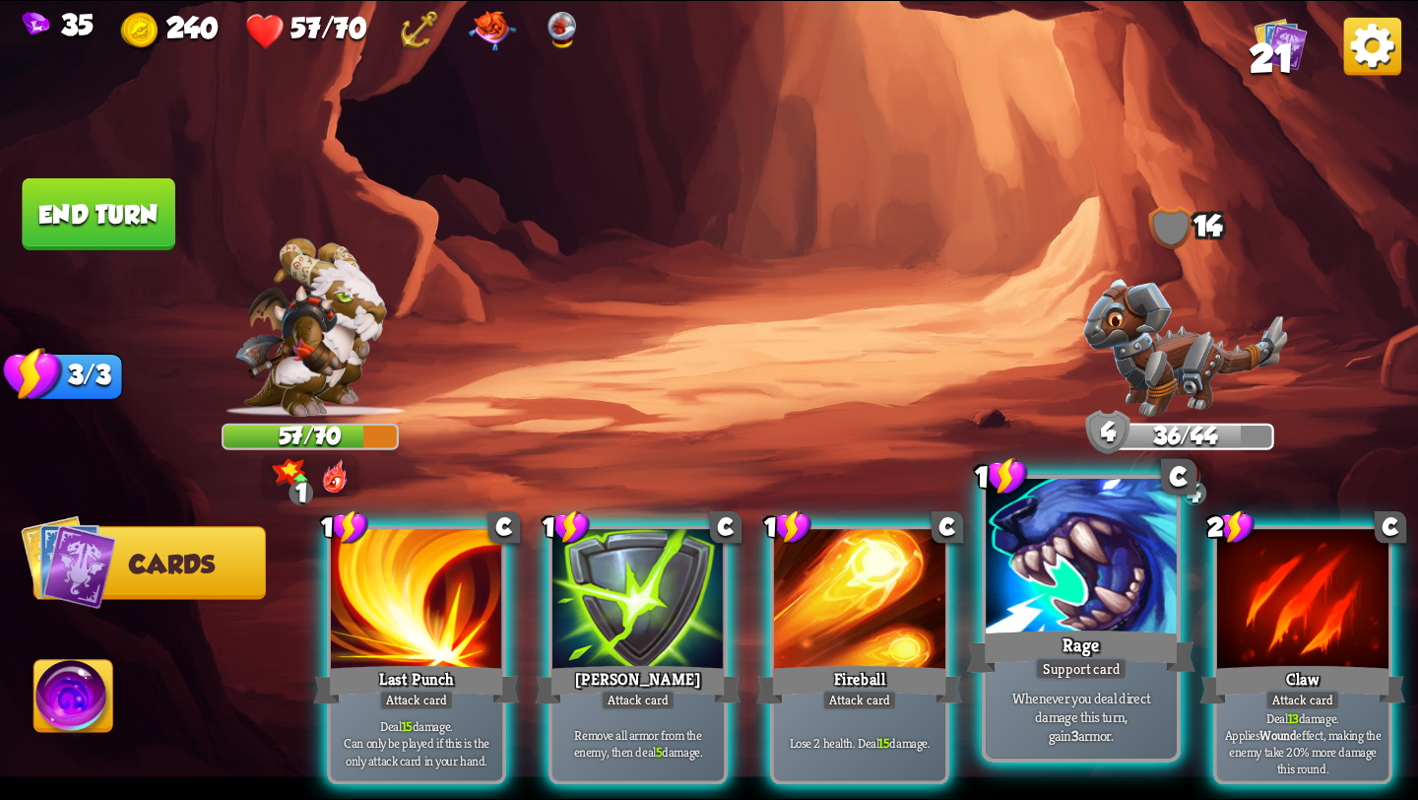
click at [1114, 616] on div at bounding box center [1081, 559] width 191 height 161
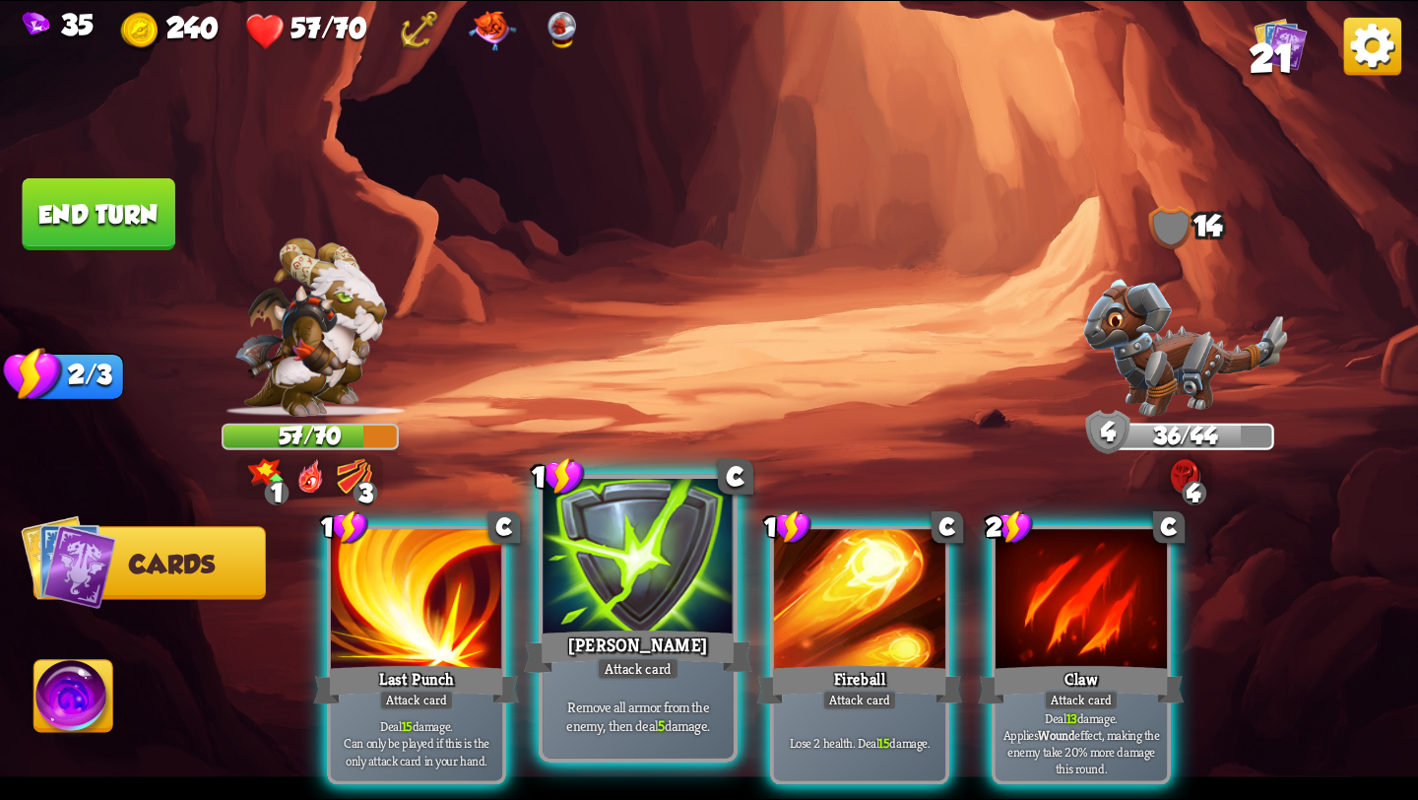
click at [597, 621] on div at bounding box center [638, 559] width 191 height 161
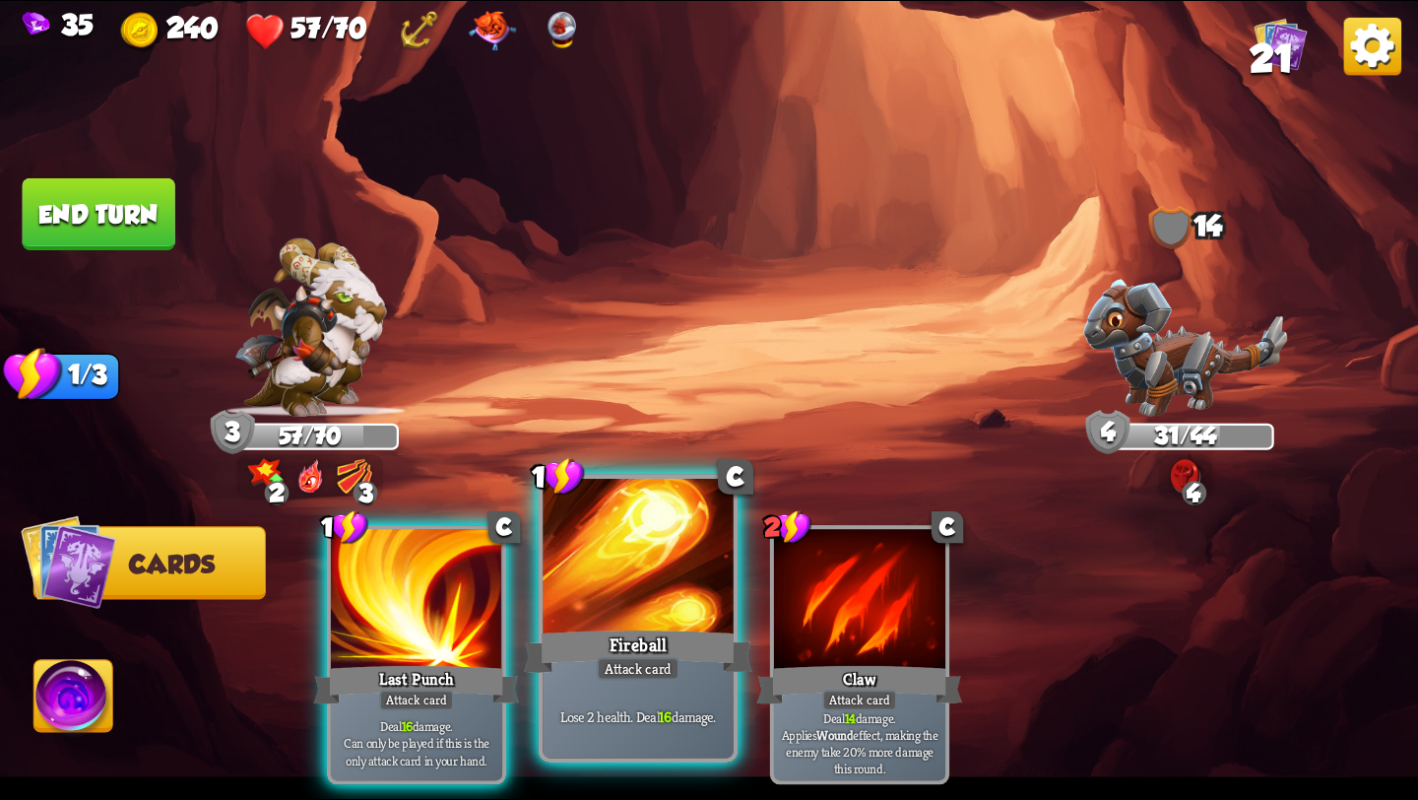
click at [630, 624] on div at bounding box center [638, 559] width 191 height 161
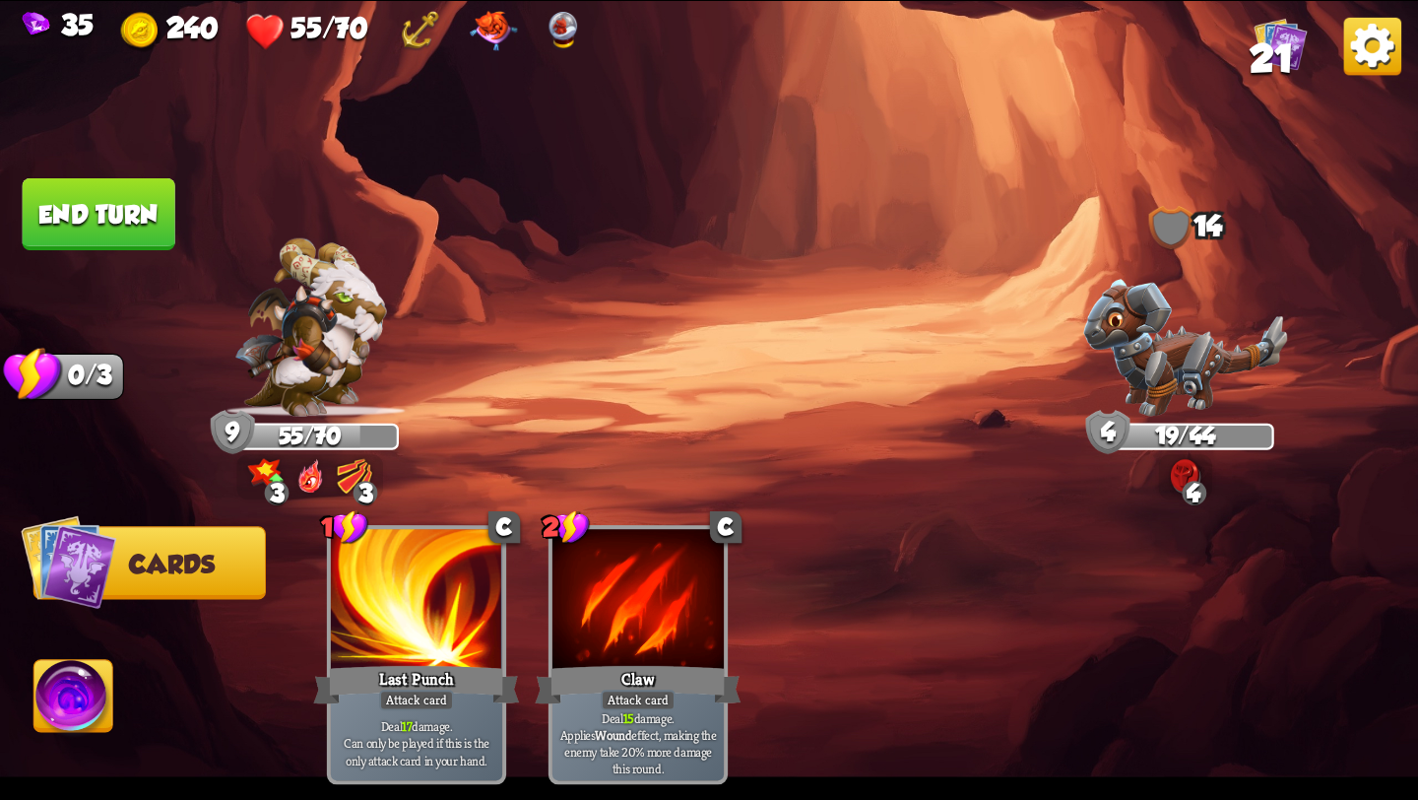
click at [91, 218] on button "End turn" at bounding box center [99, 214] width 153 height 72
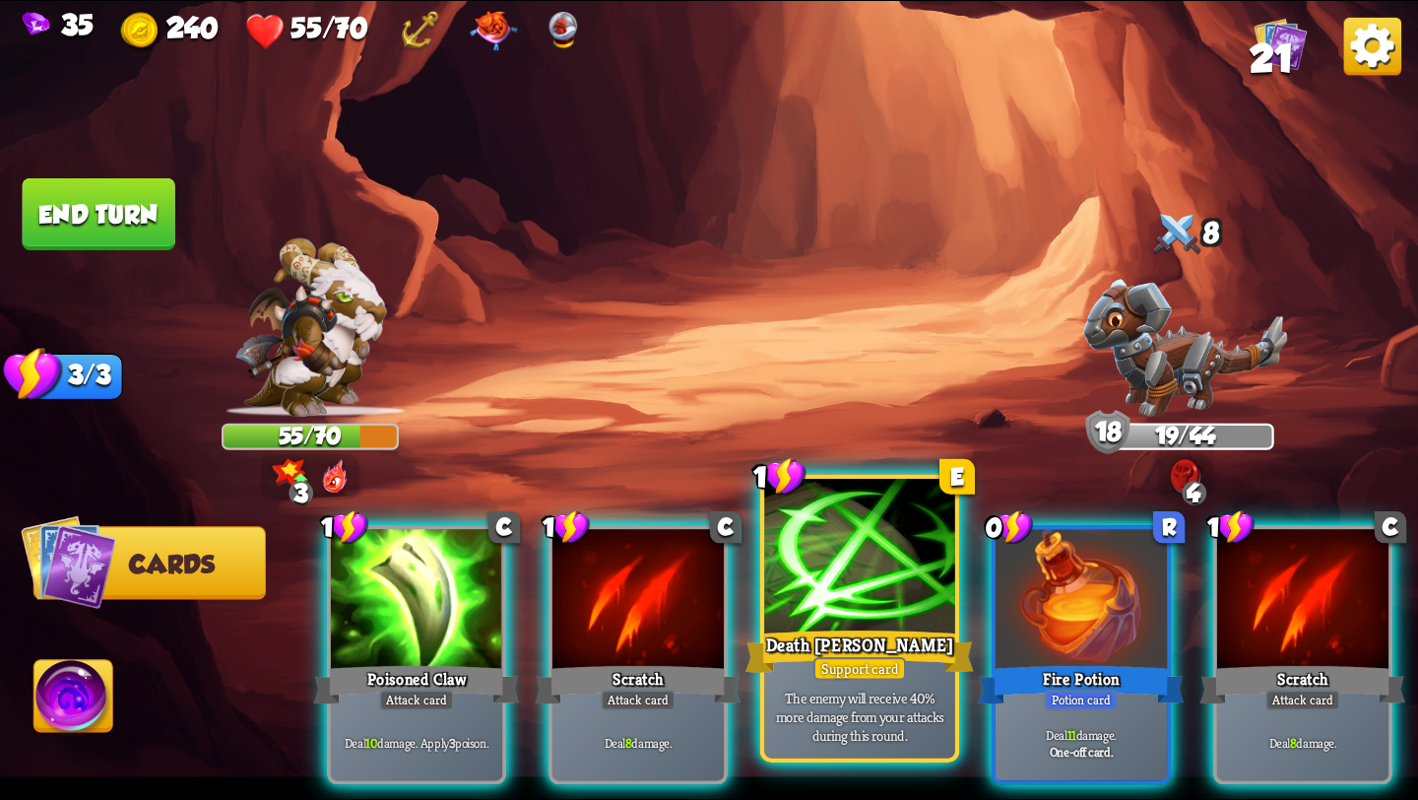
click at [892, 614] on div at bounding box center [859, 559] width 191 height 161
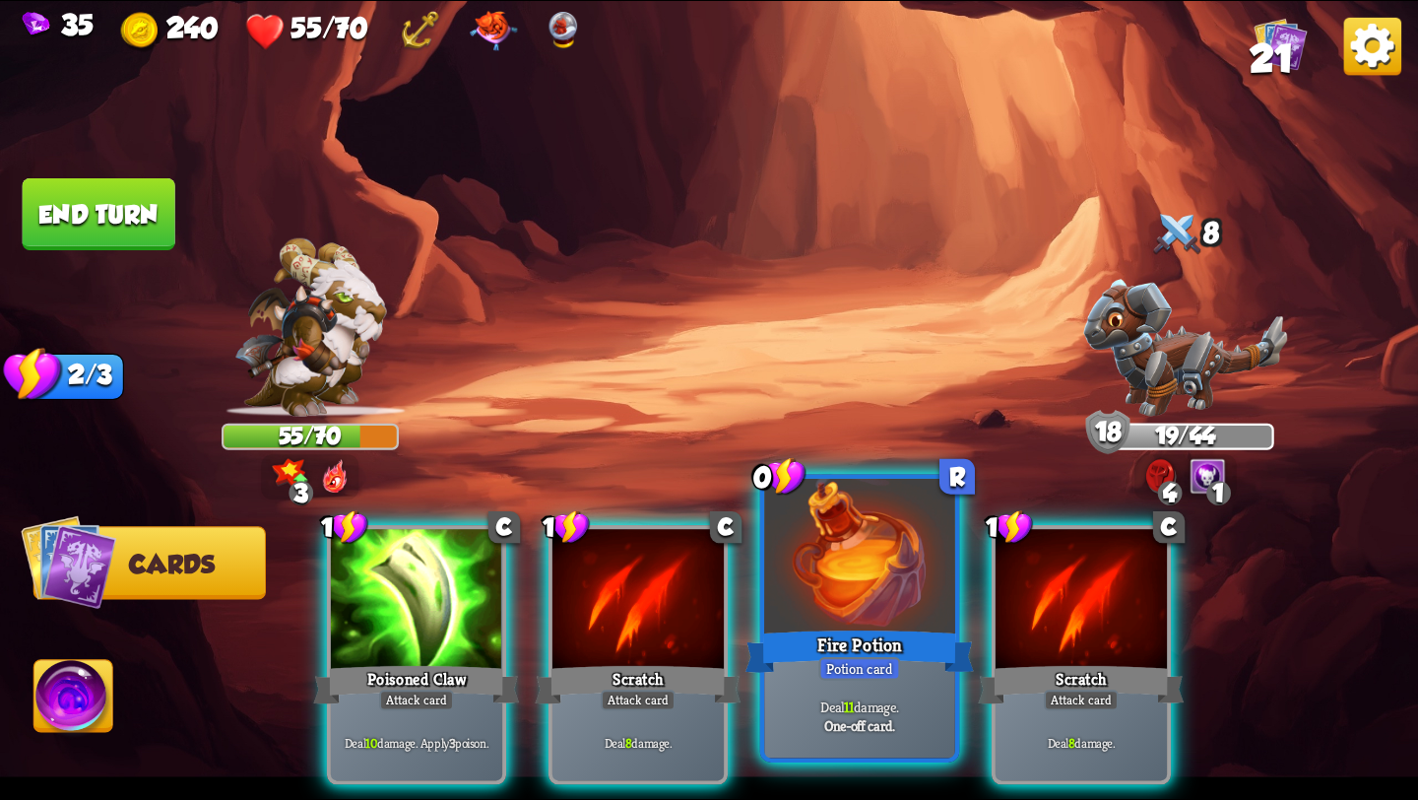
click at [892, 622] on div at bounding box center [859, 559] width 191 height 161
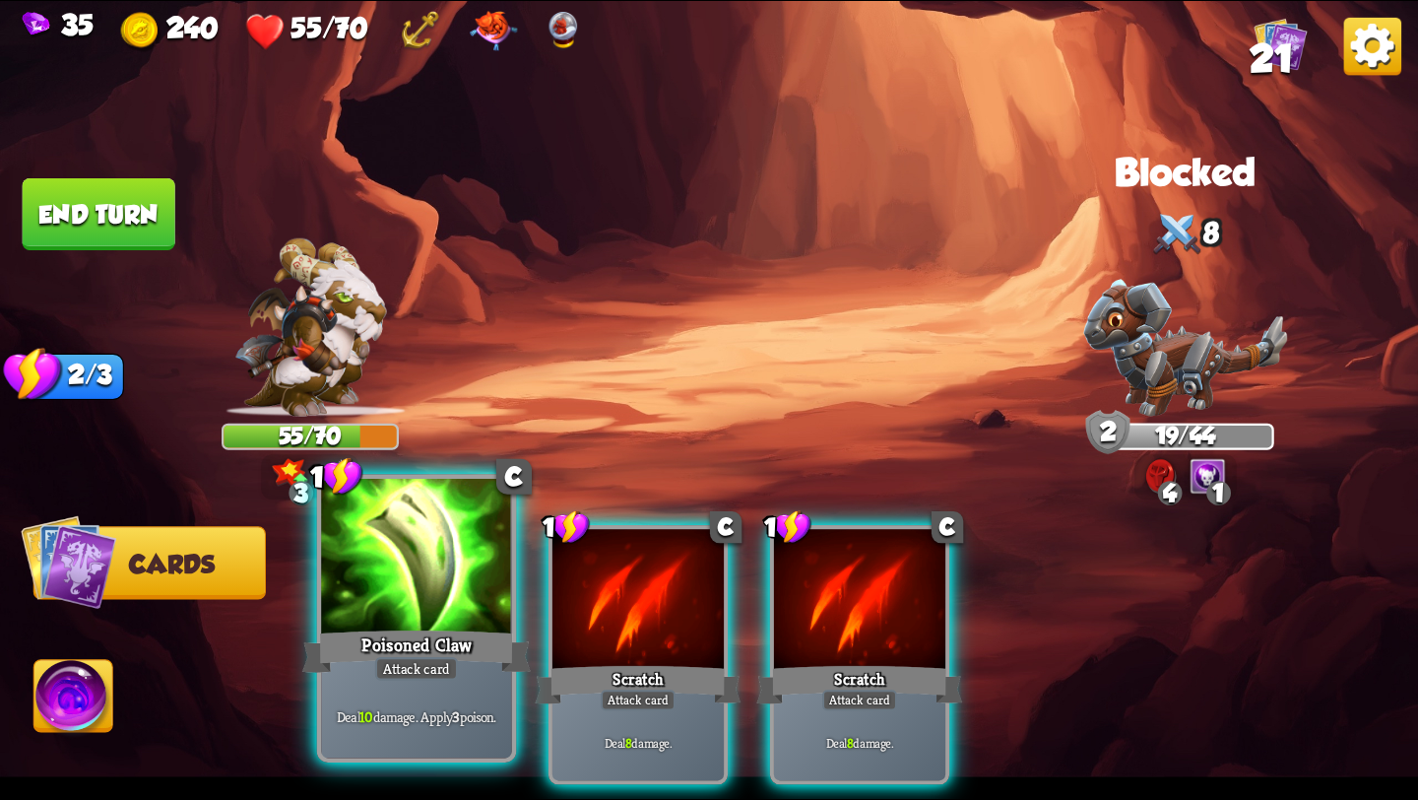
click at [462, 613] on div at bounding box center [416, 559] width 191 height 161
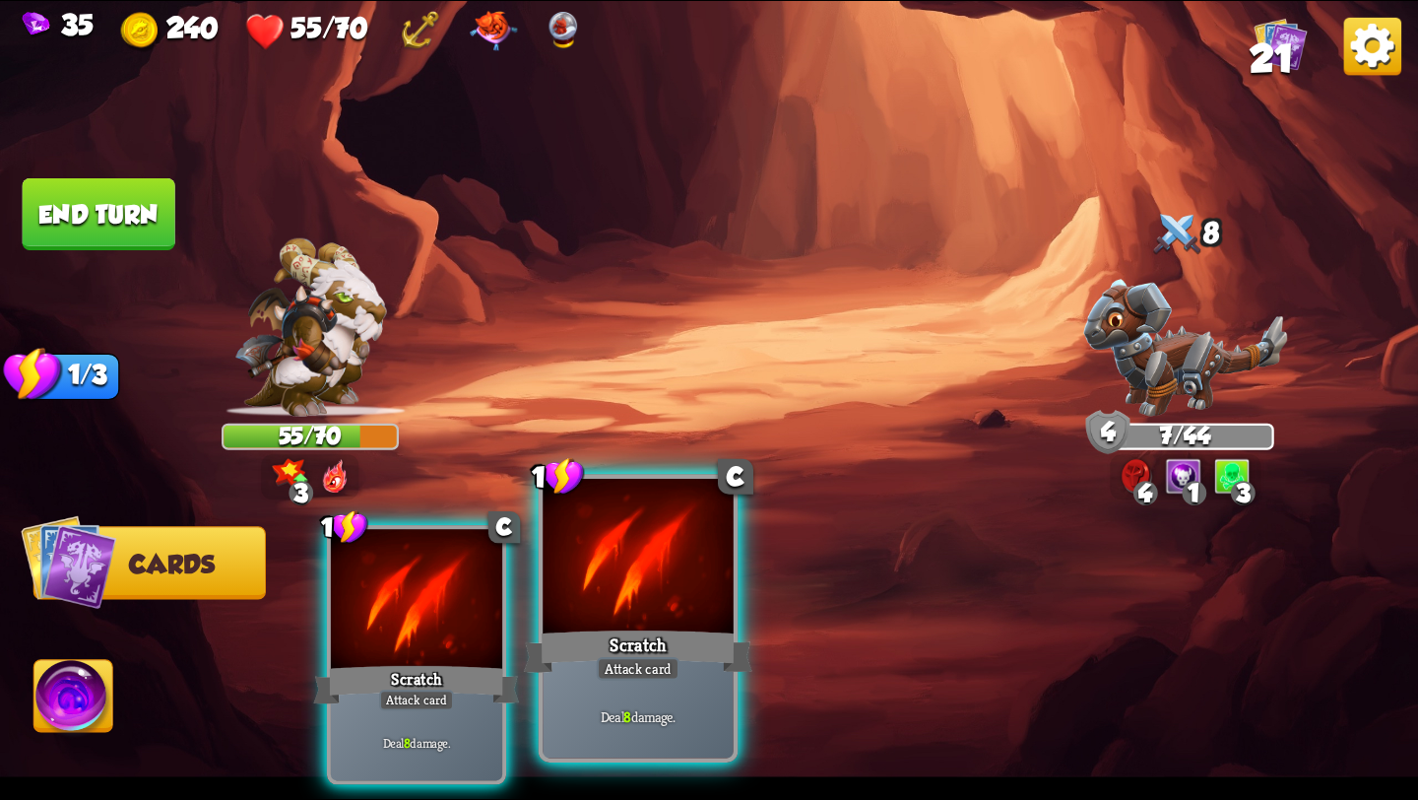
click at [606, 623] on div at bounding box center [638, 559] width 191 height 161
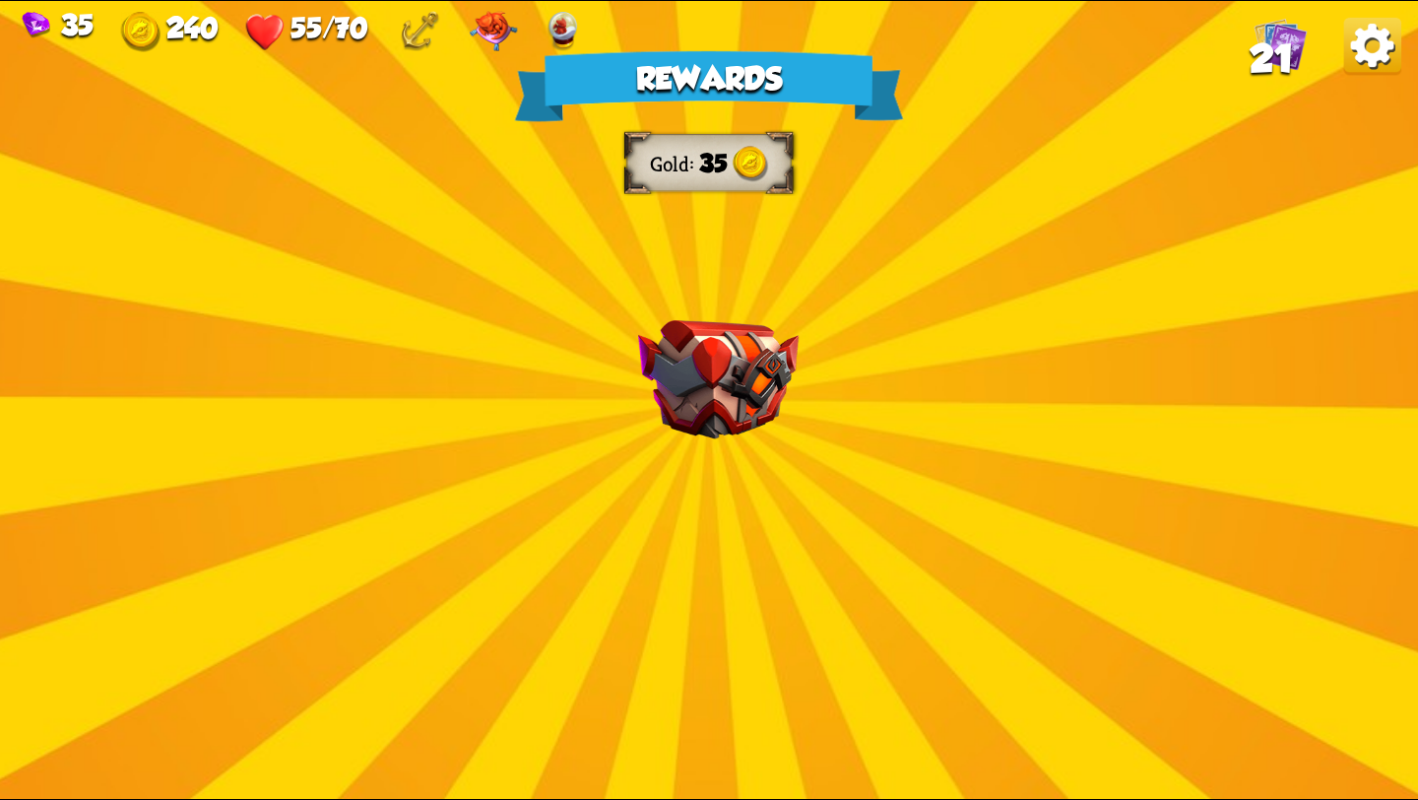
click at [806, 383] on div "Rewards Gold 35 Select a card 1 C Enchanted Scratch Attack card Deal 7 damage. …" at bounding box center [709, 400] width 1418 height 798
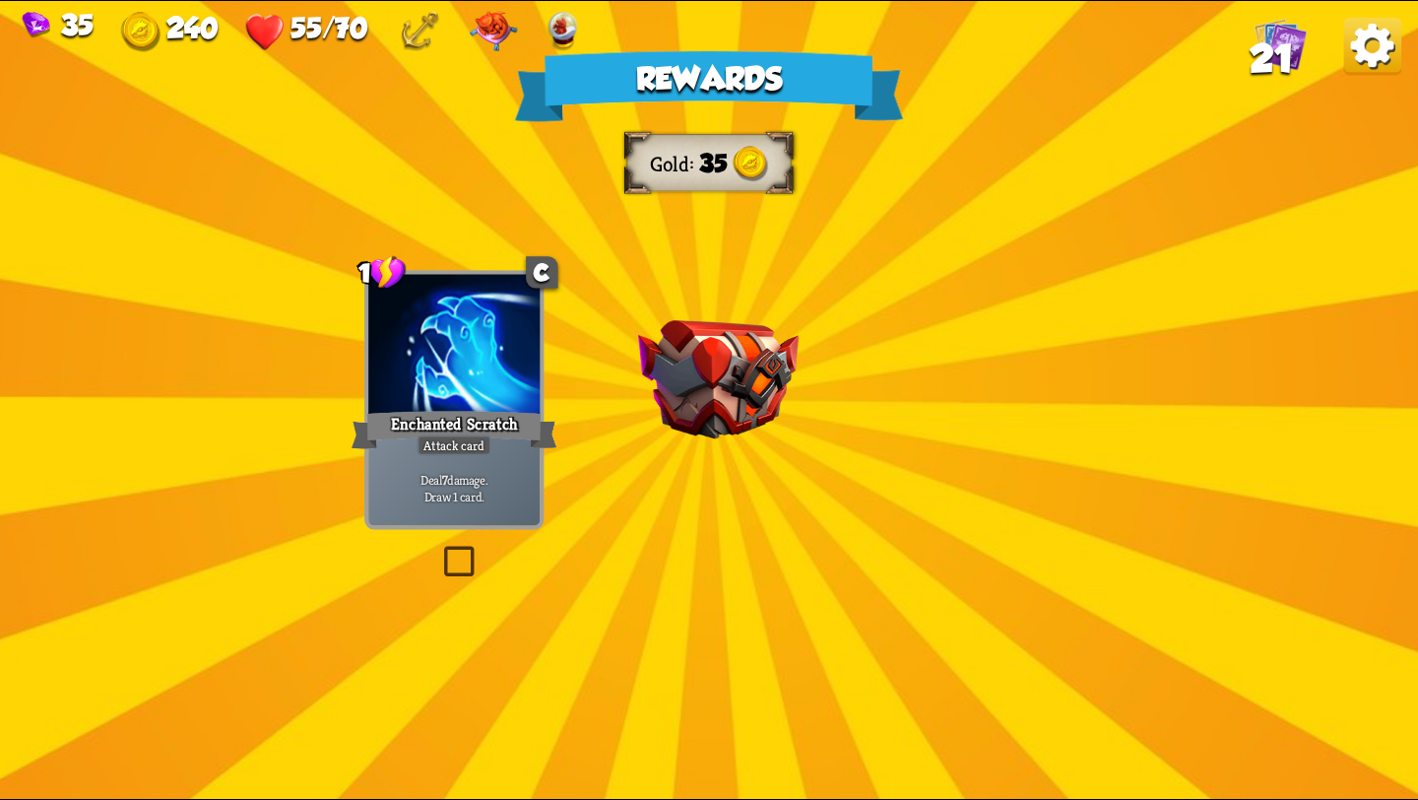
click at [745, 381] on img at bounding box center [718, 379] width 161 height 119
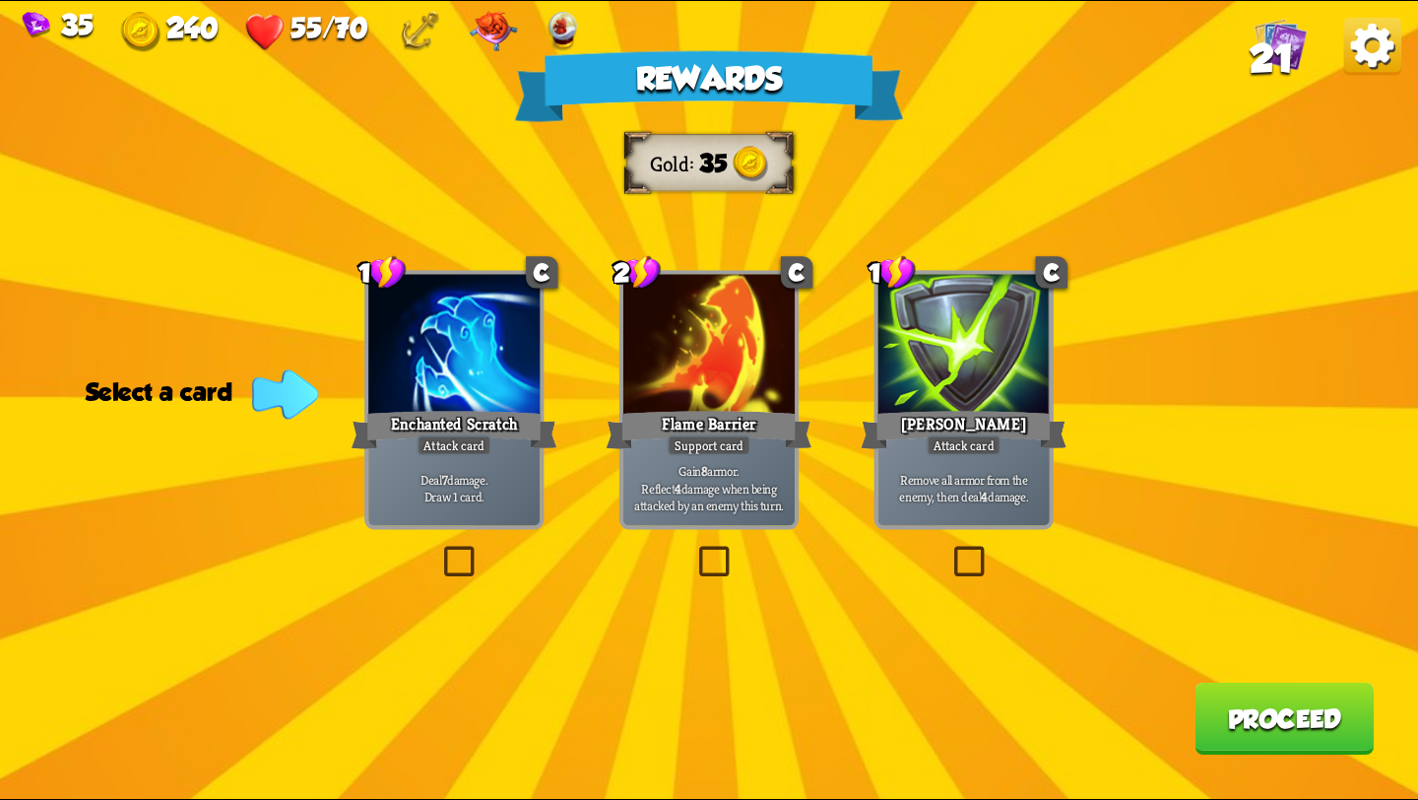
click at [447, 474] on p "Deal 7 damage. Draw 1 card." at bounding box center [454, 487] width 163 height 33
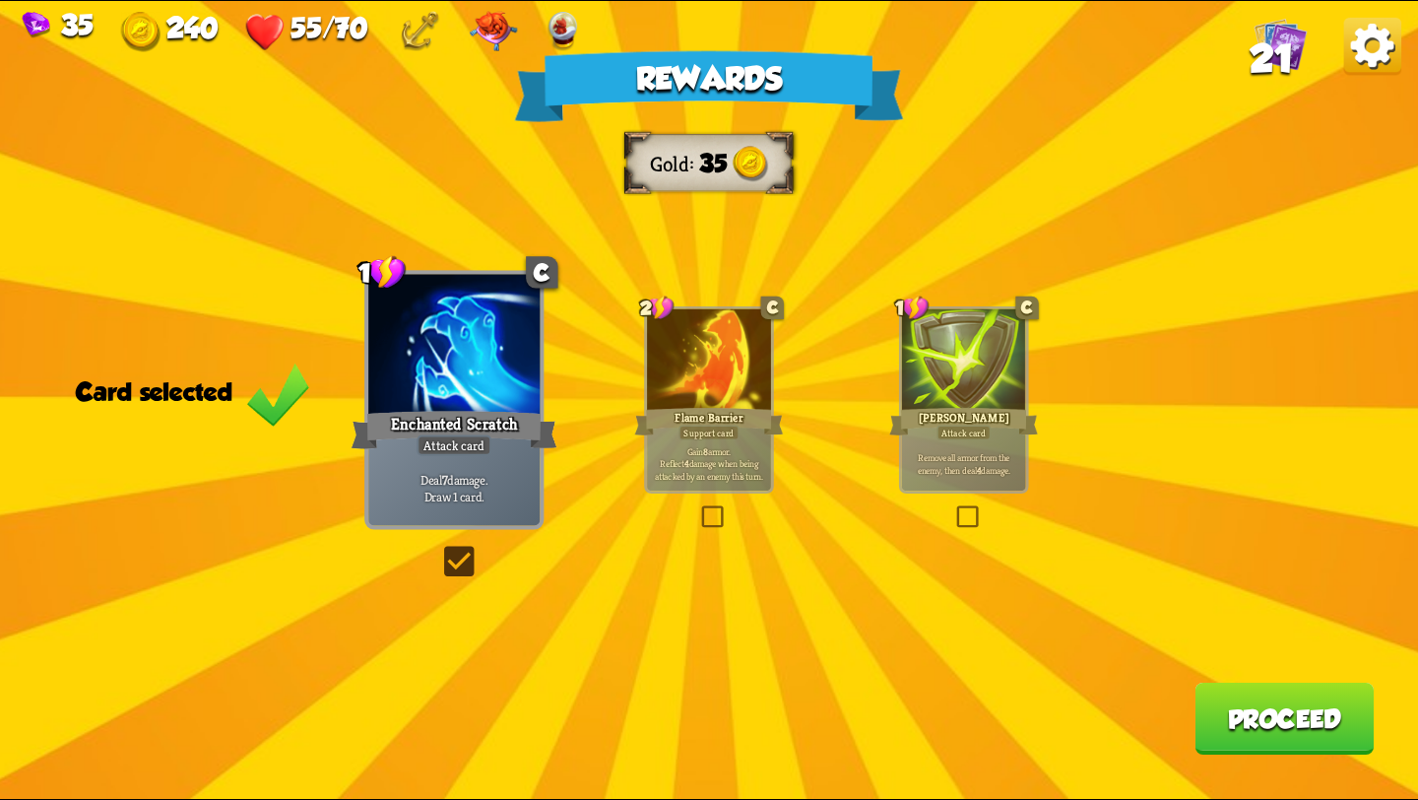
click at [1322, 705] on button "Proceed" at bounding box center [1284, 719] width 179 height 72
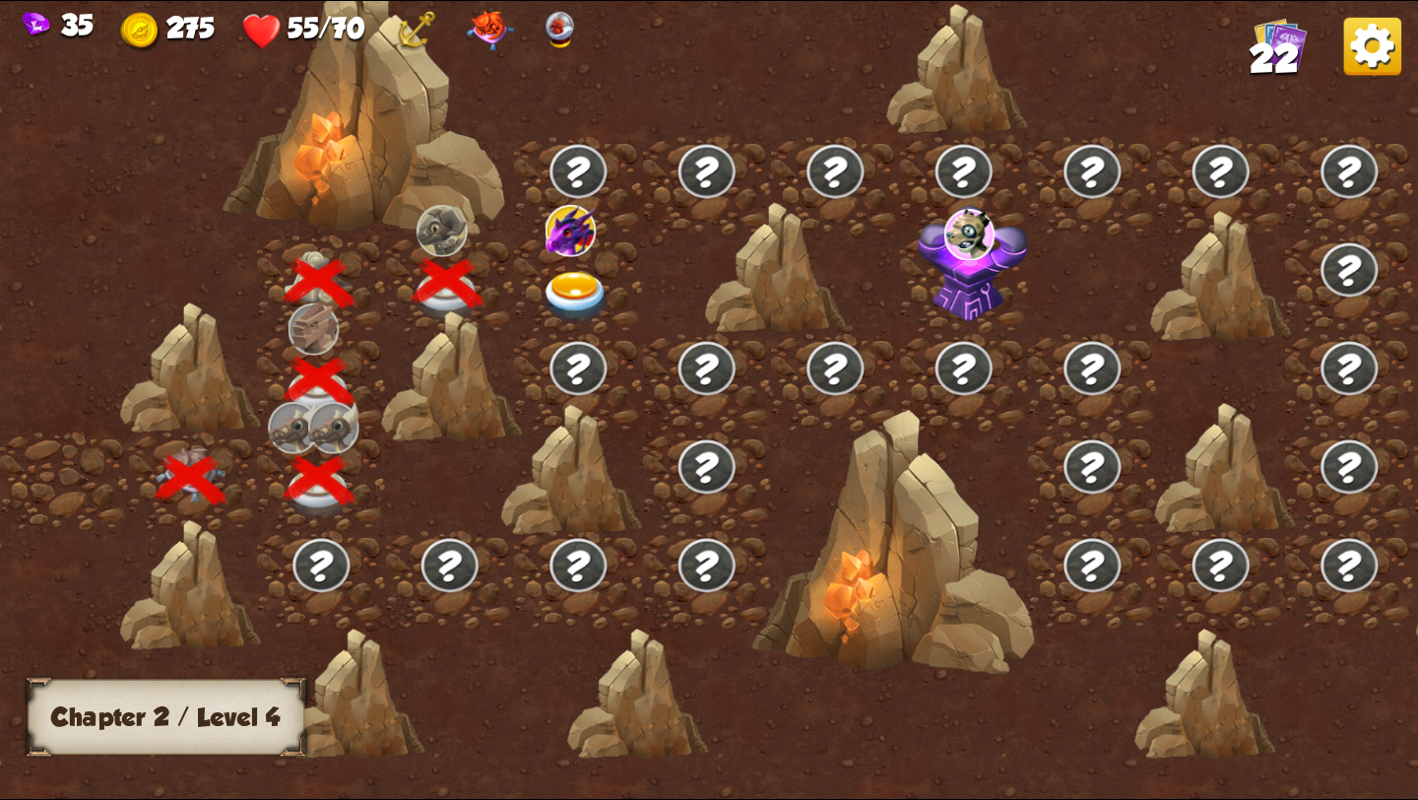
click at [568, 282] on img at bounding box center [576, 298] width 71 height 52
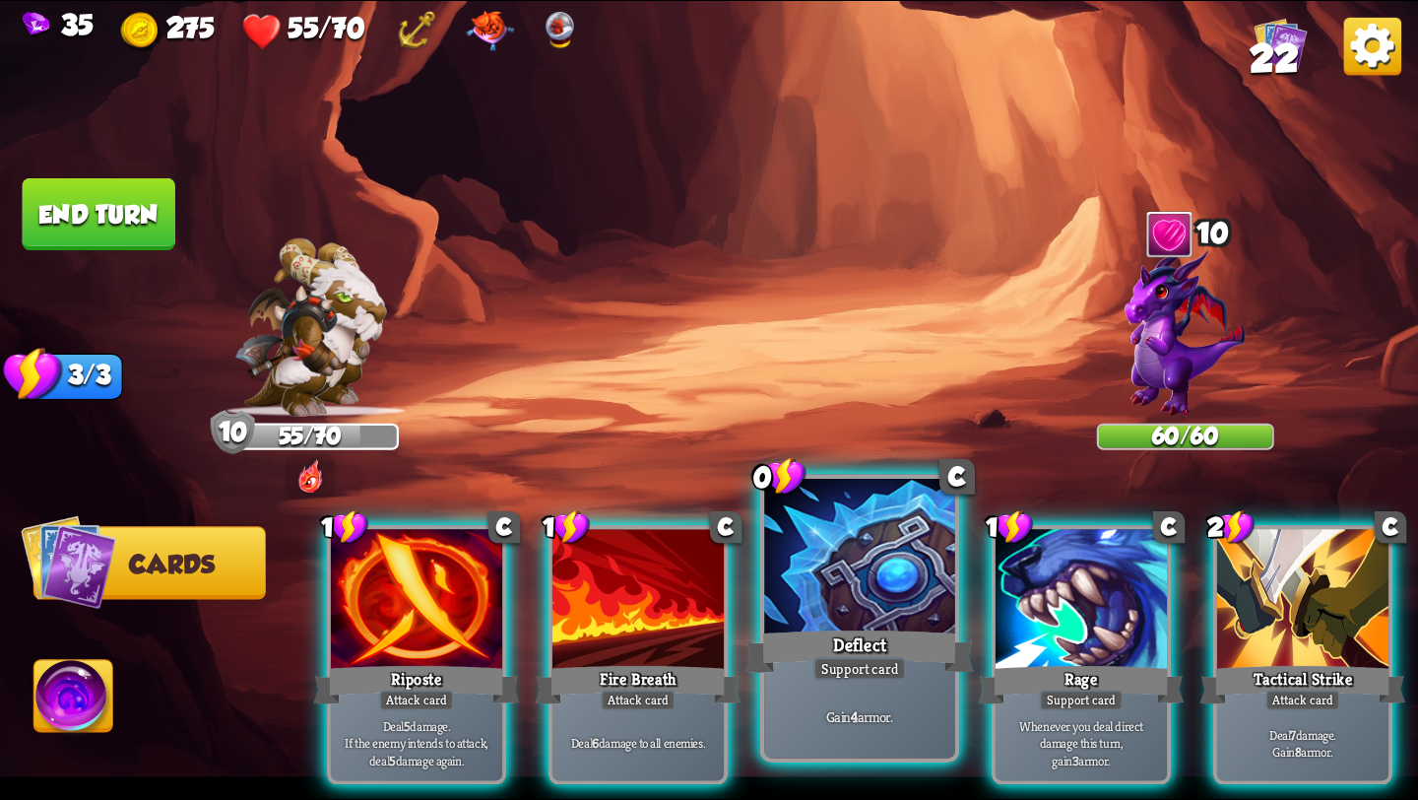
click at [823, 620] on div at bounding box center [859, 559] width 191 height 161
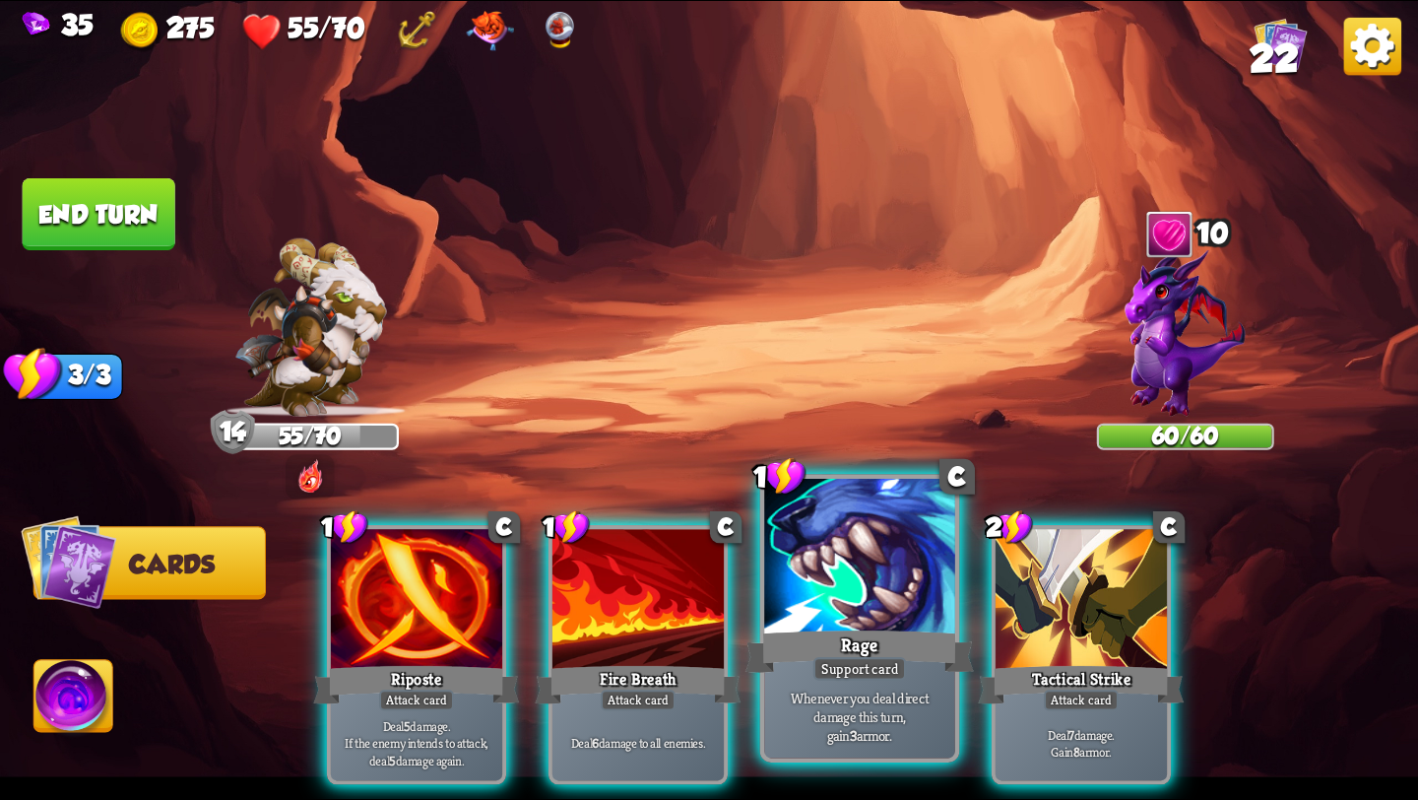
click at [841, 667] on div "Support card" at bounding box center [861, 669] width 94 height 24
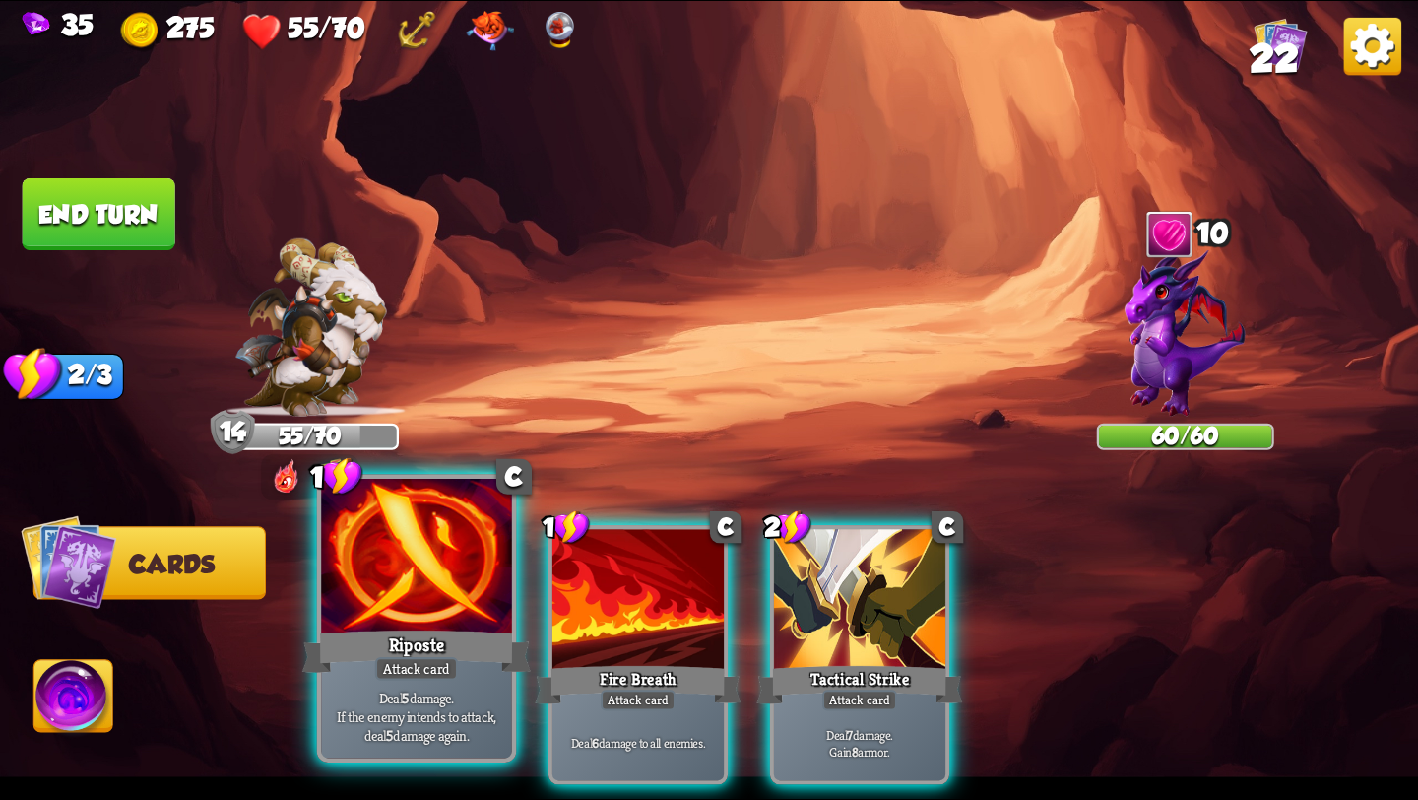
click at [389, 566] on div at bounding box center [416, 559] width 191 height 161
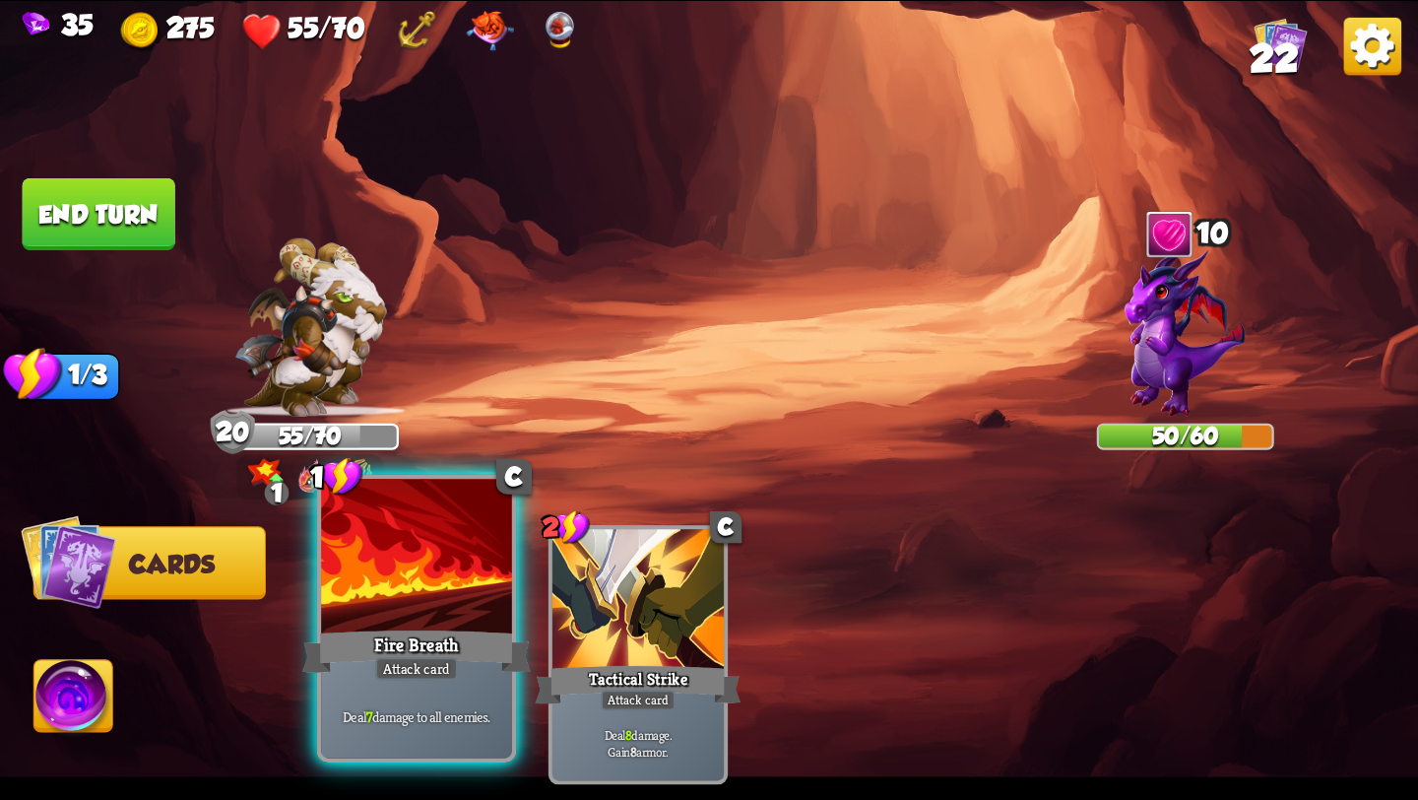
click at [369, 710] on b "7" at bounding box center [369, 716] width 6 height 19
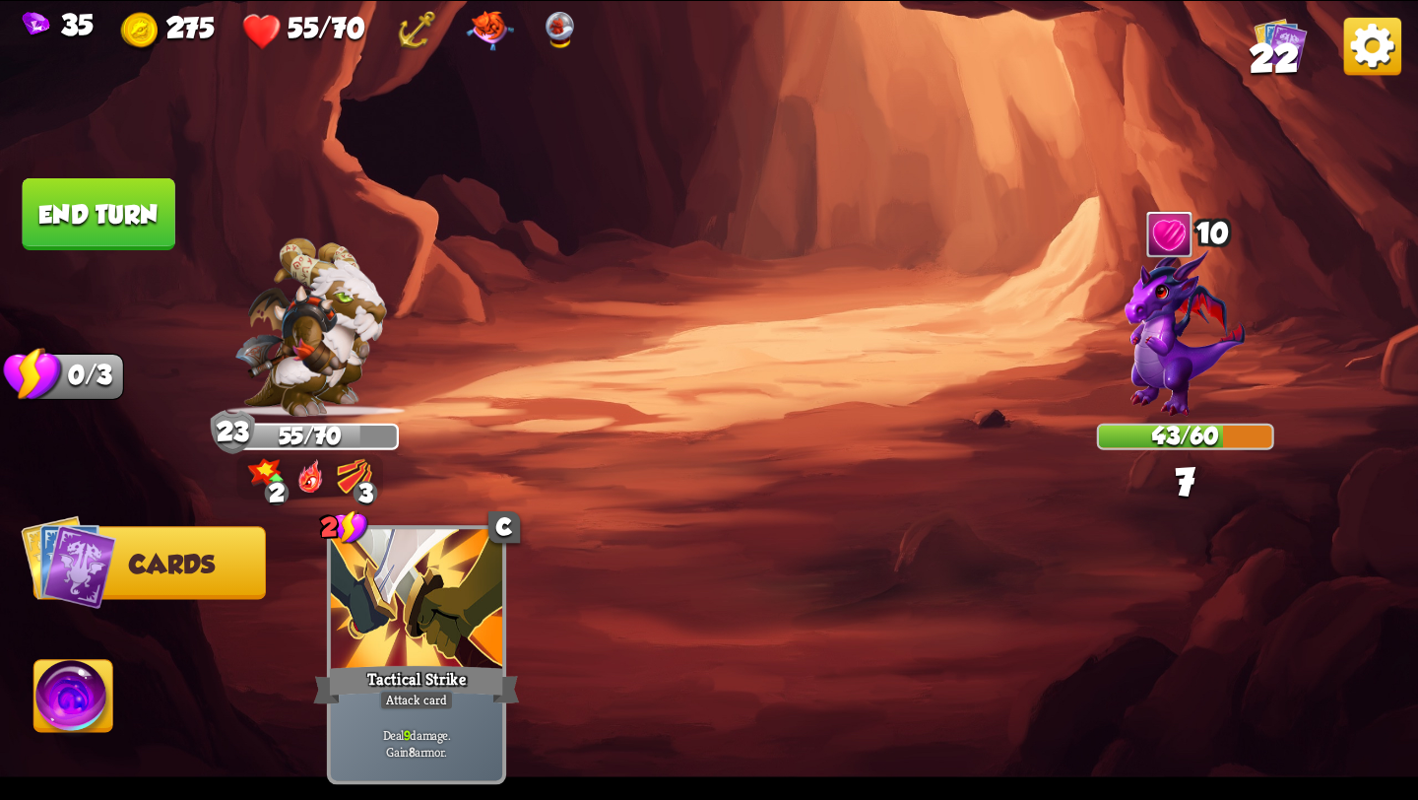
click at [139, 226] on button "End turn" at bounding box center [99, 214] width 153 height 72
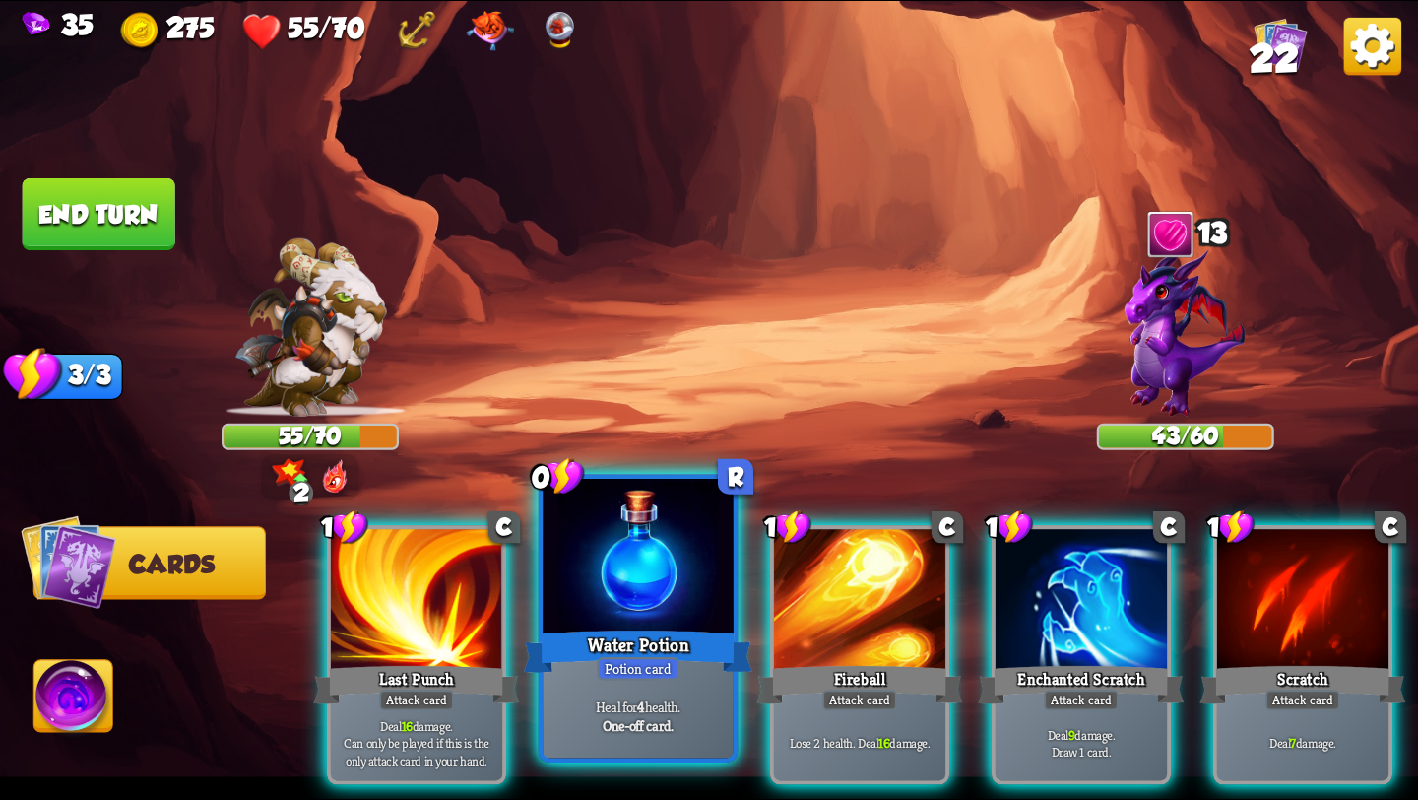
click at [616, 683] on div "Heal for 4 health. One-off card." at bounding box center [638, 716] width 191 height 83
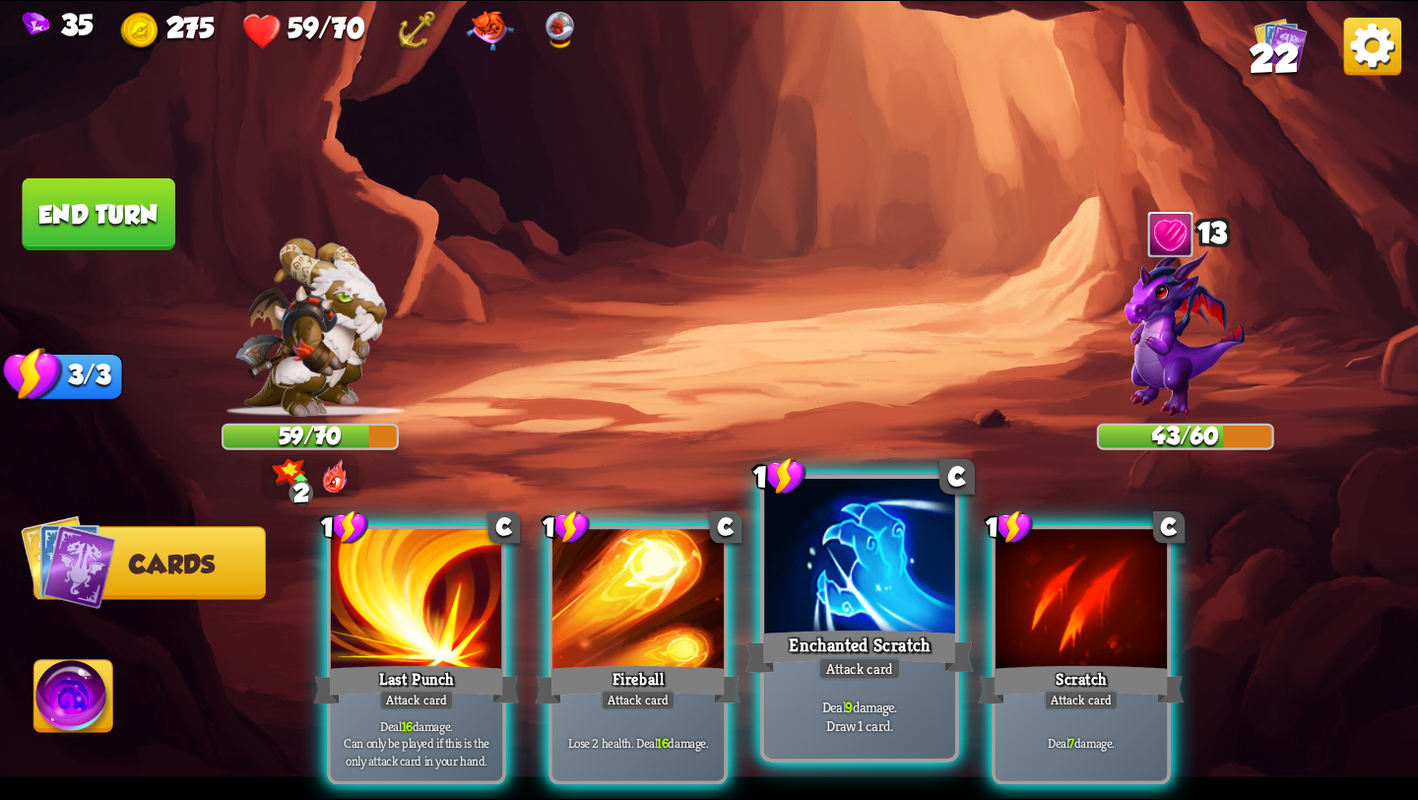
click at [864, 651] on div "Enchanted Scratch" at bounding box center [860, 651] width 229 height 51
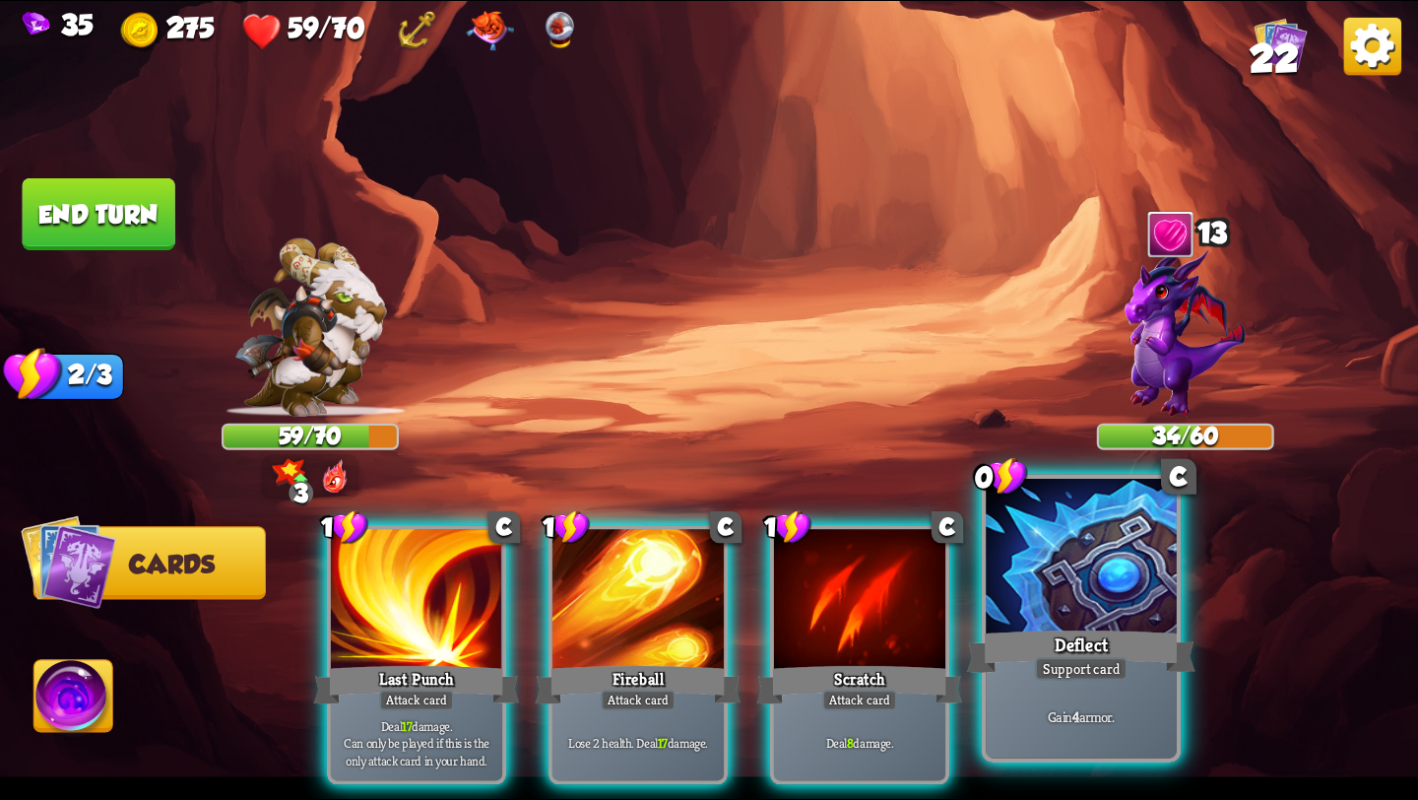
click at [1116, 577] on div at bounding box center [1081, 559] width 191 height 161
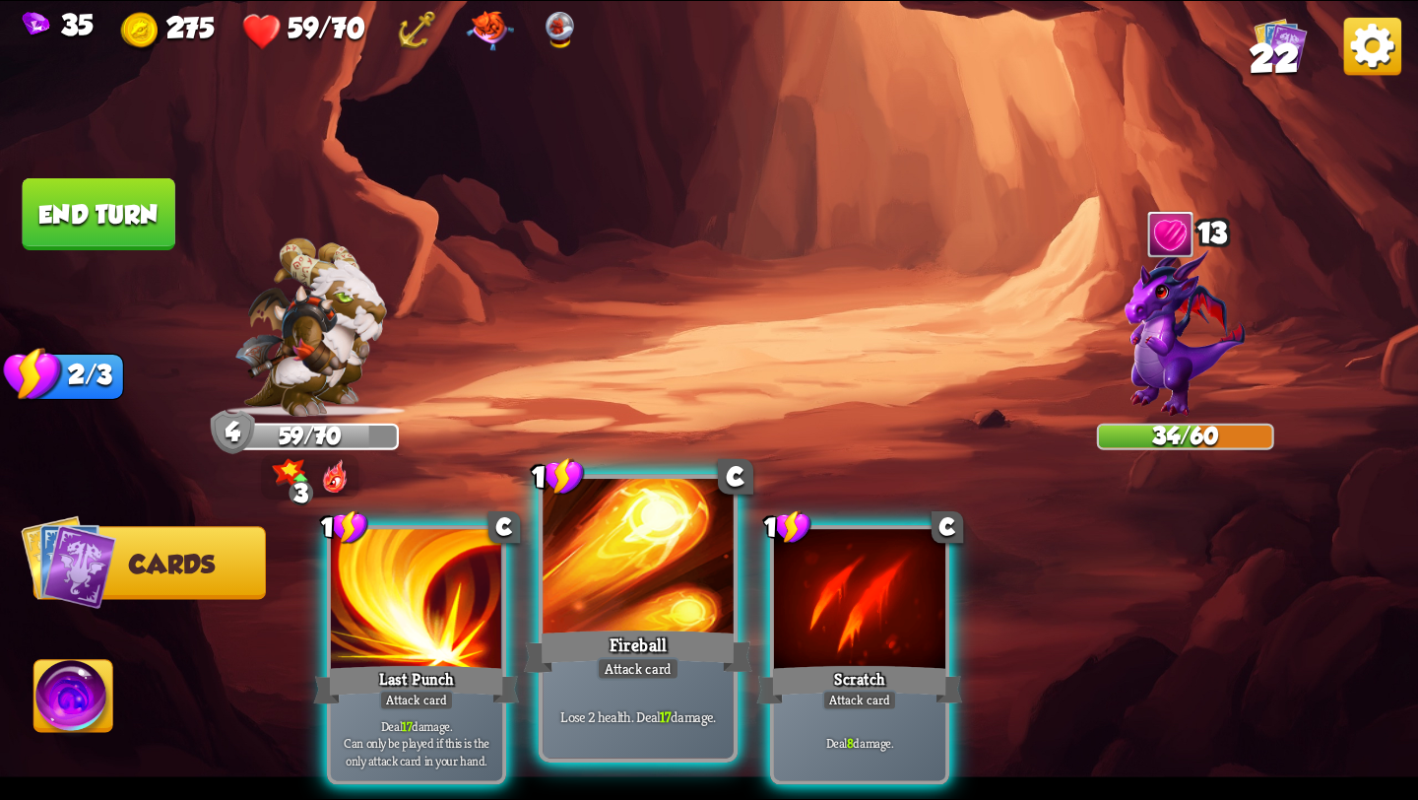
click at [661, 669] on div "Attack card" at bounding box center [638, 669] width 83 height 24
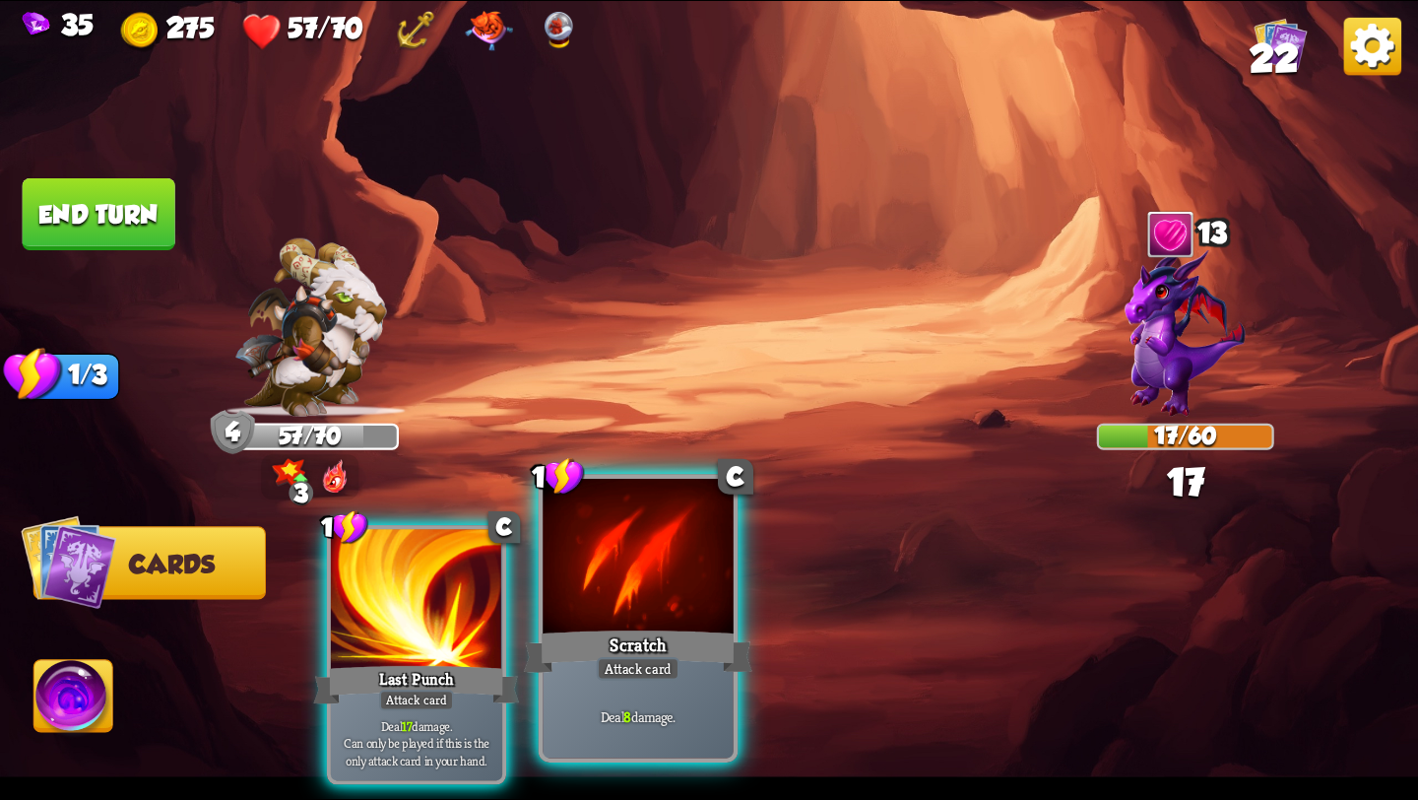
click at [670, 657] on div "Scratch" at bounding box center [638, 651] width 229 height 51
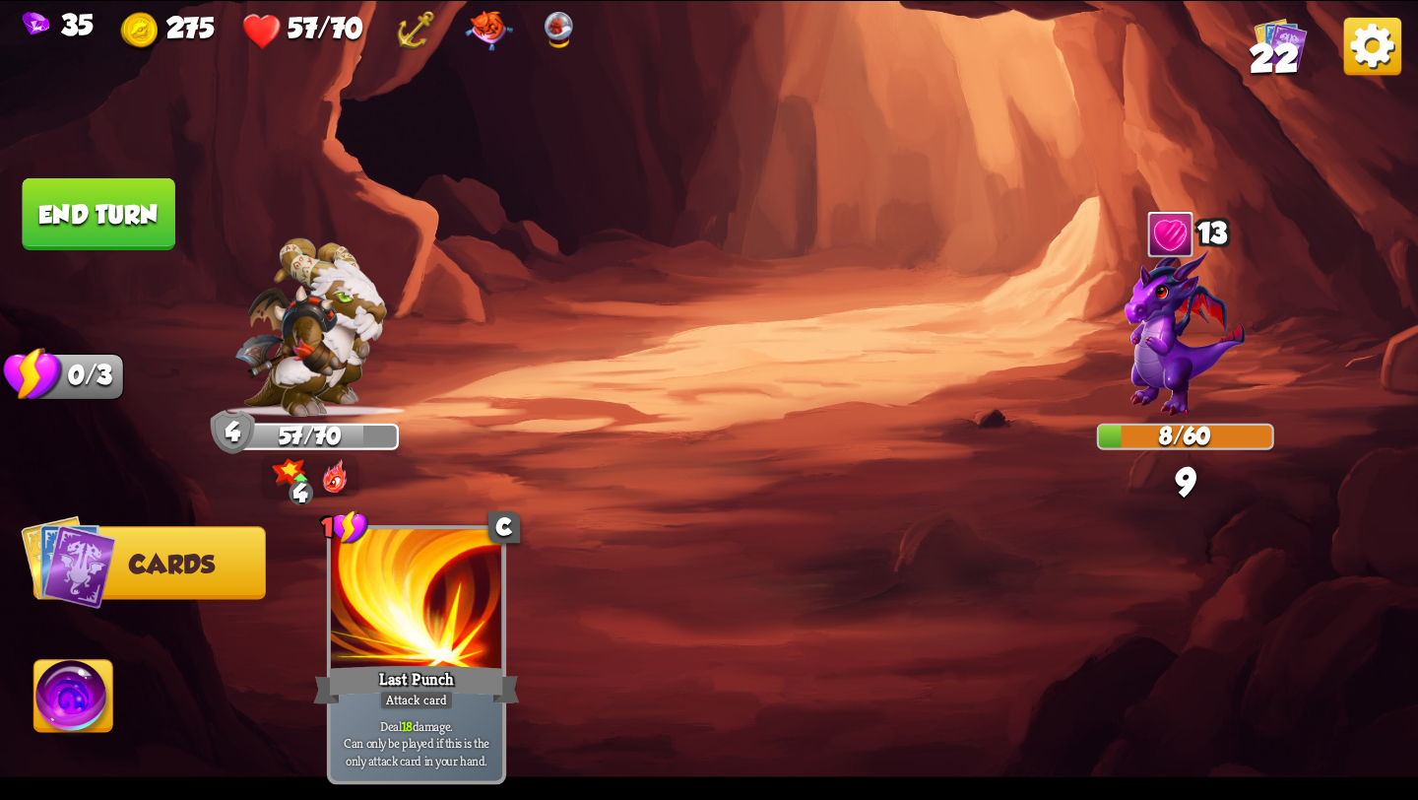
click at [74, 701] on img at bounding box center [73, 700] width 79 height 80
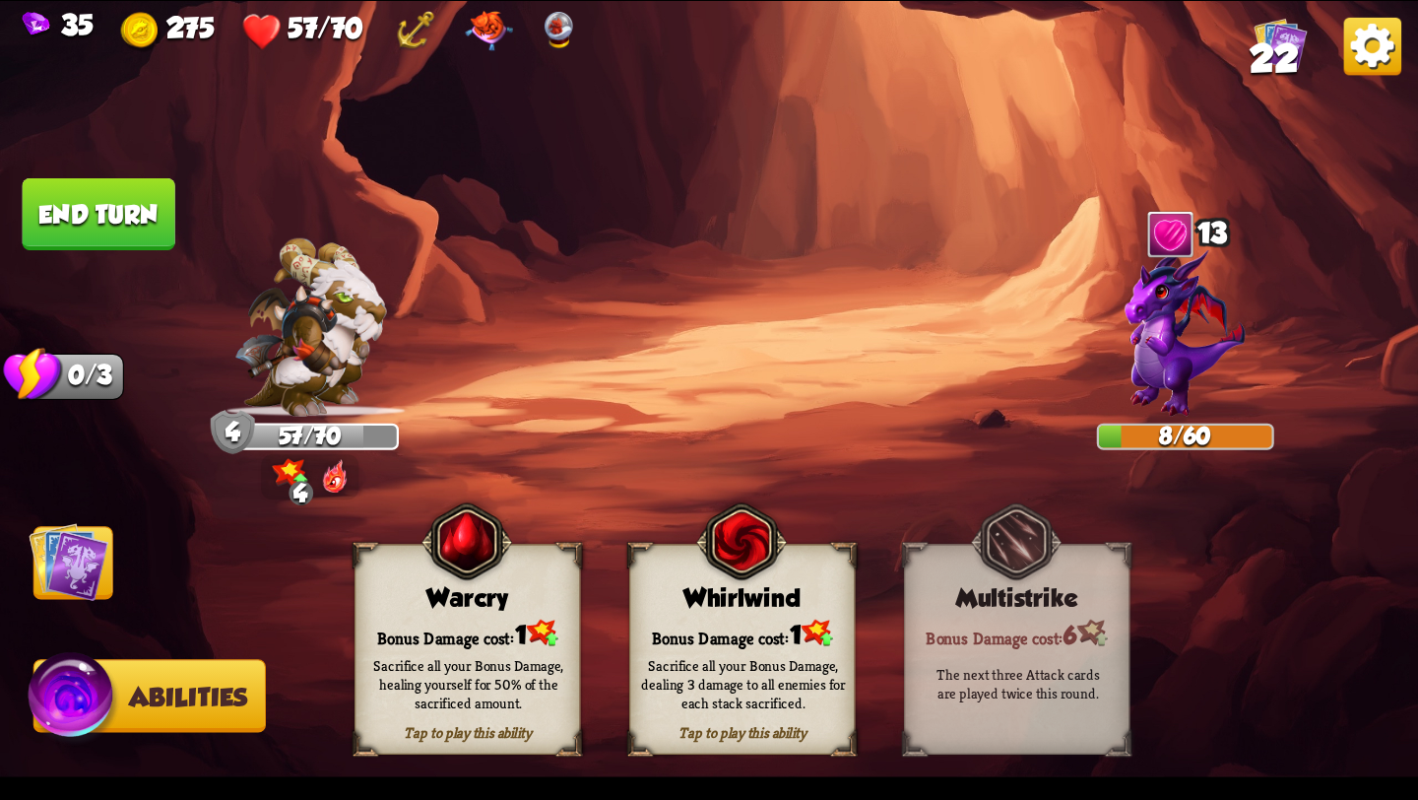
click at [765, 640] on div "Sacrifice all your Bonus Damage, dealing 3 damage to all enemies for each stack…" at bounding box center [743, 683] width 227 height 89
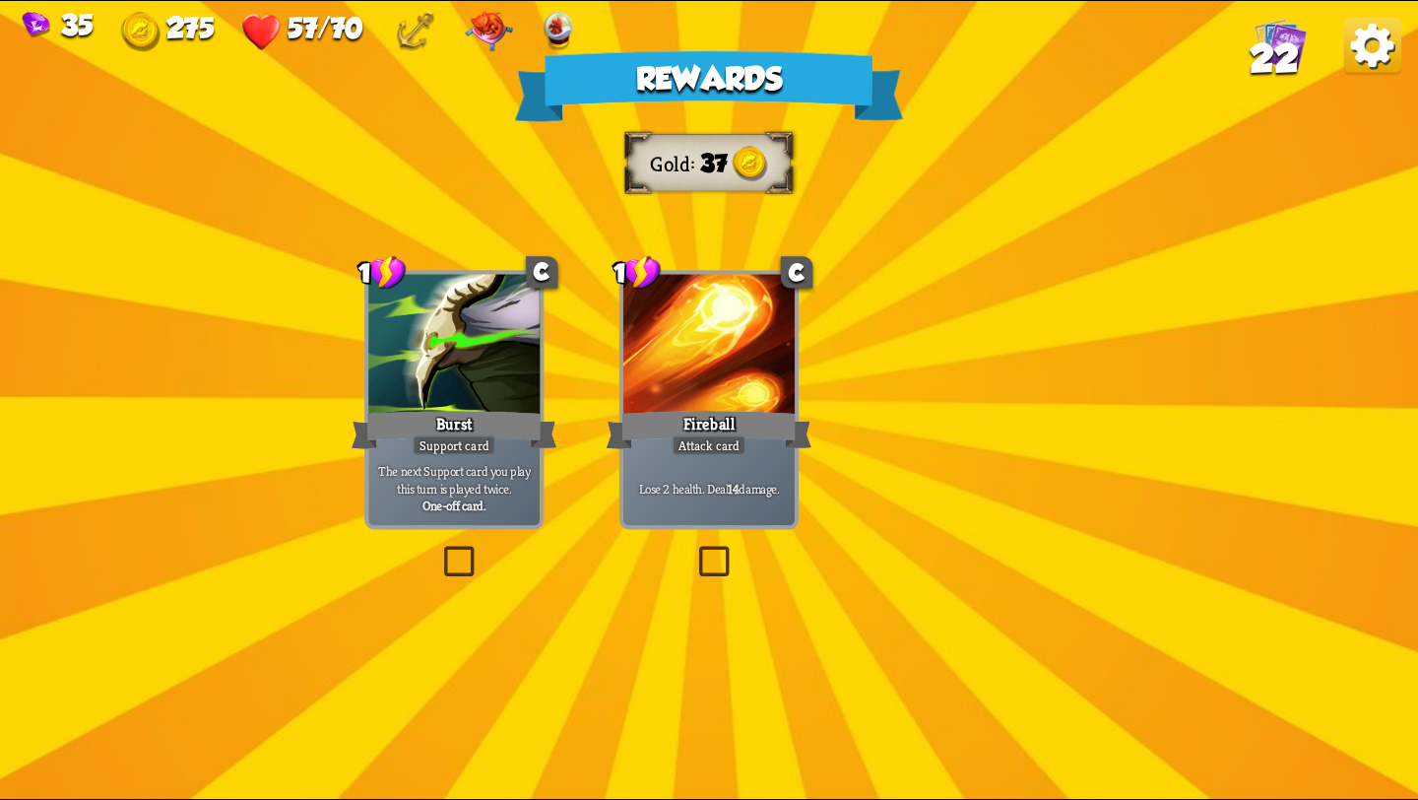
click at [789, 418] on img at bounding box center [718, 379] width 161 height 119
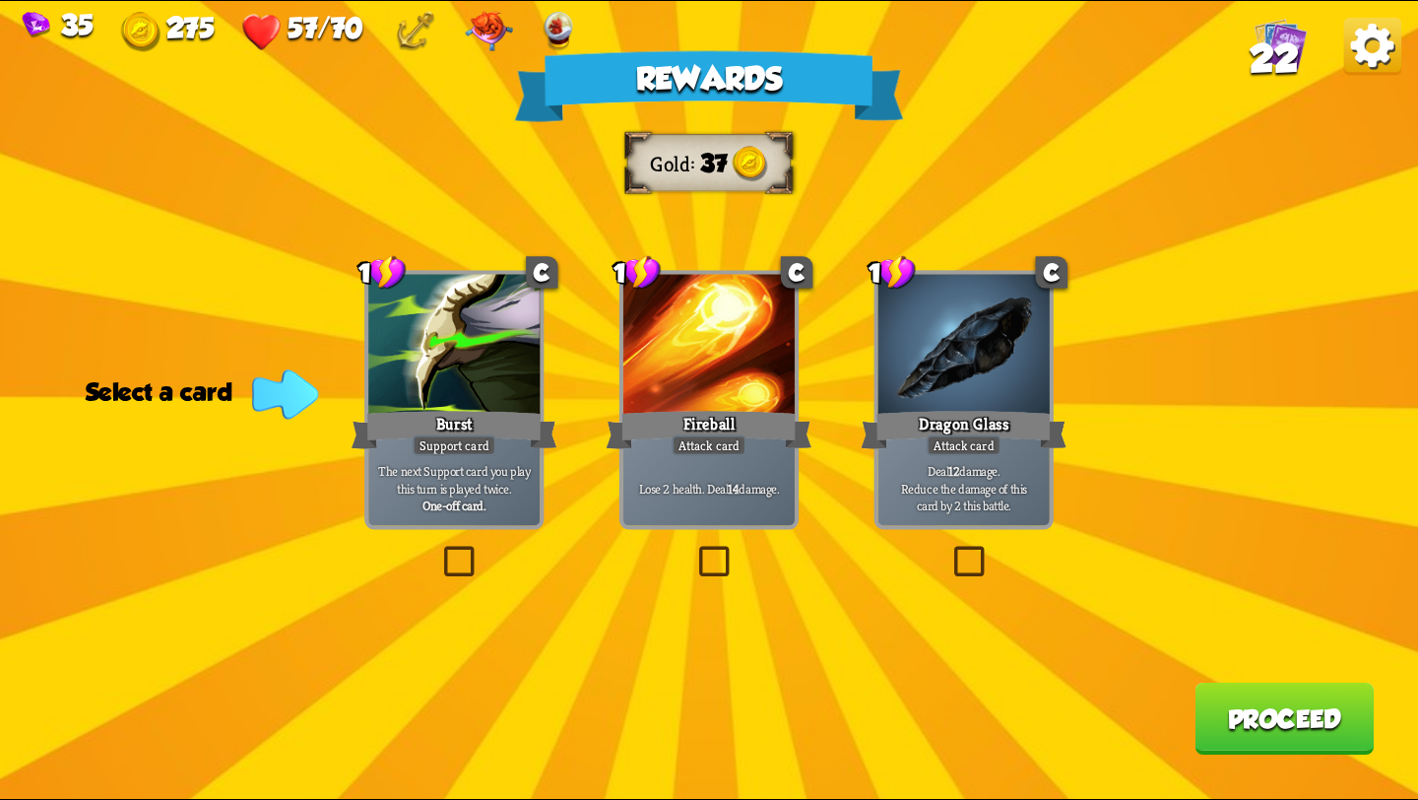
click at [903, 469] on p "Deal 12 damage. Reduce the damage of this card by 2 this battle." at bounding box center [964, 488] width 163 height 51
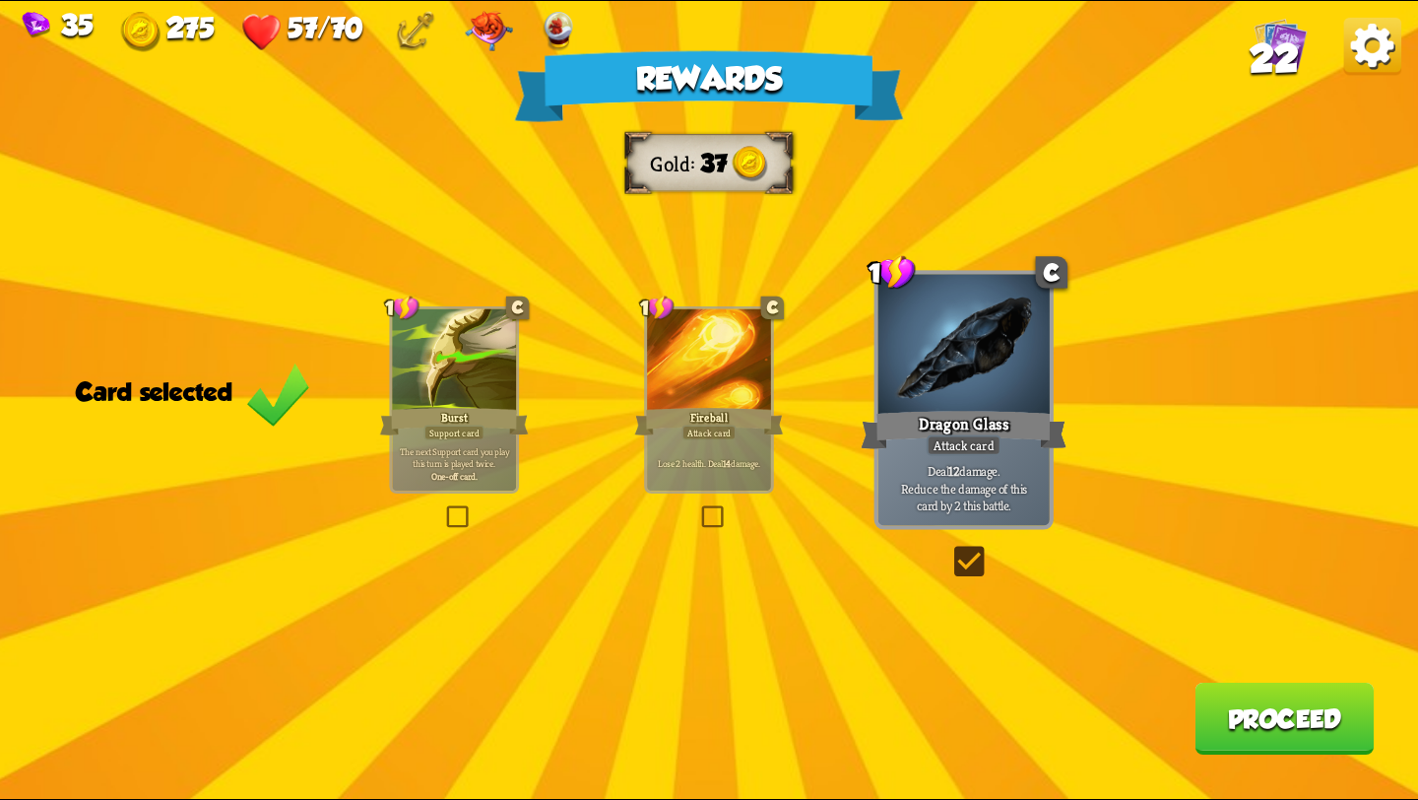
click at [1240, 736] on button "Proceed" at bounding box center [1284, 719] width 179 height 72
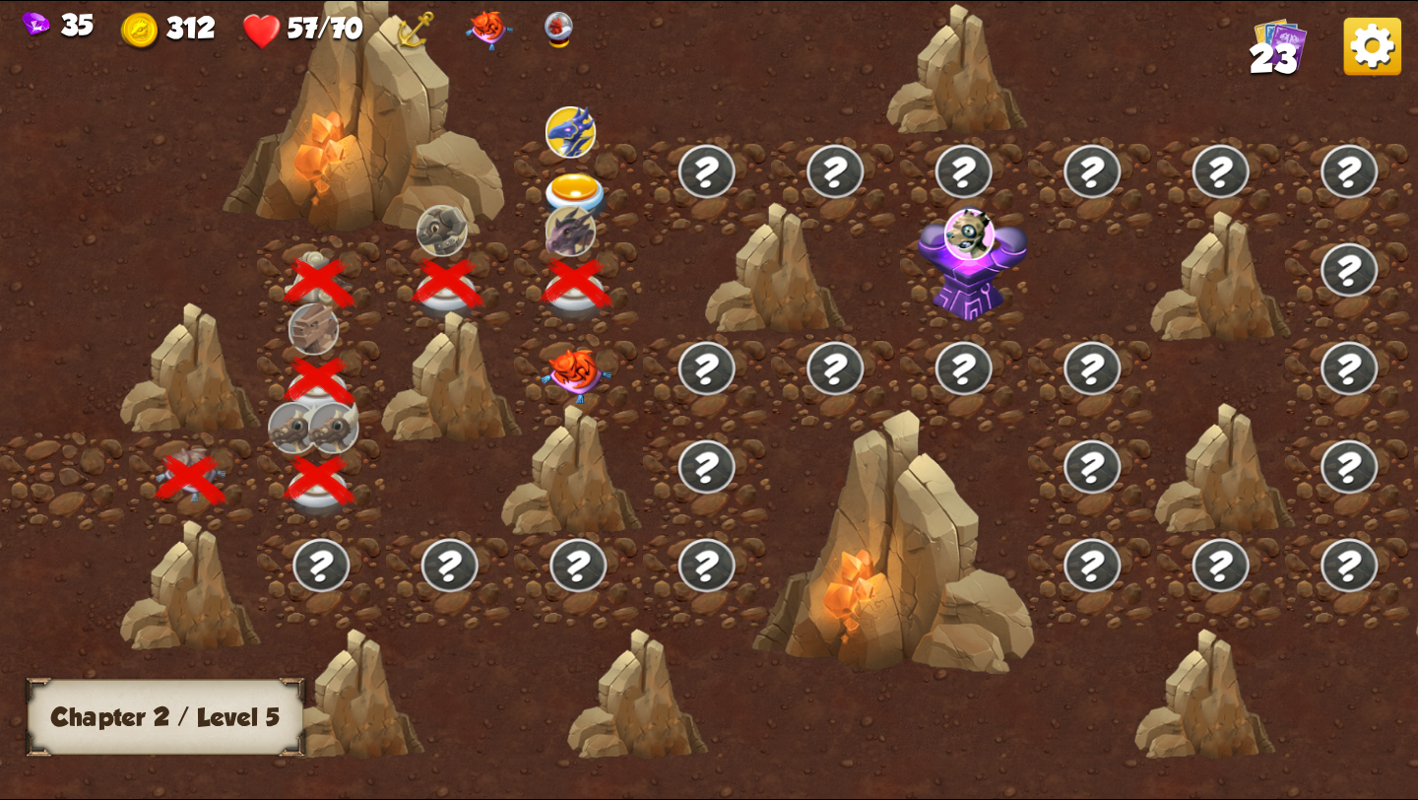
click at [575, 369] on img at bounding box center [576, 376] width 71 height 55
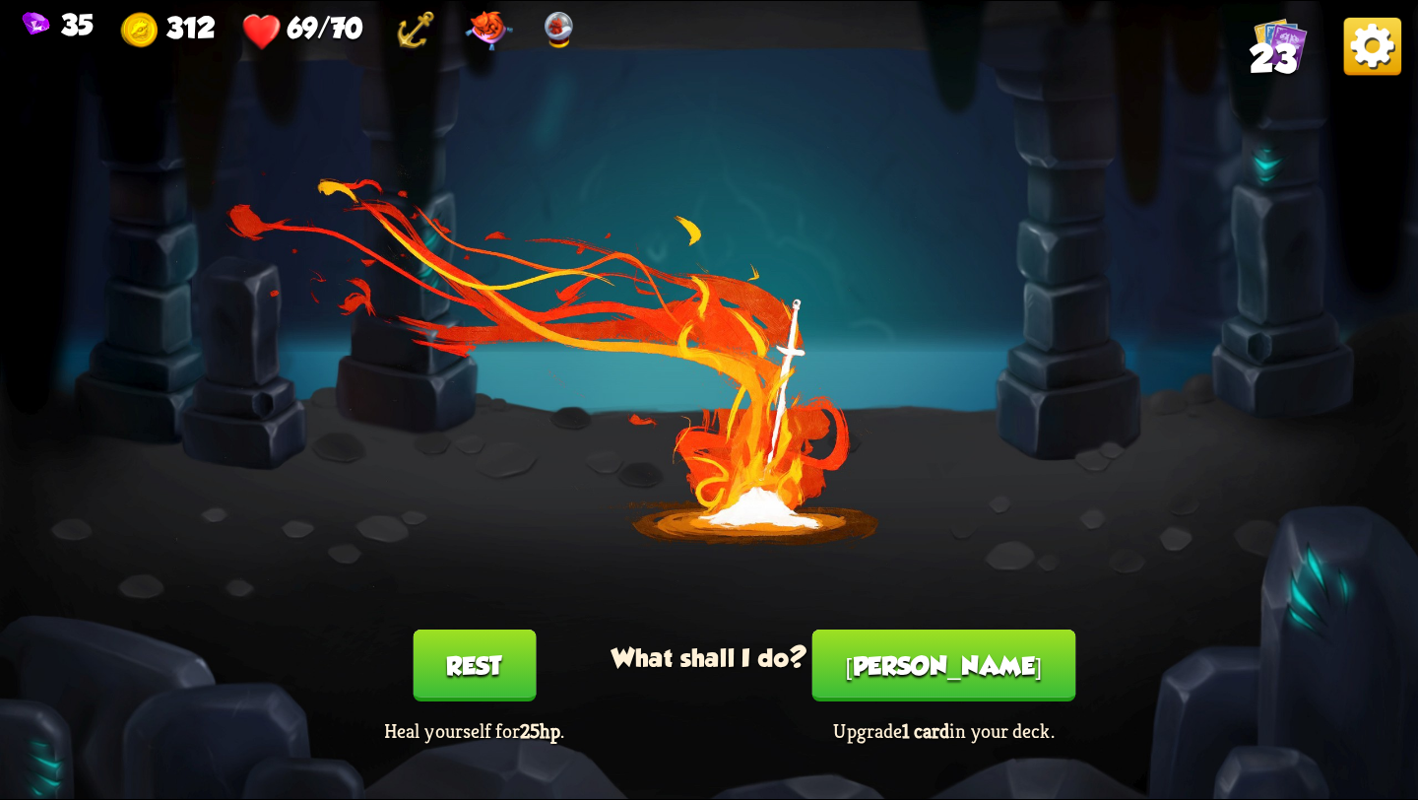
click at [910, 675] on button "[PERSON_NAME]" at bounding box center [945, 665] width 264 height 72
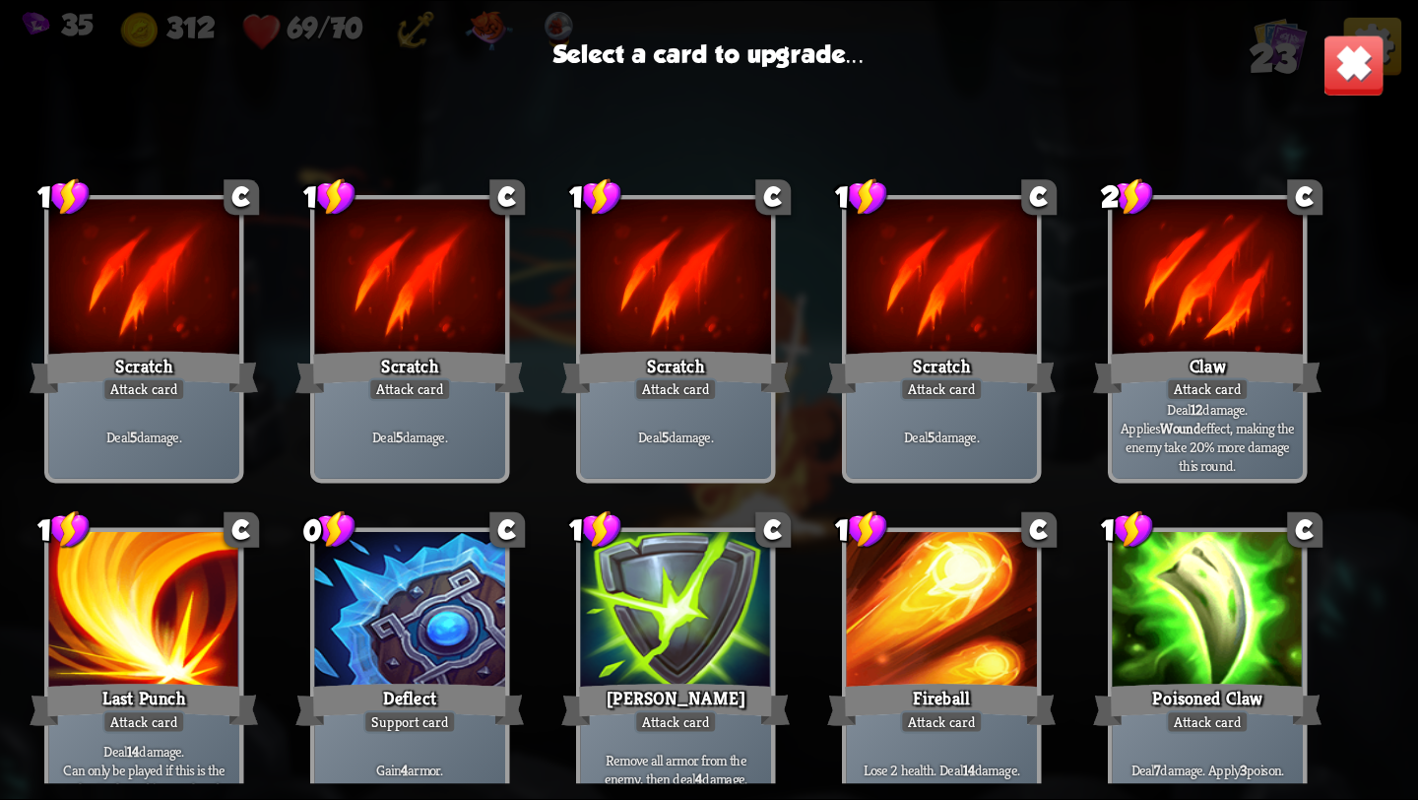
click at [1153, 372] on div "Claw" at bounding box center [1207, 372] width 229 height 51
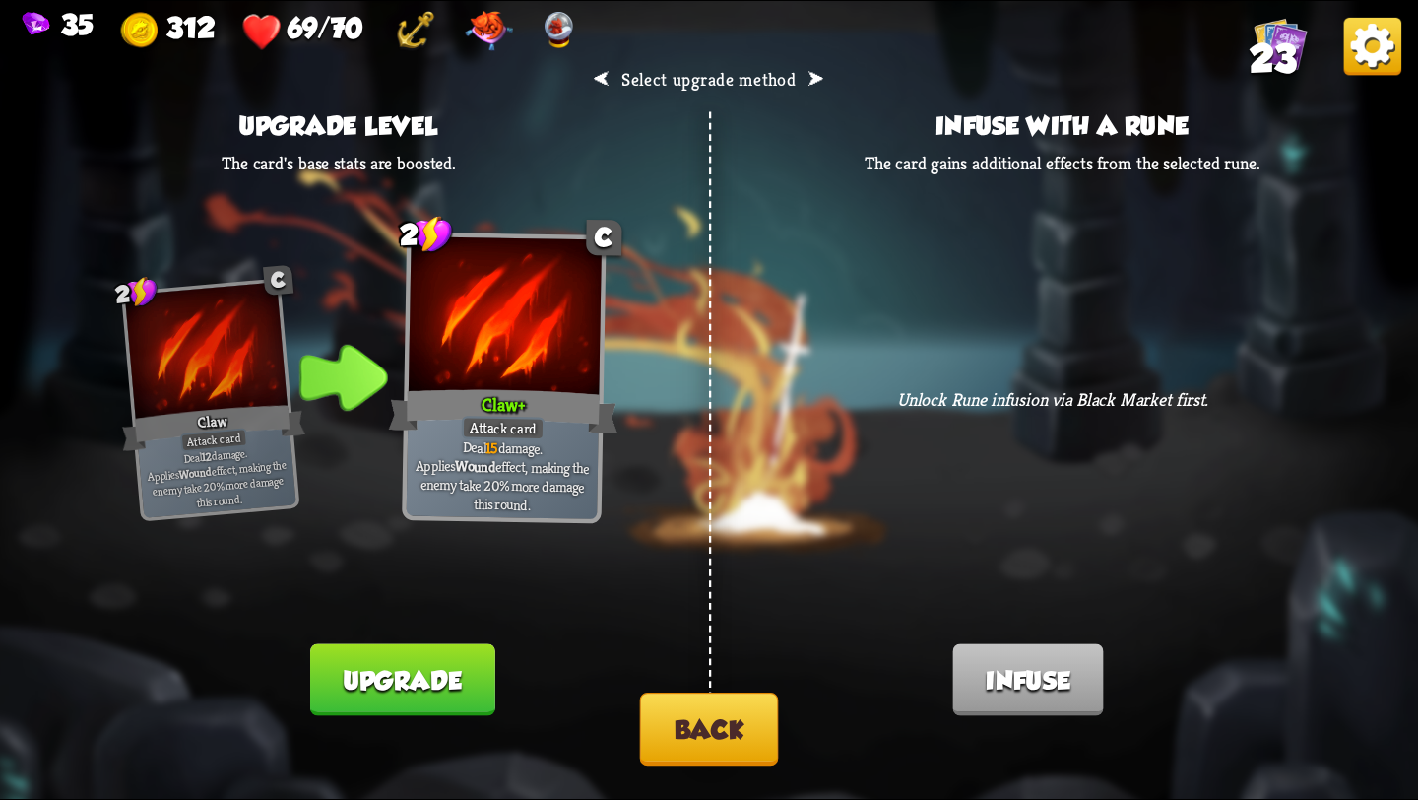
click at [740, 721] on button "Back" at bounding box center [709, 728] width 139 height 73
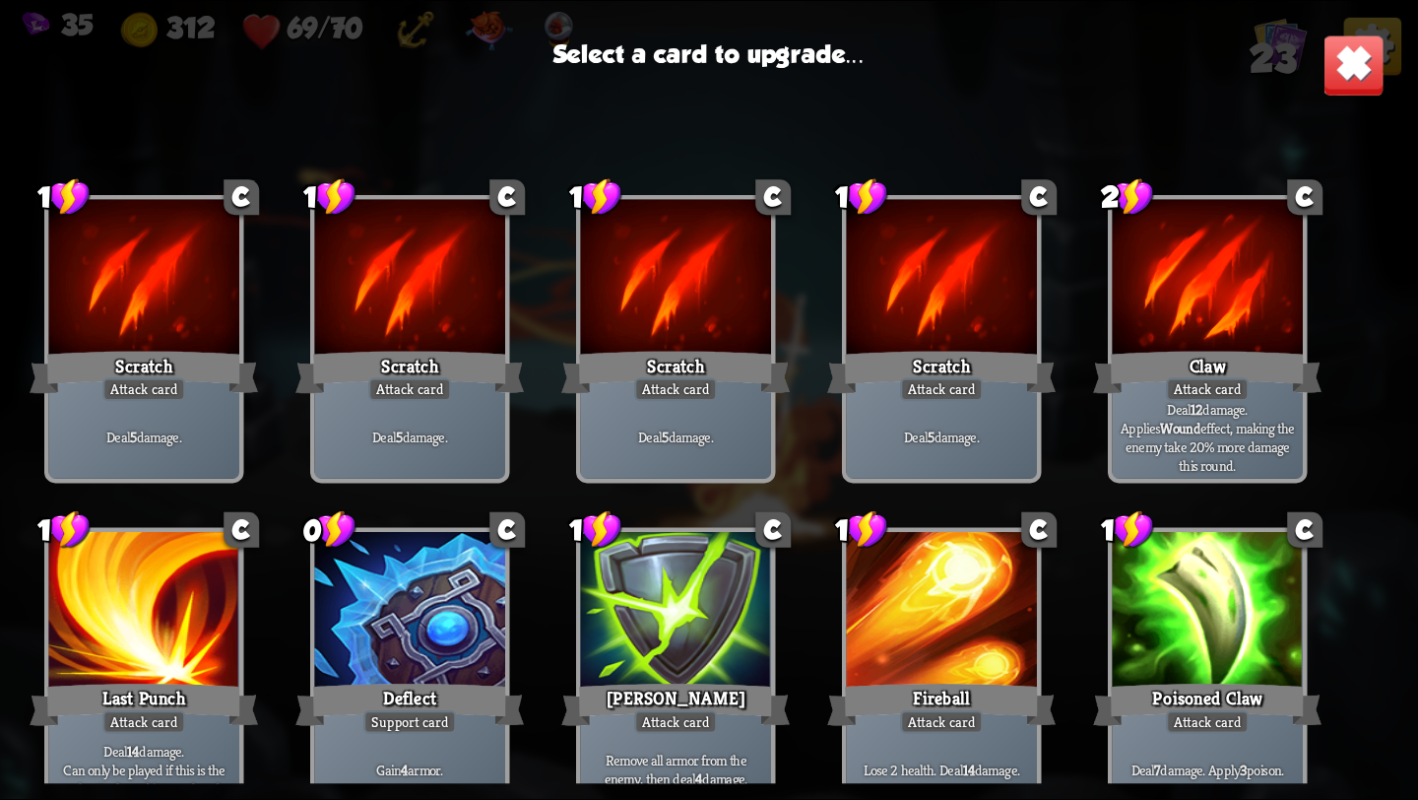
click at [914, 663] on div at bounding box center [942, 612] width 191 height 161
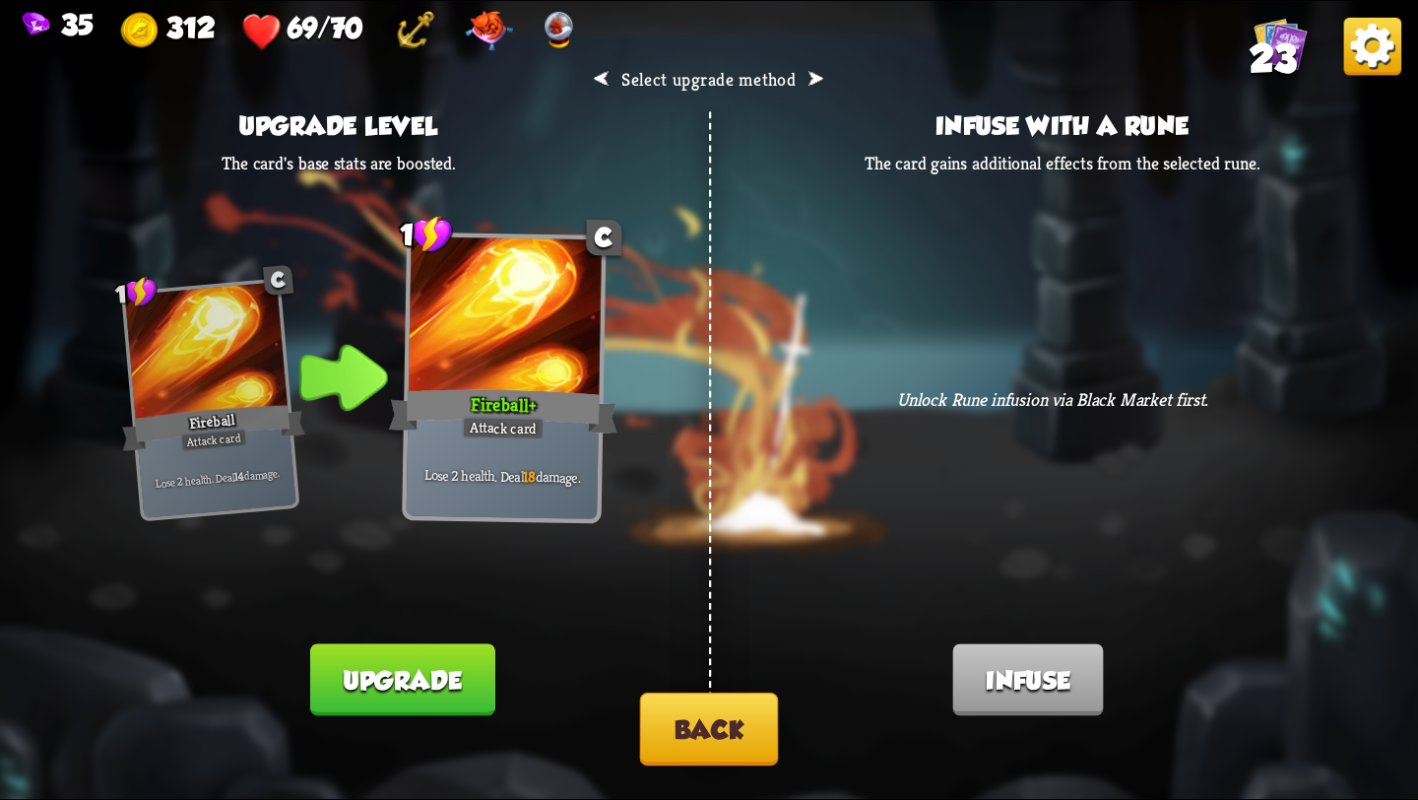
click at [676, 717] on button "Back" at bounding box center [709, 728] width 139 height 73
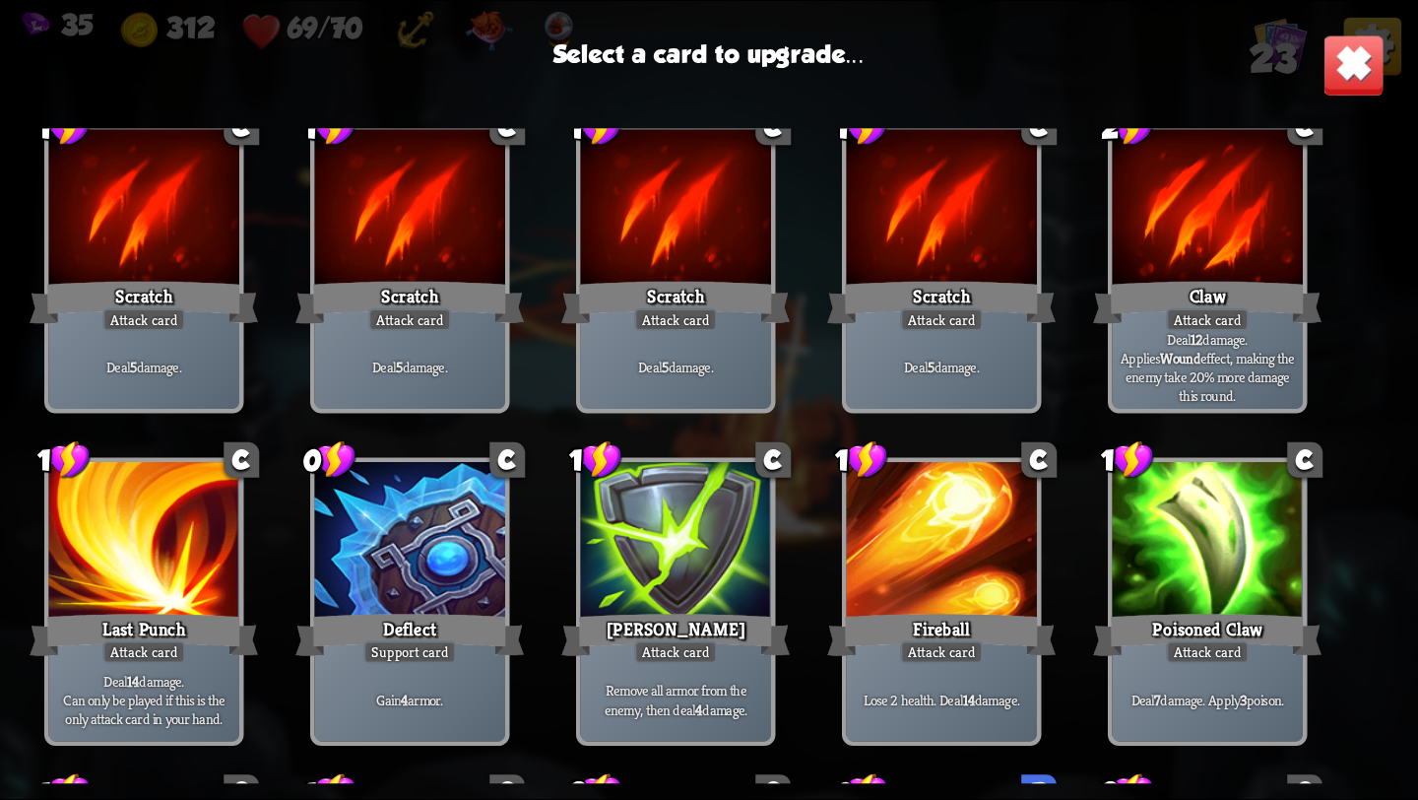
scroll to position [92, 0]
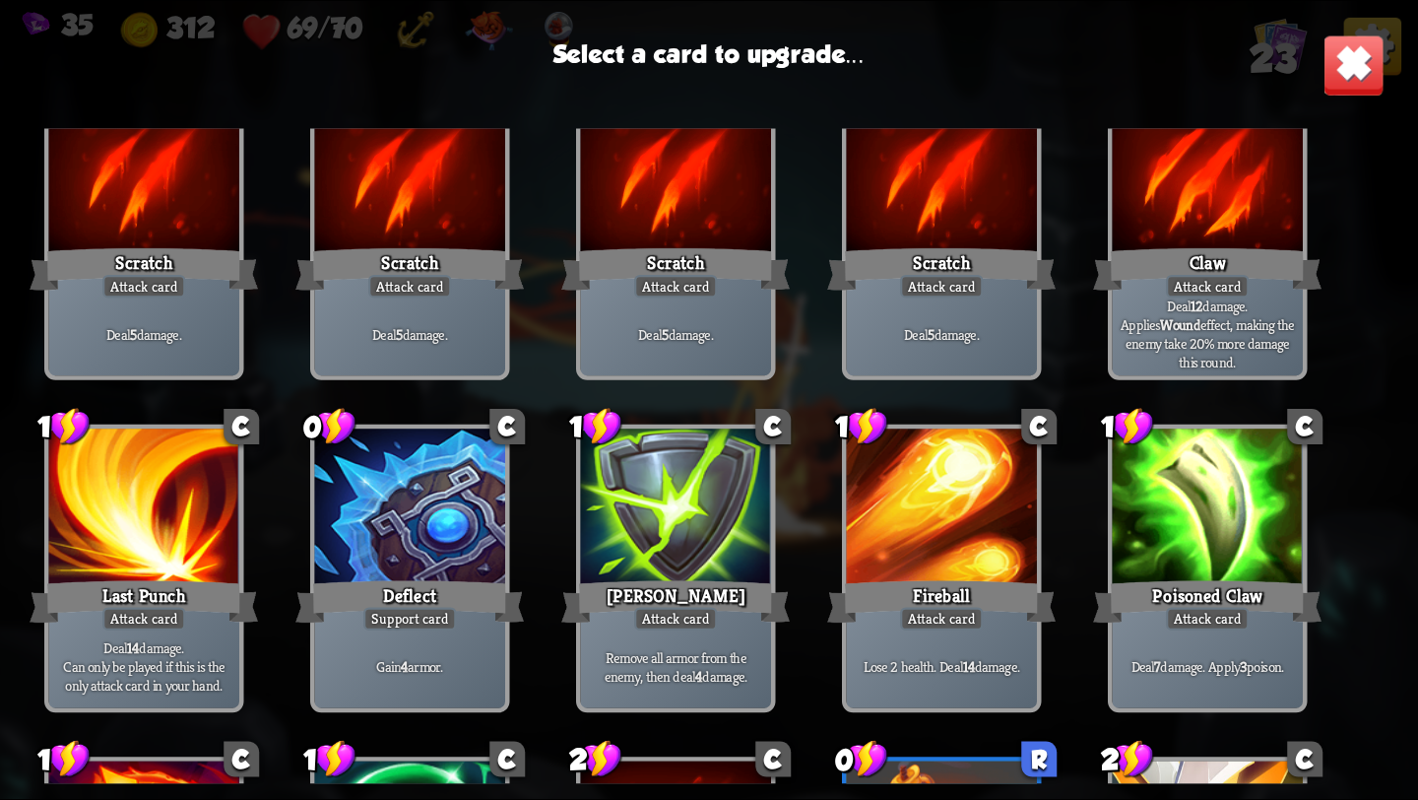
click at [450, 555] on div at bounding box center [410, 508] width 191 height 161
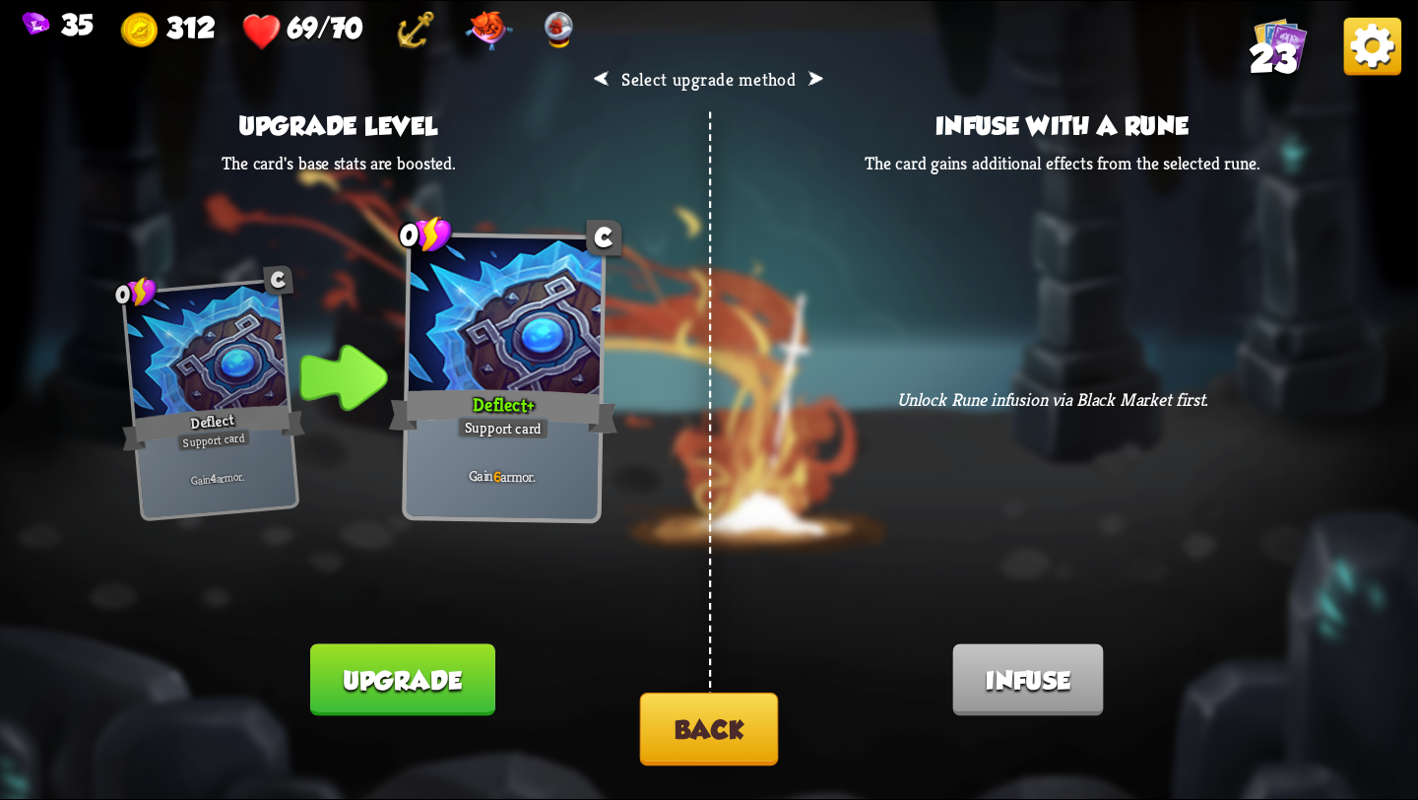
click at [679, 697] on button "Back" at bounding box center [709, 728] width 139 height 73
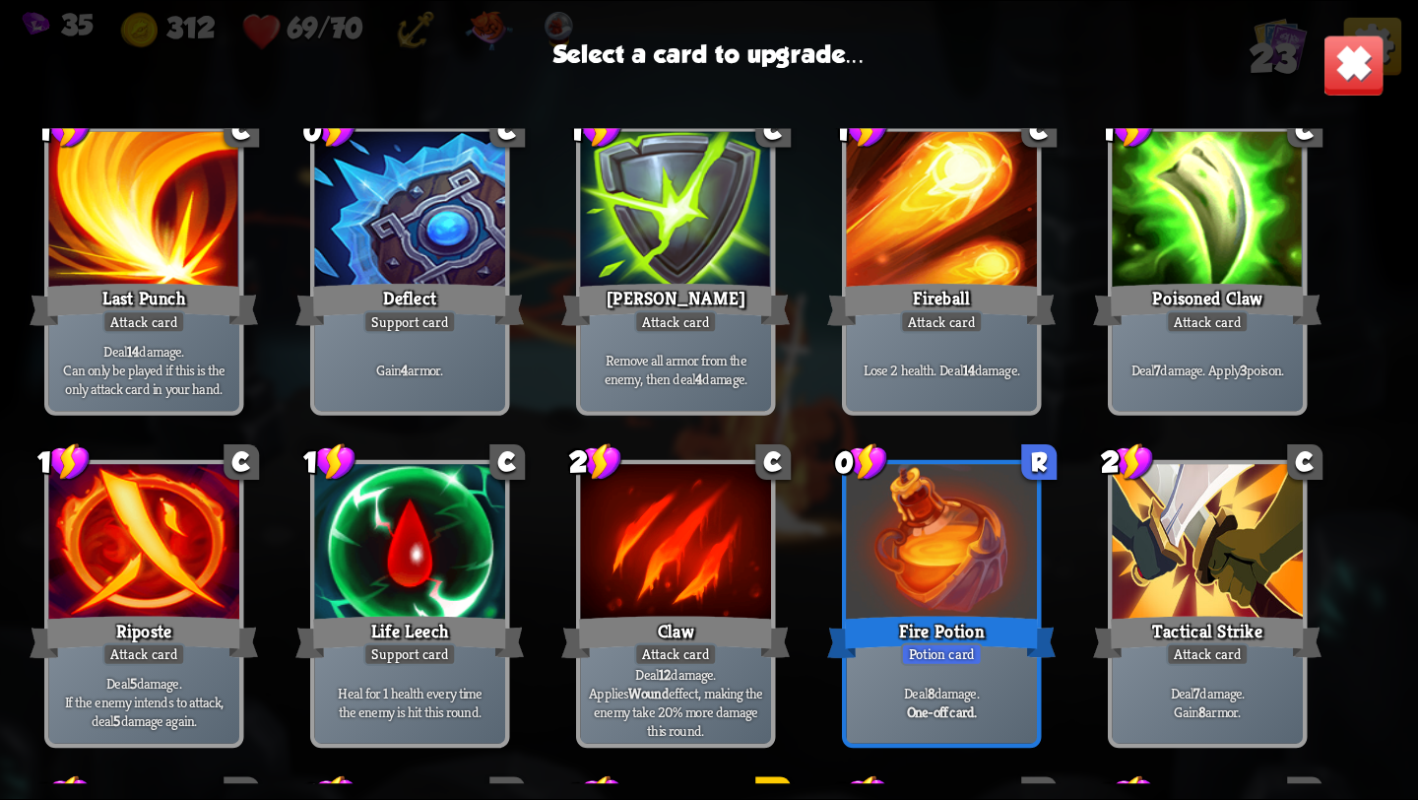
scroll to position [378, 0]
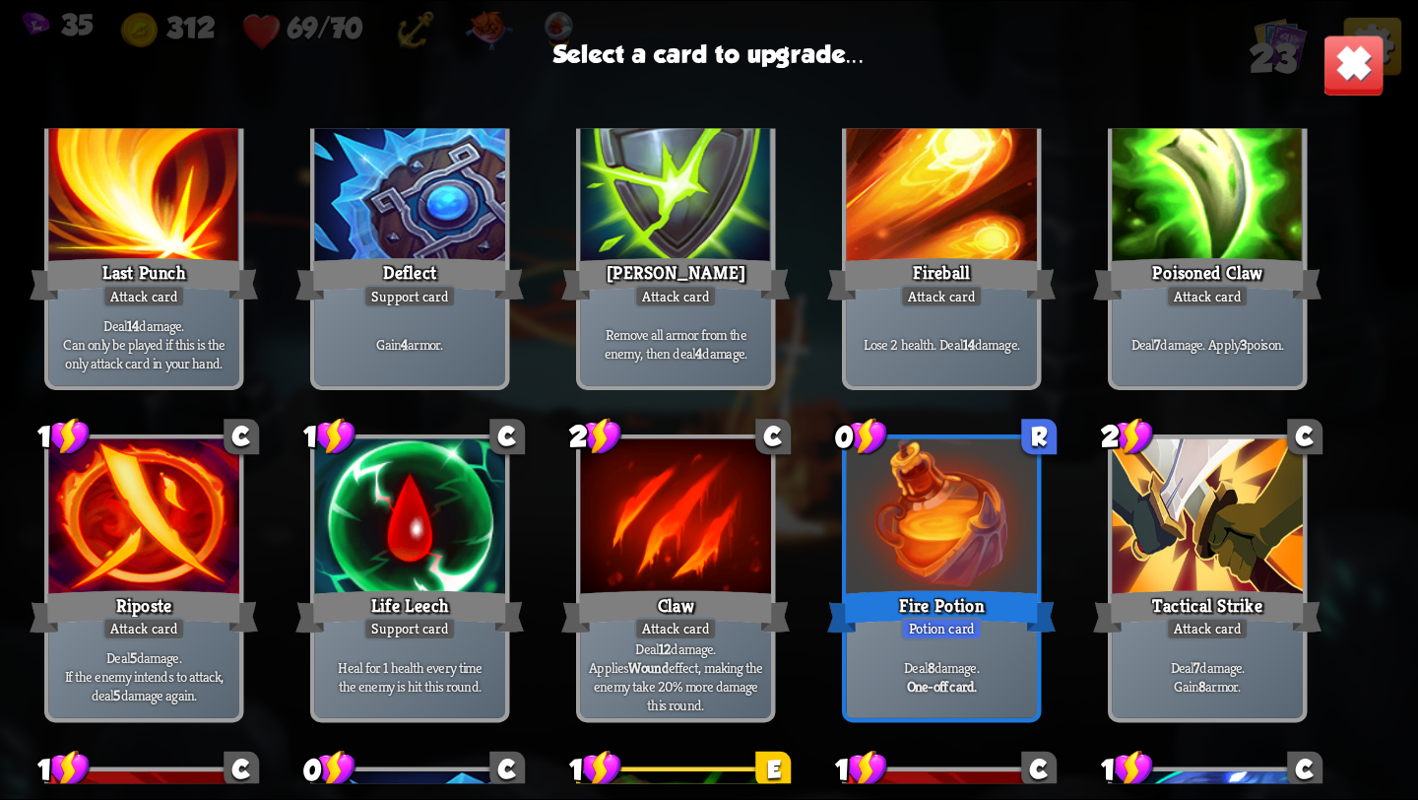
click at [401, 583] on div at bounding box center [410, 519] width 191 height 161
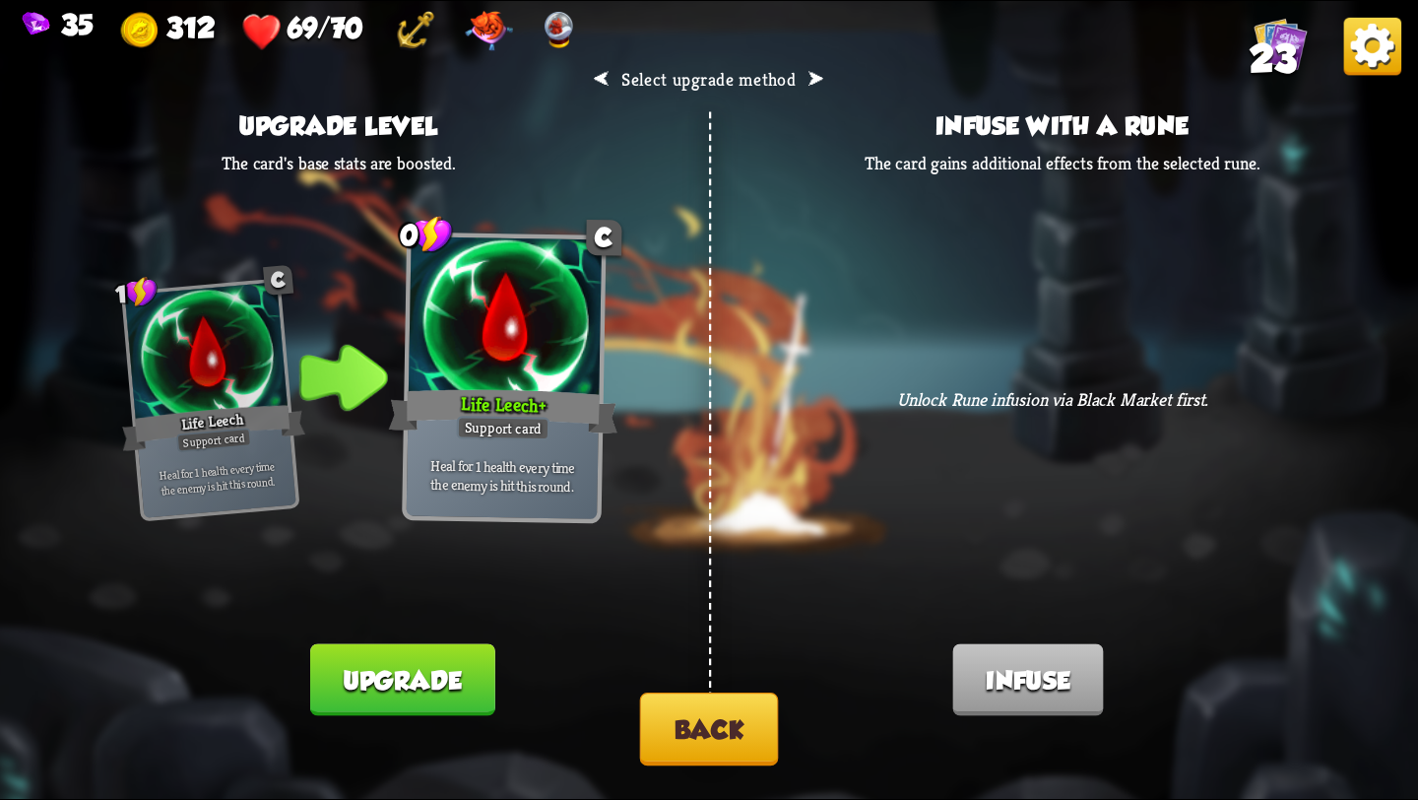
click at [687, 730] on button "Back" at bounding box center [709, 728] width 139 height 73
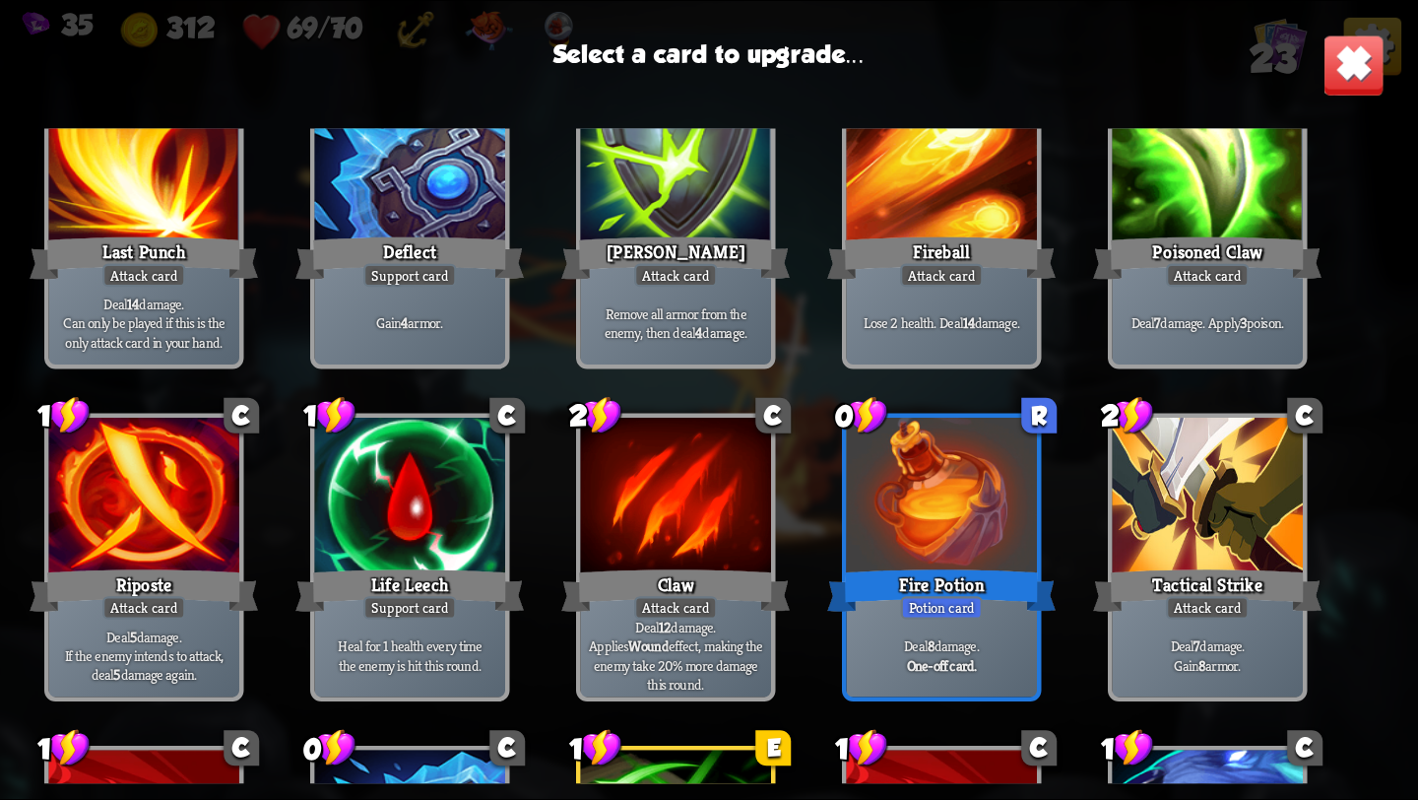
scroll to position [522, 0]
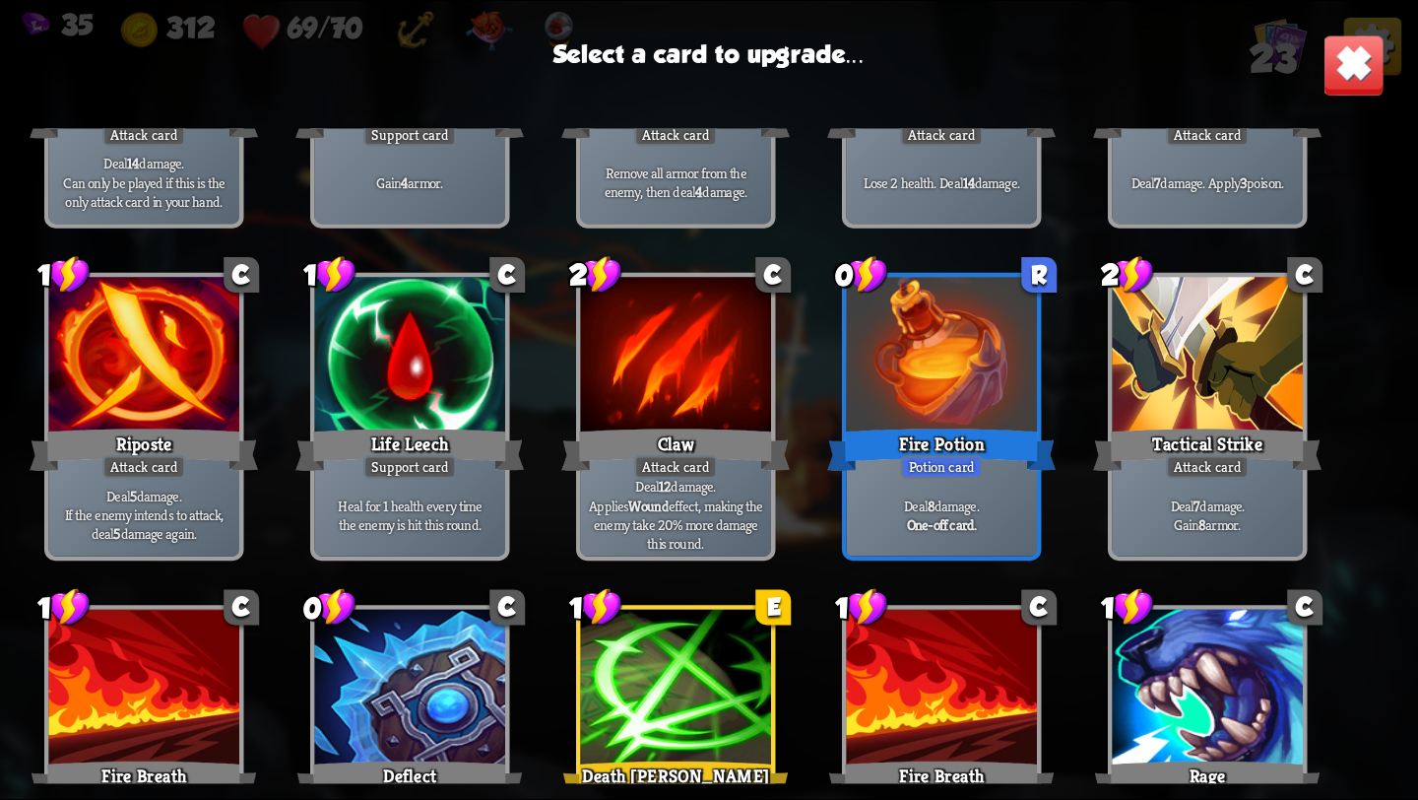
click at [444, 501] on p "Heal for 1 health every time the enemy is hit this round." at bounding box center [409, 514] width 181 height 37
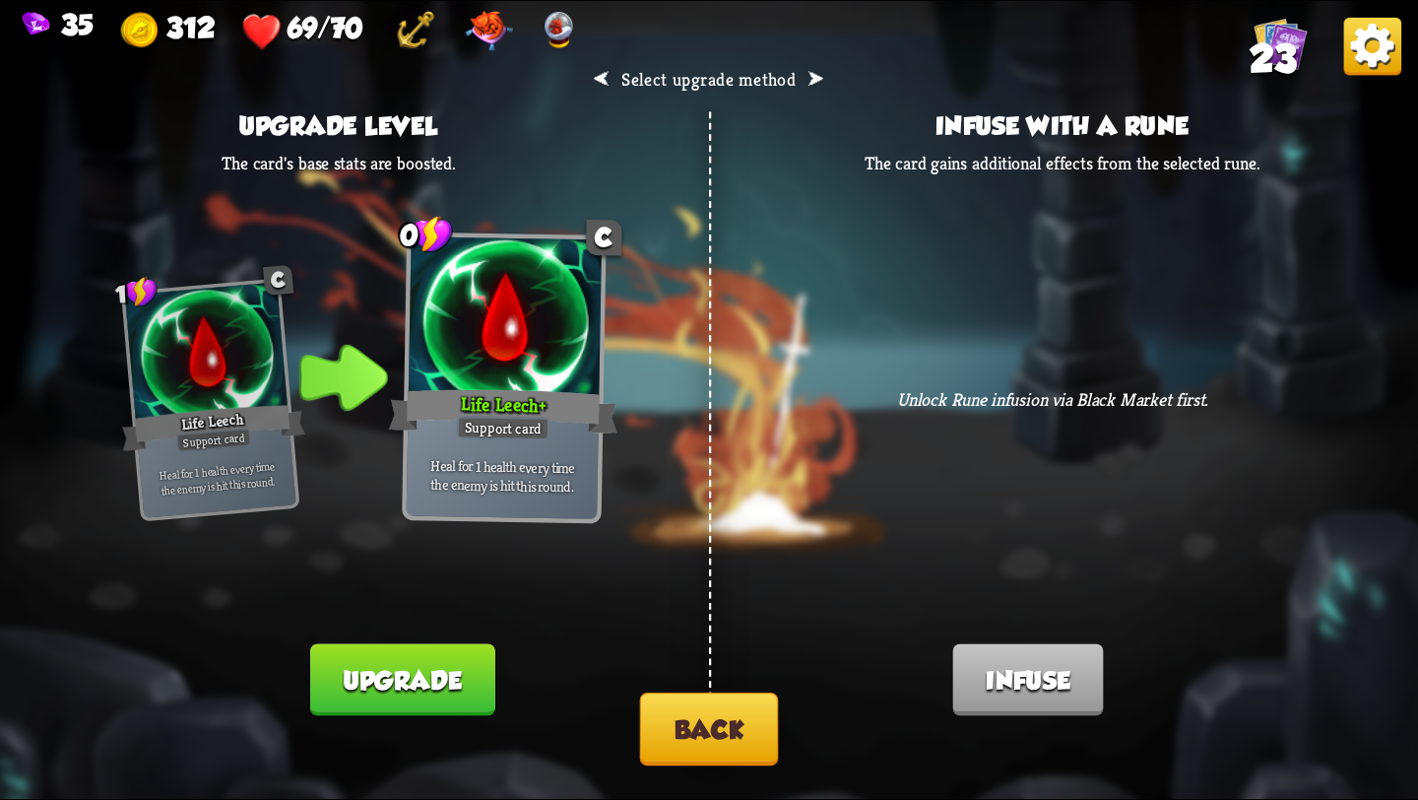
click at [695, 717] on button "Back" at bounding box center [709, 728] width 139 height 73
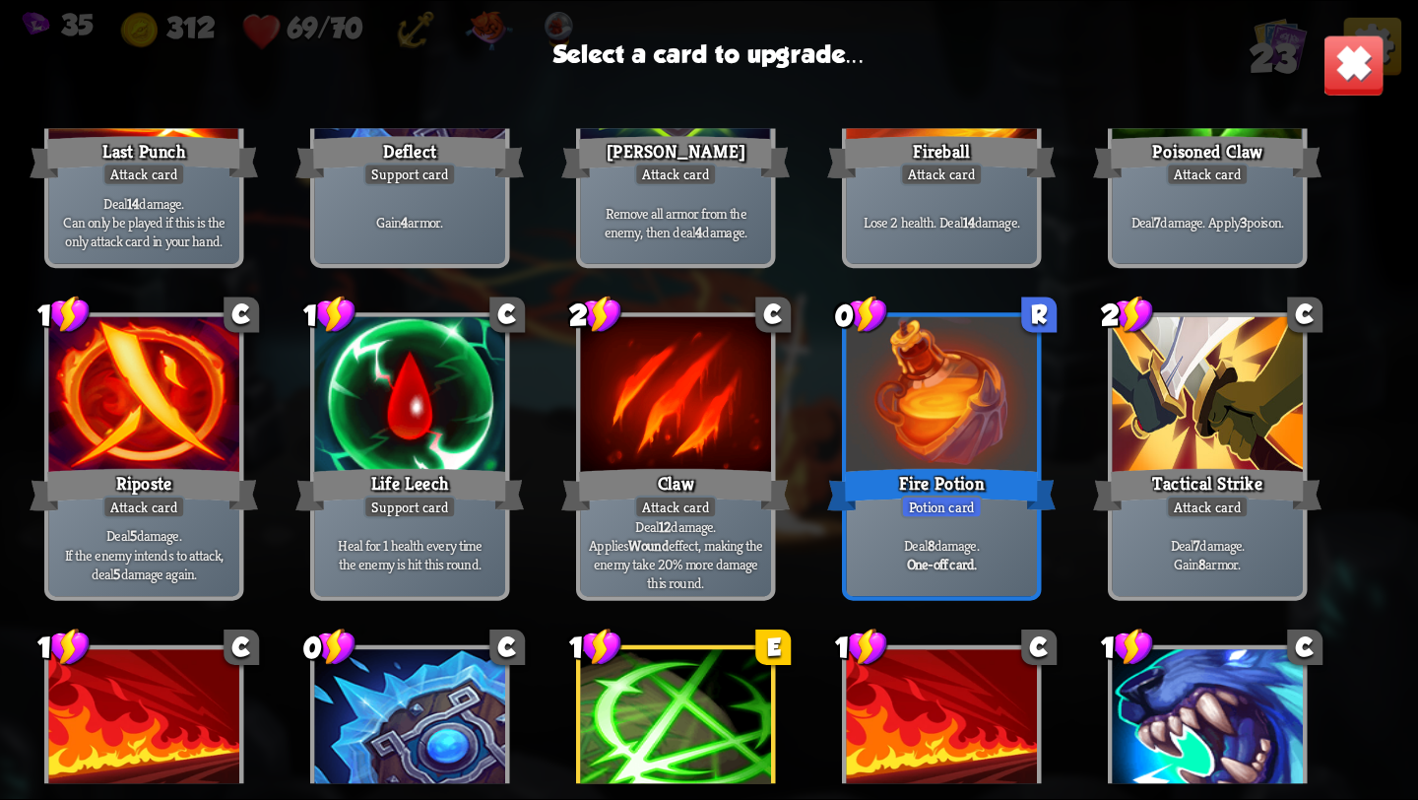
scroll to position [765, 0]
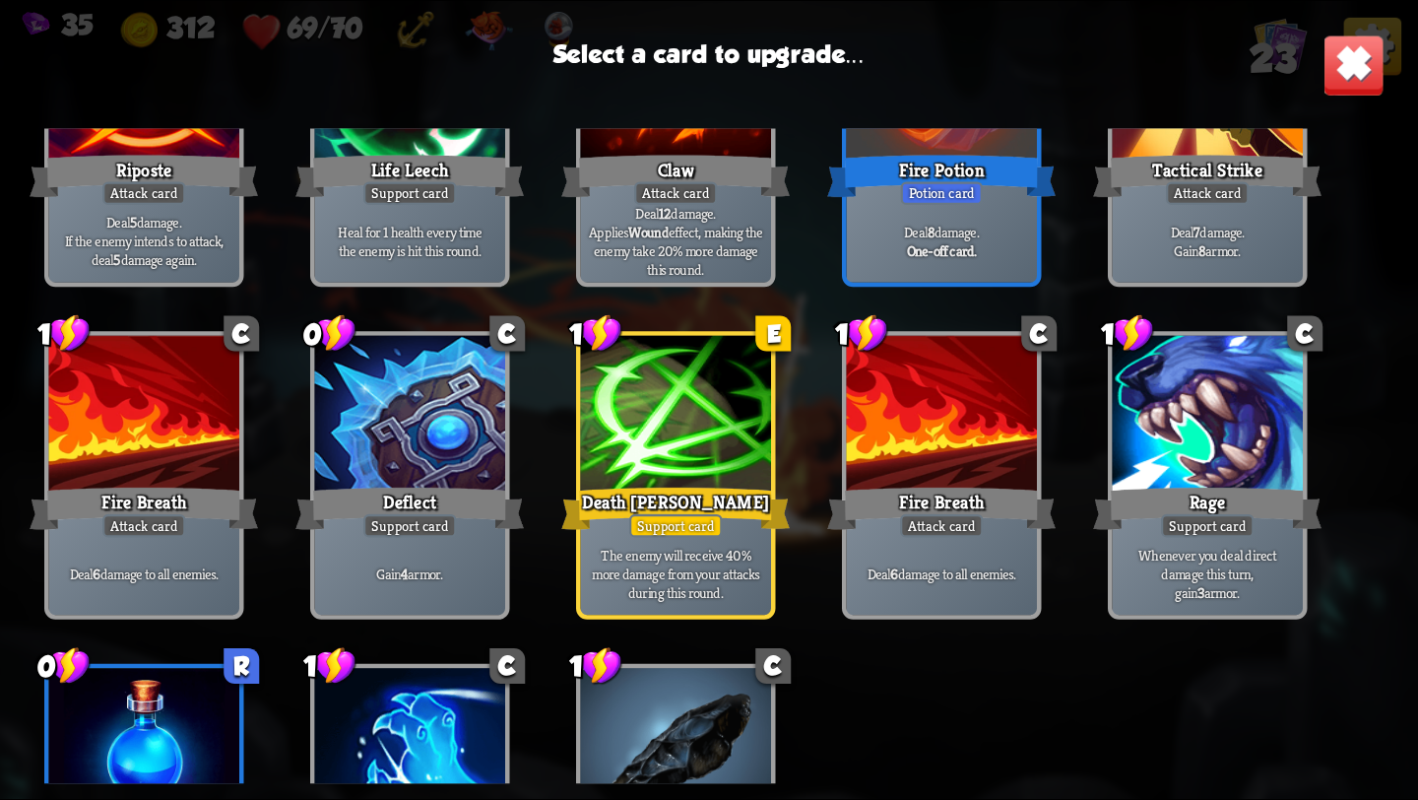
click at [1229, 526] on div "Support card" at bounding box center [1208, 526] width 94 height 24
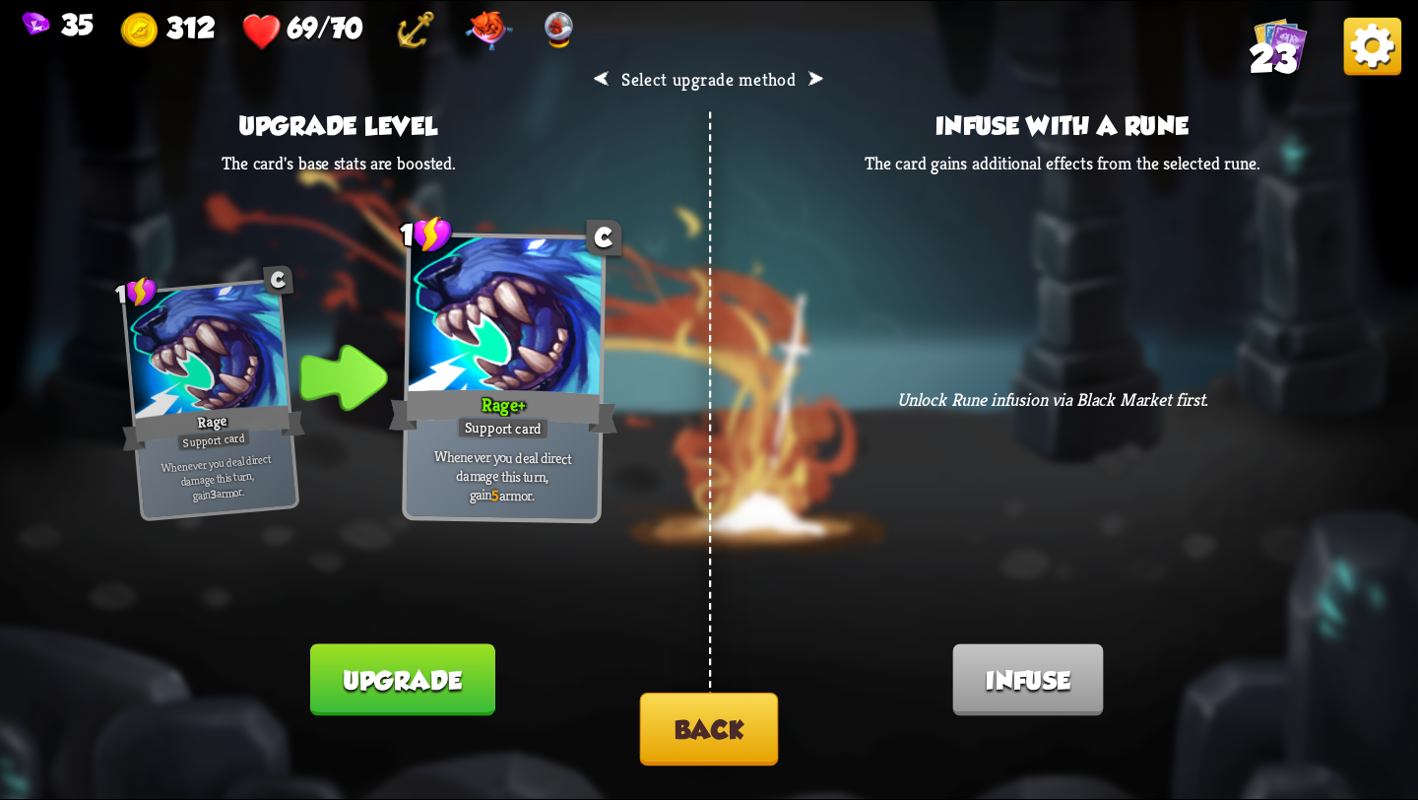
click at [693, 722] on button "Back" at bounding box center [709, 728] width 139 height 73
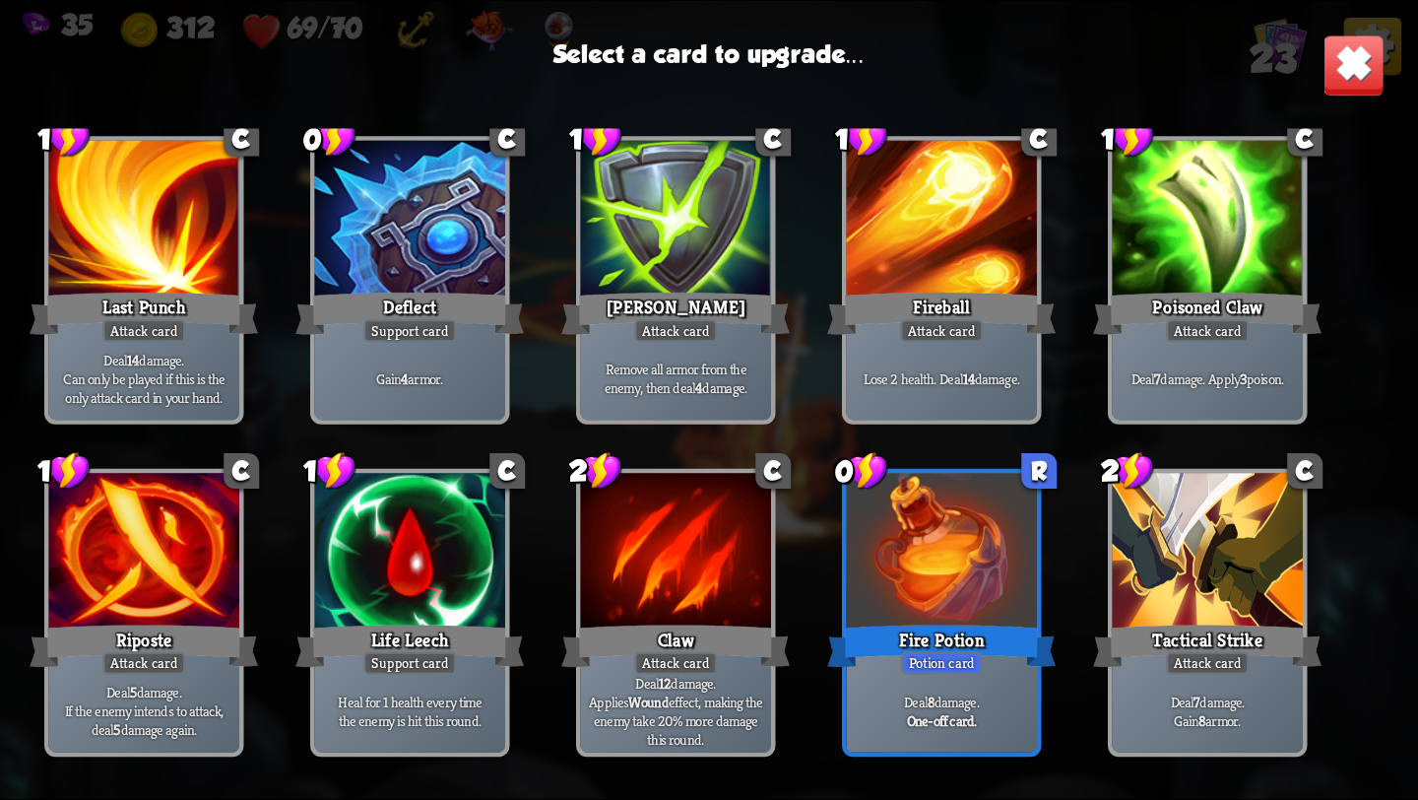
scroll to position [915, 0]
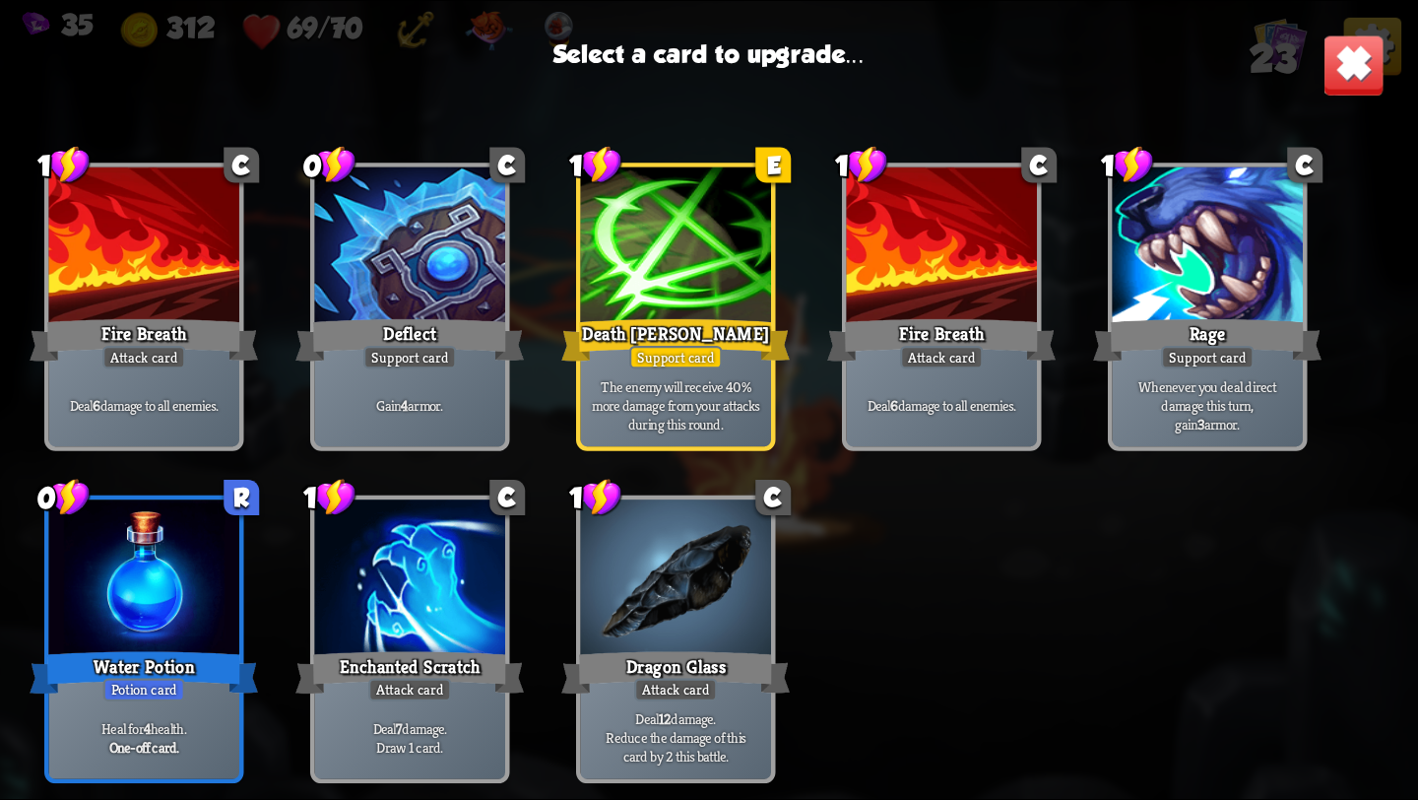
click at [133, 675] on div "Water Potion" at bounding box center [144, 672] width 229 height 51
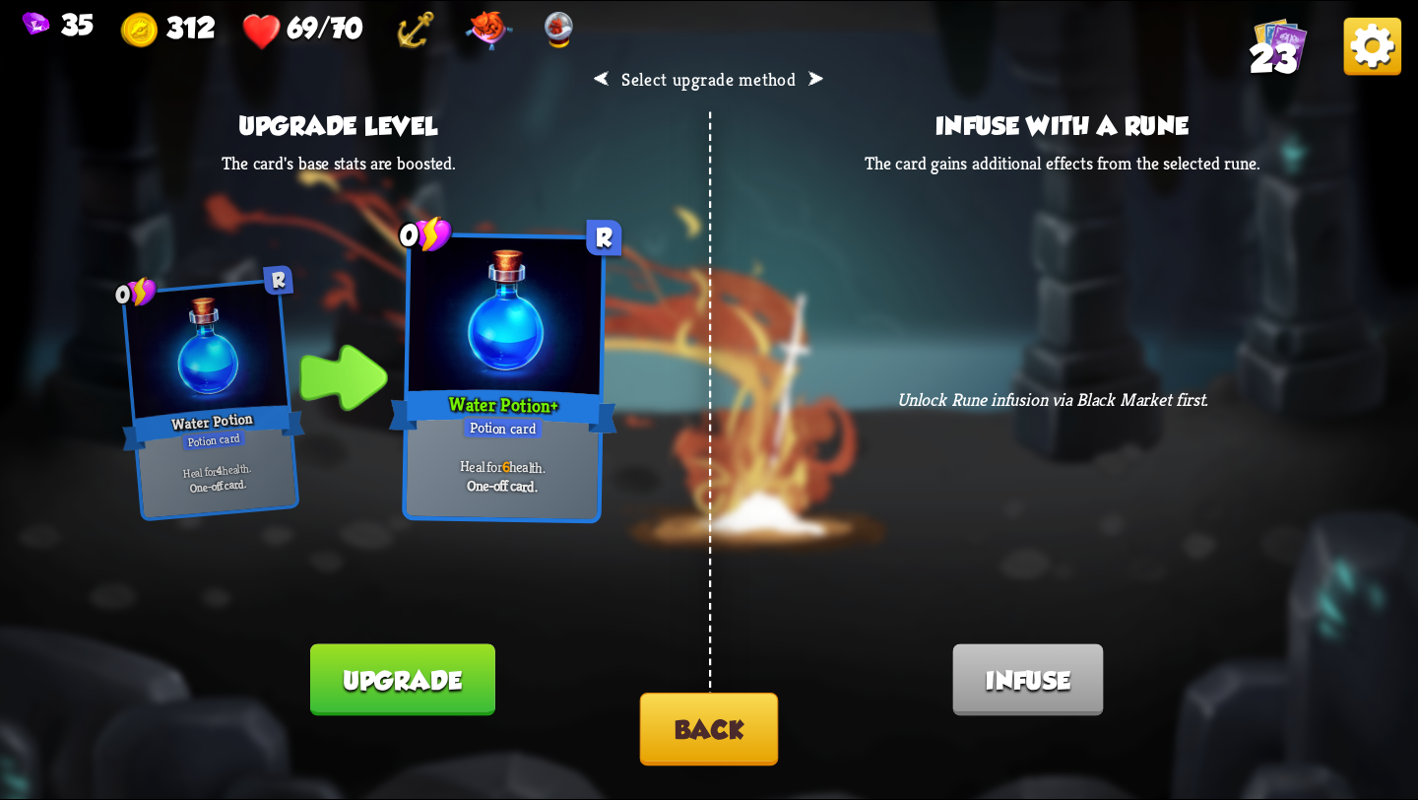
click at [694, 713] on button "Back" at bounding box center [709, 728] width 139 height 73
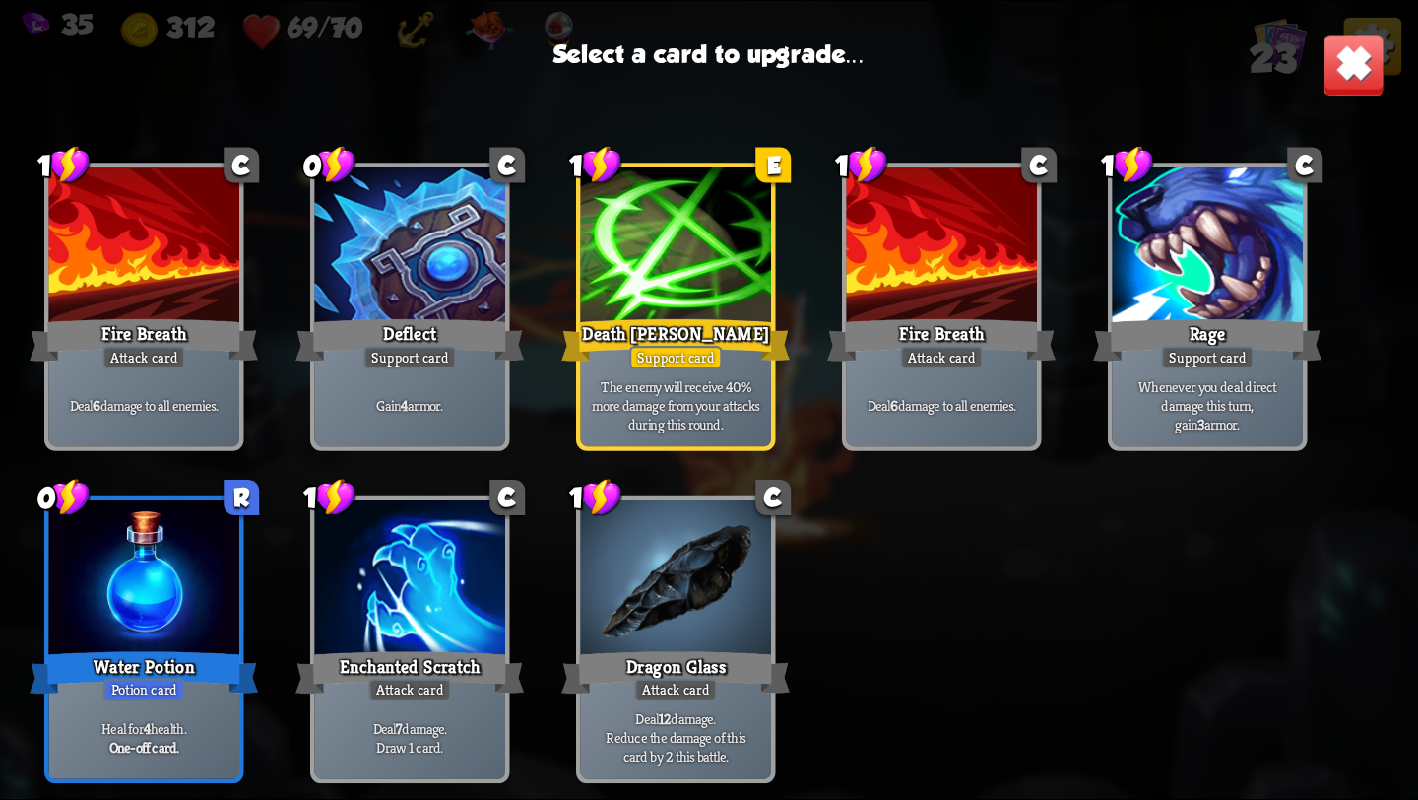
click at [694, 713] on p "Deal 12 damage. Reduce the damage of this card by 2 this battle." at bounding box center [675, 737] width 181 height 56
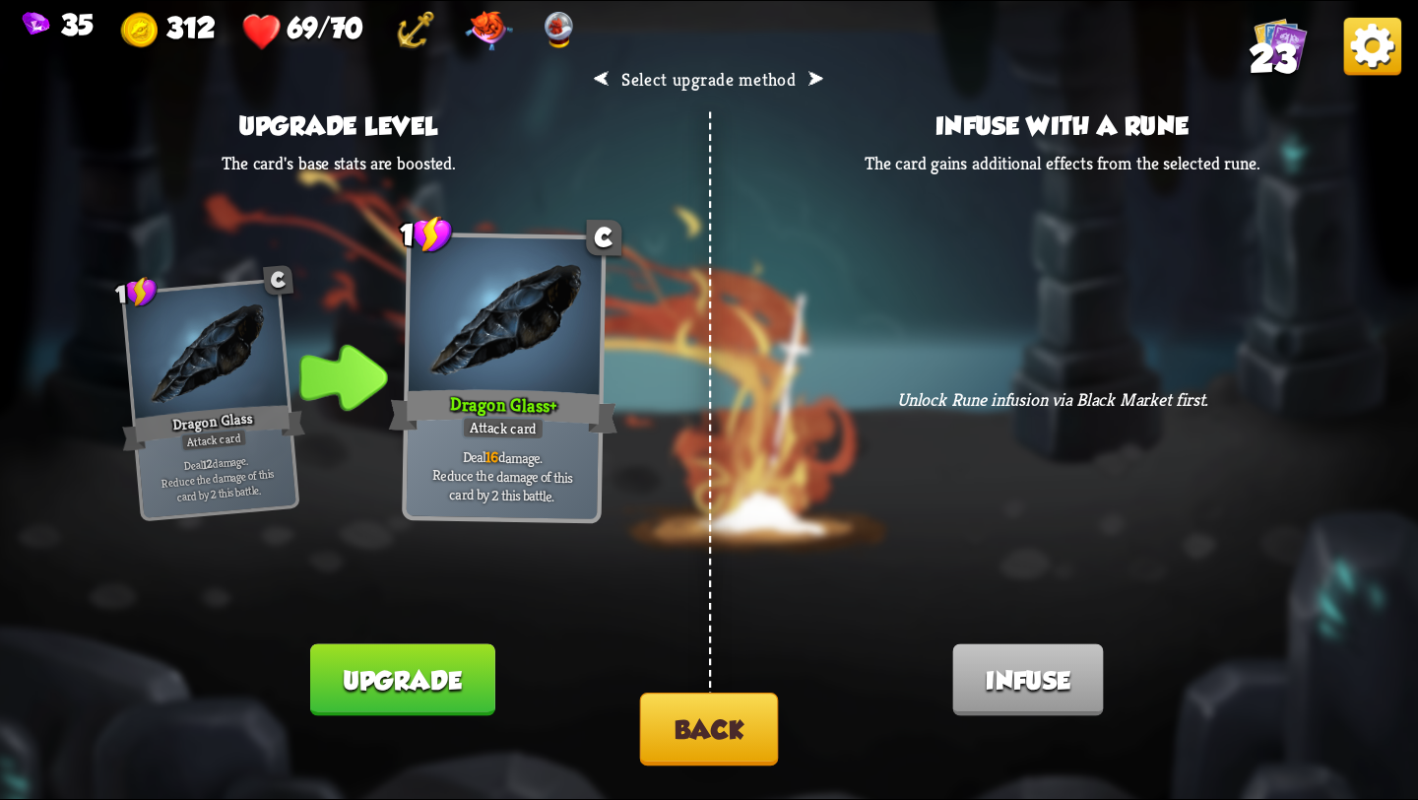
click at [694, 713] on button "Back" at bounding box center [709, 728] width 139 height 73
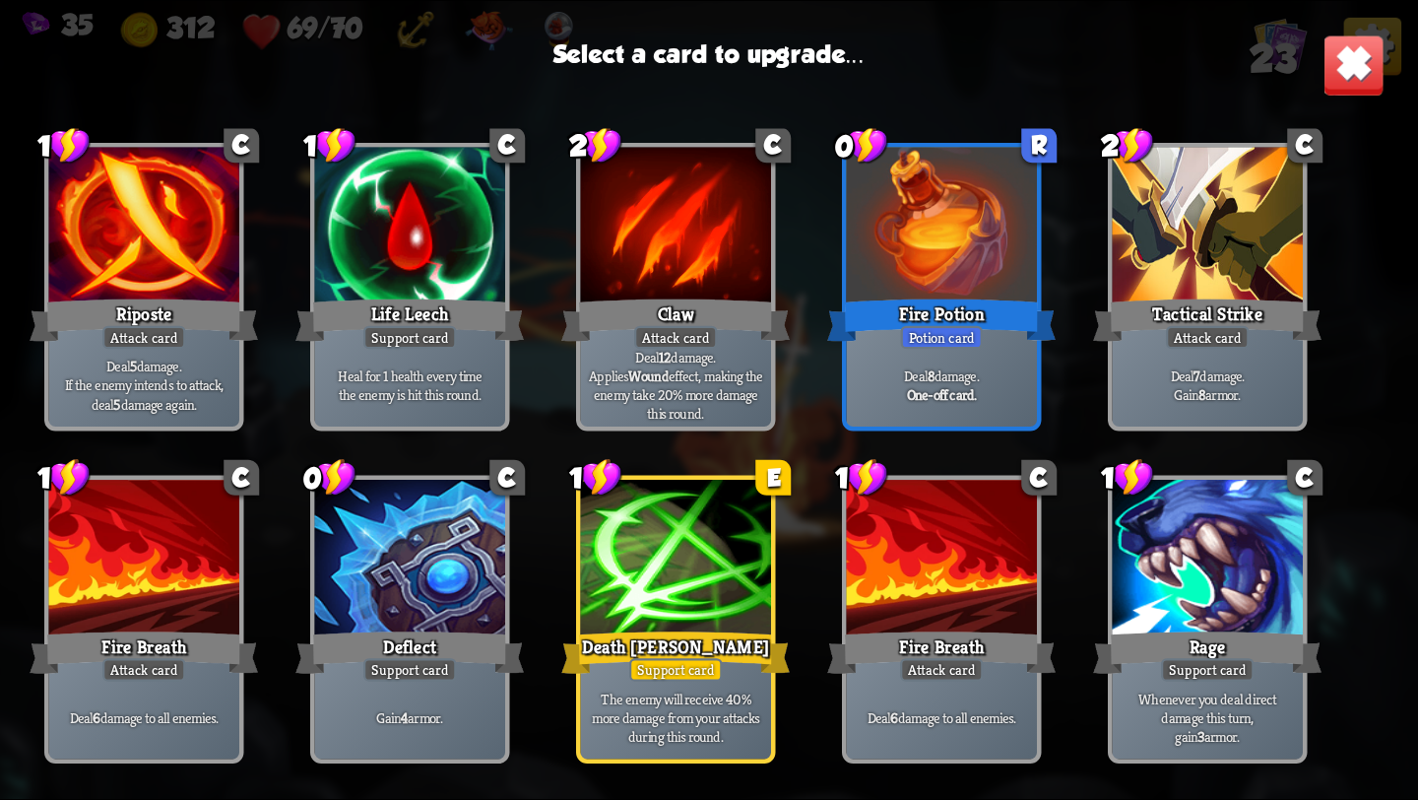
scroll to position [602, 0]
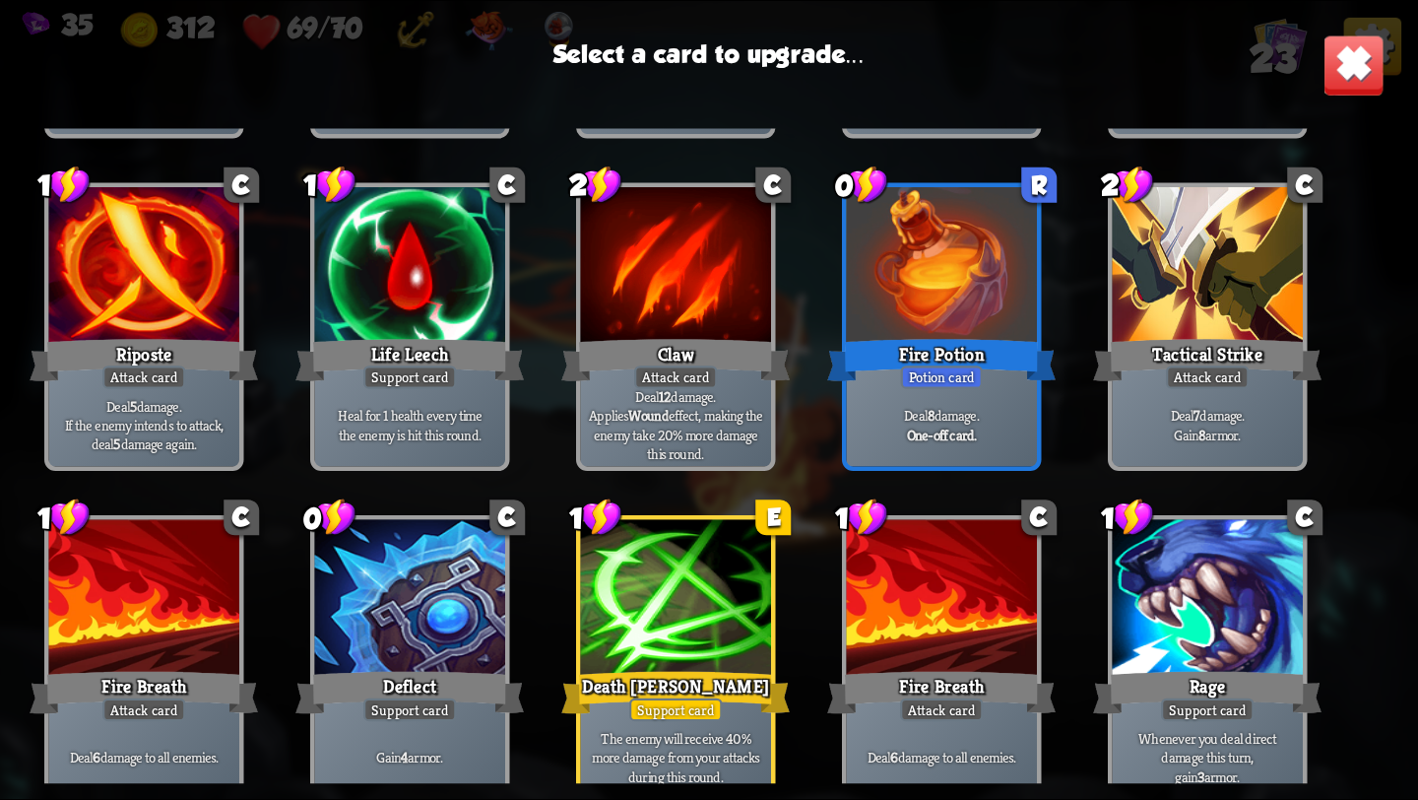
click at [905, 358] on div "Fire Potion" at bounding box center [941, 360] width 229 height 51
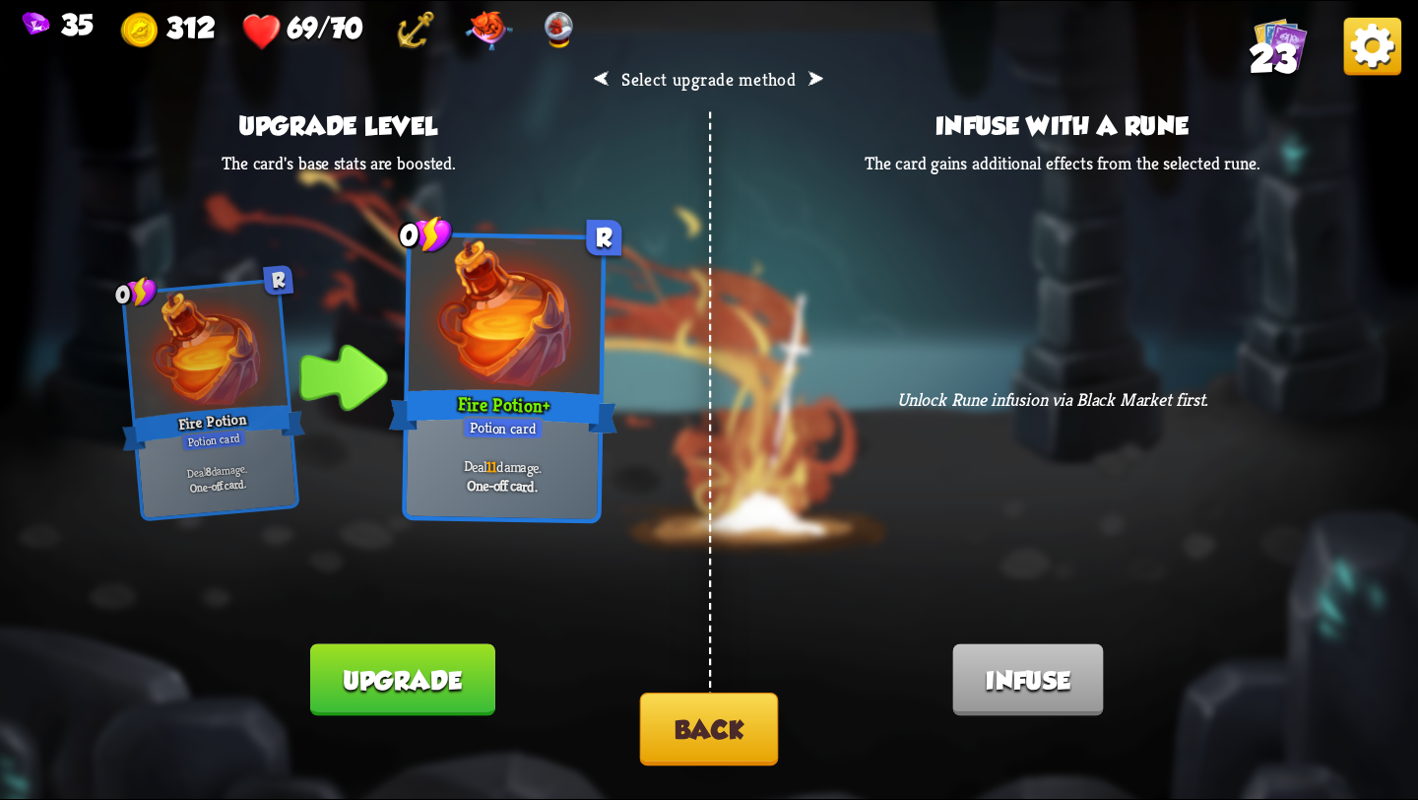
click at [692, 724] on button "Back" at bounding box center [709, 728] width 139 height 73
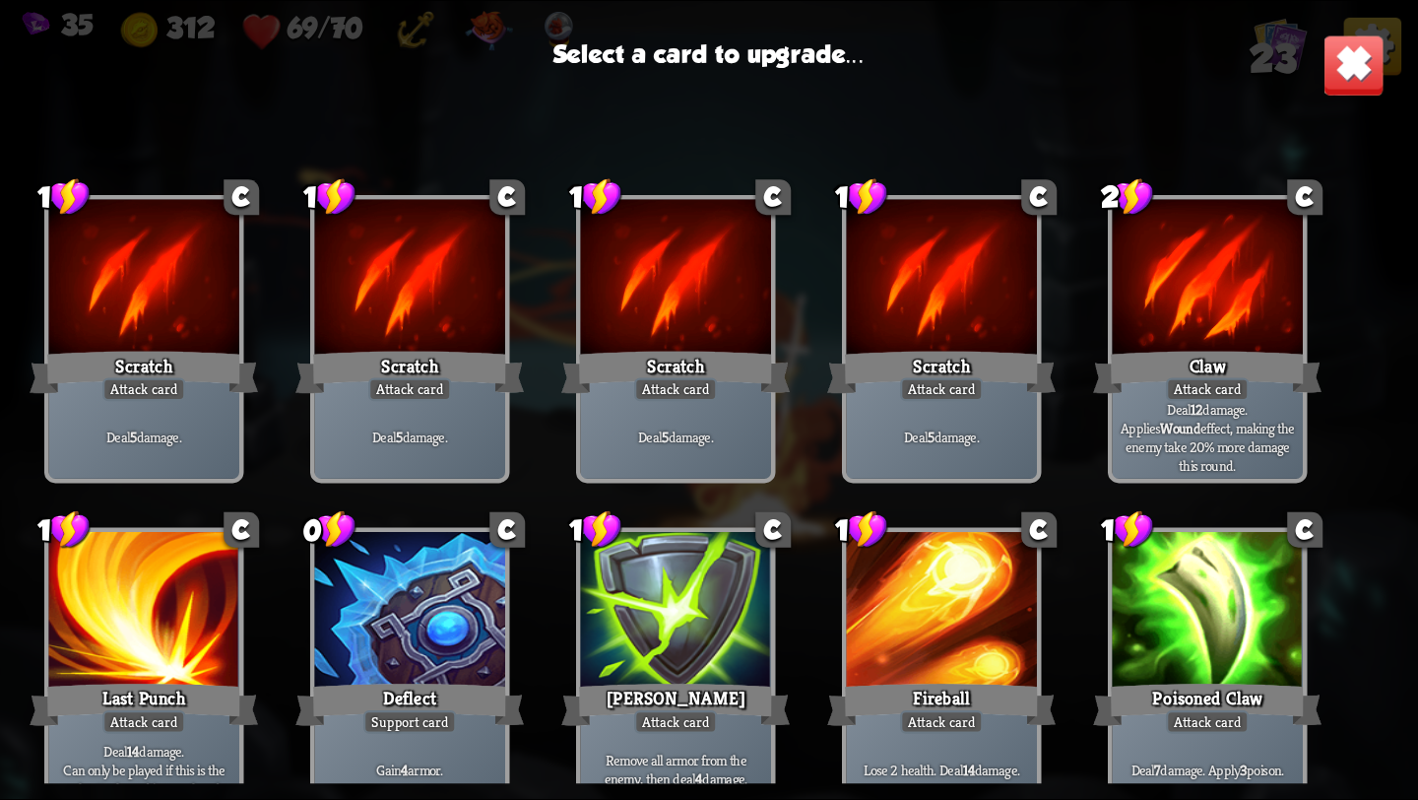
click at [1203, 315] on div at bounding box center [1208, 280] width 191 height 161
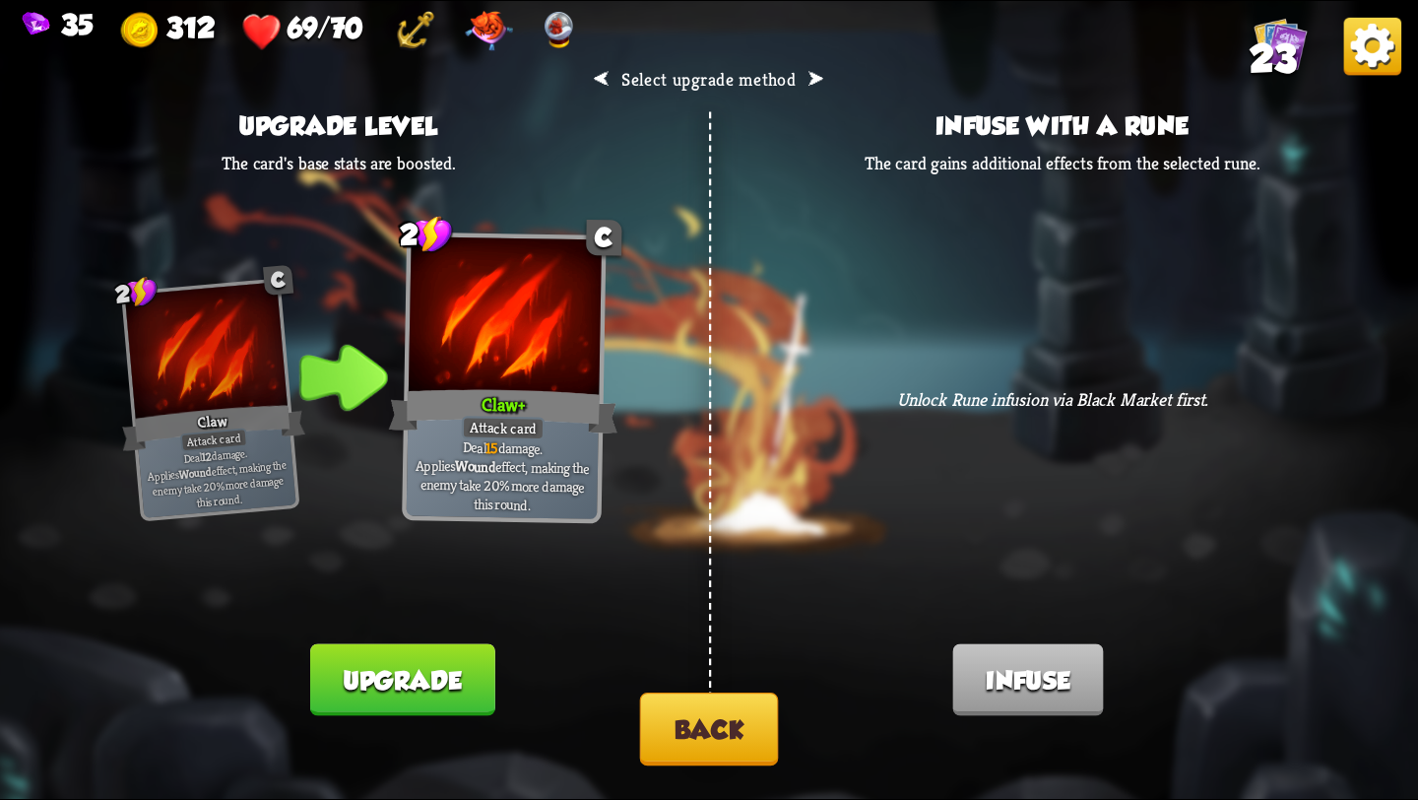
click at [695, 723] on button "Back" at bounding box center [709, 728] width 139 height 73
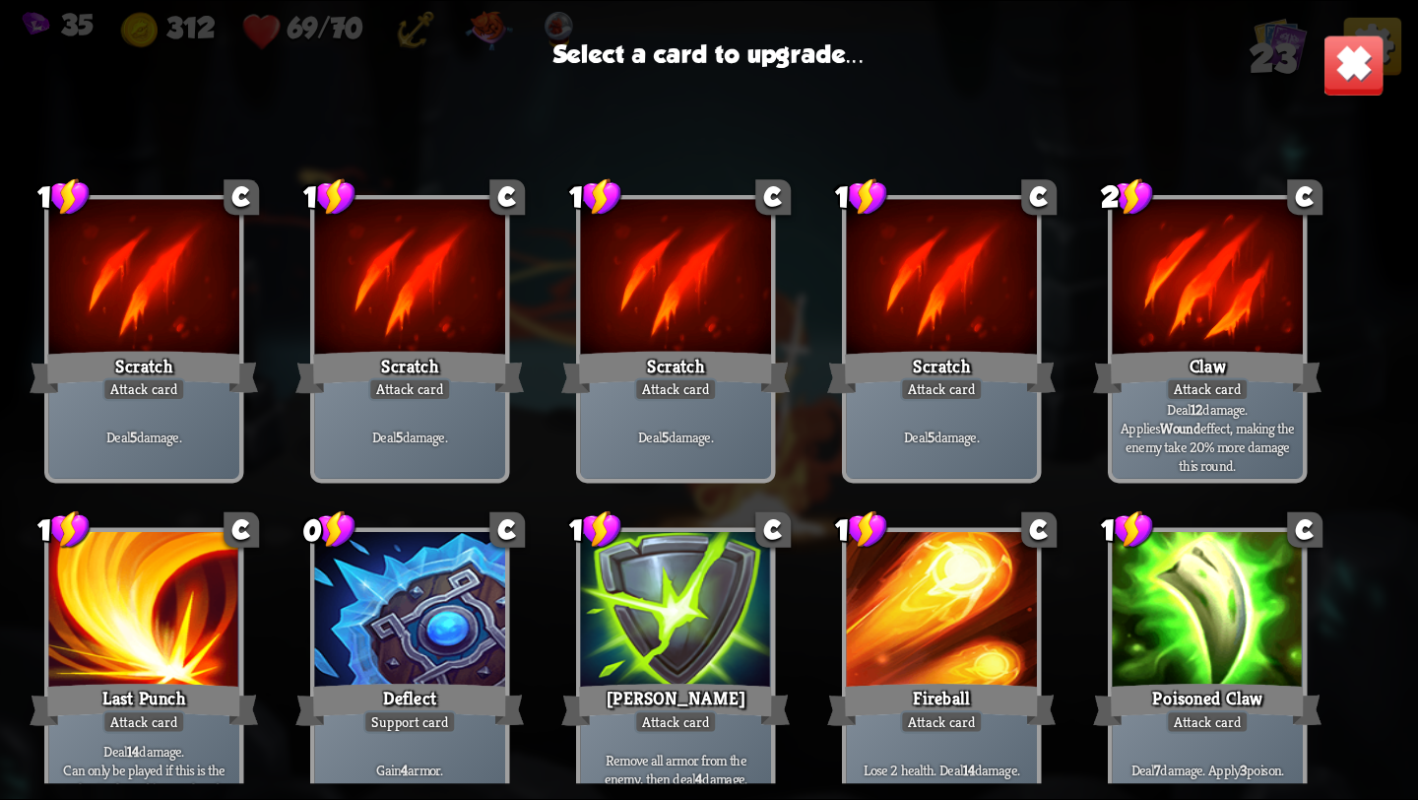
click at [949, 377] on div "Scratch" at bounding box center [941, 372] width 229 height 51
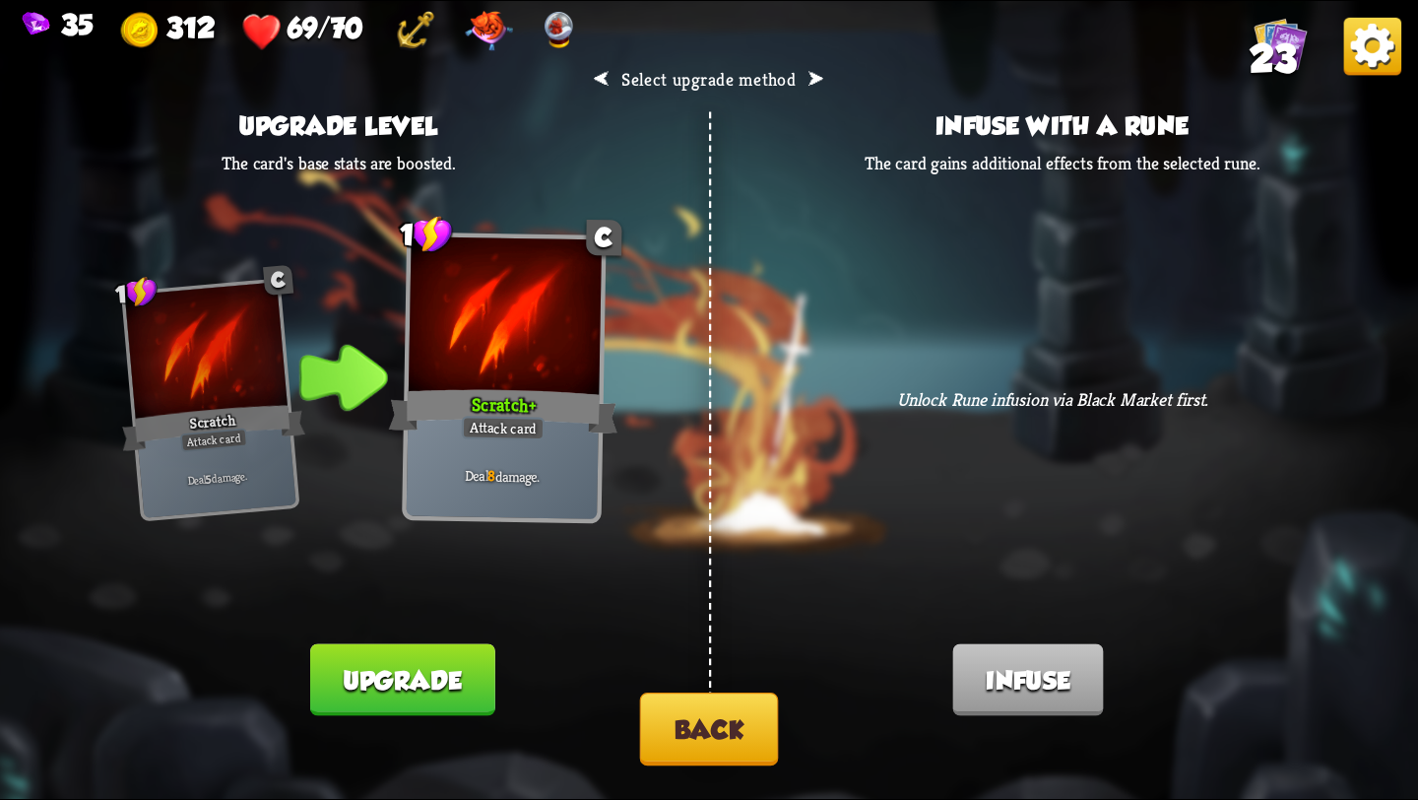
click at [717, 719] on button "Back" at bounding box center [709, 728] width 139 height 73
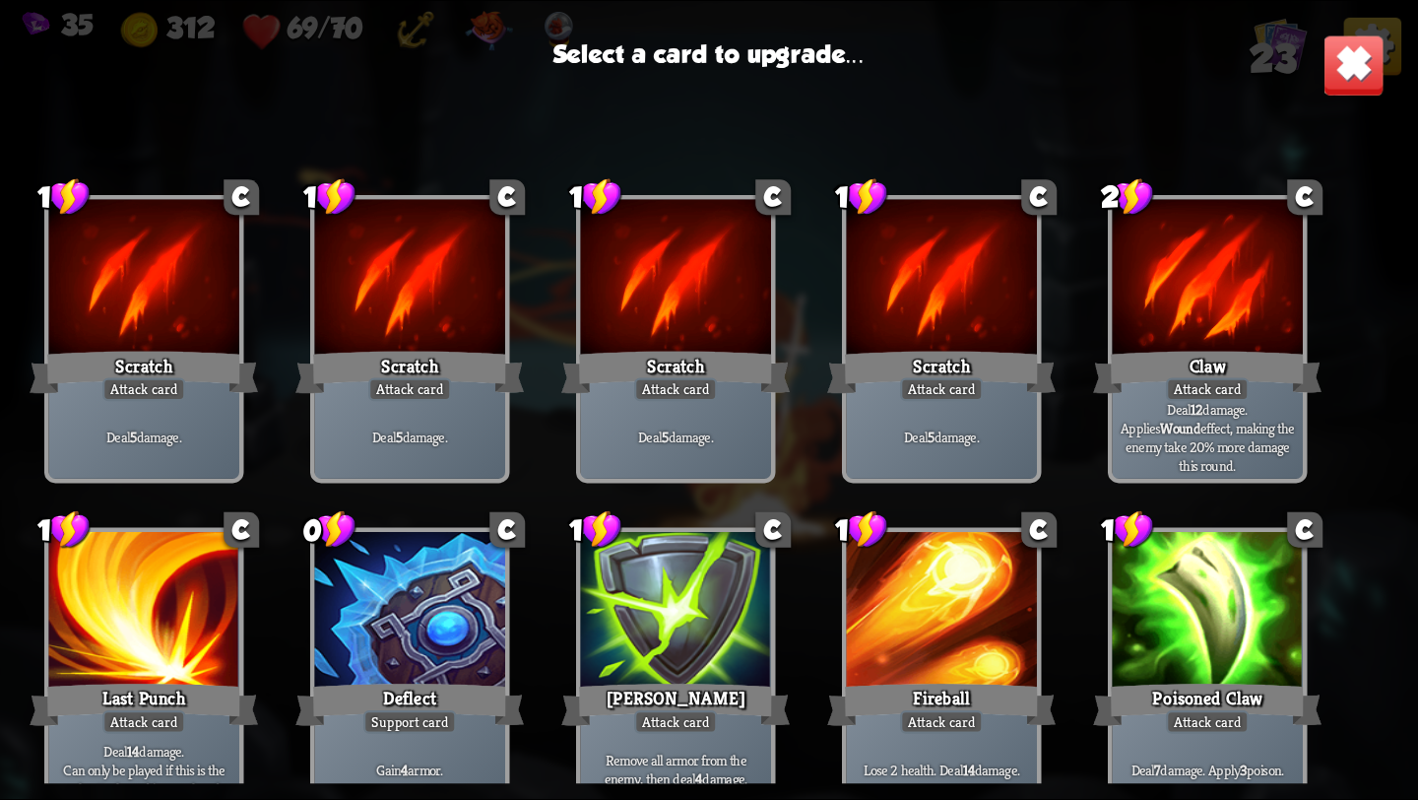
scroll to position [31, 0]
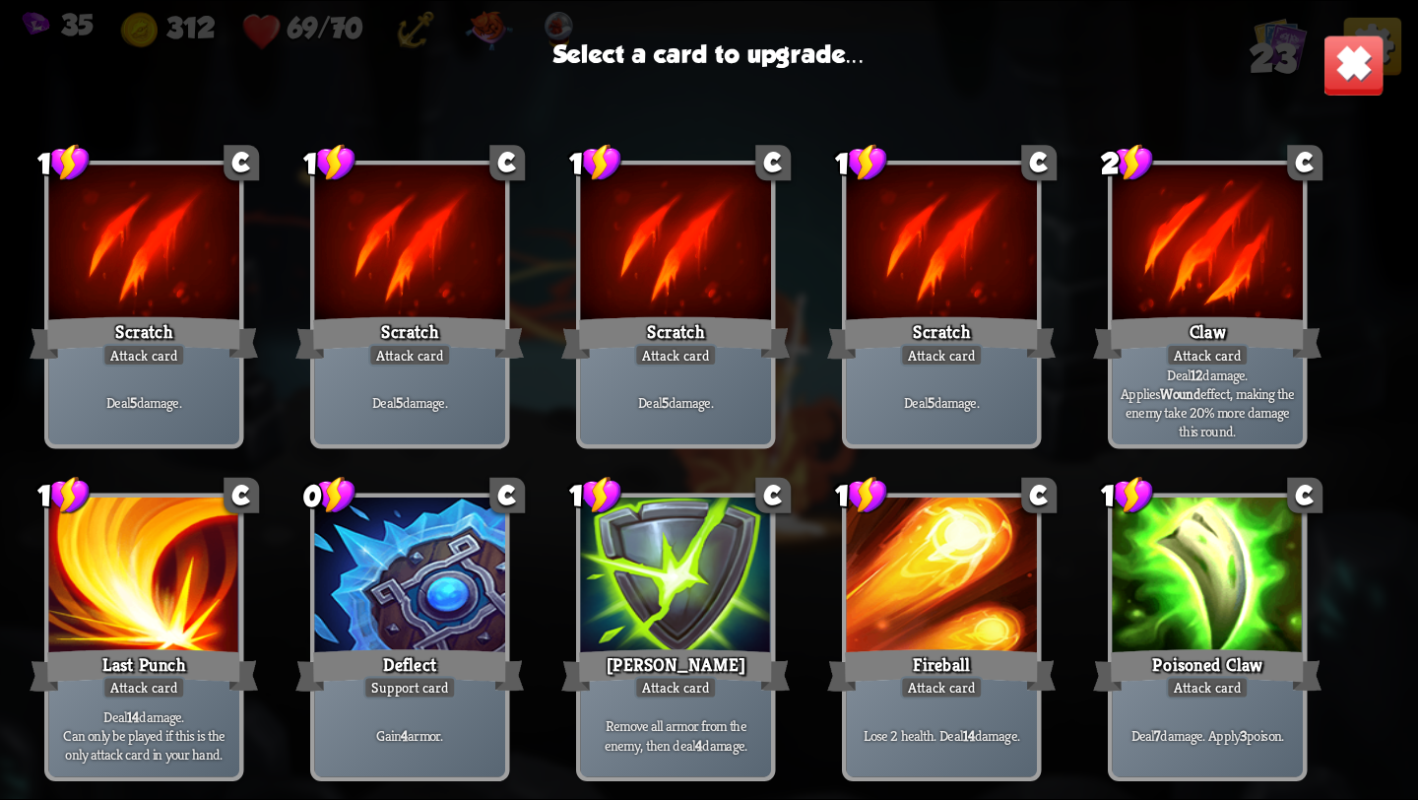
click at [902, 279] on div at bounding box center [942, 245] width 191 height 161
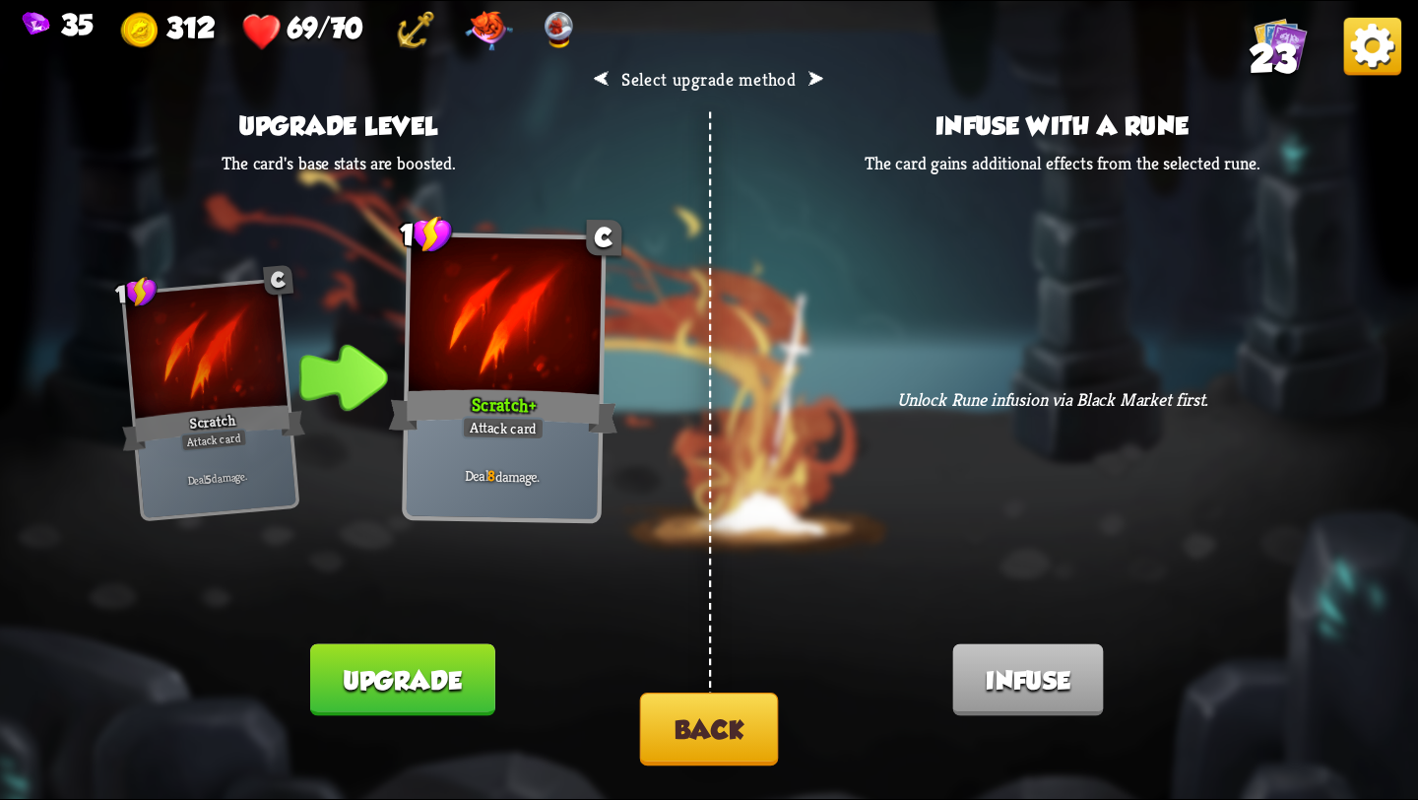
click at [679, 740] on button "Back" at bounding box center [709, 728] width 139 height 73
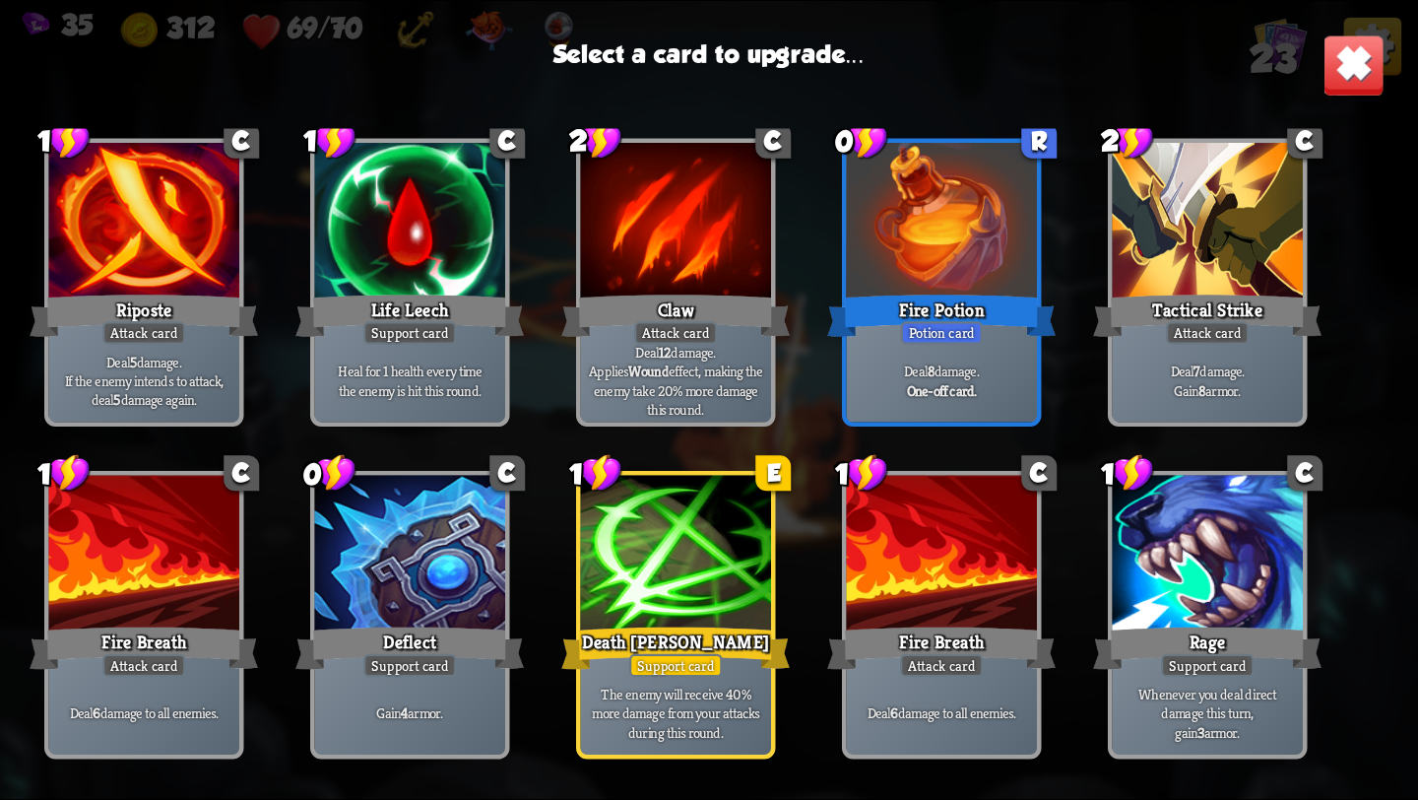
scroll to position [915, 0]
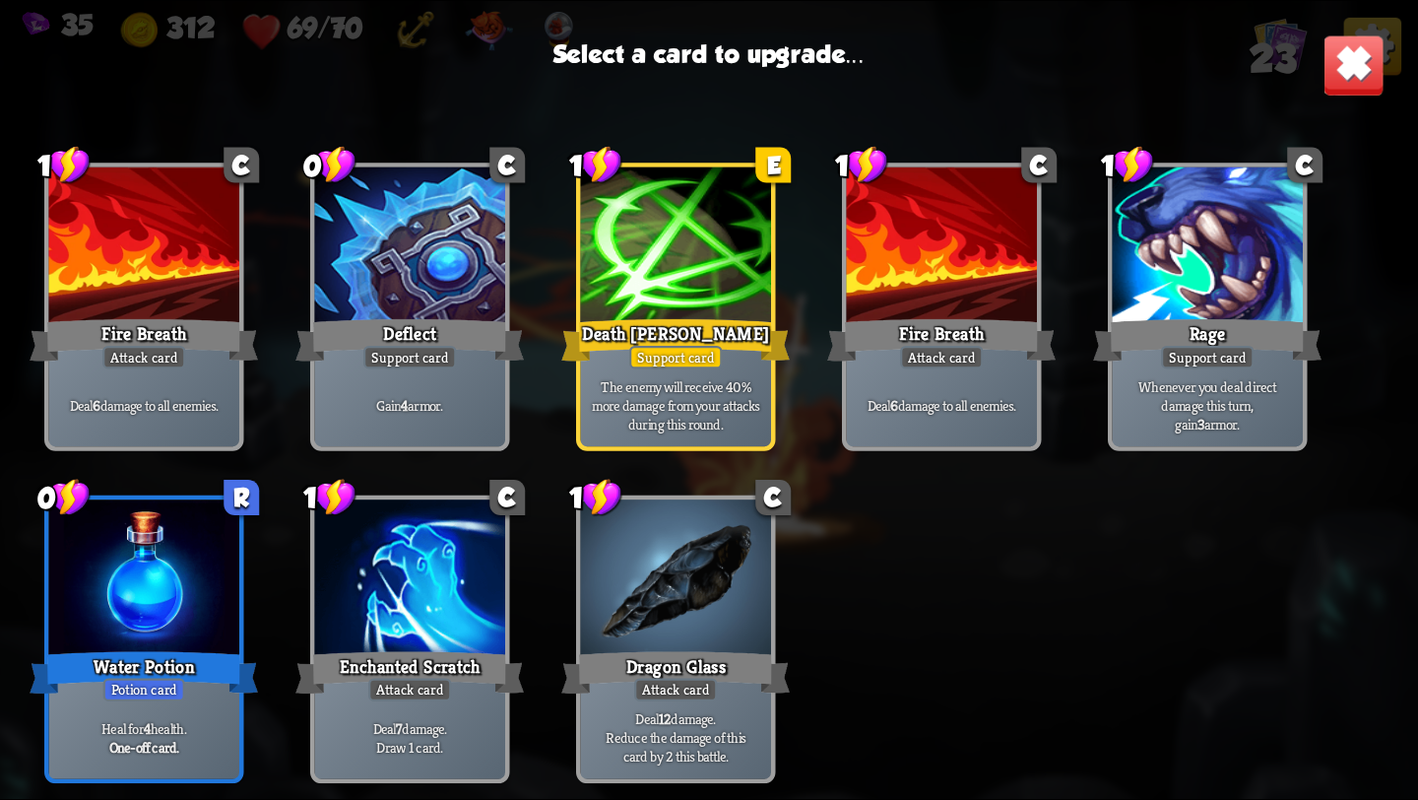
click at [137, 589] on div at bounding box center [144, 579] width 191 height 161
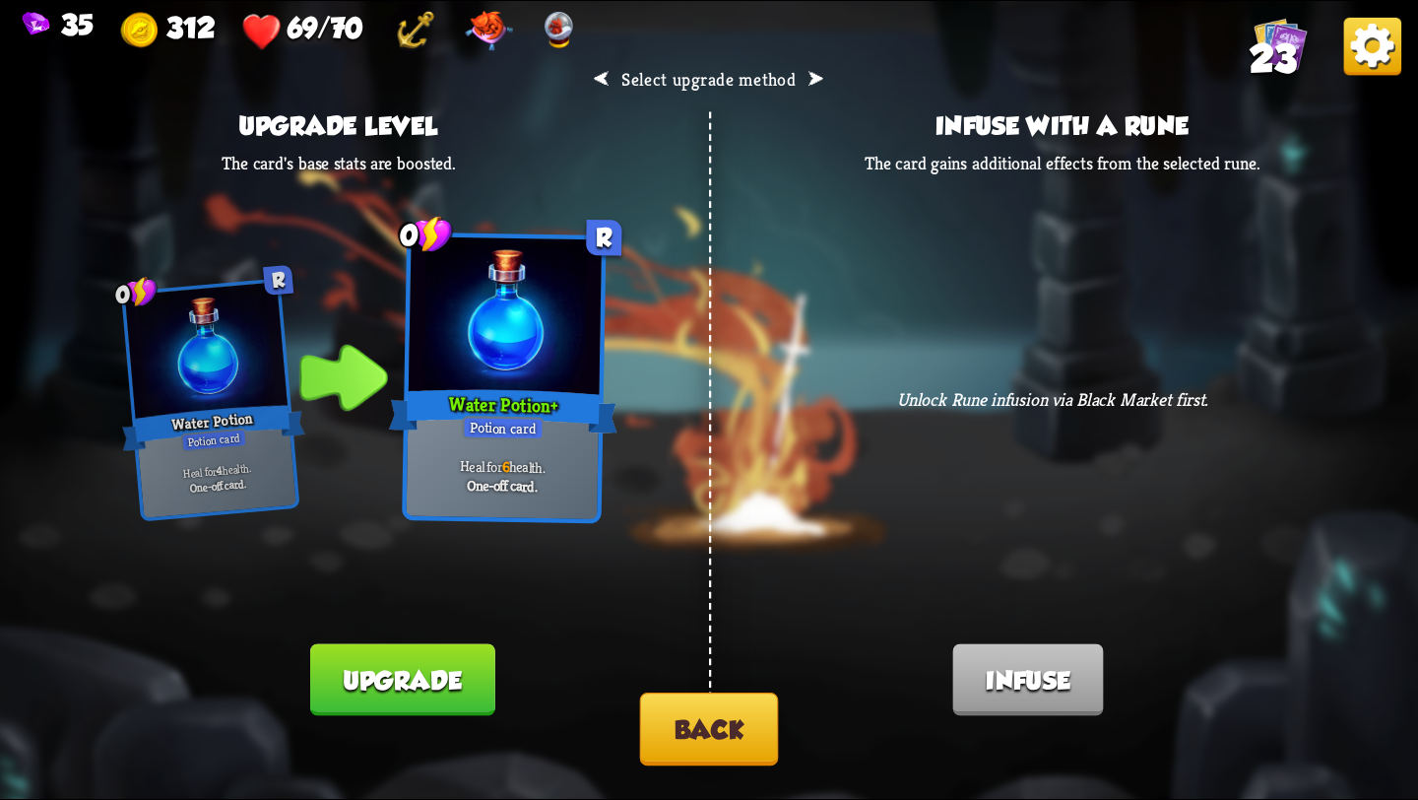
click at [394, 671] on button "Upgrade" at bounding box center [402, 680] width 184 height 72
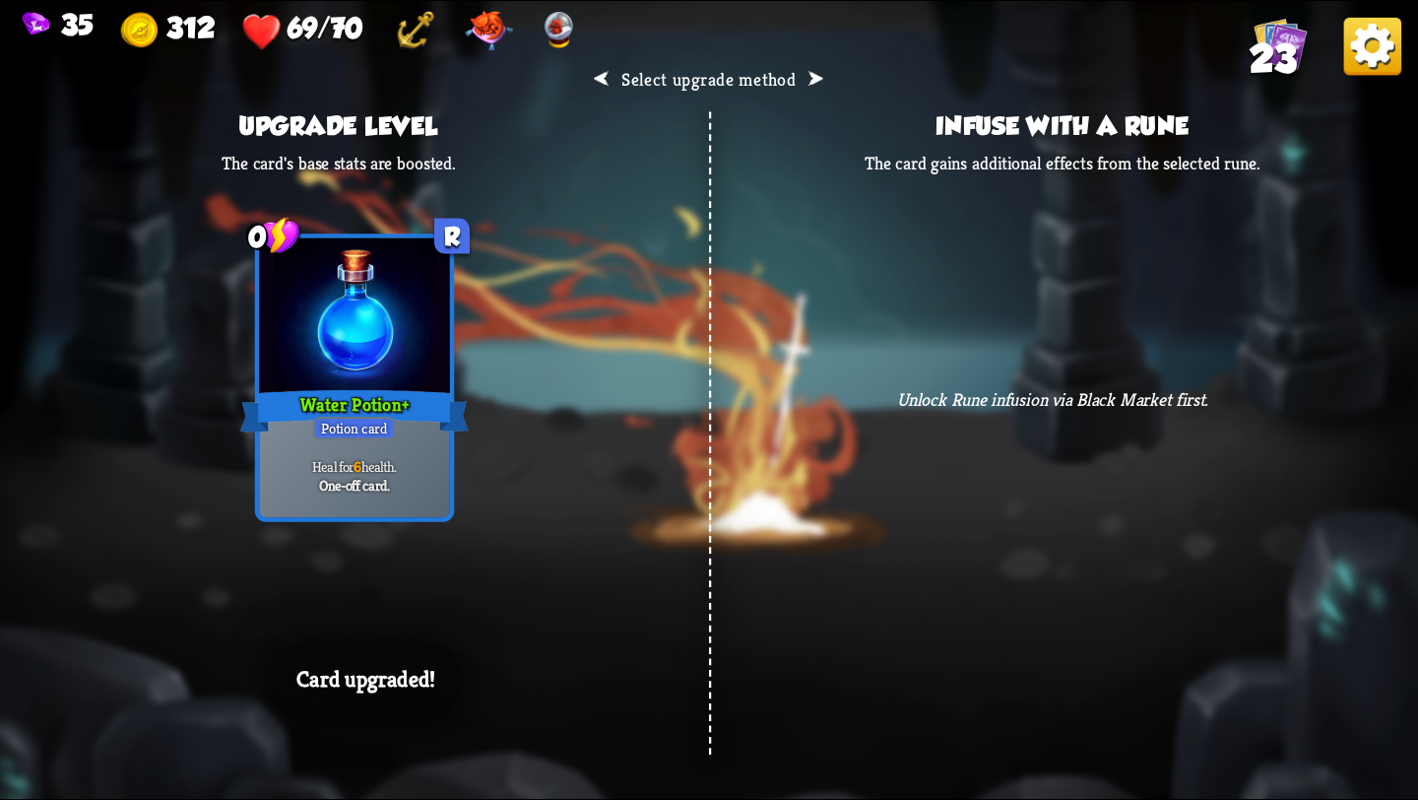
click at [390, 673] on p "Card upgraded!" at bounding box center [365, 680] width 139 height 28
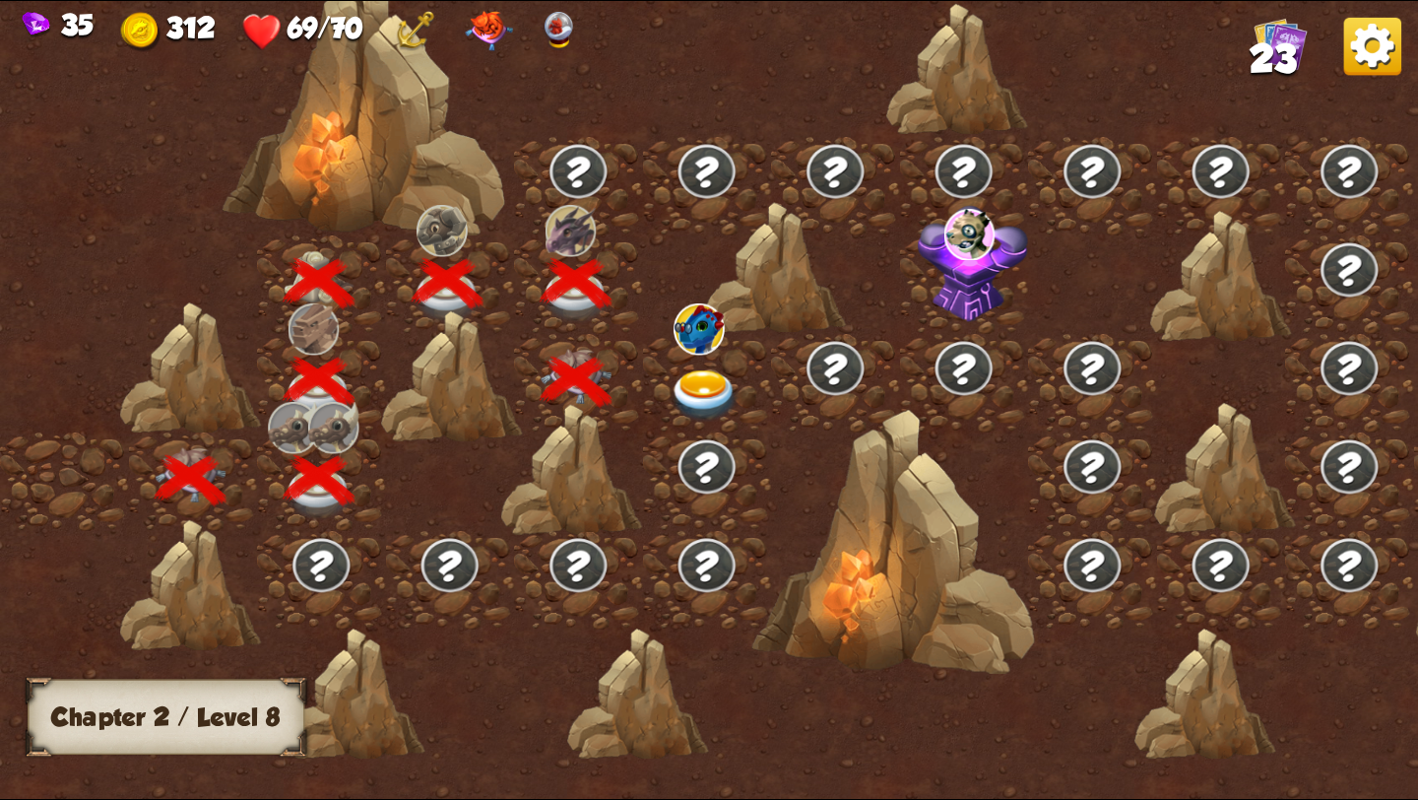
click at [695, 388] on img at bounding box center [705, 396] width 71 height 52
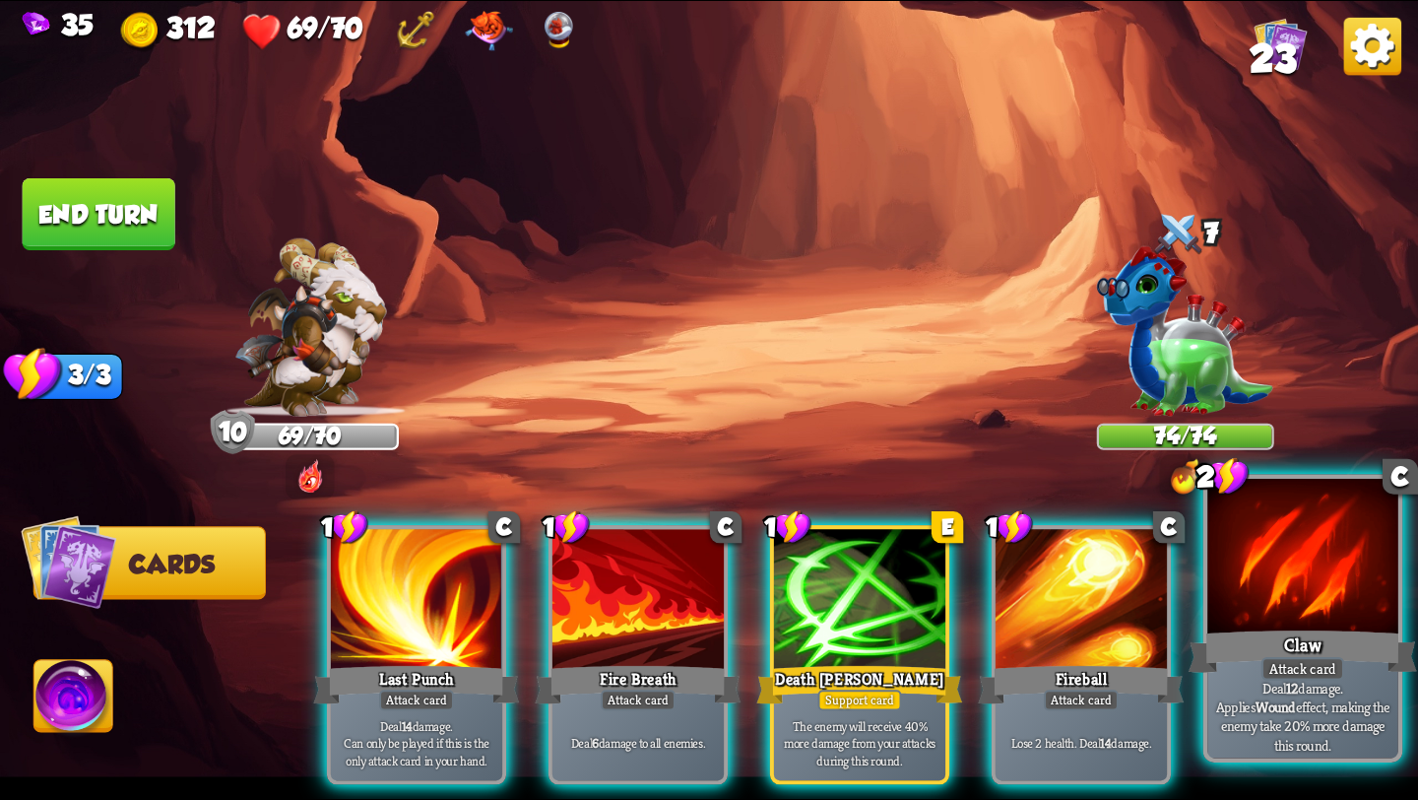
click at [1295, 658] on div "Attack card" at bounding box center [1303, 669] width 83 height 24
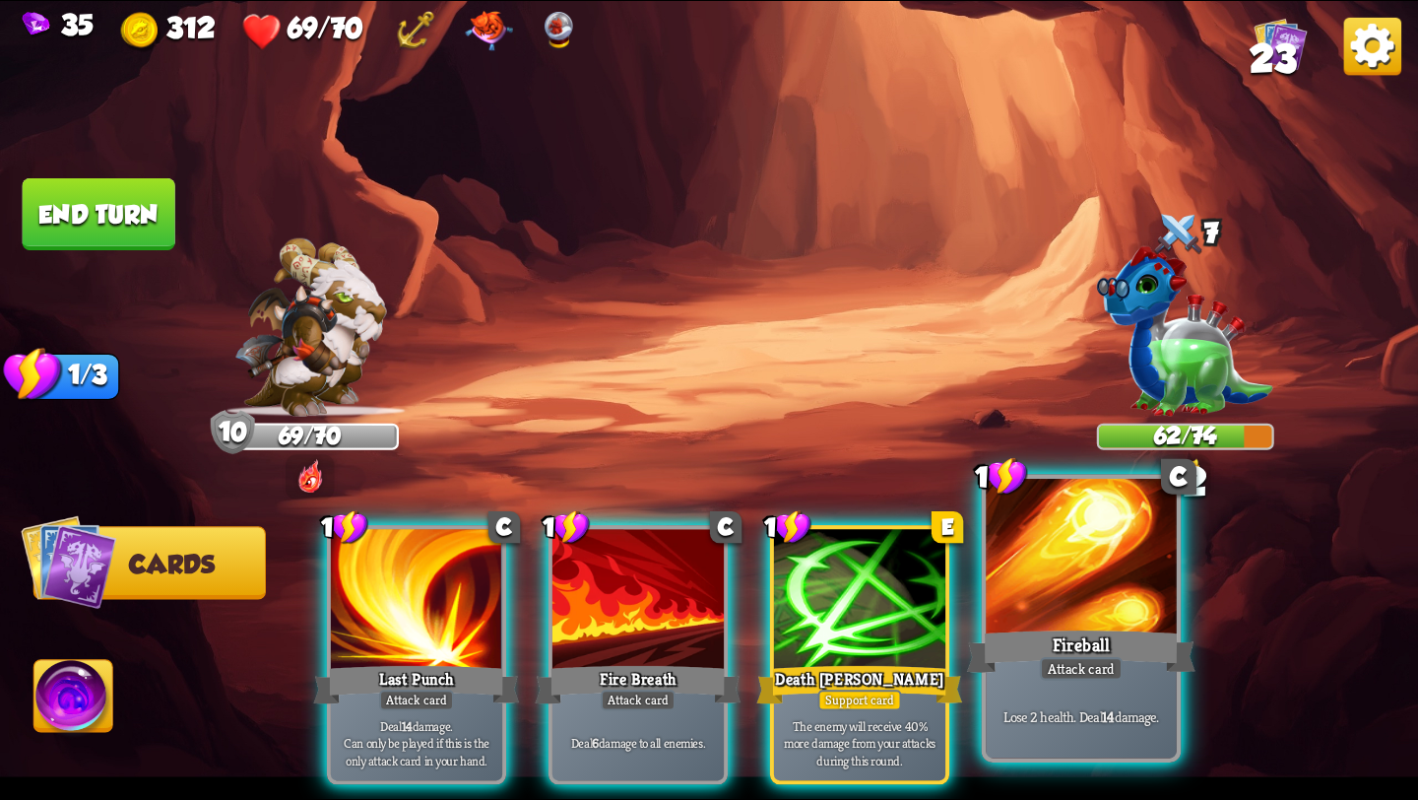
click at [1129, 626] on div "Fireball" at bounding box center [1081, 651] width 229 height 51
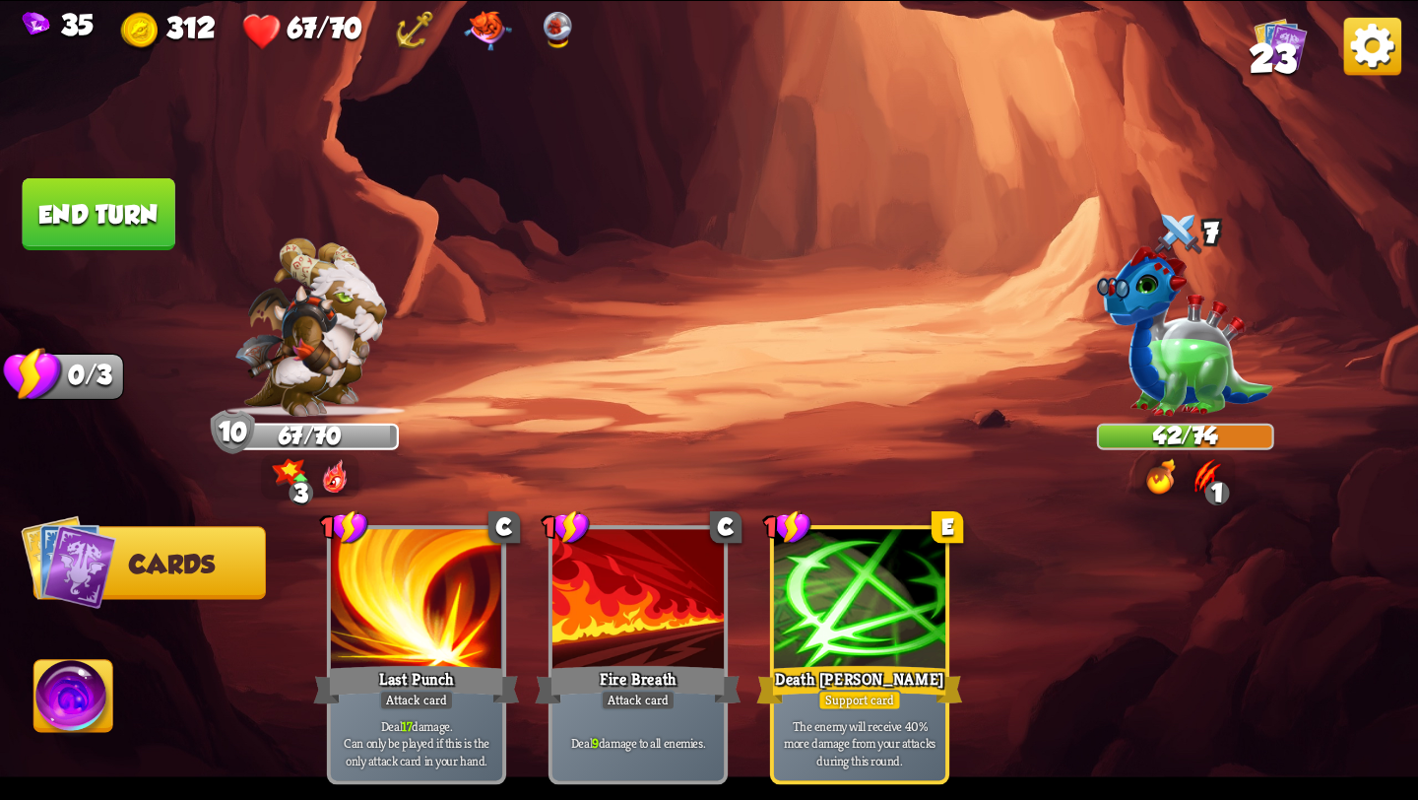
click at [83, 190] on button "End turn" at bounding box center [99, 214] width 153 height 72
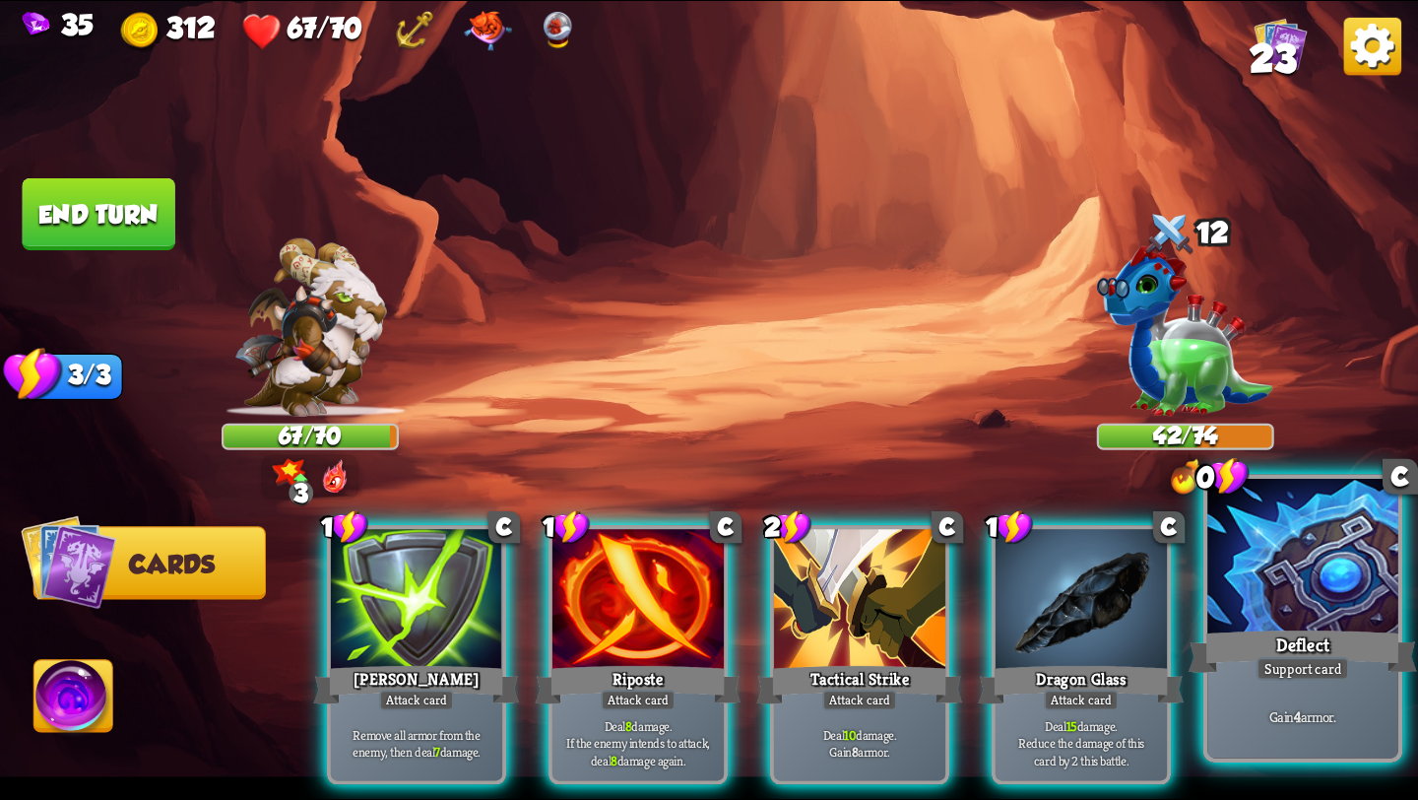
click at [1345, 737] on div "Gain 4 armor." at bounding box center [1303, 716] width 191 height 83
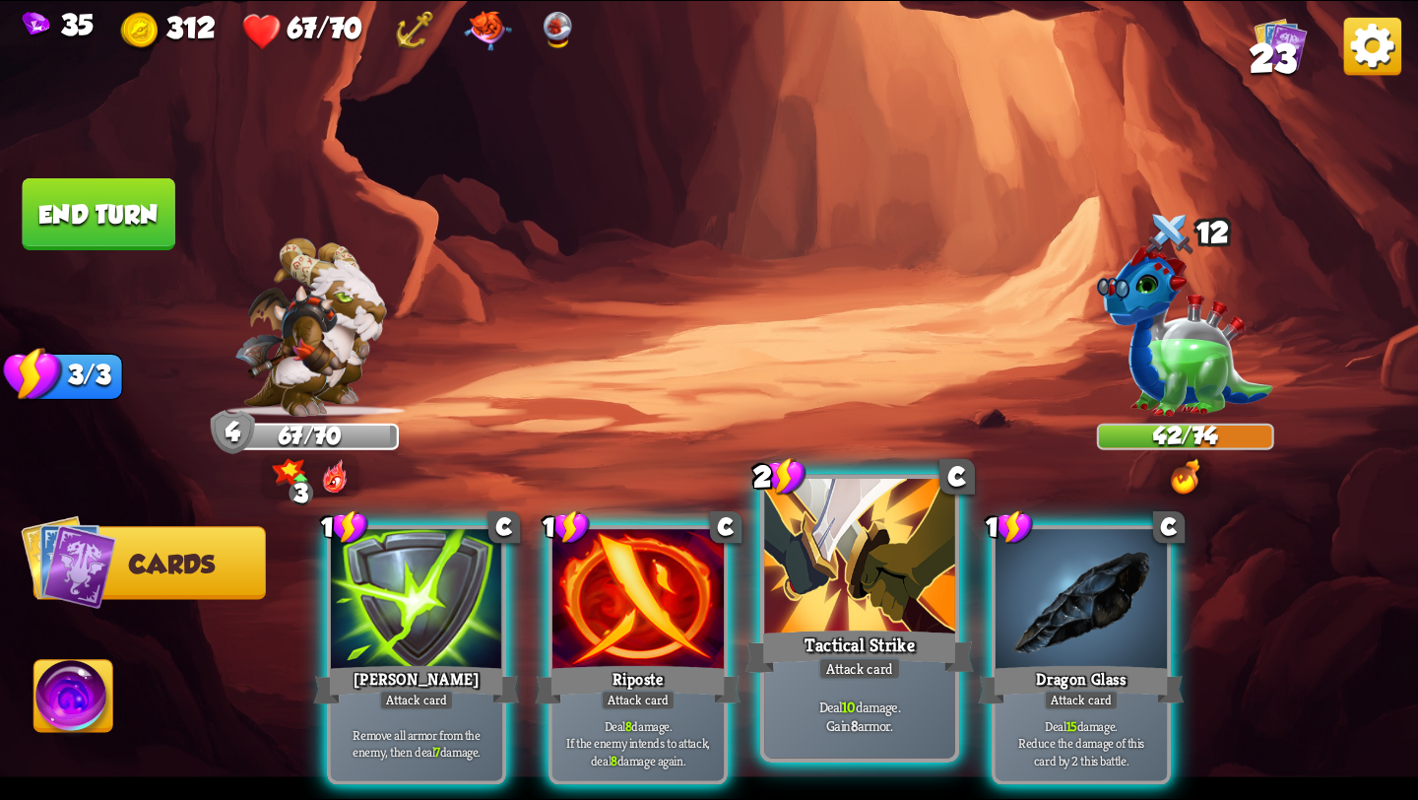
click at [869, 598] on div at bounding box center [859, 559] width 191 height 161
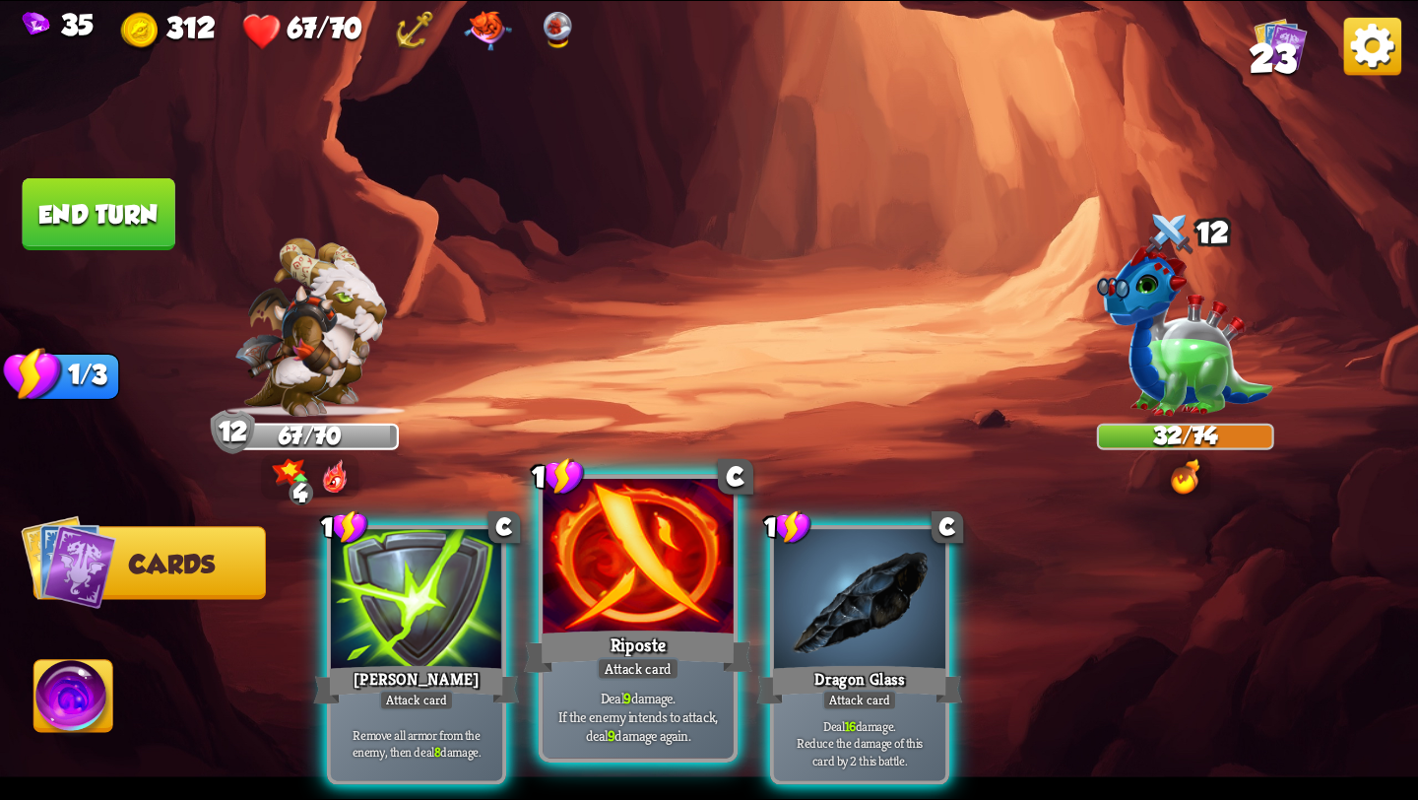
click at [638, 702] on p "Deal 9 damage. If the enemy intends to attack, deal 9 damage again." at bounding box center [638, 716] width 181 height 56
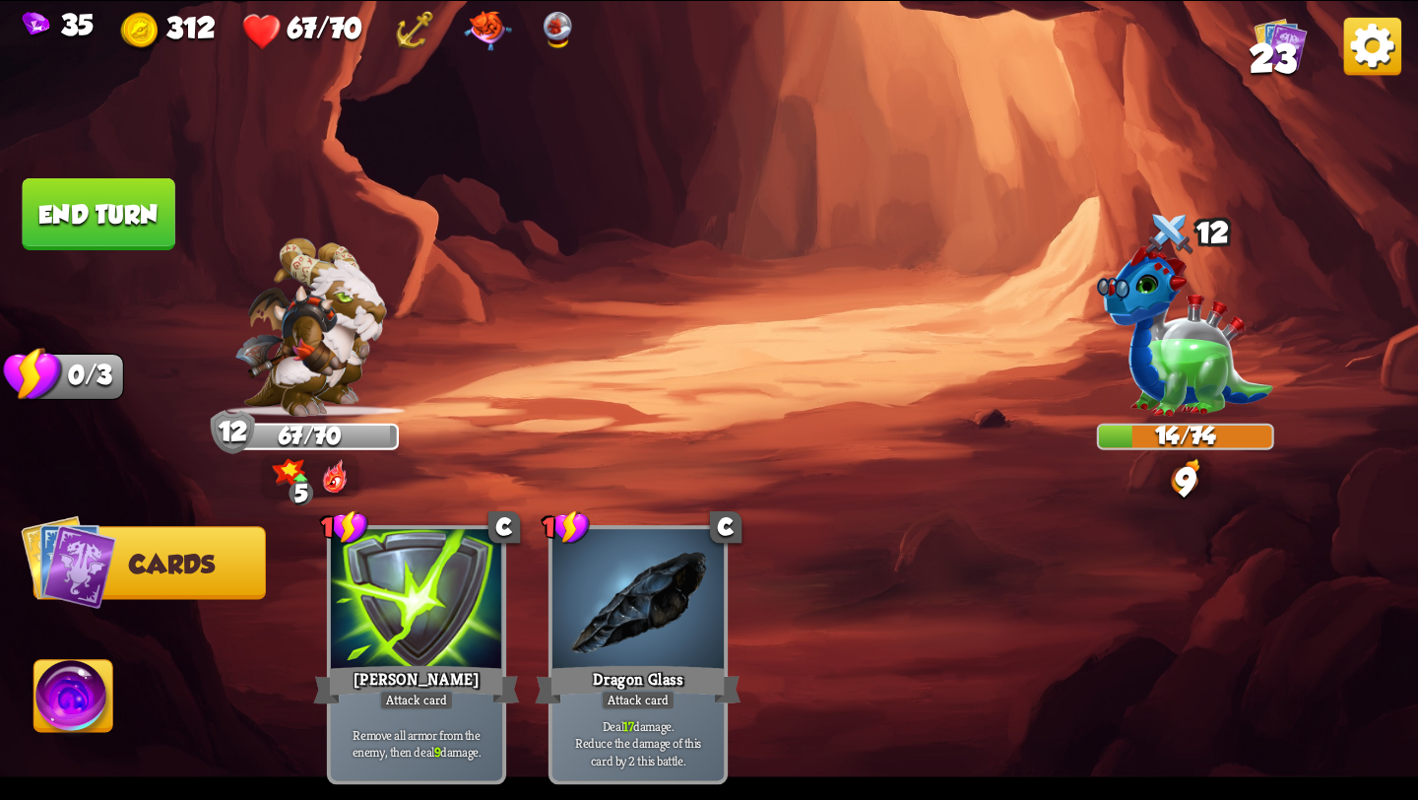
click at [134, 205] on button "End turn" at bounding box center [99, 214] width 154 height 72
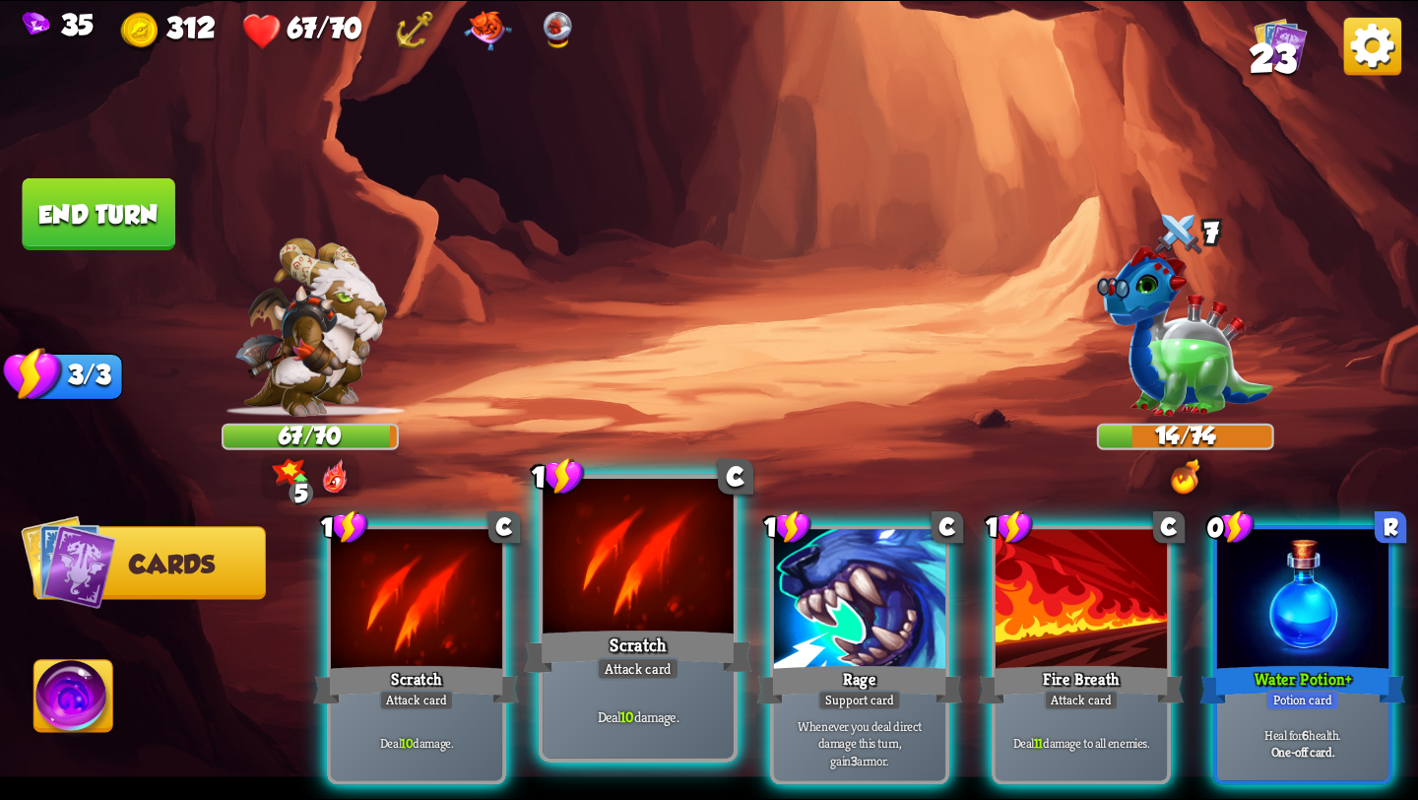
click at [673, 663] on div "Attack card" at bounding box center [638, 669] width 83 height 24
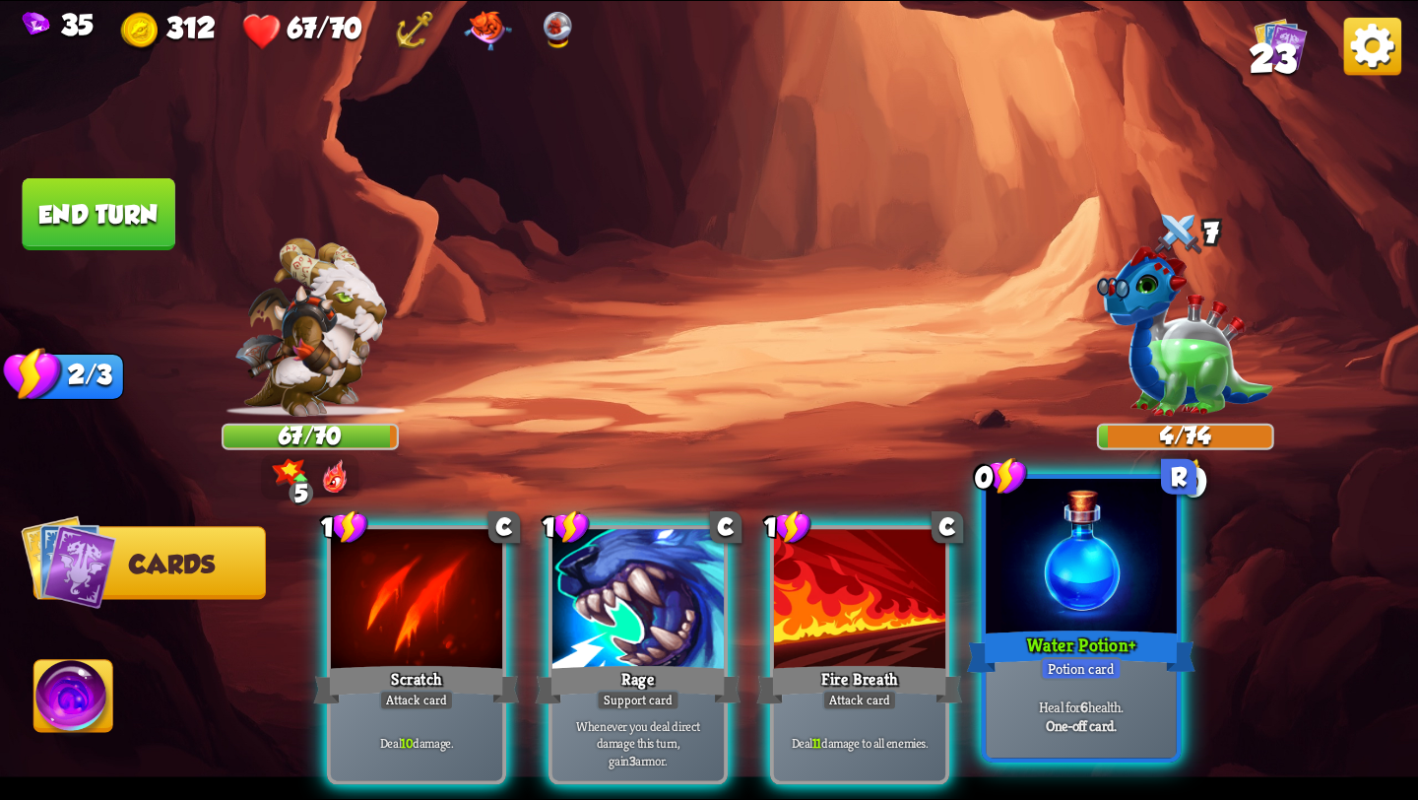
click at [1134, 675] on div "Water Potion+" at bounding box center [1081, 651] width 229 height 51
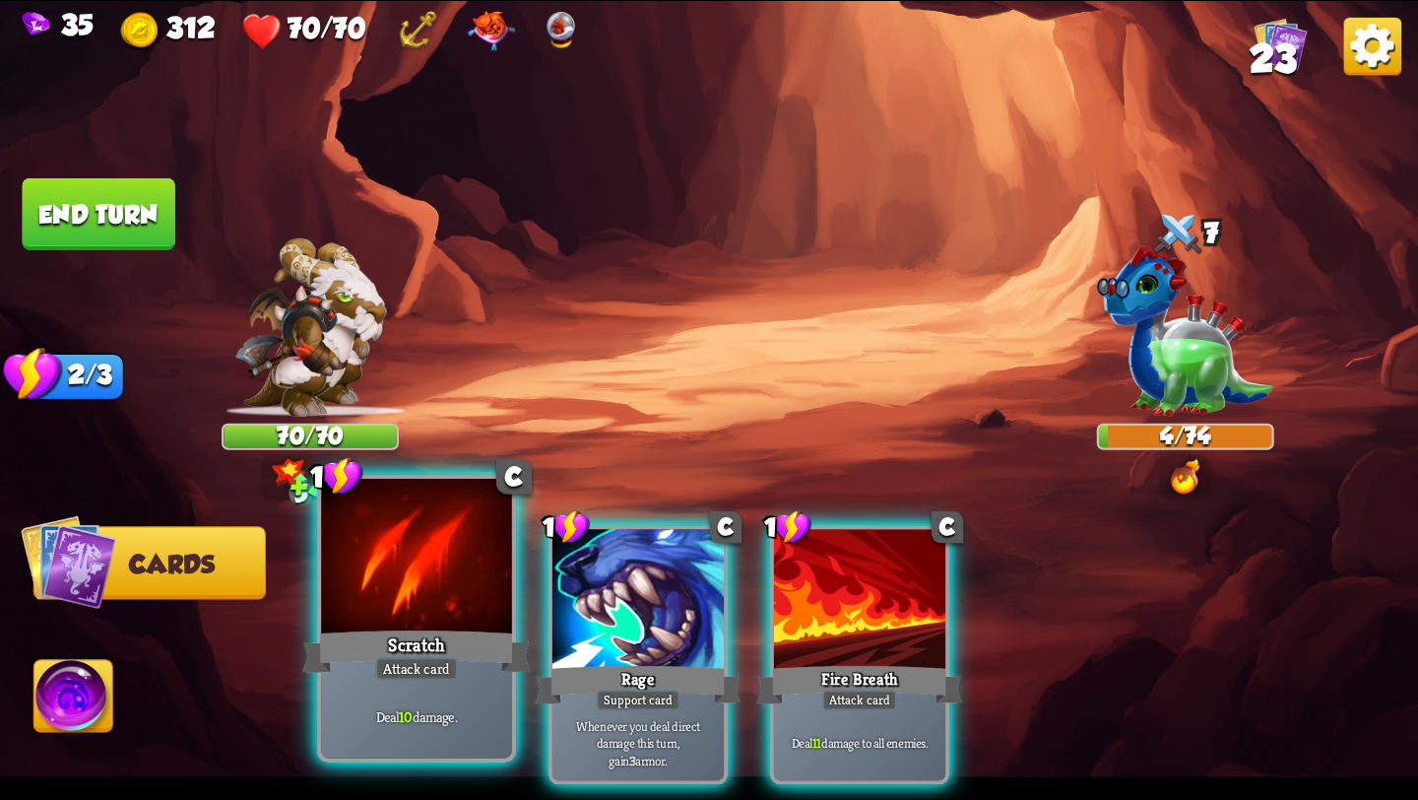
click at [407, 644] on div "Scratch" at bounding box center [416, 651] width 229 height 51
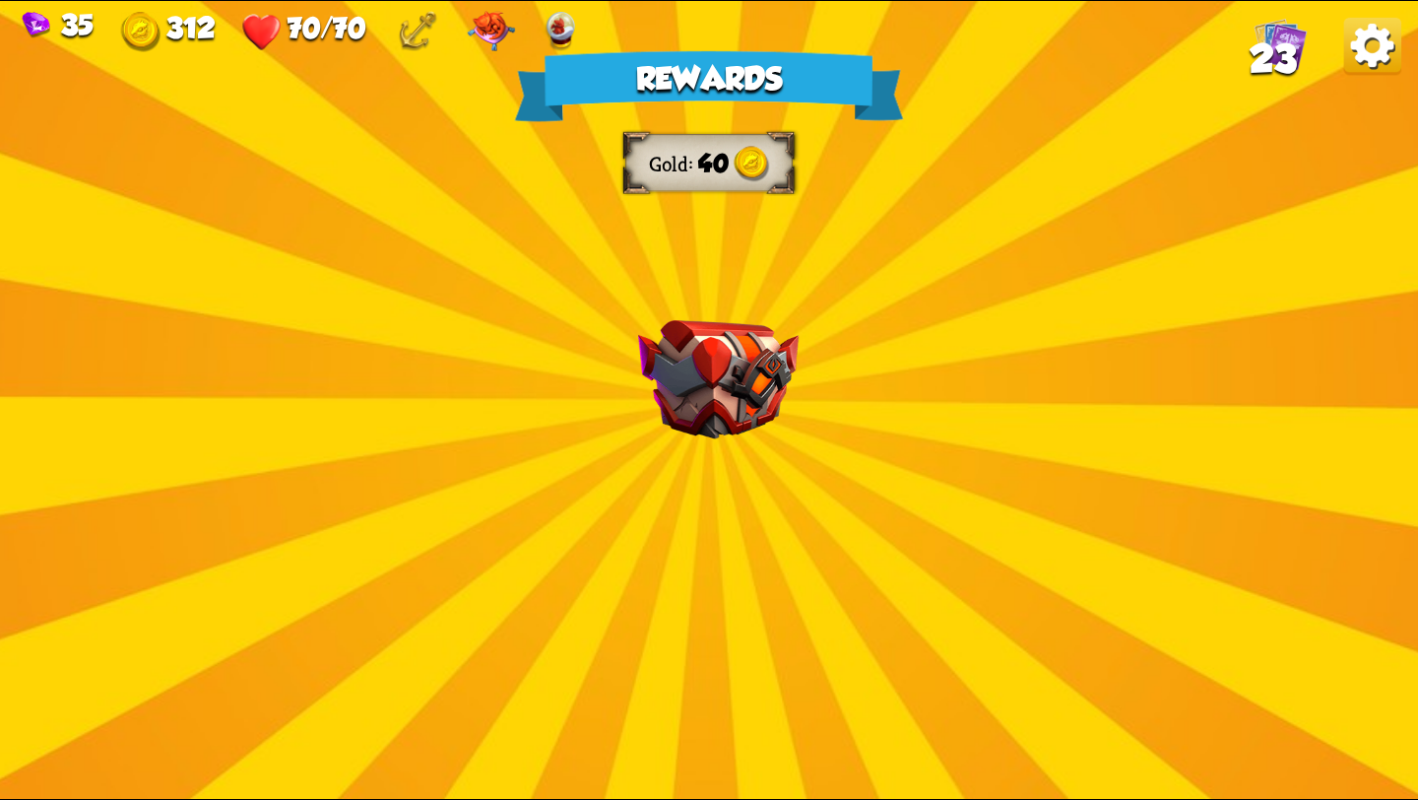
click at [693, 379] on img at bounding box center [718, 379] width 161 height 119
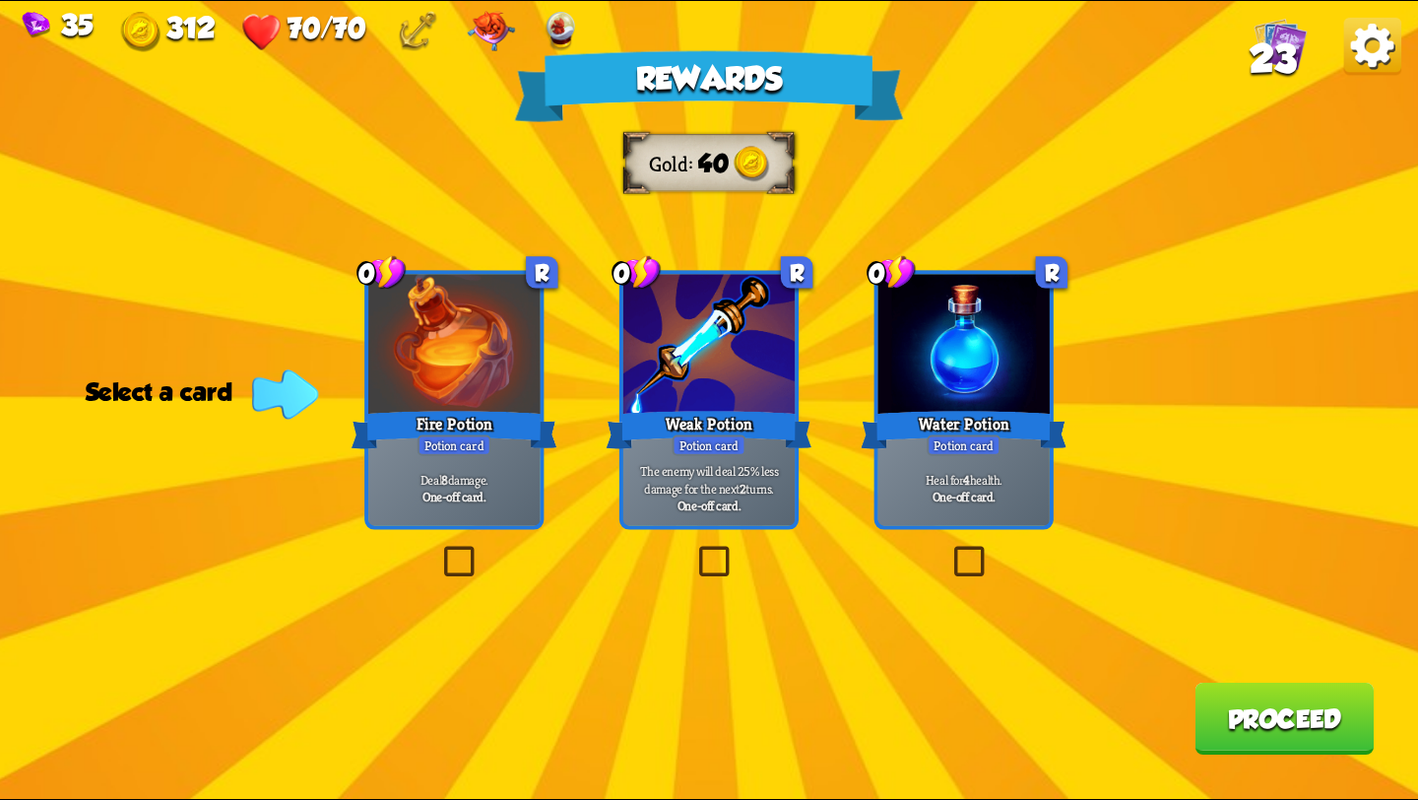
click at [694, 550] on label at bounding box center [694, 550] width 0 height 0
click at [0, 0] on input "checkbox" at bounding box center [0, 0] width 0 height 0
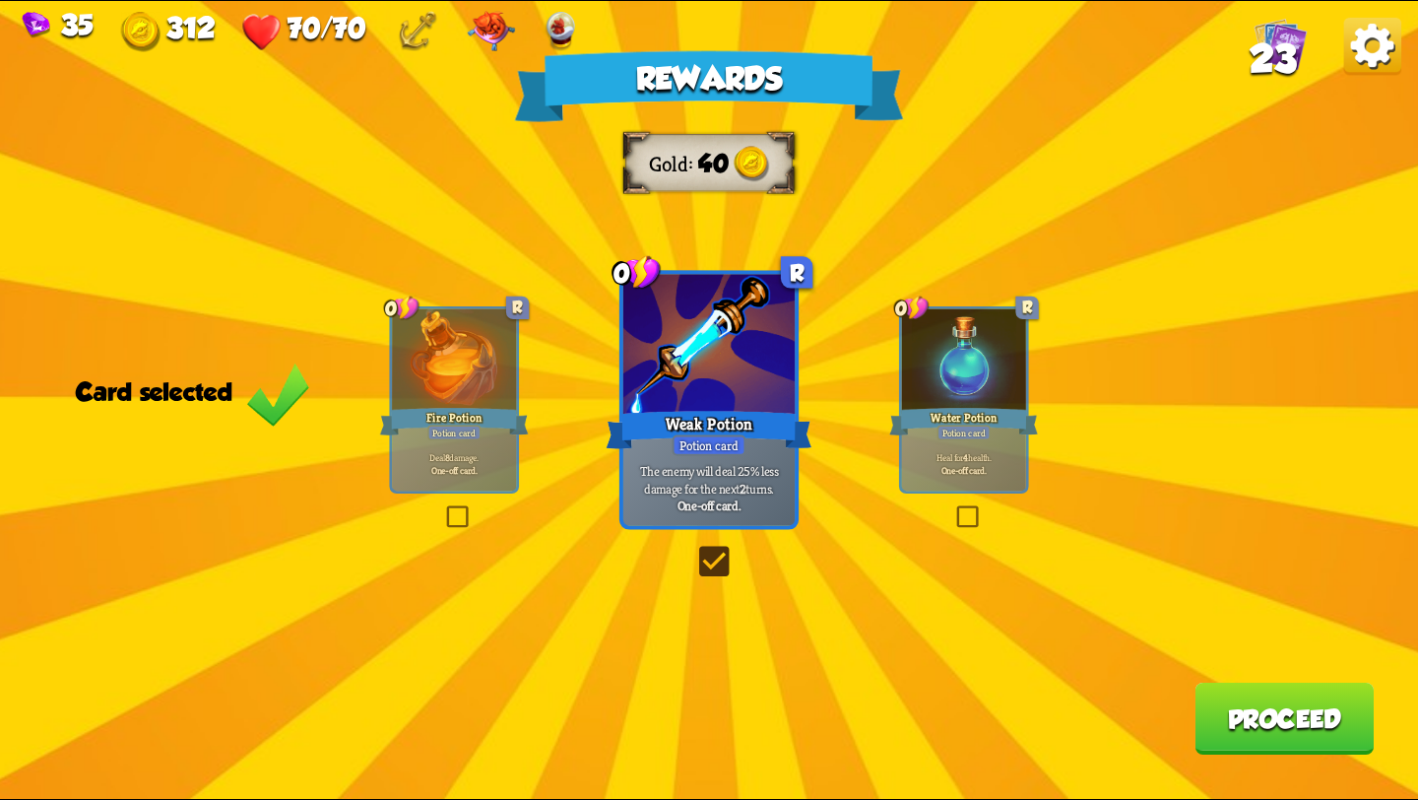
click at [1310, 706] on button "Proceed" at bounding box center [1284, 719] width 179 height 72
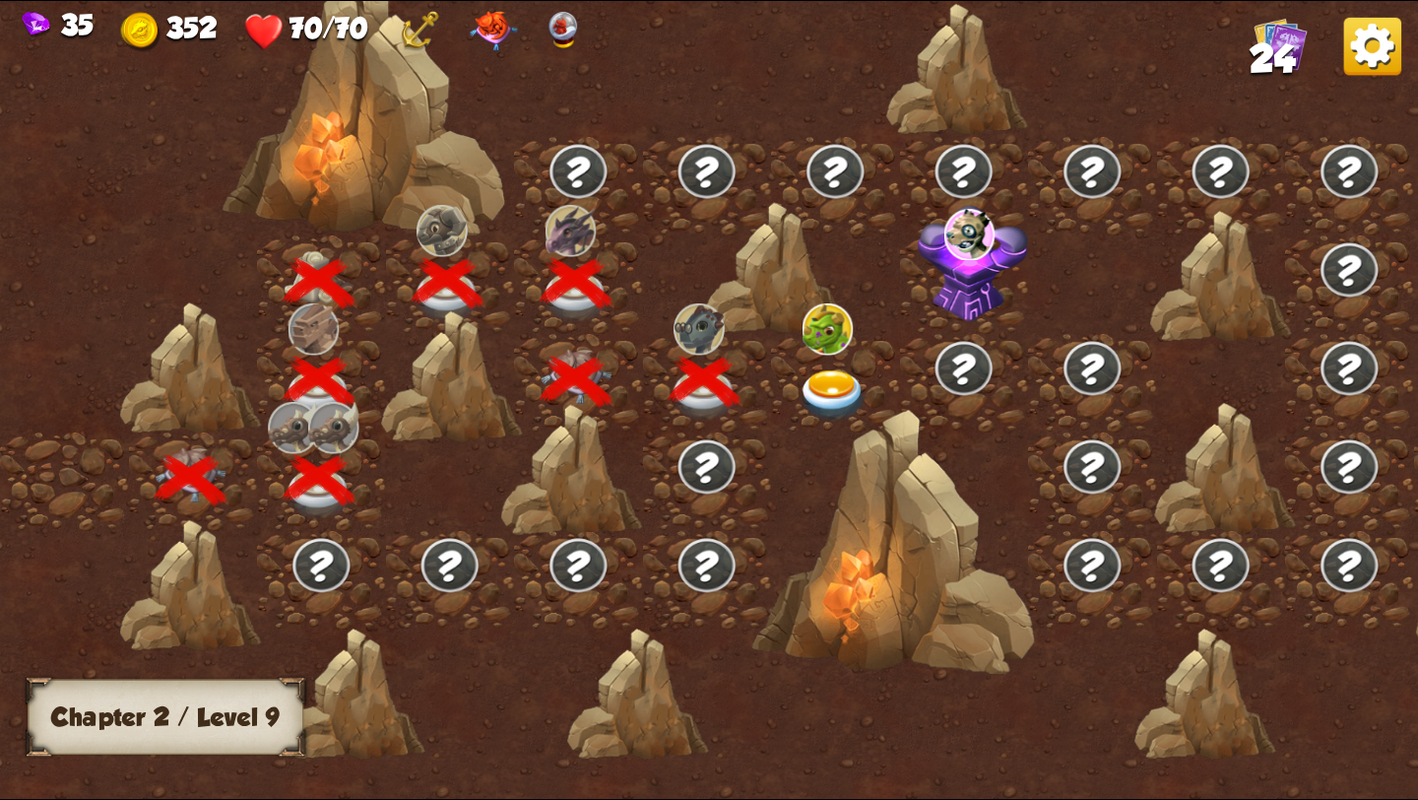
click at [822, 370] on img at bounding box center [833, 396] width 71 height 52
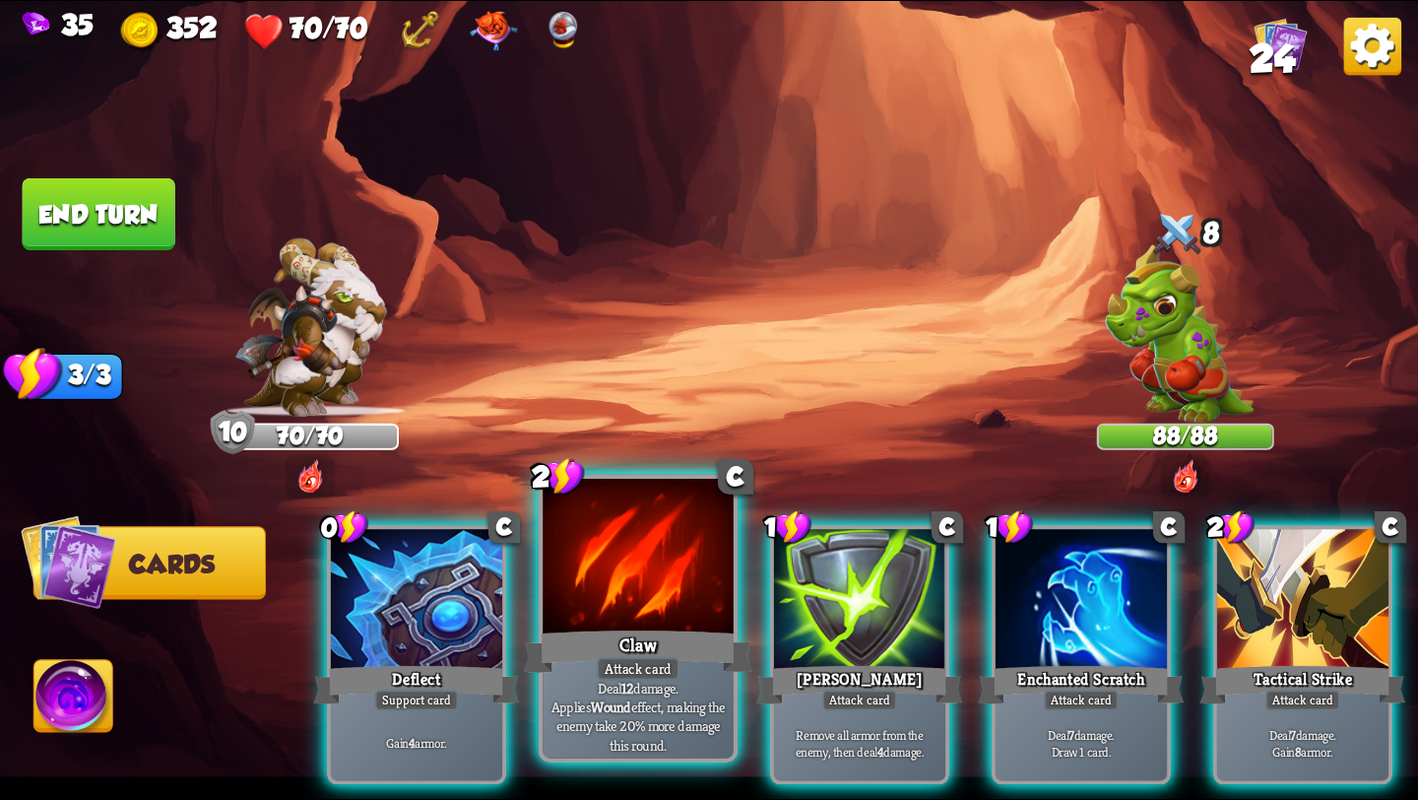
click at [640, 652] on div "Claw" at bounding box center [638, 651] width 229 height 51
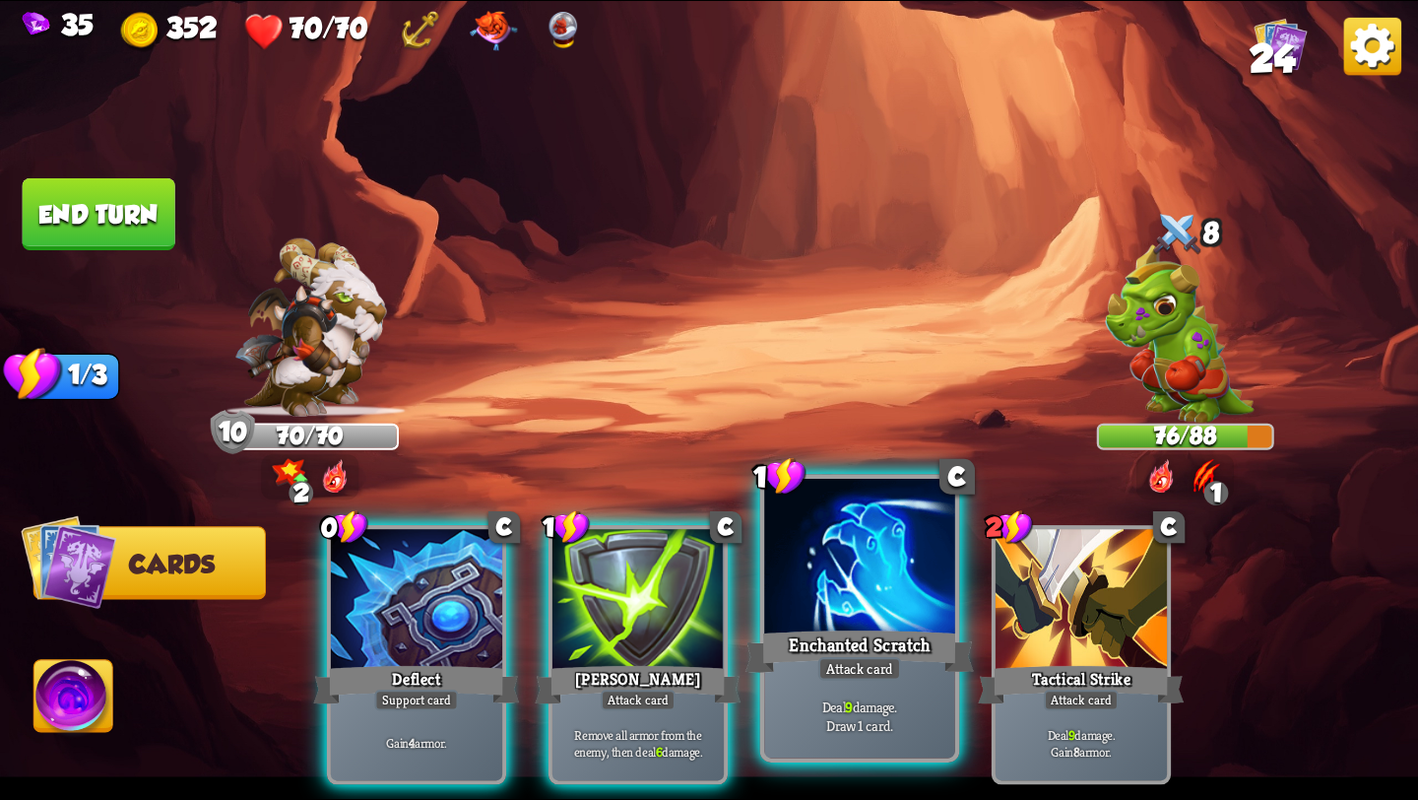
click at [872, 641] on div "Enchanted Scratch" at bounding box center [860, 651] width 229 height 51
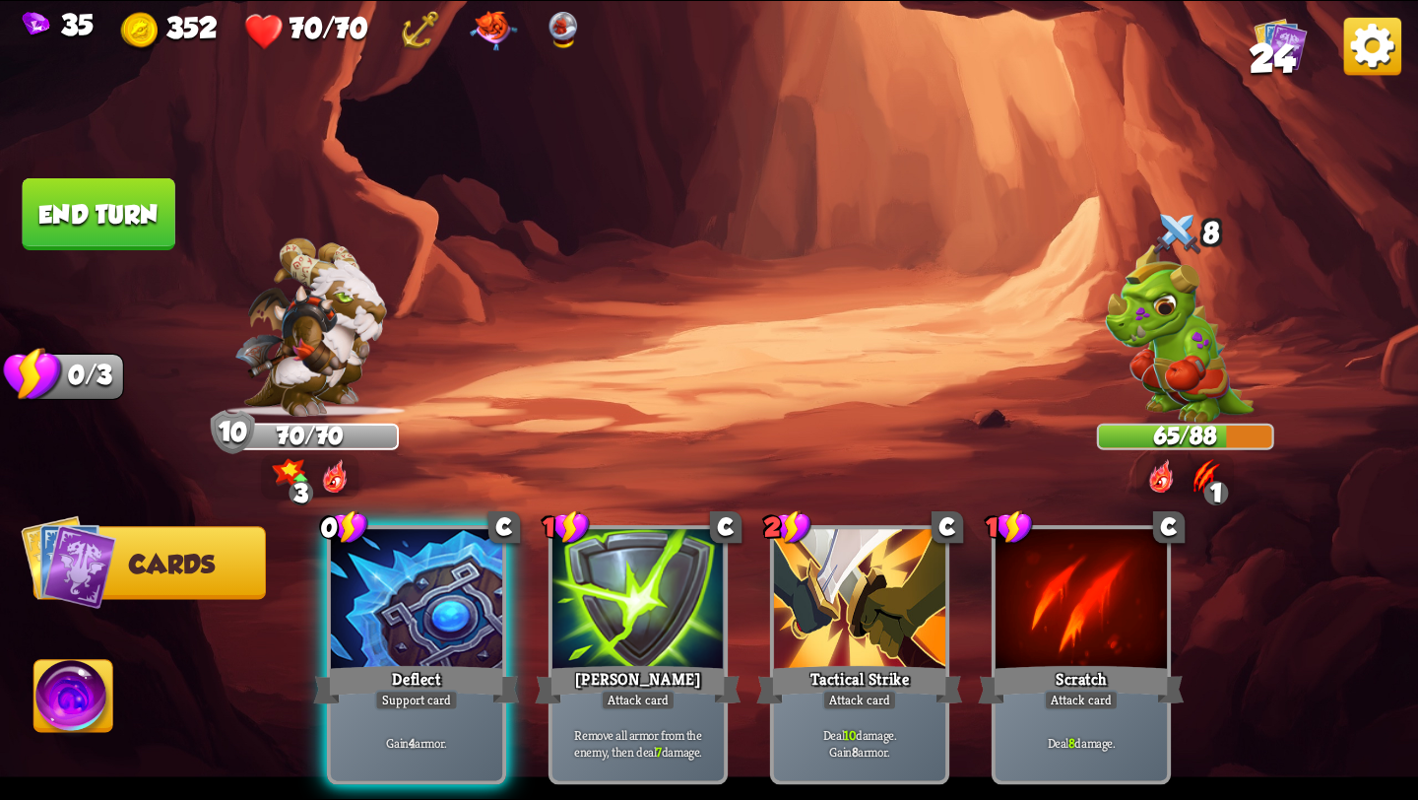
click at [87, 226] on button "End turn" at bounding box center [99, 214] width 153 height 72
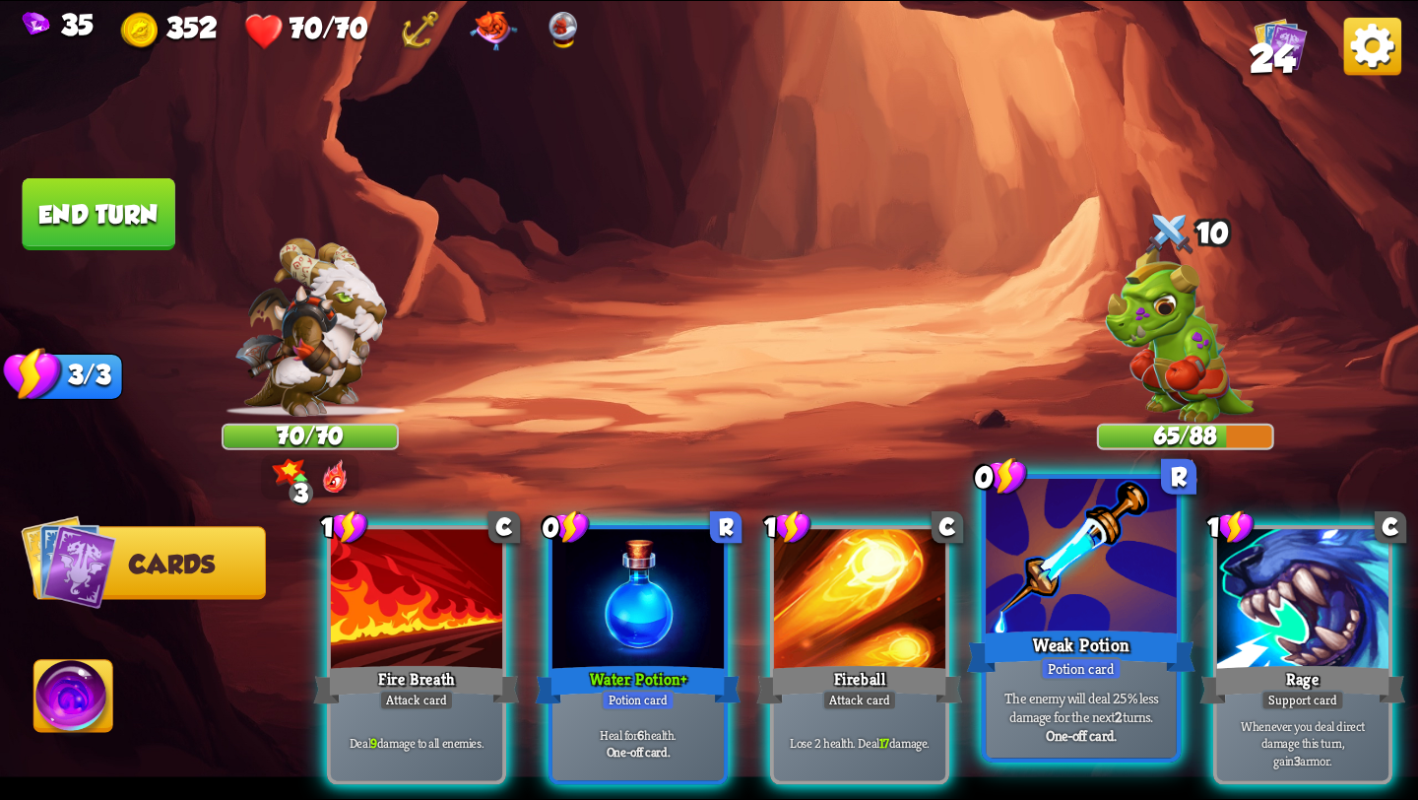
click at [1122, 647] on div "Weak Potion" at bounding box center [1081, 651] width 229 height 51
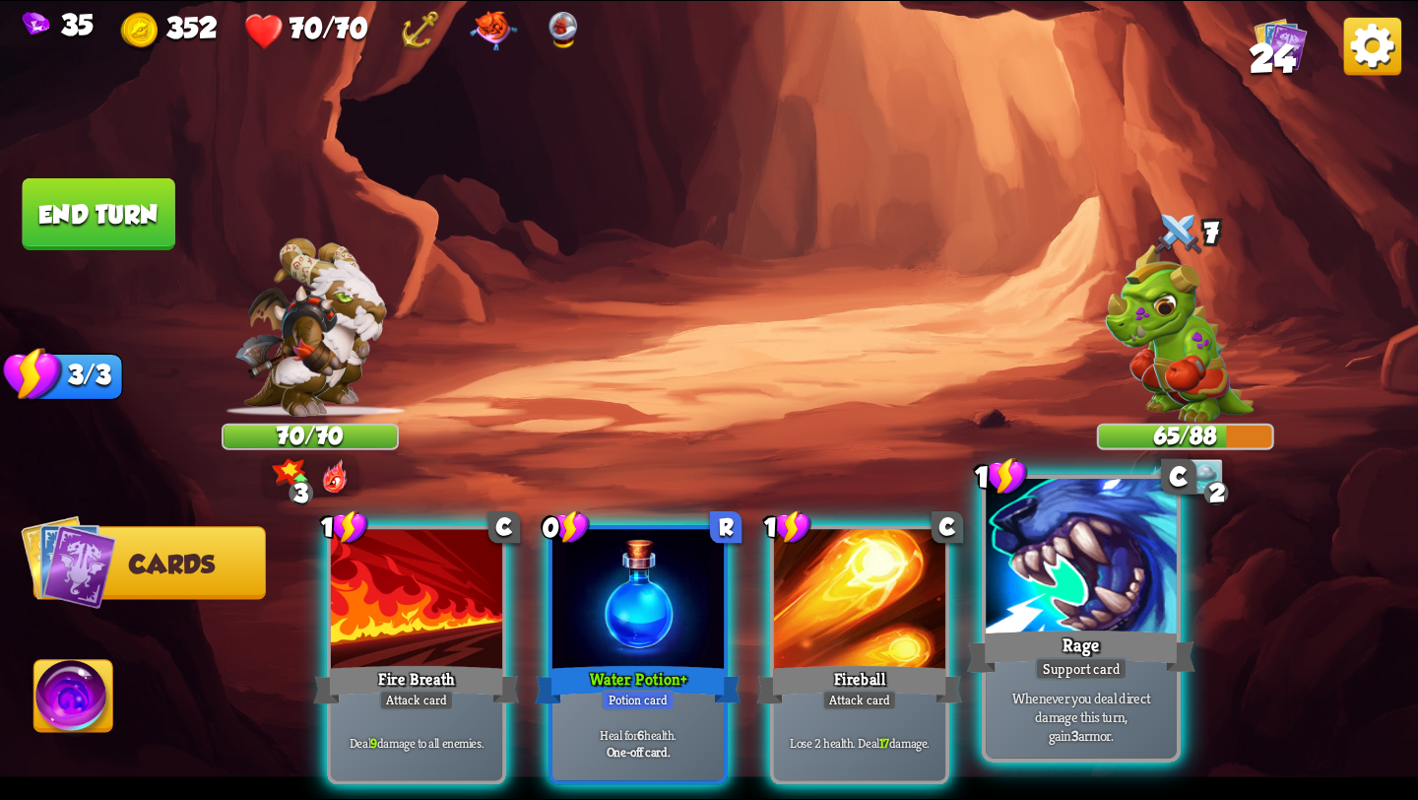
click at [1120, 646] on div "Rage" at bounding box center [1081, 651] width 229 height 51
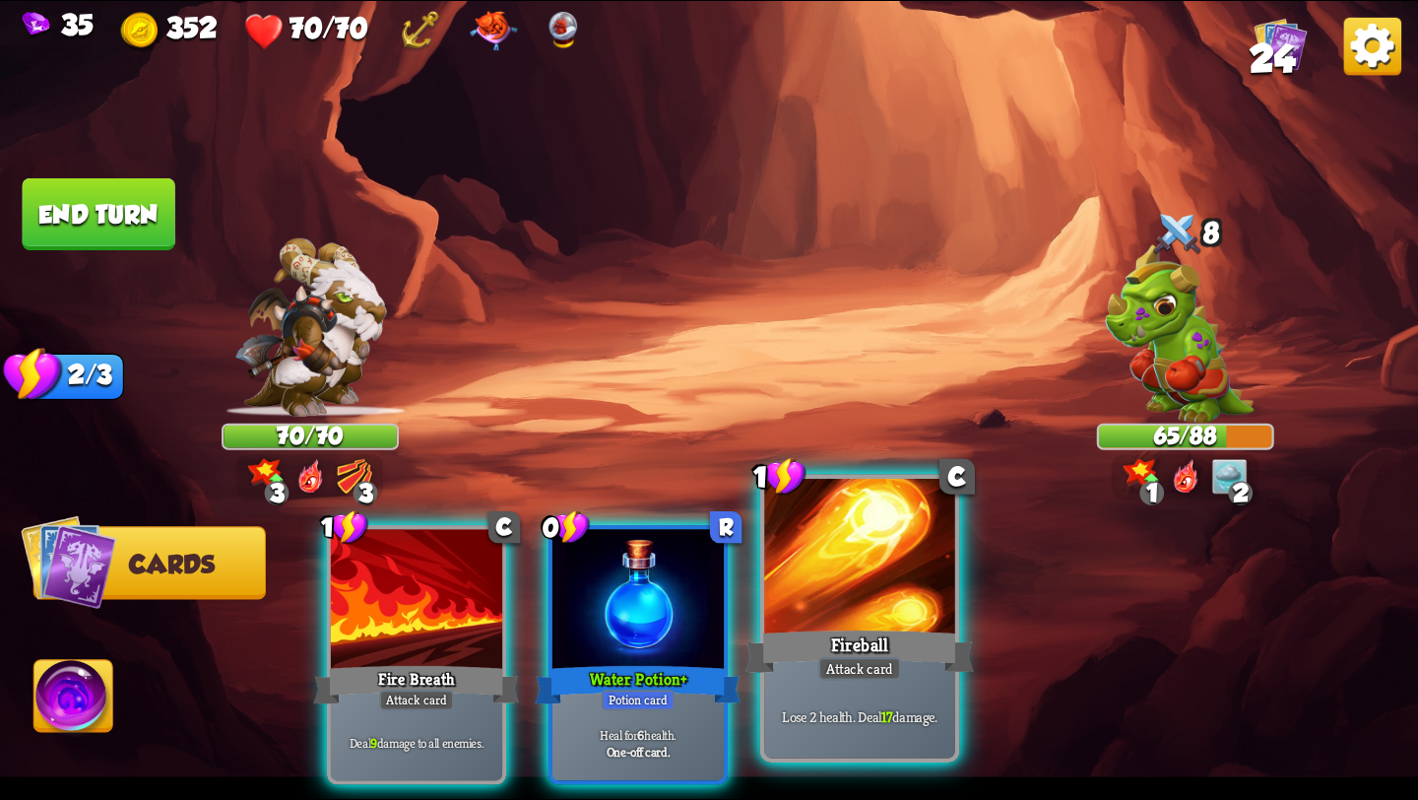
click at [831, 634] on div "Fireball" at bounding box center [860, 651] width 229 height 51
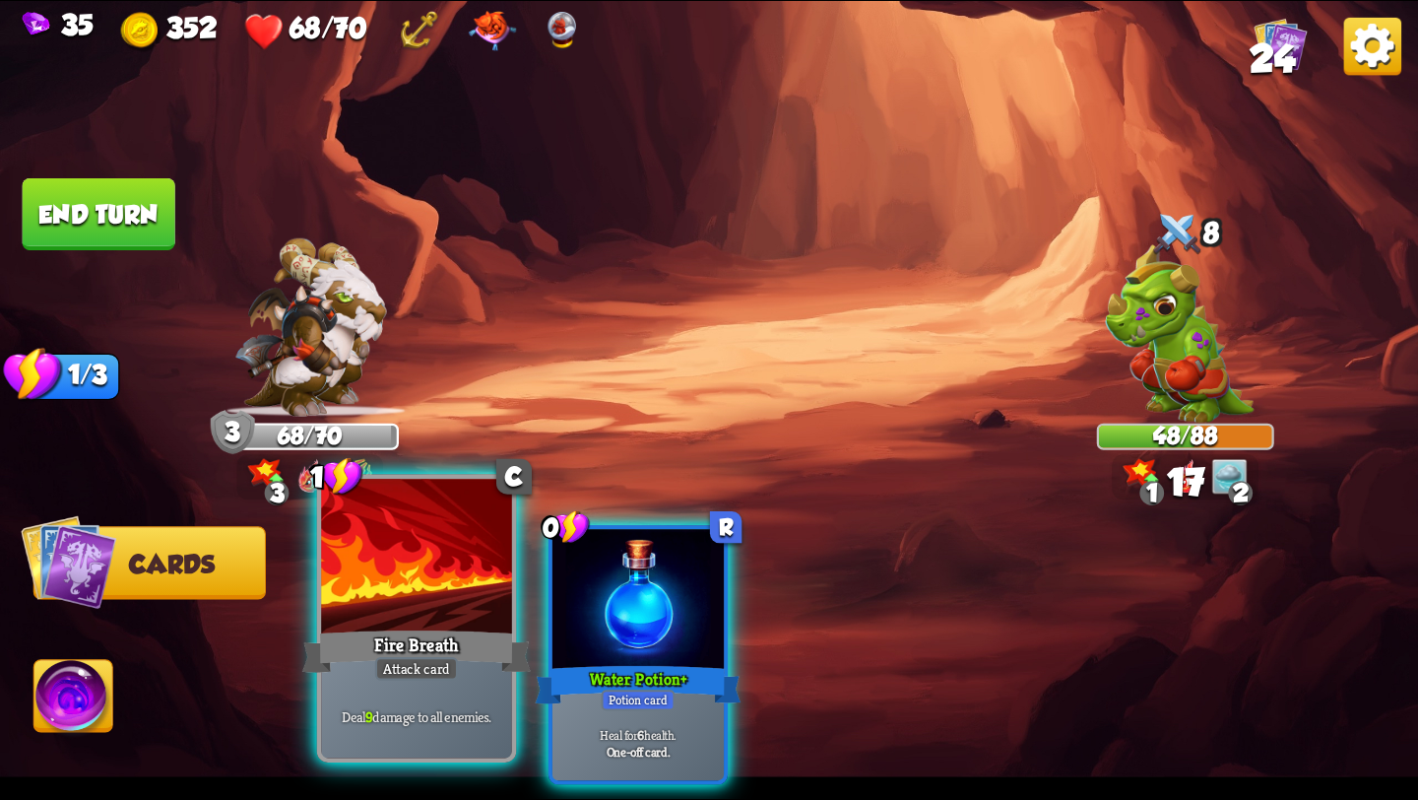
click at [444, 636] on div "Fire Breath" at bounding box center [416, 651] width 229 height 51
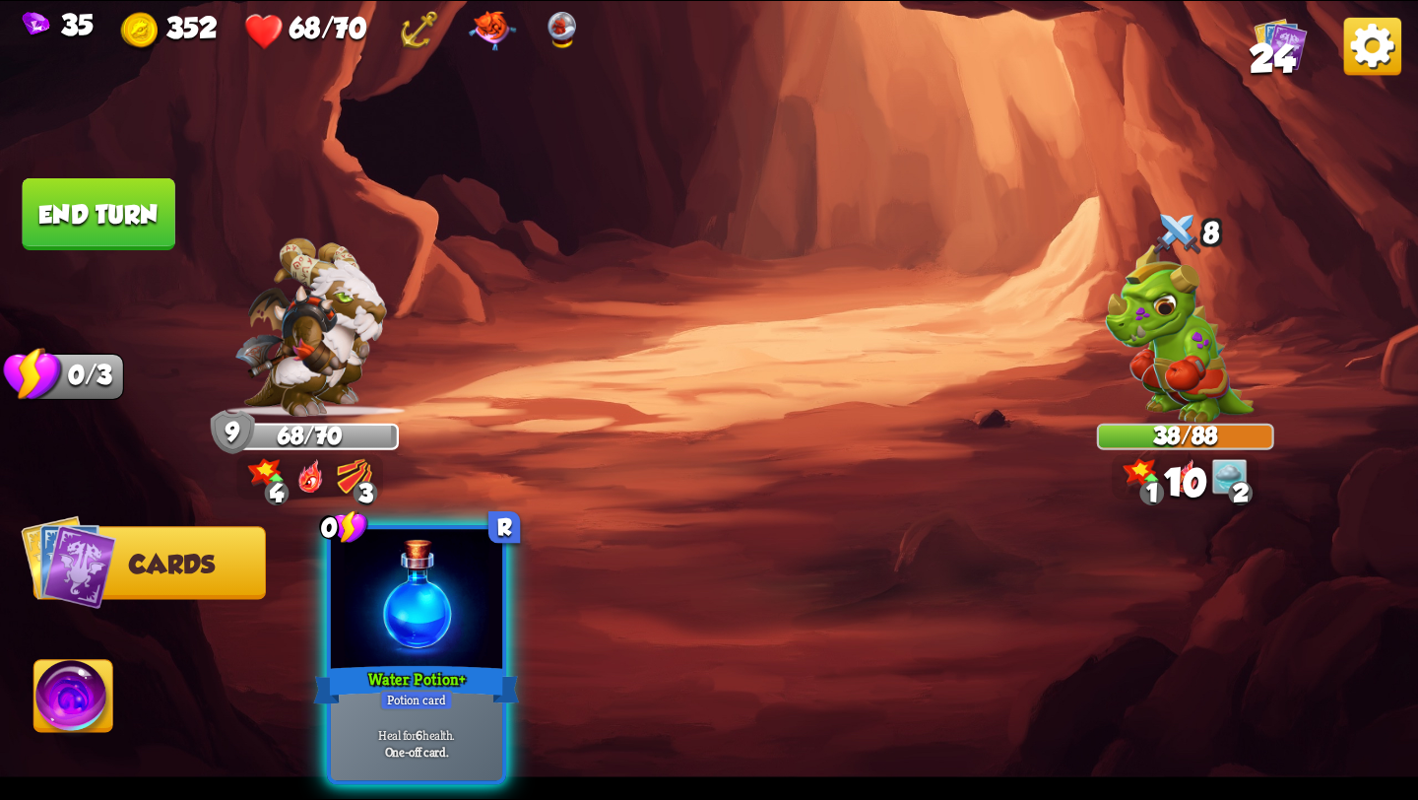
click at [110, 207] on button "End turn" at bounding box center [99, 214] width 157 height 74
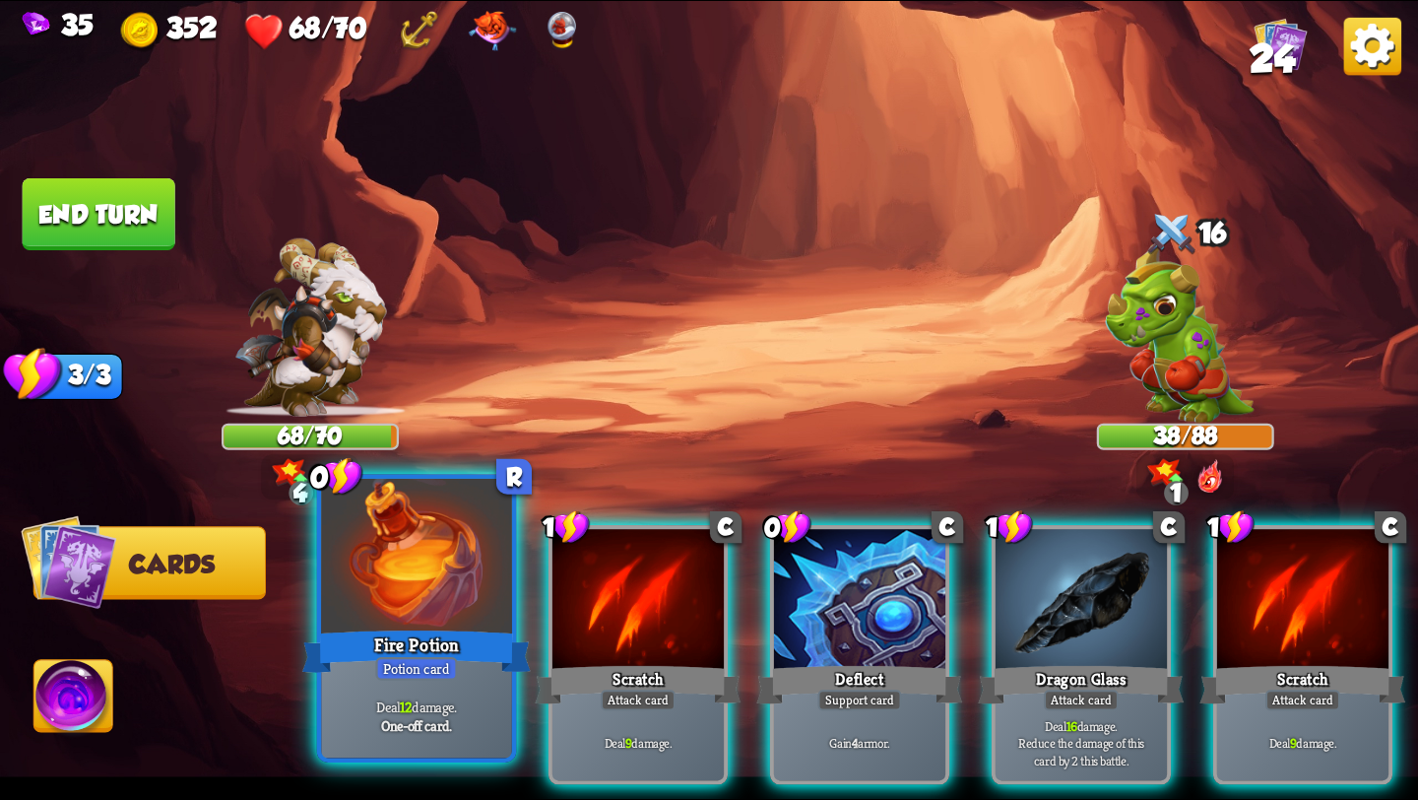
click at [386, 727] on b "One-off card." at bounding box center [416, 725] width 70 height 19
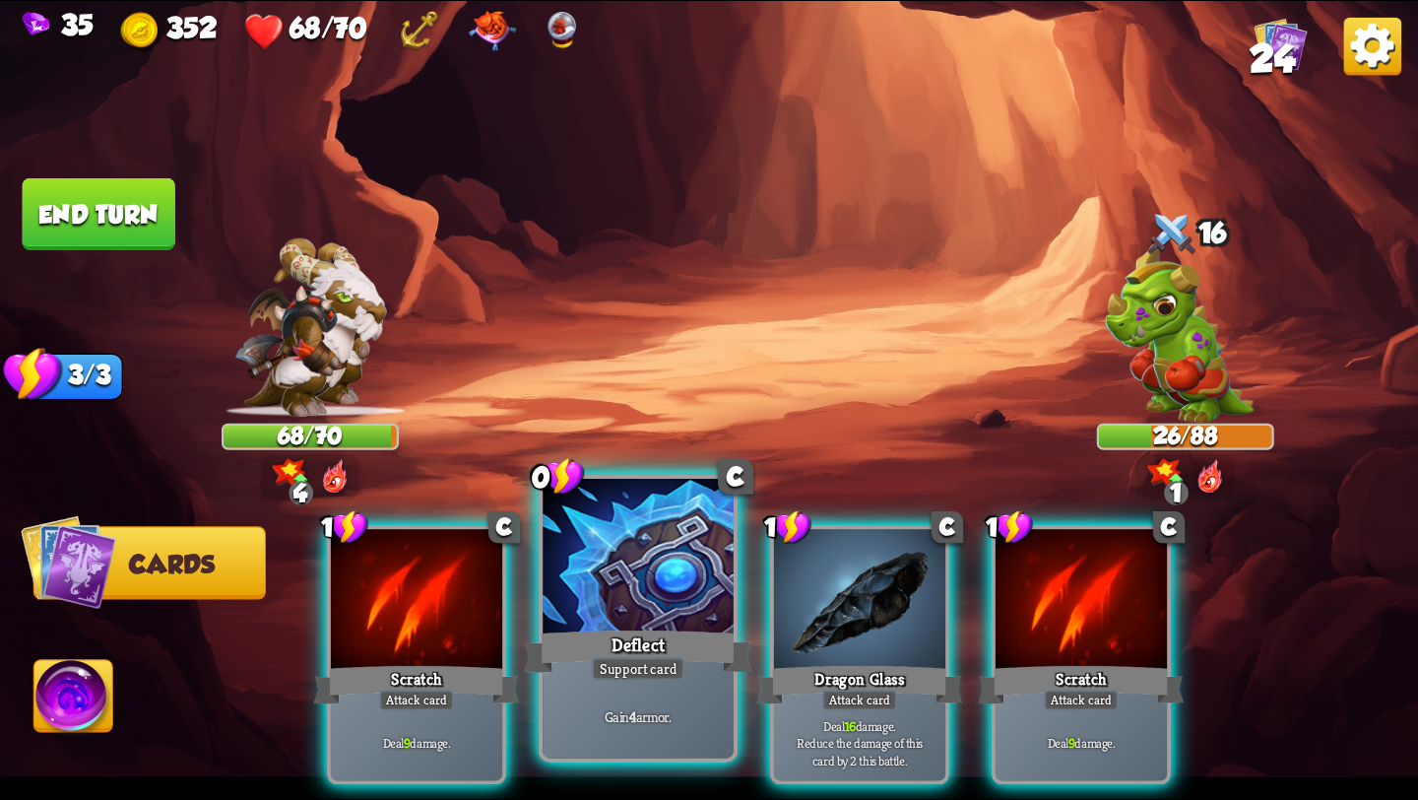
click at [653, 647] on div "Deflect" at bounding box center [638, 651] width 229 height 51
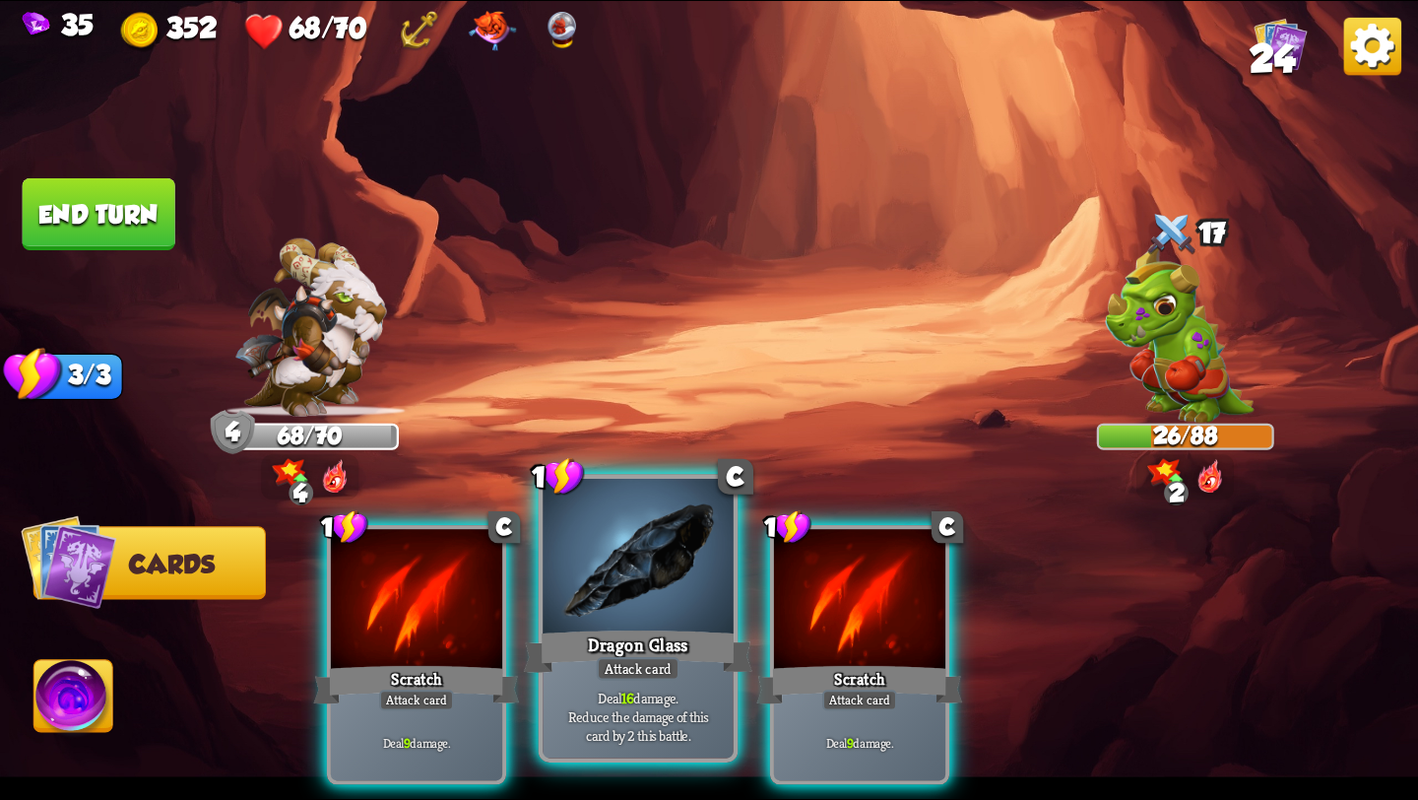
click at [568, 657] on div "Dragon Glass" at bounding box center [638, 651] width 229 height 51
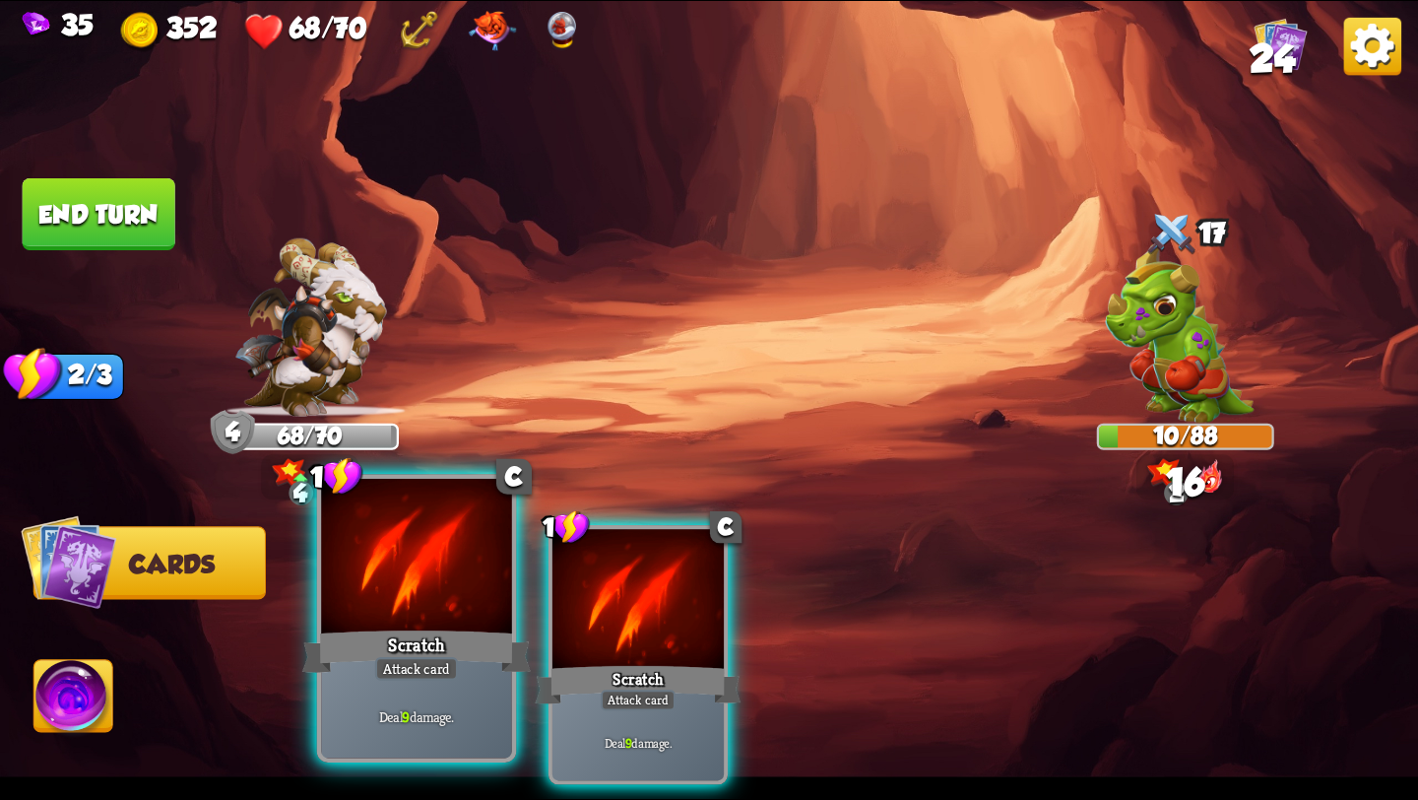
click at [411, 657] on div "Scratch" at bounding box center [416, 651] width 229 height 51
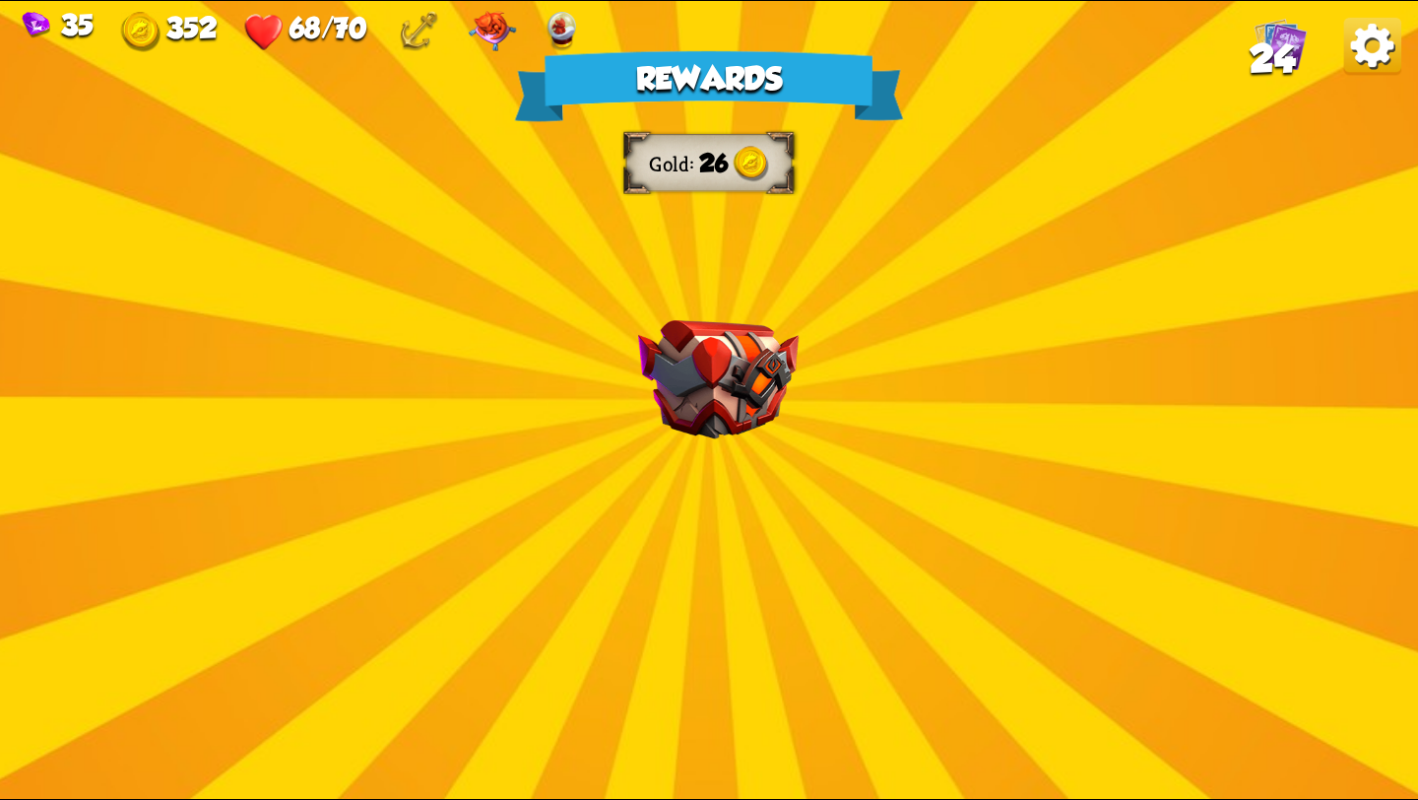
click at [672, 401] on img at bounding box center [718, 379] width 161 height 119
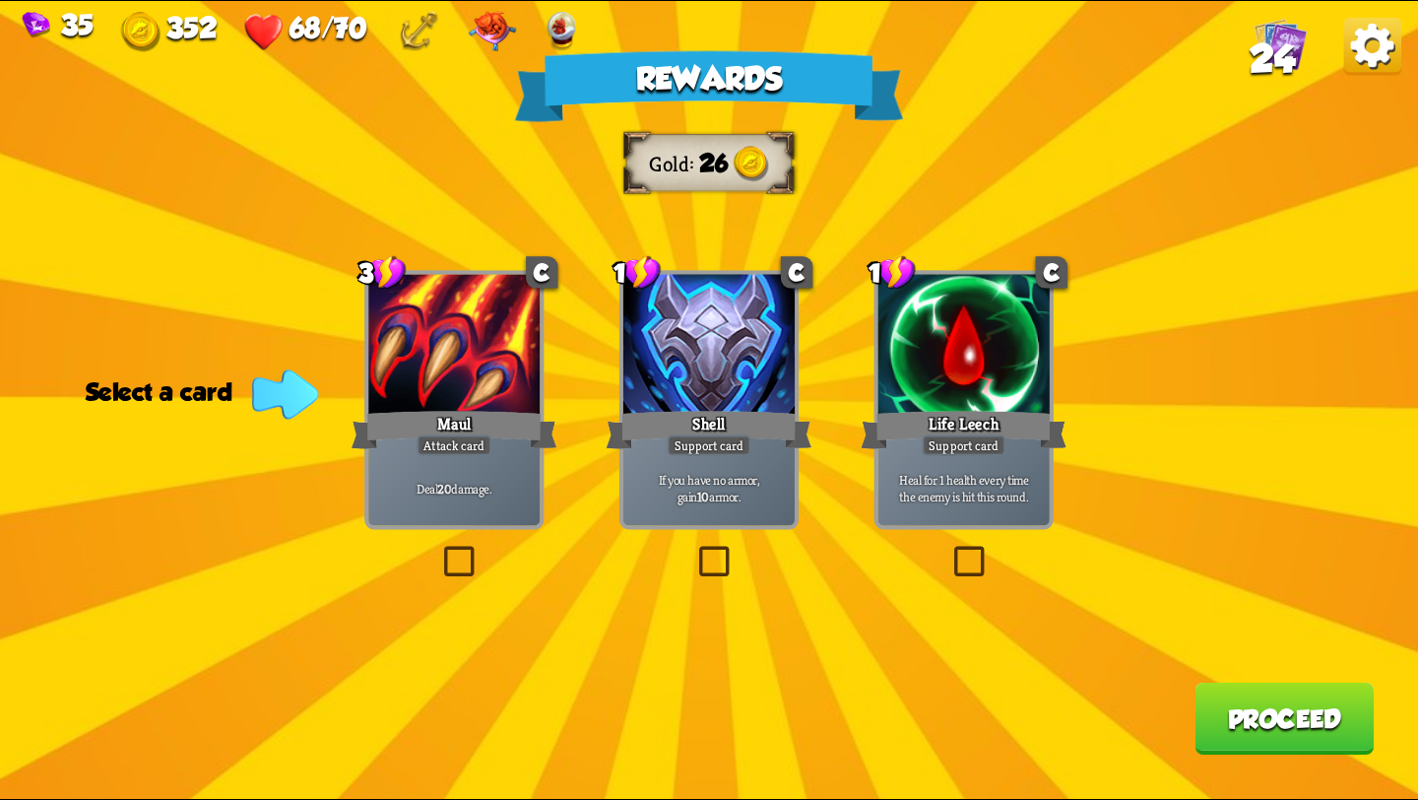
click at [694, 550] on label at bounding box center [694, 550] width 0 height 0
click at [0, 0] on input "checkbox" at bounding box center [0, 0] width 0 height 0
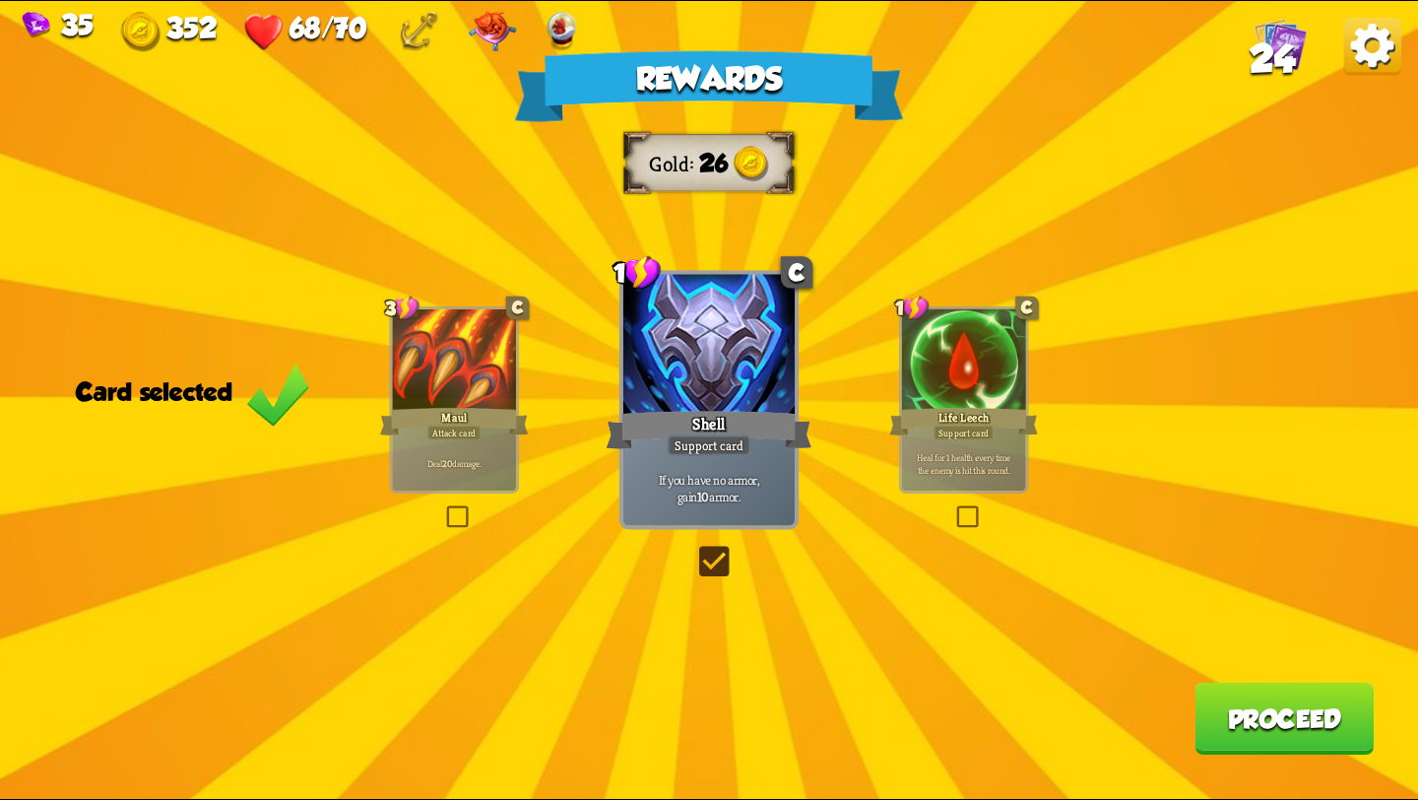
click at [1223, 715] on button "Proceed" at bounding box center [1284, 719] width 179 height 72
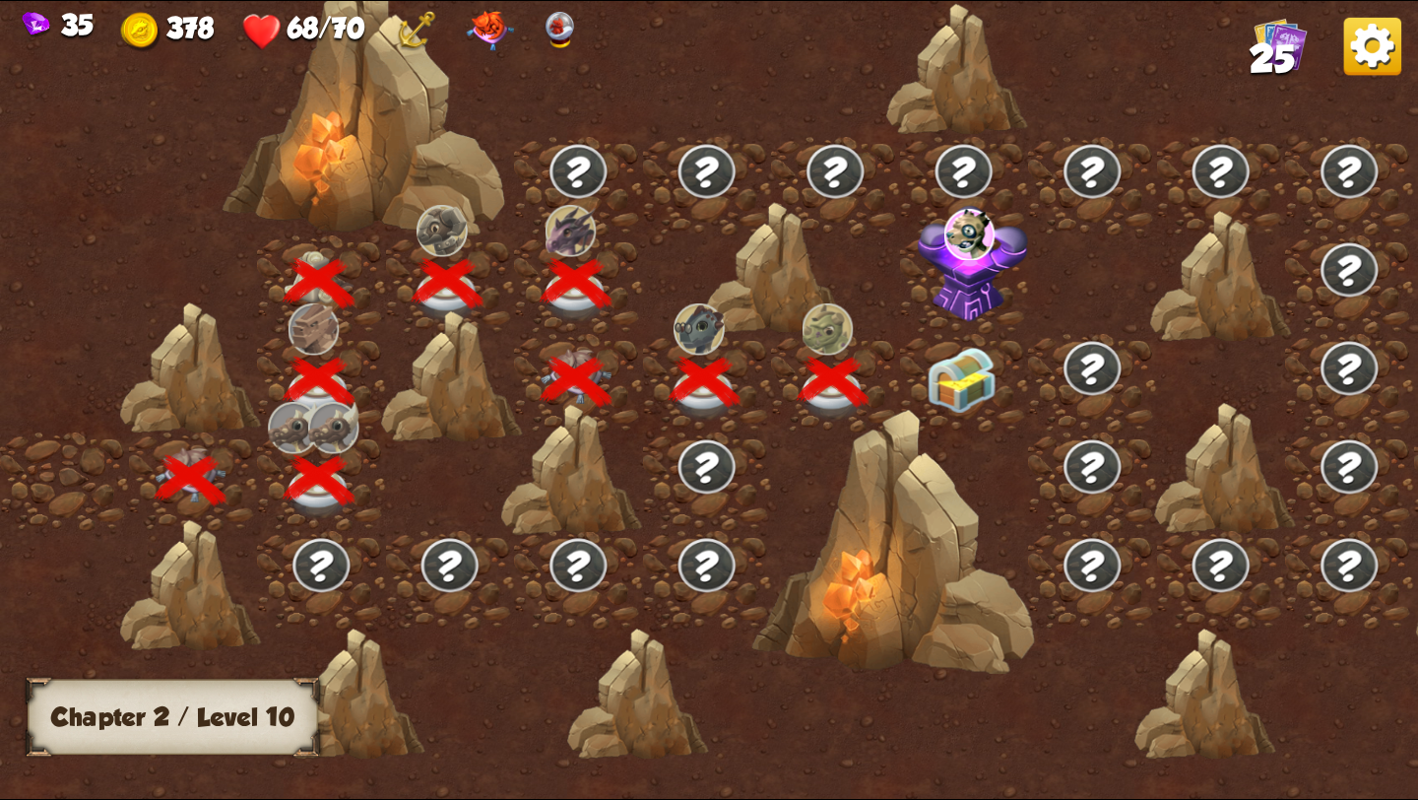
click at [949, 381] on img at bounding box center [962, 380] width 71 height 66
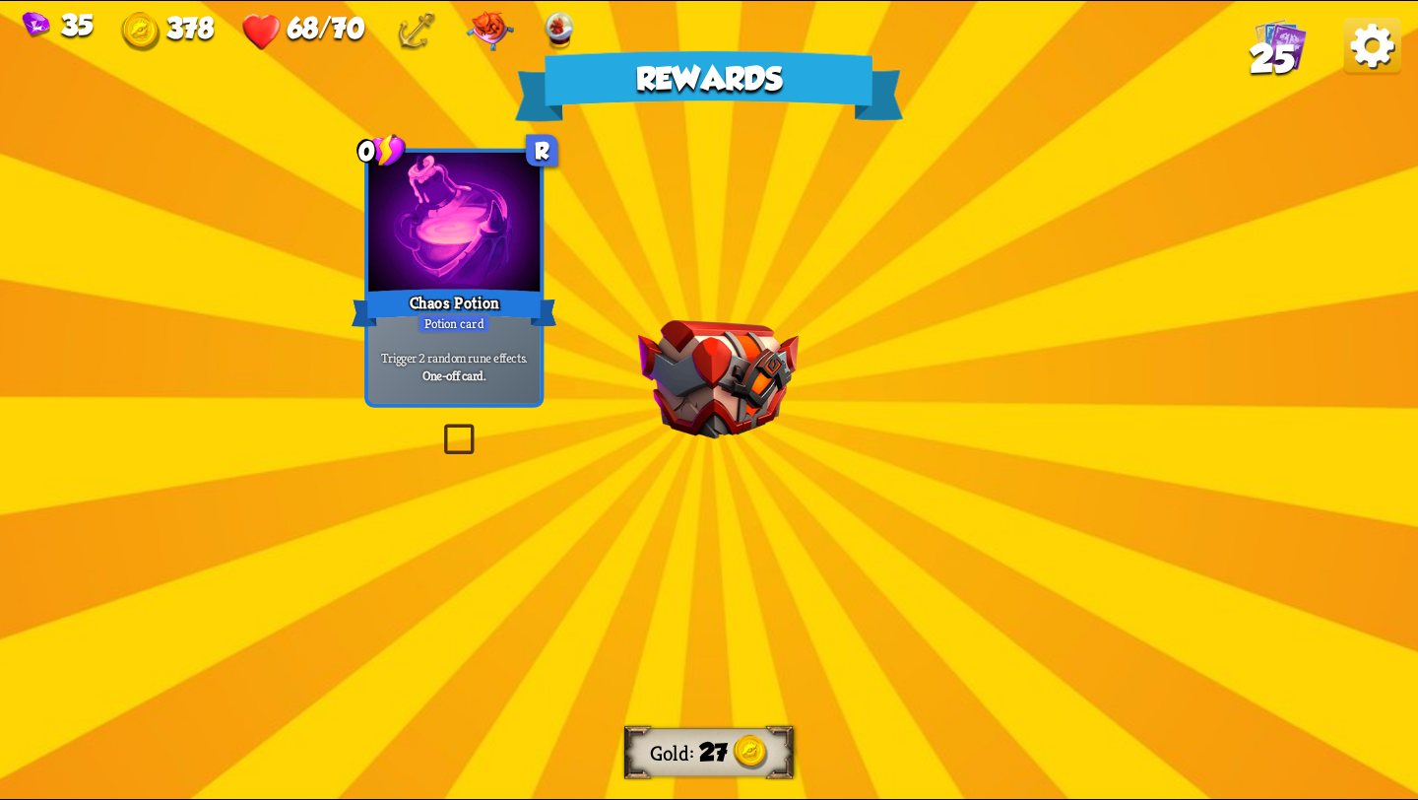
click at [672, 419] on img at bounding box center [718, 379] width 161 height 119
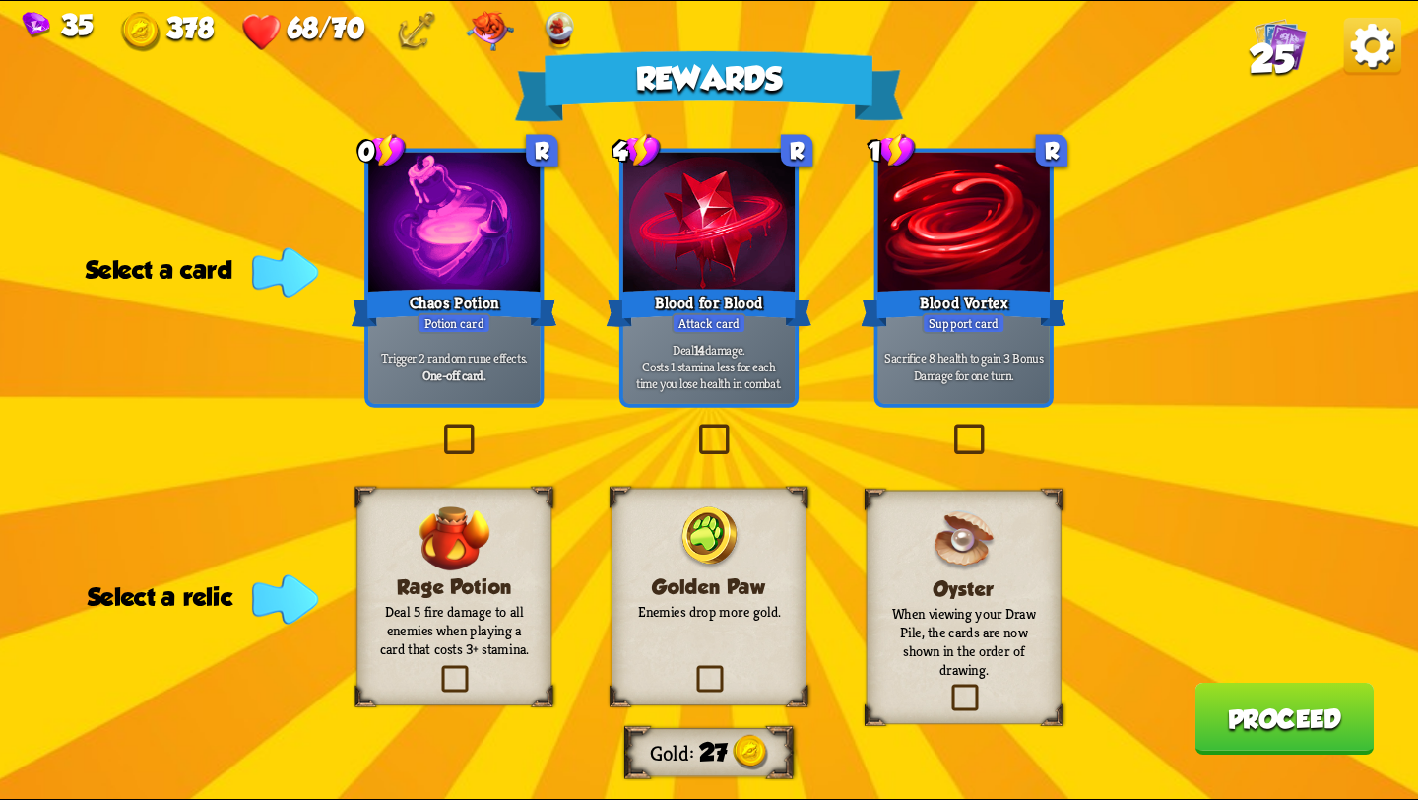
click at [692, 669] on label at bounding box center [692, 669] width 0 height 0
click at [0, 0] on input "checkbox" at bounding box center [0, 0] width 0 height 0
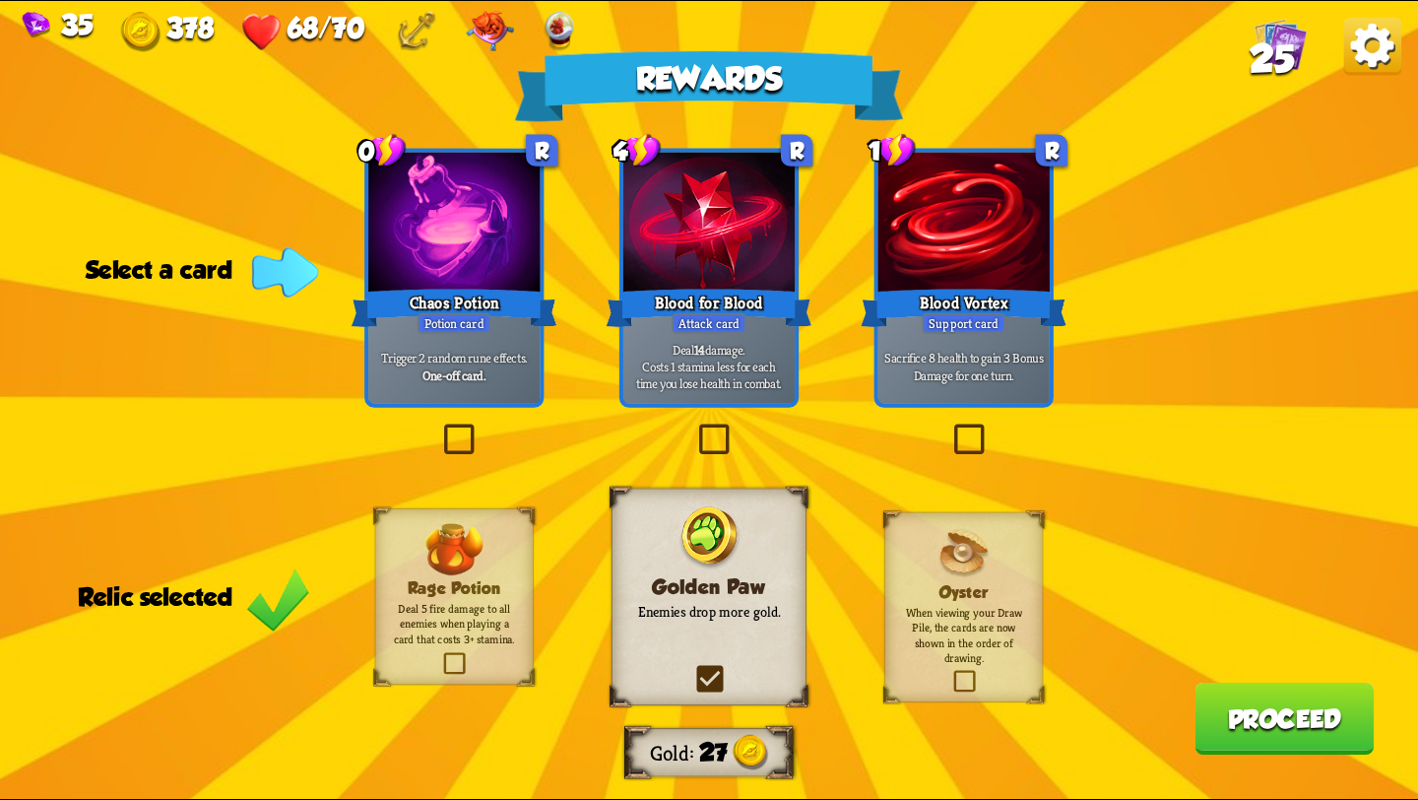
click at [680, 366] on p "Deal 14 damage. Costs 1 stamina less for each time you lose health in combat." at bounding box center [708, 366] width 163 height 51
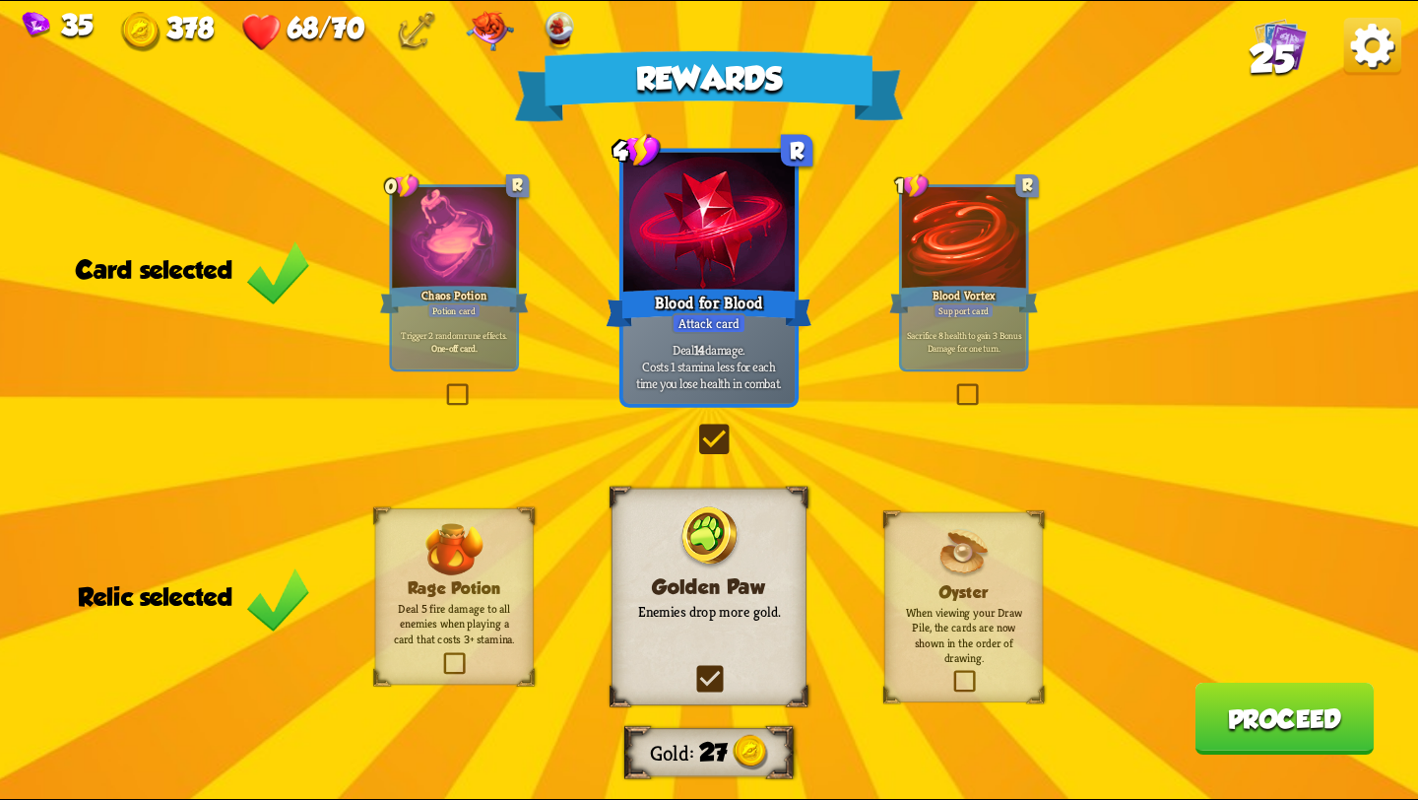
click at [498, 405] on div "Rewards Gold 27 Card selected 0 R Chaos Potion Potion card Trigger 2 random run…" at bounding box center [709, 400] width 1418 height 798
click at [446, 368] on div "0 R Chaos Potion Potion card Trigger 2 random rune effects. One-off card." at bounding box center [454, 277] width 130 height 187
